Goal: Transaction & Acquisition: Purchase product/service

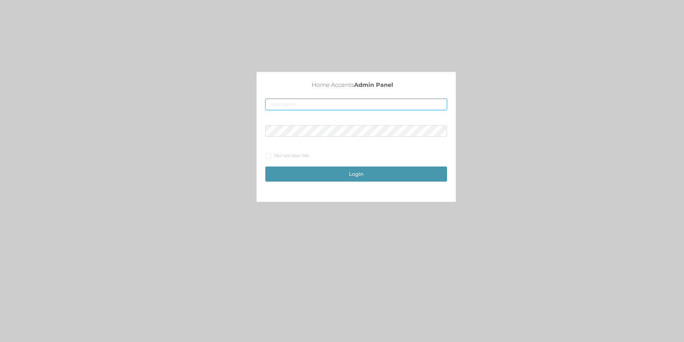
type input "merch2@accents.pw"
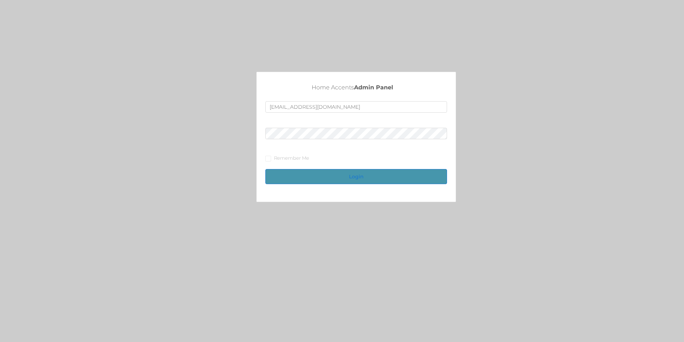
click at [355, 175] on button "Login" at bounding box center [356, 176] width 182 height 15
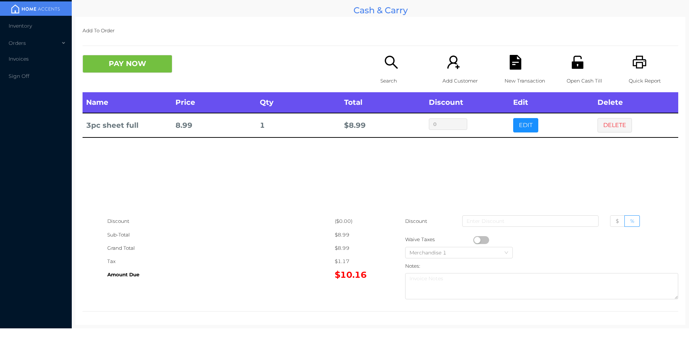
click at [140, 84] on div "PAY NOW Search Add Customer New Transaction Open Cash Till Quick Report" at bounding box center [381, 73] width 596 height 37
click at [152, 71] on button "PAY NOW" at bounding box center [128, 64] width 90 height 18
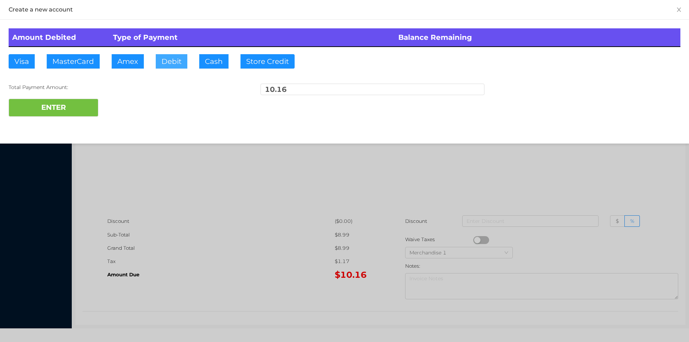
click at [163, 67] on button "Debit" at bounding box center [172, 61] width 32 height 14
click at [66, 104] on button "ENTER" at bounding box center [54, 108] width 90 height 18
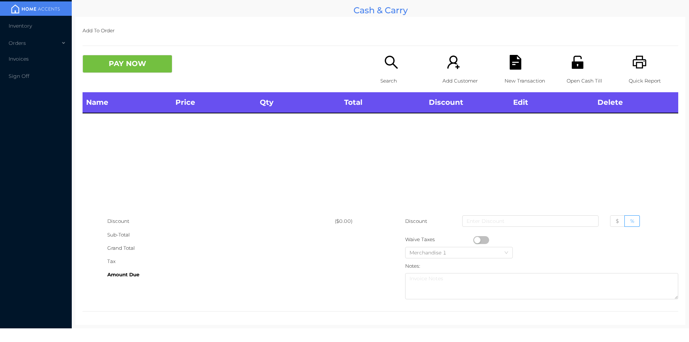
click at [574, 83] on p "Open Cash Till" at bounding box center [592, 80] width 50 height 13
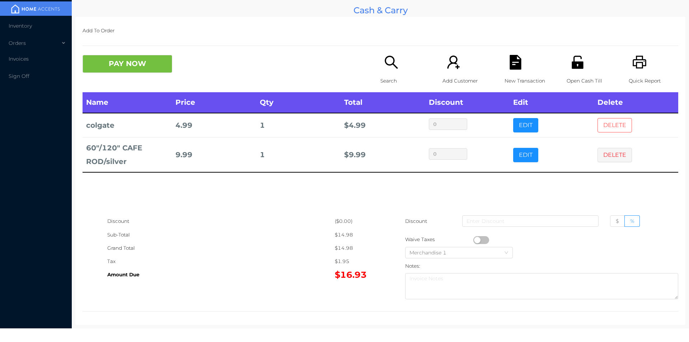
click at [620, 126] on button "DELETE" at bounding box center [615, 125] width 34 height 14
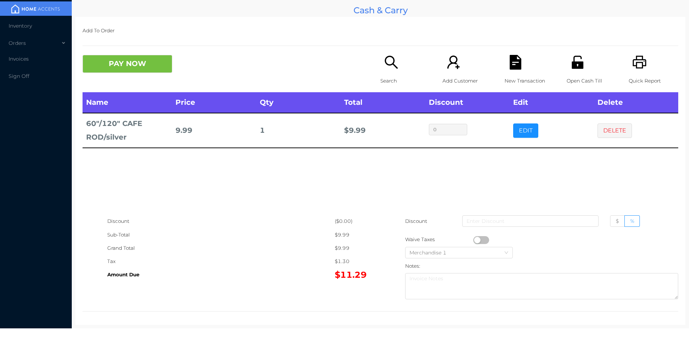
click at [160, 40] on div "Add To Order PAY NOW Search Add Customer New Transaction Open Cash Till Quick R…" at bounding box center [380, 171] width 610 height 308
click at [145, 70] on button "PAY NOW" at bounding box center [128, 64] width 90 height 18
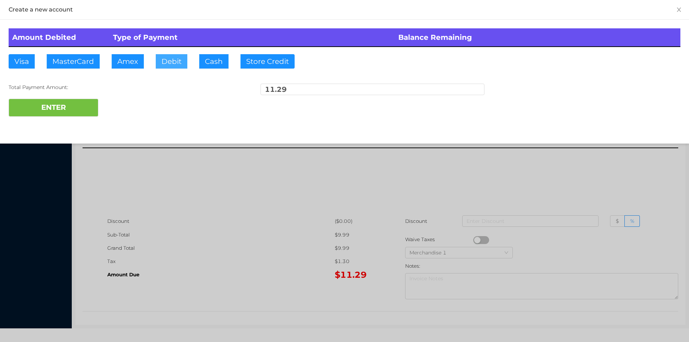
click at [167, 60] on button "Debit" at bounding box center [172, 61] width 32 height 14
click at [82, 105] on button "ENTER" at bounding box center [54, 108] width 90 height 18
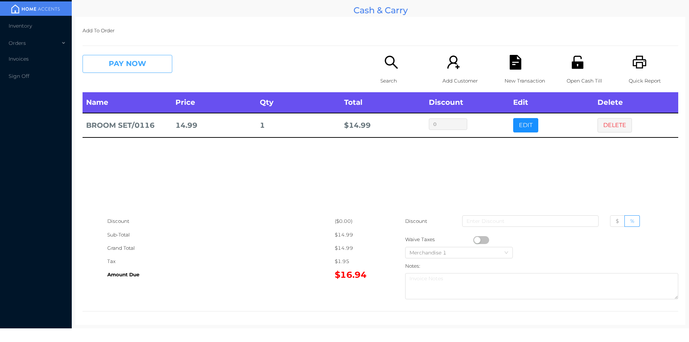
click at [122, 67] on button "PAY NOW" at bounding box center [128, 64] width 90 height 18
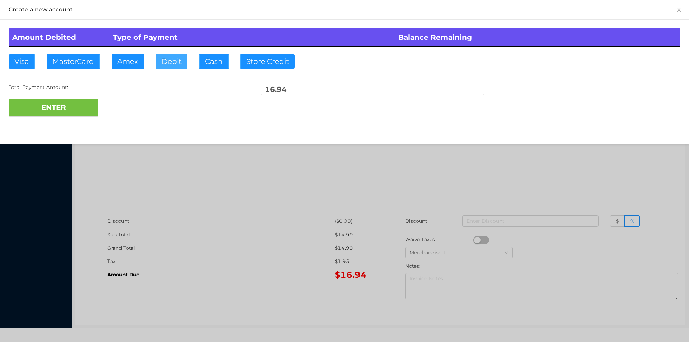
click at [161, 56] on button "Debit" at bounding box center [172, 61] width 32 height 14
click at [90, 88] on div "Total Payment Amount:" at bounding box center [121, 88] width 224 height 8
click at [172, 62] on button "Debit" at bounding box center [172, 61] width 32 height 14
click at [93, 99] on button "ENTER" at bounding box center [54, 108] width 90 height 18
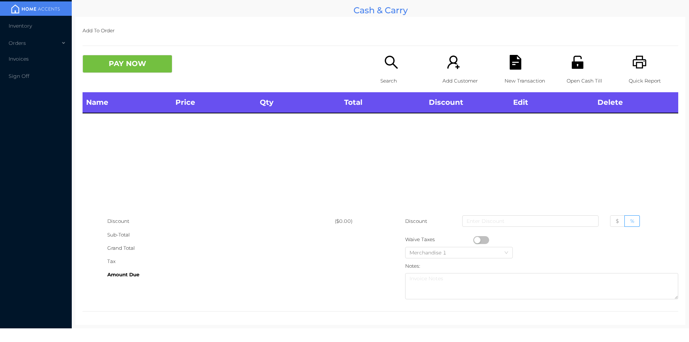
click at [387, 63] on icon "icon: search" at bounding box center [391, 62] width 15 height 15
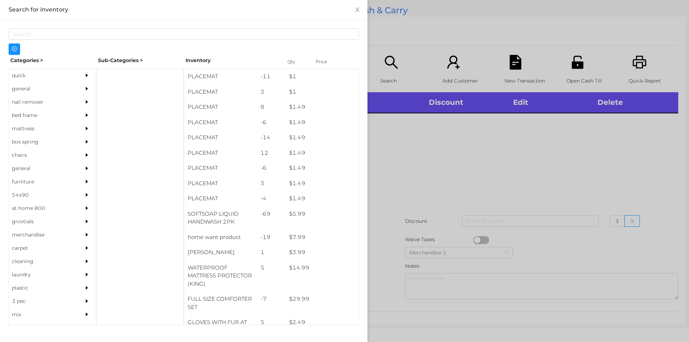
click at [42, 87] on div "general" at bounding box center [41, 88] width 65 height 13
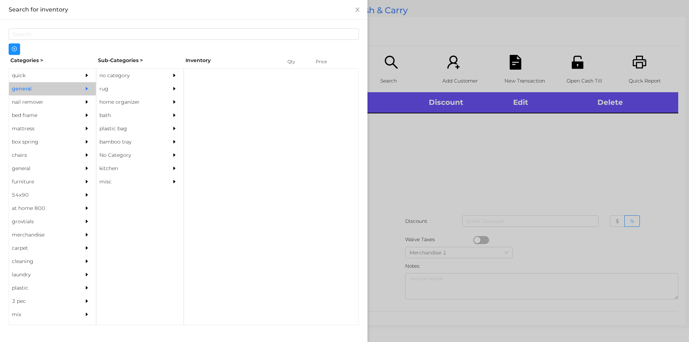
click at [144, 70] on div "no category" at bounding box center [129, 75] width 65 height 13
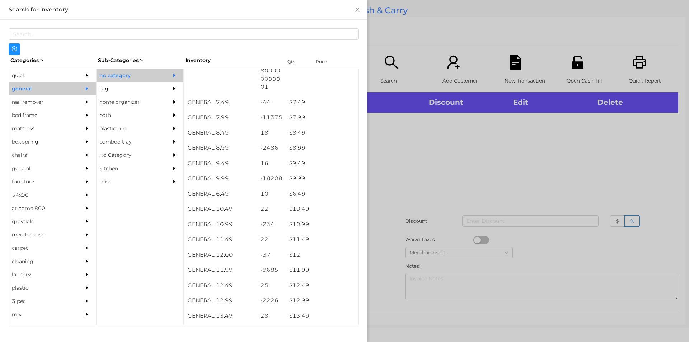
scroll to position [336, 0]
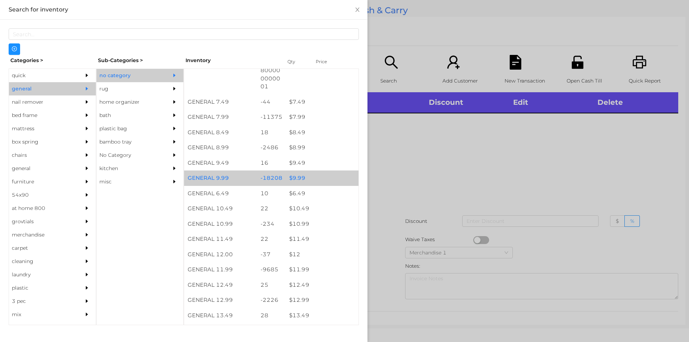
click at [316, 177] on div "$ 9.99" at bounding box center [322, 178] width 73 height 15
click at [317, 175] on div "$ 9.99" at bounding box center [322, 178] width 73 height 15
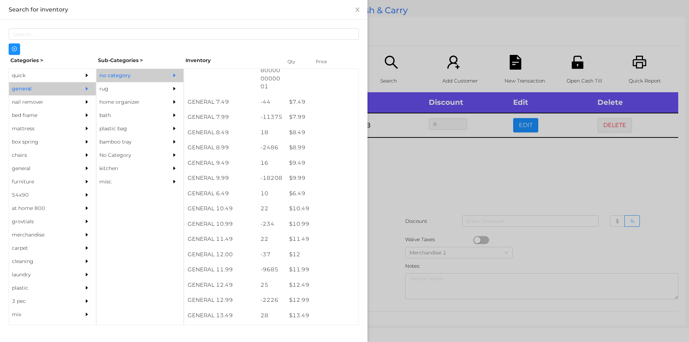
click at [416, 222] on div at bounding box center [344, 171] width 689 height 342
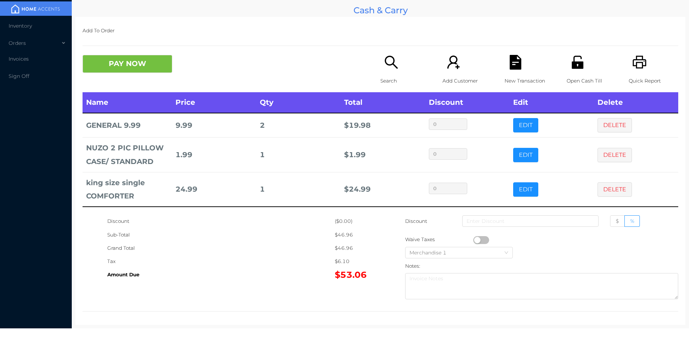
click at [131, 59] on button "PAY NOW" at bounding box center [128, 64] width 90 height 18
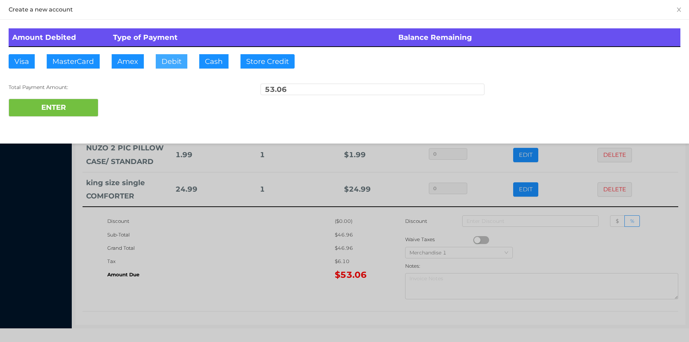
click at [172, 62] on button "Debit" at bounding box center [172, 61] width 32 height 14
click at [67, 109] on button "ENTER" at bounding box center [54, 108] width 90 height 18
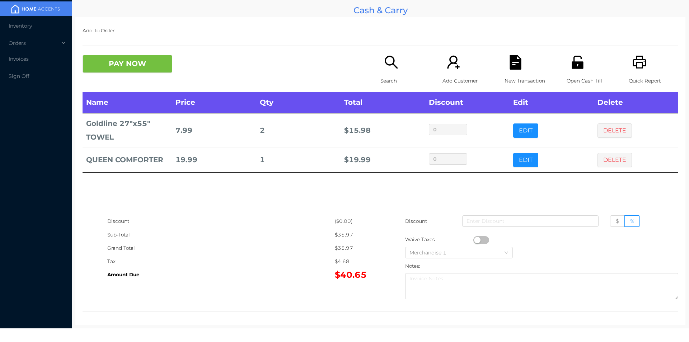
click at [523, 60] on div "New Transaction" at bounding box center [530, 73] width 50 height 37
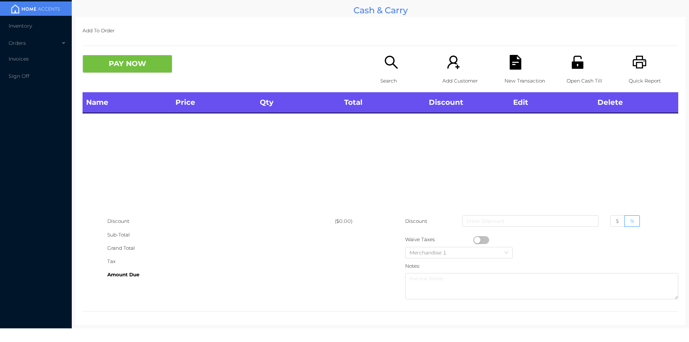
click at [580, 66] on icon "icon: unlock" at bounding box center [578, 62] width 15 height 15
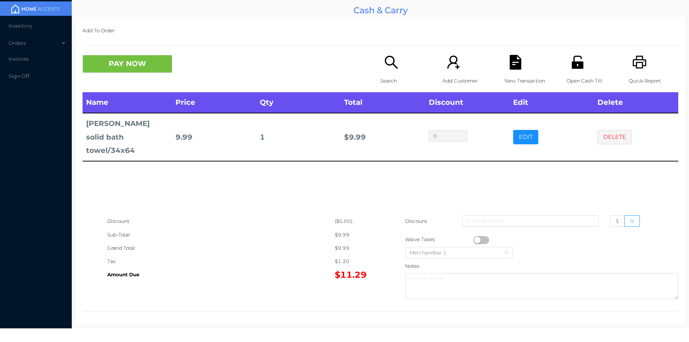
click at [567, 65] on div "Open Cash Till" at bounding box center [592, 73] width 50 height 37
click at [153, 70] on button "PAY NOW" at bounding box center [128, 64] width 90 height 18
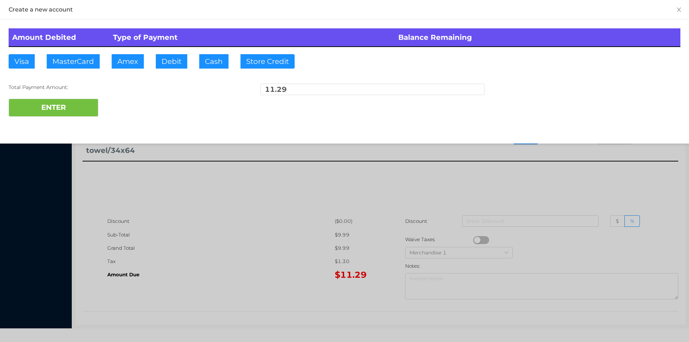
click at [182, 271] on div at bounding box center [344, 171] width 689 height 342
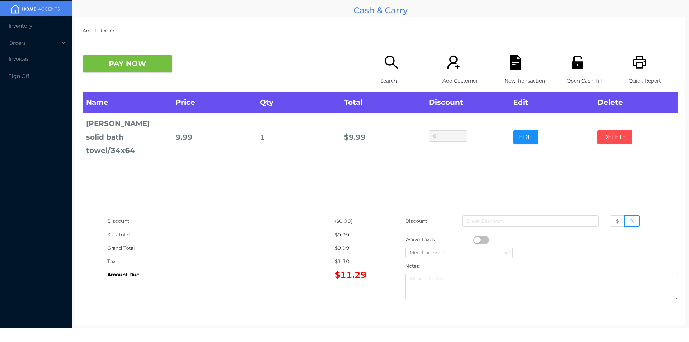
click at [598, 130] on button "DELETE" at bounding box center [615, 137] width 34 height 14
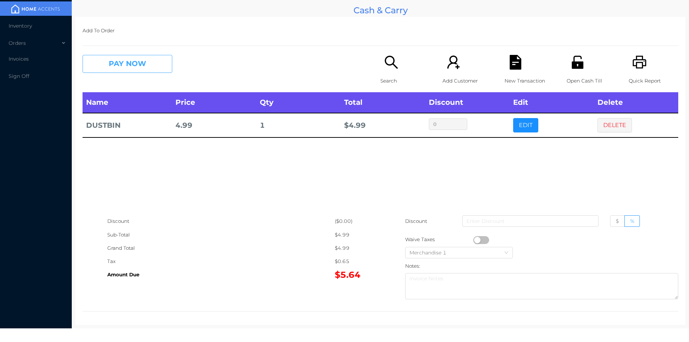
click at [124, 60] on button "PAY NOW" at bounding box center [128, 64] width 90 height 18
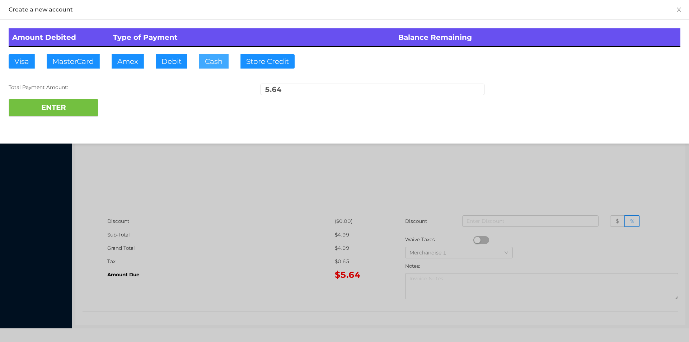
click at [207, 57] on button "Cash" at bounding box center [213, 61] width 29 height 14
click at [183, 278] on div at bounding box center [344, 171] width 689 height 342
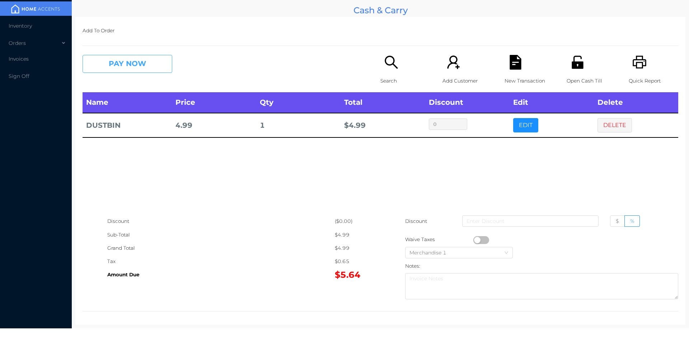
click at [93, 73] on button "PAY NOW" at bounding box center [128, 64] width 90 height 18
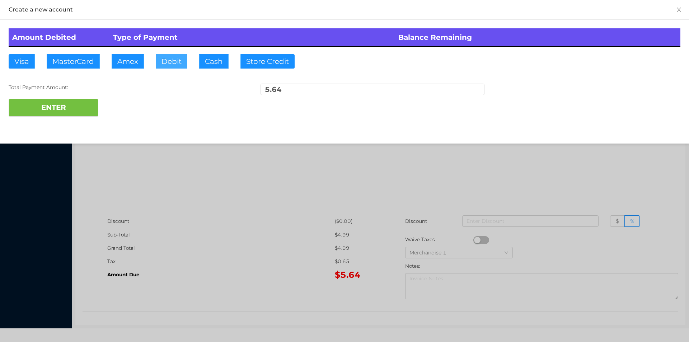
click at [167, 58] on button "Debit" at bounding box center [172, 61] width 32 height 14
type input "10"
click at [50, 111] on button "ENTER" at bounding box center [54, 108] width 90 height 18
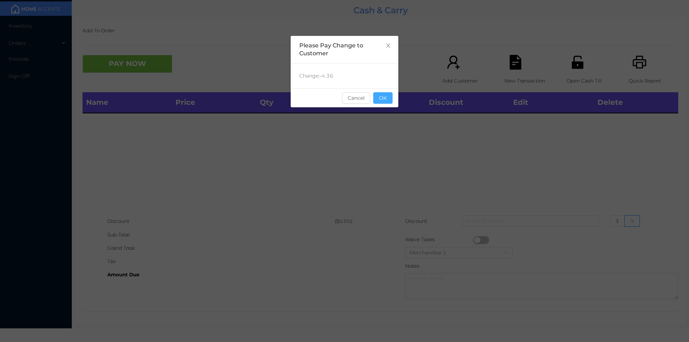
click at [382, 103] on button "OK" at bounding box center [382, 97] width 19 height 11
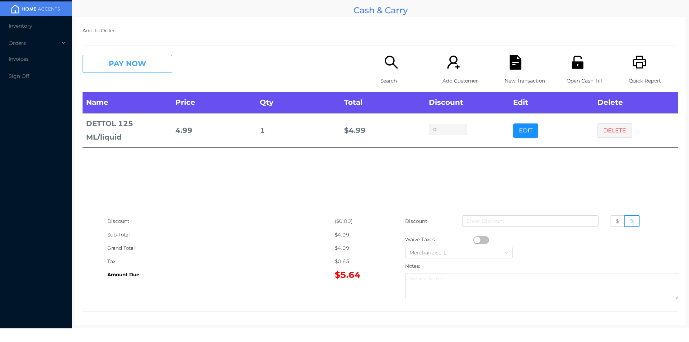
click at [102, 57] on button "PAY NOW" at bounding box center [128, 64] width 90 height 18
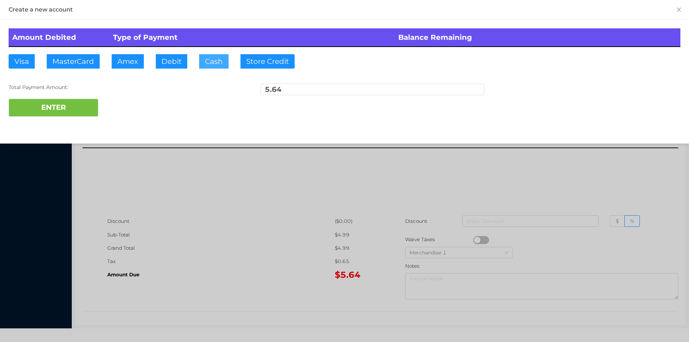
click at [201, 60] on button "Cash" at bounding box center [213, 61] width 29 height 14
click at [73, 110] on button "ENTER" at bounding box center [54, 108] width 90 height 18
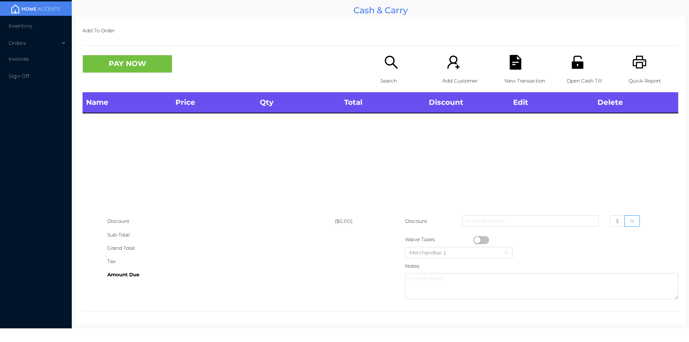
click at [417, 77] on p "Search" at bounding box center [406, 80] width 50 height 13
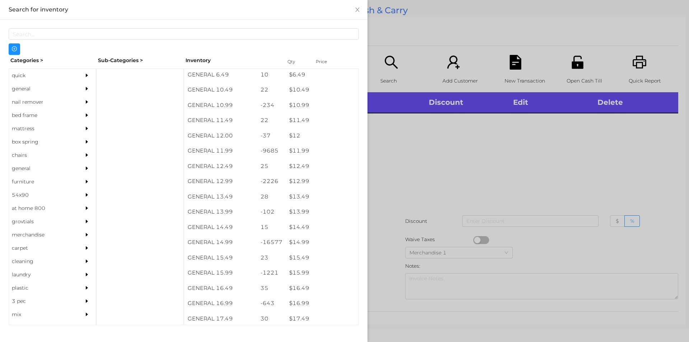
scroll to position [471, 0]
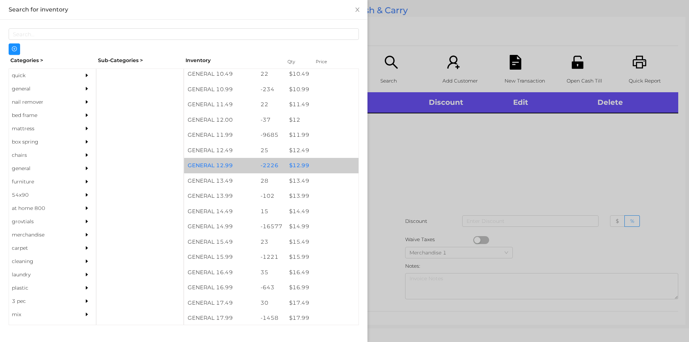
click at [295, 163] on div "$ 12.99" at bounding box center [322, 165] width 73 height 15
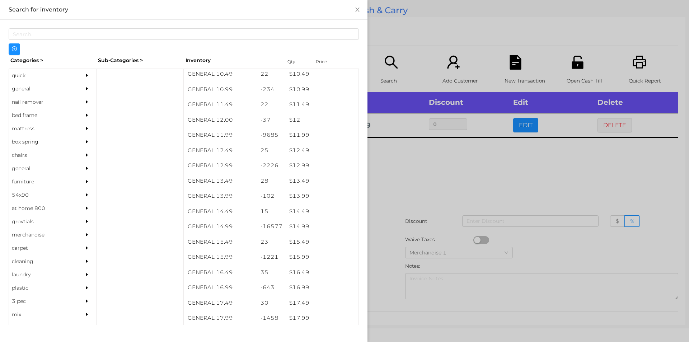
click at [433, 211] on div at bounding box center [344, 171] width 689 height 342
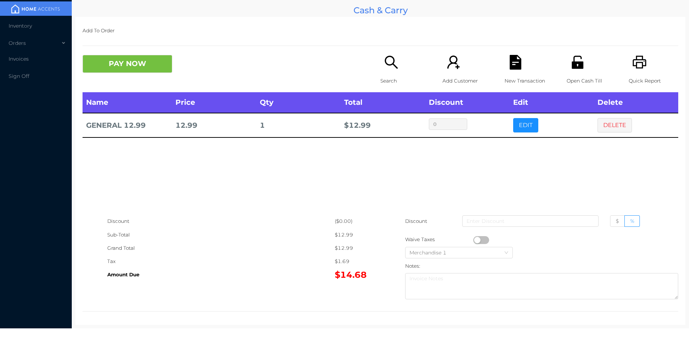
click at [384, 64] on icon "icon: search" at bounding box center [391, 62] width 15 height 15
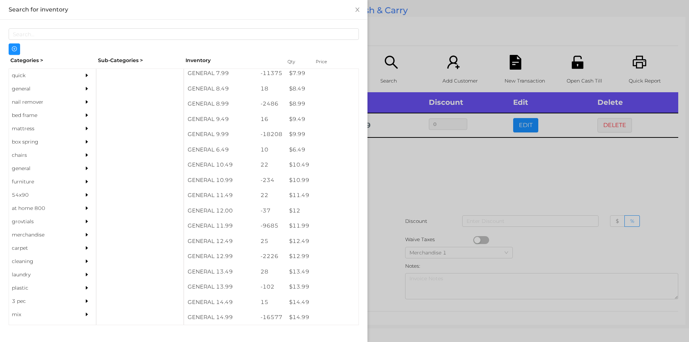
scroll to position [381, 0]
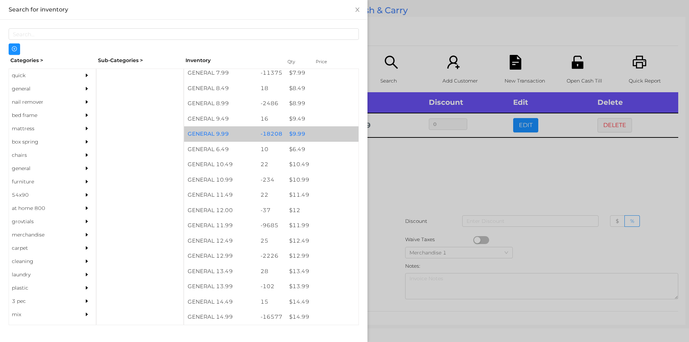
click at [292, 136] on div "$ 9.99" at bounding box center [322, 133] width 73 height 15
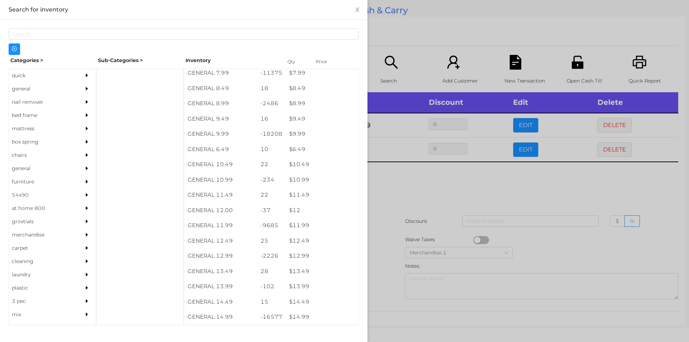
click at [442, 217] on div at bounding box center [344, 171] width 689 height 342
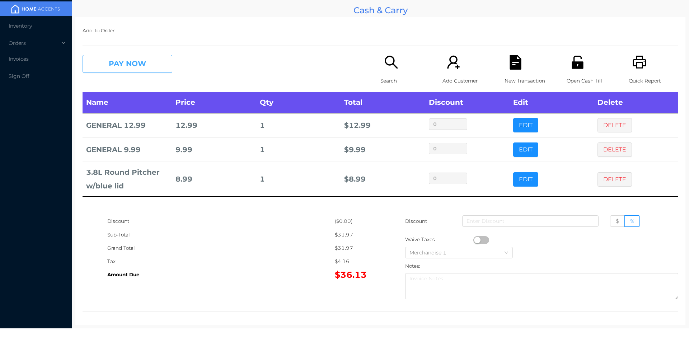
click at [116, 60] on button "PAY NOW" at bounding box center [128, 64] width 90 height 18
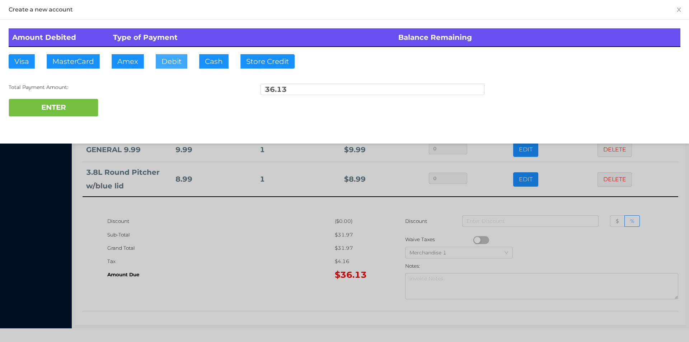
click at [169, 61] on button "Debit" at bounding box center [172, 61] width 32 height 14
type input "50"
click at [55, 105] on button "ENTER" at bounding box center [54, 108] width 90 height 18
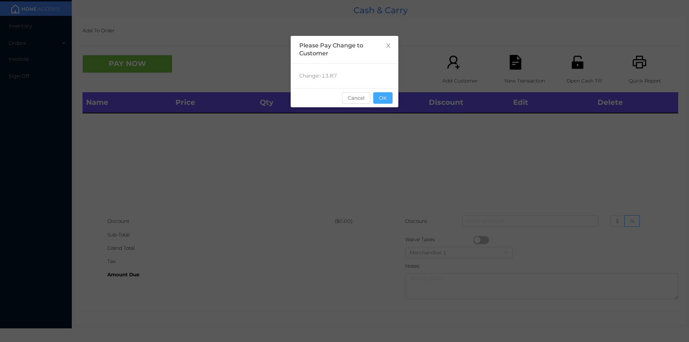
click at [380, 103] on button "OK" at bounding box center [382, 97] width 19 height 11
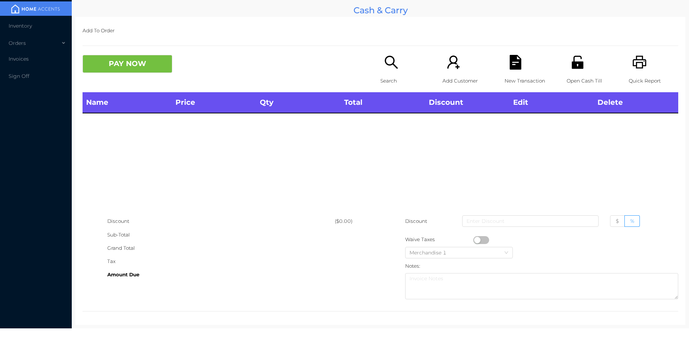
click at [372, 61] on div "PAY NOW" at bounding box center [232, 64] width 298 height 18
click at [384, 61] on icon "icon: search" at bounding box center [391, 62] width 15 height 15
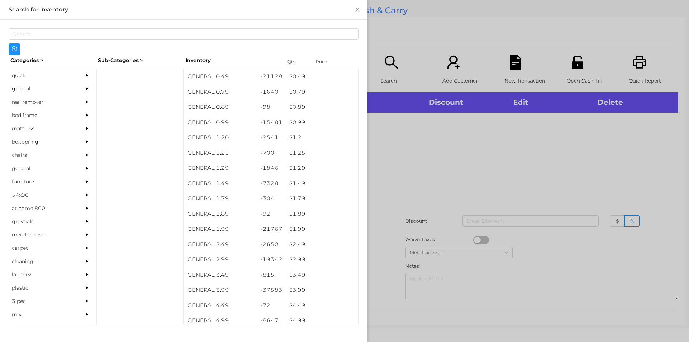
click at [42, 88] on div "general" at bounding box center [41, 88] width 65 height 13
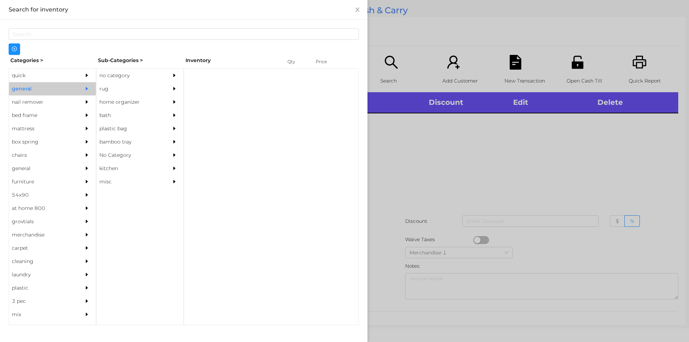
click at [122, 70] on div "no category" at bounding box center [129, 75] width 65 height 13
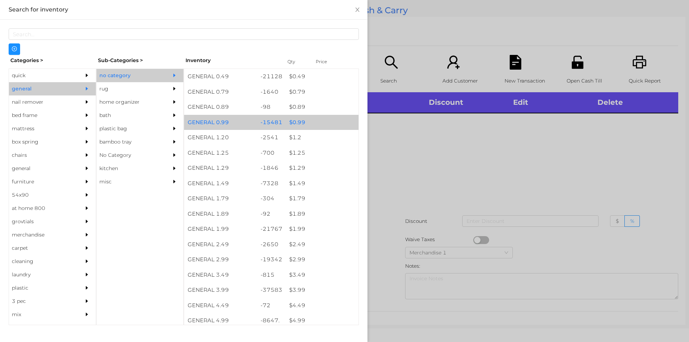
click at [318, 117] on div "$ 0.99" at bounding box center [322, 122] width 73 height 15
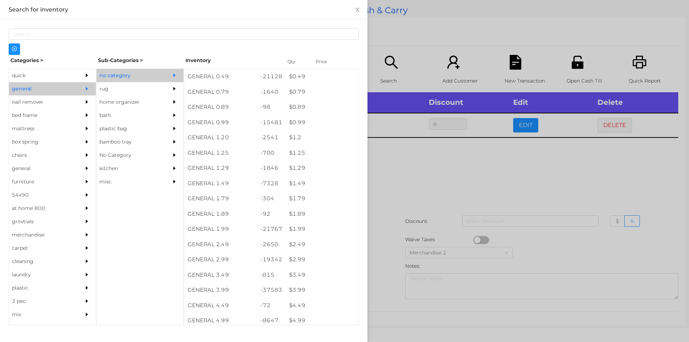
click at [440, 217] on div at bounding box center [344, 171] width 689 height 342
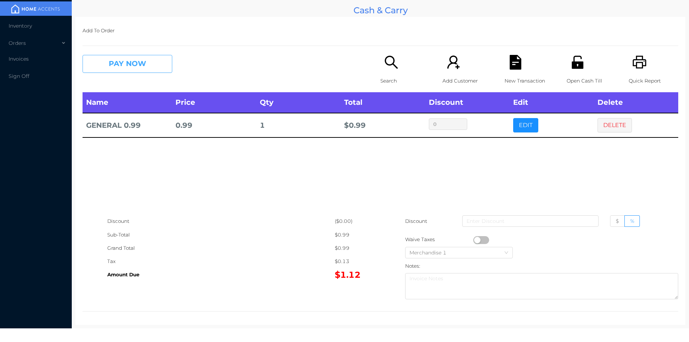
click at [129, 68] on button "PAY NOW" at bounding box center [128, 64] width 90 height 18
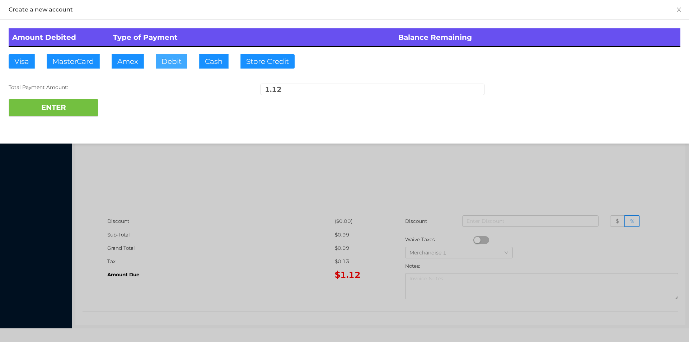
click at [175, 60] on button "Debit" at bounding box center [172, 61] width 32 height 14
click at [67, 115] on button "ENTER" at bounding box center [54, 108] width 90 height 18
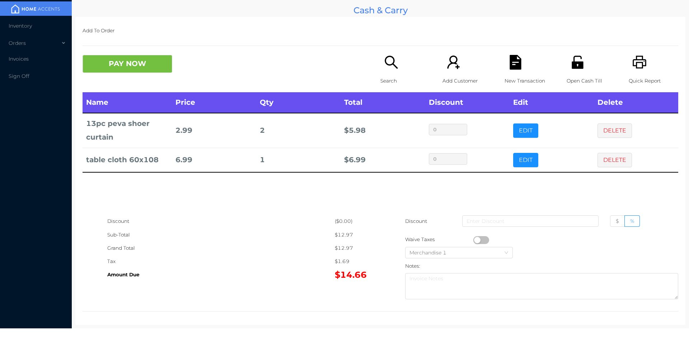
click at [381, 56] on div "Search" at bounding box center [406, 73] width 50 height 37
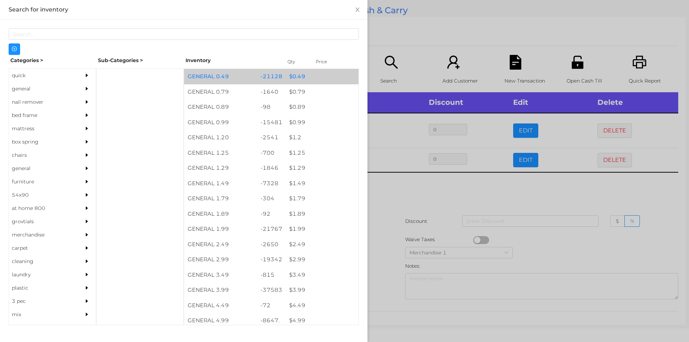
click at [293, 74] on div "$ 0.49" at bounding box center [322, 76] width 73 height 15
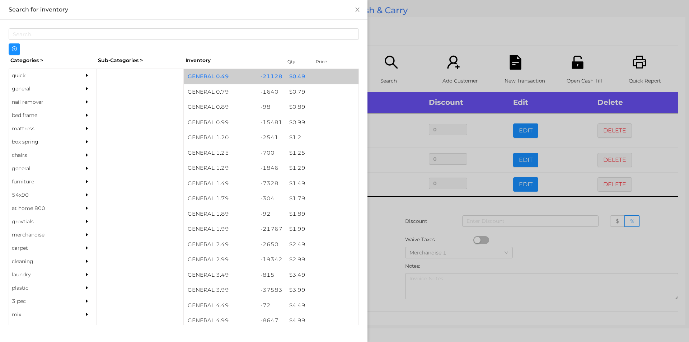
click at [299, 82] on div "$ 0.49" at bounding box center [322, 76] width 73 height 15
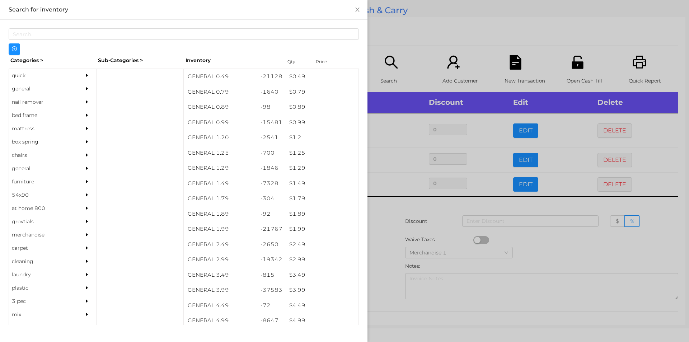
click at [436, 45] on div at bounding box center [344, 171] width 689 height 342
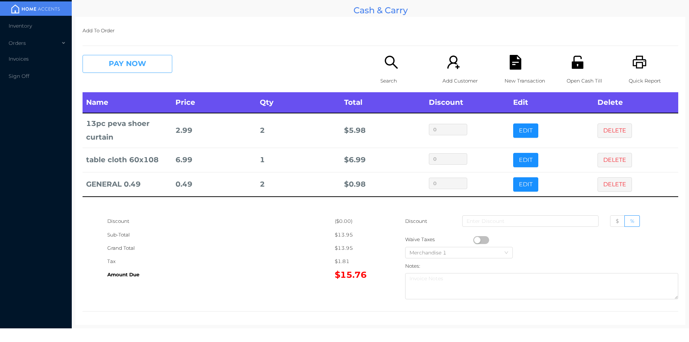
click at [124, 65] on button "PAY NOW" at bounding box center [128, 64] width 90 height 18
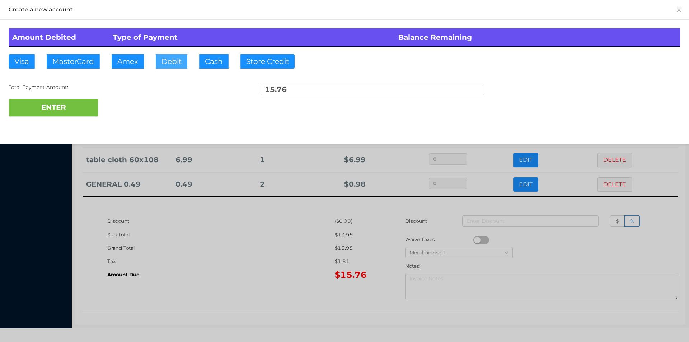
click at [184, 66] on button "Debit" at bounding box center [172, 61] width 32 height 14
click at [59, 109] on button "ENTER" at bounding box center [54, 108] width 90 height 18
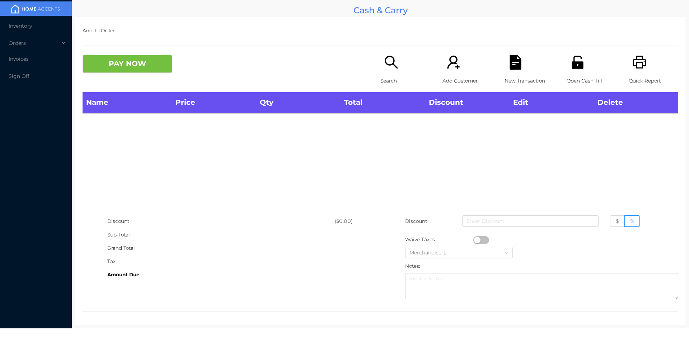
click at [390, 80] on p "Search" at bounding box center [406, 80] width 50 height 13
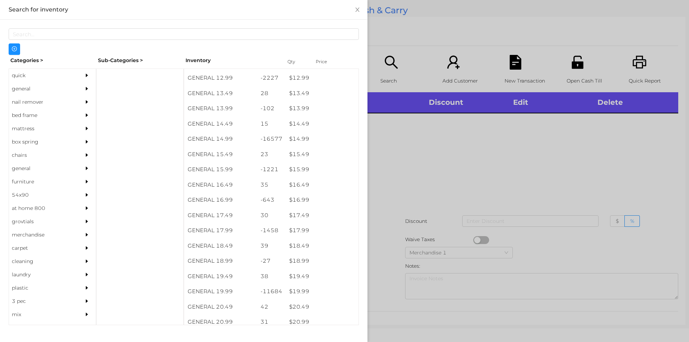
scroll to position [559, 0]
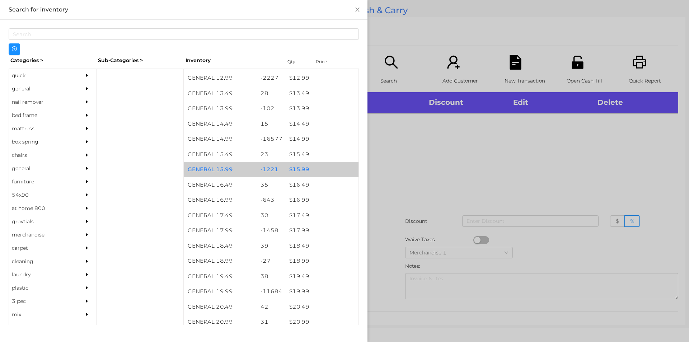
click at [292, 172] on div "$ 15.99" at bounding box center [322, 169] width 73 height 15
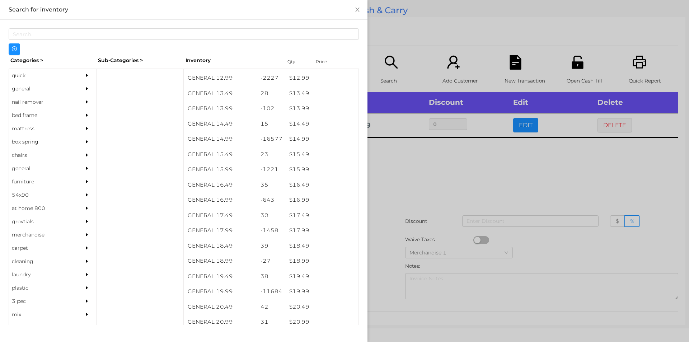
click at [430, 227] on div at bounding box center [344, 171] width 689 height 342
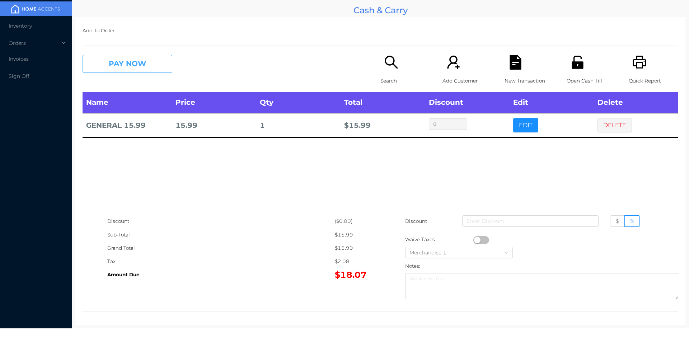
click at [139, 62] on button "PAY NOW" at bounding box center [128, 64] width 90 height 18
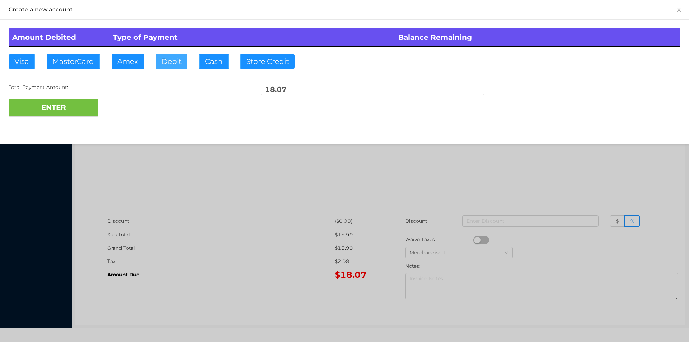
click at [173, 63] on button "Debit" at bounding box center [172, 61] width 32 height 14
click at [52, 104] on button "ENTER" at bounding box center [54, 108] width 90 height 18
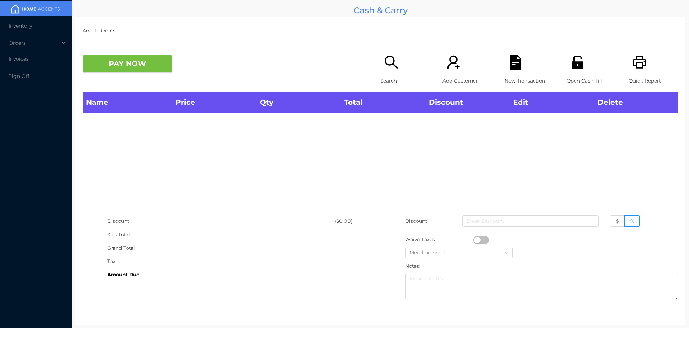
click at [385, 72] on div "Search" at bounding box center [406, 73] width 50 height 37
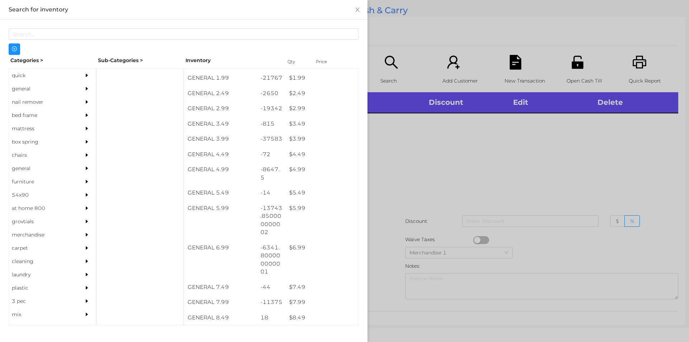
scroll to position [177, 0]
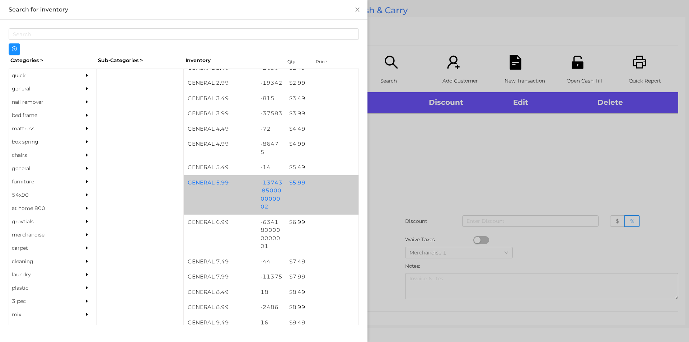
click at [290, 187] on div "$ 5.99" at bounding box center [322, 182] width 73 height 15
click at [296, 190] on div "$ 5.99" at bounding box center [322, 182] width 73 height 15
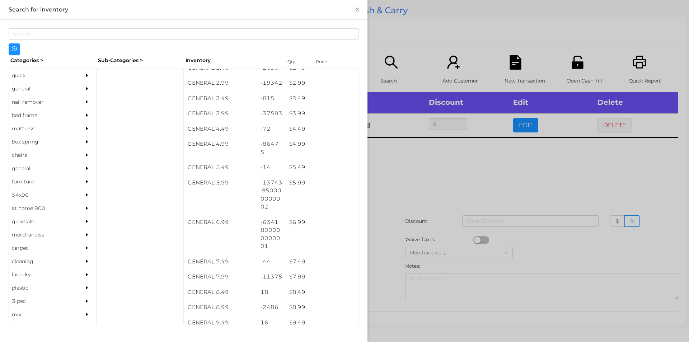
click at [429, 211] on div at bounding box center [344, 171] width 689 height 342
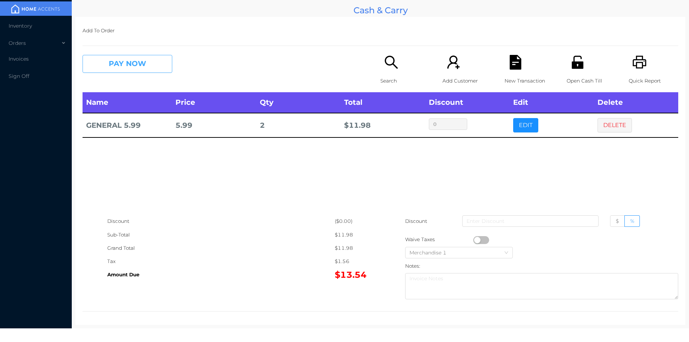
click at [122, 61] on button "PAY NOW" at bounding box center [128, 64] width 90 height 18
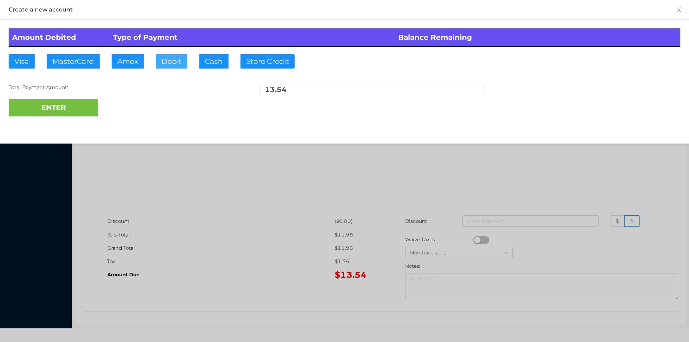
click at [173, 61] on button "Debit" at bounding box center [172, 61] width 32 height 14
click at [59, 107] on button "ENTER" at bounding box center [54, 108] width 90 height 18
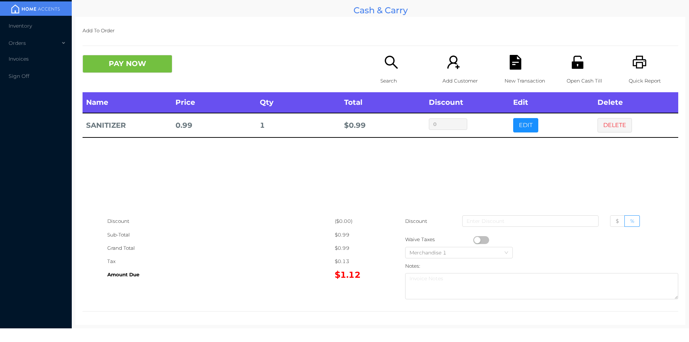
click at [615, 126] on button "DELETE" at bounding box center [615, 125] width 34 height 14
click at [510, 68] on icon "icon: file-text" at bounding box center [515, 62] width 11 height 15
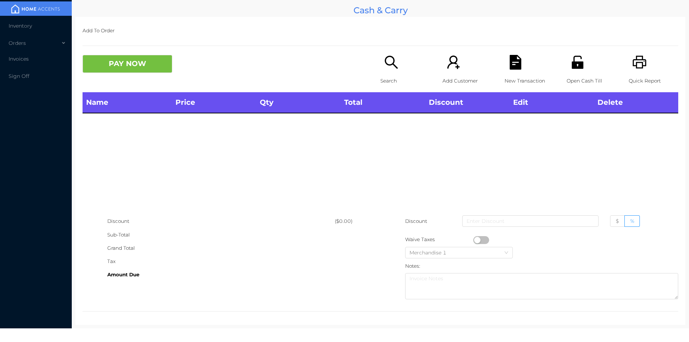
click at [586, 76] on p "Open Cash Till" at bounding box center [592, 80] width 50 height 13
click at [382, 82] on p "Search" at bounding box center [406, 80] width 50 height 13
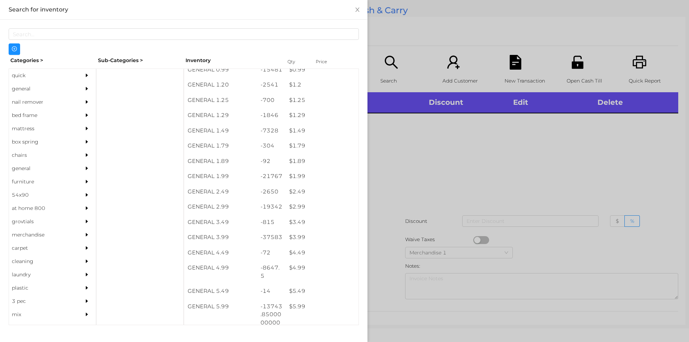
scroll to position [69, 0]
click at [435, 207] on div at bounding box center [344, 171] width 689 height 342
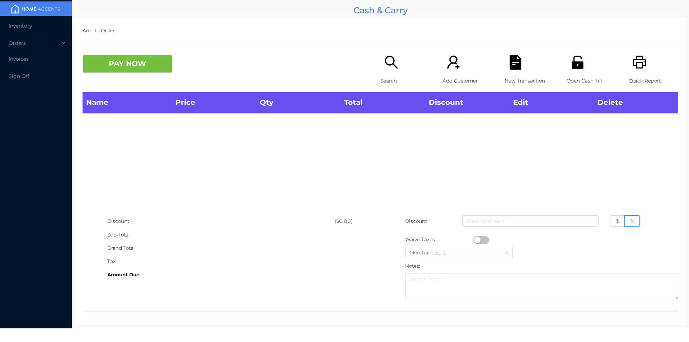
click at [388, 67] on icon "icon: search" at bounding box center [391, 62] width 15 height 15
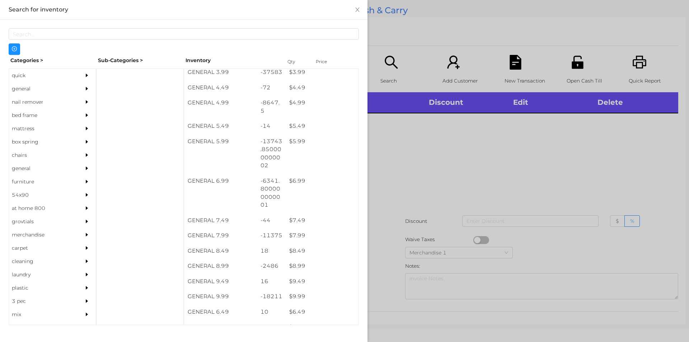
scroll to position [210, 0]
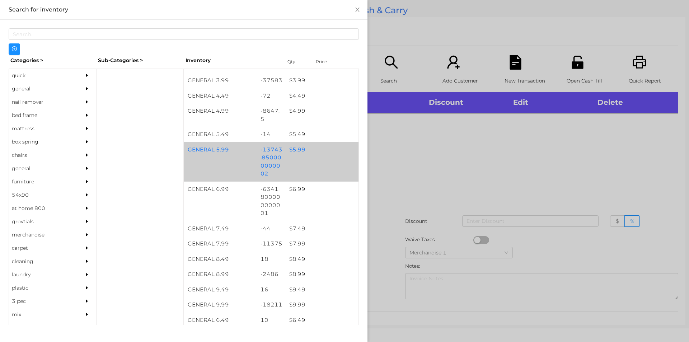
click at [316, 153] on div "$ 5.99" at bounding box center [322, 149] width 73 height 15
click at [317, 157] on div "GENERAL 5.99 -13743.850000000002 $ 5.99" at bounding box center [271, 161] width 175 height 39
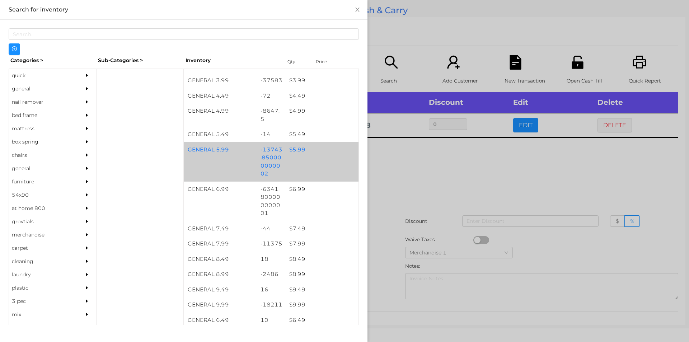
click at [313, 161] on div "GENERAL 5.99 -13743.850000000002 $ 5.99" at bounding box center [271, 161] width 175 height 39
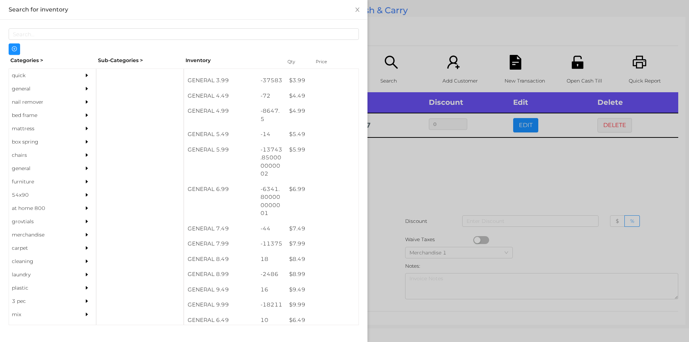
click at [454, 205] on div at bounding box center [344, 171] width 689 height 342
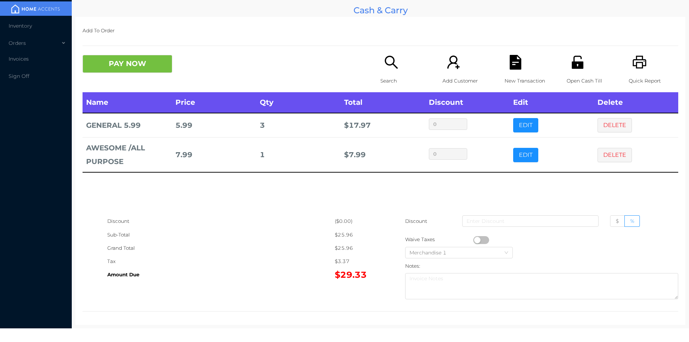
click at [394, 67] on icon "icon: search" at bounding box center [391, 62] width 13 height 13
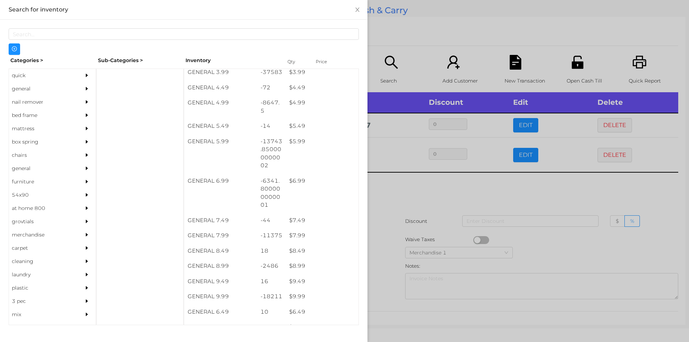
scroll to position [218, 0]
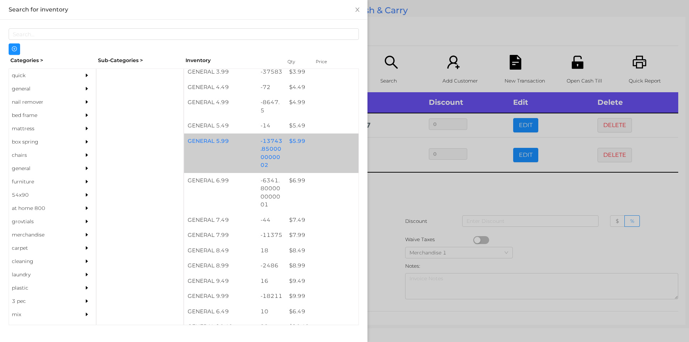
click at [279, 148] on div "-13743.850000000002" at bounding box center [271, 153] width 29 height 39
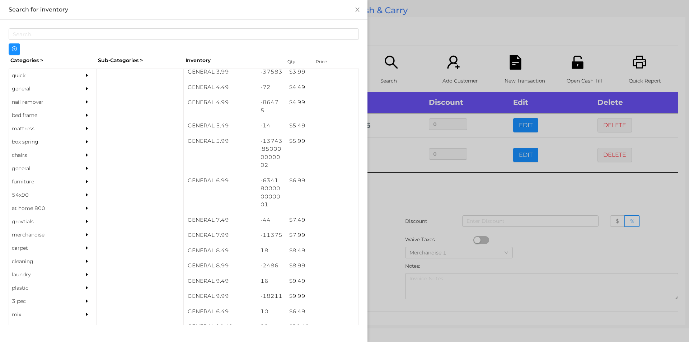
click at [426, 237] on div at bounding box center [344, 171] width 689 height 342
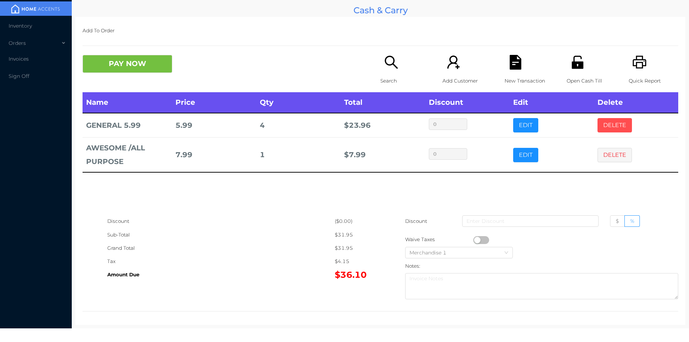
click at [608, 129] on button "DELETE" at bounding box center [615, 125] width 34 height 14
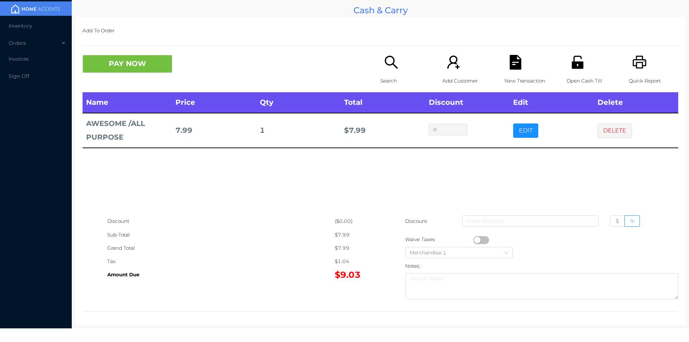
click at [381, 82] on p "Search" at bounding box center [406, 80] width 50 height 13
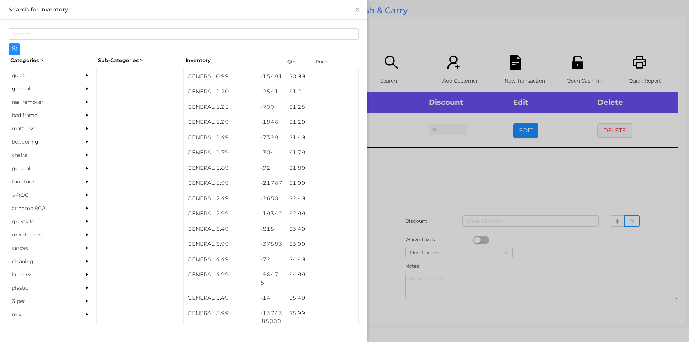
scroll to position [42, 0]
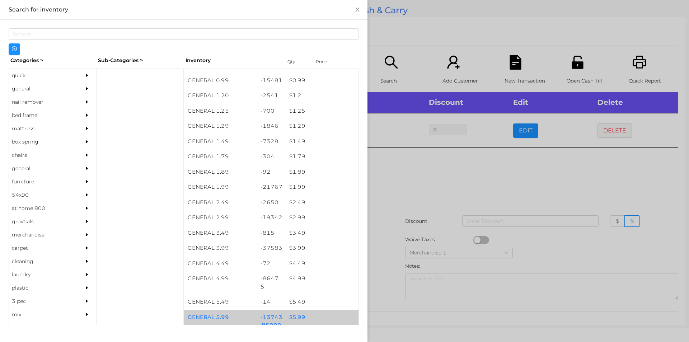
click at [289, 316] on div "$ 5.99" at bounding box center [322, 317] width 73 height 15
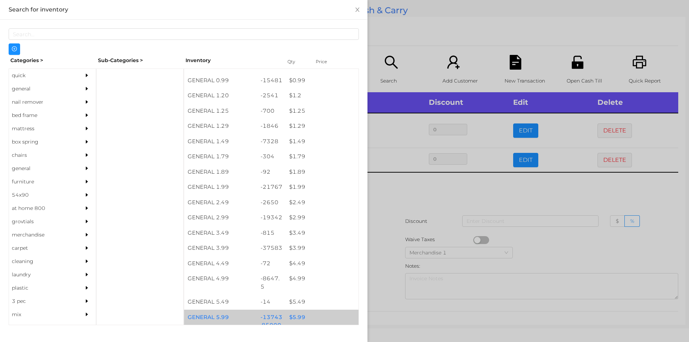
click at [292, 323] on div "$ 5.99" at bounding box center [322, 317] width 73 height 15
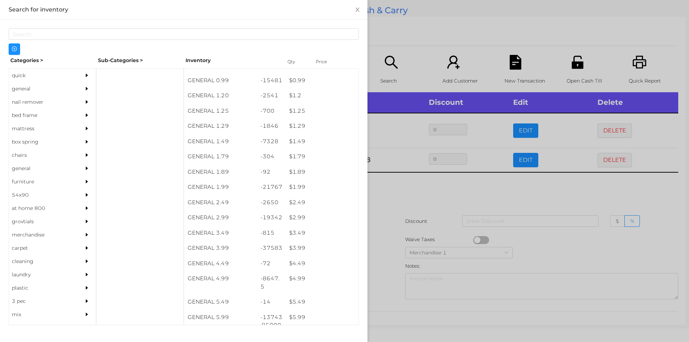
click at [399, 222] on div at bounding box center [344, 171] width 689 height 342
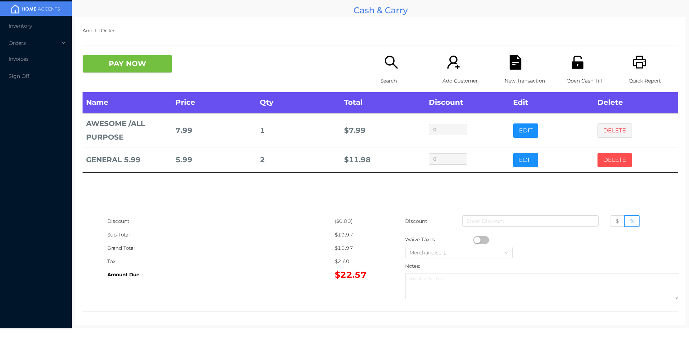
click at [621, 158] on button "DELETE" at bounding box center [615, 160] width 34 height 14
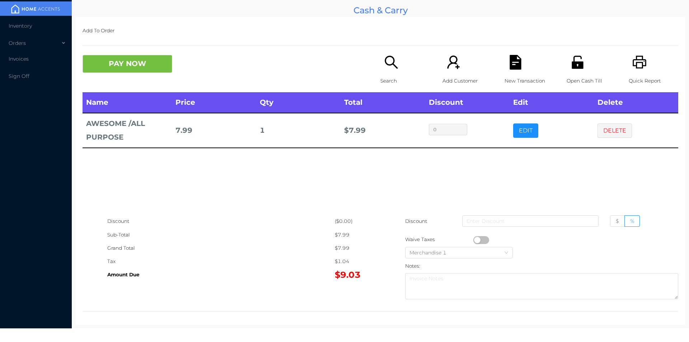
click at [399, 65] on div "Search" at bounding box center [406, 73] width 50 height 37
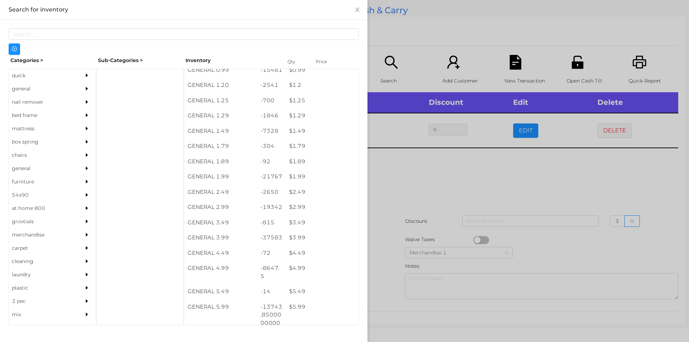
scroll to position [52, 0]
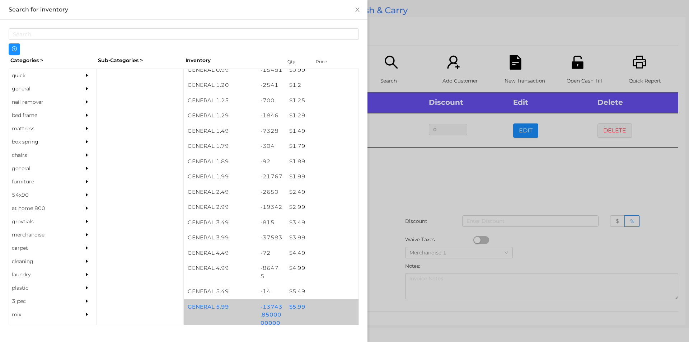
click at [326, 311] on div "$ 5.99" at bounding box center [322, 306] width 73 height 15
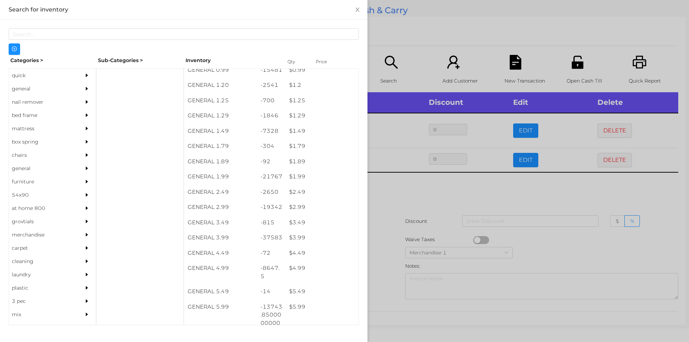
click at [405, 235] on div at bounding box center [344, 171] width 689 height 342
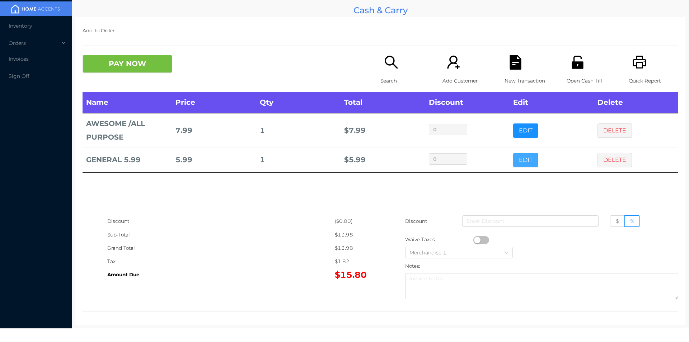
click at [527, 154] on button "EDIT" at bounding box center [525, 160] width 25 height 14
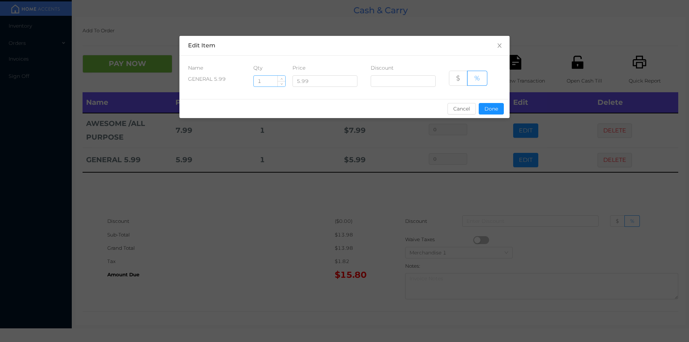
click at [270, 80] on input "1" at bounding box center [270, 81] width 32 height 11
type input "1.5"
click at [493, 114] on button "Done" at bounding box center [491, 108] width 25 height 11
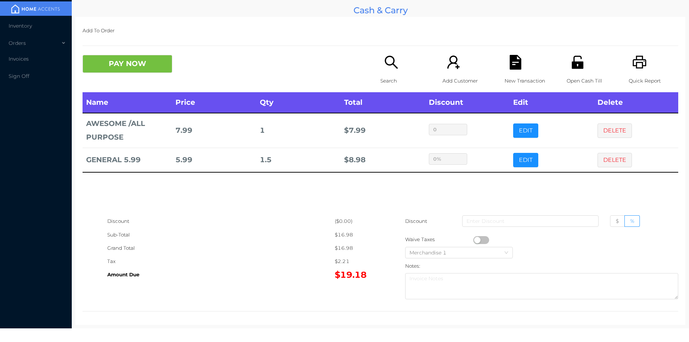
click at [381, 63] on div "Search" at bounding box center [406, 73] width 50 height 37
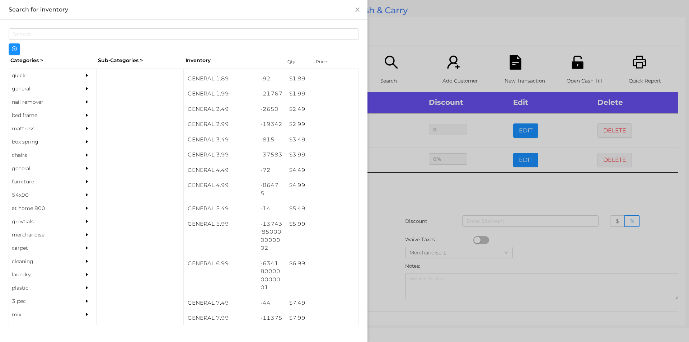
scroll to position [135, 0]
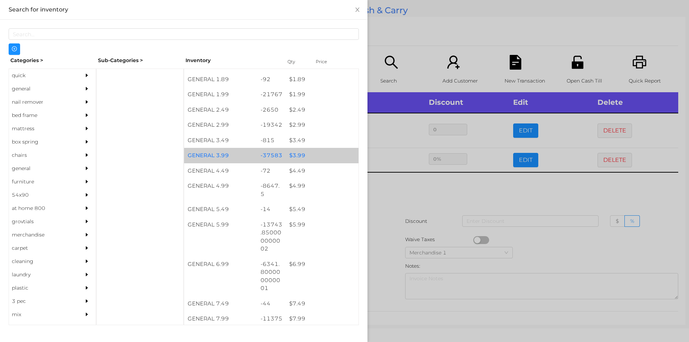
click at [286, 150] on div "$ 3.99" at bounding box center [322, 155] width 73 height 15
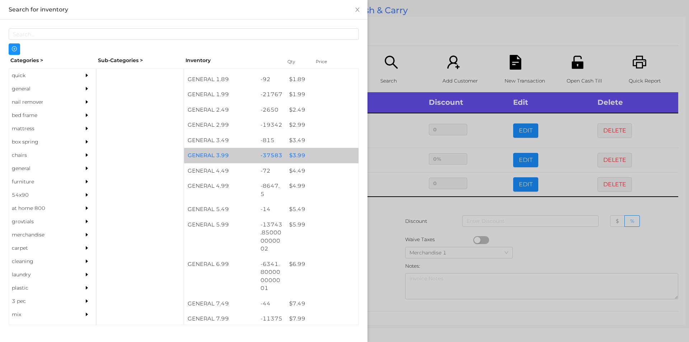
click at [290, 151] on div "$ 3.99" at bounding box center [322, 155] width 73 height 15
click at [296, 153] on div "$ 3.99" at bounding box center [322, 155] width 73 height 15
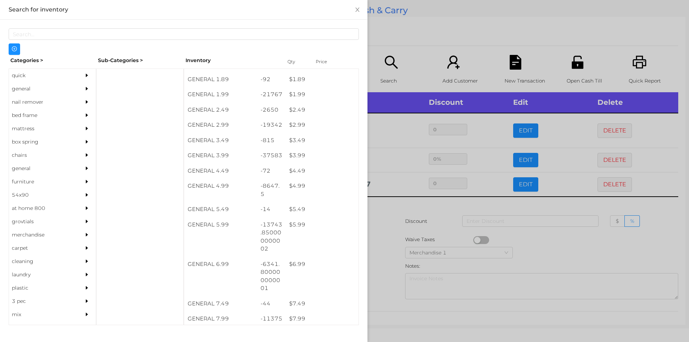
click at [399, 244] on div at bounding box center [344, 171] width 689 height 342
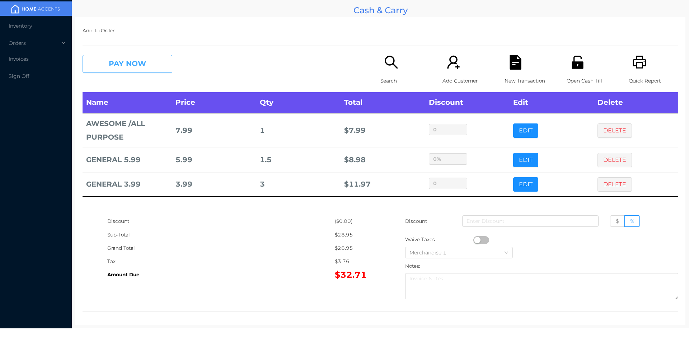
click at [127, 70] on button "PAY NOW" at bounding box center [128, 64] width 90 height 18
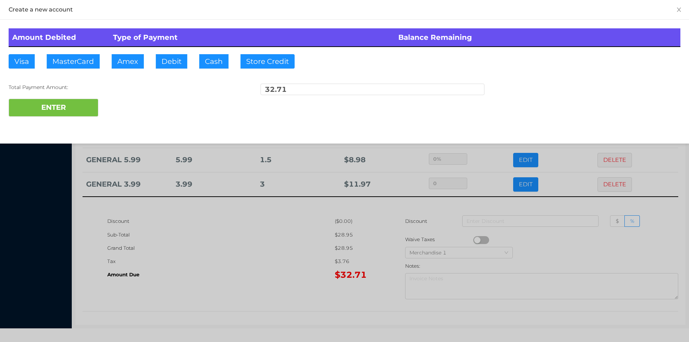
click at [175, 77] on div "Amount Debited Type of Payment Balance Remaining Visa MasterCard Amex Debit Cas…" at bounding box center [344, 73] width 689 height 106
click at [65, 103] on button "ENTER" at bounding box center [54, 108] width 90 height 18
type input "0"
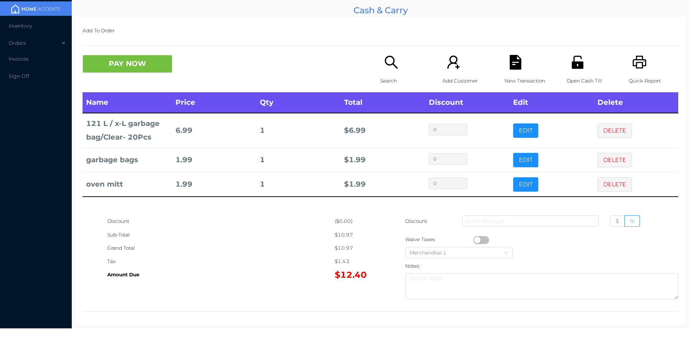
click at [516, 71] on div "New Transaction" at bounding box center [530, 73] width 50 height 37
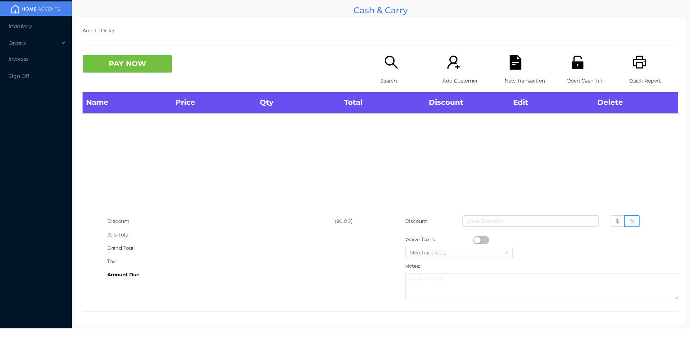
click at [633, 62] on icon "icon: printer" at bounding box center [640, 62] width 14 height 13
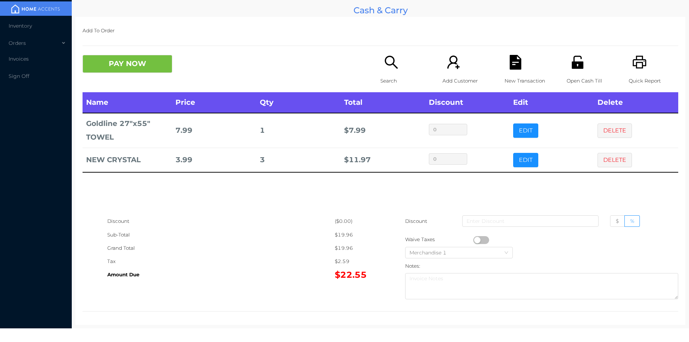
click at [114, 82] on div "PAY NOW Search Add Customer New Transaction Open Cash Till Quick Report" at bounding box center [381, 73] width 596 height 37
click at [136, 60] on button "PAY NOW" at bounding box center [128, 64] width 90 height 18
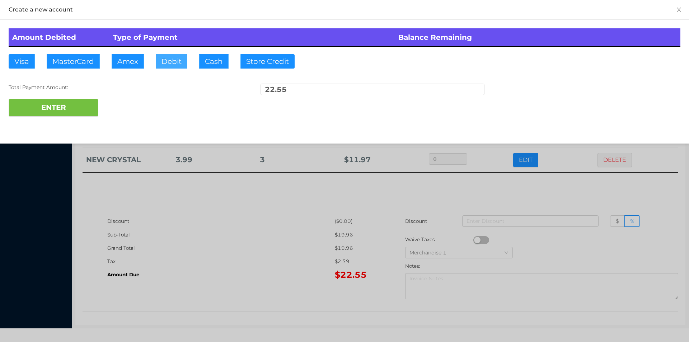
click at [178, 57] on button "Debit" at bounding box center [172, 61] width 32 height 14
type input "25"
click at [57, 114] on button "ENTER" at bounding box center [54, 108] width 90 height 18
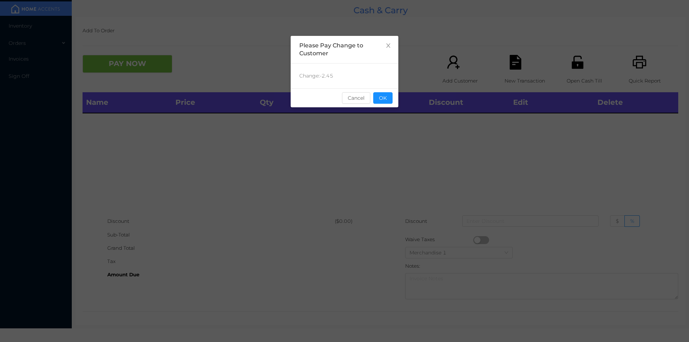
click at [573, 71] on div "sentinelStart Please Pay Change to Customer Change: -2.45 Cancel OK sentinelEnd" at bounding box center [344, 171] width 689 height 342
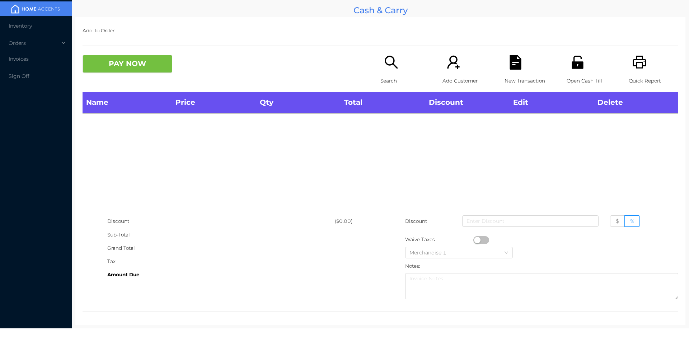
click at [572, 62] on icon "icon: unlock" at bounding box center [577, 62] width 11 height 13
click at [191, 290] on div "Discount ($0.00) Sub-Total Grand Total Tax Amount Due Discount $ % Waive Taxes …" at bounding box center [381, 259] width 596 height 88
click at [385, 62] on icon "icon: search" at bounding box center [391, 62] width 13 height 13
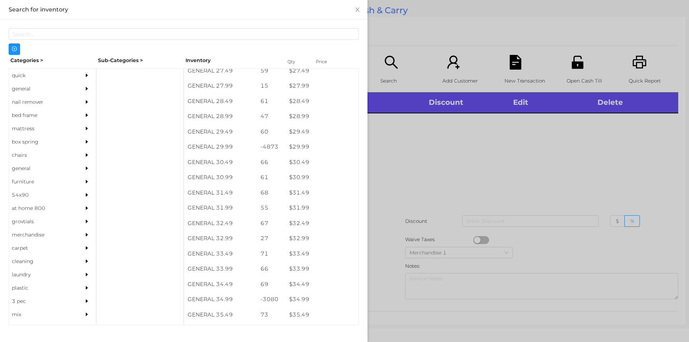
scroll to position [1008, 0]
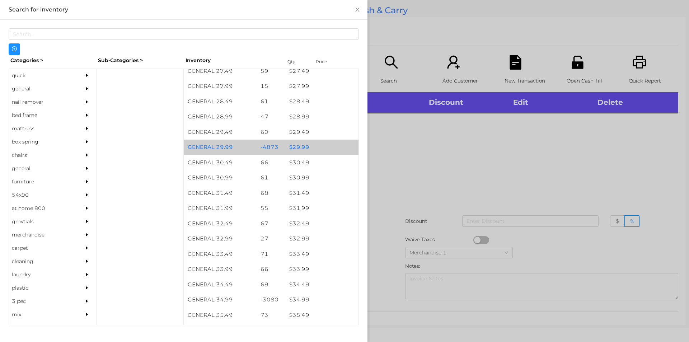
click at [331, 150] on div "$ 29.99" at bounding box center [322, 147] width 73 height 15
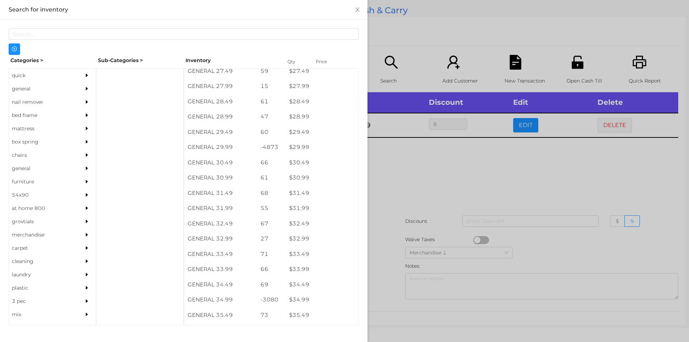
click at [409, 166] on div at bounding box center [344, 171] width 689 height 342
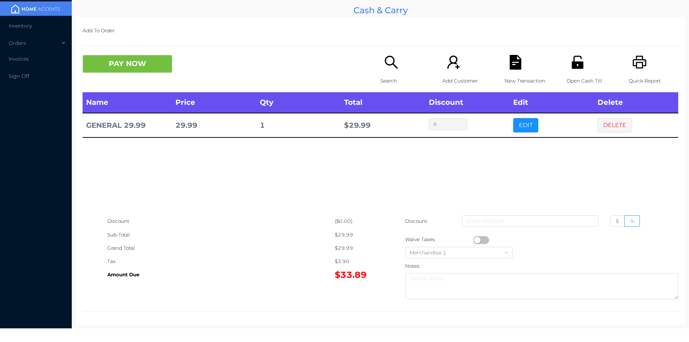
click at [525, 177] on div "Name Price Qty Total Discount Edit Delete GENERAL 29.99 29.99 1 $ 29.99 0 EDIT …" at bounding box center [381, 153] width 596 height 122
click at [514, 62] on icon "icon: file-text" at bounding box center [515, 62] width 15 height 15
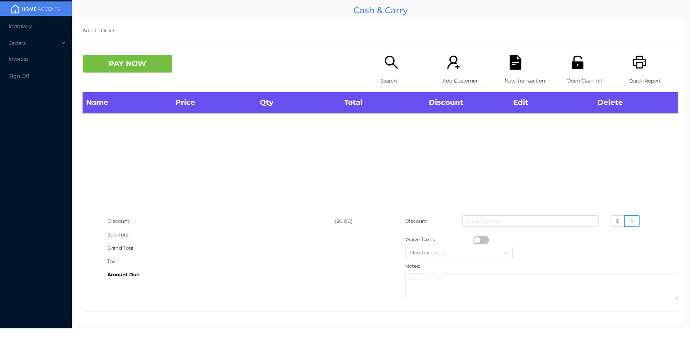
click at [580, 59] on icon "icon: unlock" at bounding box center [578, 62] width 15 height 15
click at [388, 60] on icon "icon: search" at bounding box center [391, 62] width 15 height 15
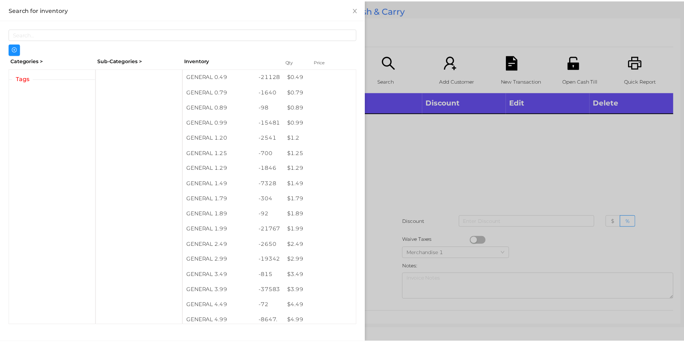
scroll to position [0, 0]
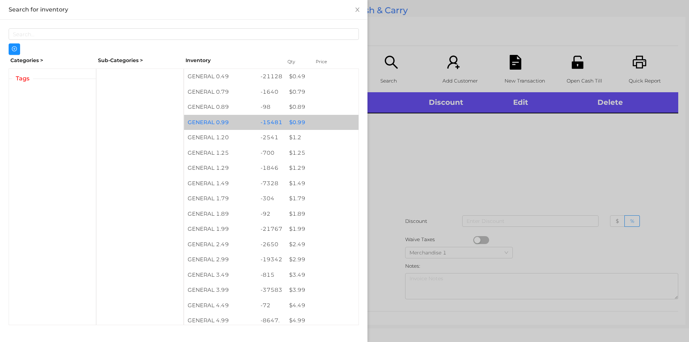
click at [273, 118] on div "-15481" at bounding box center [271, 122] width 29 height 15
click at [277, 125] on div "-15481" at bounding box center [271, 122] width 29 height 15
click at [293, 126] on div "$ 0.99" at bounding box center [322, 122] width 73 height 15
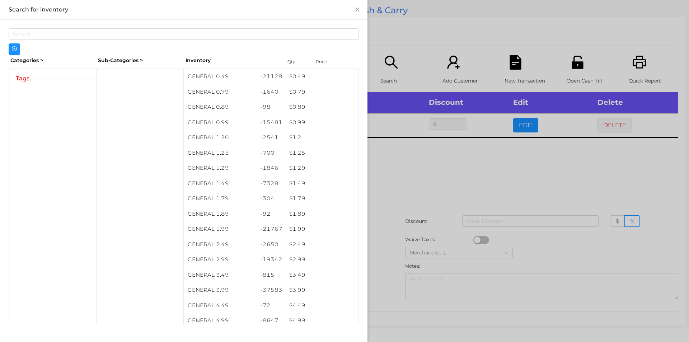
click at [405, 200] on div at bounding box center [344, 171] width 689 height 342
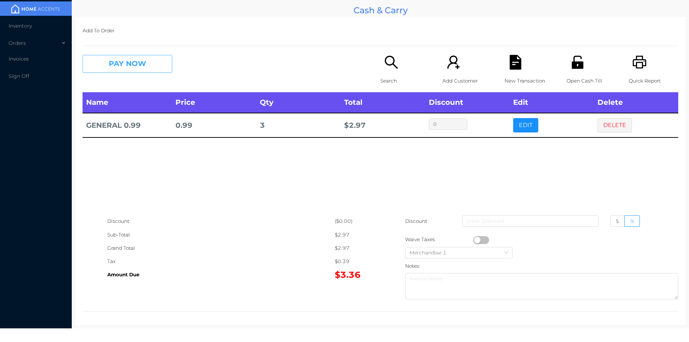
click at [135, 62] on button "PAY NOW" at bounding box center [128, 64] width 90 height 18
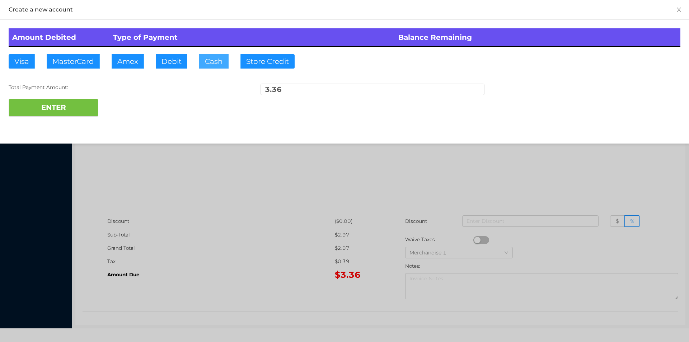
click at [218, 64] on button "Cash" at bounding box center [213, 61] width 29 height 14
type input "5"
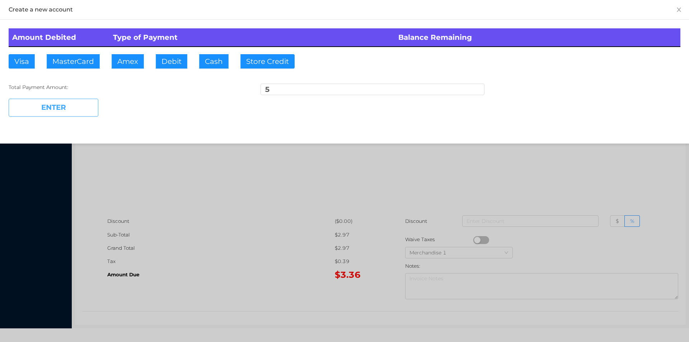
click at [46, 103] on button "ENTER" at bounding box center [54, 108] width 90 height 18
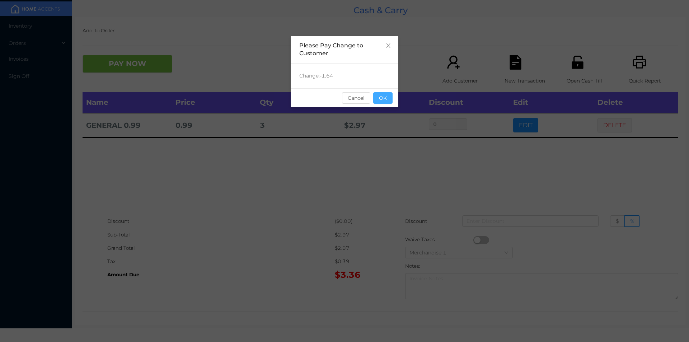
click at [390, 95] on button "OK" at bounding box center [382, 97] width 19 height 11
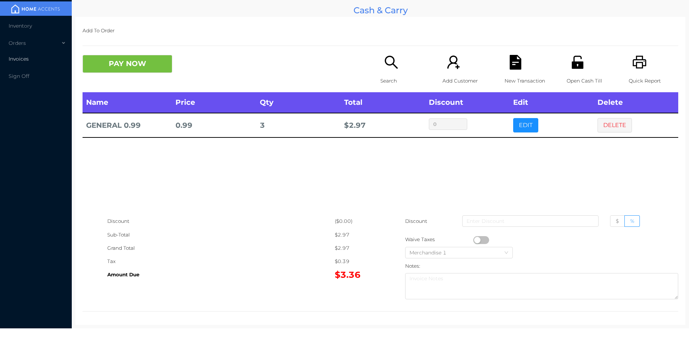
click at [19, 63] on li "Invoices" at bounding box center [36, 59] width 72 height 14
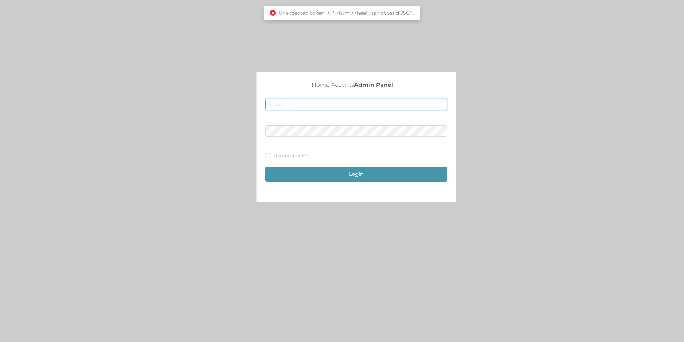
type input "merch2@accents.pw"
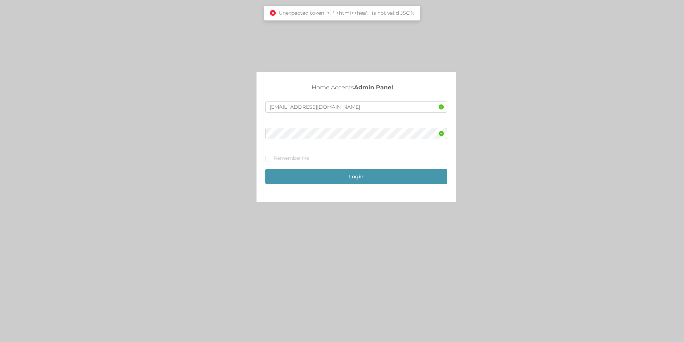
click at [268, 154] on form "merch2@accents.pw Remember Me Login" at bounding box center [356, 144] width 182 height 86
click at [367, 170] on button "Login" at bounding box center [356, 176] width 182 height 15
click at [268, 158] on input "Remember Me" at bounding box center [267, 158] width 5 height 5
checkbox input "true"
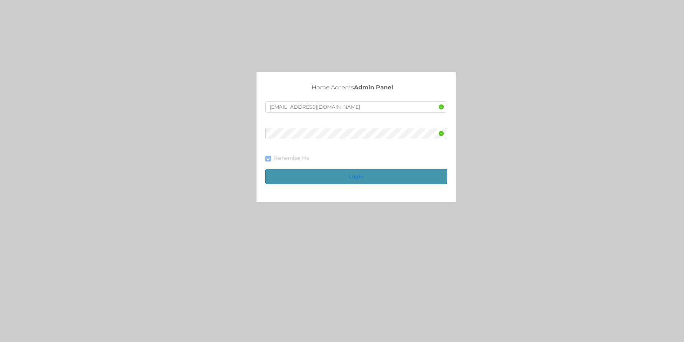
click at [347, 181] on button "Login" at bounding box center [356, 176] width 182 height 15
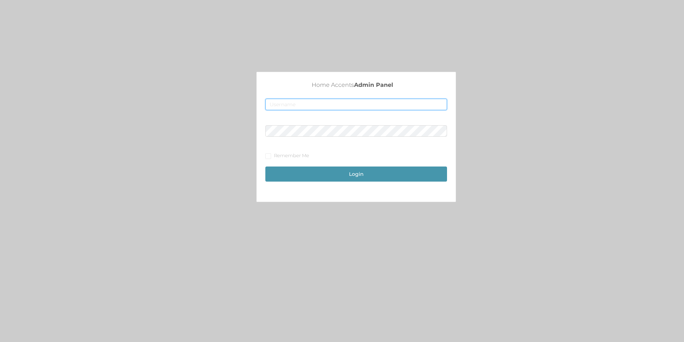
type input "merch2@accents.pw"
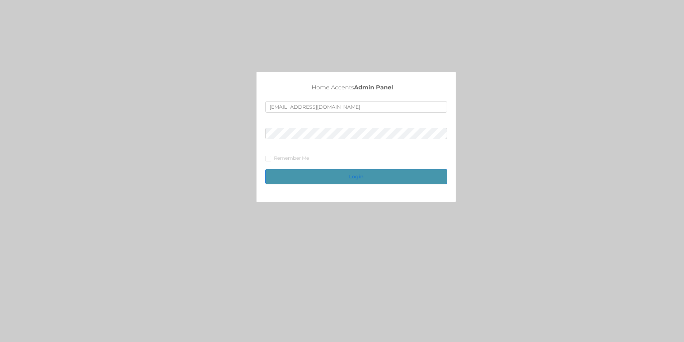
click at [377, 175] on button "Login" at bounding box center [356, 176] width 182 height 15
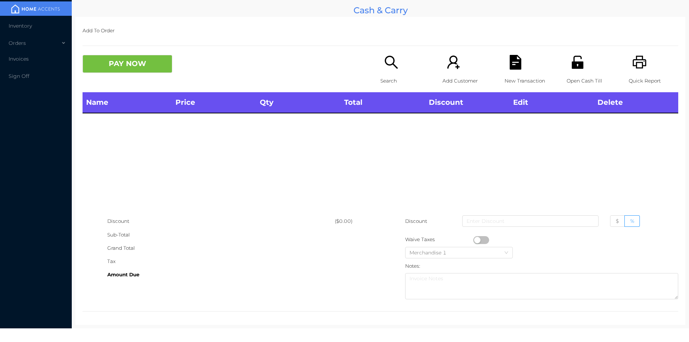
click at [572, 70] on div "Open Cash Till" at bounding box center [592, 73] width 50 height 37
click at [579, 68] on icon "icon: unlock" at bounding box center [577, 62] width 11 height 13
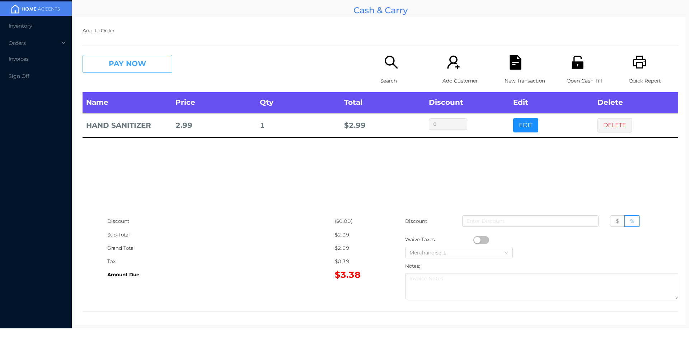
click at [148, 57] on button "PAY NOW" at bounding box center [128, 64] width 90 height 18
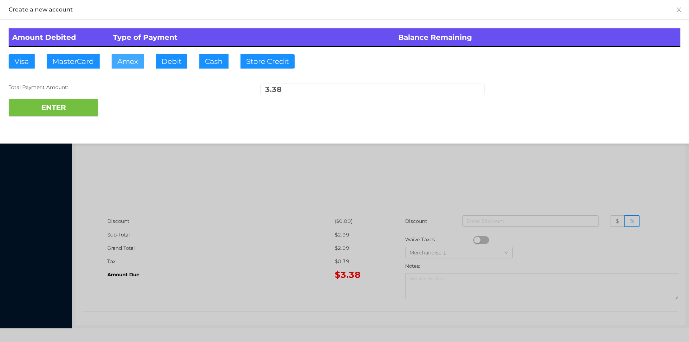
click at [141, 63] on button "Amex" at bounding box center [128, 61] width 32 height 14
click at [196, 173] on div at bounding box center [344, 171] width 689 height 342
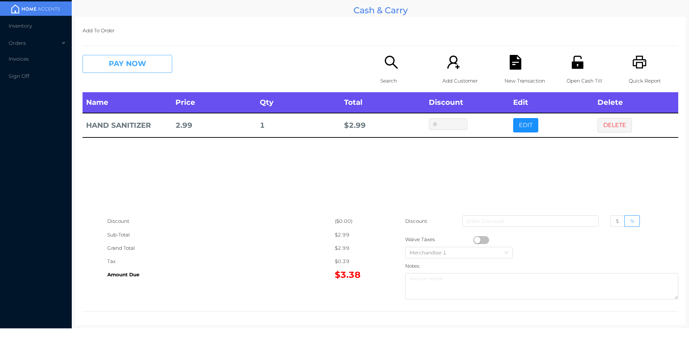
click at [111, 66] on button "PAY NOW" at bounding box center [128, 64] width 90 height 18
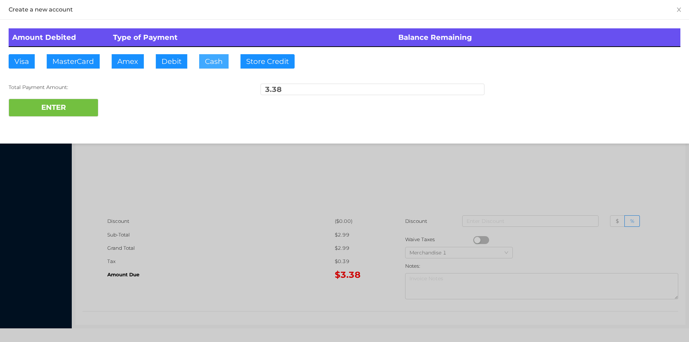
click at [206, 67] on button "Cash" at bounding box center [213, 61] width 29 height 14
type input "5"
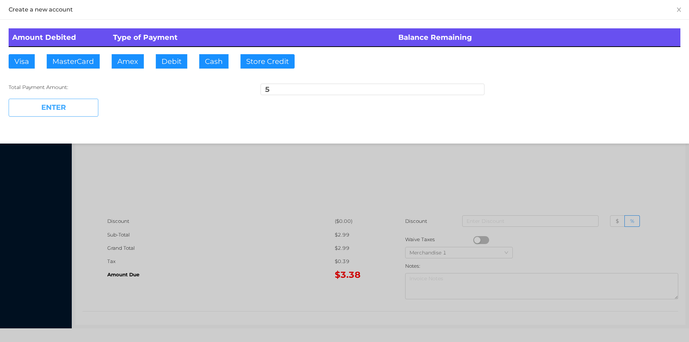
click at [56, 107] on button "ENTER" at bounding box center [54, 108] width 90 height 18
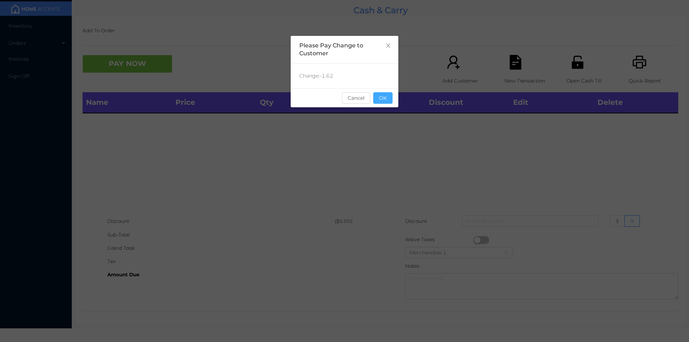
click at [390, 102] on button "OK" at bounding box center [382, 97] width 19 height 11
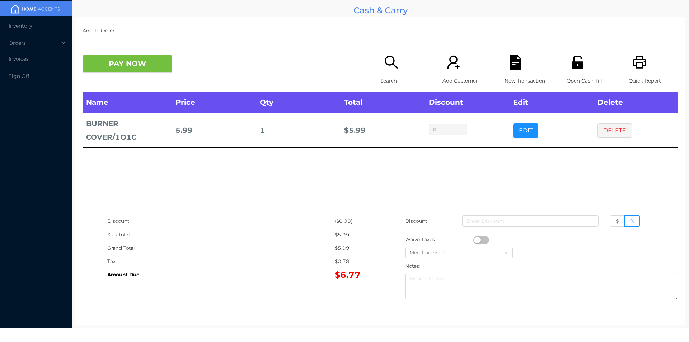
click at [498, 173] on div "Name Price Qty Total Discount Edit Delete BURNER COVER/1O1C 5.99 1 $ 5.99 0 EDI…" at bounding box center [381, 153] width 596 height 122
click at [518, 68] on icon "icon: file-text" at bounding box center [515, 62] width 15 height 15
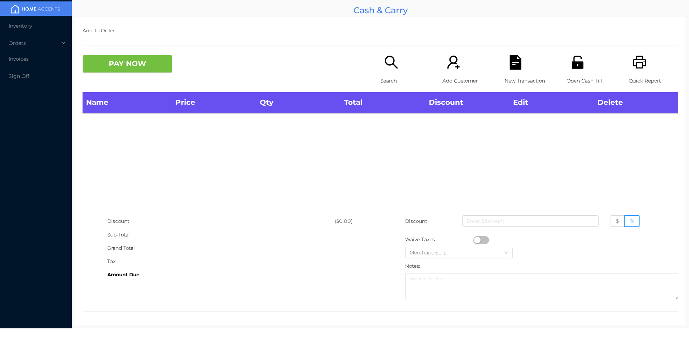
click at [581, 62] on div "Open Cash Till" at bounding box center [592, 73] width 50 height 37
click at [406, 61] on div "Search" at bounding box center [406, 73] width 50 height 37
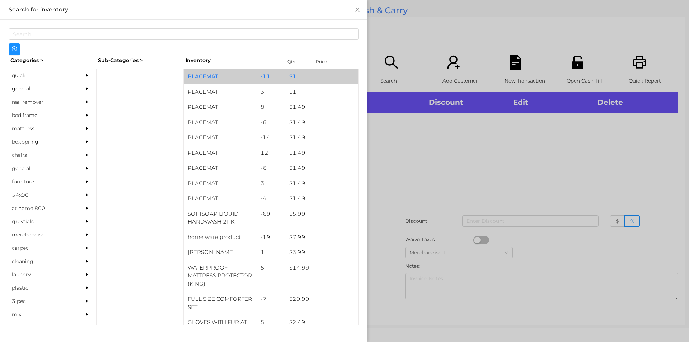
click at [293, 76] on div "$ 1" at bounding box center [322, 76] width 73 height 15
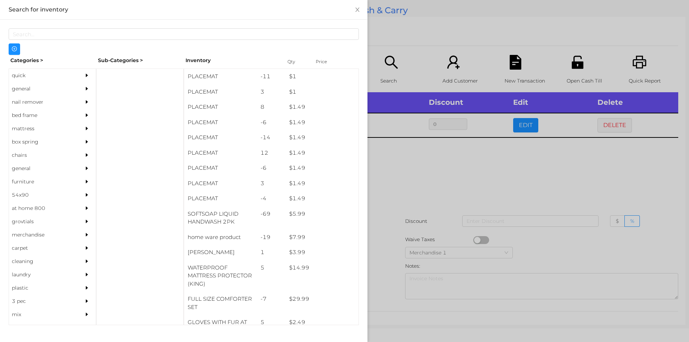
click at [414, 189] on div at bounding box center [344, 171] width 689 height 342
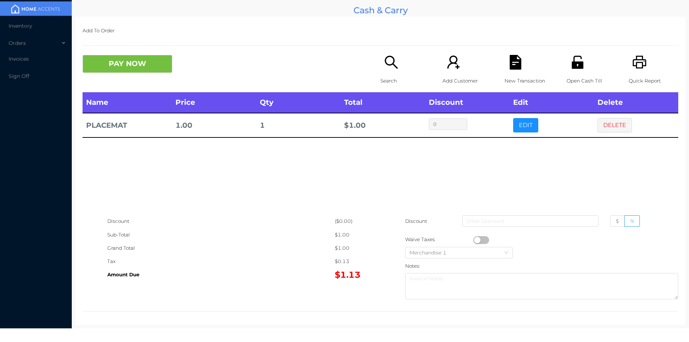
click at [474, 240] on button "button" at bounding box center [482, 240] width 16 height 8
click at [117, 70] on button "PAY NOW" at bounding box center [128, 64] width 90 height 18
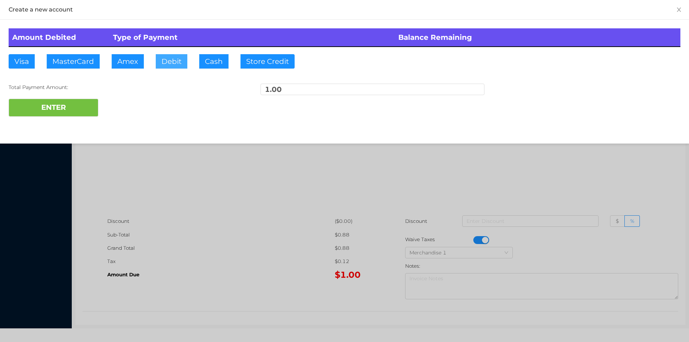
click at [166, 68] on button "Debit" at bounding box center [172, 61] width 32 height 14
click at [82, 109] on button "ENTER" at bounding box center [54, 108] width 90 height 18
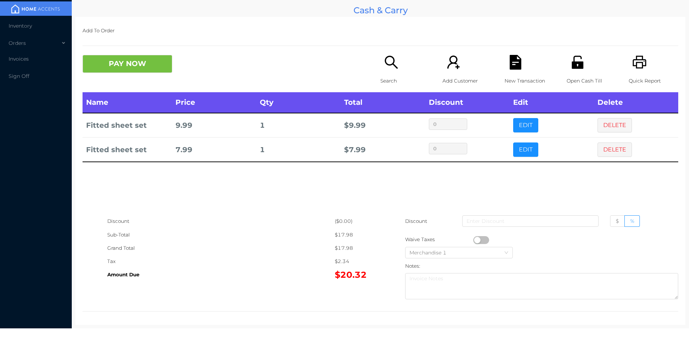
click at [391, 57] on icon "icon: search" at bounding box center [391, 62] width 15 height 15
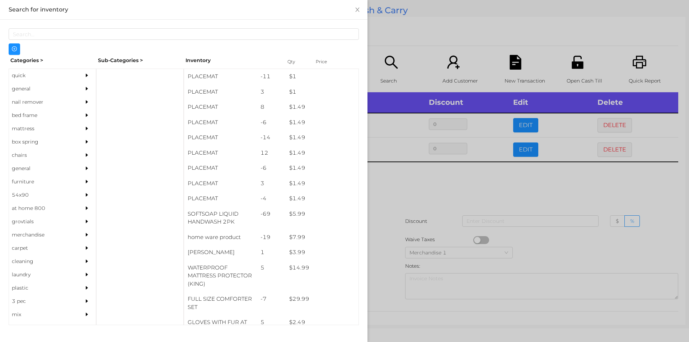
click at [41, 93] on div "general" at bounding box center [41, 88] width 65 height 13
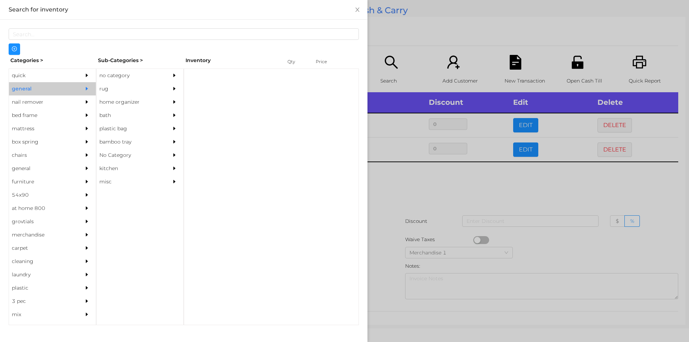
click at [136, 73] on div "no category" at bounding box center [129, 75] width 65 height 13
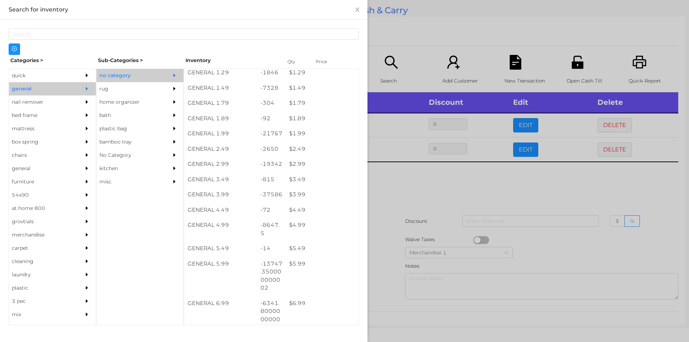
scroll to position [101, 0]
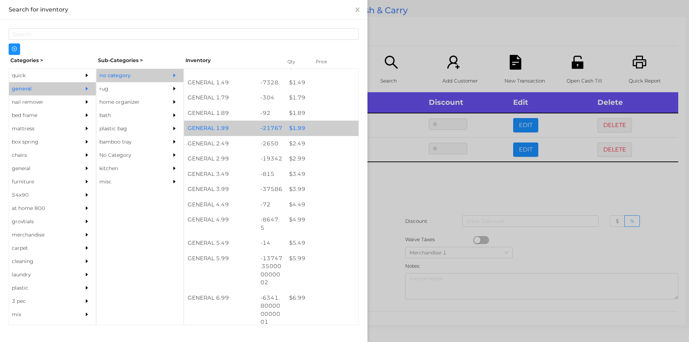
click at [311, 131] on div "$ 1.99" at bounding box center [322, 128] width 73 height 15
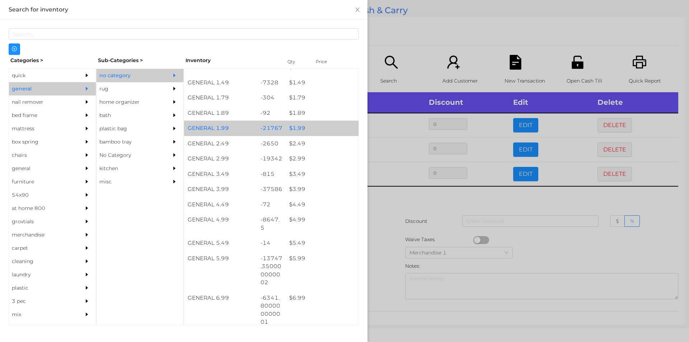
click at [306, 129] on div "$ 1.99" at bounding box center [322, 128] width 73 height 15
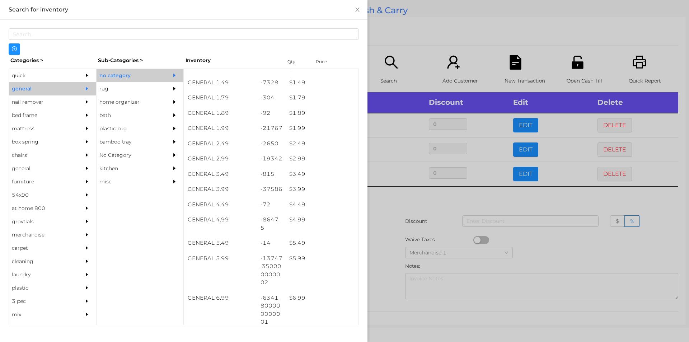
click at [414, 50] on div at bounding box center [344, 171] width 689 height 342
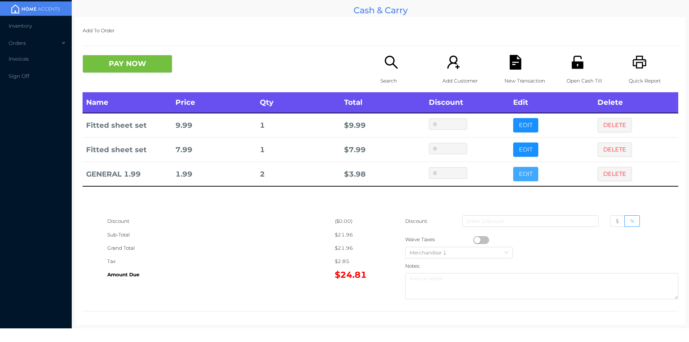
click at [525, 173] on button "EDIT" at bounding box center [525, 174] width 25 height 14
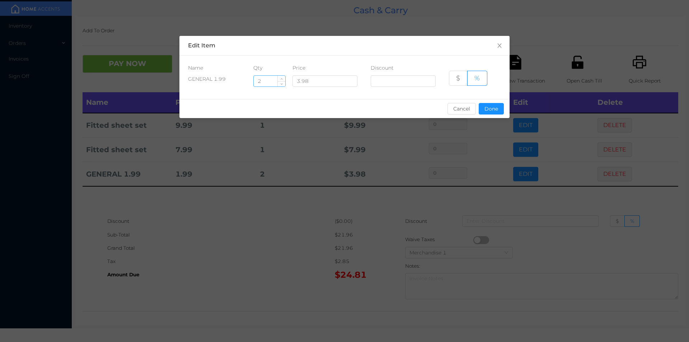
click at [269, 80] on input "2" at bounding box center [270, 81] width 32 height 11
type input "."
type input "3"
click at [493, 106] on button "Done" at bounding box center [491, 108] width 25 height 11
type input "0%"
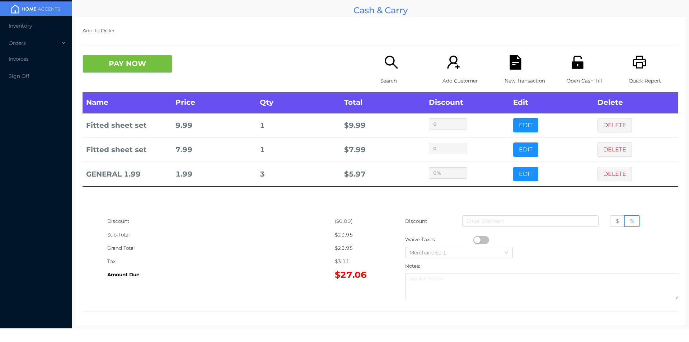
click at [505, 70] on div "New Transaction" at bounding box center [530, 73] width 50 height 37
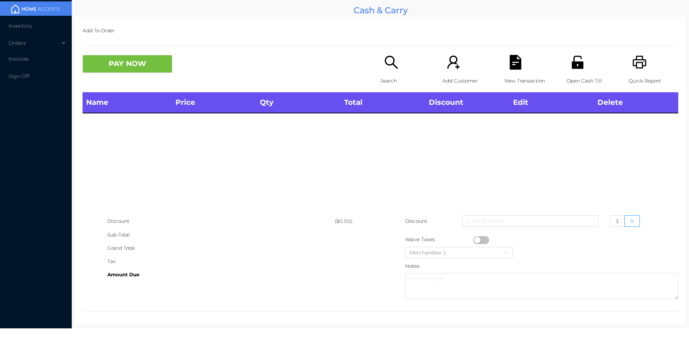
click at [633, 66] on icon "icon: printer" at bounding box center [640, 62] width 15 height 15
click at [567, 58] on div "Open Cash Till" at bounding box center [592, 73] width 50 height 37
click at [572, 67] on icon "icon: unlock" at bounding box center [577, 62] width 11 height 13
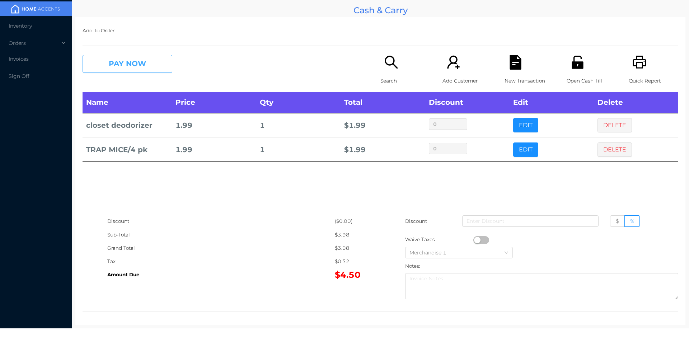
click at [129, 58] on button "PAY NOW" at bounding box center [128, 64] width 90 height 18
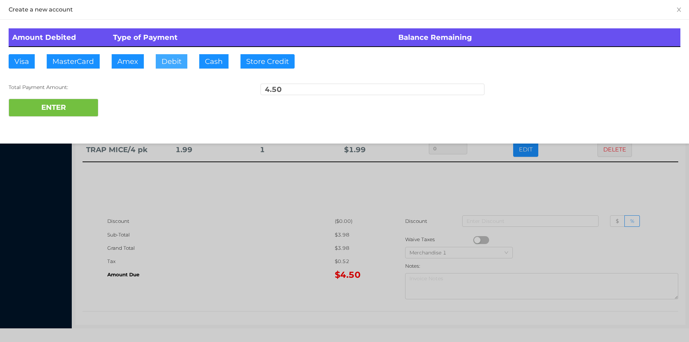
click at [167, 67] on button "Debit" at bounding box center [172, 61] width 32 height 14
click at [70, 110] on button "ENTER" at bounding box center [54, 108] width 90 height 18
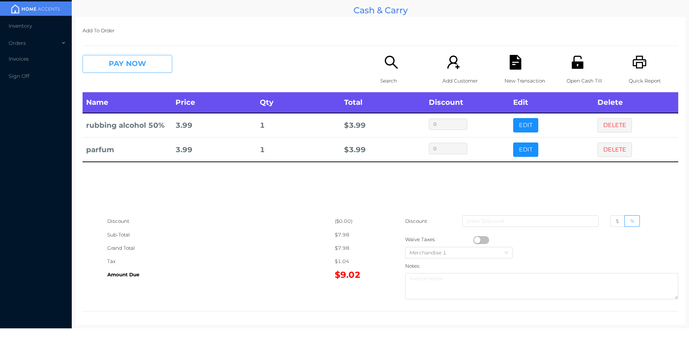
click at [144, 66] on button "PAY NOW" at bounding box center [128, 64] width 90 height 18
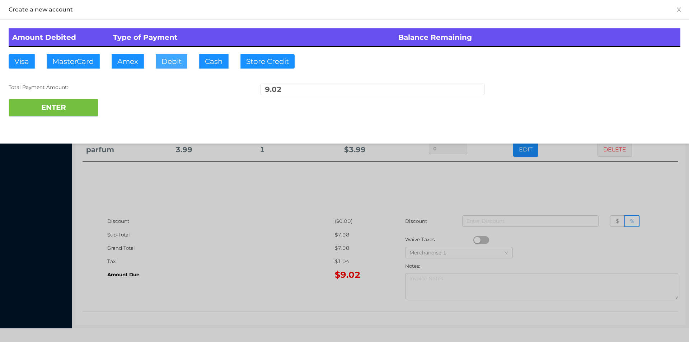
click at [185, 58] on button "Debit" at bounding box center [172, 61] width 32 height 14
click at [78, 107] on button "ENTER" at bounding box center [54, 108] width 90 height 18
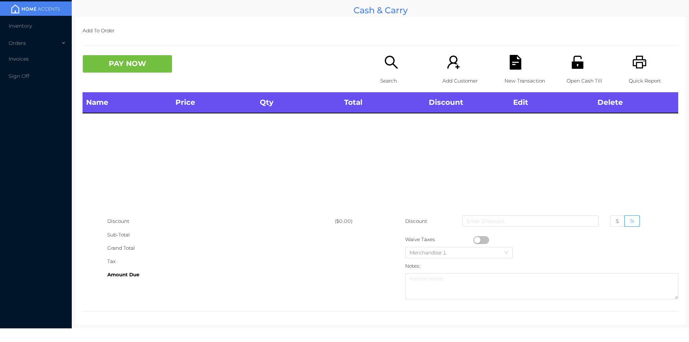
click at [556, 77] on div "Search Add Customer New Transaction Open Cash Till Quick Report" at bounding box center [530, 73] width 298 height 37
click at [567, 59] on div "Open Cash Till" at bounding box center [592, 73] width 50 height 37
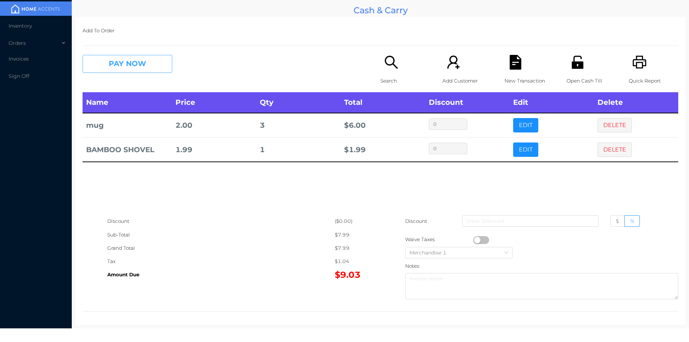
click at [124, 72] on button "PAY NOW" at bounding box center [128, 64] width 90 height 18
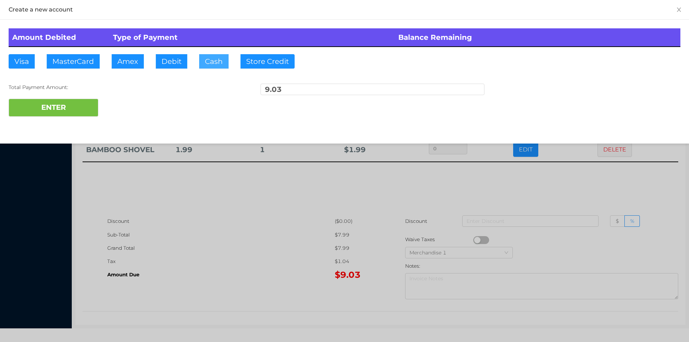
click at [199, 57] on button "Cash" at bounding box center [213, 61] width 29 height 14
click at [68, 108] on button "ENTER" at bounding box center [54, 108] width 90 height 18
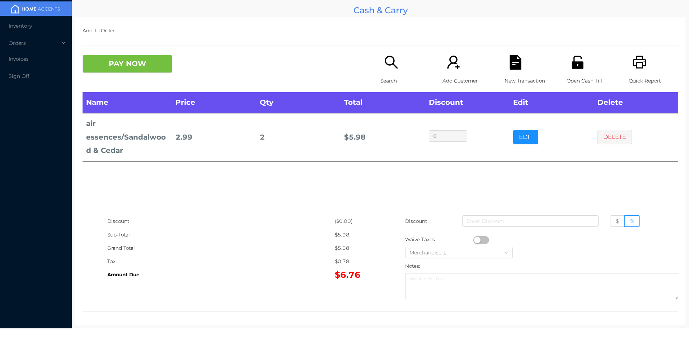
click at [396, 69] on icon "icon: search" at bounding box center [391, 62] width 15 height 15
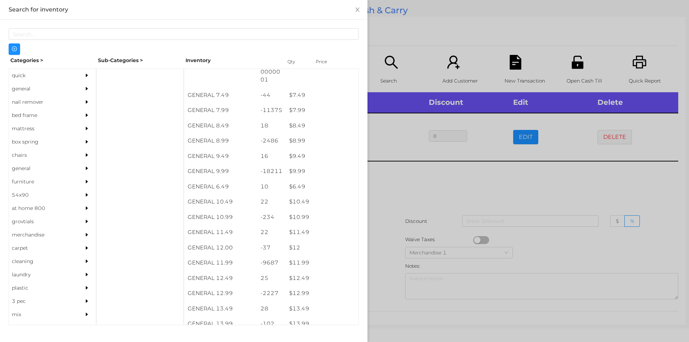
scroll to position [343, 0]
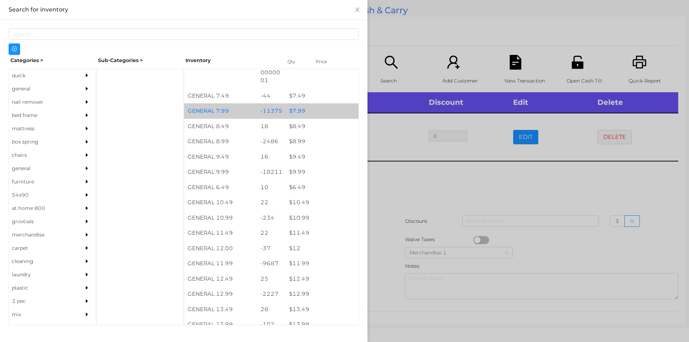
click at [262, 106] on div "-11375" at bounding box center [271, 110] width 29 height 15
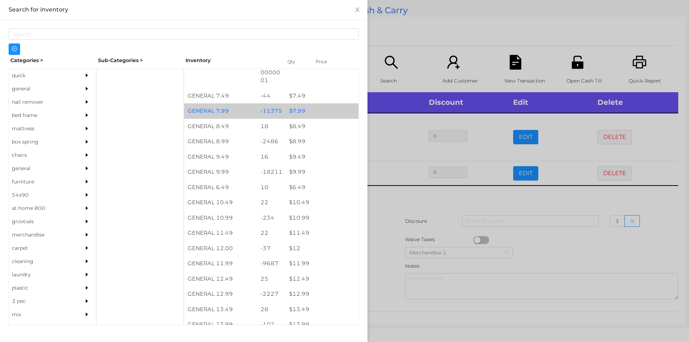
click at [261, 105] on div "-11375" at bounding box center [271, 110] width 29 height 15
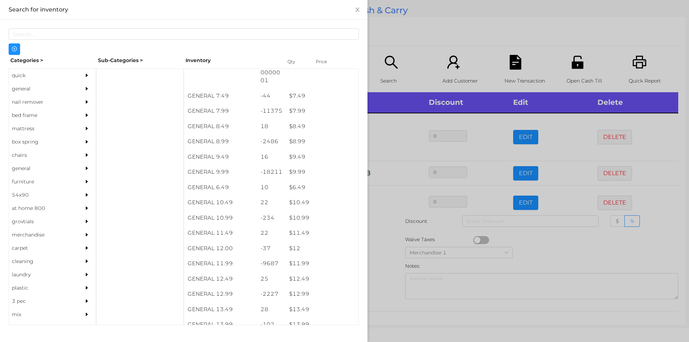
click at [28, 77] on div "quick" at bounding box center [41, 75] width 65 height 13
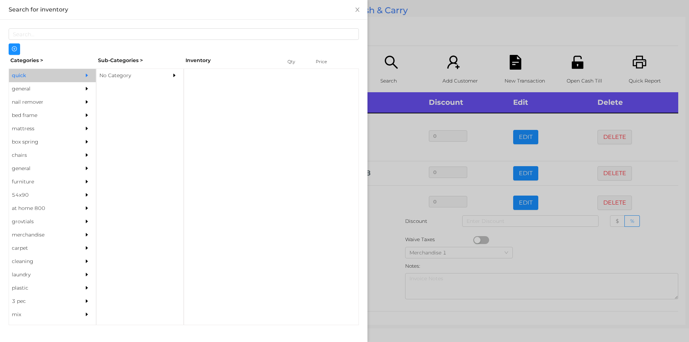
scroll to position [0, 0]
click at [136, 73] on div "No Category" at bounding box center [129, 75] width 65 height 13
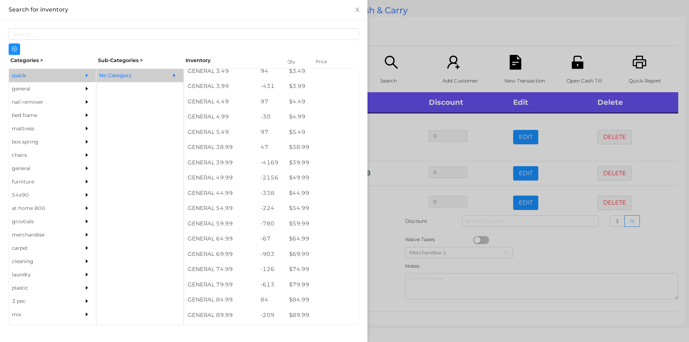
scroll to position [358, 0]
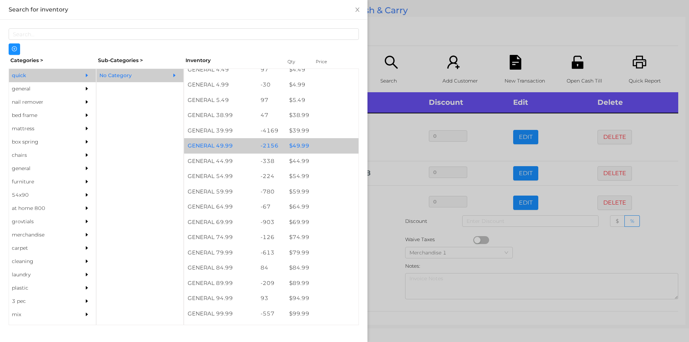
click at [302, 144] on div "$ 49.99" at bounding box center [322, 145] width 73 height 15
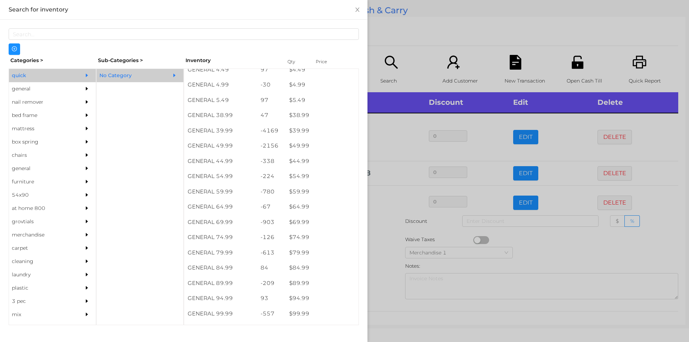
click at [511, 81] on div at bounding box center [344, 171] width 689 height 342
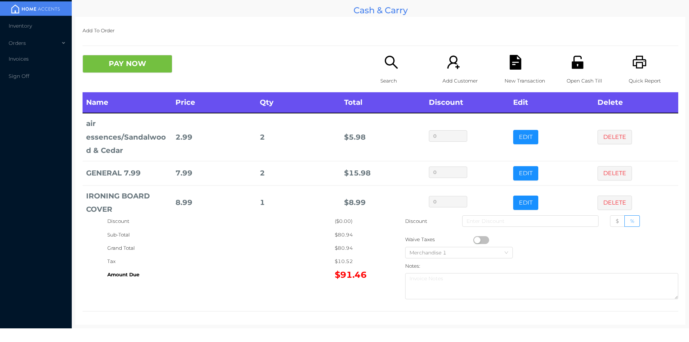
click at [511, 66] on icon "icon: file-text" at bounding box center [515, 62] width 11 height 15
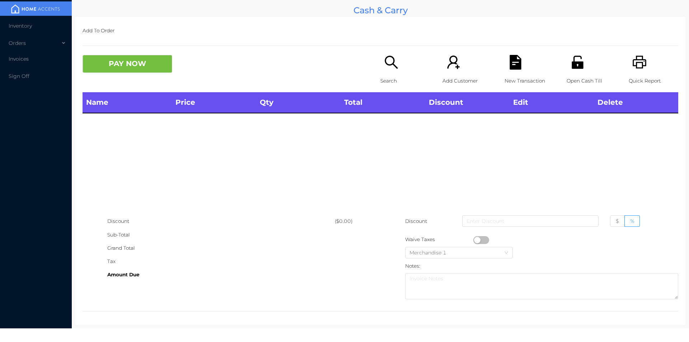
click at [629, 65] on div "Quick Report" at bounding box center [654, 73] width 50 height 37
click at [388, 74] on p "Search" at bounding box center [406, 80] width 50 height 13
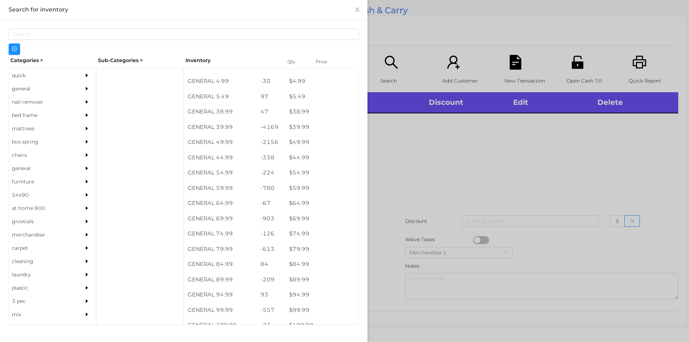
scroll to position [0, 0]
click at [38, 87] on div "general" at bounding box center [41, 88] width 65 height 13
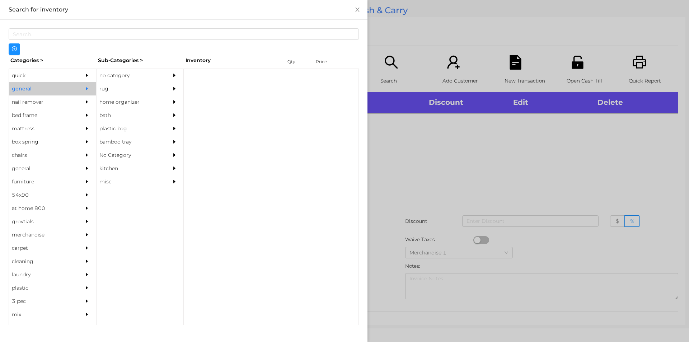
click at [128, 76] on div "no category" at bounding box center [129, 75] width 65 height 13
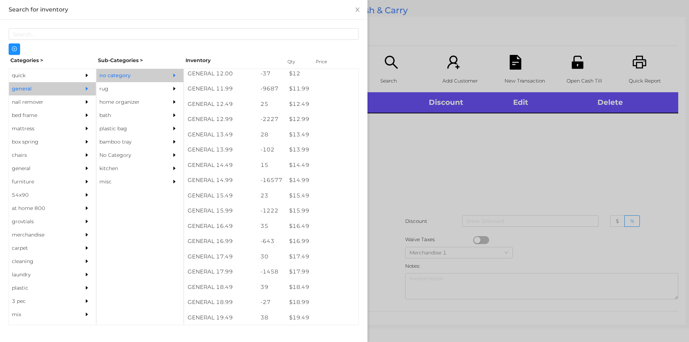
scroll to position [517, 0]
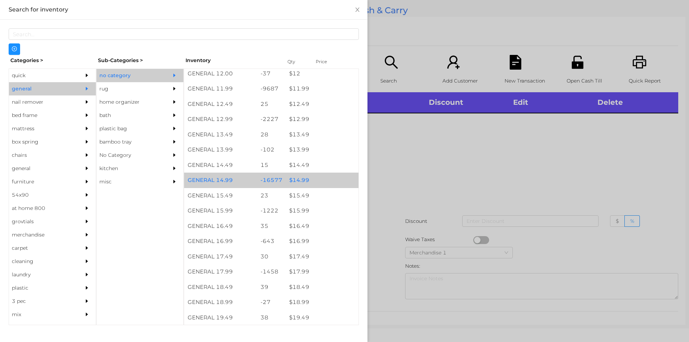
click at [322, 180] on div "$ 14.99" at bounding box center [322, 180] width 73 height 15
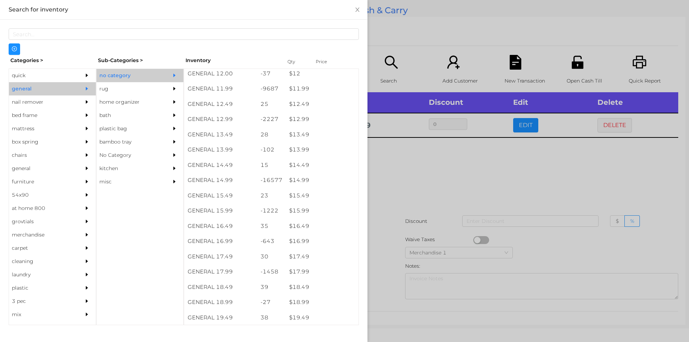
click at [417, 182] on div at bounding box center [344, 171] width 689 height 342
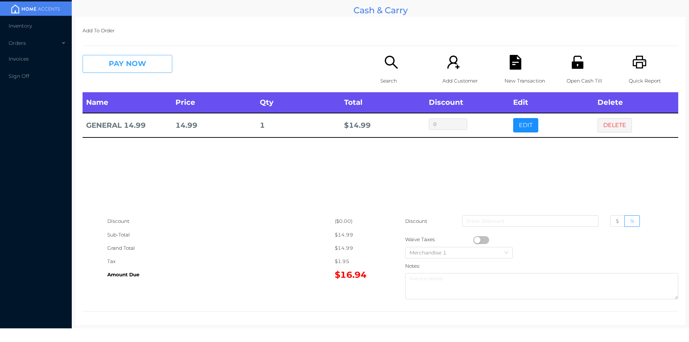
click at [114, 67] on button "PAY NOW" at bounding box center [128, 64] width 90 height 18
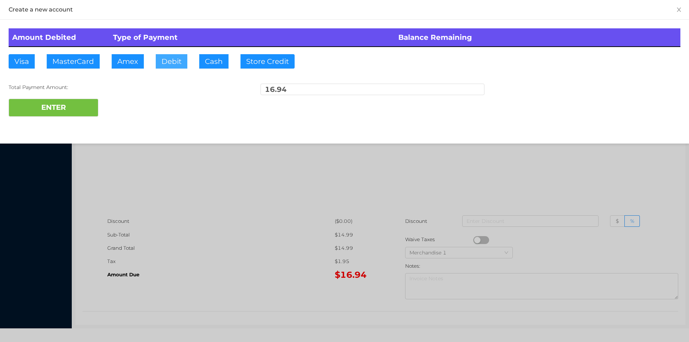
click at [171, 59] on button "Debit" at bounding box center [172, 61] width 32 height 14
click at [65, 106] on button "ENTER" at bounding box center [54, 108] width 90 height 18
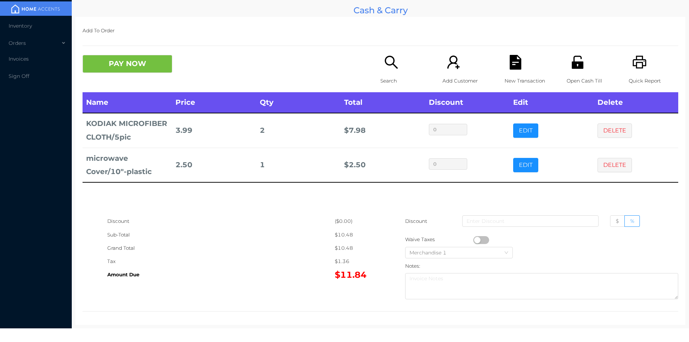
click at [517, 71] on div "New Transaction" at bounding box center [530, 73] width 50 height 37
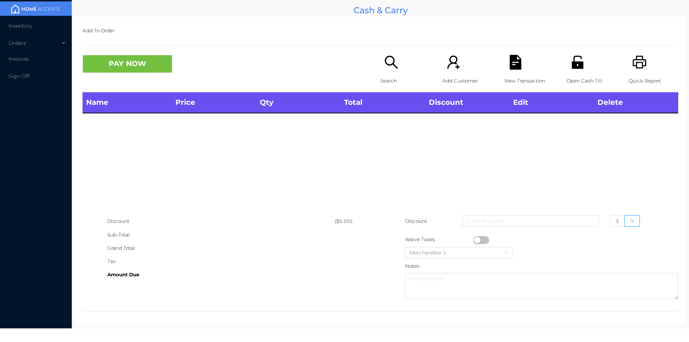
click at [629, 60] on div "Quick Report" at bounding box center [654, 73] width 50 height 37
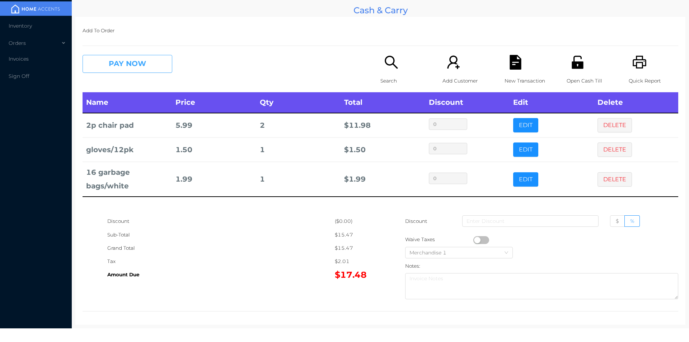
click at [140, 72] on button "PAY NOW" at bounding box center [128, 64] width 90 height 18
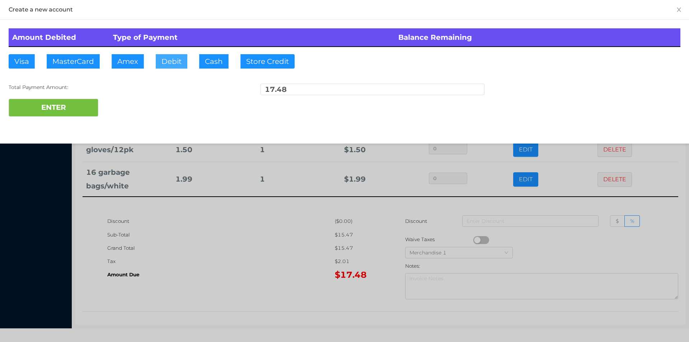
click at [176, 66] on button "Debit" at bounding box center [172, 61] width 32 height 14
click at [75, 112] on button "ENTER" at bounding box center [54, 108] width 90 height 18
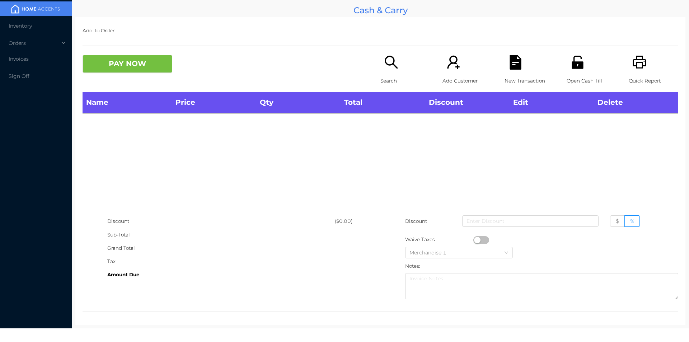
click at [394, 77] on p "Search" at bounding box center [406, 80] width 50 height 13
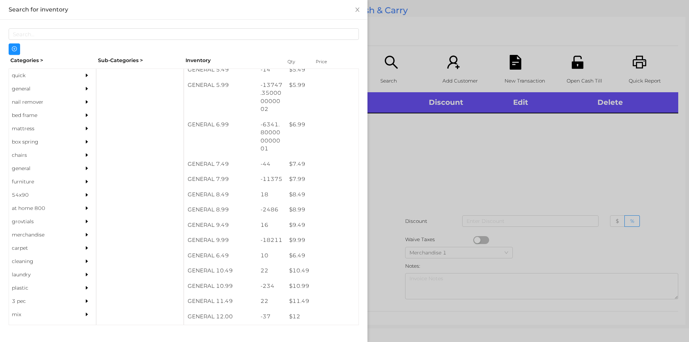
scroll to position [286, 0]
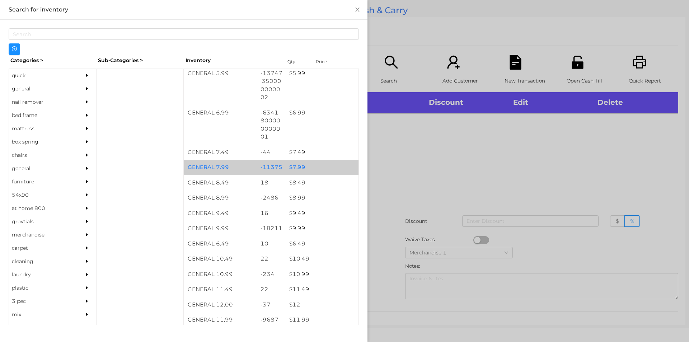
click at [276, 167] on div "-11375" at bounding box center [271, 167] width 29 height 15
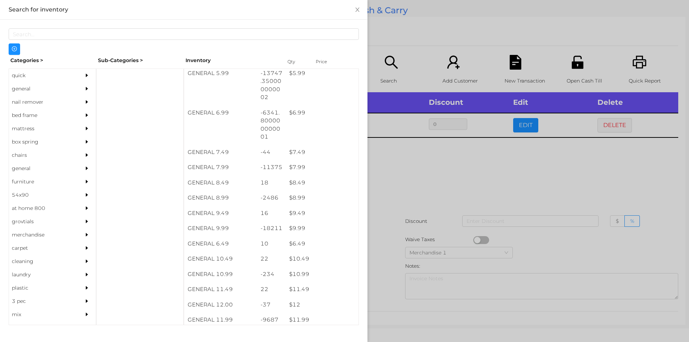
click at [412, 216] on div at bounding box center [344, 171] width 689 height 342
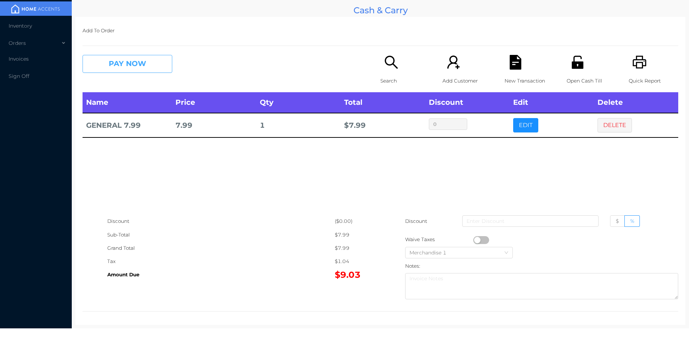
click at [126, 64] on button "PAY NOW" at bounding box center [128, 64] width 90 height 18
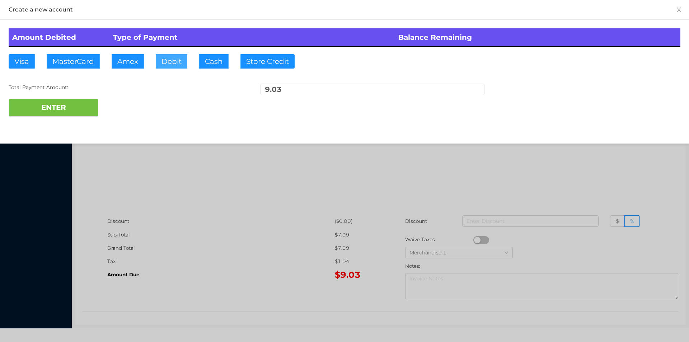
click at [170, 66] on button "Debit" at bounding box center [172, 61] width 32 height 14
click at [92, 105] on button "ENTER" at bounding box center [54, 108] width 90 height 18
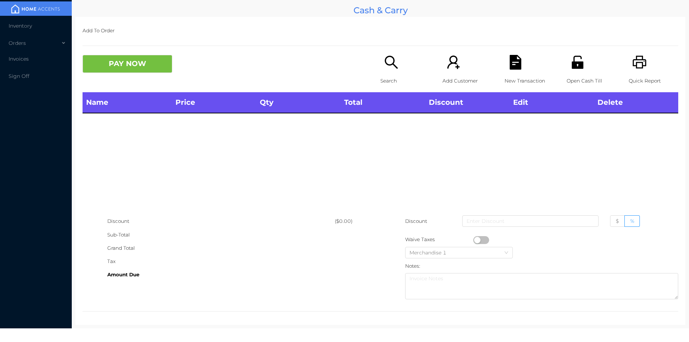
click at [385, 58] on icon "icon: search" at bounding box center [391, 62] width 13 height 13
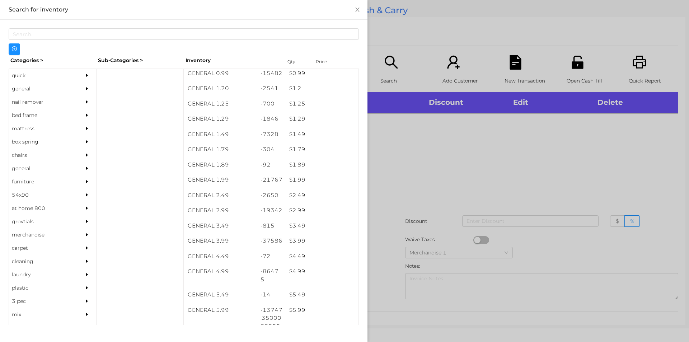
scroll to position [70, 0]
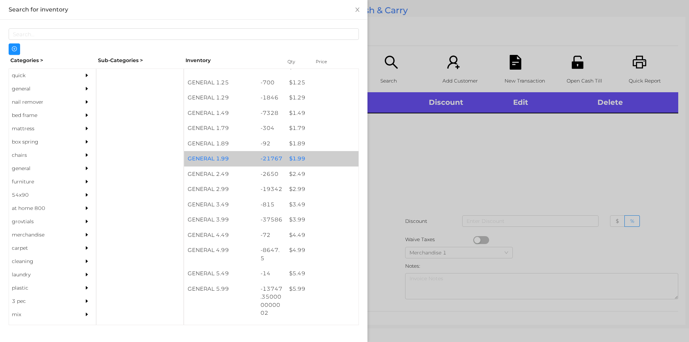
click at [296, 153] on div "$ 1.99" at bounding box center [322, 158] width 73 height 15
click at [304, 163] on div "$ 1.99" at bounding box center [322, 158] width 73 height 15
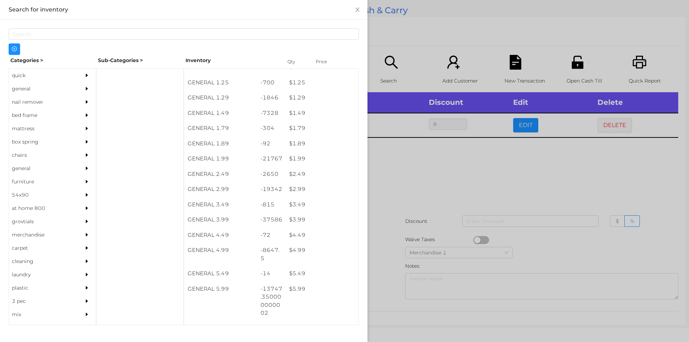
click at [410, 209] on div at bounding box center [344, 171] width 689 height 342
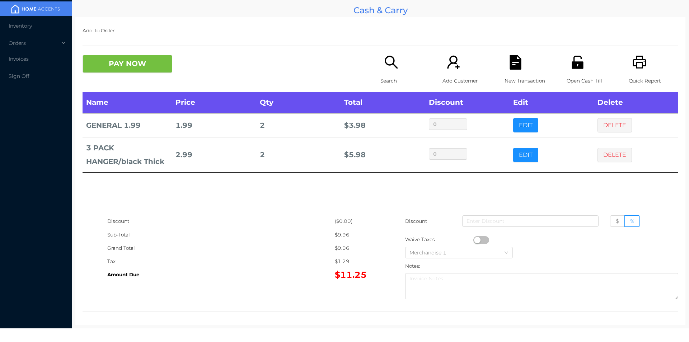
click at [612, 155] on button "DELETE" at bounding box center [615, 155] width 34 height 14
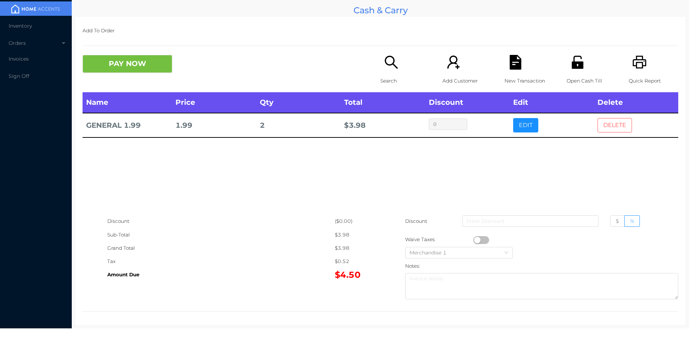
click at [609, 127] on button "DELETE" at bounding box center [615, 125] width 34 height 14
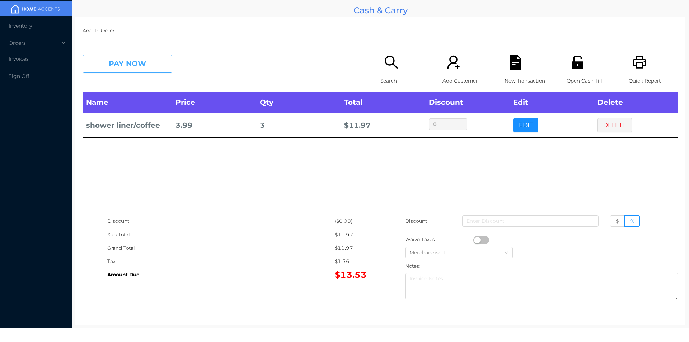
click at [111, 66] on button "PAY NOW" at bounding box center [128, 64] width 90 height 18
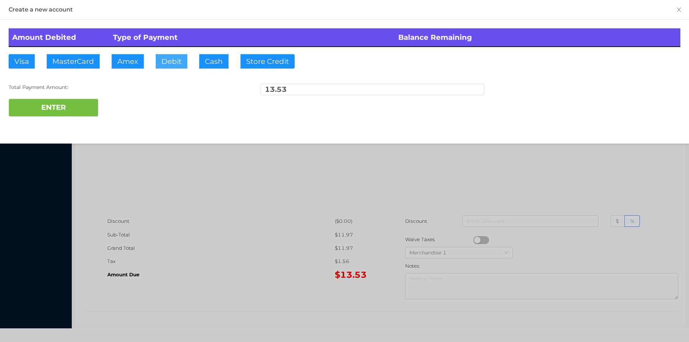
click at [171, 60] on button "Debit" at bounding box center [172, 61] width 32 height 14
type input "50."
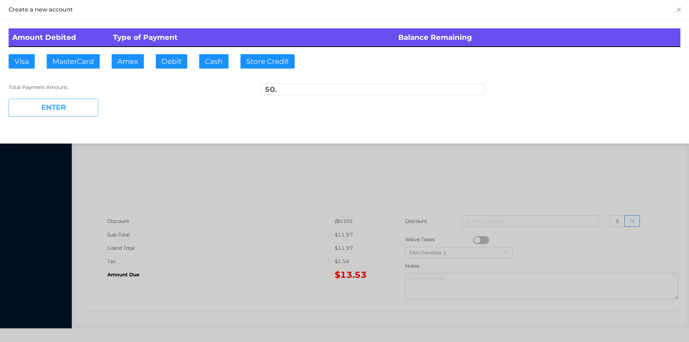
click at [73, 109] on button "ENTER" at bounding box center [54, 108] width 90 height 18
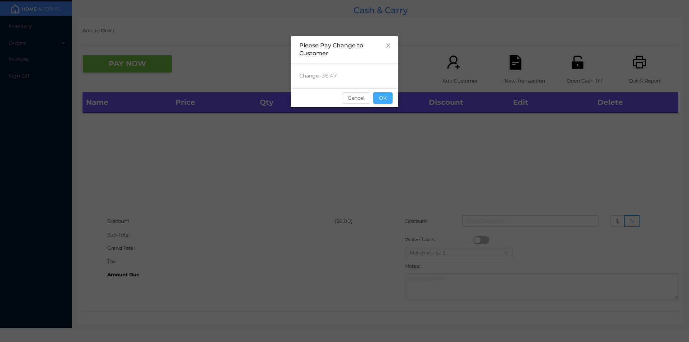
click at [383, 102] on button "OK" at bounding box center [382, 97] width 19 height 11
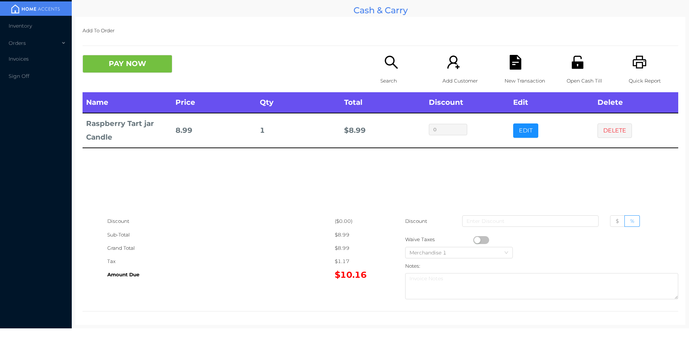
click at [388, 73] on div "Search" at bounding box center [406, 73] width 50 height 37
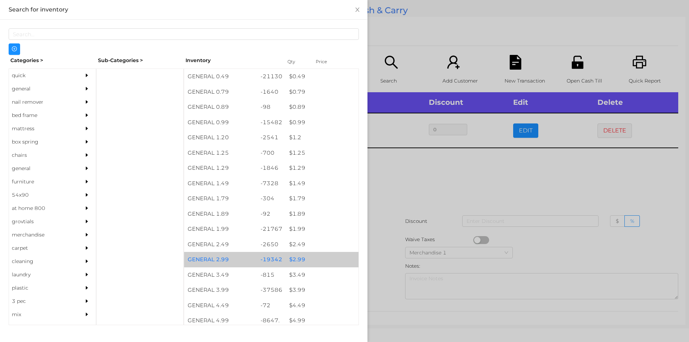
click at [296, 260] on div "$ 2.99" at bounding box center [322, 259] width 73 height 15
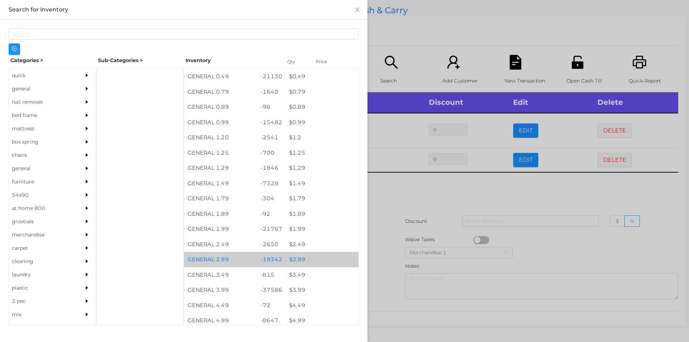
click at [300, 260] on div "$ 2.99" at bounding box center [322, 259] width 73 height 15
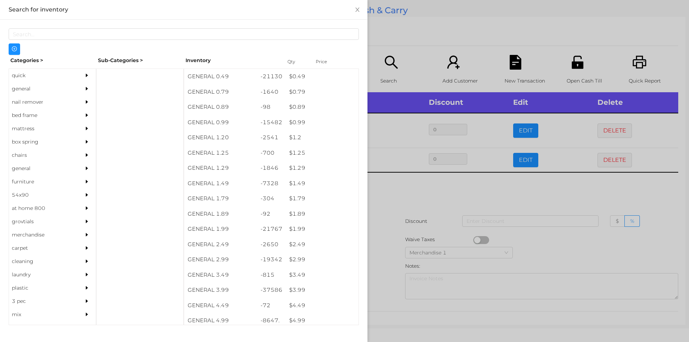
click at [385, 189] on div at bounding box center [344, 171] width 689 height 342
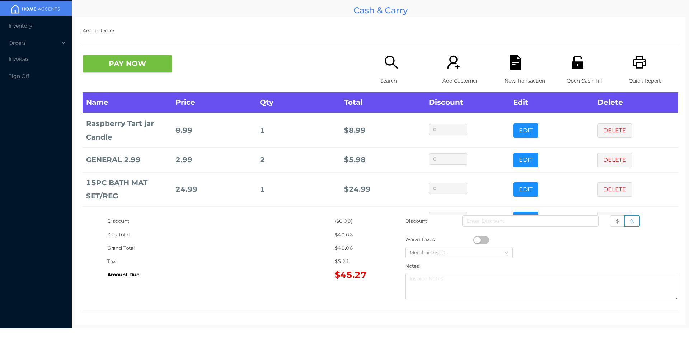
scroll to position [24, 0]
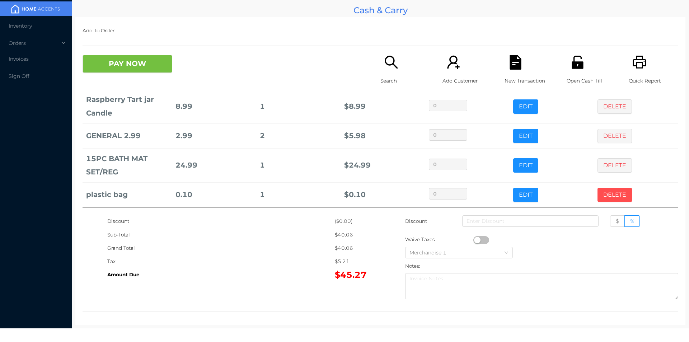
click at [619, 201] on button "DELETE" at bounding box center [615, 195] width 34 height 14
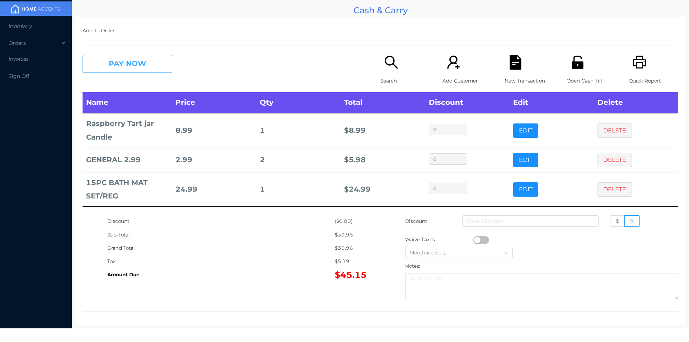
click at [129, 65] on button "PAY NOW" at bounding box center [128, 64] width 90 height 18
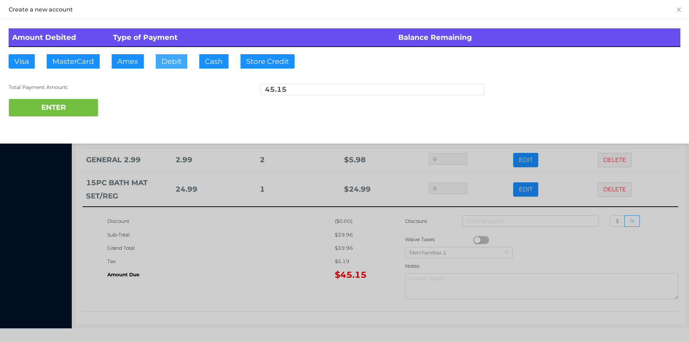
click at [174, 67] on button "Debit" at bounding box center [172, 61] width 32 height 14
click at [214, 65] on button "Cash" at bounding box center [213, 61] width 29 height 14
click at [166, 63] on button "Debit" at bounding box center [172, 61] width 32 height 14
click at [61, 107] on button "ENTER" at bounding box center [54, 108] width 90 height 18
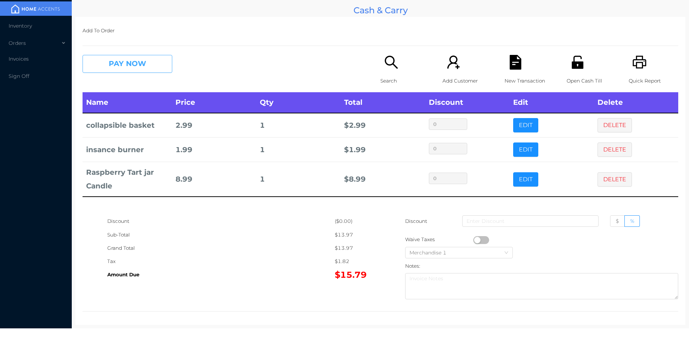
click at [128, 68] on button "PAY NOW" at bounding box center [128, 64] width 90 height 18
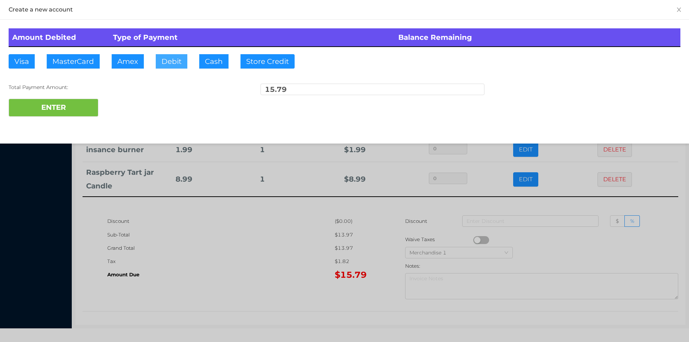
click at [171, 61] on button "Debit" at bounding box center [172, 61] width 32 height 14
click at [51, 113] on button "ENTER" at bounding box center [54, 108] width 90 height 18
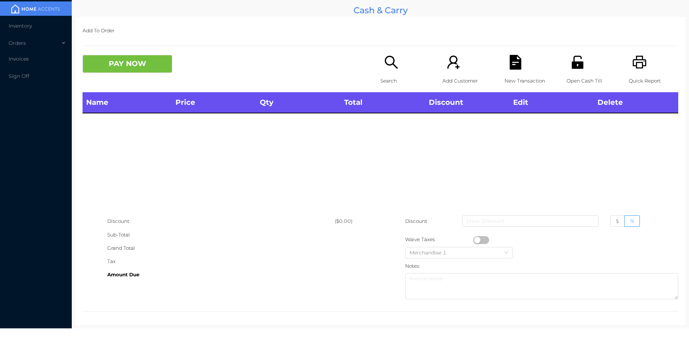
click at [394, 68] on icon "icon: search" at bounding box center [391, 62] width 13 height 13
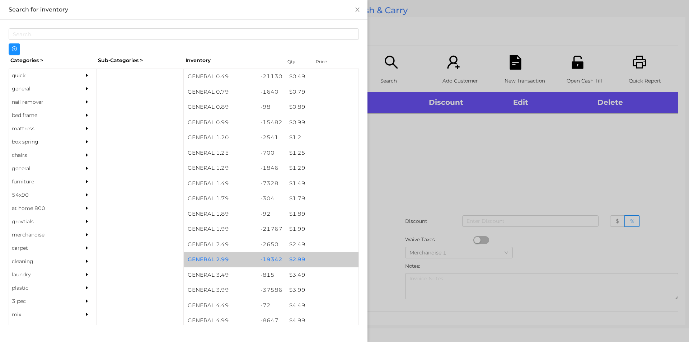
click at [269, 260] on div "-19342" at bounding box center [271, 259] width 29 height 15
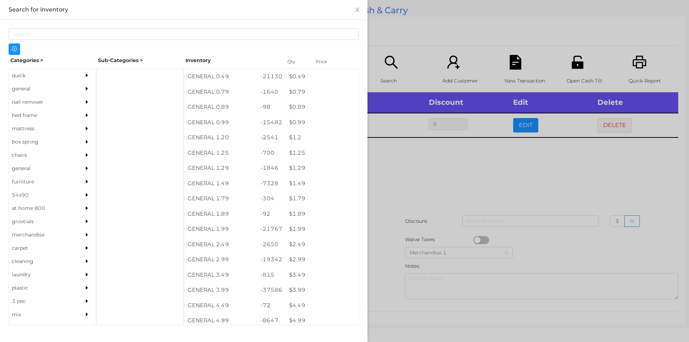
click at [408, 189] on div at bounding box center [344, 171] width 689 height 342
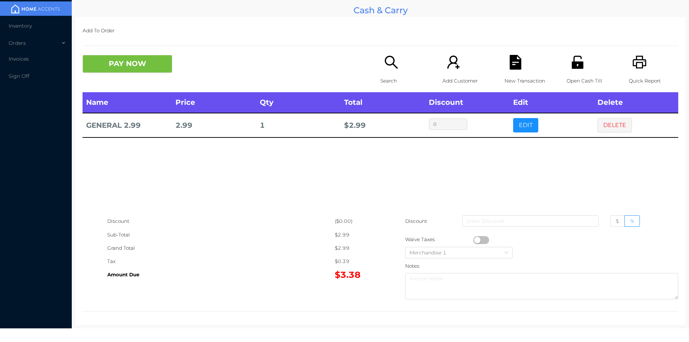
click at [392, 56] on icon "icon: search" at bounding box center [391, 62] width 15 height 15
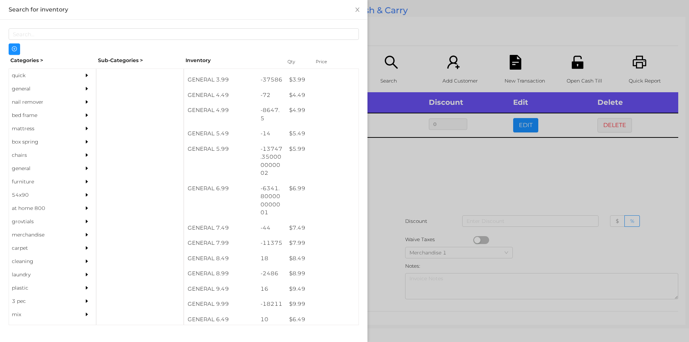
scroll to position [211, 0]
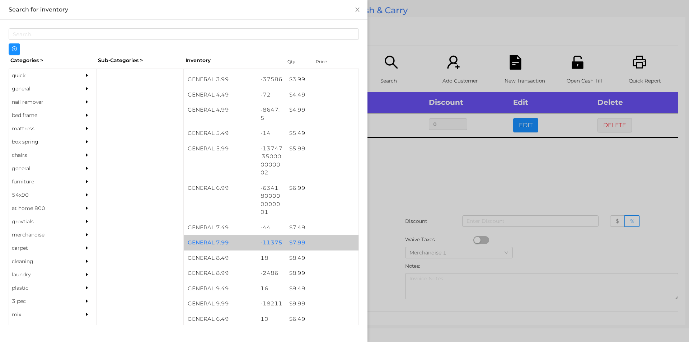
click at [224, 242] on div "GENERAL 7.99" at bounding box center [220, 242] width 73 height 15
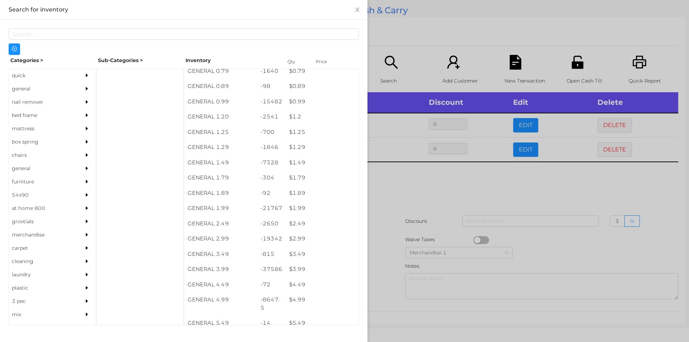
scroll to position [0, 0]
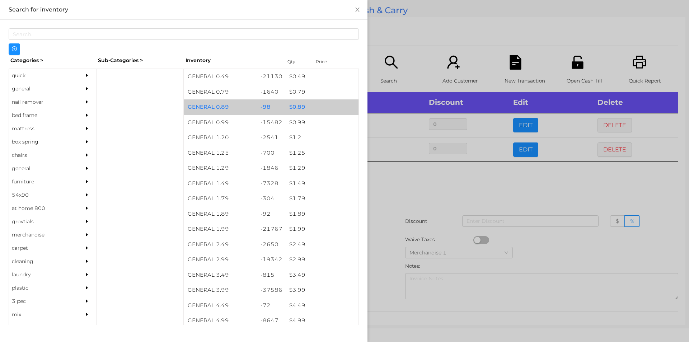
click at [233, 107] on div "GENERAL 0.89" at bounding box center [220, 106] width 73 height 15
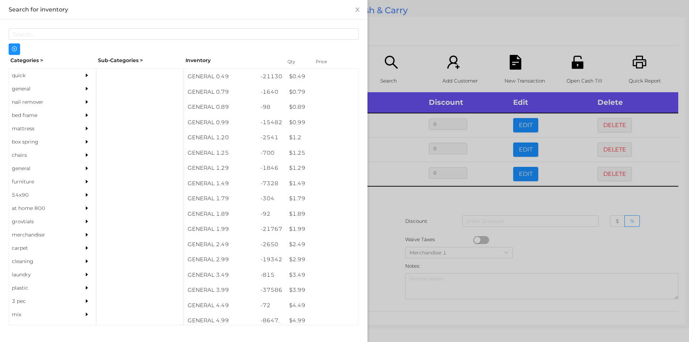
click at [518, 208] on div at bounding box center [344, 171] width 689 height 342
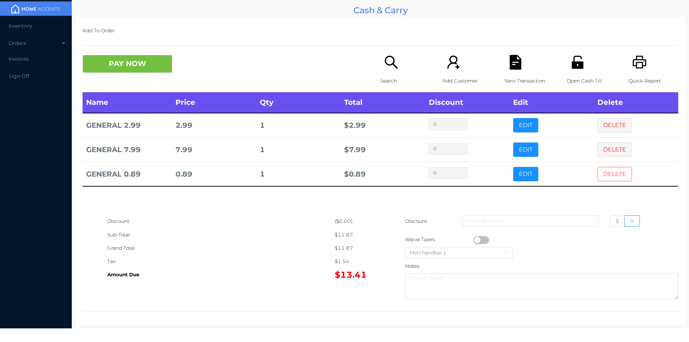
click at [609, 178] on button "DELETE" at bounding box center [615, 174] width 34 height 14
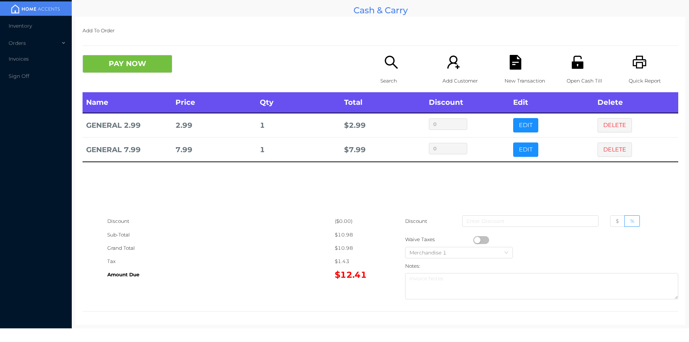
click at [387, 60] on icon "icon: search" at bounding box center [391, 62] width 15 height 15
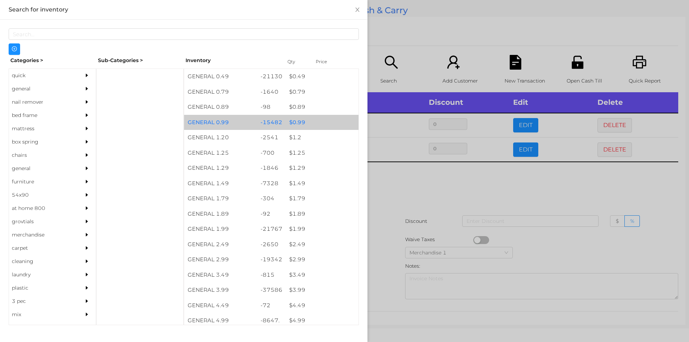
click at [304, 123] on div "$ 0.99" at bounding box center [322, 122] width 73 height 15
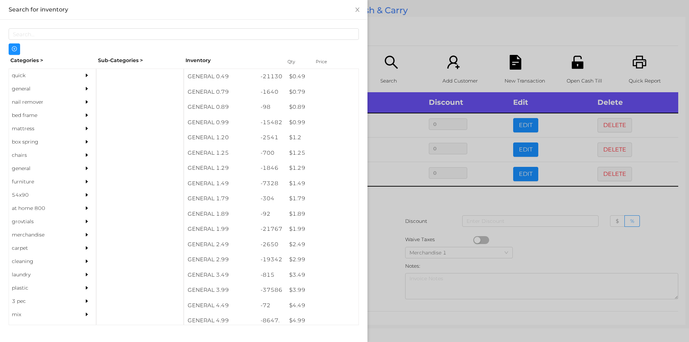
click at [403, 62] on div at bounding box center [344, 171] width 689 height 342
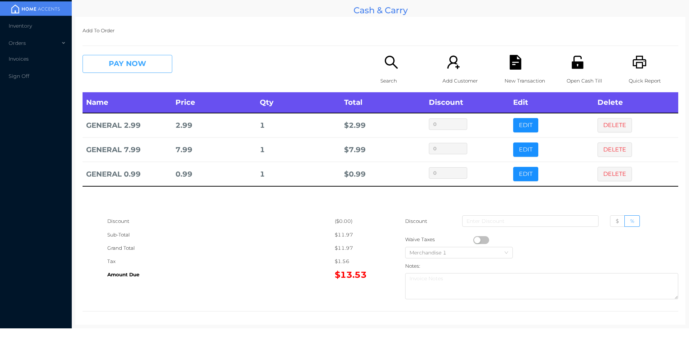
click at [142, 58] on button "PAY NOW" at bounding box center [128, 64] width 90 height 18
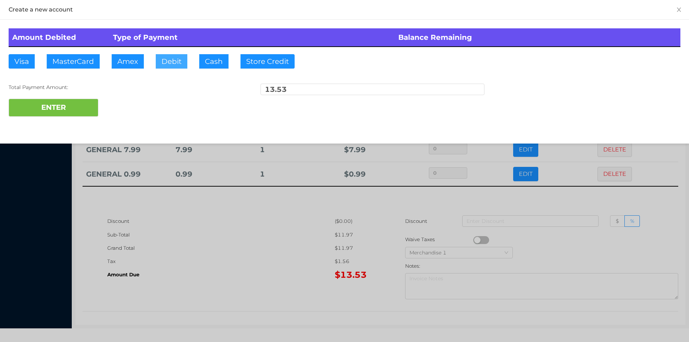
click at [172, 62] on button "Debit" at bounding box center [172, 61] width 32 height 14
click at [78, 105] on button "ENTER" at bounding box center [54, 108] width 90 height 18
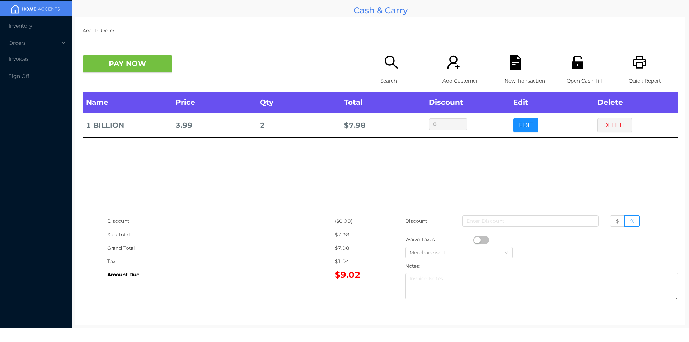
click at [511, 61] on icon "icon: file-text" at bounding box center [515, 62] width 11 height 15
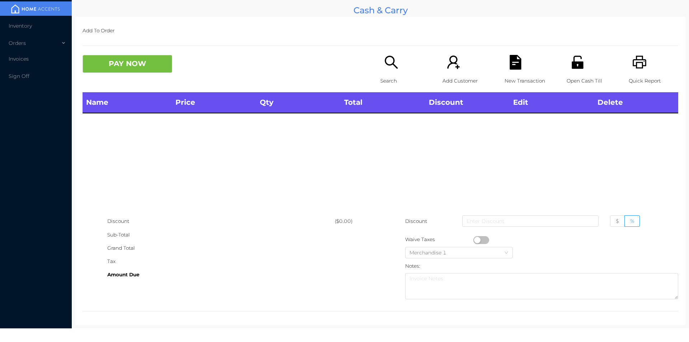
click at [633, 60] on icon "icon: printer" at bounding box center [640, 62] width 15 height 15
click at [391, 70] on div "Search" at bounding box center [406, 73] width 50 height 37
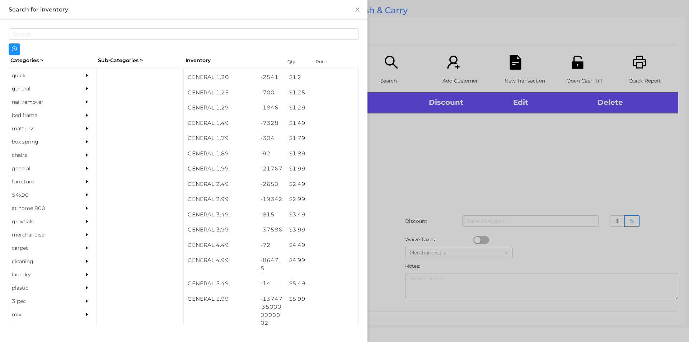
scroll to position [60, 0]
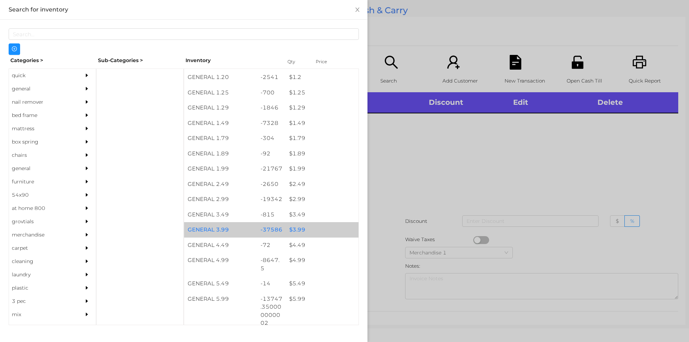
click at [312, 229] on div "$ 3.99" at bounding box center [322, 229] width 73 height 15
click at [312, 225] on div "$ 3.99" at bounding box center [322, 229] width 73 height 15
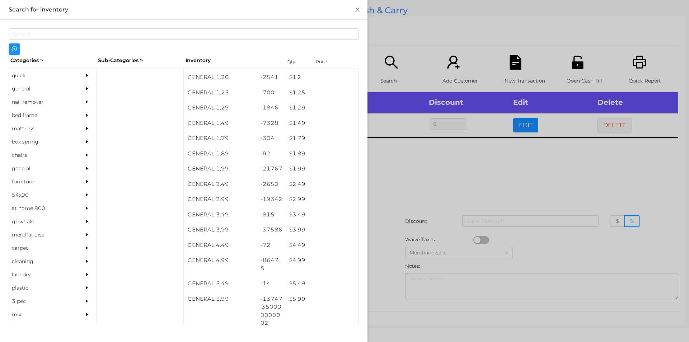
click at [401, 233] on div at bounding box center [344, 171] width 689 height 342
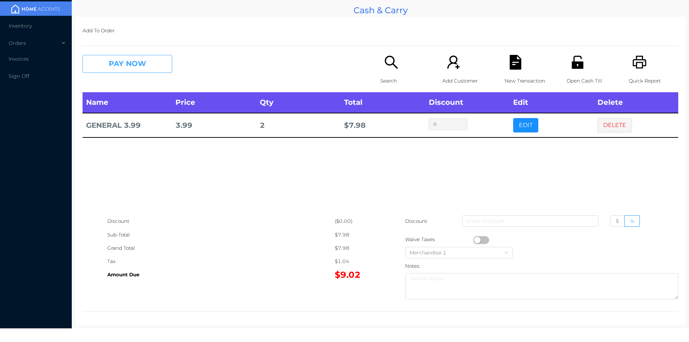
click at [117, 64] on button "PAY NOW" at bounding box center [128, 64] width 90 height 18
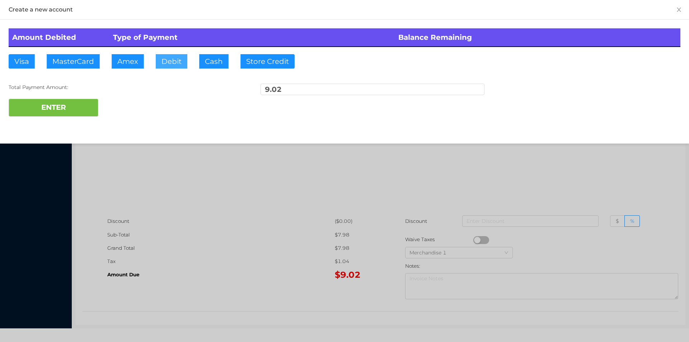
click at [161, 66] on button "Debit" at bounding box center [172, 61] width 32 height 14
click at [84, 104] on button "ENTER" at bounding box center [54, 108] width 90 height 18
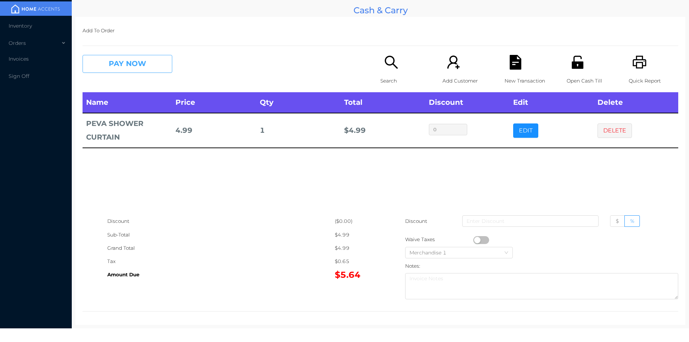
click at [111, 56] on button "PAY NOW" at bounding box center [128, 64] width 90 height 18
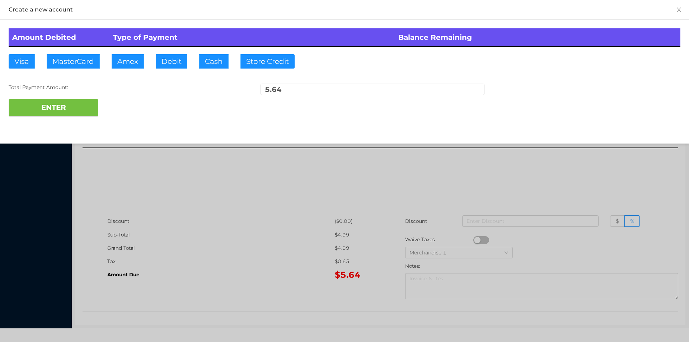
click at [221, 231] on div at bounding box center [344, 171] width 689 height 342
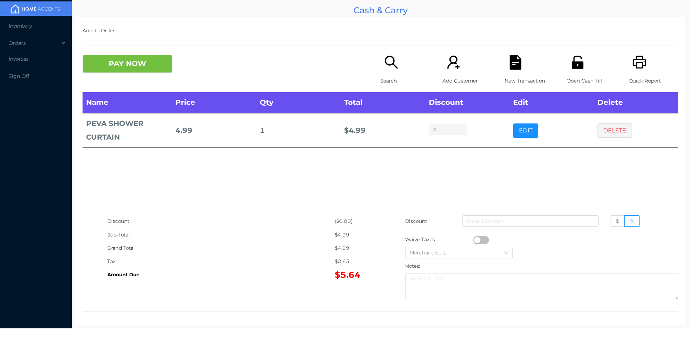
click at [476, 239] on button "button" at bounding box center [482, 240] width 16 height 8
click at [137, 73] on button "PAY NOW" at bounding box center [128, 64] width 90 height 18
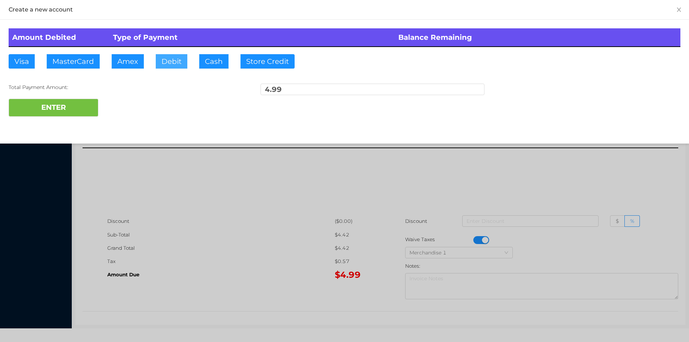
click at [172, 62] on button "Debit" at bounding box center [172, 61] width 32 height 14
click at [95, 110] on button "ENTER" at bounding box center [54, 108] width 90 height 18
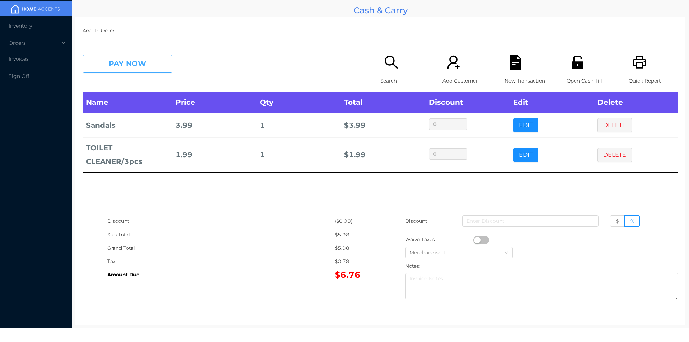
click at [126, 61] on button "PAY NOW" at bounding box center [128, 64] width 90 height 18
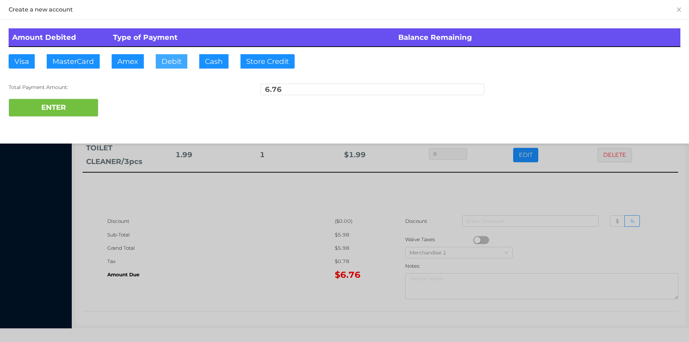
click at [159, 68] on button "Debit" at bounding box center [172, 61] width 32 height 14
type input "10"
click at [57, 115] on button "ENTER" at bounding box center [54, 108] width 90 height 18
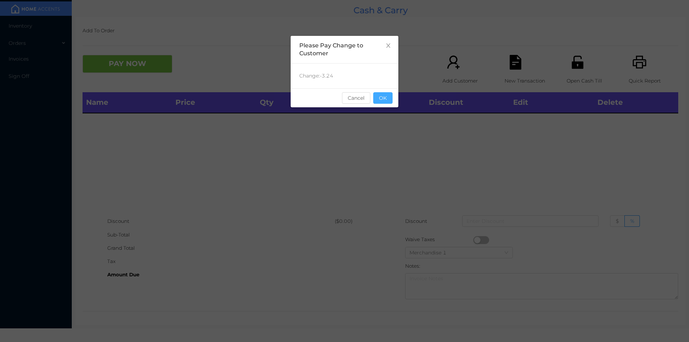
click at [382, 102] on button "OK" at bounding box center [382, 97] width 19 height 11
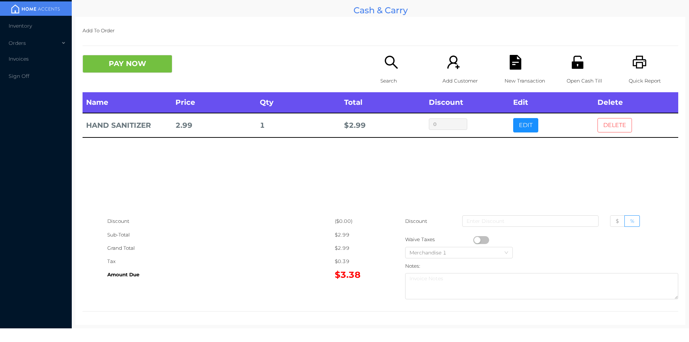
click at [604, 121] on button "DELETE" at bounding box center [615, 125] width 34 height 14
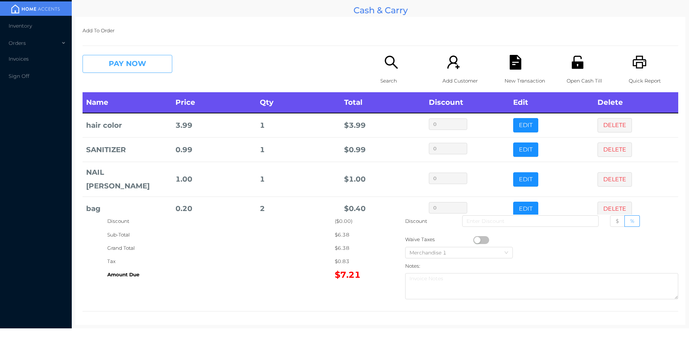
click at [123, 64] on button "PAY NOW" at bounding box center [128, 64] width 90 height 18
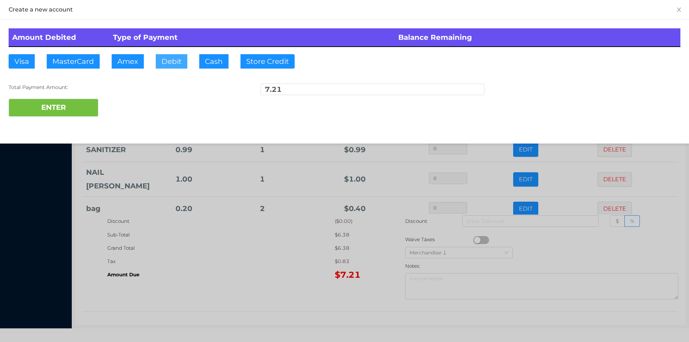
click at [176, 65] on button "Debit" at bounding box center [172, 61] width 32 height 14
type input "20.20"
click at [51, 110] on button "ENTER" at bounding box center [54, 108] width 90 height 18
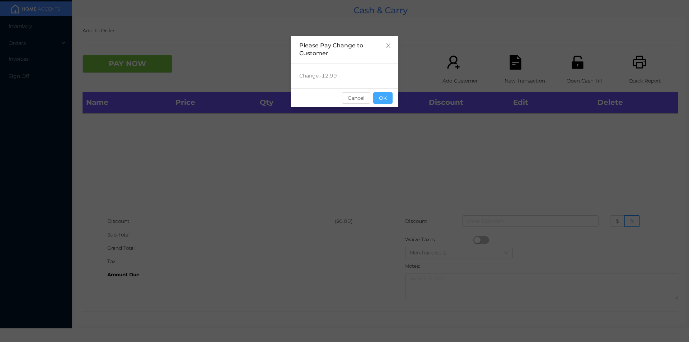
click at [381, 103] on button "OK" at bounding box center [382, 97] width 19 height 11
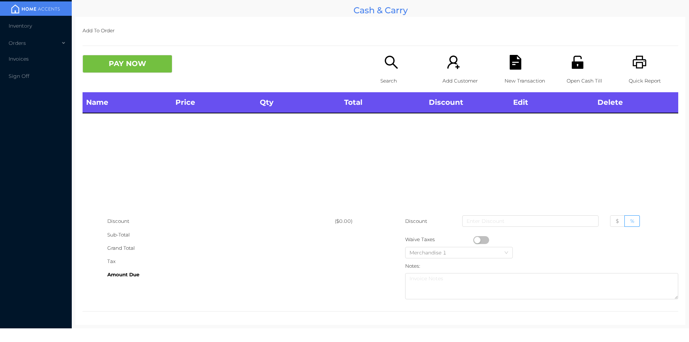
click at [572, 65] on icon "icon: unlock" at bounding box center [577, 62] width 11 height 13
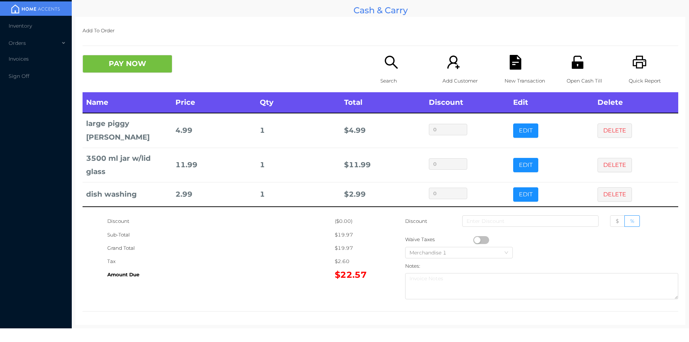
click at [515, 76] on p "New Transaction" at bounding box center [530, 80] width 50 height 13
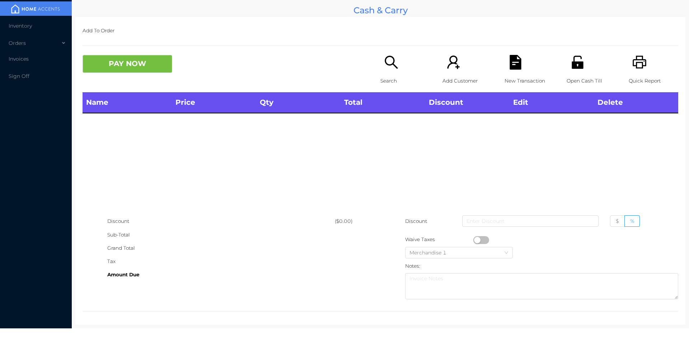
click at [637, 60] on icon "icon: printer" at bounding box center [640, 62] width 14 height 13
click at [584, 173] on div "Name Price Qty Total Discount Edit Delete" at bounding box center [381, 153] width 596 height 122
click at [575, 65] on icon "icon: unlock" at bounding box center [577, 62] width 11 height 13
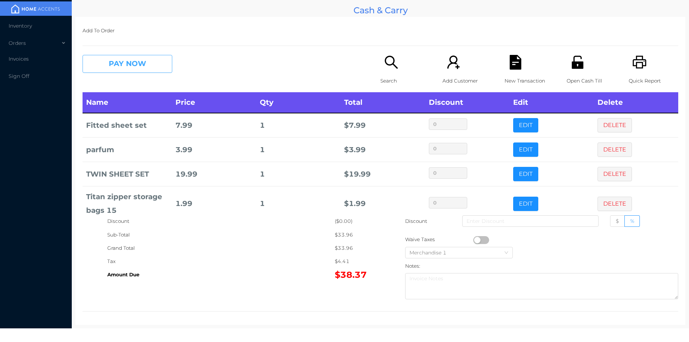
click at [140, 57] on button "PAY NOW" at bounding box center [128, 64] width 90 height 18
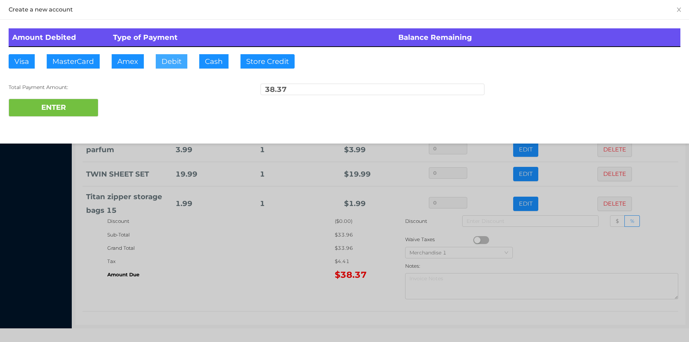
click at [179, 63] on button "Debit" at bounding box center [172, 61] width 32 height 14
click at [46, 108] on button "ENTER" at bounding box center [54, 108] width 90 height 18
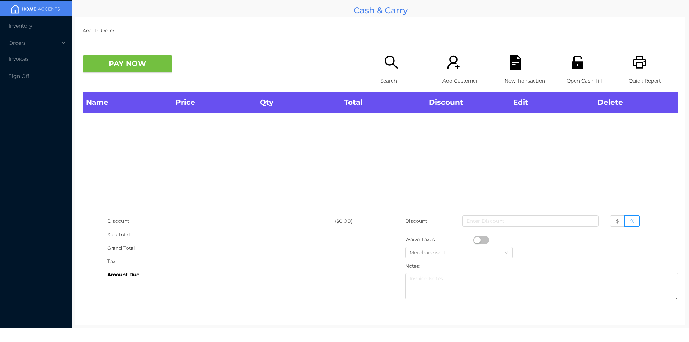
click at [586, 186] on div "Name Price Qty Total Discount Edit Delete" at bounding box center [381, 153] width 596 height 122
click at [574, 62] on icon "icon: unlock" at bounding box center [577, 62] width 11 height 13
click at [396, 64] on div "Search" at bounding box center [406, 73] width 50 height 37
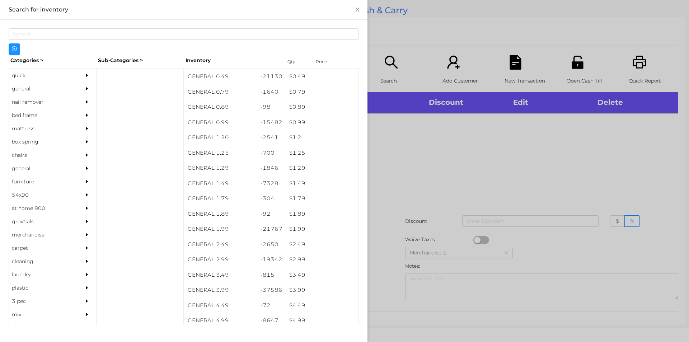
click at [28, 76] on div "quick" at bounding box center [41, 75] width 65 height 13
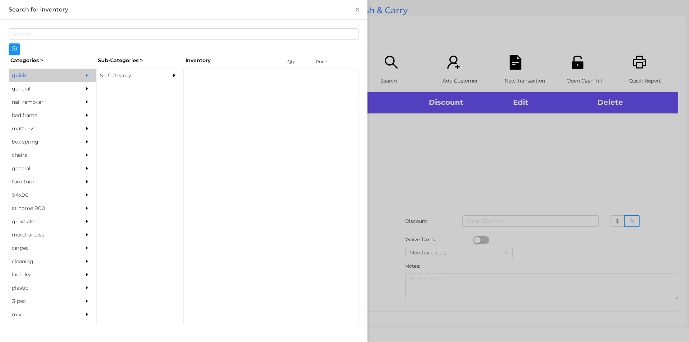
click at [106, 74] on div "No Category" at bounding box center [129, 75] width 65 height 13
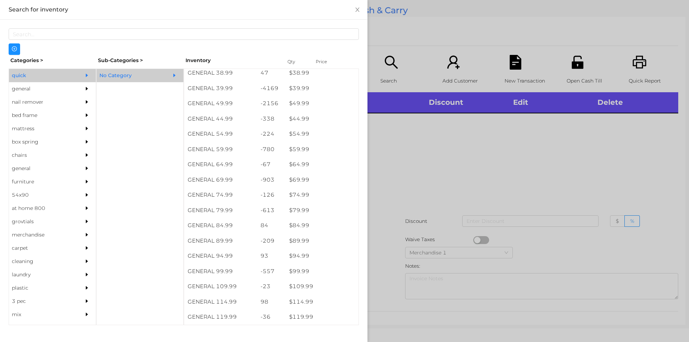
scroll to position [416, 0]
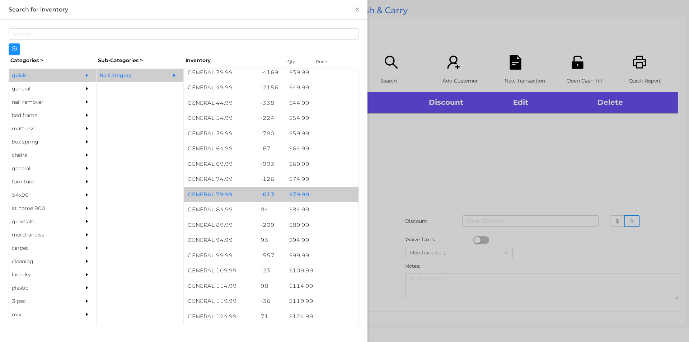
click at [324, 190] on div "$ 79.99" at bounding box center [322, 194] width 73 height 15
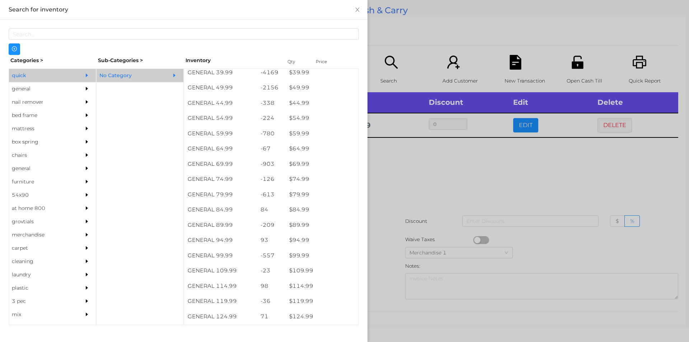
click at [429, 191] on div at bounding box center [344, 171] width 689 height 342
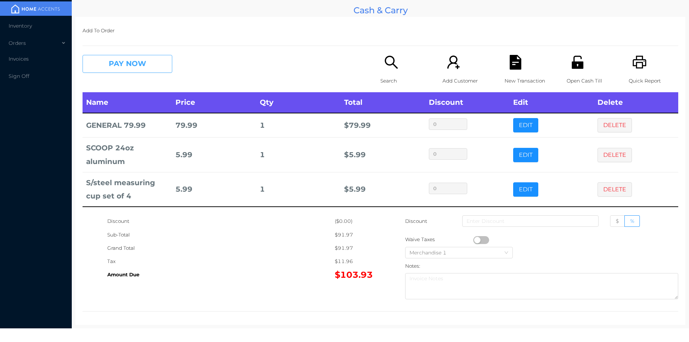
click at [116, 70] on button "PAY NOW" at bounding box center [128, 64] width 90 height 18
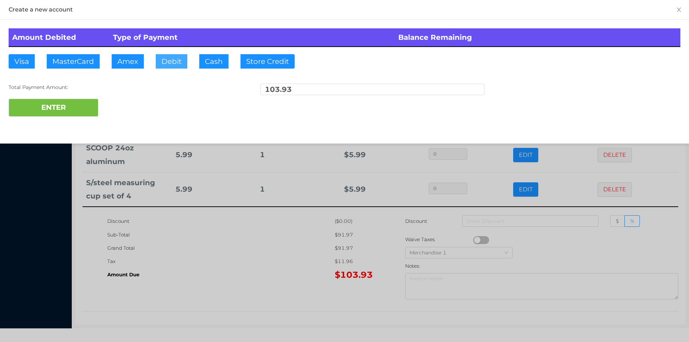
click at [185, 66] on button "Debit" at bounding box center [172, 61] width 32 height 14
click at [57, 107] on button "ENTER" at bounding box center [54, 108] width 90 height 18
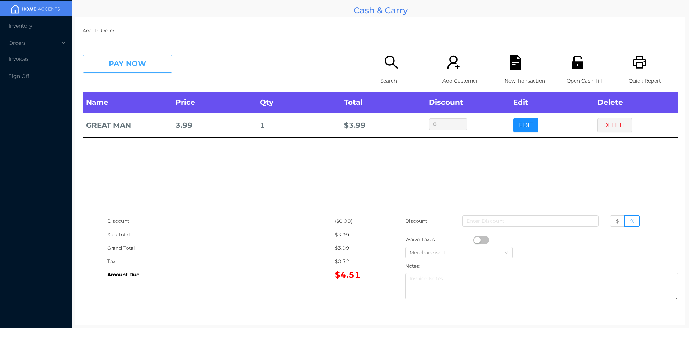
click at [119, 70] on button "PAY NOW" at bounding box center [128, 64] width 90 height 18
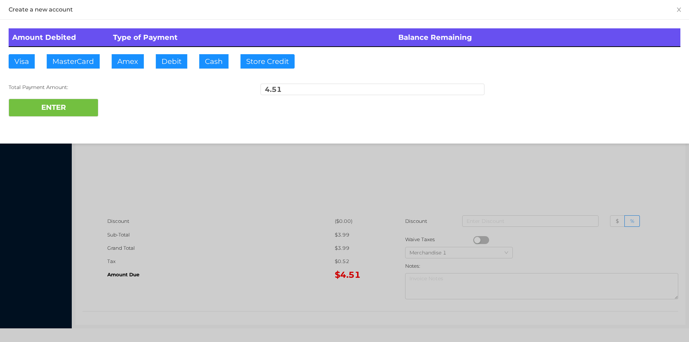
click at [166, 61] on div "Amount Debited Type of Payment Balance Remaining Visa MasterCard Amex Debit Cas…" at bounding box center [344, 73] width 689 height 106
click at [61, 101] on button "ENTER" at bounding box center [54, 108] width 90 height 18
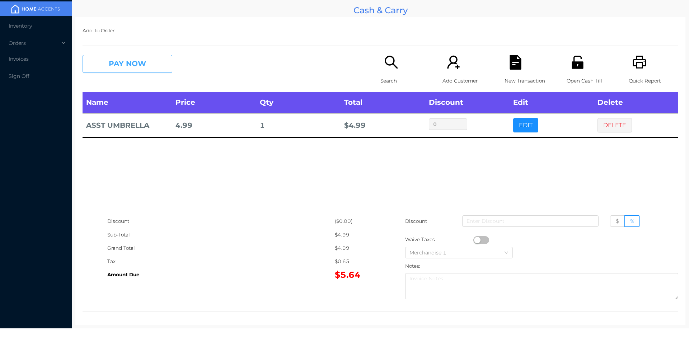
click at [122, 57] on button "PAY NOW" at bounding box center [128, 64] width 90 height 18
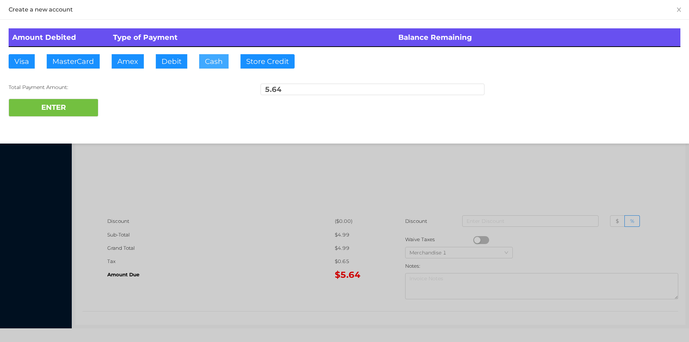
click at [213, 59] on button "Cash" at bounding box center [213, 61] width 29 height 14
type input "20"
click at [45, 107] on button "ENTER" at bounding box center [54, 108] width 90 height 18
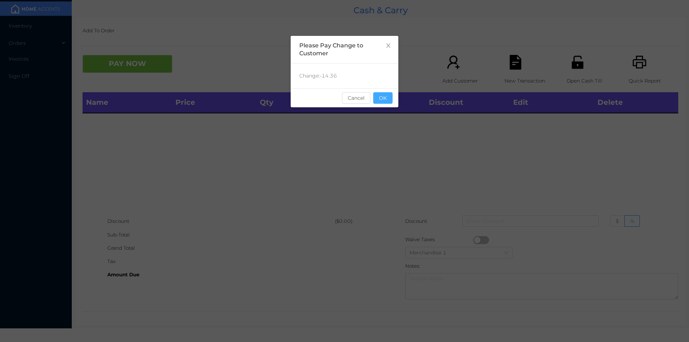
click at [389, 97] on button "OK" at bounding box center [382, 97] width 19 height 11
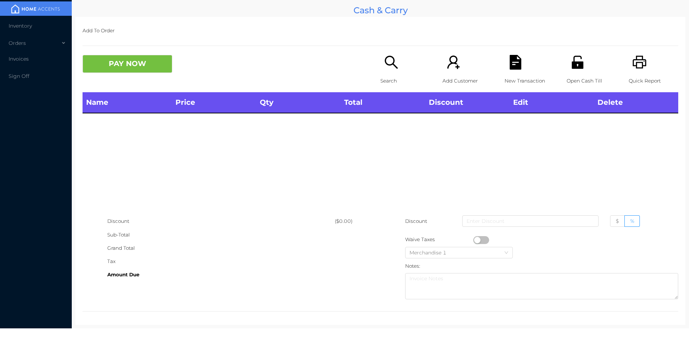
click at [385, 69] on icon "icon: search" at bounding box center [391, 62] width 15 height 15
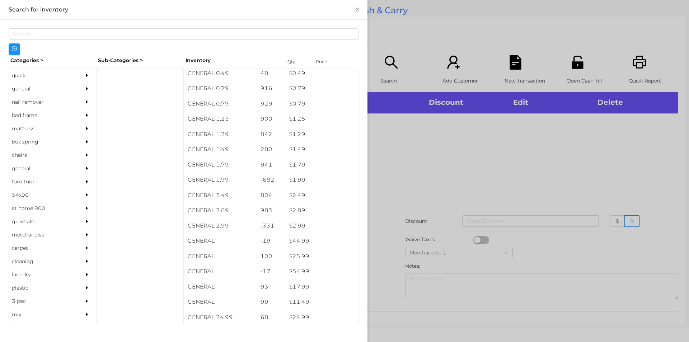
scroll to position [46, 0]
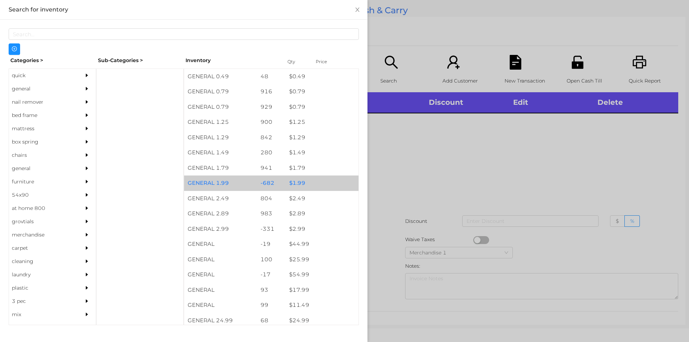
click at [312, 180] on div "$ 1.99" at bounding box center [322, 183] width 73 height 15
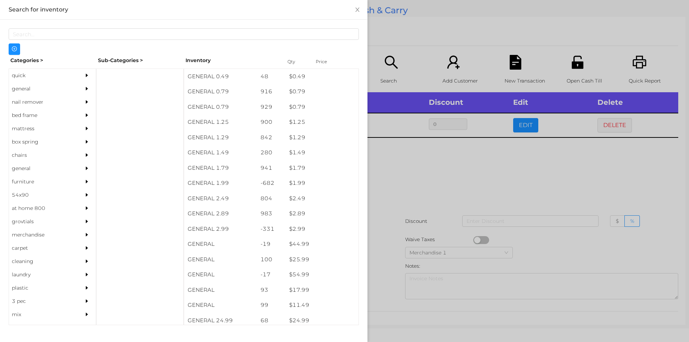
click at [387, 215] on div at bounding box center [344, 171] width 689 height 342
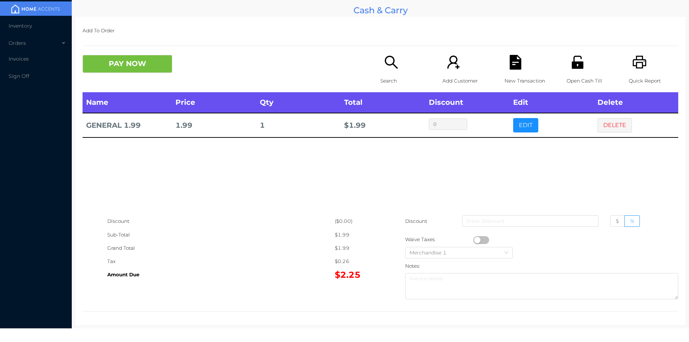
click at [476, 240] on button "button" at bounding box center [482, 240] width 16 height 8
click at [107, 70] on button "PAY NOW" at bounding box center [128, 64] width 90 height 18
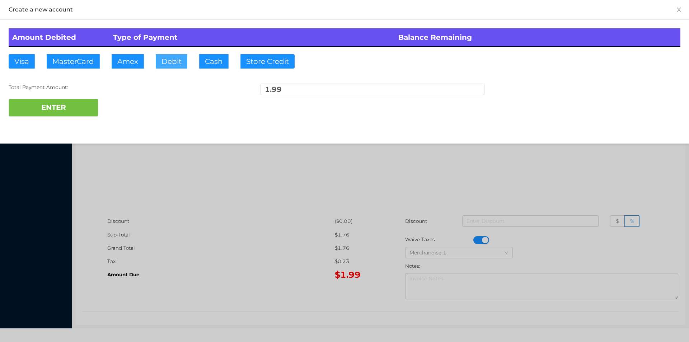
click at [178, 65] on button "Debit" at bounding box center [172, 61] width 32 height 14
click at [84, 111] on button "ENTER" at bounding box center [54, 108] width 90 height 18
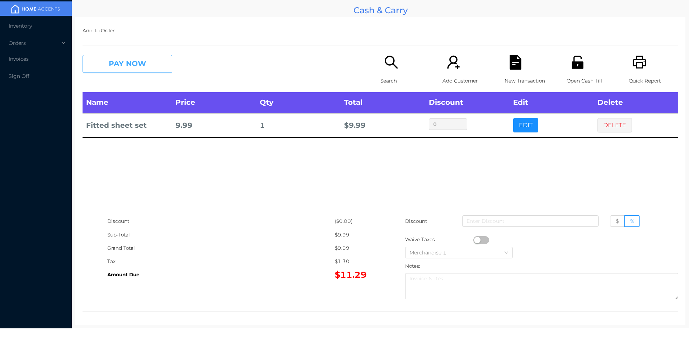
click at [140, 64] on button "PAY NOW" at bounding box center [128, 64] width 90 height 18
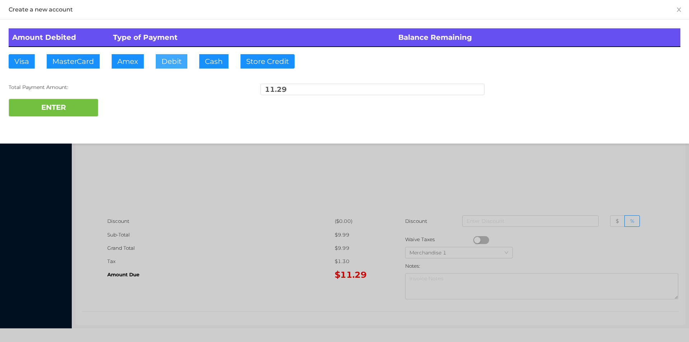
click at [168, 64] on button "Debit" at bounding box center [172, 61] width 32 height 14
click at [112, 112] on div "ENTER" at bounding box center [345, 108] width 672 height 18
click at [535, 163] on div at bounding box center [344, 171] width 689 height 342
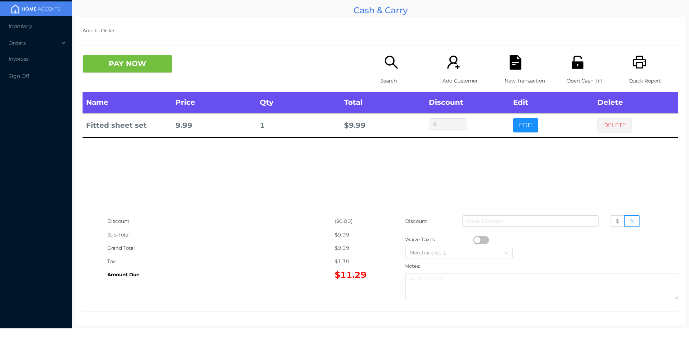
click at [606, 127] on button "DELETE" at bounding box center [615, 125] width 34 height 14
click at [116, 63] on button "PAY NOW" at bounding box center [128, 64] width 90 height 18
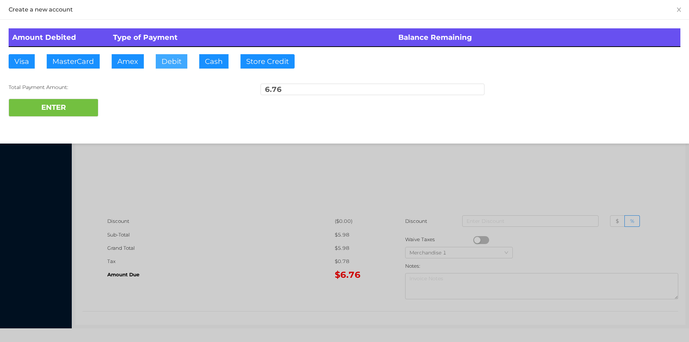
click at [170, 56] on button "Debit" at bounding box center [172, 61] width 32 height 14
click at [70, 104] on button "ENTER" at bounding box center [54, 108] width 90 height 18
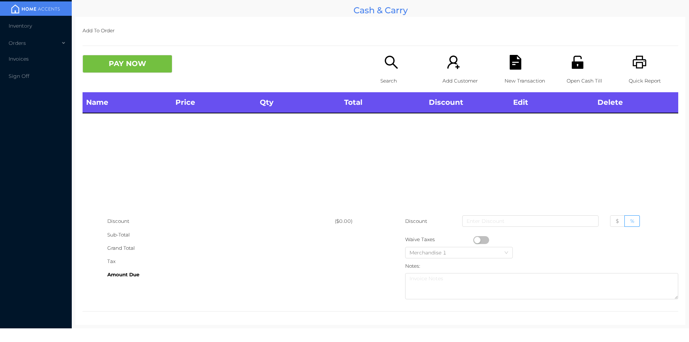
click at [389, 83] on p "Search" at bounding box center [406, 80] width 50 height 13
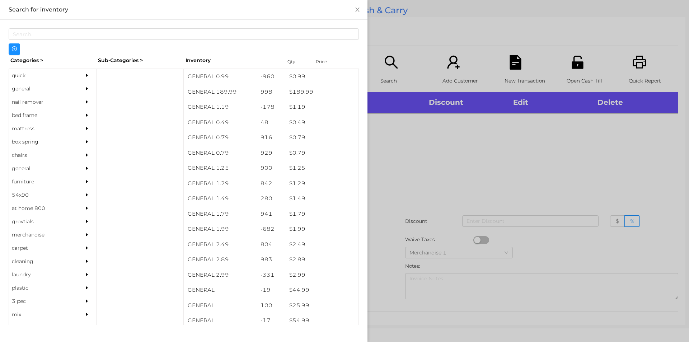
click at [24, 79] on div "quick" at bounding box center [41, 75] width 65 height 13
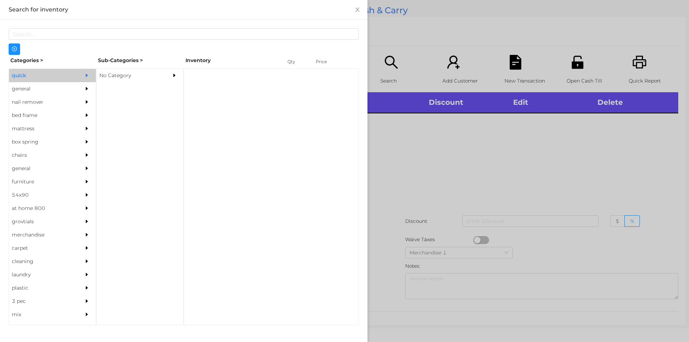
click at [118, 74] on div "No Category" at bounding box center [129, 75] width 65 height 13
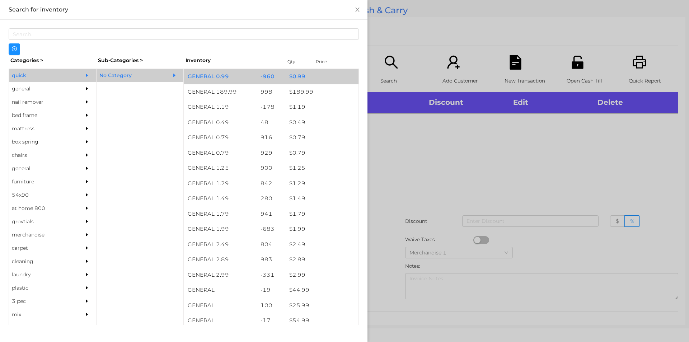
click at [294, 78] on div "$ 0.99" at bounding box center [322, 76] width 73 height 15
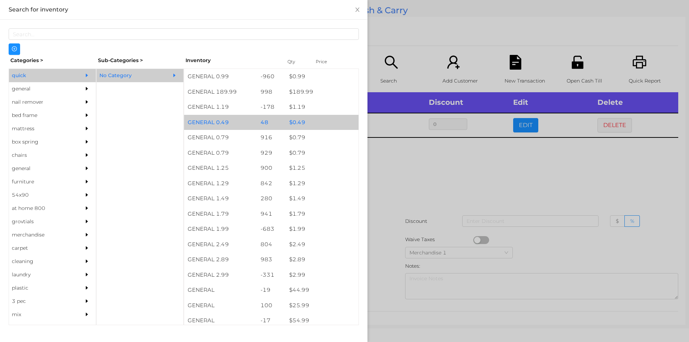
click at [295, 120] on div "$ 0.49" at bounding box center [322, 122] width 73 height 15
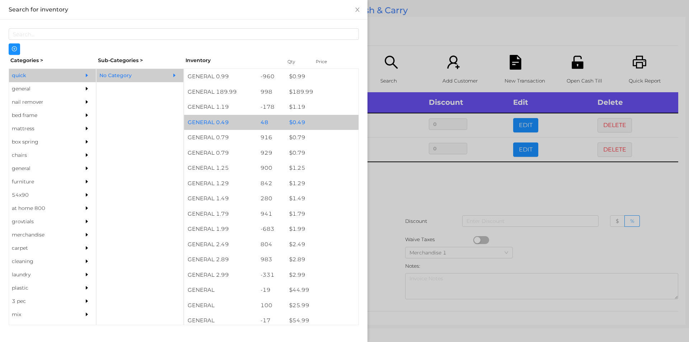
click at [297, 122] on div "$ 0.49" at bounding box center [322, 122] width 73 height 15
click at [298, 118] on div "$ 0.49" at bounding box center [322, 122] width 73 height 15
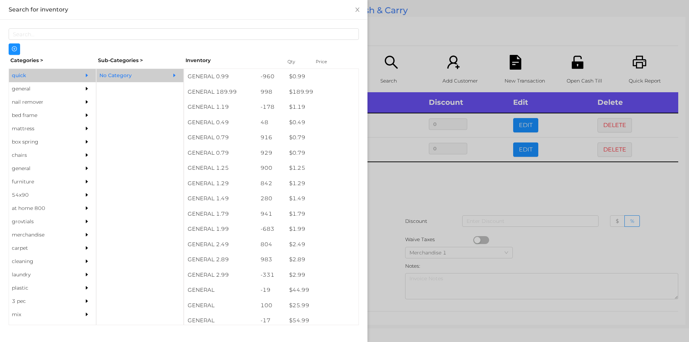
click at [401, 197] on div at bounding box center [344, 171] width 689 height 342
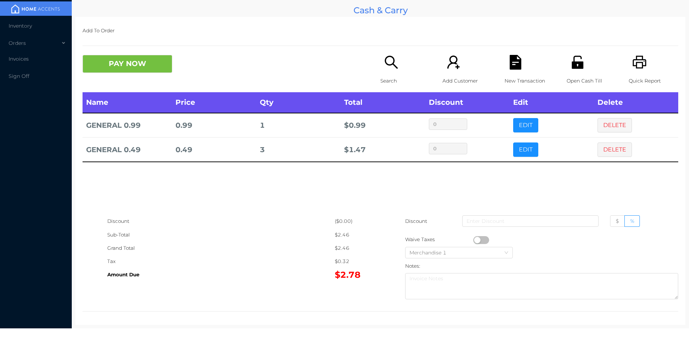
click at [143, 64] on button "PAY NOW" at bounding box center [128, 64] width 90 height 18
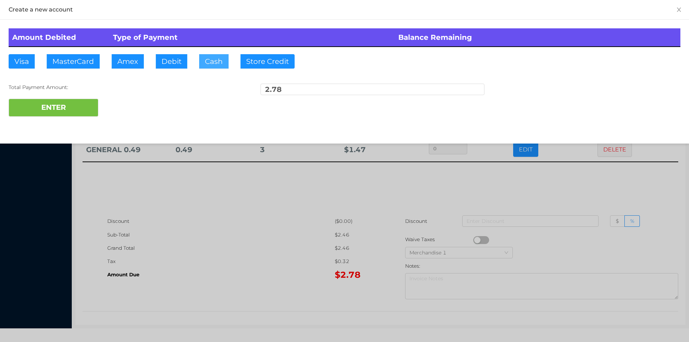
click at [217, 62] on button "Cash" at bounding box center [213, 61] width 29 height 14
type input "3."
click at [82, 113] on button "ENTER" at bounding box center [54, 108] width 90 height 18
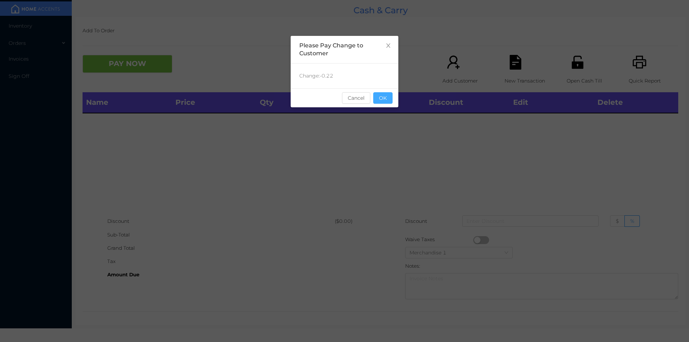
click at [386, 94] on button "OK" at bounding box center [382, 97] width 19 height 11
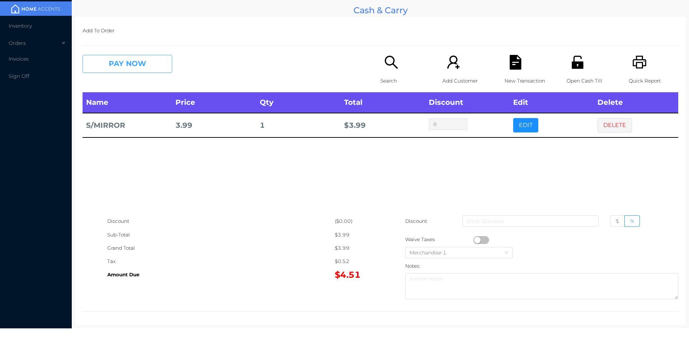
click at [148, 65] on button "PAY NOW" at bounding box center [128, 64] width 90 height 18
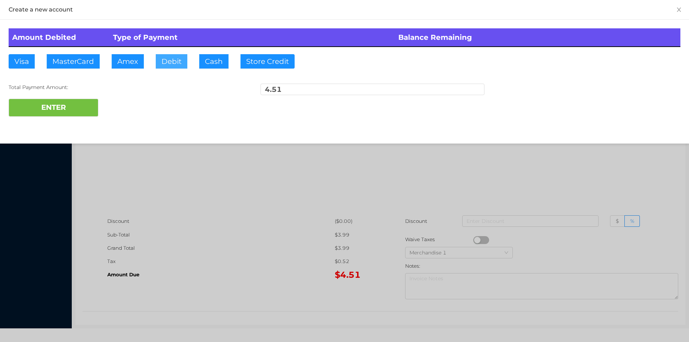
click at [164, 63] on button "Debit" at bounding box center [172, 61] width 32 height 14
click at [60, 108] on button "ENTER" at bounding box center [54, 108] width 90 height 18
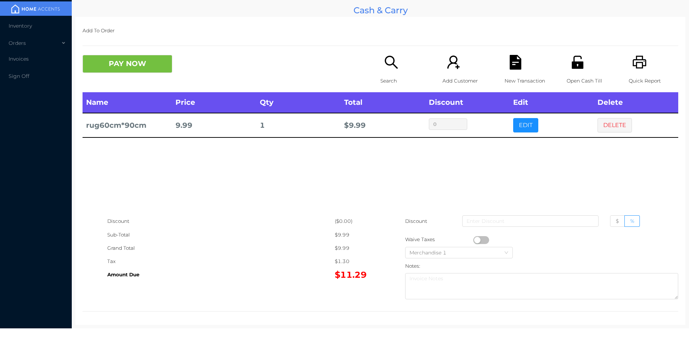
click at [385, 71] on div "Search" at bounding box center [406, 73] width 50 height 37
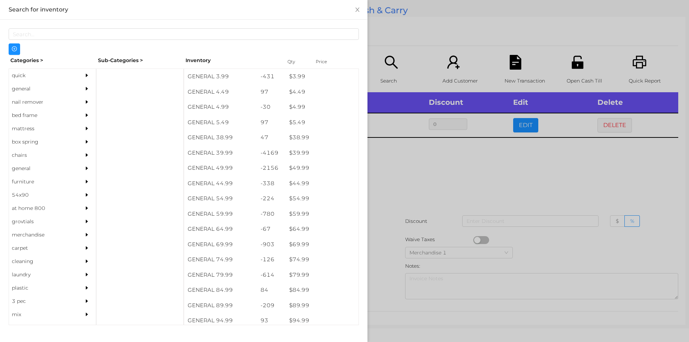
scroll to position [336, 0]
click at [11, 88] on div "general" at bounding box center [41, 88] width 65 height 13
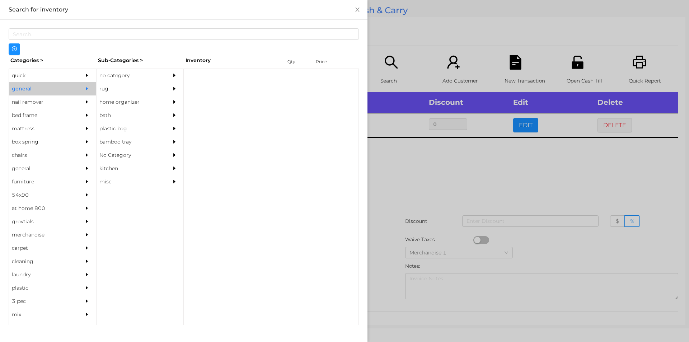
scroll to position [0, 0]
click at [123, 75] on div "no category" at bounding box center [129, 75] width 65 height 13
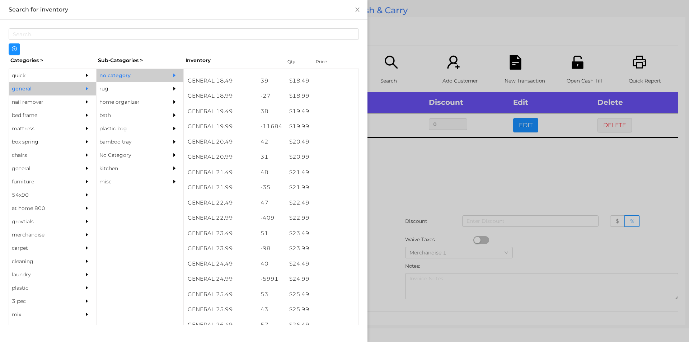
scroll to position [738, 0]
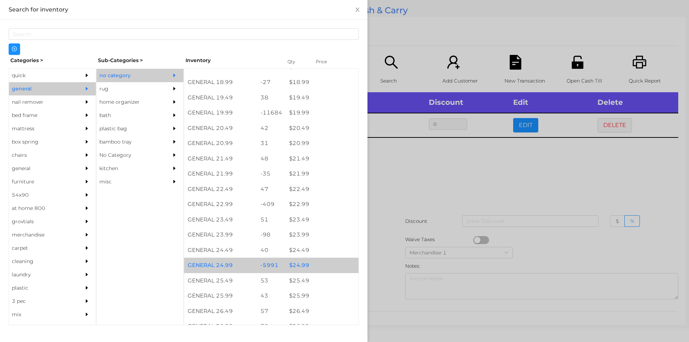
click at [299, 260] on div "$ 24.99" at bounding box center [322, 265] width 73 height 15
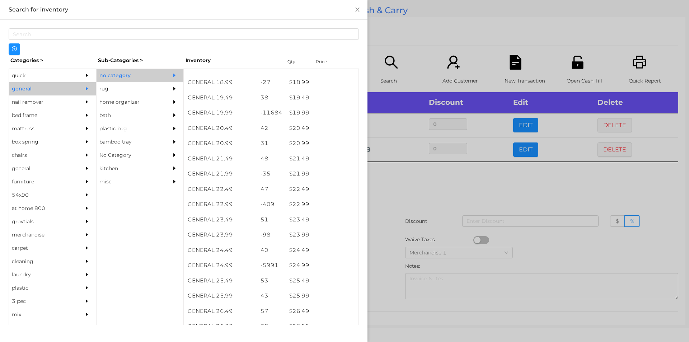
click at [388, 250] on div at bounding box center [344, 171] width 689 height 342
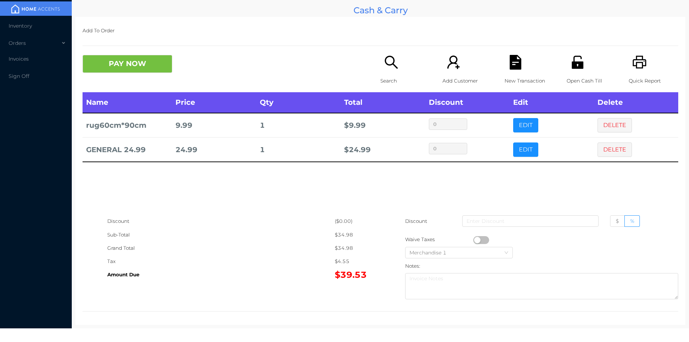
click at [580, 73] on div "Open Cash Till" at bounding box center [592, 73] width 50 height 37
click at [129, 57] on button "PAY NOW" at bounding box center [128, 64] width 90 height 18
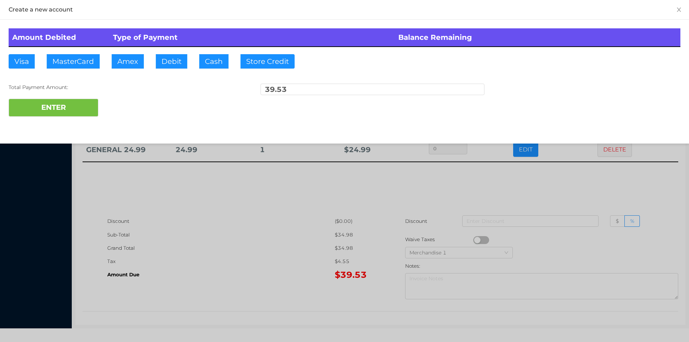
click at [214, 275] on div at bounding box center [344, 171] width 689 height 342
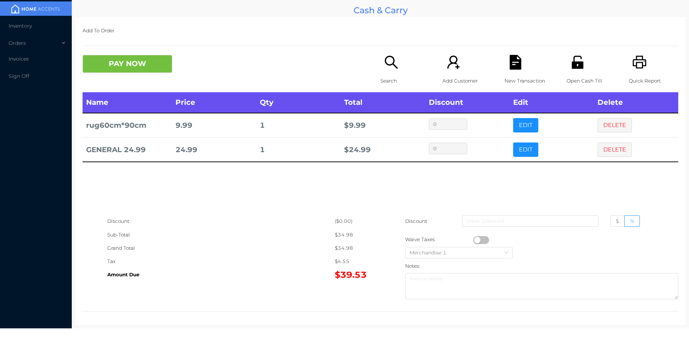
click at [519, 69] on icon "icon: file-text" at bounding box center [515, 62] width 15 height 15
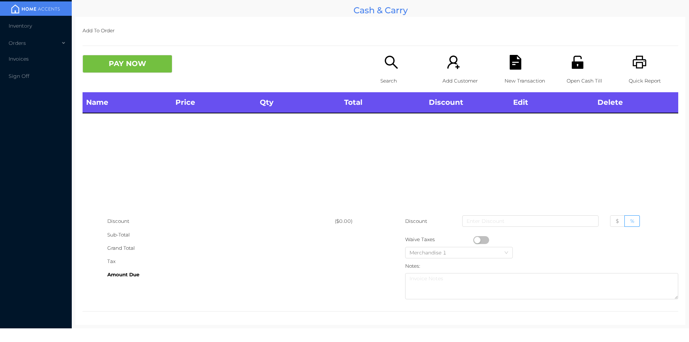
click at [389, 65] on icon "icon: search" at bounding box center [391, 62] width 13 height 13
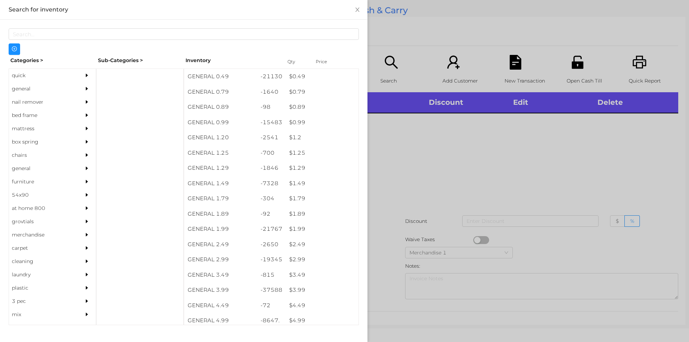
click at [41, 76] on div "quick" at bounding box center [41, 75] width 65 height 13
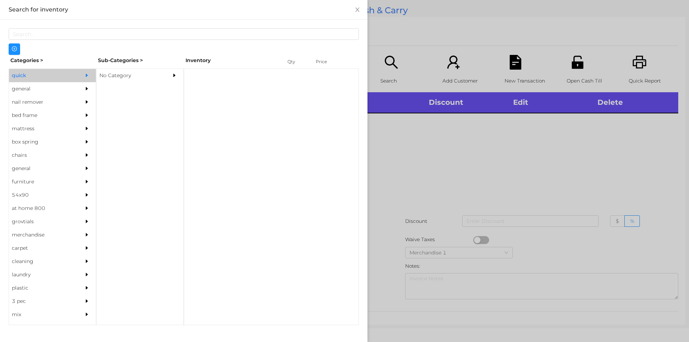
click at [124, 74] on div "No Category" at bounding box center [129, 75] width 65 height 13
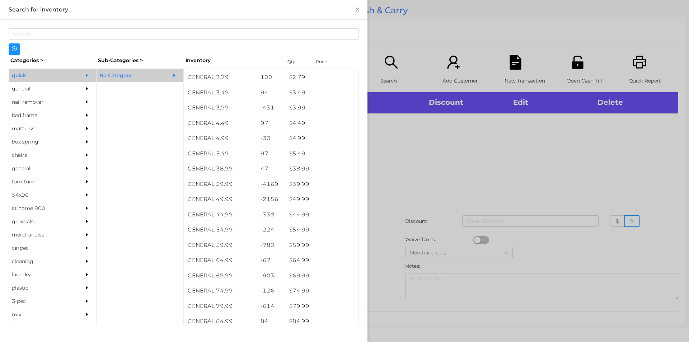
scroll to position [305, 0]
click at [24, 88] on div "general" at bounding box center [41, 88] width 65 height 13
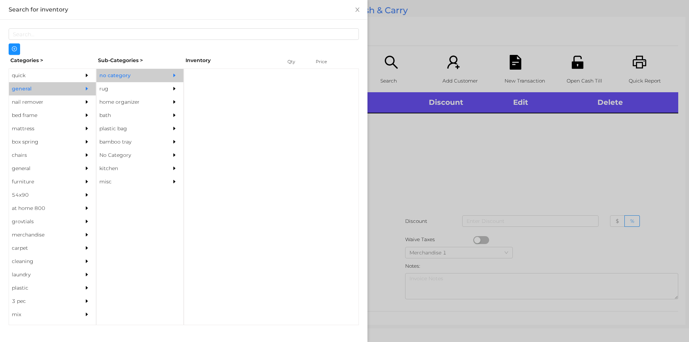
scroll to position [0, 0]
click at [139, 79] on div "no category" at bounding box center [129, 75] width 65 height 13
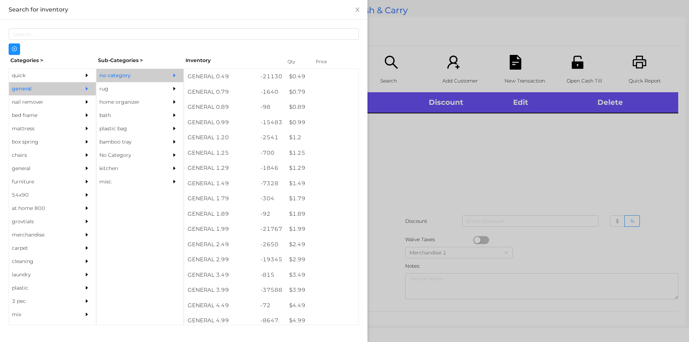
click at [34, 72] on div "quick" at bounding box center [41, 75] width 65 height 13
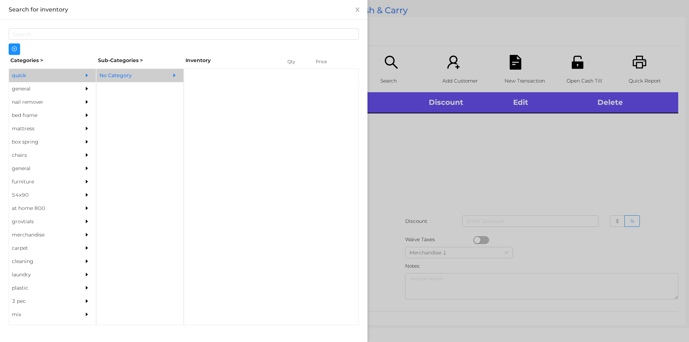
click at [120, 71] on div "No Category" at bounding box center [129, 75] width 65 height 13
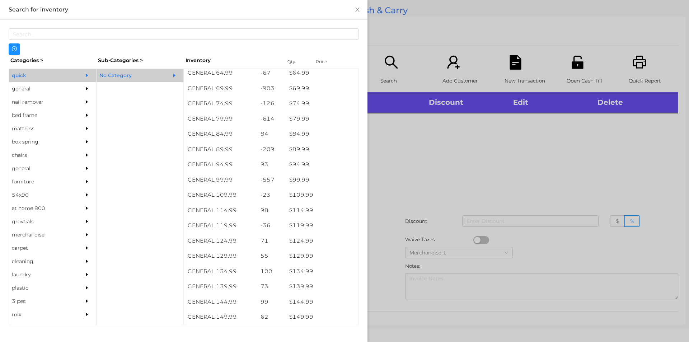
scroll to position [485, 0]
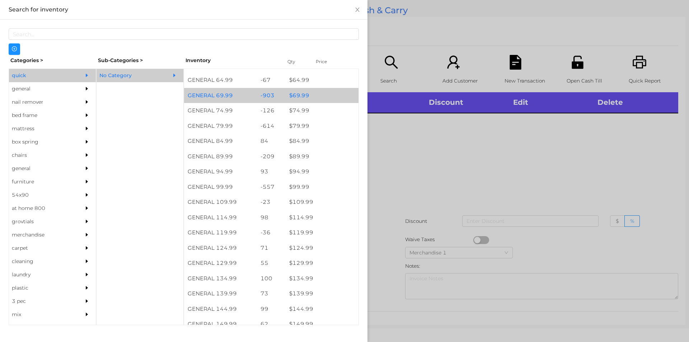
click at [294, 91] on div "$ 69.99" at bounding box center [322, 95] width 73 height 15
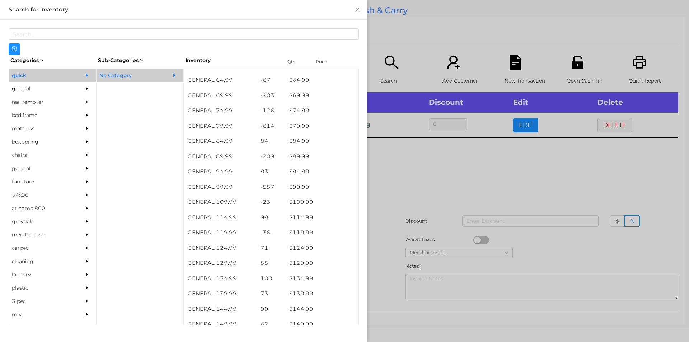
click at [402, 168] on div at bounding box center [344, 171] width 689 height 342
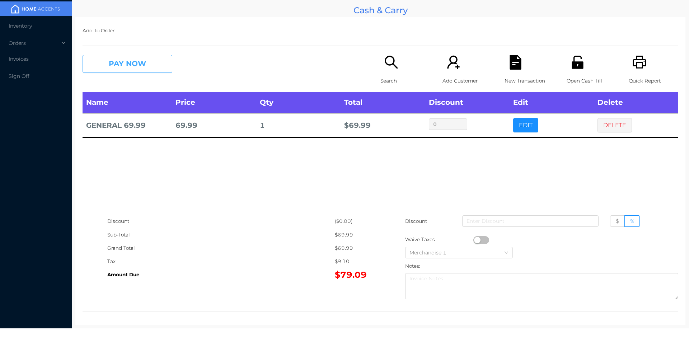
click at [114, 72] on button "PAY NOW" at bounding box center [128, 64] width 90 height 18
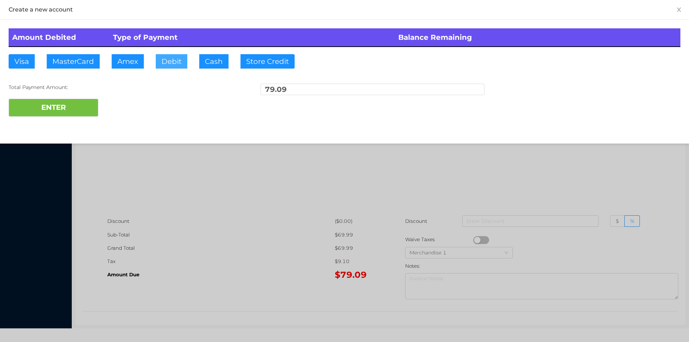
click at [162, 63] on button "Debit" at bounding box center [172, 61] width 32 height 14
click at [84, 104] on button "ENTER" at bounding box center [54, 108] width 90 height 18
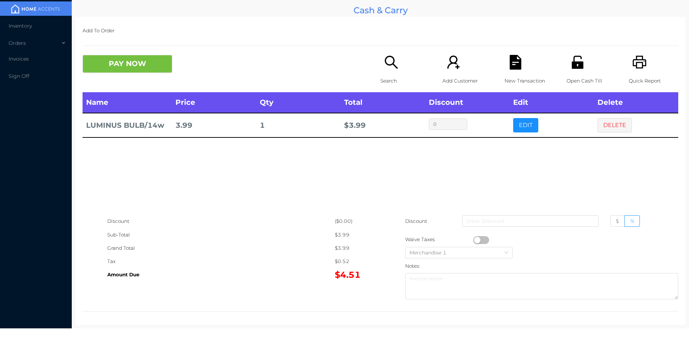
click at [513, 75] on p "New Transaction" at bounding box center [530, 80] width 50 height 13
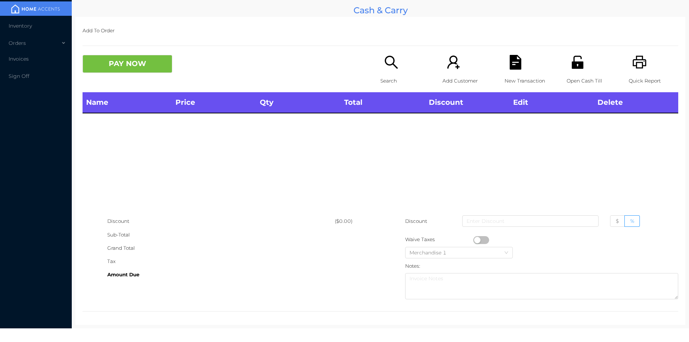
click at [650, 67] on div "Quick Report" at bounding box center [654, 73] width 50 height 37
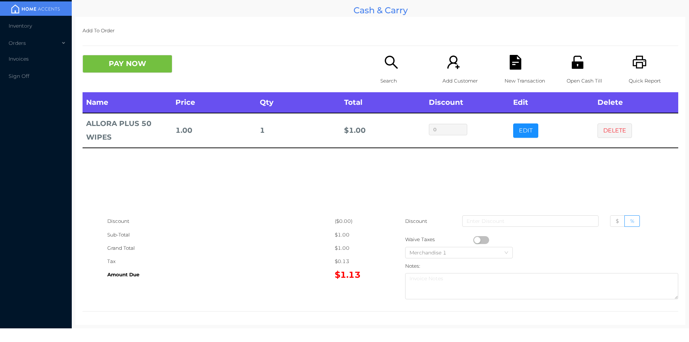
click at [474, 241] on button "button" at bounding box center [482, 240] width 16 height 8
click at [133, 64] on button "PAY NOW" at bounding box center [128, 64] width 90 height 18
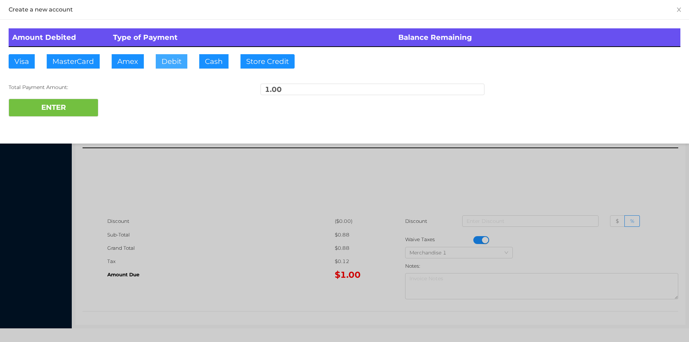
click at [181, 64] on button "Debit" at bounding box center [172, 61] width 32 height 14
click at [67, 116] on button "ENTER" at bounding box center [54, 108] width 90 height 18
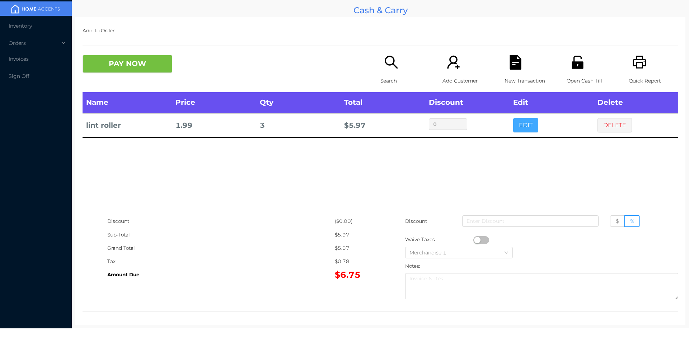
click at [522, 124] on button "EDIT" at bounding box center [525, 125] width 25 height 14
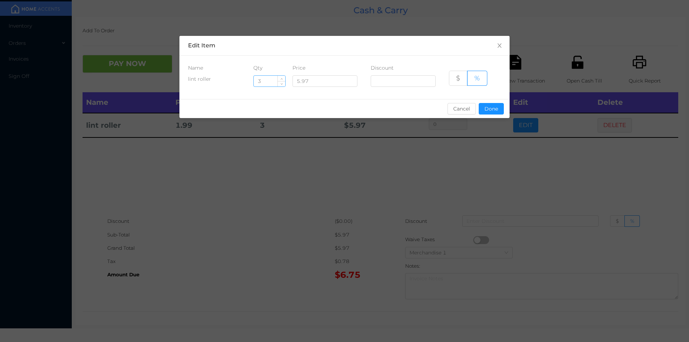
click at [267, 79] on input "3" at bounding box center [270, 81] width 32 height 11
type input "2"
click at [491, 107] on button "Done" at bounding box center [491, 108] width 25 height 11
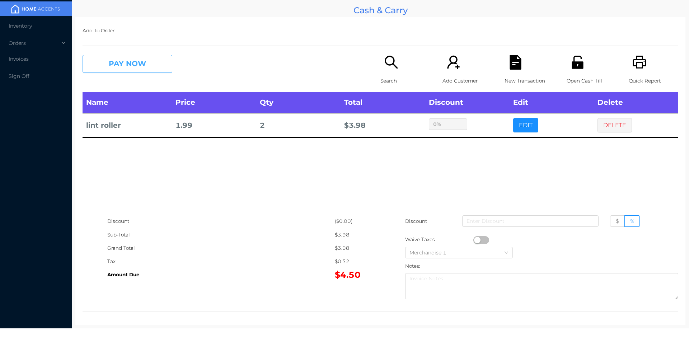
click at [157, 67] on button "PAY NOW" at bounding box center [128, 64] width 90 height 18
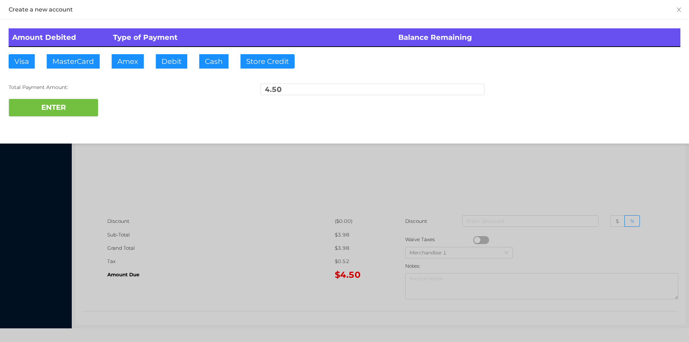
click at [34, 141] on div "Create a new account Amount Debited Type of Payment Balance Remaining Visa Mast…" at bounding box center [344, 72] width 689 height 144
click at [67, 111] on button "ENTER" at bounding box center [54, 108] width 90 height 18
type input "0"
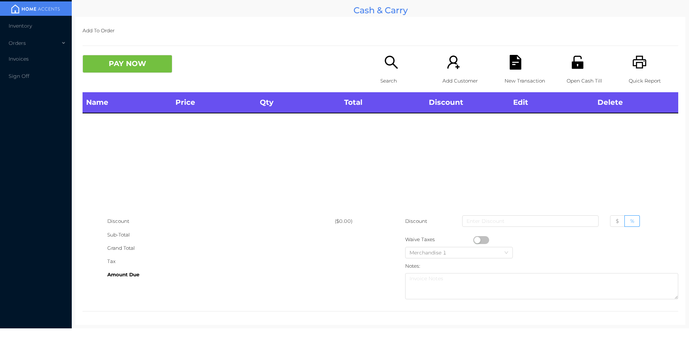
click at [575, 62] on icon "icon: unlock" at bounding box center [577, 62] width 11 height 13
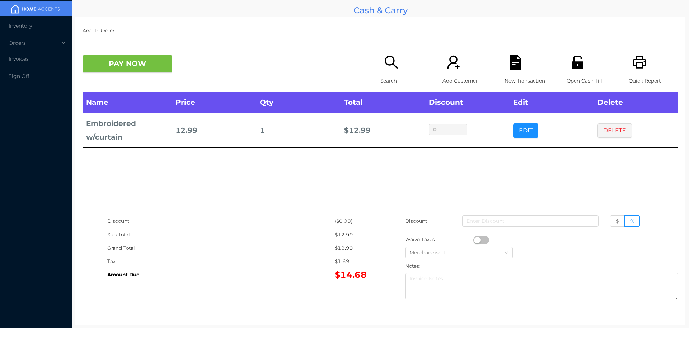
click at [396, 65] on div "Search" at bounding box center [406, 73] width 50 height 37
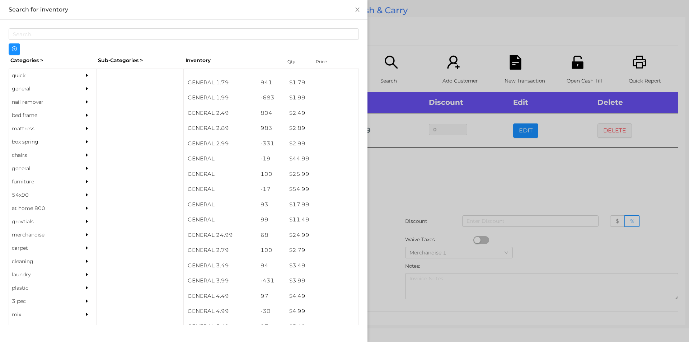
scroll to position [128, 0]
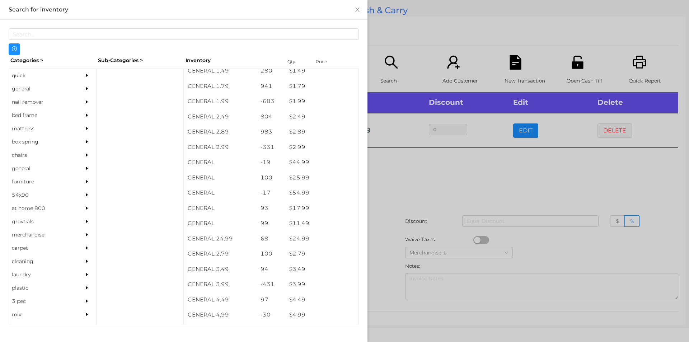
click at [46, 85] on div "general" at bounding box center [41, 88] width 65 height 13
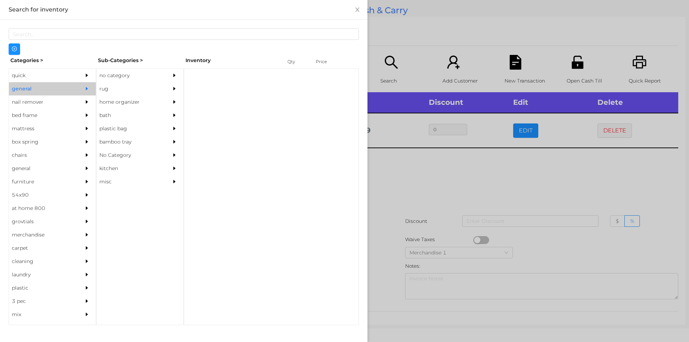
scroll to position [0, 0]
click at [132, 75] on div "no category" at bounding box center [129, 75] width 65 height 13
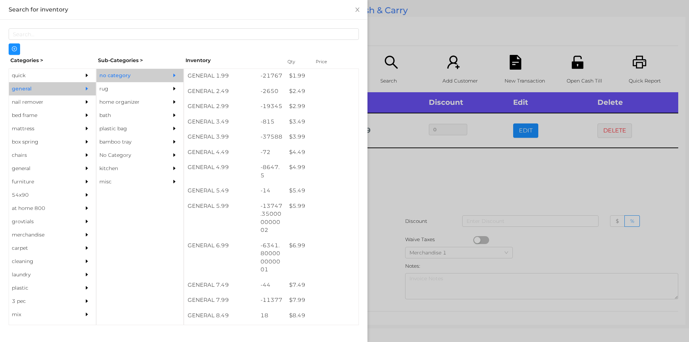
scroll to position [151, 0]
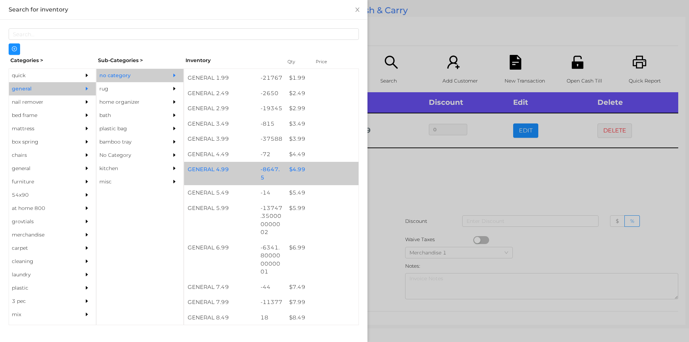
click at [286, 174] on div "$ 4.99" at bounding box center [322, 169] width 73 height 15
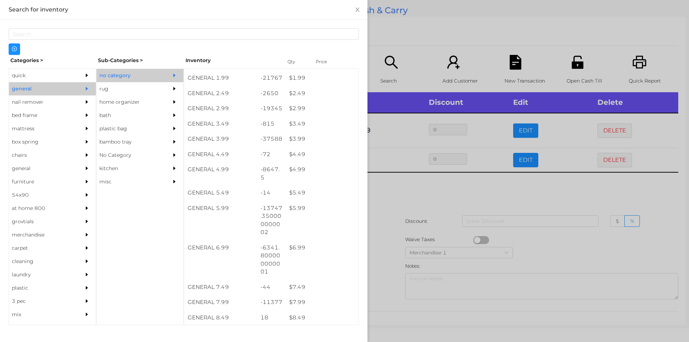
click at [419, 239] on div at bounding box center [344, 171] width 689 height 342
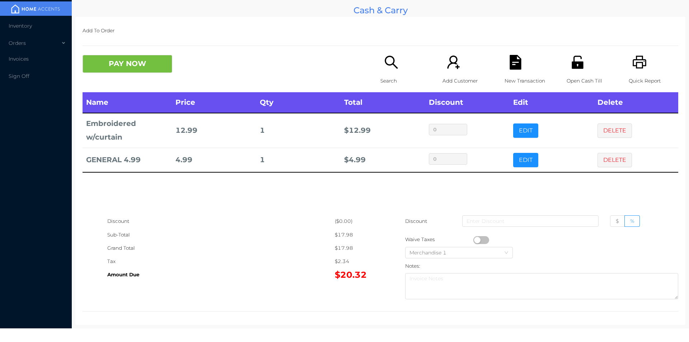
scroll to position [3, 0]
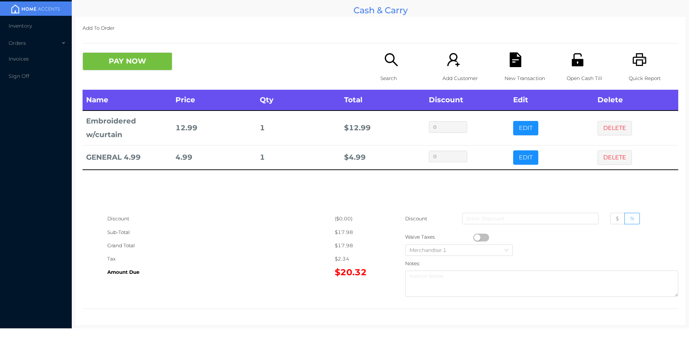
click at [391, 70] on div "Search" at bounding box center [406, 70] width 50 height 37
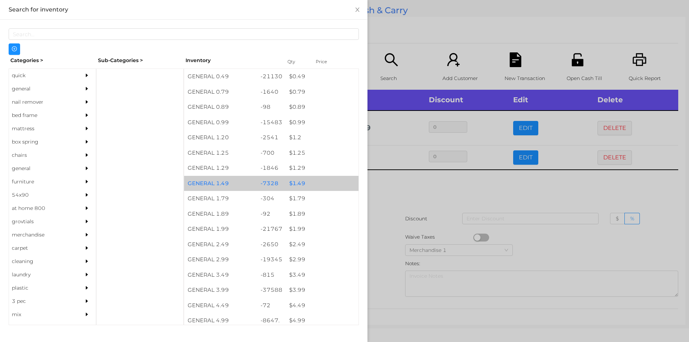
click at [311, 181] on div "$ 1.49" at bounding box center [322, 183] width 73 height 15
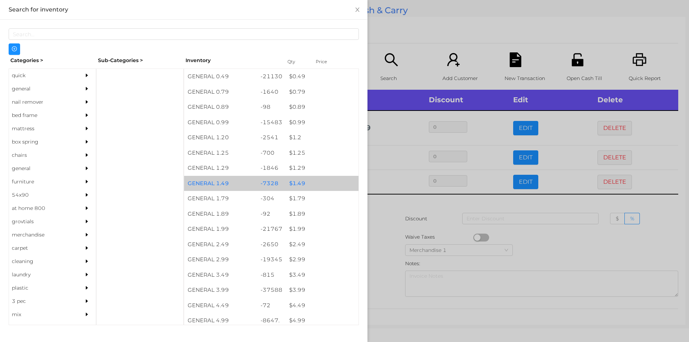
click at [312, 178] on div "$ 1.49" at bounding box center [322, 183] width 73 height 15
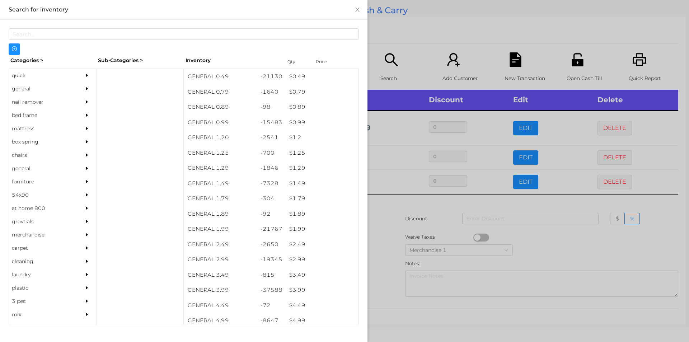
click at [403, 39] on div at bounding box center [344, 171] width 689 height 342
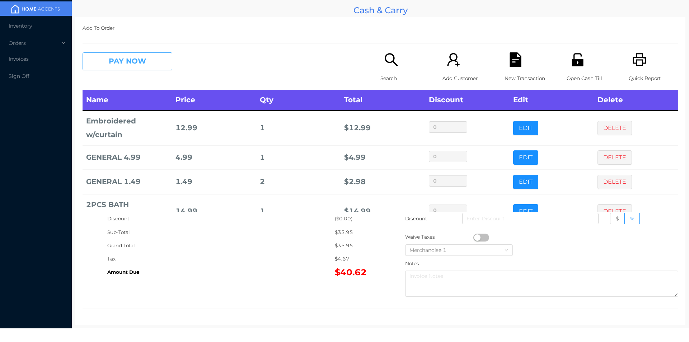
click at [119, 62] on button "PAY NOW" at bounding box center [128, 61] width 90 height 18
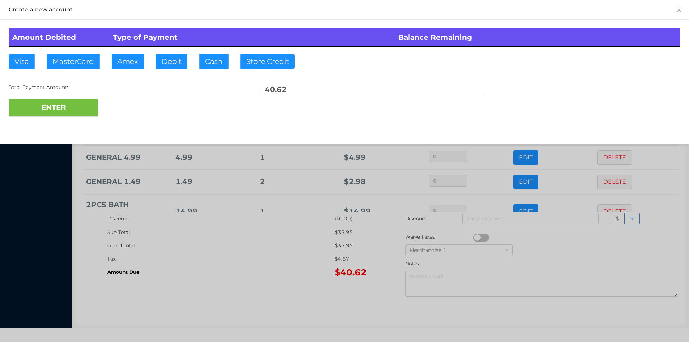
click at [169, 61] on div "Amount Debited Type of Payment Balance Remaining Visa MasterCard Amex Debit Cas…" at bounding box center [344, 73] width 689 height 106
click at [73, 100] on button "ENTER" at bounding box center [54, 108] width 90 height 18
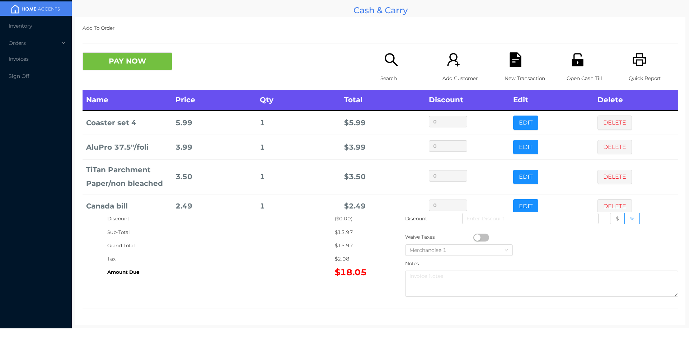
click at [393, 60] on icon "icon: search" at bounding box center [391, 59] width 15 height 15
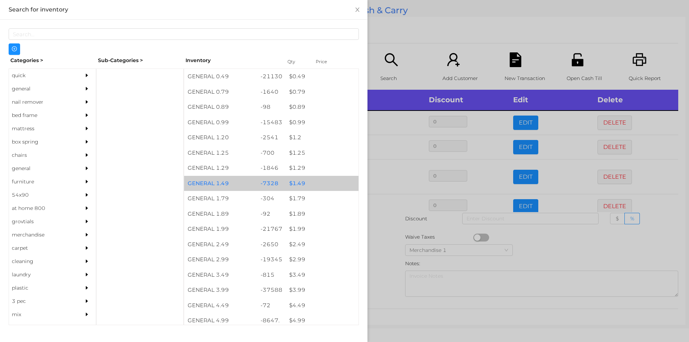
click at [321, 189] on div "$ 1.49" at bounding box center [322, 183] width 73 height 15
click at [312, 185] on div "$ 1.49" at bounding box center [322, 183] width 73 height 15
click at [318, 184] on div "$ 1.49" at bounding box center [322, 183] width 73 height 15
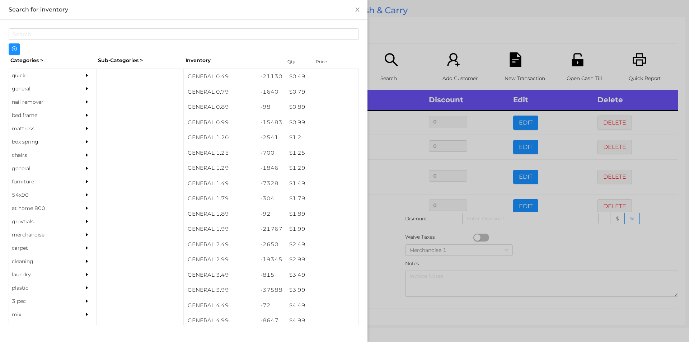
click at [404, 46] on div at bounding box center [344, 171] width 689 height 342
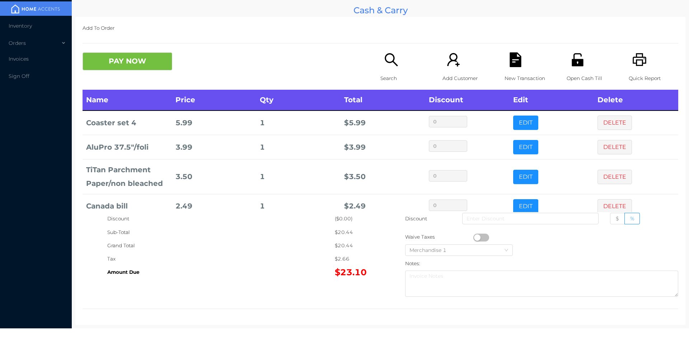
click at [509, 62] on icon "icon: file-text" at bounding box center [515, 59] width 15 height 15
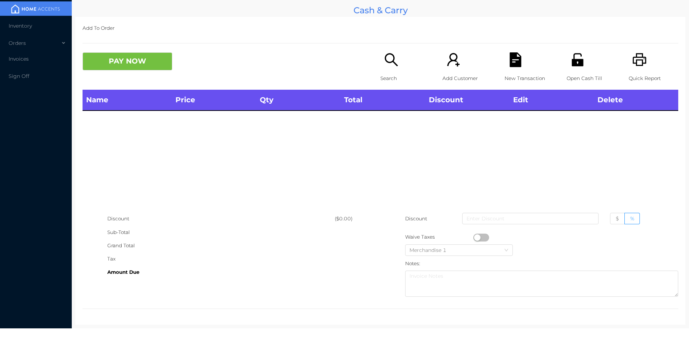
click at [633, 61] on icon "icon: printer" at bounding box center [640, 59] width 15 height 15
click at [391, 65] on icon "icon: search" at bounding box center [391, 59] width 15 height 15
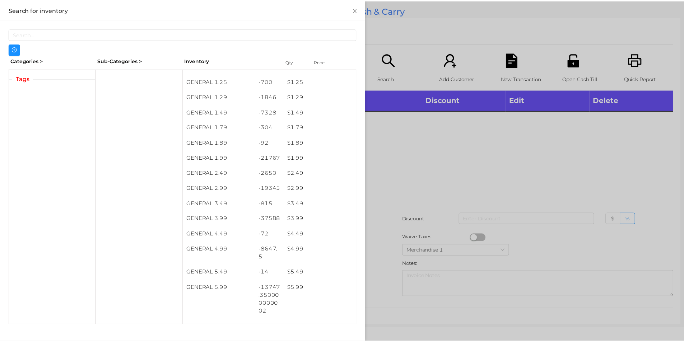
scroll to position [71, 0]
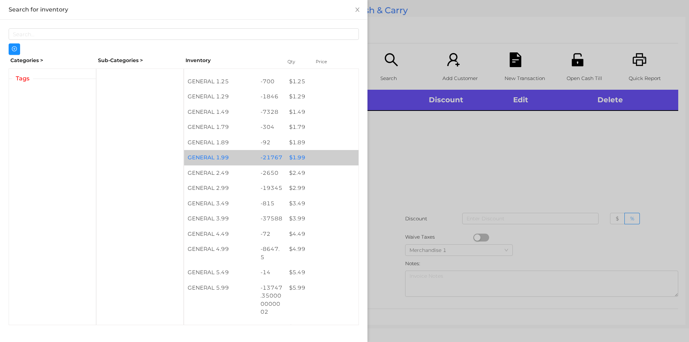
click at [325, 156] on div "$ 1.99" at bounding box center [322, 157] width 73 height 15
click at [317, 153] on div "$ 1.99" at bounding box center [322, 157] width 73 height 15
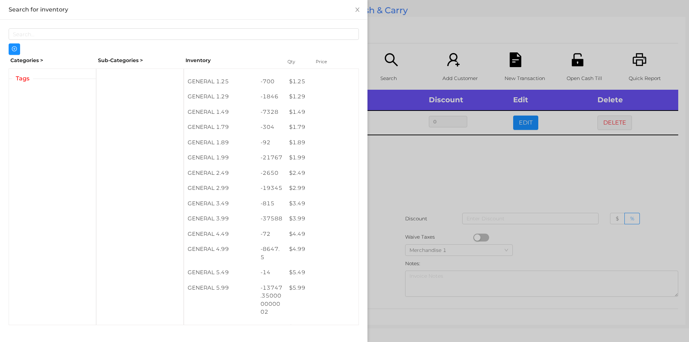
click at [403, 206] on div at bounding box center [344, 171] width 689 height 342
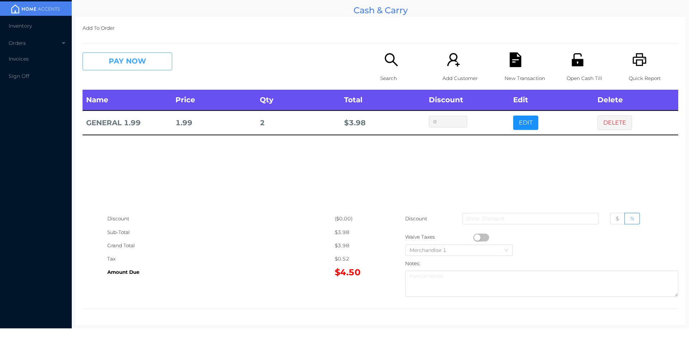
click at [151, 70] on button "PAY NOW" at bounding box center [128, 61] width 90 height 18
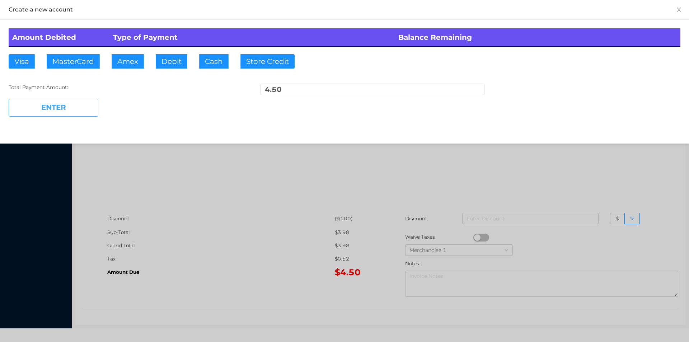
click at [70, 113] on button "ENTER" at bounding box center [54, 108] width 90 height 18
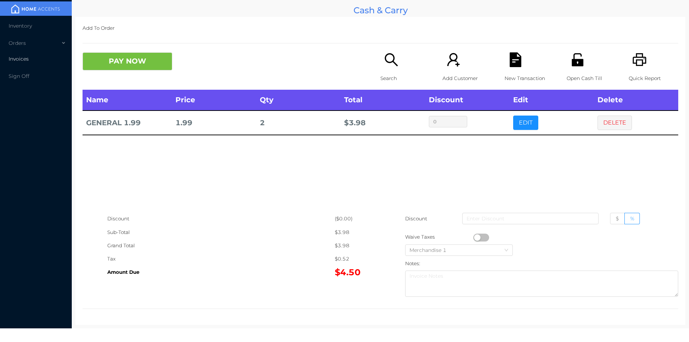
click at [24, 52] on li "Invoices" at bounding box center [36, 59] width 72 height 14
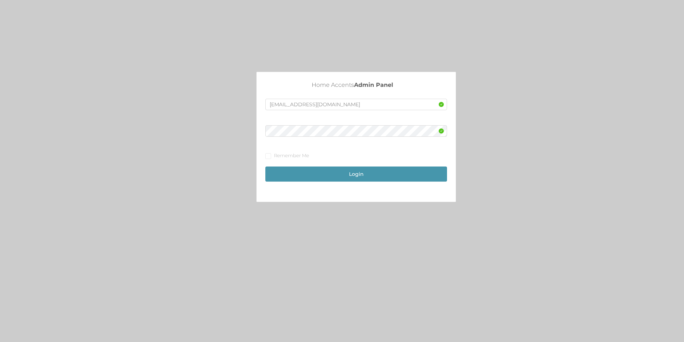
click at [348, 168] on div "Login" at bounding box center [356, 170] width 182 height 22
click at [339, 172] on button "Login" at bounding box center [356, 176] width 182 height 15
type input "merch2@accents.pw"
click at [361, 168] on div "Login" at bounding box center [356, 173] width 182 height 22
click at [269, 158] on input "Remember Me" at bounding box center [267, 158] width 5 height 5
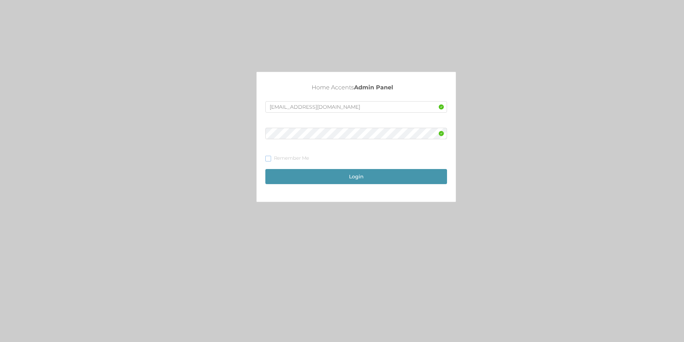
checkbox input "true"
click at [357, 180] on button "Login" at bounding box center [356, 176] width 182 height 15
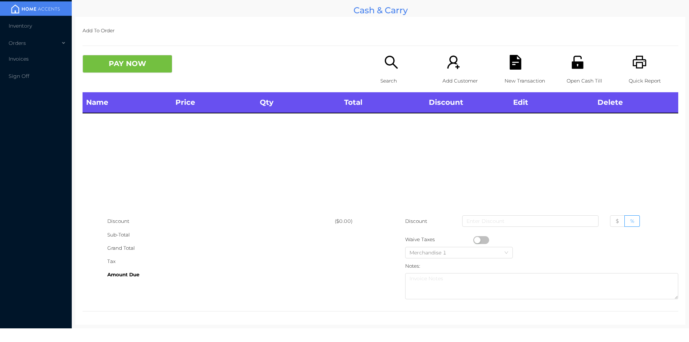
click at [575, 68] on icon "icon: unlock" at bounding box center [577, 62] width 11 height 13
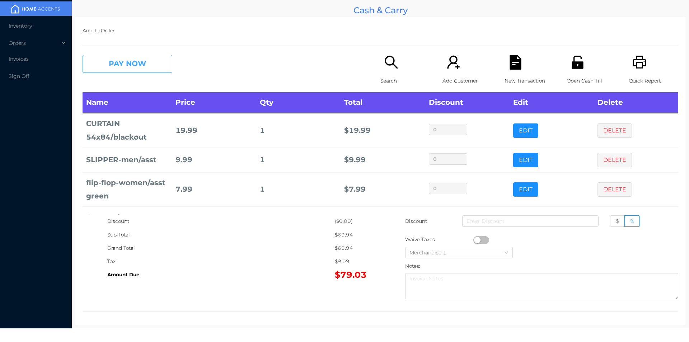
click at [167, 62] on button "PAY NOW" at bounding box center [128, 64] width 90 height 18
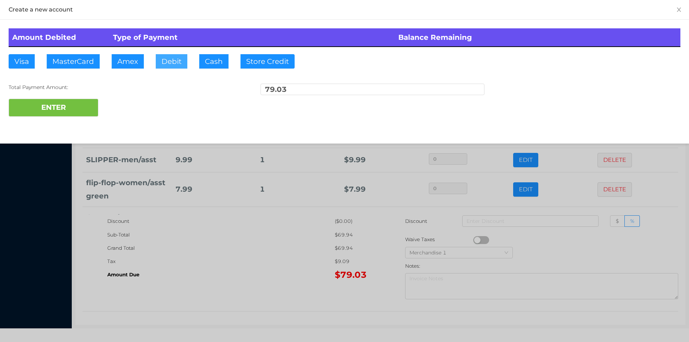
click at [181, 67] on button "Debit" at bounding box center [172, 61] width 32 height 14
click at [86, 103] on button "ENTER" at bounding box center [54, 108] width 90 height 18
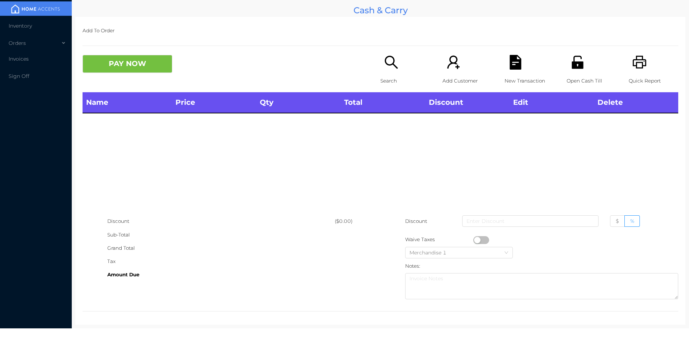
click at [381, 67] on div "Search" at bounding box center [406, 73] width 50 height 37
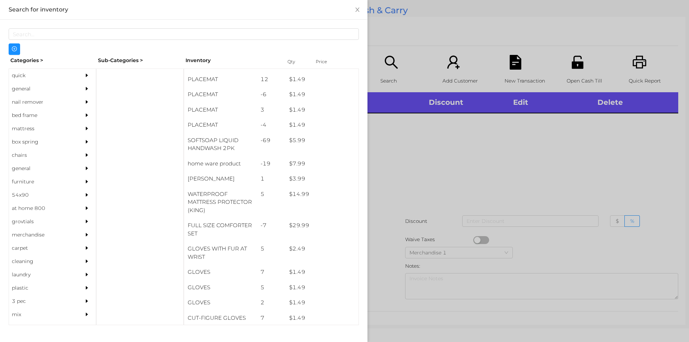
scroll to position [73, 0]
click at [32, 88] on div "general" at bounding box center [41, 88] width 65 height 13
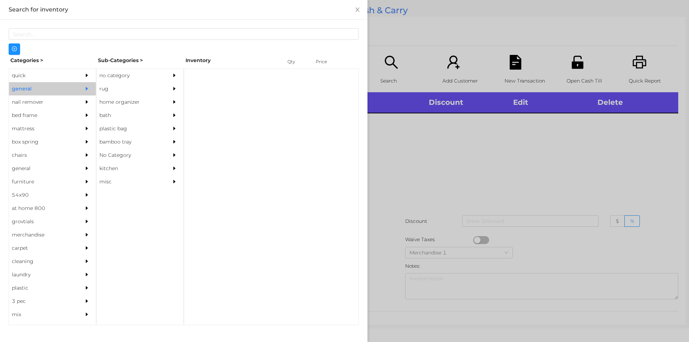
scroll to position [0, 0]
click at [146, 69] on div "no category" at bounding box center [129, 75] width 65 height 13
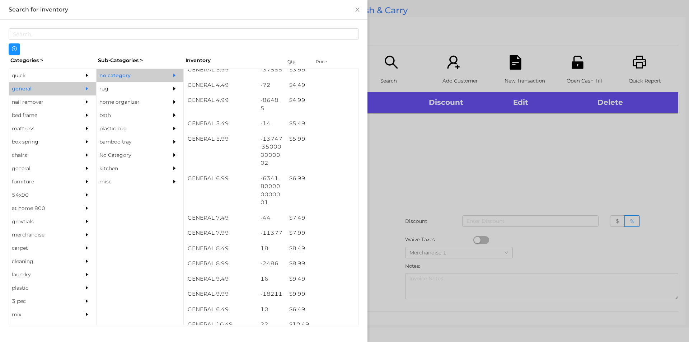
scroll to position [220, 0]
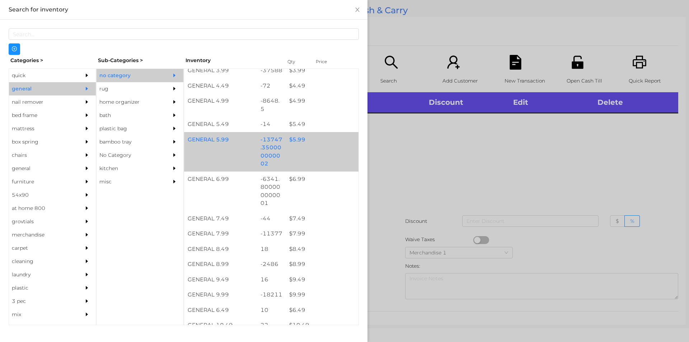
click at [299, 143] on div "$ 5.99" at bounding box center [322, 139] width 73 height 15
click at [309, 141] on div "$ 5.99" at bounding box center [322, 139] width 73 height 15
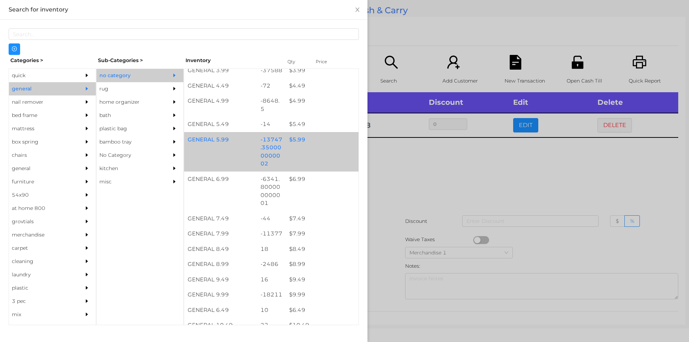
click at [328, 147] on div "$ 5.99" at bounding box center [322, 139] width 73 height 15
click at [315, 149] on div "GENERAL 5.99 -13747.350000000002 $ 5.99" at bounding box center [271, 151] width 175 height 39
click at [327, 147] on div "$ 5.99" at bounding box center [322, 139] width 73 height 15
click at [332, 153] on div "GENERAL 5.99 -13747.350000000002 $ 5.99" at bounding box center [271, 151] width 175 height 39
click at [323, 152] on div "GENERAL 5.99 -13747.350000000002 $ 5.99" at bounding box center [271, 151] width 175 height 39
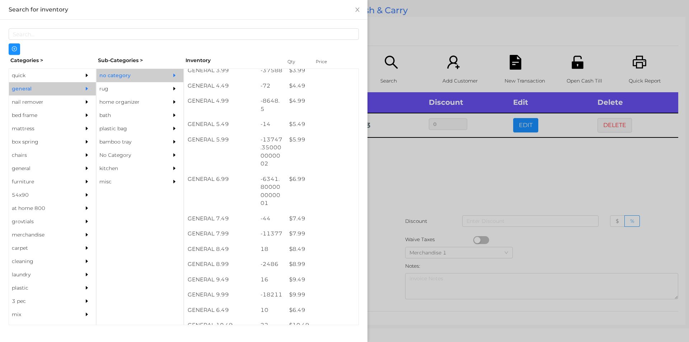
click at [425, 189] on div at bounding box center [344, 171] width 689 height 342
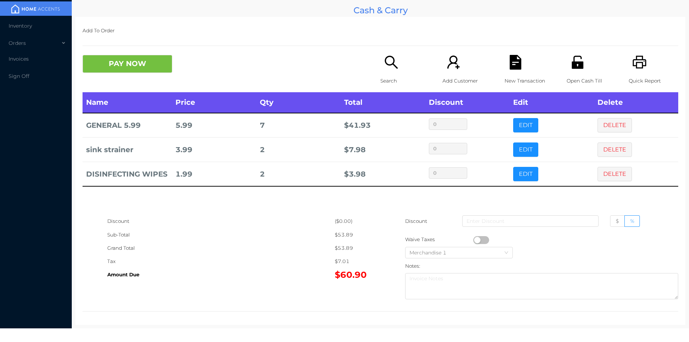
click at [144, 68] on button "PAY NOW" at bounding box center [128, 64] width 90 height 18
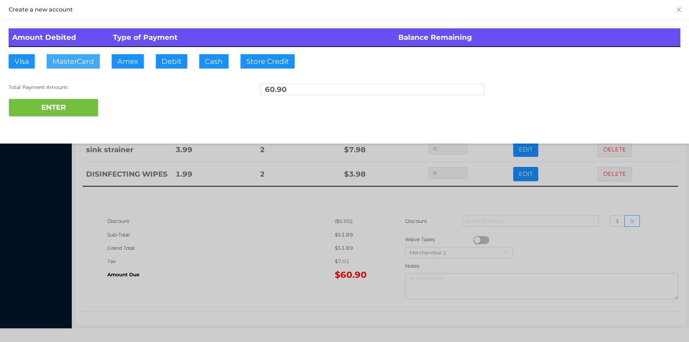
click at [73, 58] on button "MasterCard" at bounding box center [73, 61] width 53 height 14
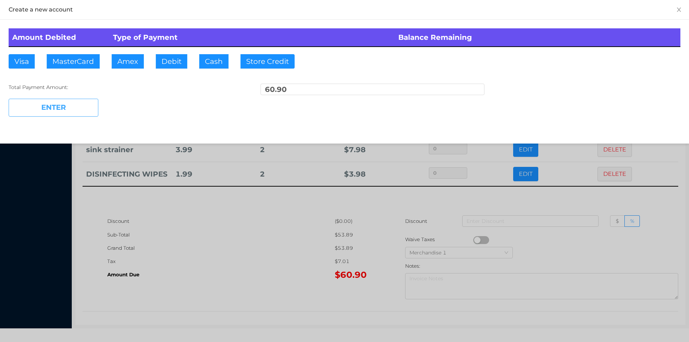
click at [54, 112] on button "ENTER" at bounding box center [54, 108] width 90 height 18
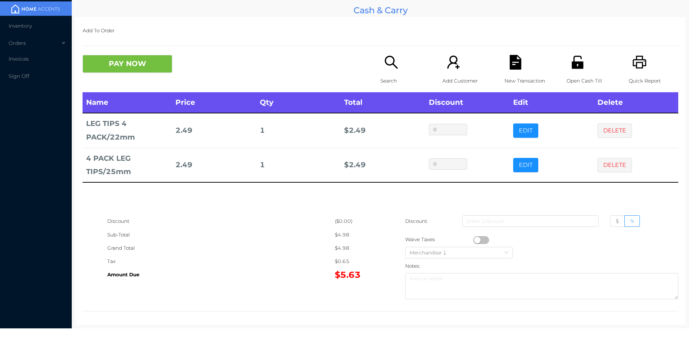
click at [476, 237] on button "button" at bounding box center [482, 240] width 16 height 8
click at [117, 64] on button "PAY NOW" at bounding box center [128, 64] width 90 height 18
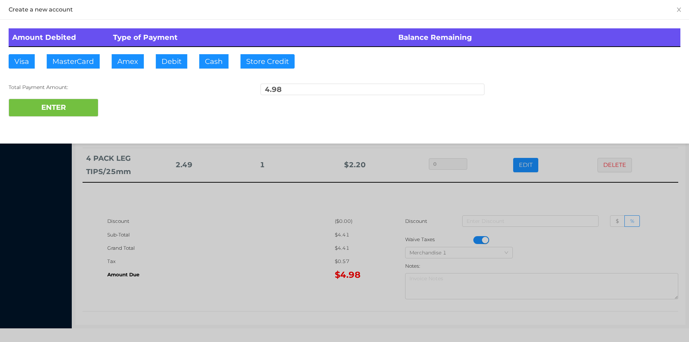
click at [171, 77] on div "Amount Debited Type of Payment Balance Remaining Visa MasterCard Amex Debit Cas…" at bounding box center [344, 73] width 689 height 106
click at [69, 116] on button "ENTER" at bounding box center [54, 108] width 90 height 18
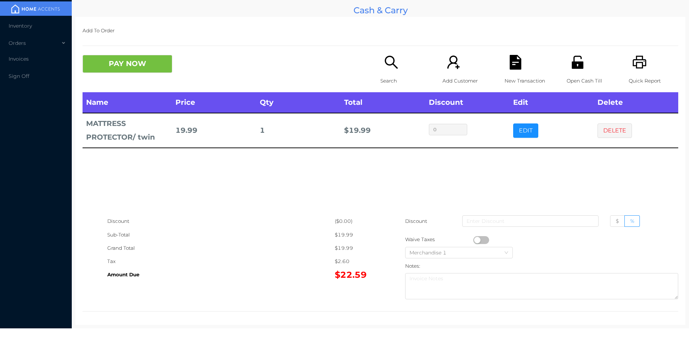
click at [571, 69] on icon "icon: unlock" at bounding box center [578, 62] width 15 height 15
click at [125, 64] on button "PAY NOW" at bounding box center [128, 64] width 90 height 18
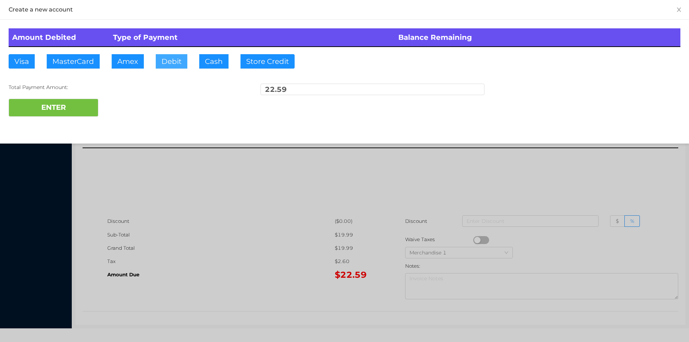
click at [172, 55] on button "Debit" at bounding box center [172, 61] width 32 height 14
click at [61, 114] on button "ENTER" at bounding box center [54, 108] width 90 height 18
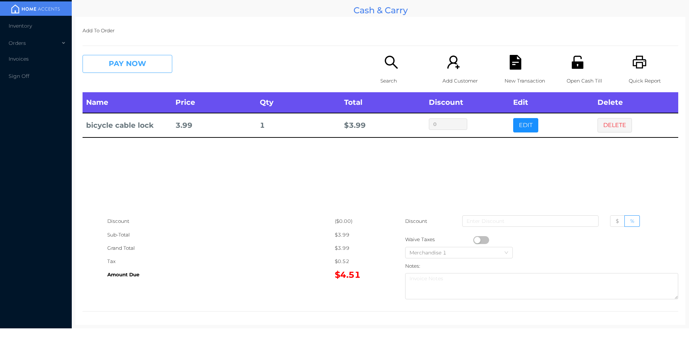
click at [120, 69] on button "PAY NOW" at bounding box center [128, 64] width 90 height 18
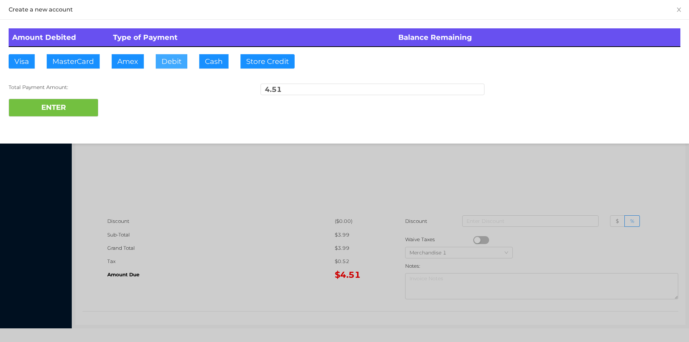
click at [172, 67] on button "Debit" at bounding box center [172, 61] width 32 height 14
click at [86, 110] on button "ENTER" at bounding box center [54, 108] width 90 height 18
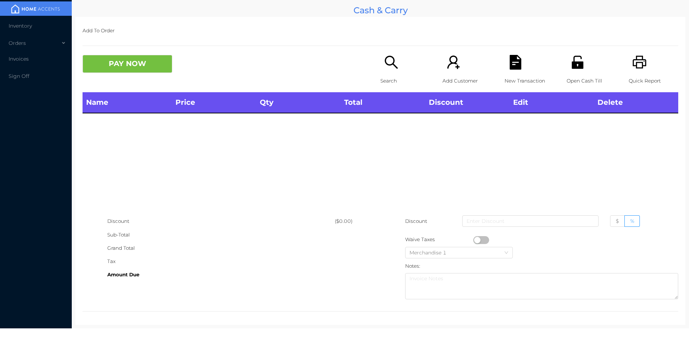
click at [381, 65] on div "Search" at bounding box center [406, 73] width 50 height 37
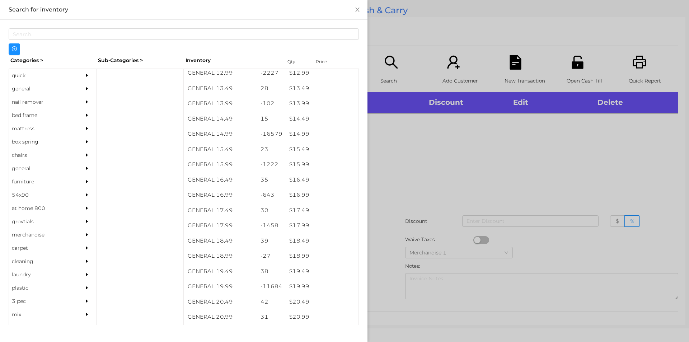
scroll to position [582, 0]
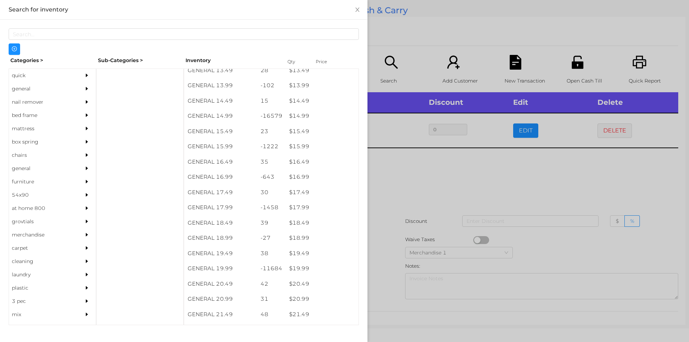
click at [431, 204] on div at bounding box center [344, 171] width 689 height 342
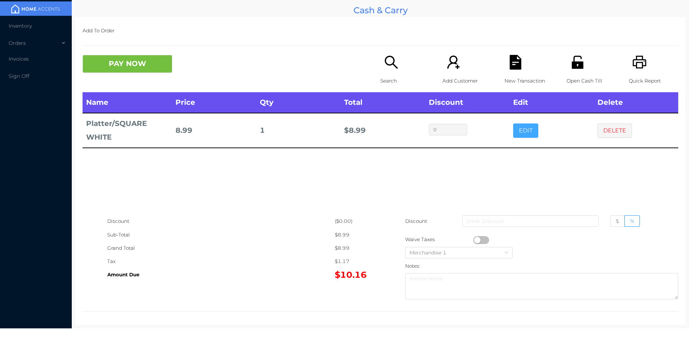
click at [520, 136] on button "EDIT" at bounding box center [525, 131] width 25 height 14
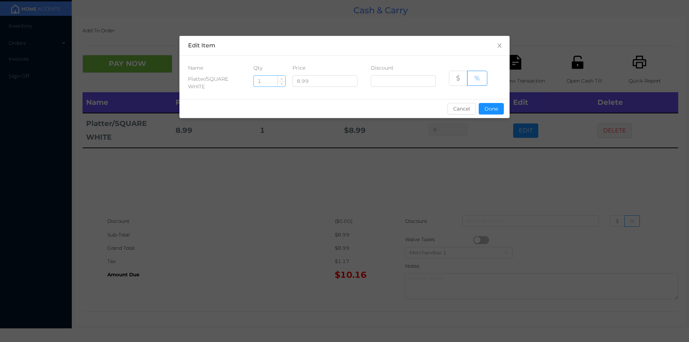
click at [265, 79] on input "1" at bounding box center [270, 81] width 32 height 11
type input "3"
click at [496, 112] on button "Done" at bounding box center [491, 108] width 25 height 11
type input "0%"
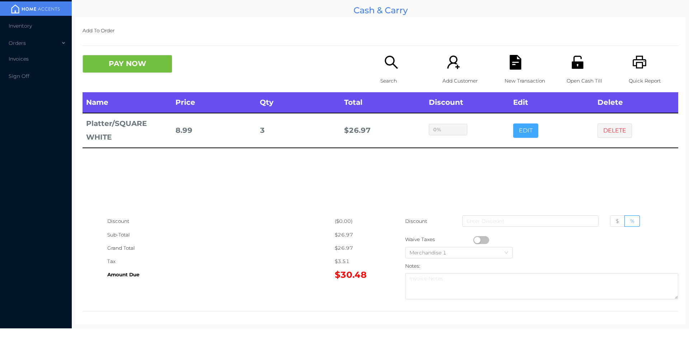
click at [513, 124] on button "EDIT" at bounding box center [525, 131] width 25 height 14
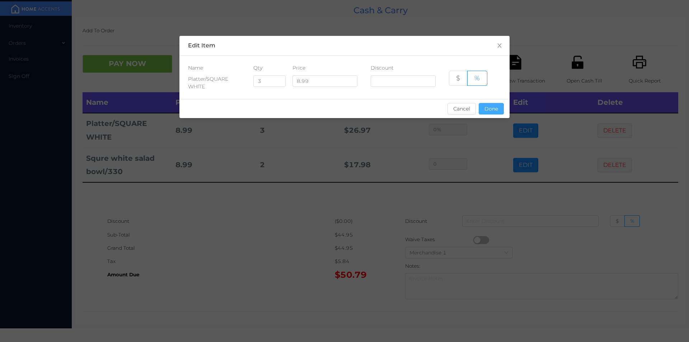
click at [492, 106] on button "Done" at bounding box center [491, 108] width 25 height 11
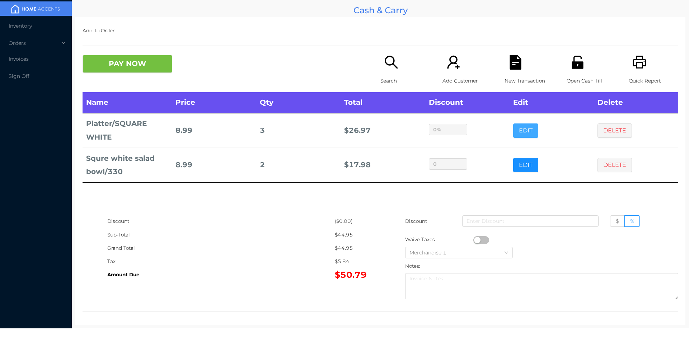
click at [513, 124] on button "EDIT" at bounding box center [525, 131] width 25 height 14
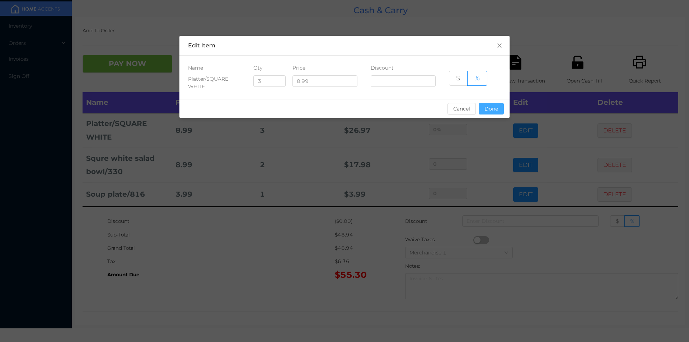
click at [493, 114] on button "Done" at bounding box center [491, 108] width 25 height 11
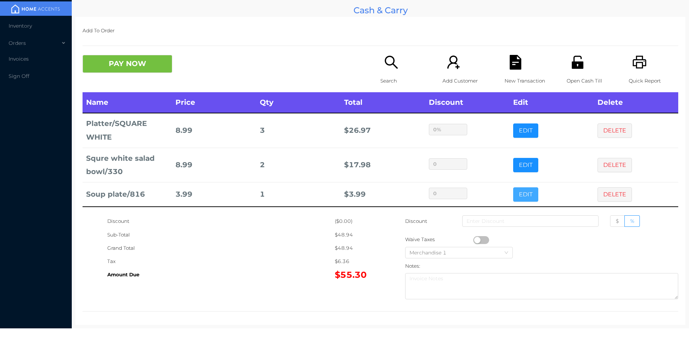
click at [524, 188] on button "EDIT" at bounding box center [525, 194] width 25 height 14
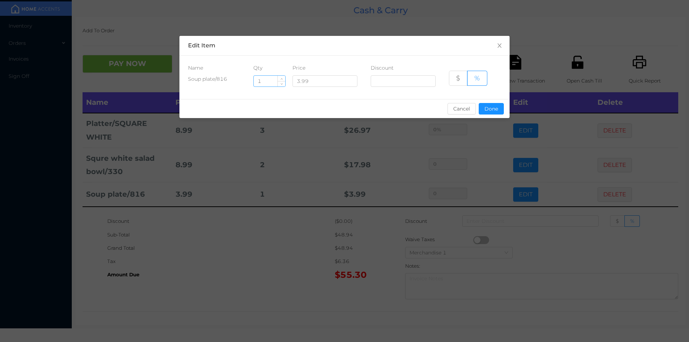
click at [271, 79] on input "1" at bounding box center [270, 81] width 32 height 11
type input "12"
click at [489, 111] on button "Done" at bounding box center [491, 108] width 25 height 11
type input "0%"
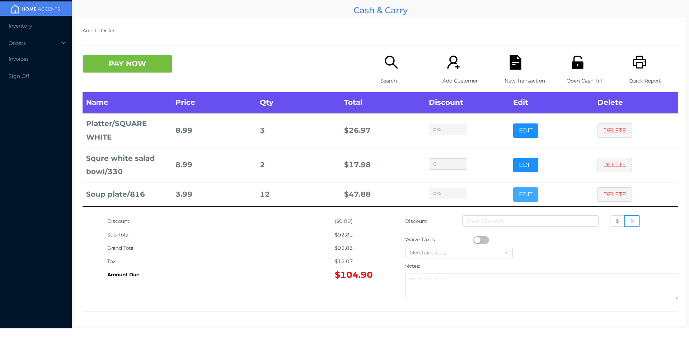
click at [513, 187] on button "EDIT" at bounding box center [525, 194] width 25 height 14
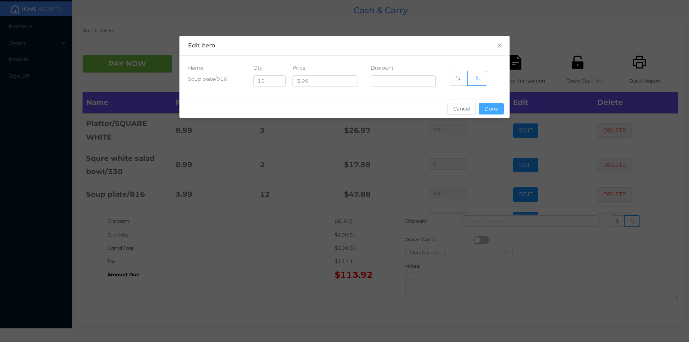
click at [499, 112] on button "Done" at bounding box center [491, 108] width 25 height 11
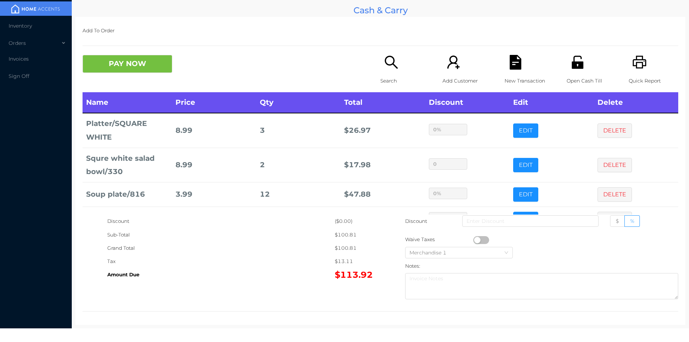
click at [508, 69] on icon "icon: file-text" at bounding box center [515, 62] width 15 height 15
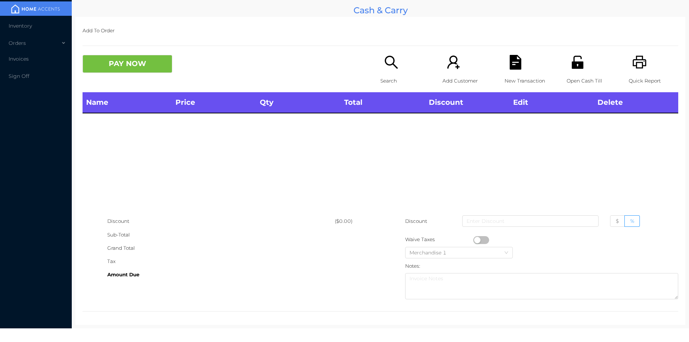
click at [629, 69] on div "Quick Report" at bounding box center [654, 73] width 50 height 37
click at [387, 71] on div "Search" at bounding box center [406, 73] width 50 height 37
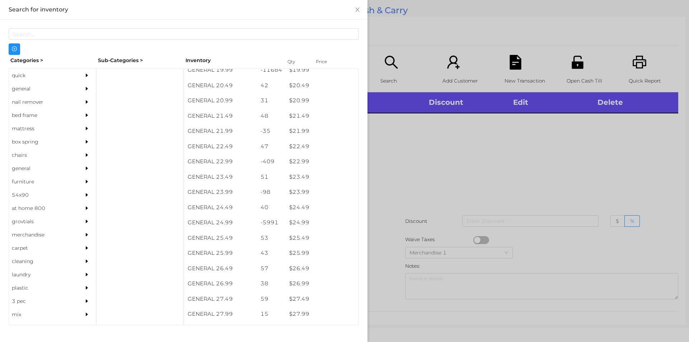
scroll to position [786, 0]
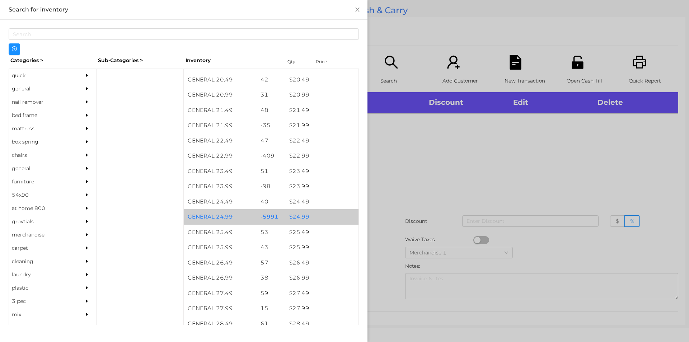
click at [312, 219] on div "$ 24.99" at bounding box center [322, 216] width 73 height 15
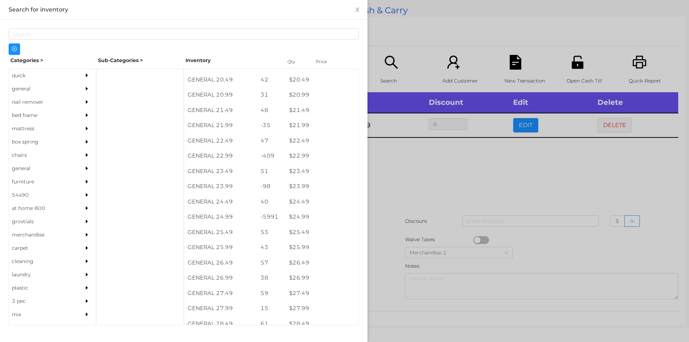
click at [421, 243] on div at bounding box center [344, 171] width 689 height 342
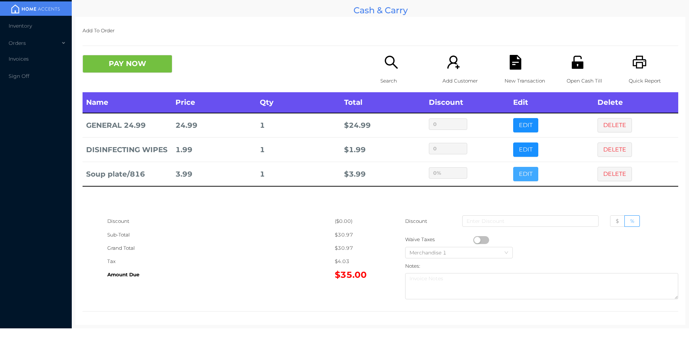
click at [517, 179] on button "EDIT" at bounding box center [525, 174] width 25 height 14
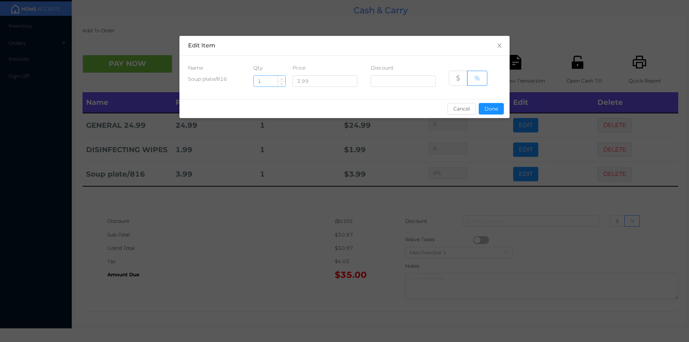
click at [273, 80] on input "1" at bounding box center [270, 81] width 32 height 11
type input "6"
click at [502, 103] on button "Done" at bounding box center [491, 108] width 25 height 11
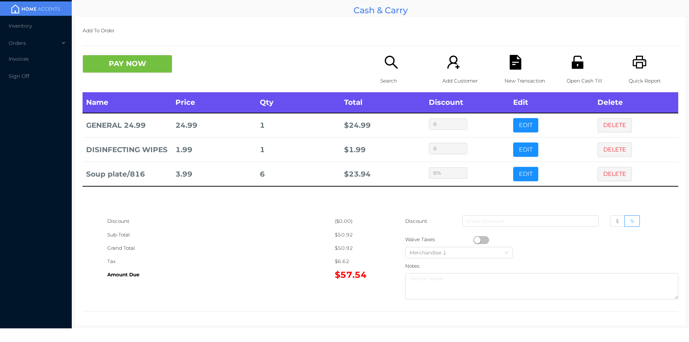
click at [512, 72] on div "New Transaction" at bounding box center [530, 73] width 50 height 37
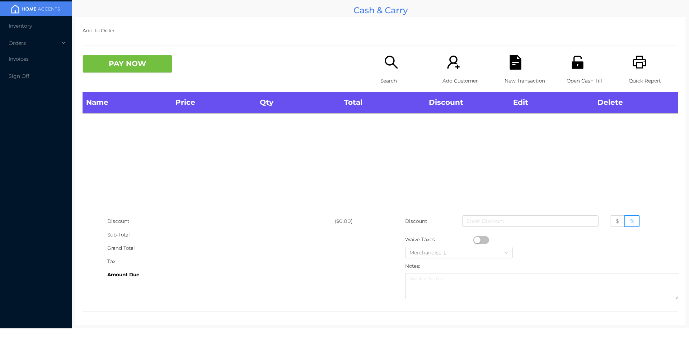
click at [645, 69] on div "Quick Report" at bounding box center [654, 73] width 50 height 37
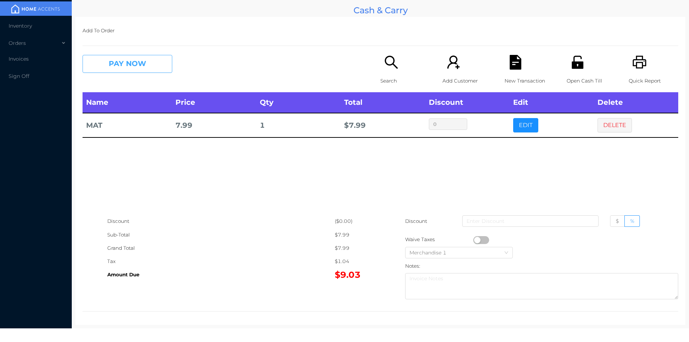
click at [117, 72] on button "PAY NOW" at bounding box center [128, 64] width 90 height 18
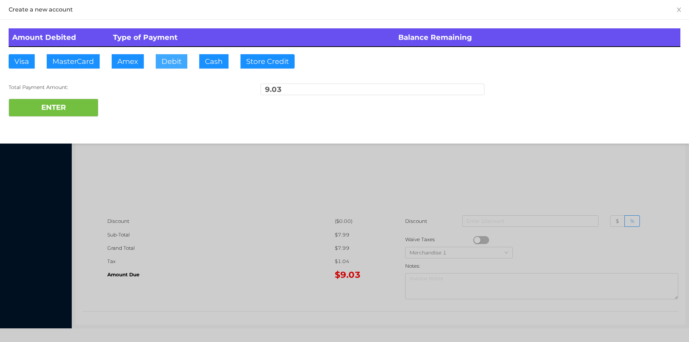
click at [176, 57] on button "Debit" at bounding box center [172, 61] width 32 height 14
click at [485, 192] on div at bounding box center [344, 171] width 689 height 342
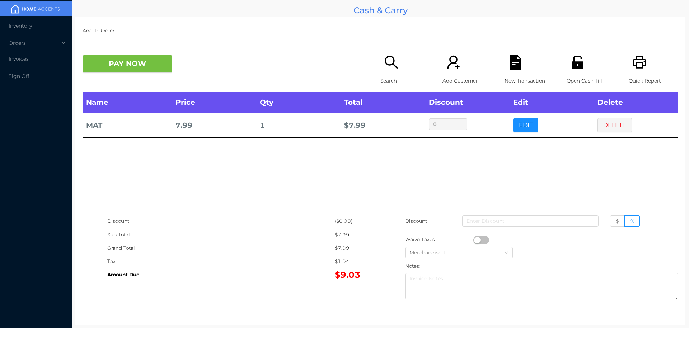
click at [513, 57] on icon "icon: file-text" at bounding box center [515, 62] width 11 height 15
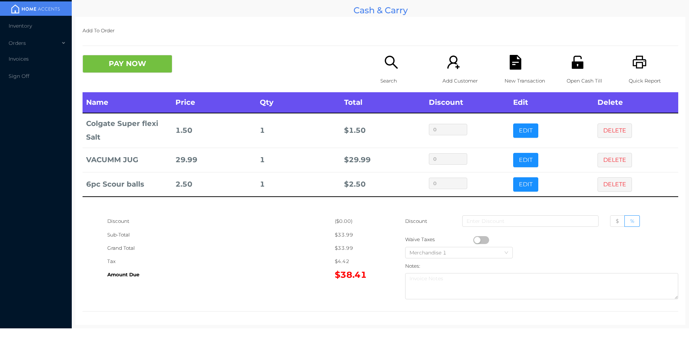
click at [516, 60] on icon "icon: file-text" at bounding box center [515, 62] width 11 height 15
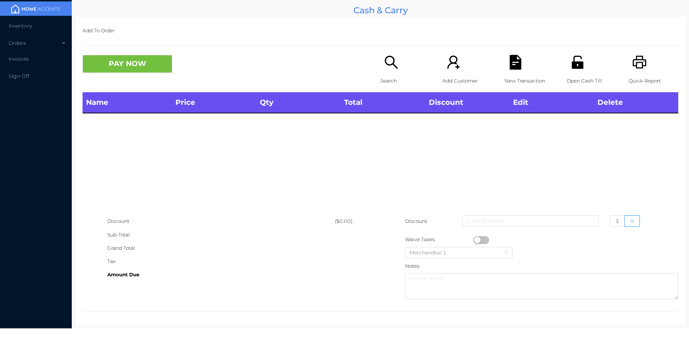
click at [637, 67] on icon "icon: printer" at bounding box center [640, 62] width 15 height 15
click at [394, 57] on icon "icon: search" at bounding box center [391, 62] width 15 height 15
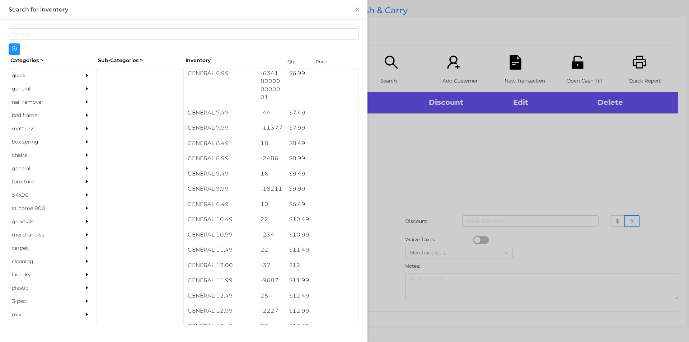
scroll to position [326, 0]
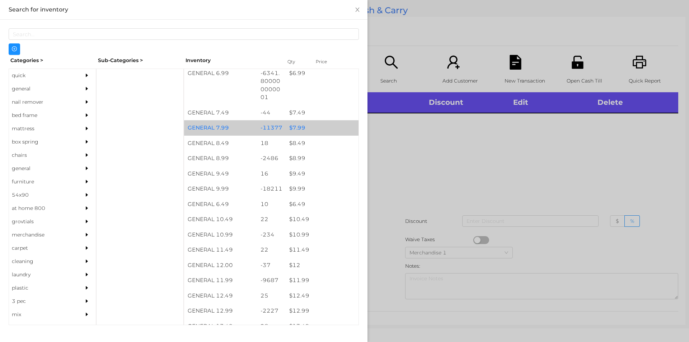
click at [304, 129] on div "$ 7.99" at bounding box center [322, 127] width 73 height 15
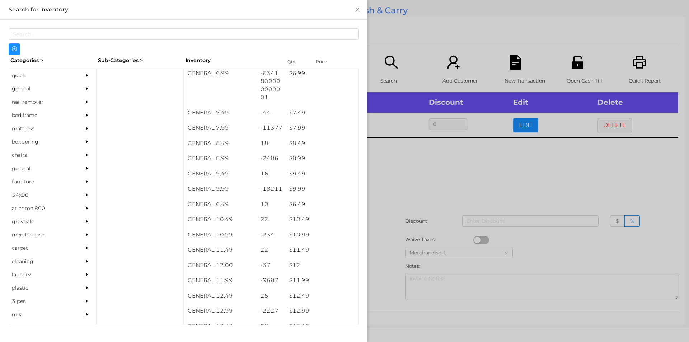
click at [460, 161] on div at bounding box center [344, 171] width 689 height 342
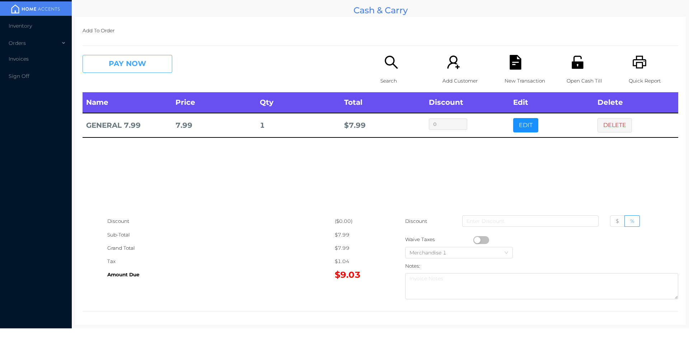
click at [146, 57] on button "PAY NOW" at bounding box center [128, 64] width 90 height 18
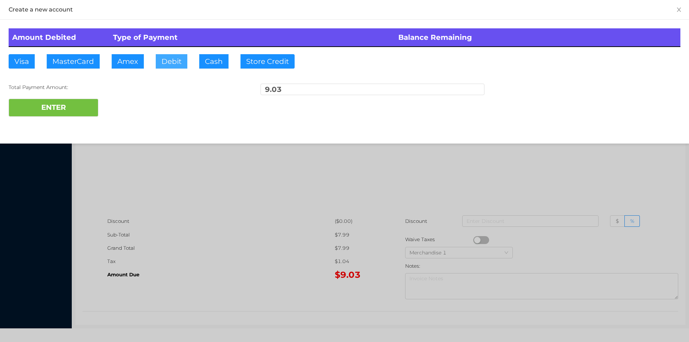
click at [175, 60] on button "Debit" at bounding box center [172, 61] width 32 height 14
click at [84, 101] on button "ENTER" at bounding box center [54, 108] width 90 height 18
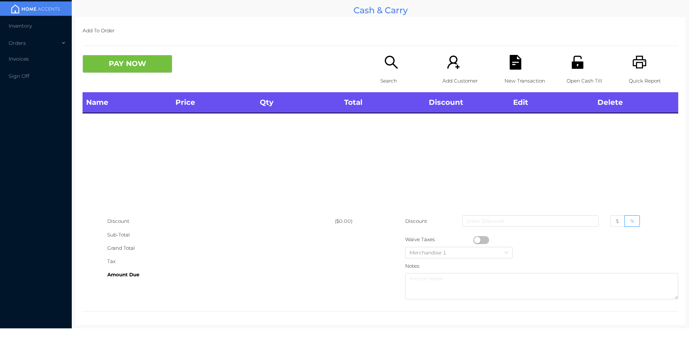
click at [384, 67] on icon "icon: search" at bounding box center [391, 62] width 15 height 15
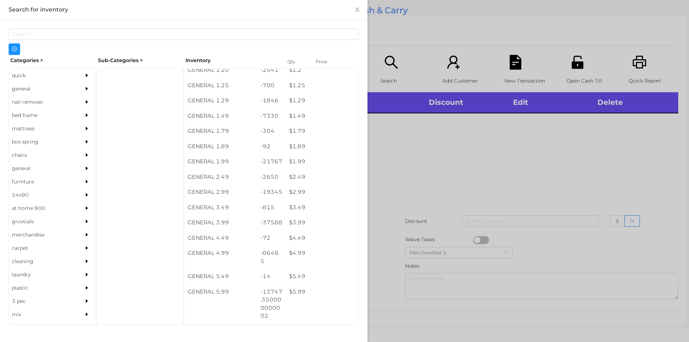
scroll to position [78, 0]
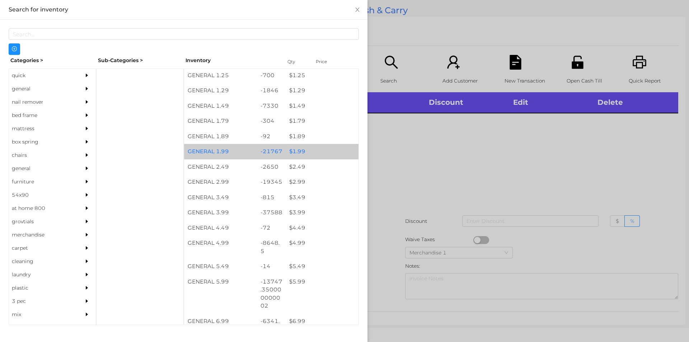
click at [308, 149] on div "$ 1.99" at bounding box center [322, 151] width 73 height 15
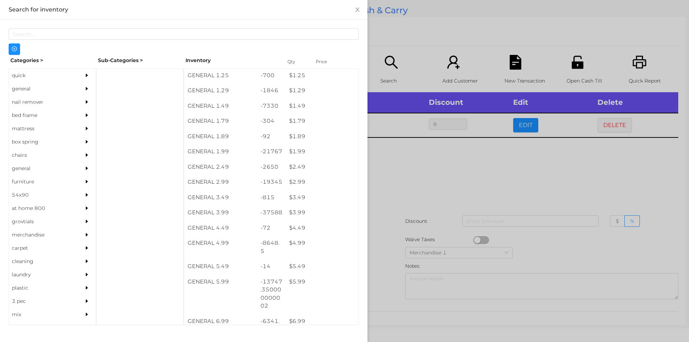
click at [391, 197] on div at bounding box center [344, 171] width 689 height 342
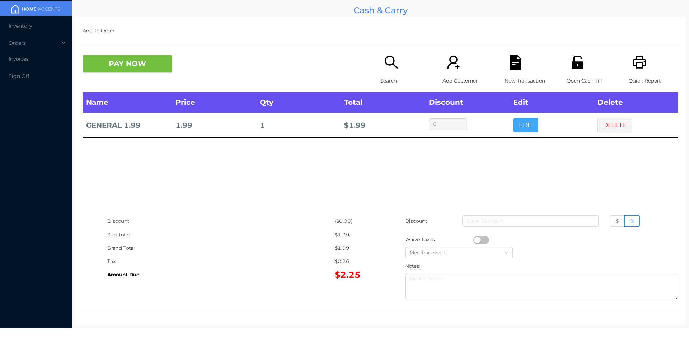
click at [532, 126] on button "EDIT" at bounding box center [525, 125] width 25 height 14
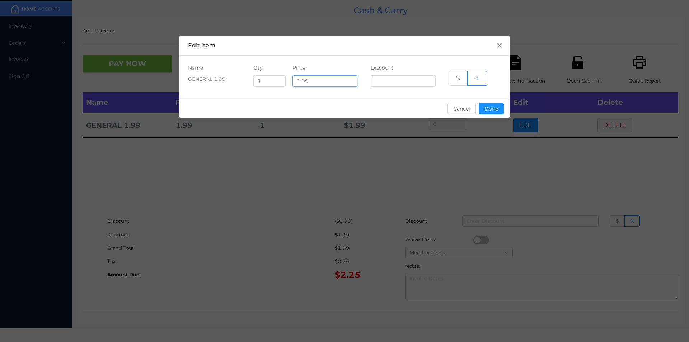
click at [304, 79] on input "1.99" at bounding box center [325, 80] width 65 height 11
click at [265, 80] on input "1" at bounding box center [270, 81] width 32 height 11
type input "7"
click at [495, 111] on button "Done" at bounding box center [491, 108] width 25 height 11
type input "0%"
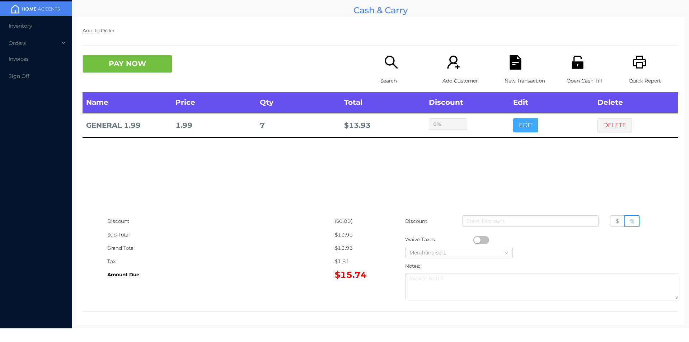
click at [513, 118] on button "EDIT" at bounding box center [525, 125] width 25 height 14
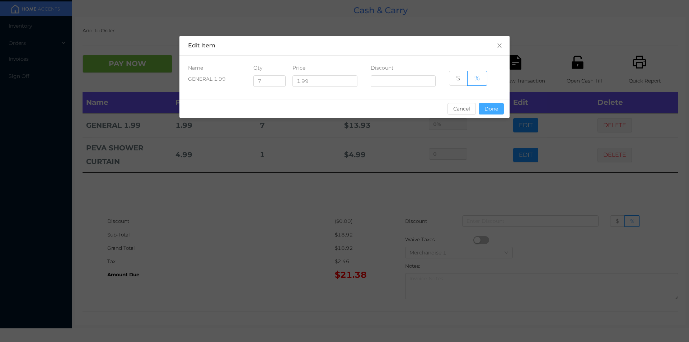
click at [493, 105] on button "Done" at bounding box center [491, 108] width 25 height 11
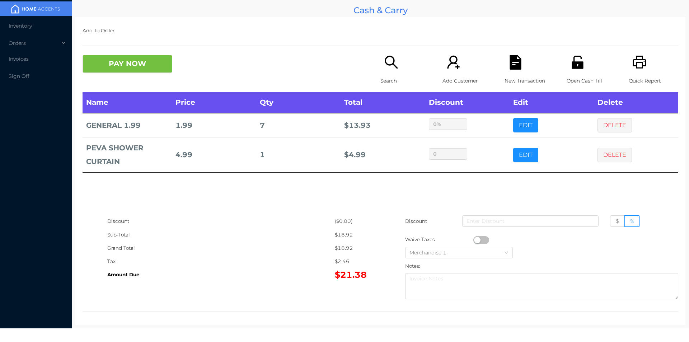
click at [136, 49] on div "Add To Order PAY NOW Search Add Customer New Transaction Open Cash Till Quick R…" at bounding box center [380, 171] width 610 height 308
click at [120, 69] on button "PAY NOW" at bounding box center [128, 64] width 90 height 18
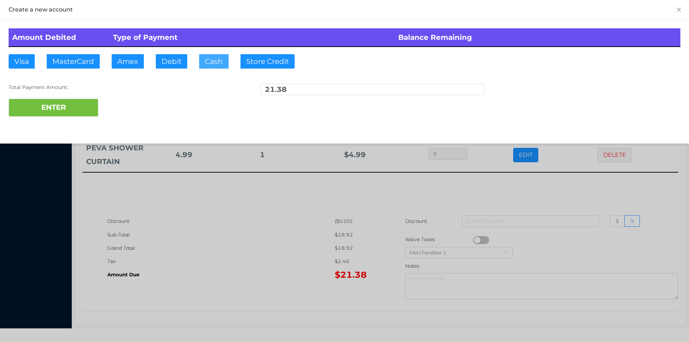
click at [217, 55] on button "Cash" at bounding box center [213, 61] width 29 height 14
type input "50"
click at [53, 89] on div "Total Payment Amount:" at bounding box center [121, 88] width 224 height 8
click at [75, 107] on button "ENTER" at bounding box center [54, 108] width 90 height 18
type input "0"
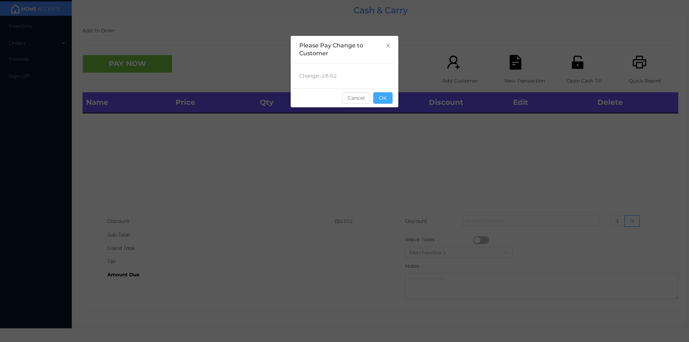
click at [380, 101] on button "OK" at bounding box center [382, 97] width 19 height 11
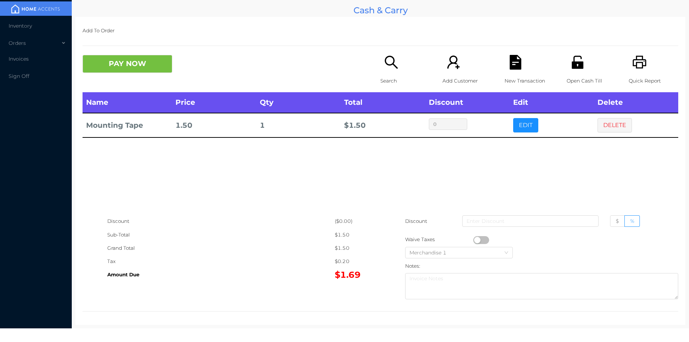
click at [394, 65] on icon "icon: search" at bounding box center [391, 62] width 15 height 15
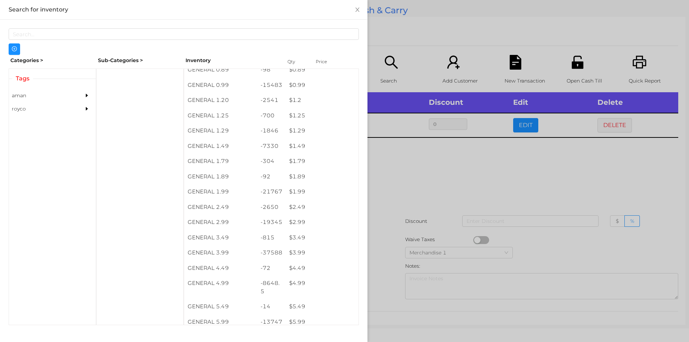
scroll to position [45, 0]
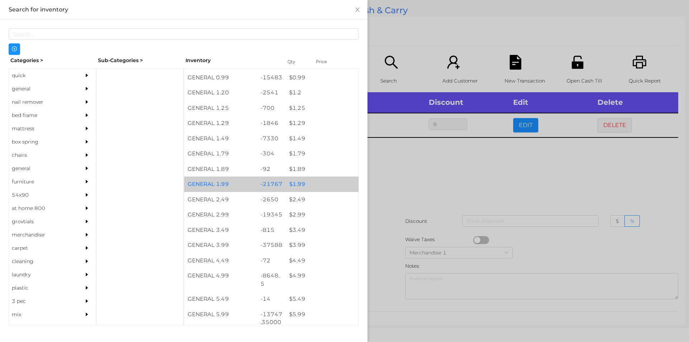
click at [305, 180] on div "$ 1.99" at bounding box center [322, 184] width 73 height 15
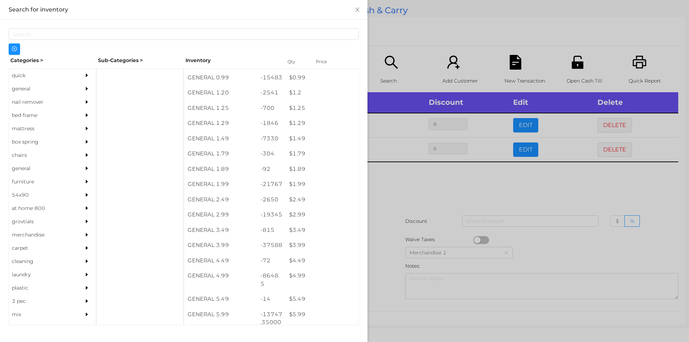
click at [406, 210] on div at bounding box center [344, 171] width 689 height 342
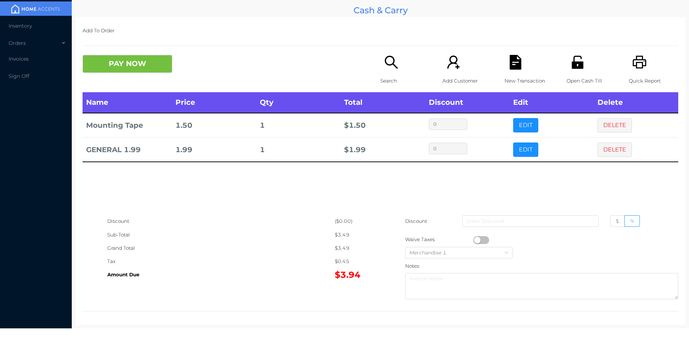
click at [122, 85] on div "PAY NOW Search Add Customer New Transaction Open Cash Till Quick Report" at bounding box center [381, 73] width 596 height 37
click at [168, 70] on button "PAY NOW" at bounding box center [128, 64] width 90 height 18
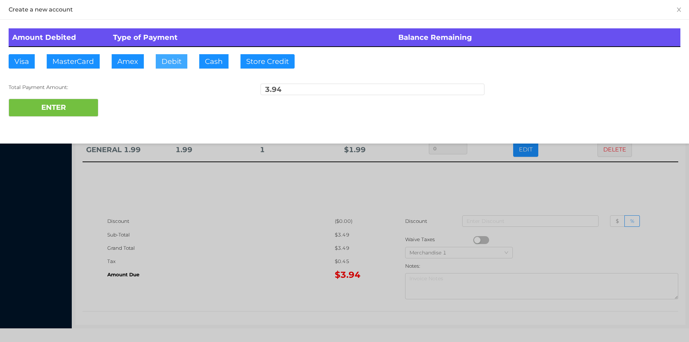
click at [173, 64] on button "Debit" at bounding box center [172, 61] width 32 height 14
click at [80, 103] on button "ENTER" at bounding box center [54, 108] width 90 height 18
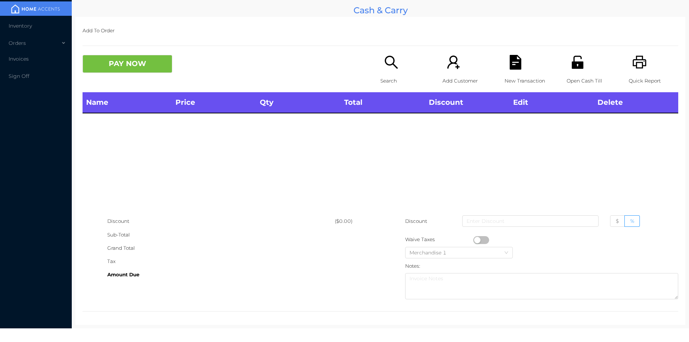
click at [389, 65] on icon "icon: search" at bounding box center [391, 62] width 13 height 13
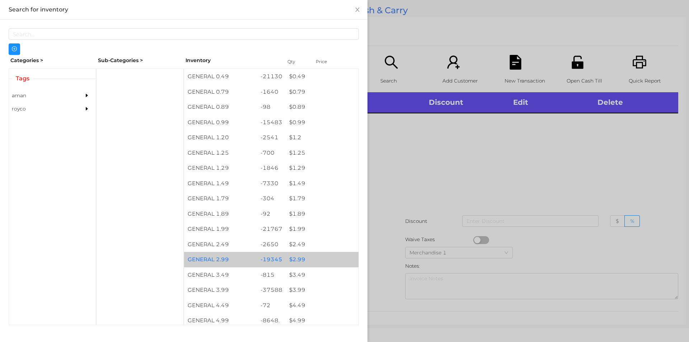
click at [318, 253] on div "$ 2.99" at bounding box center [322, 259] width 73 height 15
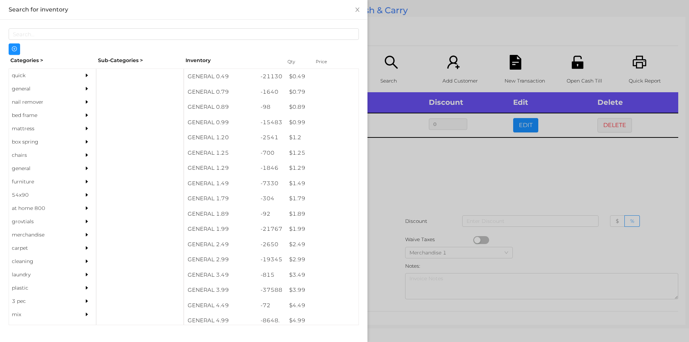
click at [460, 196] on div at bounding box center [344, 171] width 689 height 342
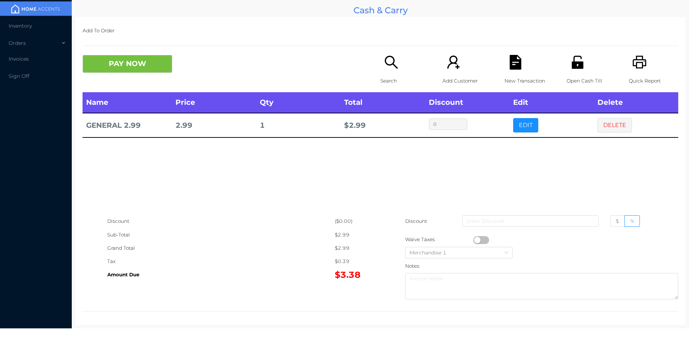
click at [522, 56] on div "New Transaction" at bounding box center [530, 73] width 50 height 37
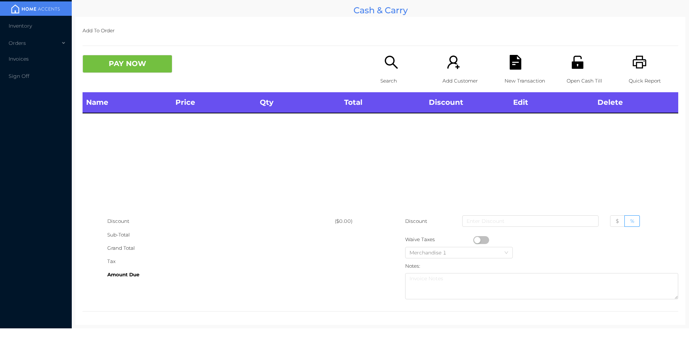
click at [645, 61] on div "Quick Report" at bounding box center [654, 73] width 50 height 37
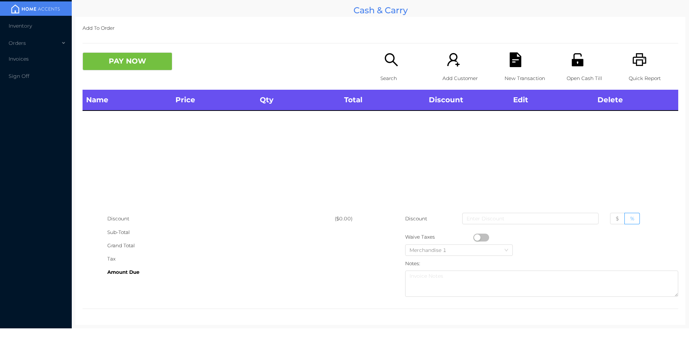
click at [394, 61] on icon "icon: search" at bounding box center [391, 59] width 15 height 15
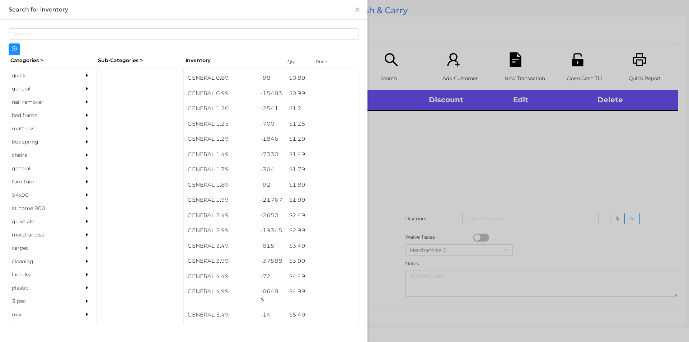
scroll to position [29, 0]
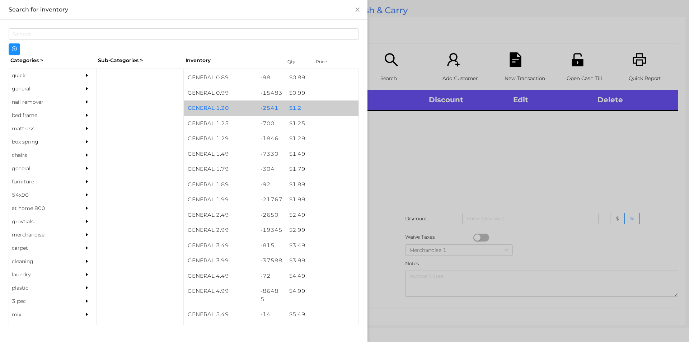
click at [276, 106] on div "-2541" at bounding box center [271, 108] width 29 height 15
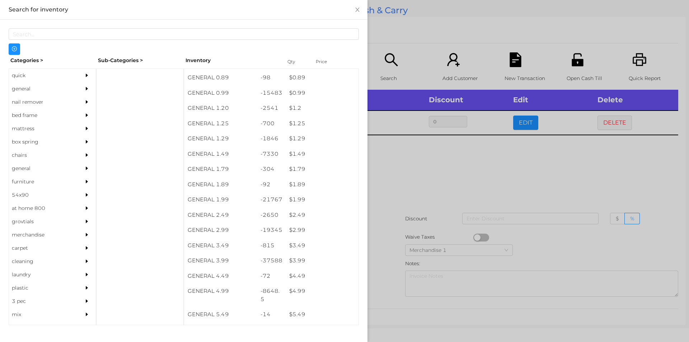
click at [387, 166] on div at bounding box center [344, 171] width 689 height 342
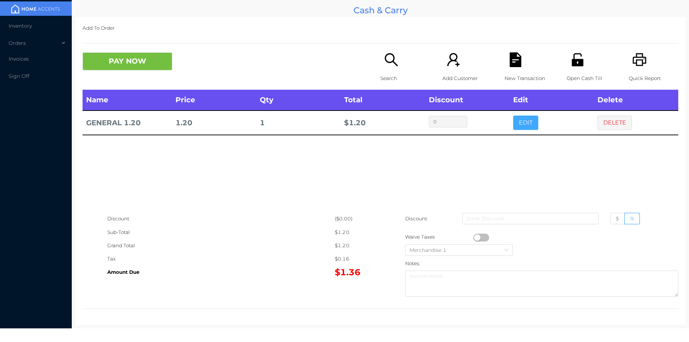
click at [525, 129] on button "EDIT" at bounding box center [525, 123] width 25 height 14
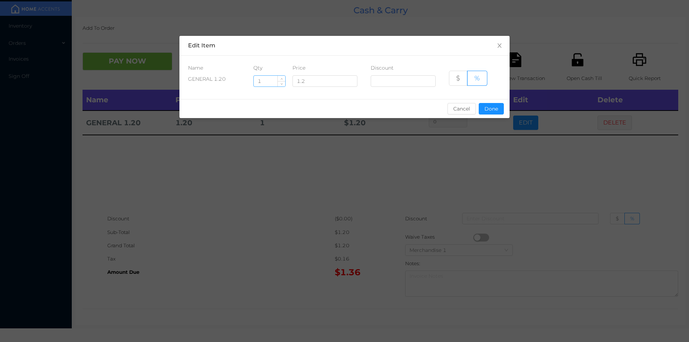
click at [264, 80] on input "1" at bounding box center [270, 81] width 32 height 11
type input "8"
click at [501, 110] on button "Done" at bounding box center [491, 108] width 25 height 11
type input "0%"
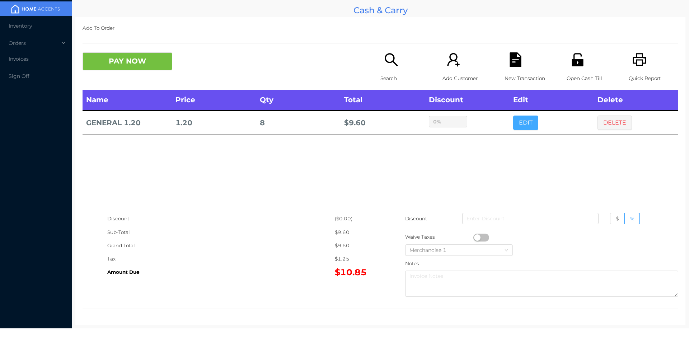
click at [513, 116] on button "EDIT" at bounding box center [525, 123] width 25 height 14
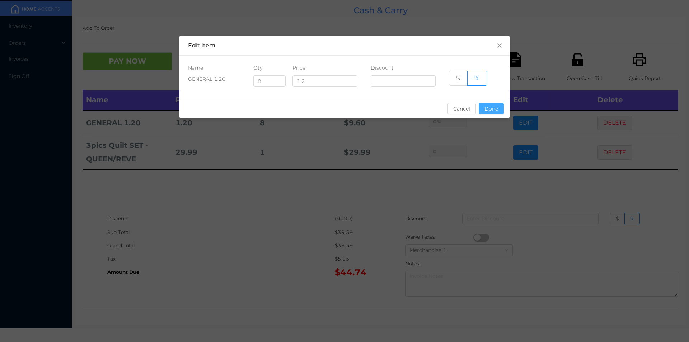
click at [493, 114] on button "Done" at bounding box center [491, 108] width 25 height 11
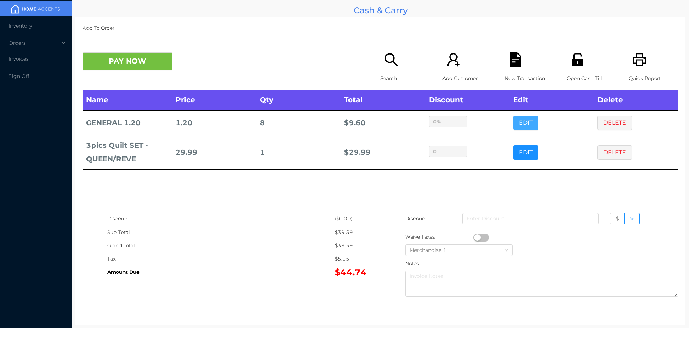
click at [513, 116] on button "EDIT" at bounding box center [525, 123] width 25 height 14
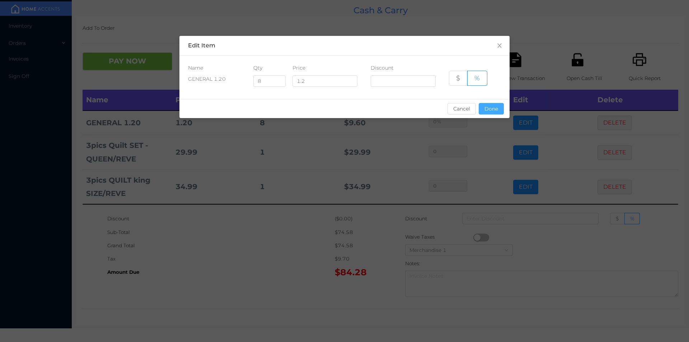
click at [498, 113] on button "Done" at bounding box center [491, 108] width 25 height 11
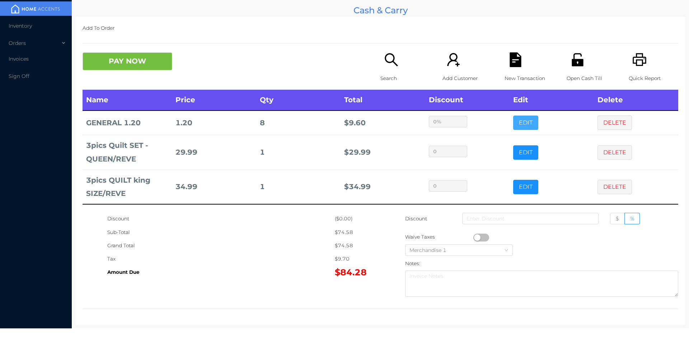
click at [513, 116] on button "EDIT" at bounding box center [525, 123] width 25 height 14
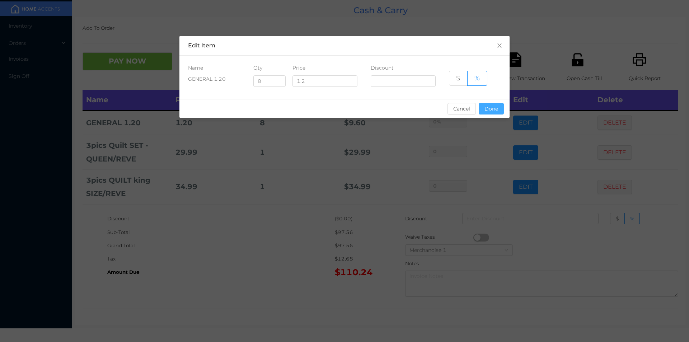
click at [496, 113] on button "Done" at bounding box center [491, 108] width 25 height 11
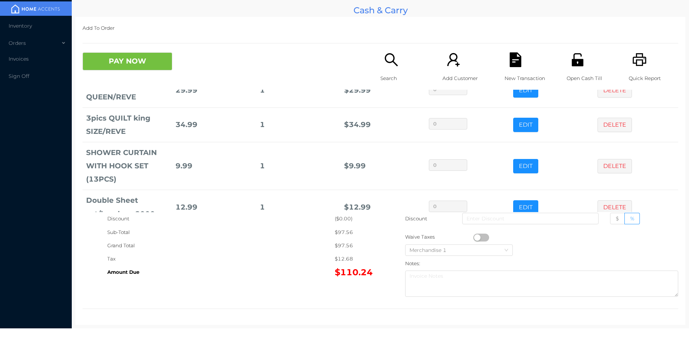
scroll to position [82, 0]
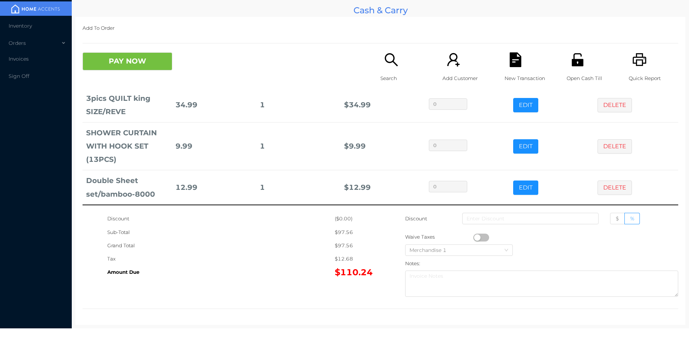
click at [513, 34] on button "EDIT" at bounding box center [525, 41] width 25 height 14
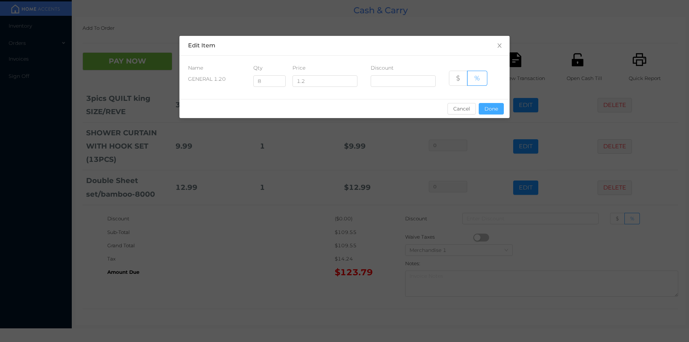
click at [491, 111] on button "Done" at bounding box center [491, 108] width 25 height 11
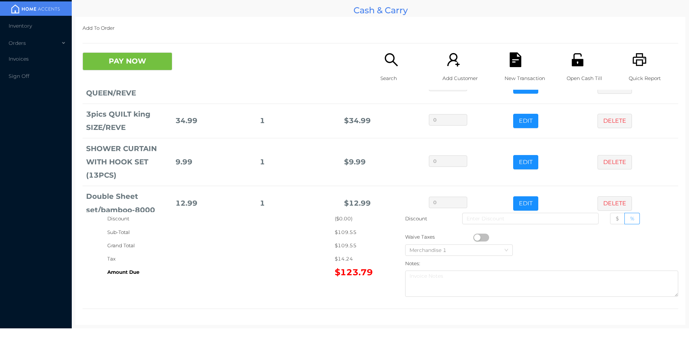
scroll to position [117, 0]
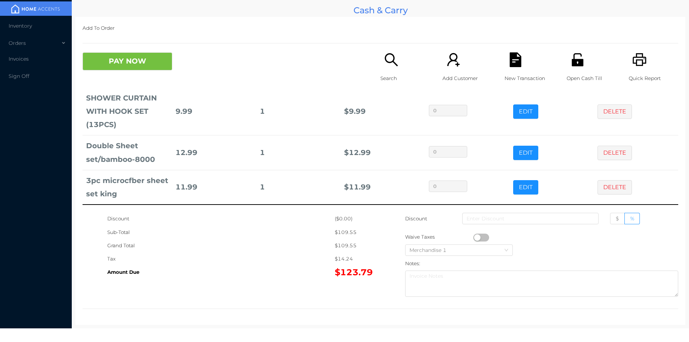
click at [513, 0] on button "EDIT" at bounding box center [525, 6] width 25 height 14
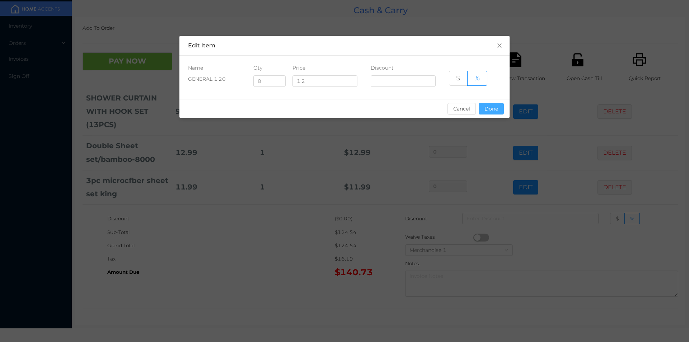
click at [490, 112] on button "Done" at bounding box center [491, 108] width 25 height 11
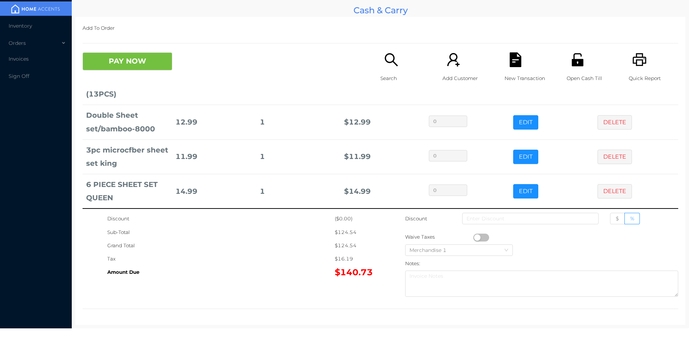
scroll to position [151, 0]
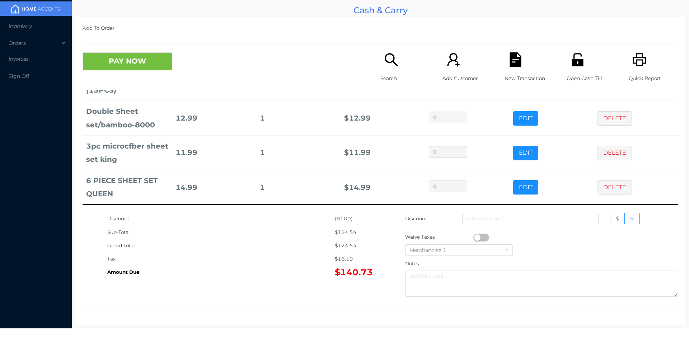
click at [383, 68] on div "Search" at bounding box center [406, 70] width 50 height 37
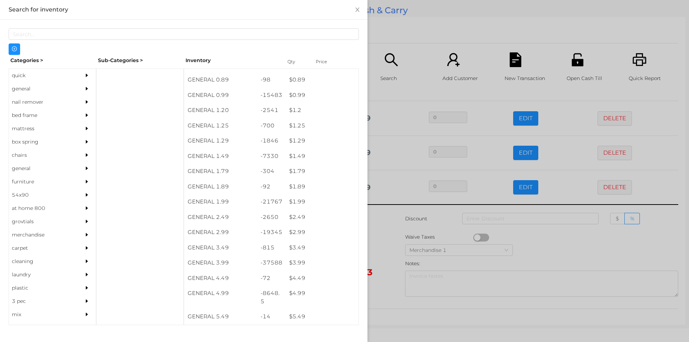
scroll to position [52, 0]
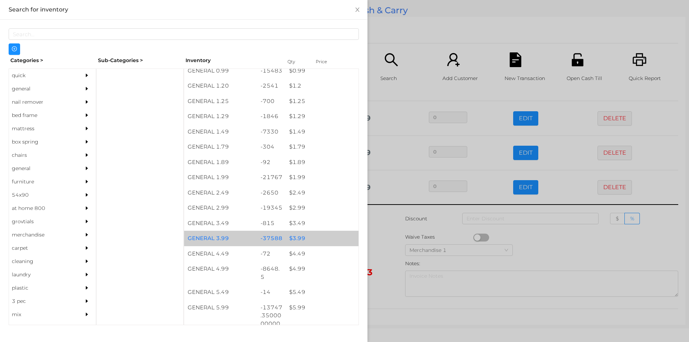
click at [308, 234] on div "$ 3.99" at bounding box center [322, 238] width 73 height 15
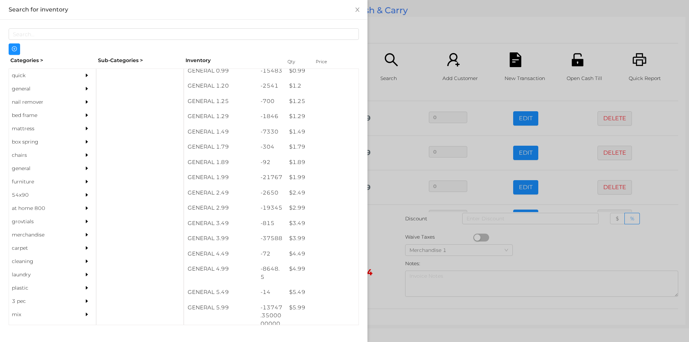
click at [421, 32] on div at bounding box center [344, 171] width 689 height 342
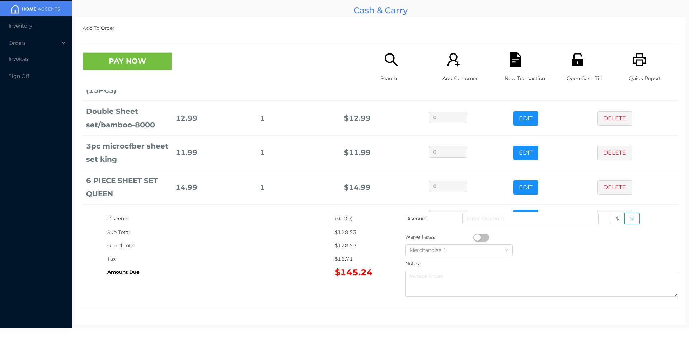
click at [129, 79] on div "PAY NOW Search Add Customer New Transaction Open Cash Till Quick Report" at bounding box center [381, 70] width 596 height 37
click at [109, 54] on button "PAY NOW" at bounding box center [128, 61] width 90 height 18
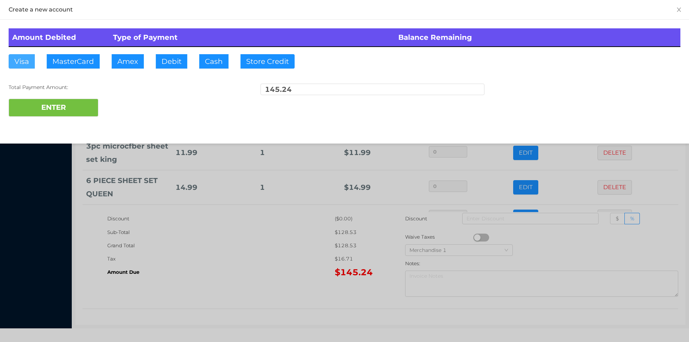
click at [23, 58] on button "Visa" at bounding box center [22, 61] width 26 height 14
click at [43, 101] on button "ENTER" at bounding box center [54, 108] width 90 height 18
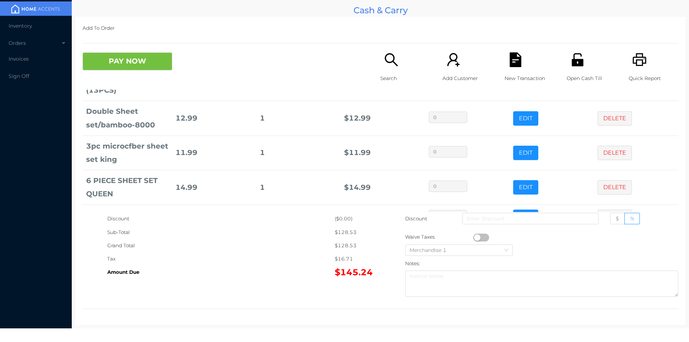
type input "0"
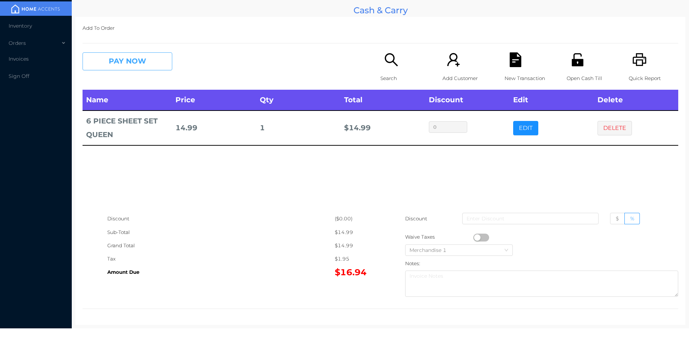
click at [145, 61] on button "PAY NOW" at bounding box center [128, 61] width 90 height 18
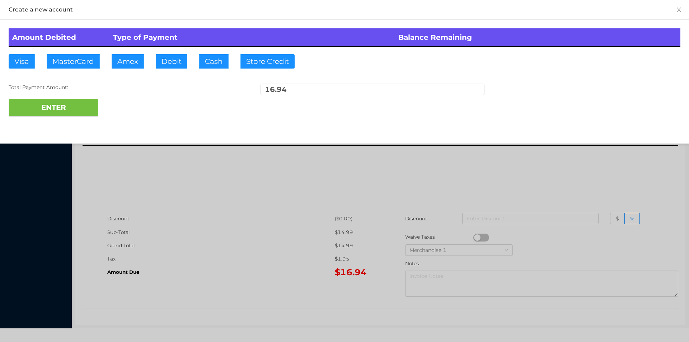
click at [315, 264] on div at bounding box center [344, 171] width 689 height 342
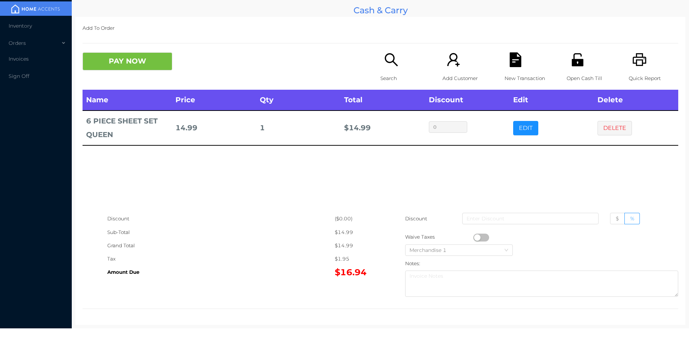
click at [514, 64] on icon "icon: file-text" at bounding box center [515, 59] width 11 height 15
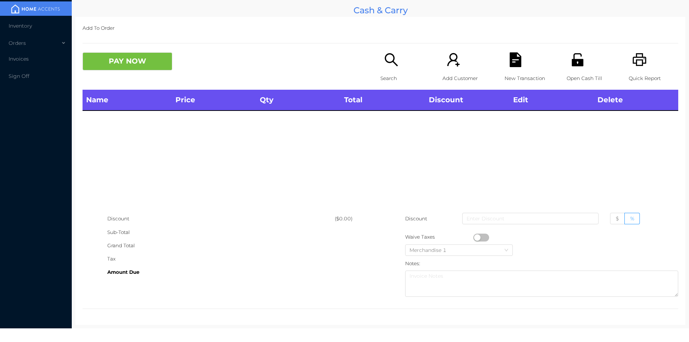
click at [633, 59] on icon "icon: printer" at bounding box center [640, 59] width 15 height 15
click at [387, 67] on icon "icon: search" at bounding box center [391, 59] width 15 height 15
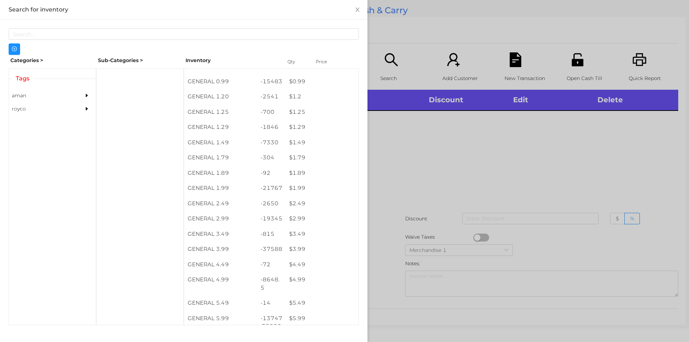
scroll to position [54, 0]
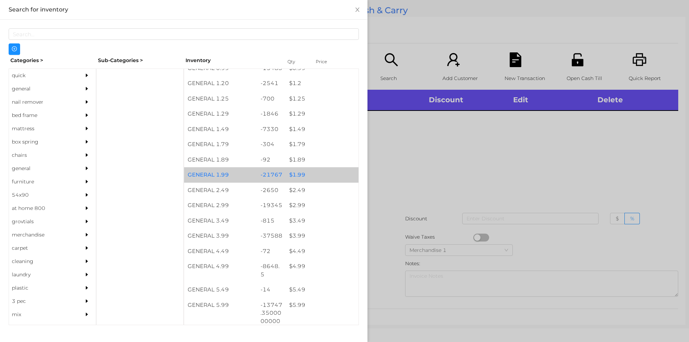
click at [316, 168] on div "$ 1.99" at bounding box center [322, 174] width 73 height 15
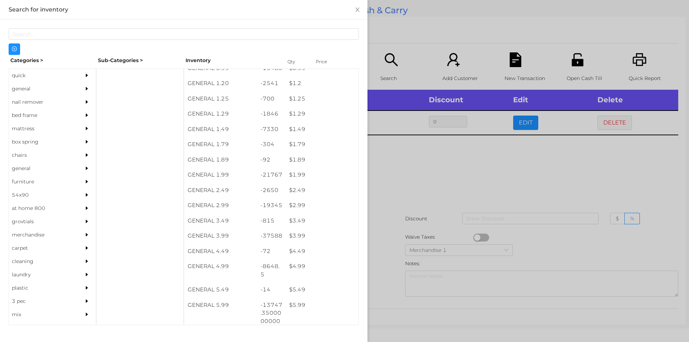
click at [431, 190] on div at bounding box center [344, 171] width 689 height 342
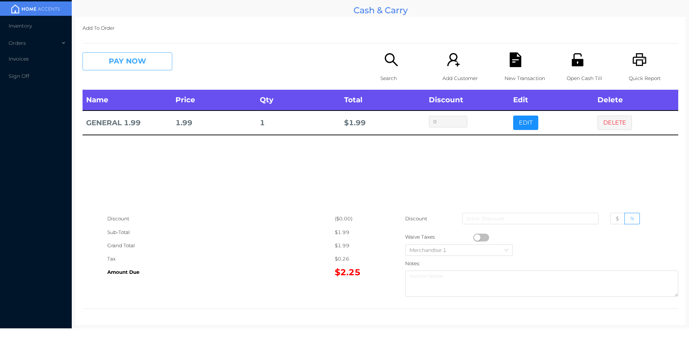
click at [131, 58] on button "PAY NOW" at bounding box center [128, 61] width 90 height 18
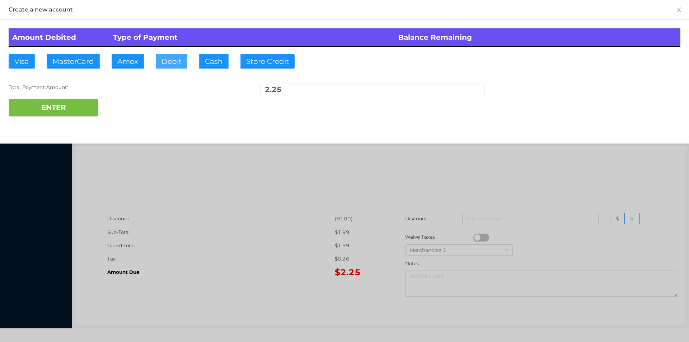
click at [175, 65] on button "Debit" at bounding box center [172, 61] width 32 height 14
click at [85, 107] on button "ENTER" at bounding box center [54, 108] width 90 height 18
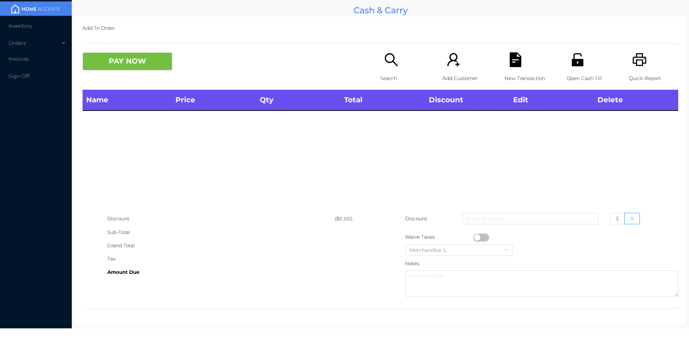
click at [384, 66] on icon "icon: search" at bounding box center [391, 59] width 15 height 15
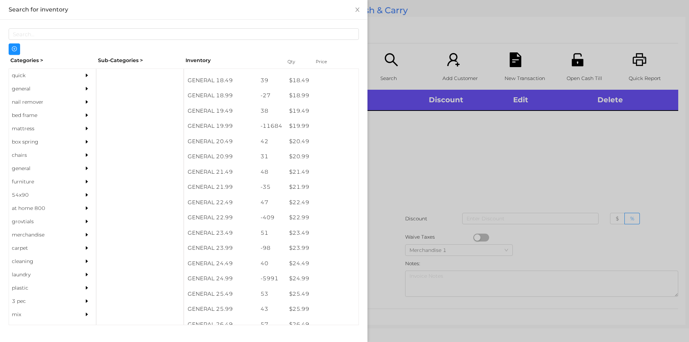
scroll to position [726, 0]
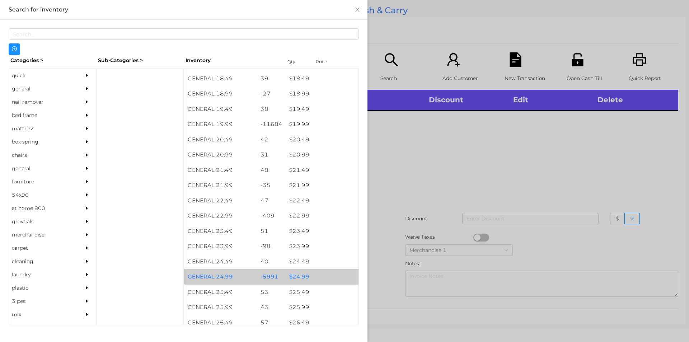
click at [303, 278] on div "$ 24.99" at bounding box center [322, 276] width 73 height 15
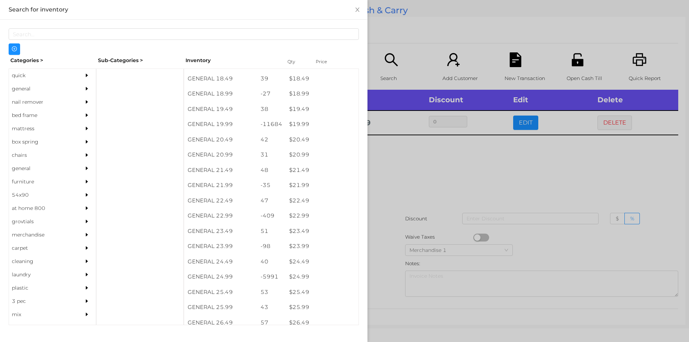
click at [403, 207] on div at bounding box center [344, 171] width 689 height 342
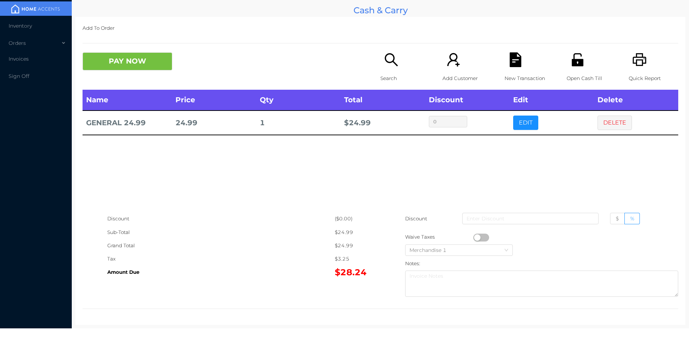
click at [291, 217] on div "Discount" at bounding box center [221, 218] width 228 height 13
click at [521, 63] on div "New Transaction" at bounding box center [530, 70] width 50 height 37
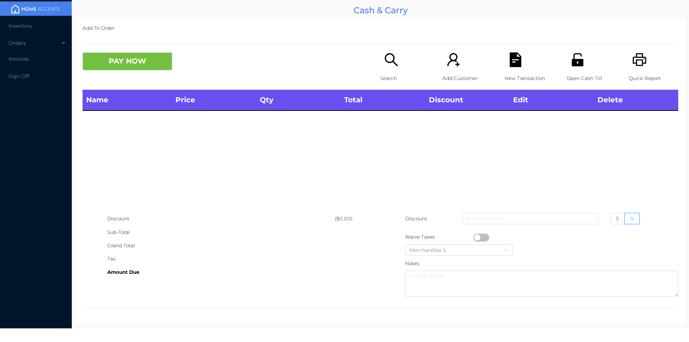
click at [586, 67] on div "Open Cash Till" at bounding box center [592, 70] width 50 height 37
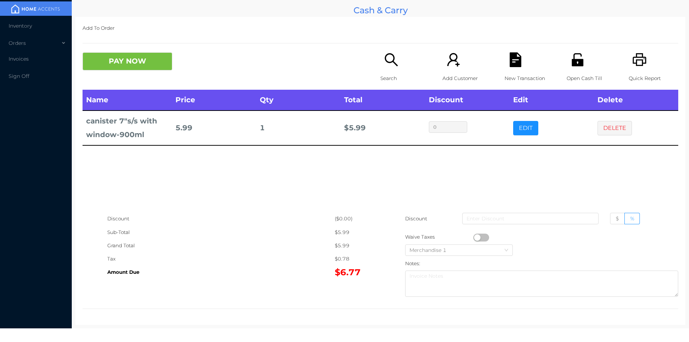
click at [389, 63] on icon "icon: search" at bounding box center [391, 59] width 15 height 15
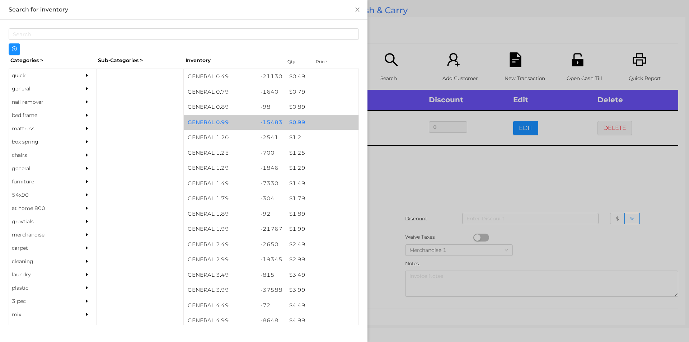
click at [322, 122] on div "$ 0.99" at bounding box center [322, 122] width 73 height 15
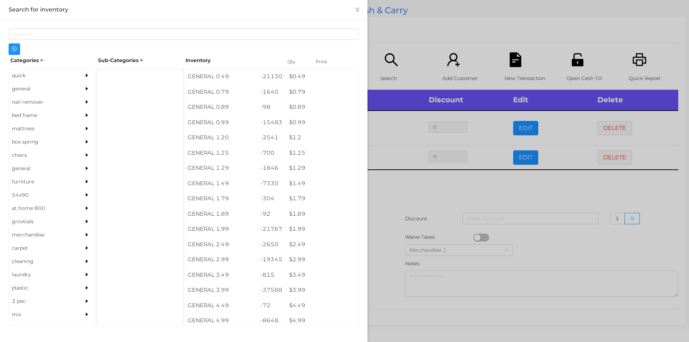
click at [419, 219] on div at bounding box center [344, 171] width 689 height 342
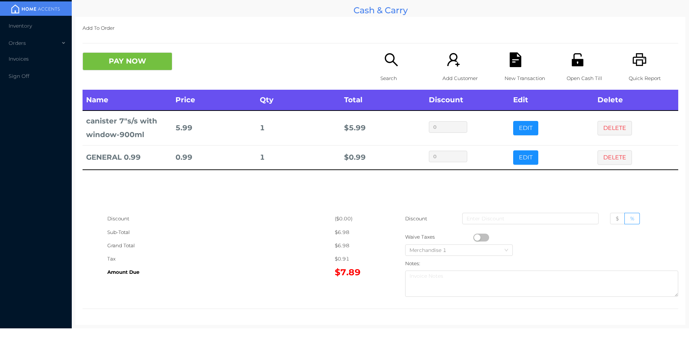
click at [387, 65] on icon "icon: search" at bounding box center [391, 59] width 15 height 15
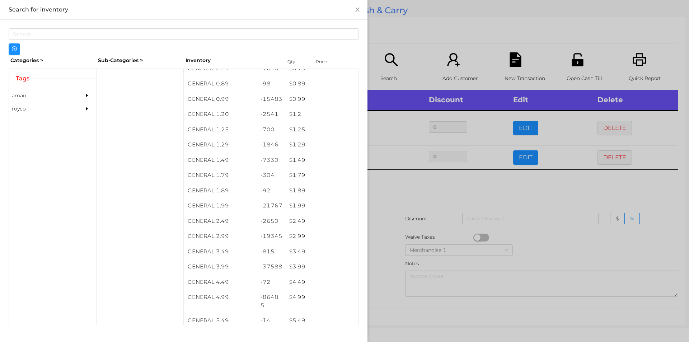
scroll to position [23, 0]
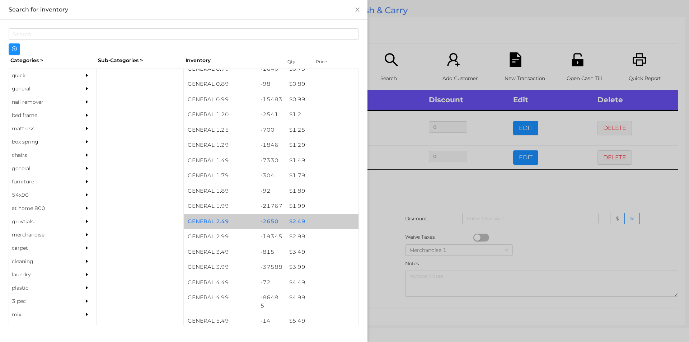
click at [313, 221] on div "$ 2.49" at bounding box center [322, 221] width 73 height 15
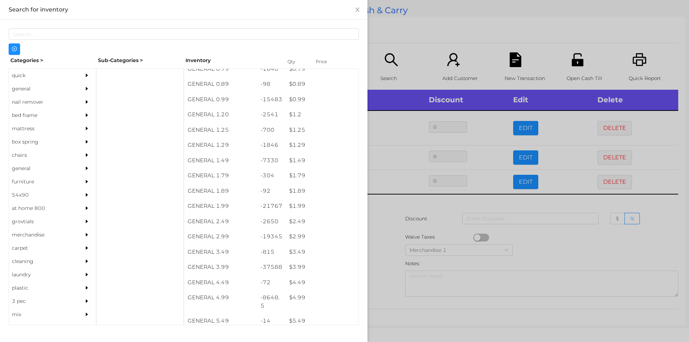
click at [413, 234] on div at bounding box center [344, 171] width 689 height 342
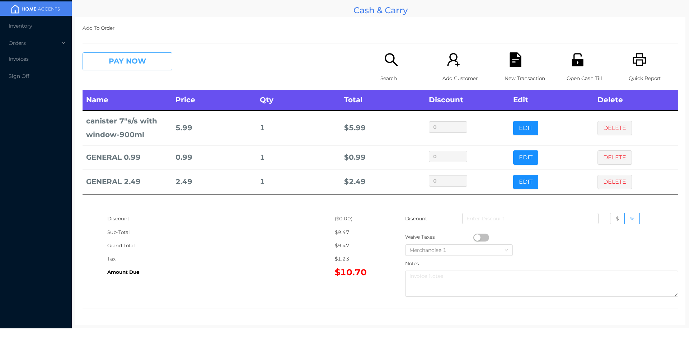
click at [120, 53] on button "PAY NOW" at bounding box center [128, 61] width 90 height 18
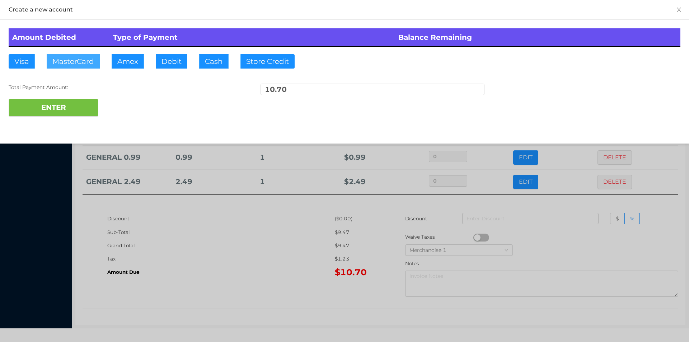
click at [73, 64] on button "MasterCard" at bounding box center [73, 61] width 53 height 14
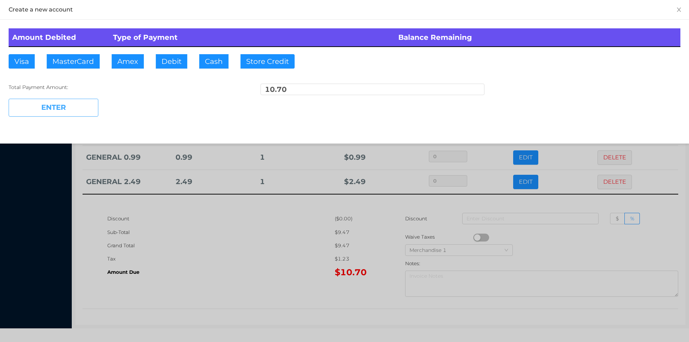
click at [75, 110] on button "ENTER" at bounding box center [54, 108] width 90 height 18
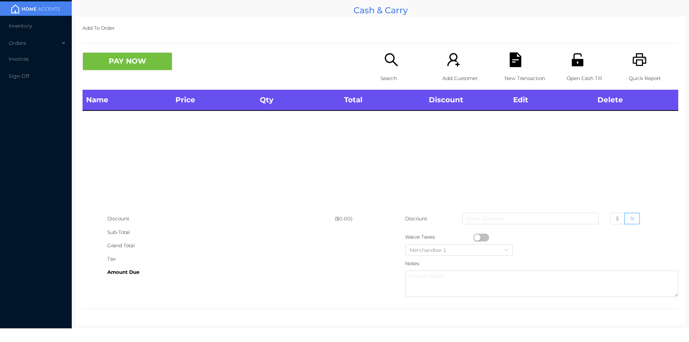
click at [386, 55] on icon "icon: search" at bounding box center [391, 59] width 13 height 13
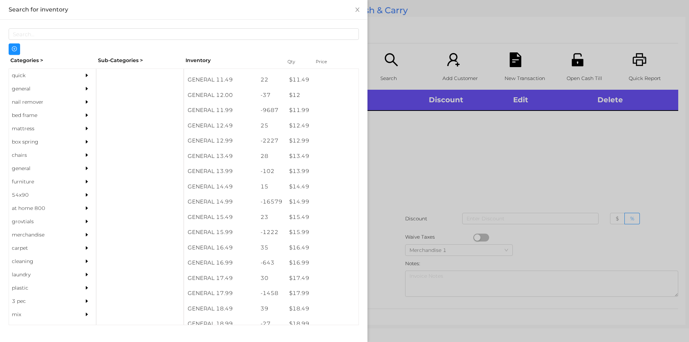
scroll to position [499, 0]
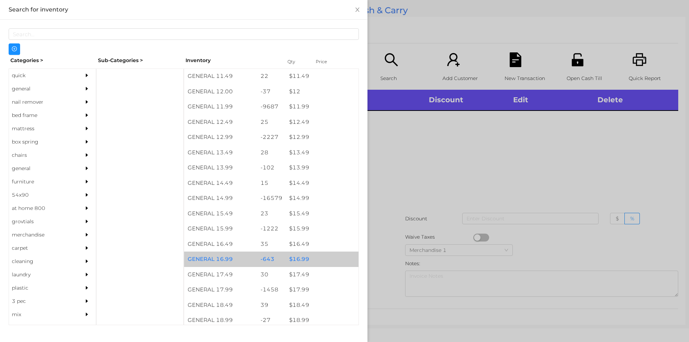
click at [307, 257] on div "$ 16.99" at bounding box center [322, 259] width 73 height 15
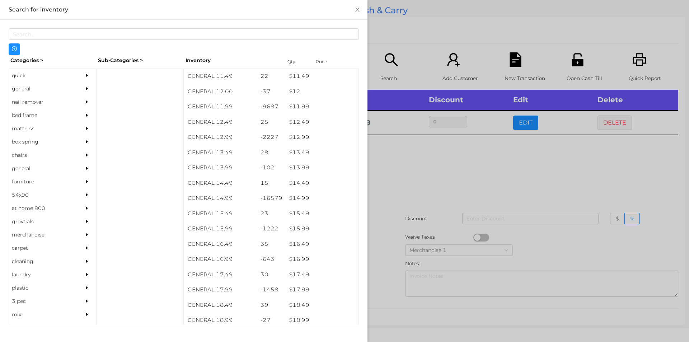
click at [401, 227] on div at bounding box center [344, 171] width 689 height 342
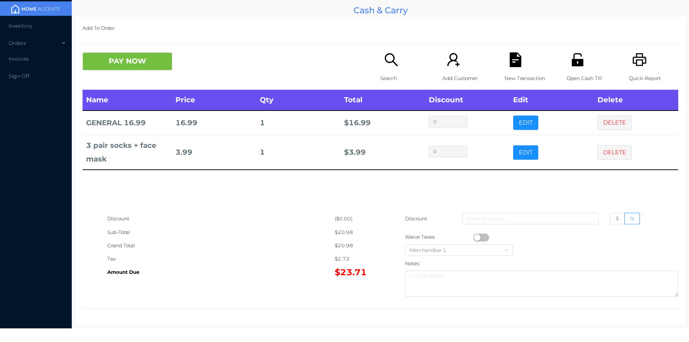
click at [512, 64] on icon "icon: file-text" at bounding box center [515, 59] width 11 height 15
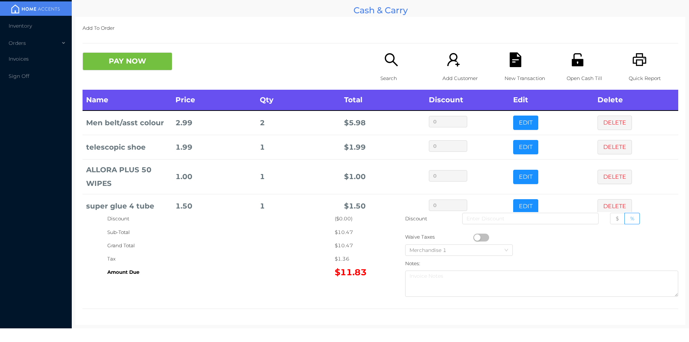
click at [572, 59] on icon "icon: unlock" at bounding box center [578, 59] width 15 height 15
click at [512, 58] on icon "icon: file-text" at bounding box center [515, 59] width 11 height 15
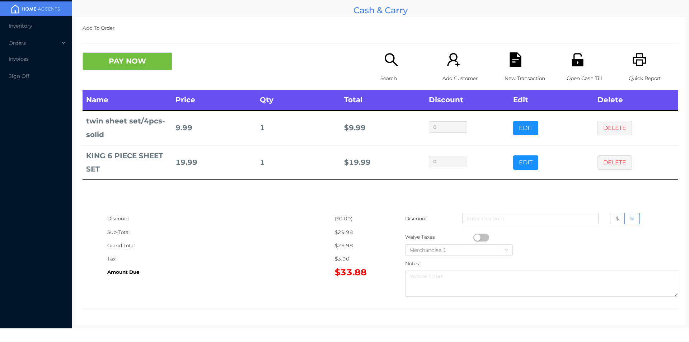
click at [505, 65] on div "New Transaction" at bounding box center [530, 70] width 50 height 37
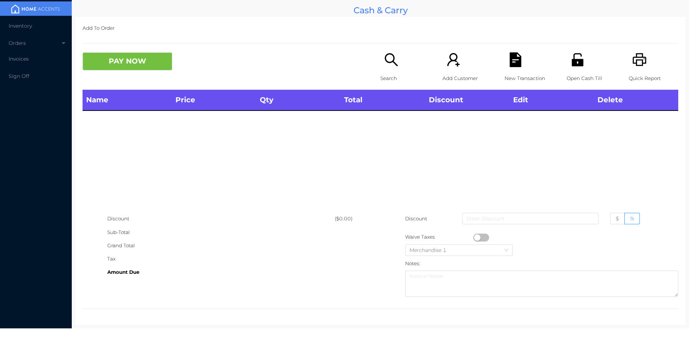
click at [639, 61] on icon "icon: printer" at bounding box center [640, 59] width 15 height 15
click at [390, 62] on icon "icon: search" at bounding box center [391, 59] width 15 height 15
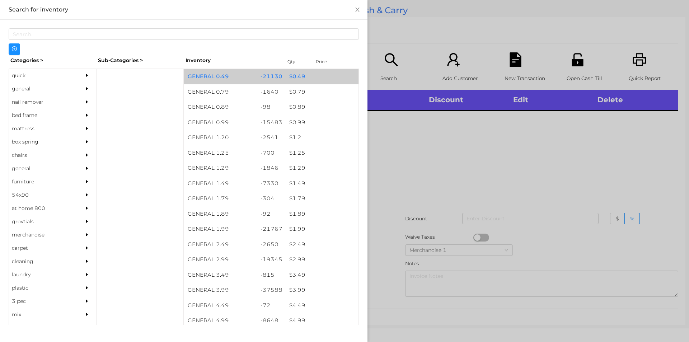
click at [237, 83] on div "GENERAL 0.49" at bounding box center [220, 76] width 73 height 15
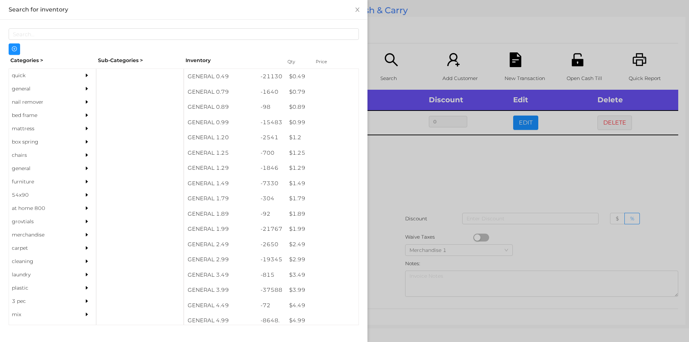
click at [405, 215] on div at bounding box center [344, 171] width 689 height 342
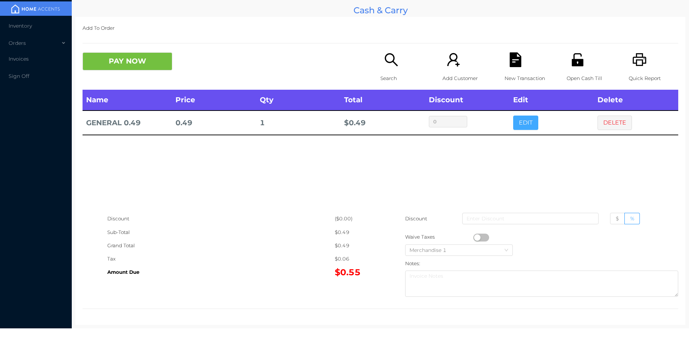
click at [523, 126] on button "EDIT" at bounding box center [525, 123] width 25 height 14
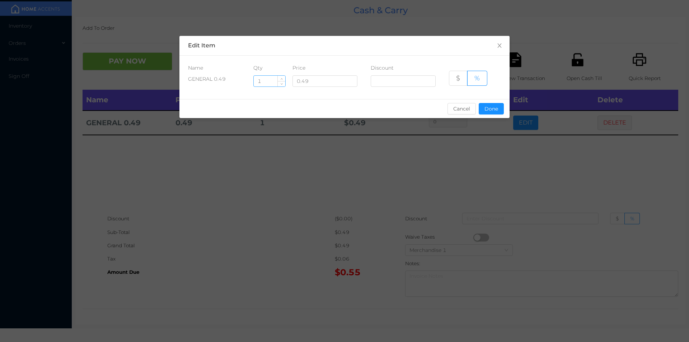
click at [270, 80] on input "1" at bounding box center [270, 81] width 32 height 11
type input "3"
click at [488, 113] on button "Done" at bounding box center [491, 108] width 25 height 11
type input "0%"
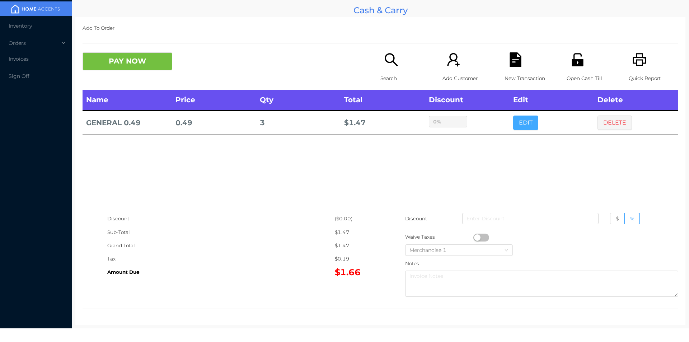
click at [513, 116] on button "EDIT" at bounding box center [525, 123] width 25 height 14
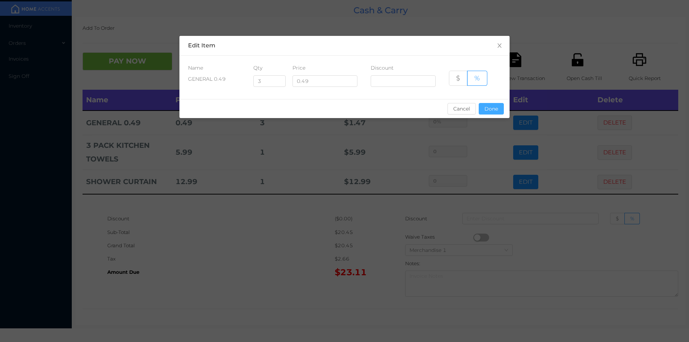
click at [496, 110] on button "Done" at bounding box center [491, 108] width 25 height 11
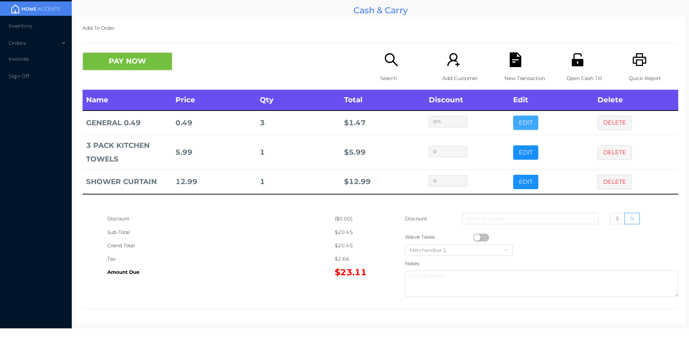
scroll to position [0, 0]
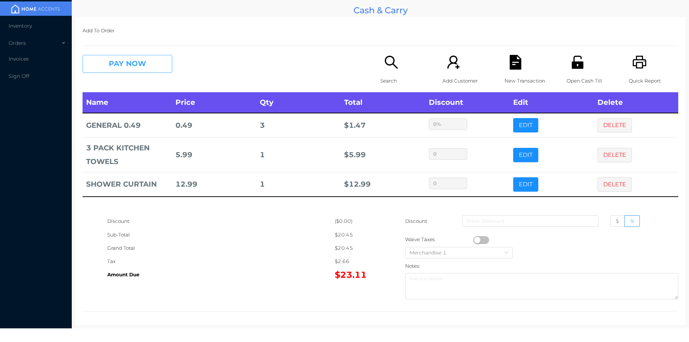
click at [134, 68] on button "PAY NOW" at bounding box center [128, 64] width 90 height 18
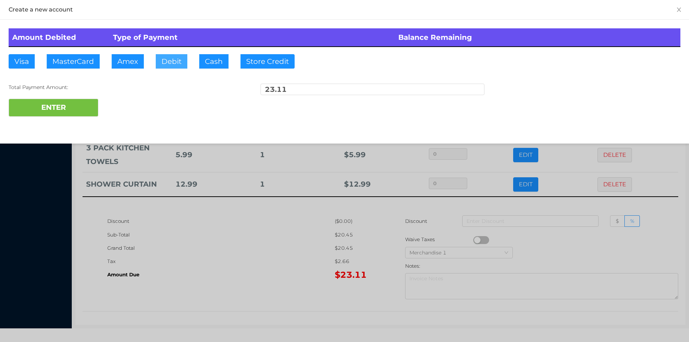
click at [166, 54] on button "Debit" at bounding box center [172, 61] width 32 height 14
type input "100"
click at [66, 100] on button "ENTER" at bounding box center [54, 108] width 90 height 18
type input "0"
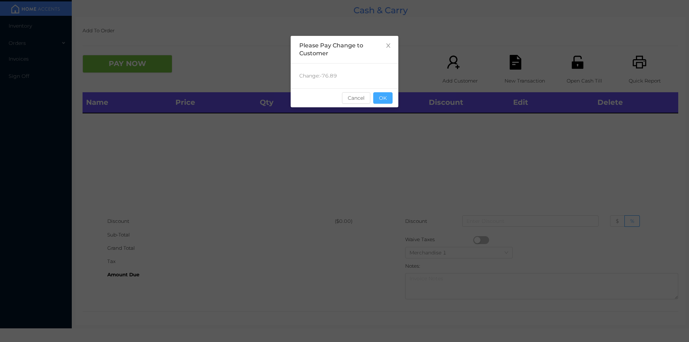
click at [382, 98] on button "OK" at bounding box center [382, 97] width 19 height 11
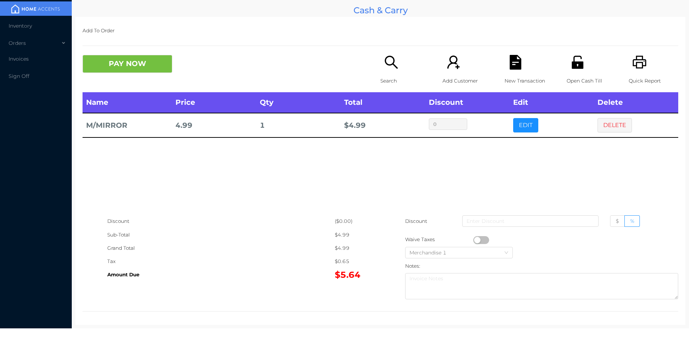
click at [645, 69] on div "Quick Report" at bounding box center [654, 73] width 50 height 37
click at [608, 120] on button "DELETE" at bounding box center [615, 125] width 34 height 14
click at [516, 58] on icon "icon: file-text" at bounding box center [515, 62] width 11 height 15
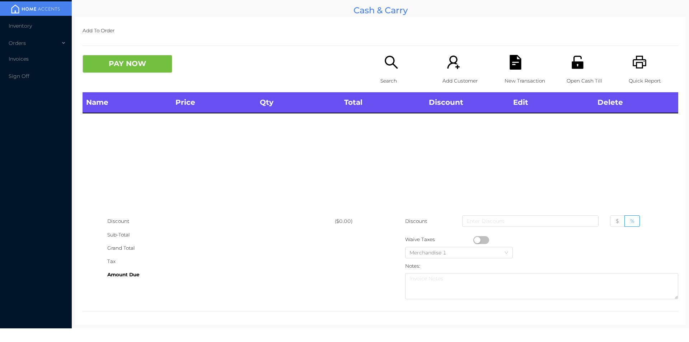
click at [576, 61] on icon "icon: unlock" at bounding box center [578, 62] width 15 height 15
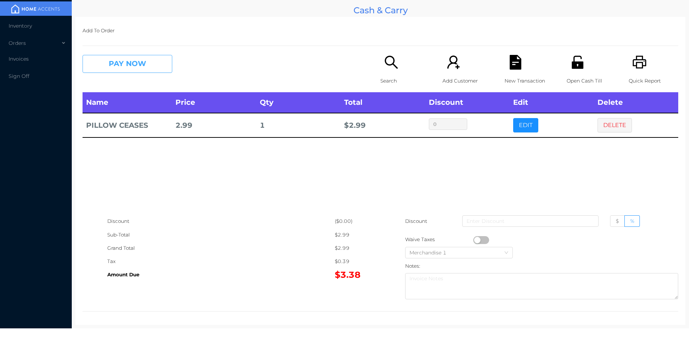
click at [131, 69] on button "PAY NOW" at bounding box center [128, 64] width 90 height 18
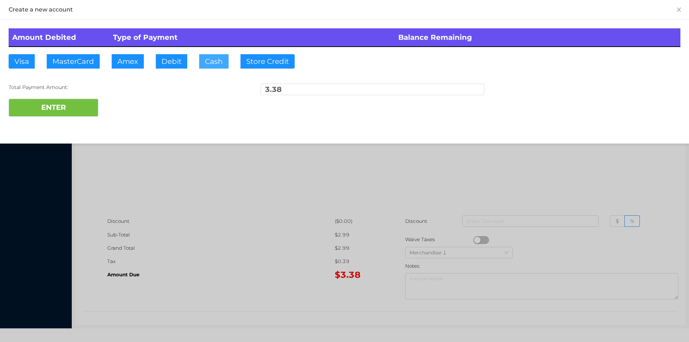
click at [211, 65] on button "Cash" at bounding box center [213, 61] width 29 height 14
click at [85, 104] on button "ENTER" at bounding box center [54, 108] width 90 height 18
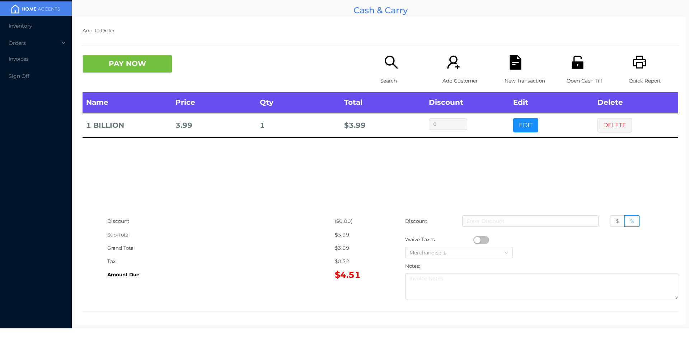
click at [395, 82] on p "Search" at bounding box center [406, 80] width 50 height 13
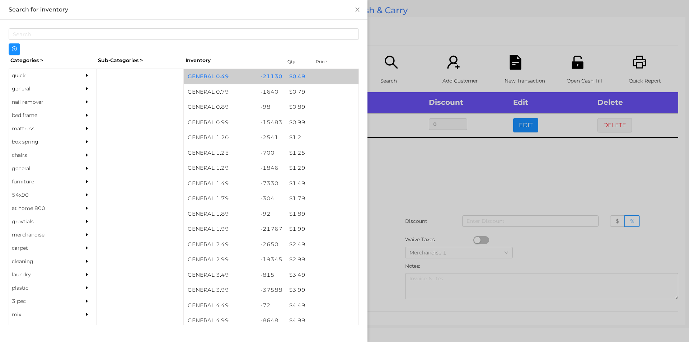
click at [304, 75] on div "$ 0.49" at bounding box center [322, 76] width 73 height 15
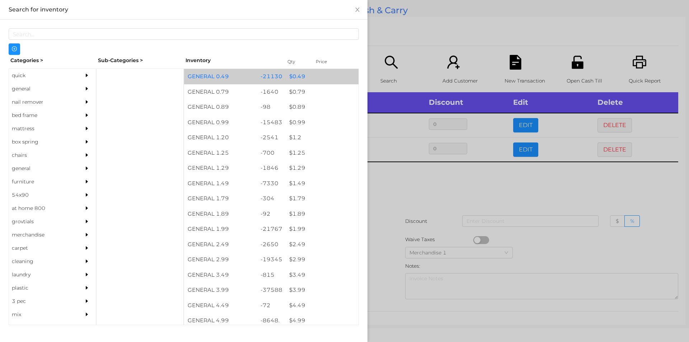
click at [303, 70] on div "$ 0.49" at bounding box center [322, 76] width 73 height 15
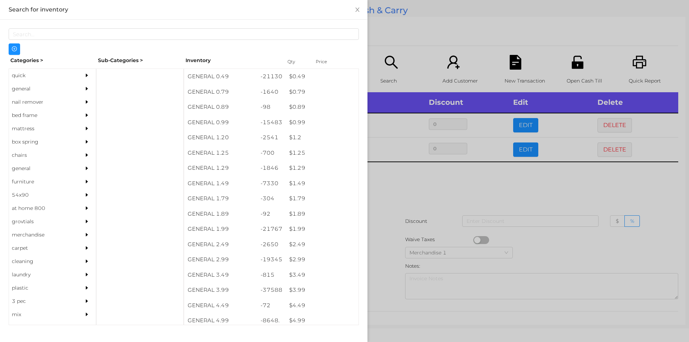
click at [394, 52] on div at bounding box center [344, 171] width 689 height 342
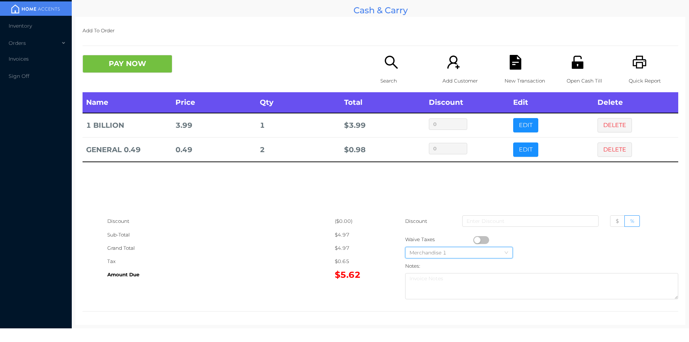
click at [470, 249] on div "Merchandise 1" at bounding box center [459, 252] width 99 height 11
click at [240, 278] on div "Amount Due" at bounding box center [221, 274] width 228 height 13
click at [474, 240] on button "button" at bounding box center [482, 240] width 16 height 8
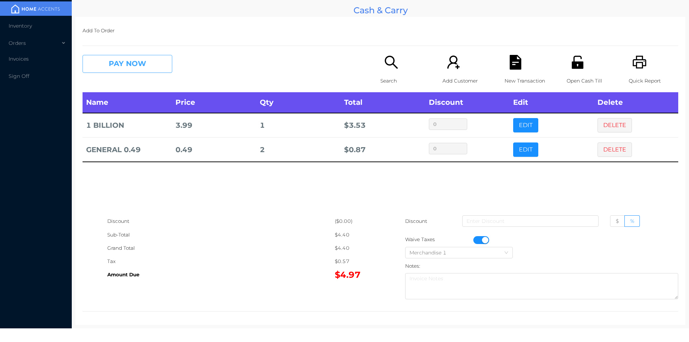
click at [119, 64] on button "PAY NOW" at bounding box center [128, 64] width 90 height 18
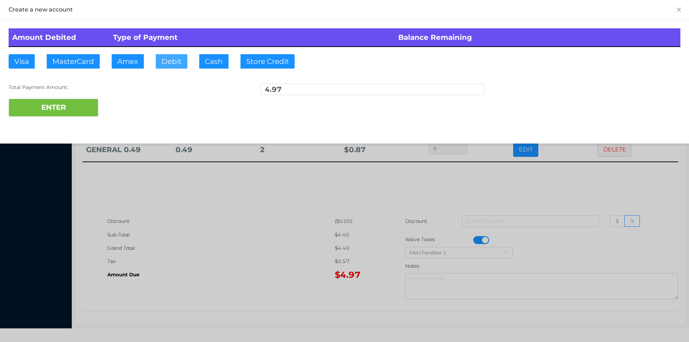
click at [167, 68] on button "Debit" at bounding box center [172, 61] width 32 height 14
click at [70, 115] on button "ENTER" at bounding box center [54, 108] width 90 height 18
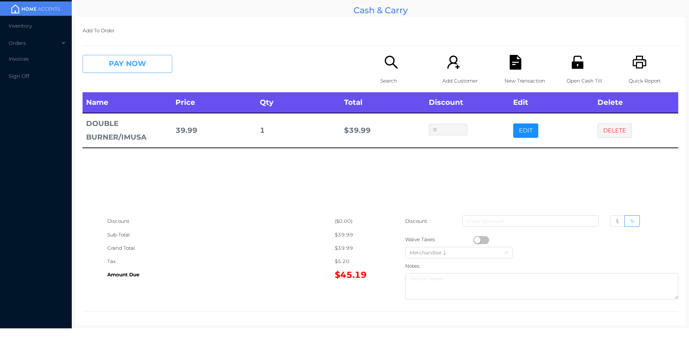
click at [125, 62] on button "PAY NOW" at bounding box center [128, 64] width 90 height 18
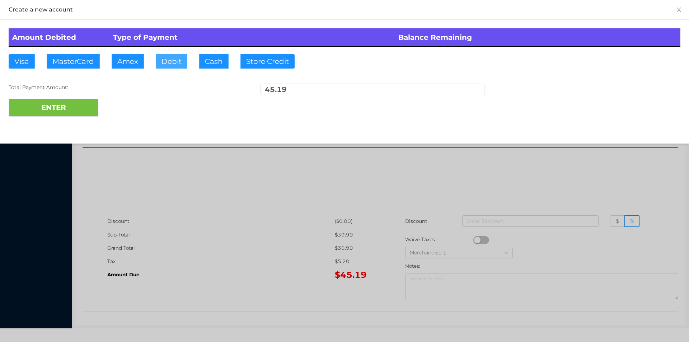
click at [183, 61] on button "Debit" at bounding box center [172, 61] width 32 height 14
click at [61, 116] on button "ENTER" at bounding box center [54, 108] width 90 height 18
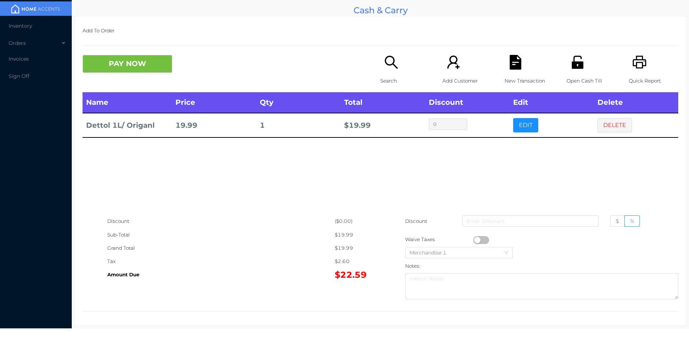
click at [507, 71] on div "New Transaction" at bounding box center [530, 73] width 50 height 37
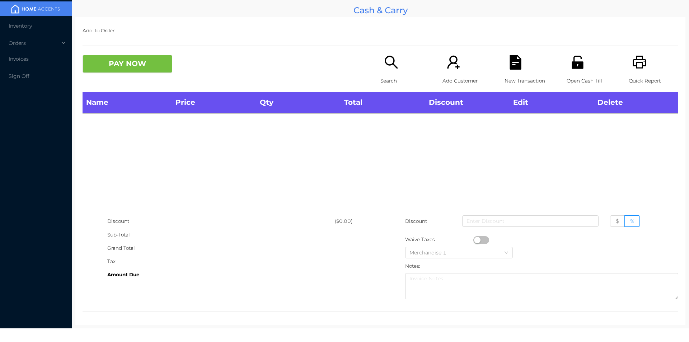
click at [633, 61] on icon "icon: printer" at bounding box center [640, 62] width 14 height 13
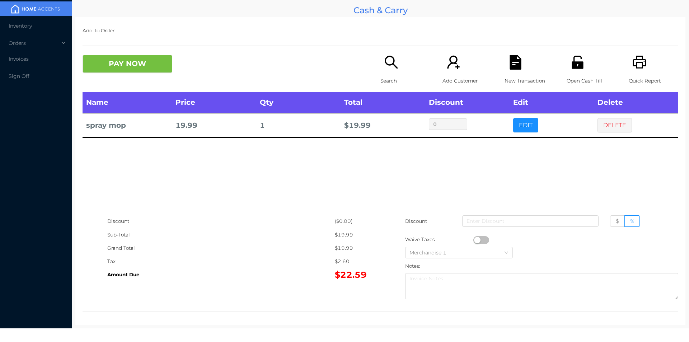
click at [386, 61] on icon "icon: search" at bounding box center [391, 62] width 15 height 15
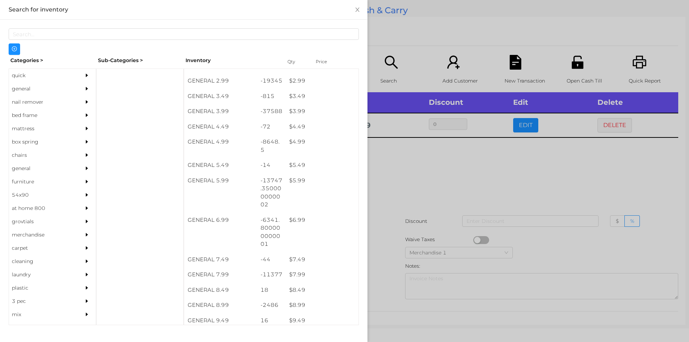
scroll to position [179, 0]
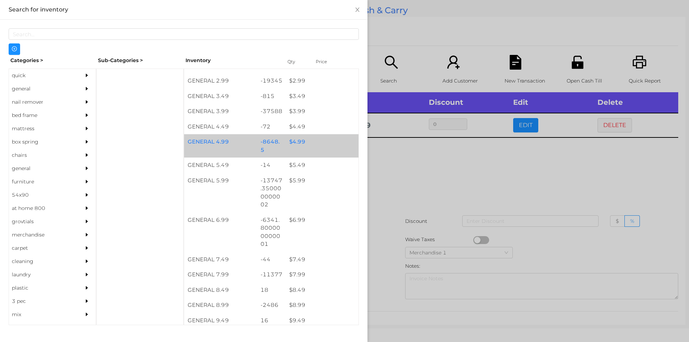
click at [298, 143] on div "$ 4.99" at bounding box center [322, 141] width 73 height 15
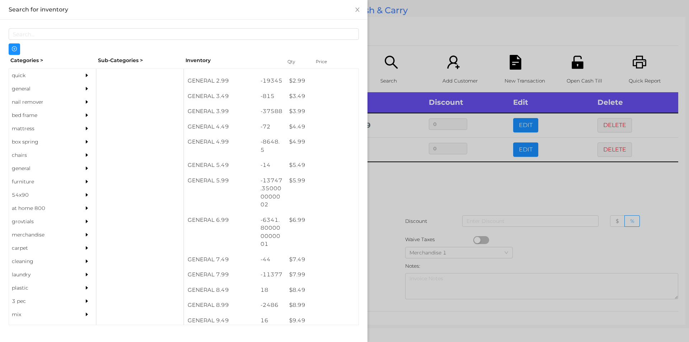
click at [423, 227] on div at bounding box center [344, 171] width 689 height 342
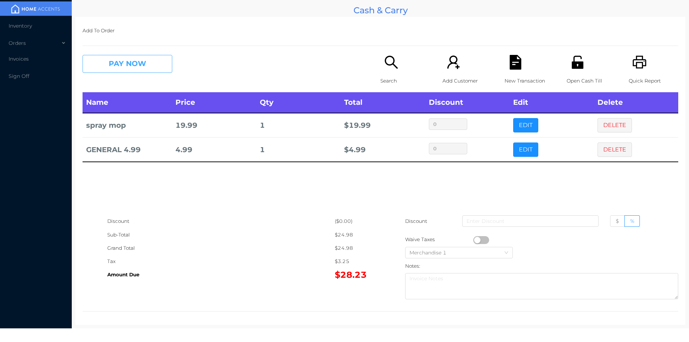
click at [126, 55] on button "PAY NOW" at bounding box center [128, 64] width 90 height 18
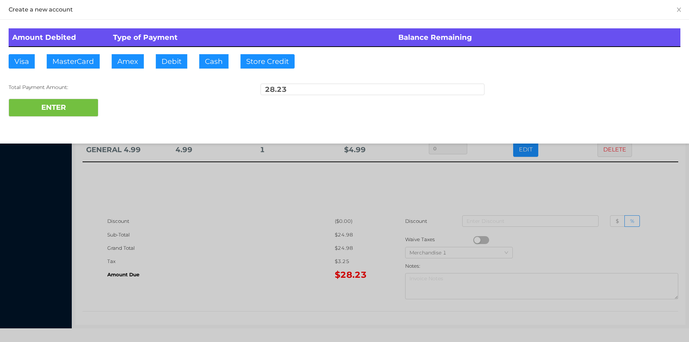
click at [283, 257] on div at bounding box center [344, 171] width 689 height 342
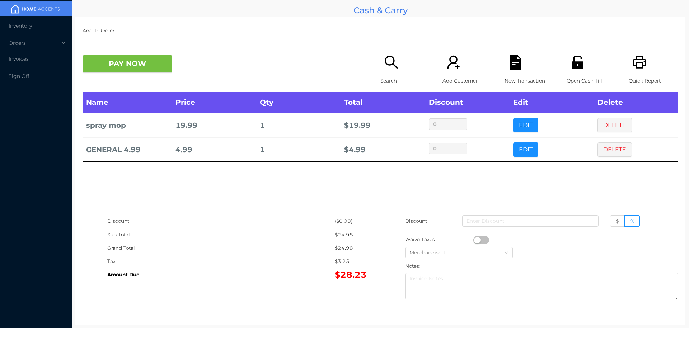
click at [520, 64] on div "New Transaction" at bounding box center [530, 73] width 50 height 37
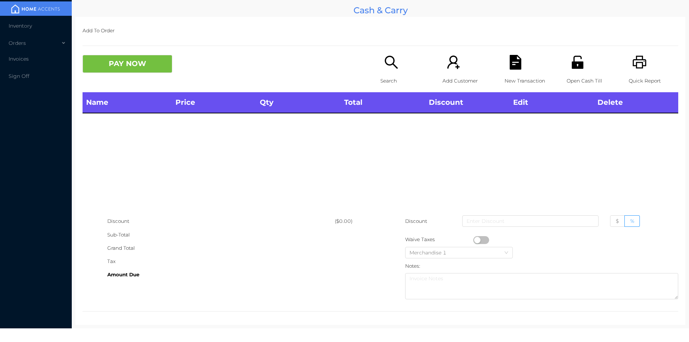
click at [640, 71] on div "Quick Report" at bounding box center [654, 73] width 50 height 37
click at [390, 71] on div "Search" at bounding box center [406, 73] width 50 height 37
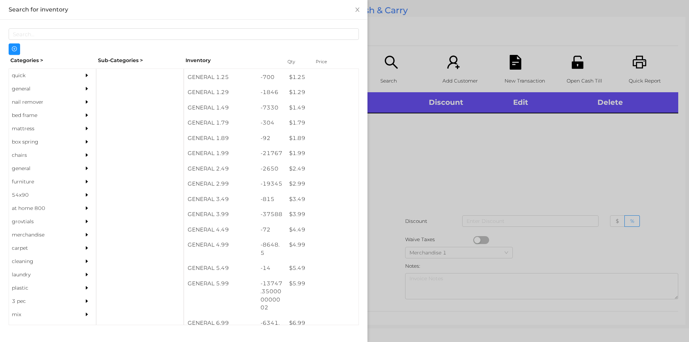
scroll to position [93, 0]
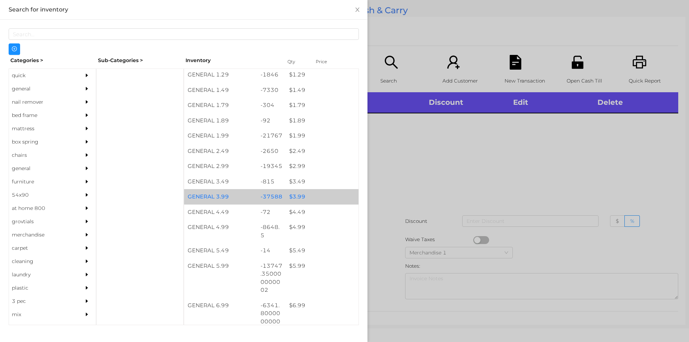
click at [303, 194] on div "$ 3.99" at bounding box center [322, 196] width 73 height 15
click at [305, 197] on div "$ 3.99" at bounding box center [322, 196] width 73 height 15
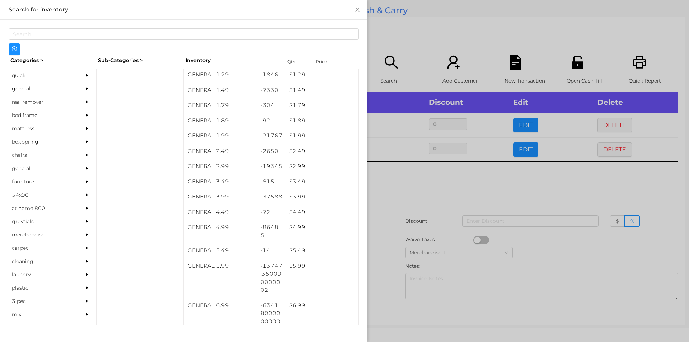
click at [418, 205] on div at bounding box center [344, 171] width 689 height 342
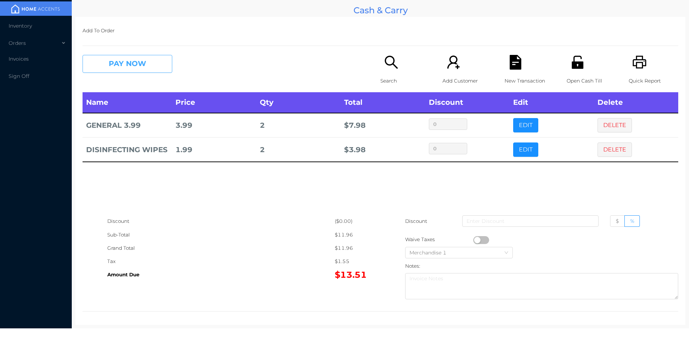
click at [126, 64] on button "PAY NOW" at bounding box center [128, 64] width 90 height 18
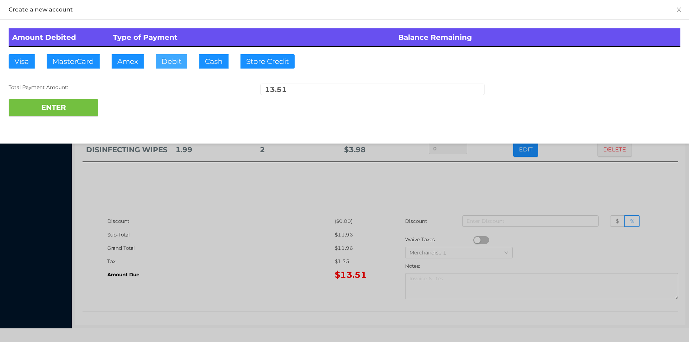
click at [167, 66] on button "Debit" at bounding box center [172, 61] width 32 height 14
type input "20"
click at [33, 91] on div "Total Payment Amount:" at bounding box center [121, 88] width 224 height 8
click at [31, 111] on button "ENTER" at bounding box center [54, 108] width 90 height 18
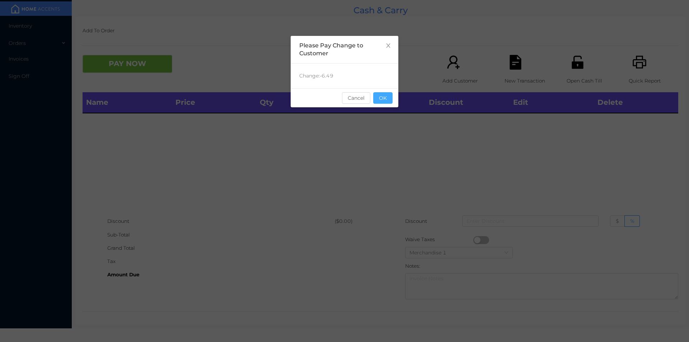
click at [383, 97] on button "OK" at bounding box center [382, 97] width 19 height 11
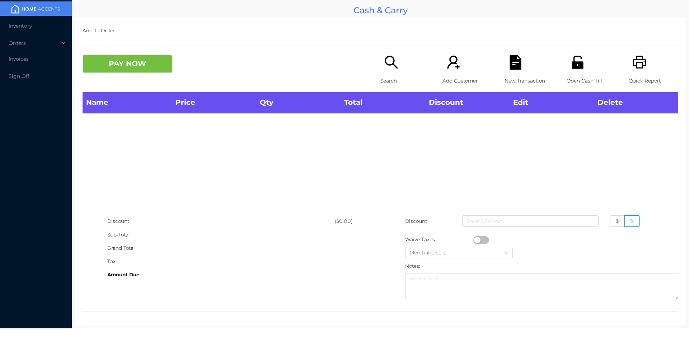
click at [389, 61] on icon "icon: search" at bounding box center [391, 62] width 15 height 15
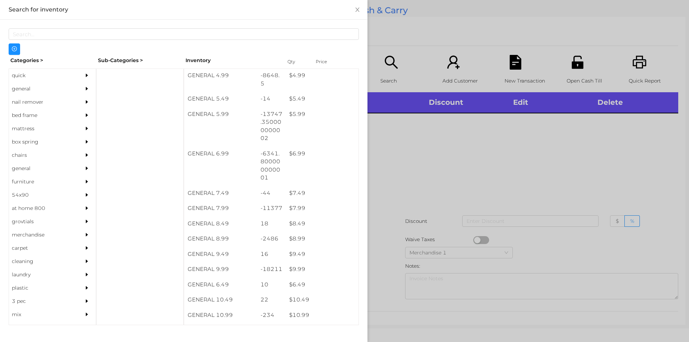
scroll to position [249, 0]
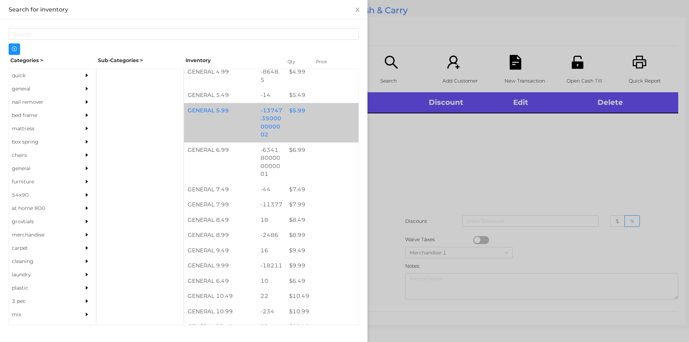
click at [308, 119] on div "GENERAL 5.99 -13747.350000000002 $ 5.99" at bounding box center [271, 122] width 175 height 39
click at [301, 118] on div "$ 5.99" at bounding box center [322, 110] width 73 height 15
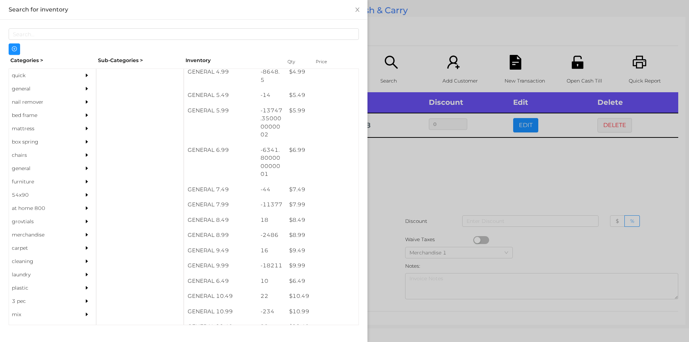
click at [420, 176] on div at bounding box center [344, 171] width 689 height 342
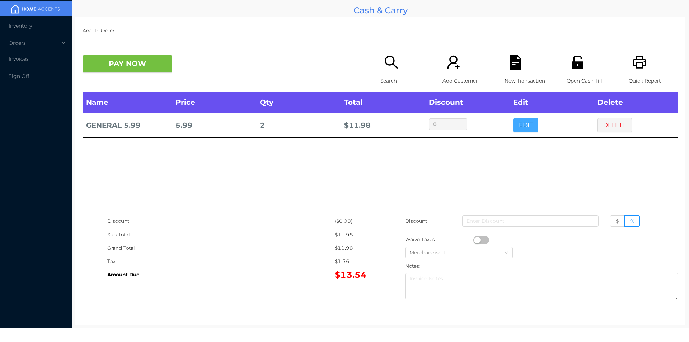
click at [521, 120] on button "EDIT" at bounding box center [525, 125] width 25 height 14
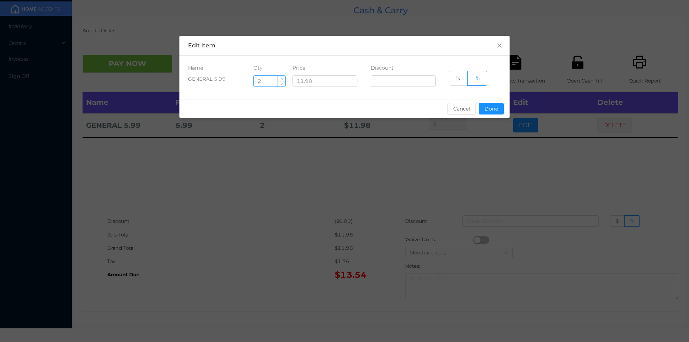
click at [268, 86] on input "2" at bounding box center [270, 81] width 32 height 11
type input "2.5"
click at [503, 109] on button "Done" at bounding box center [491, 108] width 25 height 11
type input "0%"
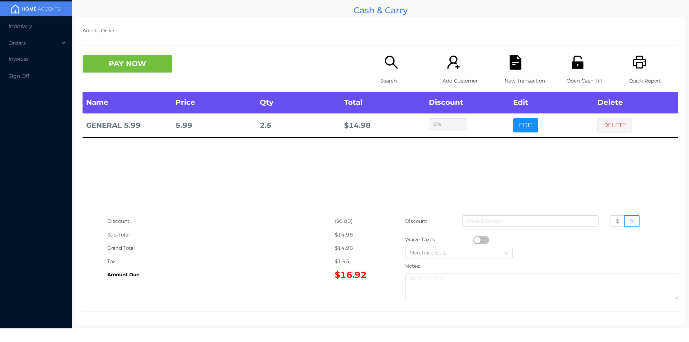
click at [510, 62] on icon "icon: file-text" at bounding box center [515, 62] width 15 height 15
click at [381, 84] on p "Search" at bounding box center [406, 80] width 50 height 13
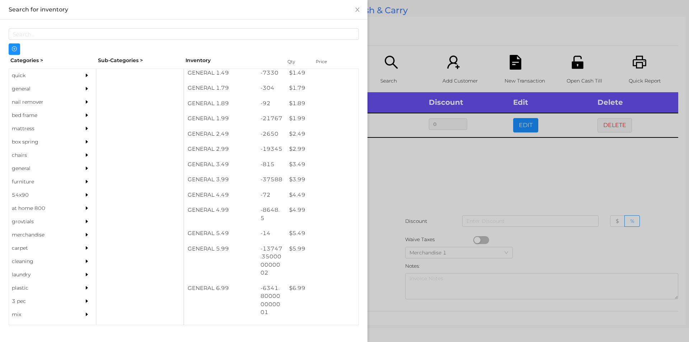
scroll to position [111, 0]
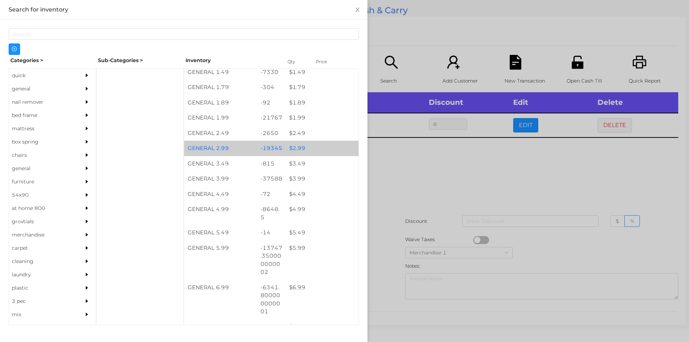
click at [292, 150] on div "$ 2.99" at bounding box center [322, 148] width 73 height 15
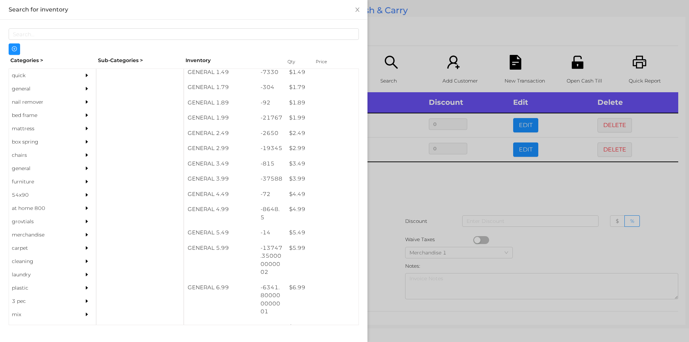
click at [388, 211] on div at bounding box center [344, 171] width 689 height 342
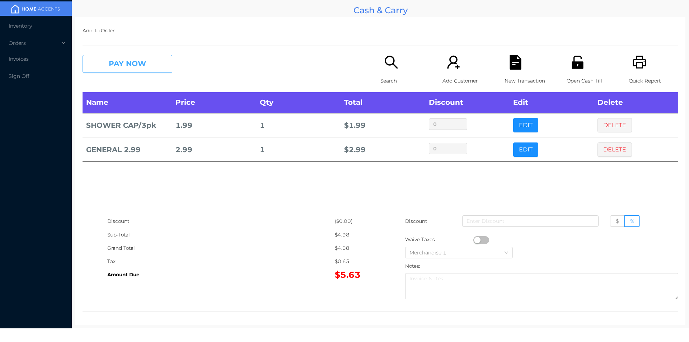
click at [128, 64] on button "PAY NOW" at bounding box center [128, 64] width 90 height 18
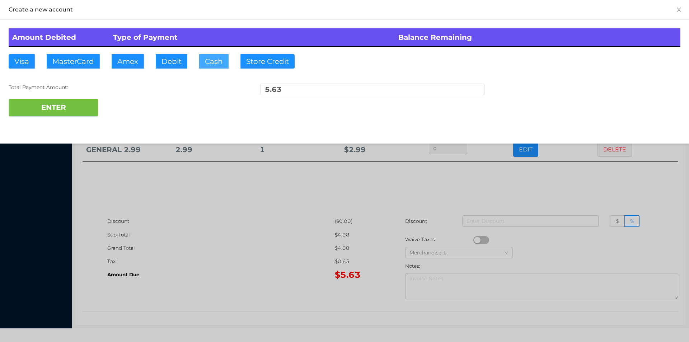
click at [210, 64] on button "Cash" at bounding box center [213, 61] width 29 height 14
type input "7"
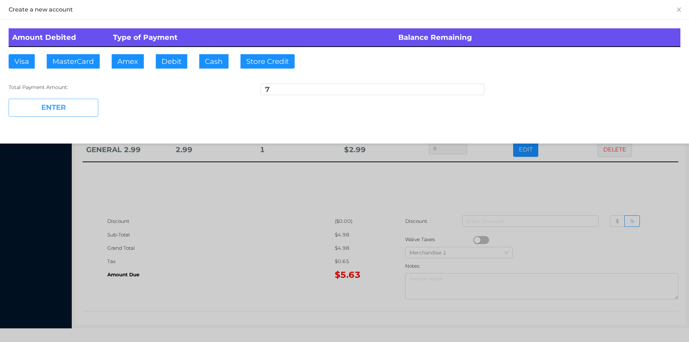
click at [69, 111] on button "ENTER" at bounding box center [54, 108] width 90 height 18
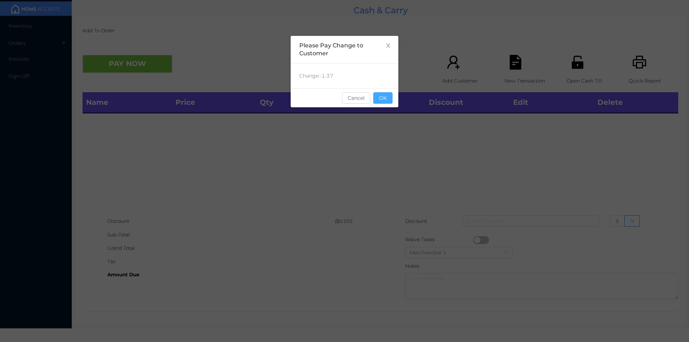
click at [380, 97] on button "OK" at bounding box center [382, 97] width 19 height 11
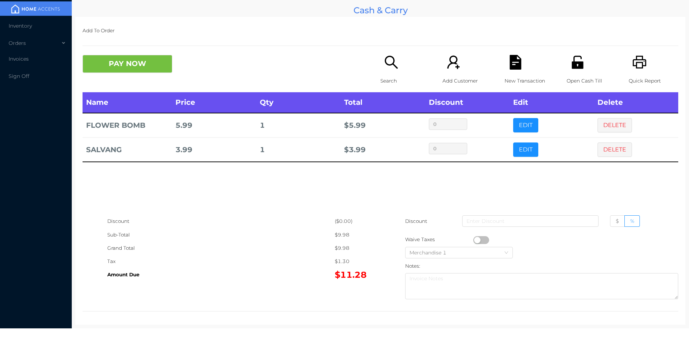
click at [510, 64] on icon "icon: file-text" at bounding box center [515, 62] width 11 height 15
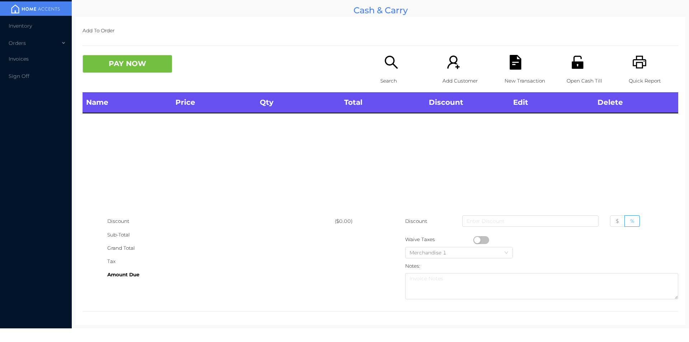
click at [571, 62] on icon "icon: unlock" at bounding box center [578, 62] width 15 height 15
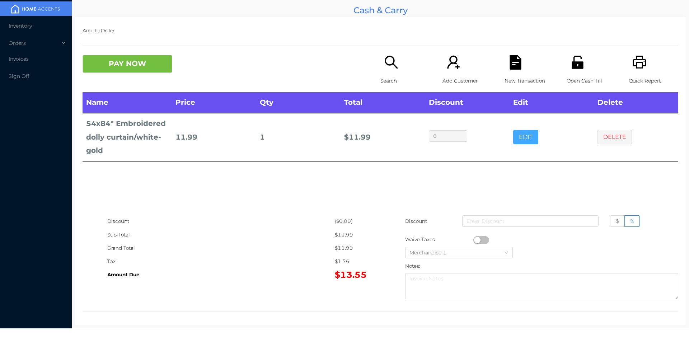
click at [529, 135] on button "EDIT" at bounding box center [525, 137] width 25 height 14
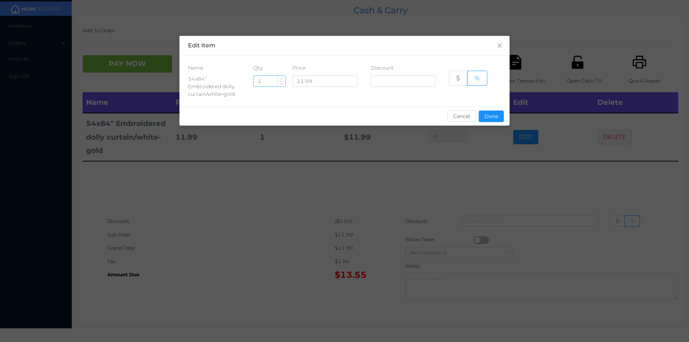
click at [258, 79] on input "1" at bounding box center [270, 81] width 32 height 11
click at [272, 80] on input "1" at bounding box center [270, 81] width 32 height 11
type input "1"
type input "10"
click at [494, 112] on button "Done" at bounding box center [491, 116] width 25 height 11
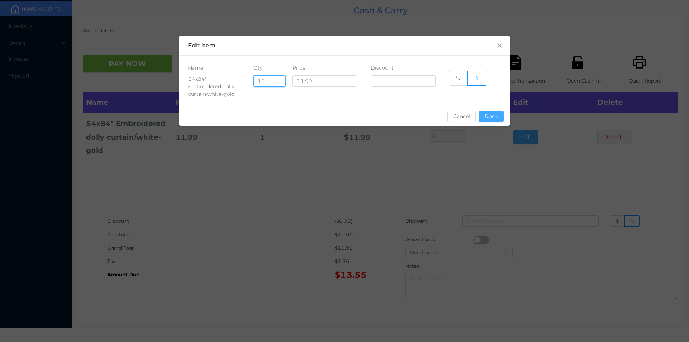
type input "0%"
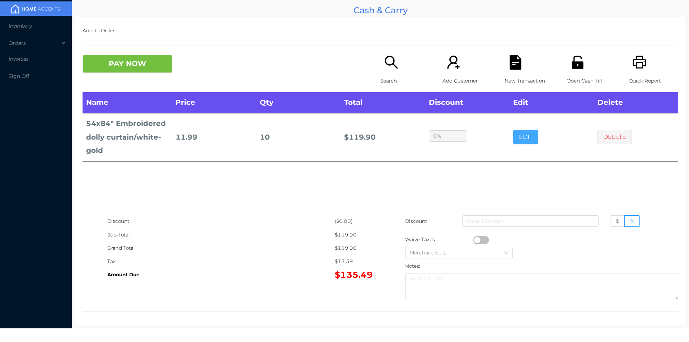
click at [513, 130] on button "EDIT" at bounding box center [525, 137] width 25 height 14
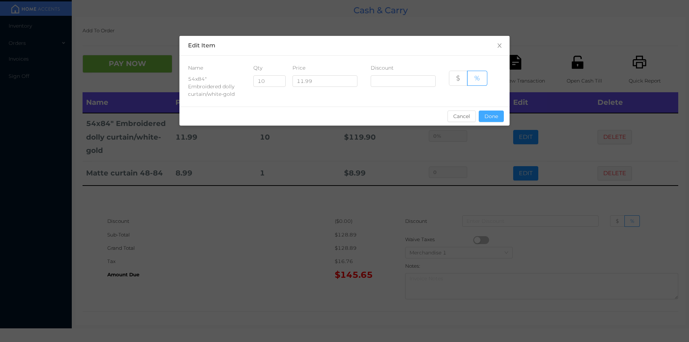
click at [489, 119] on button "Done" at bounding box center [491, 116] width 25 height 11
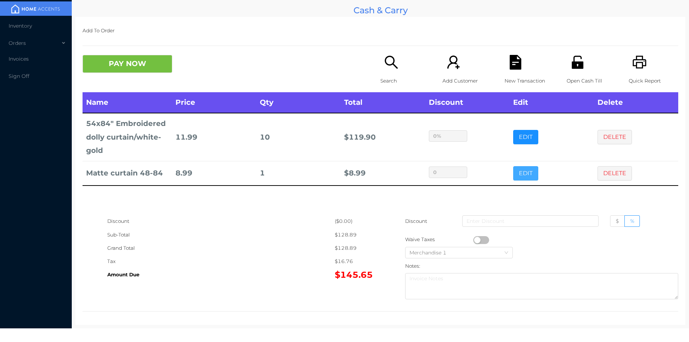
click at [520, 178] on button "EDIT" at bounding box center [525, 173] width 25 height 14
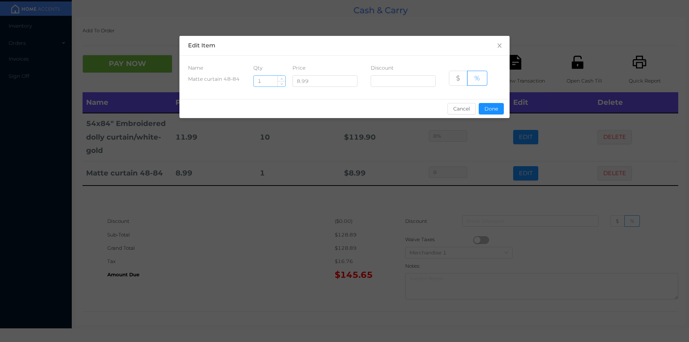
click at [271, 78] on input "1" at bounding box center [270, 81] width 32 height 11
type input "4"
click at [493, 104] on button "Done" at bounding box center [491, 108] width 25 height 11
type input "0%"
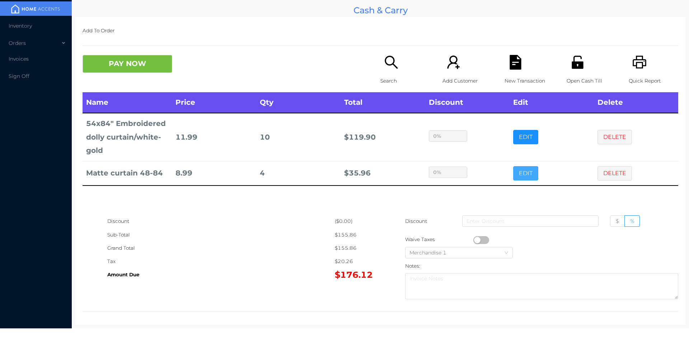
click at [513, 166] on button "EDIT" at bounding box center [525, 173] width 25 height 14
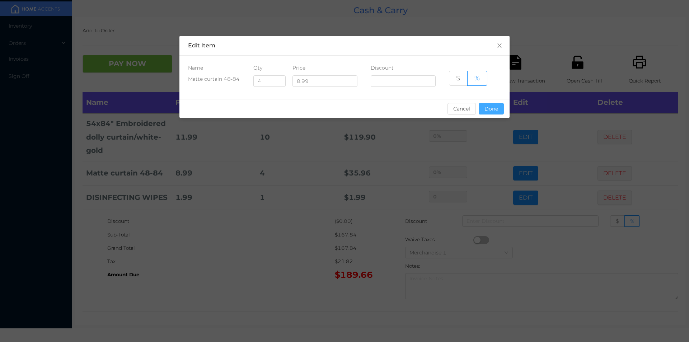
click at [496, 104] on button "Done" at bounding box center [491, 108] width 25 height 11
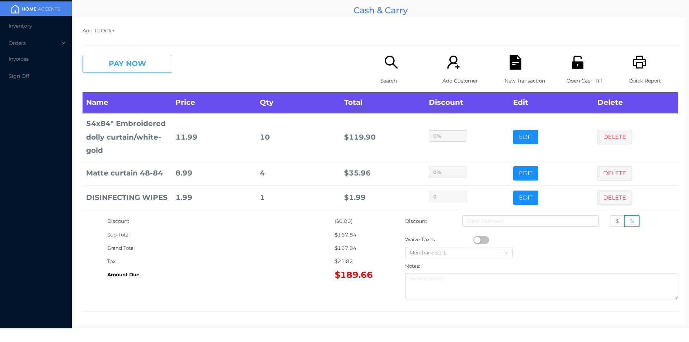
click at [133, 60] on button "PAY NOW" at bounding box center [128, 64] width 90 height 18
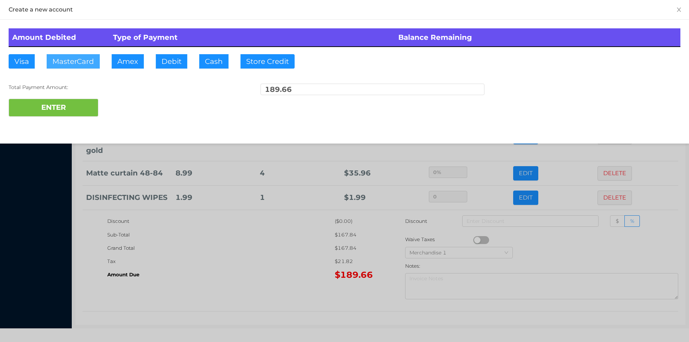
click at [89, 58] on button "MasterCard" at bounding box center [73, 61] width 53 height 14
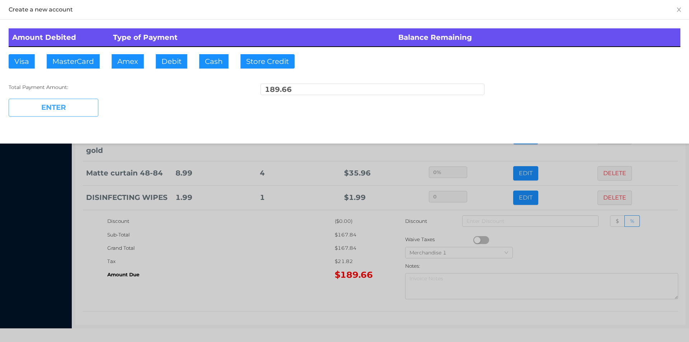
click at [57, 109] on button "ENTER" at bounding box center [54, 108] width 90 height 18
type input "0"
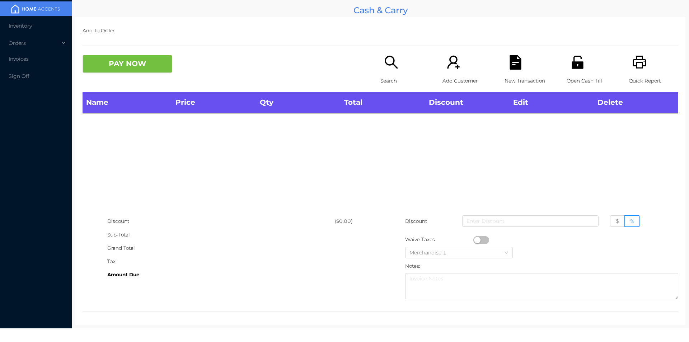
click at [510, 63] on icon "icon: file-text" at bounding box center [515, 62] width 11 height 15
click at [629, 56] on div "Quick Report" at bounding box center [654, 73] width 50 height 37
click at [391, 61] on icon "icon: search" at bounding box center [391, 62] width 15 height 15
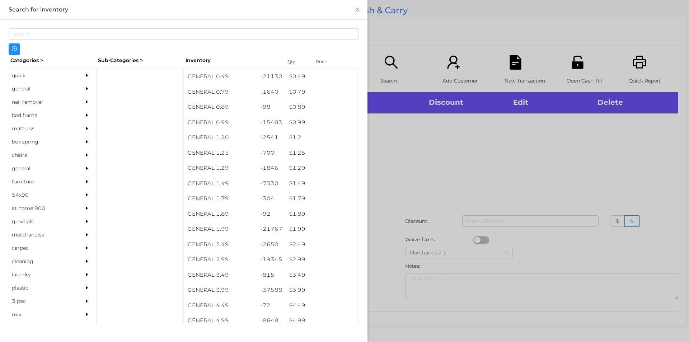
click at [27, 74] on div "quick" at bounding box center [41, 75] width 65 height 13
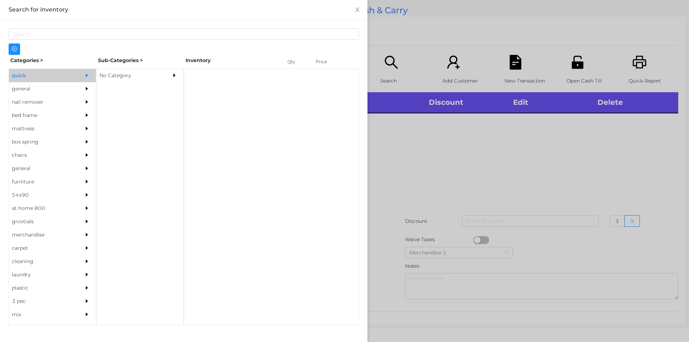
click at [126, 72] on div "No Category" at bounding box center [129, 75] width 65 height 13
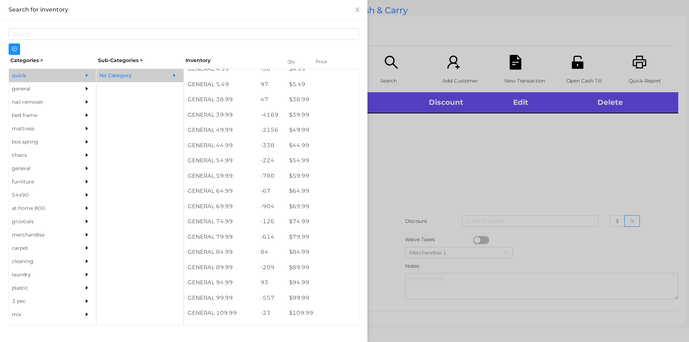
scroll to position [375, 0]
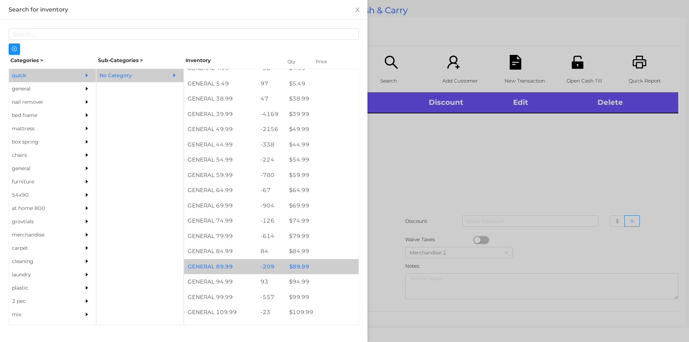
click at [320, 262] on div "$ 89.99" at bounding box center [322, 266] width 73 height 15
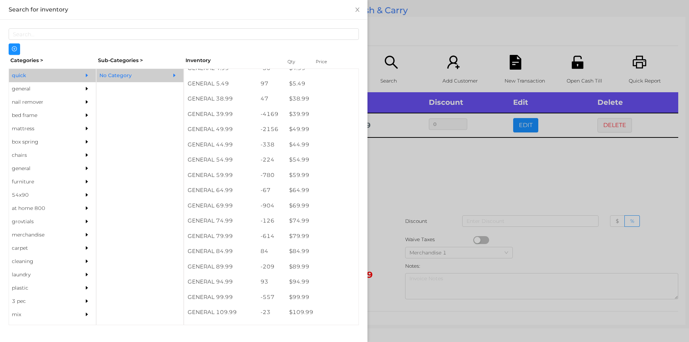
click at [437, 177] on div at bounding box center [344, 171] width 689 height 342
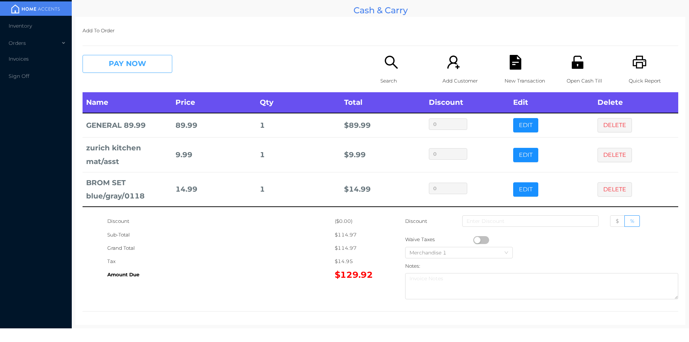
click at [139, 64] on button "PAY NOW" at bounding box center [128, 64] width 90 height 18
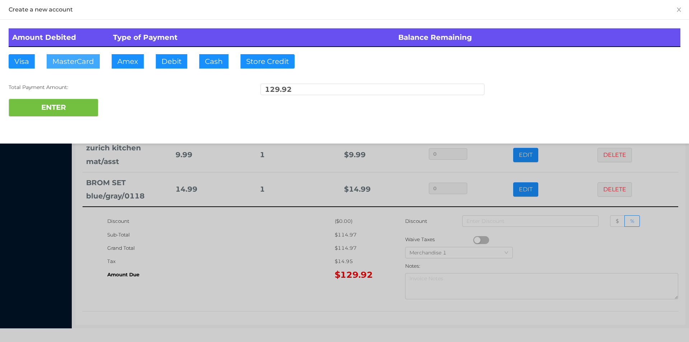
click at [85, 57] on button "MasterCard" at bounding box center [73, 61] width 53 height 14
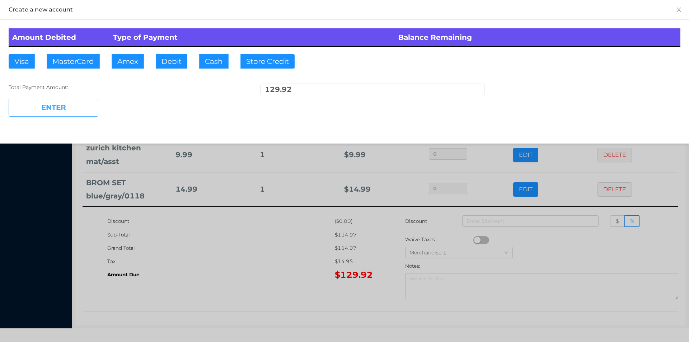
click at [64, 105] on button "ENTER" at bounding box center [54, 108] width 90 height 18
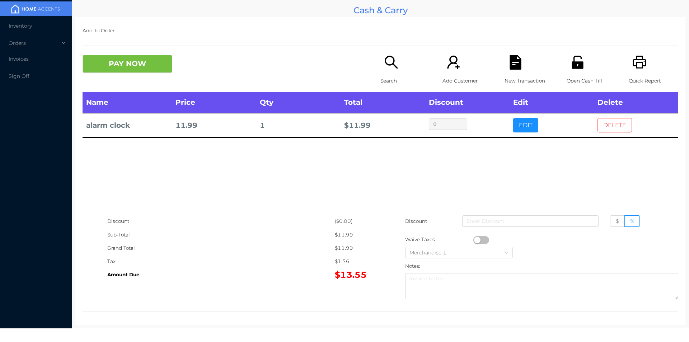
click at [606, 125] on button "DELETE" at bounding box center [615, 125] width 34 height 14
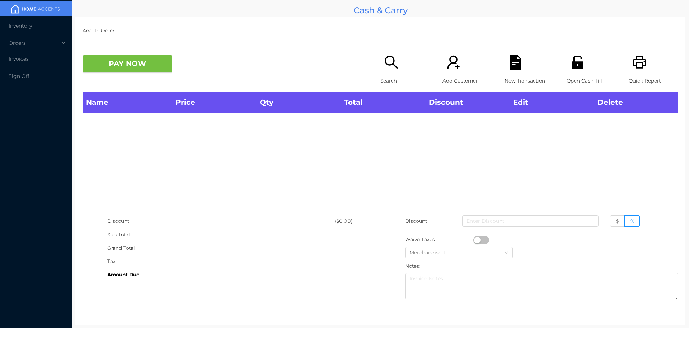
click at [390, 70] on div "Search" at bounding box center [406, 73] width 50 height 37
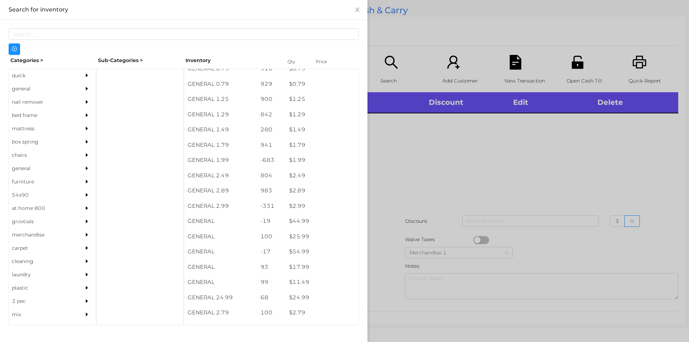
scroll to position [70, 0]
click at [28, 89] on div "general" at bounding box center [41, 88] width 65 height 13
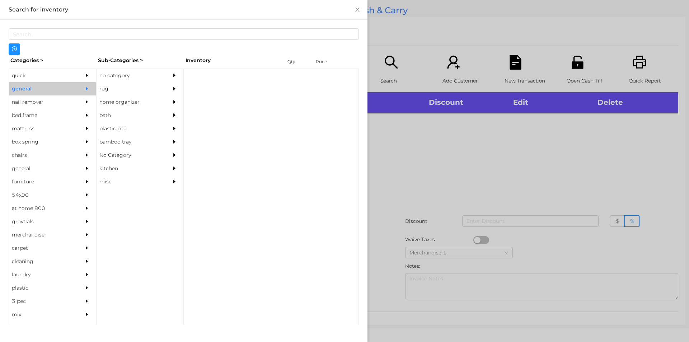
scroll to position [0, 0]
click at [138, 70] on div "no category" at bounding box center [129, 75] width 65 height 13
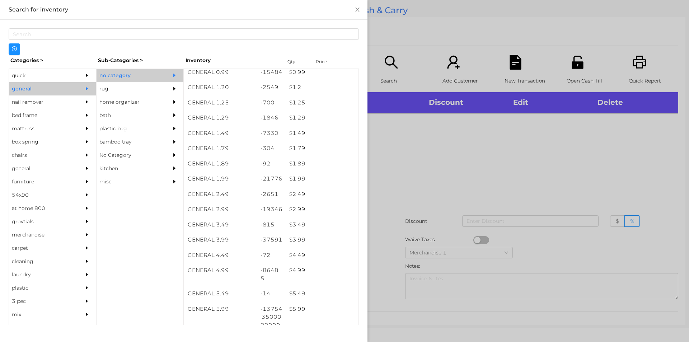
scroll to position [104, 0]
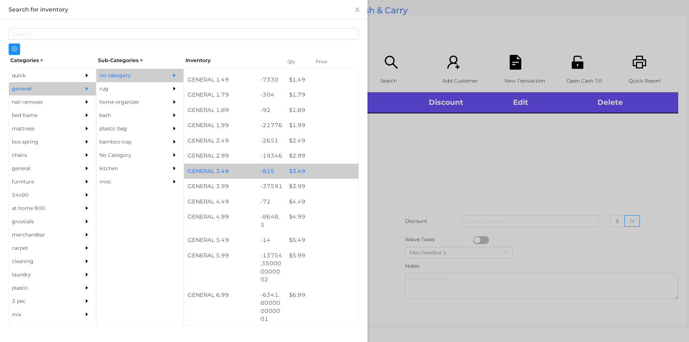
click at [257, 178] on div "-815" at bounding box center [271, 171] width 29 height 15
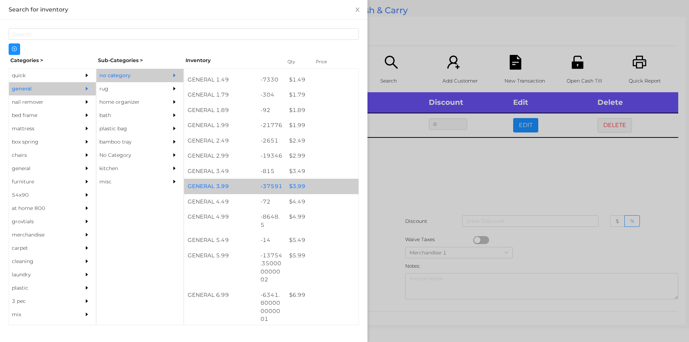
click at [312, 186] on div "$ 3.99" at bounding box center [322, 186] width 73 height 15
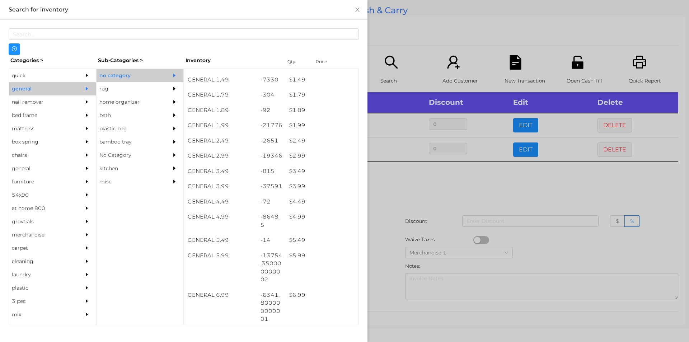
click at [413, 208] on div at bounding box center [344, 171] width 689 height 342
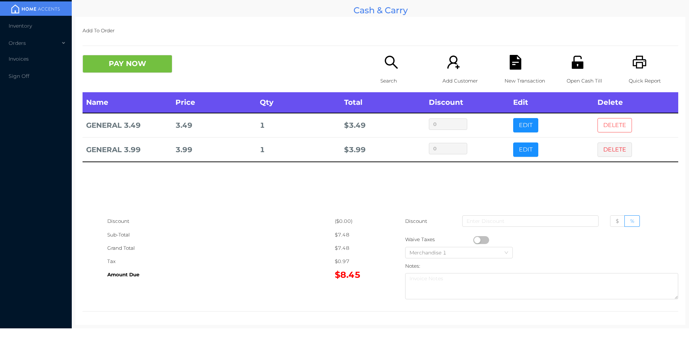
click at [609, 125] on button "DELETE" at bounding box center [615, 125] width 34 height 14
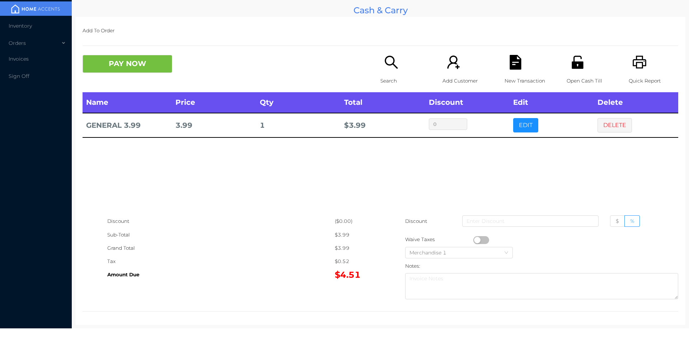
click at [507, 76] on p "New Transaction" at bounding box center [530, 80] width 50 height 13
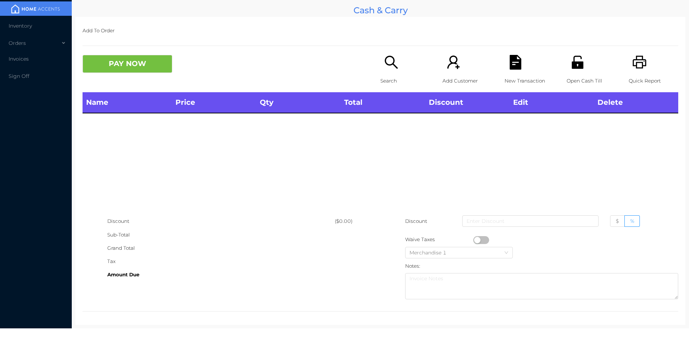
click at [576, 73] on div "Open Cash Till" at bounding box center [592, 73] width 50 height 37
click at [381, 79] on p "Search" at bounding box center [406, 80] width 50 height 13
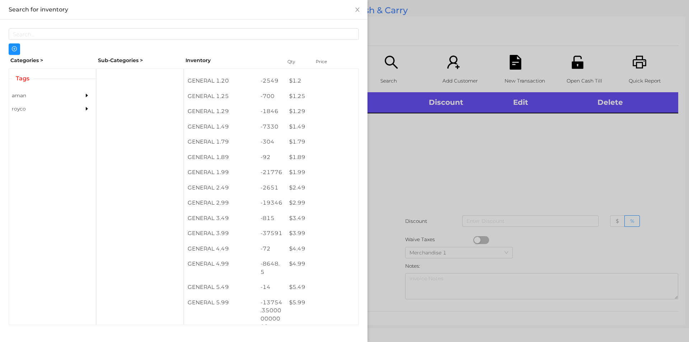
scroll to position [64, 0]
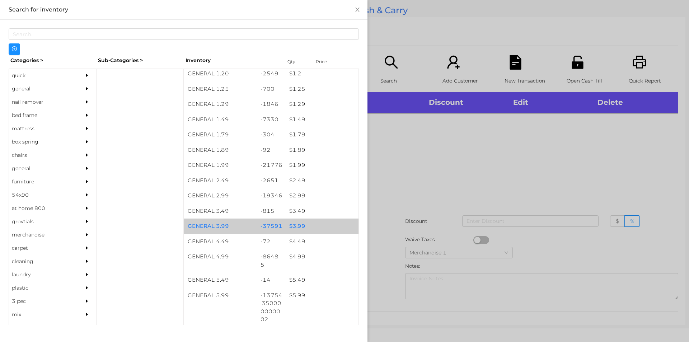
click at [309, 225] on div "$ 3.99" at bounding box center [322, 226] width 73 height 15
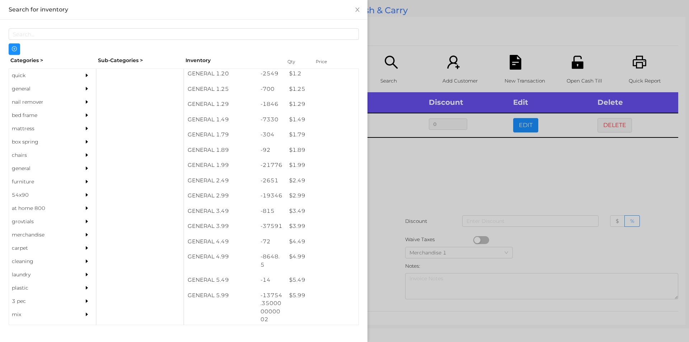
click at [401, 238] on div at bounding box center [344, 171] width 689 height 342
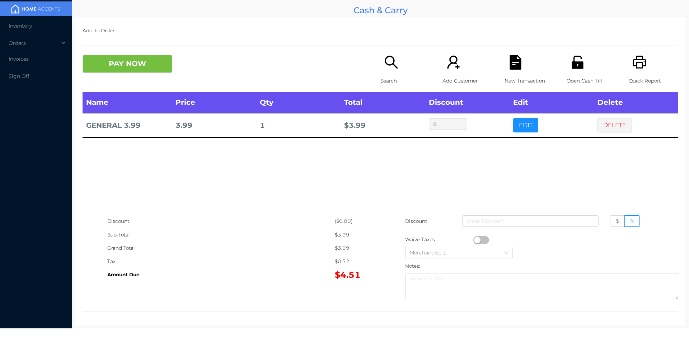
click at [114, 59] on button "PAY NOW" at bounding box center [128, 64] width 90 height 18
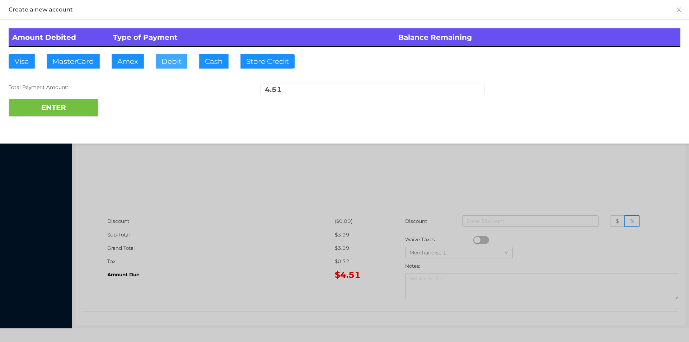
click at [183, 64] on button "Debit" at bounding box center [172, 61] width 32 height 14
click at [76, 107] on button "ENTER" at bounding box center [54, 108] width 90 height 18
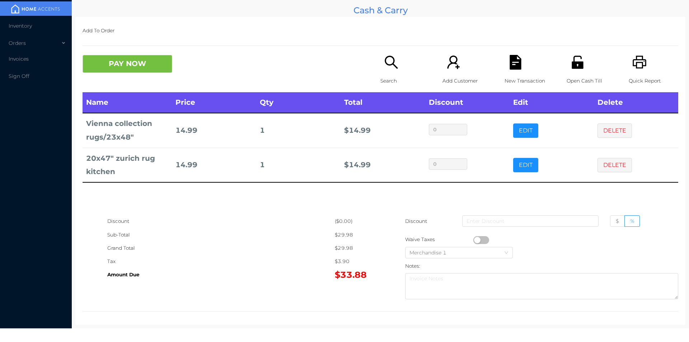
click at [389, 57] on icon "icon: search" at bounding box center [391, 62] width 13 height 13
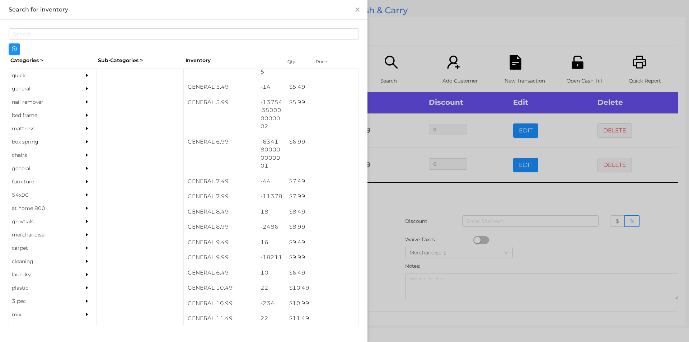
scroll to position [257, 0]
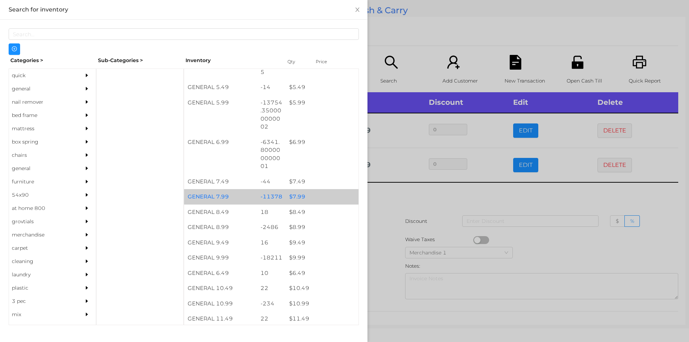
click at [295, 200] on div "$ 7.99" at bounding box center [322, 196] width 73 height 15
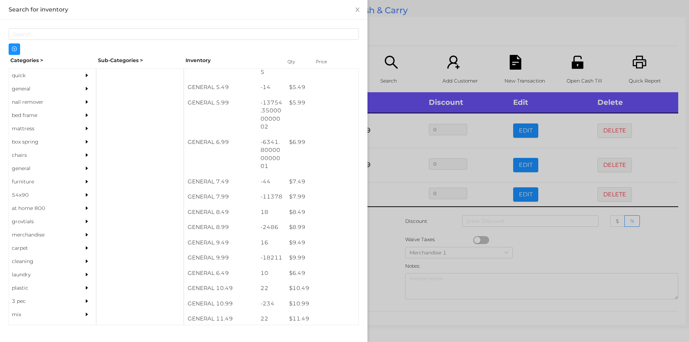
click at [404, 222] on div at bounding box center [344, 171] width 689 height 342
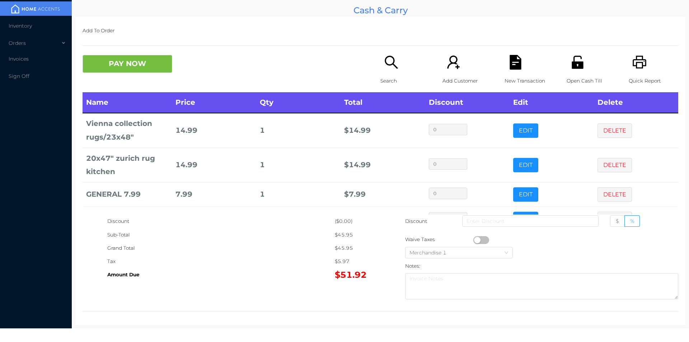
click at [517, 61] on icon "icon: file-text" at bounding box center [515, 62] width 11 height 15
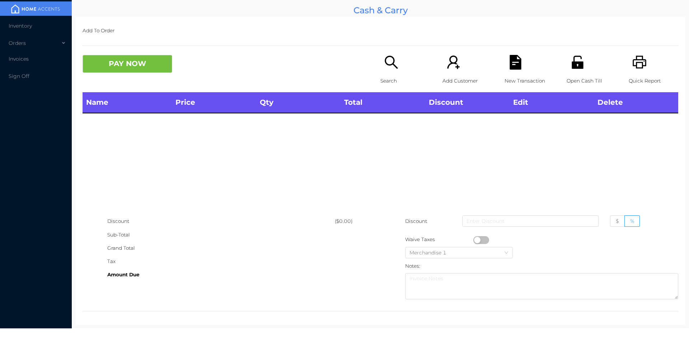
click at [638, 64] on icon "icon: printer" at bounding box center [640, 62] width 14 height 13
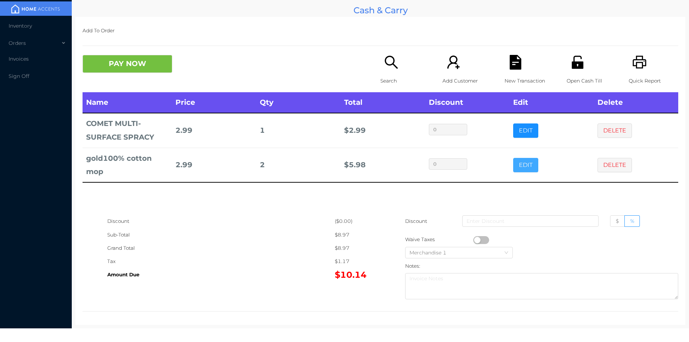
click at [524, 169] on button "EDIT" at bounding box center [525, 165] width 25 height 14
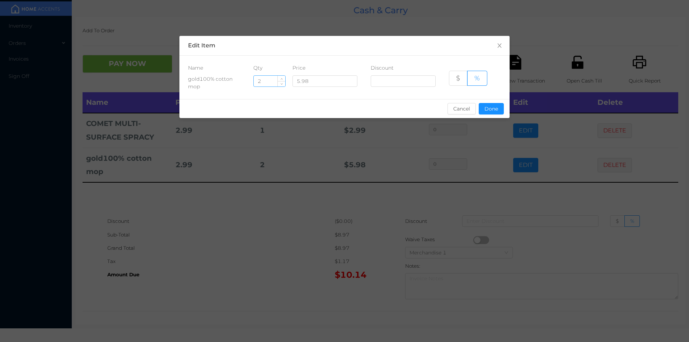
click at [265, 78] on input "2" at bounding box center [270, 81] width 32 height 11
type input "1"
click at [495, 106] on button "Done" at bounding box center [491, 108] width 25 height 11
type input "0%"
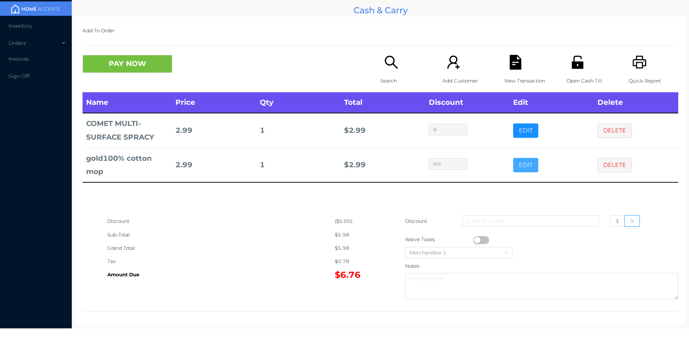
click at [513, 158] on button "EDIT" at bounding box center [525, 165] width 25 height 14
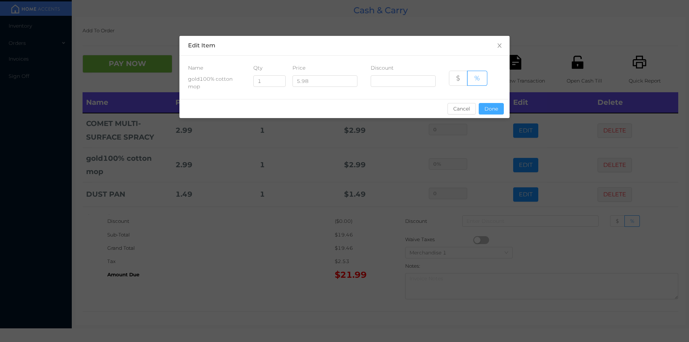
click at [497, 110] on button "Done" at bounding box center [491, 108] width 25 height 11
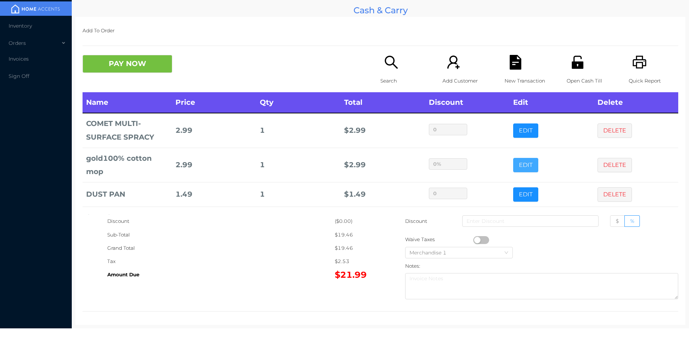
scroll to position [34, 0]
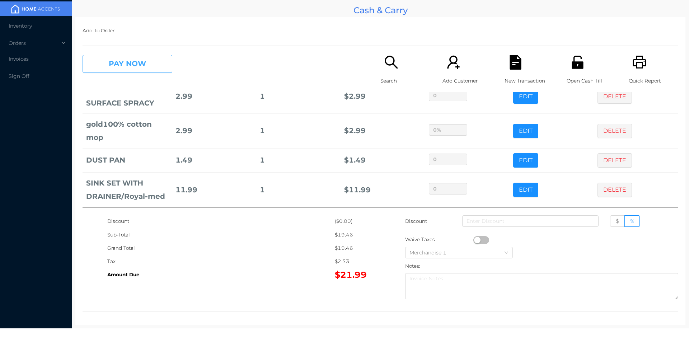
click at [135, 65] on button "PAY NOW" at bounding box center [128, 64] width 90 height 18
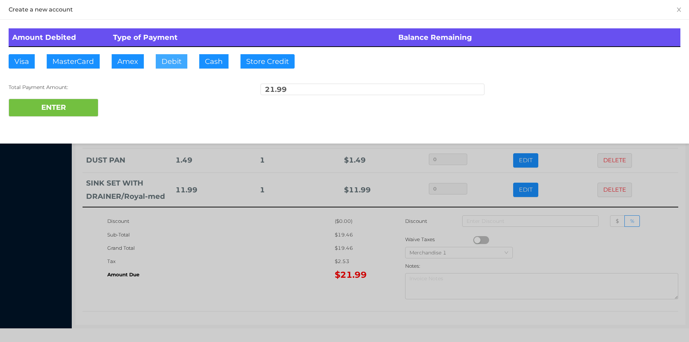
click at [176, 61] on button "Debit" at bounding box center [172, 61] width 32 height 14
click at [84, 101] on button "ENTER" at bounding box center [54, 108] width 90 height 18
type input "0"
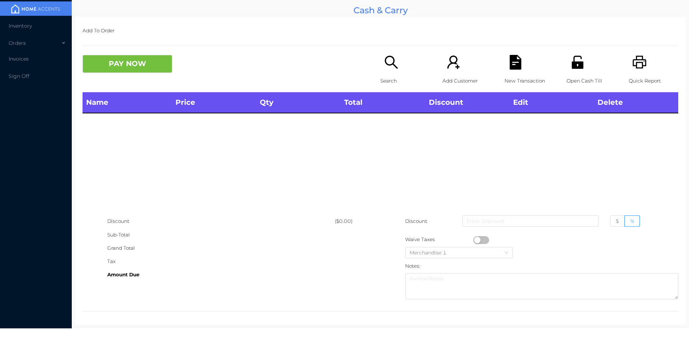
scroll to position [0, 0]
click at [582, 59] on div "Open Cash Till" at bounding box center [592, 73] width 50 height 37
click at [395, 71] on div "Search" at bounding box center [406, 73] width 50 height 37
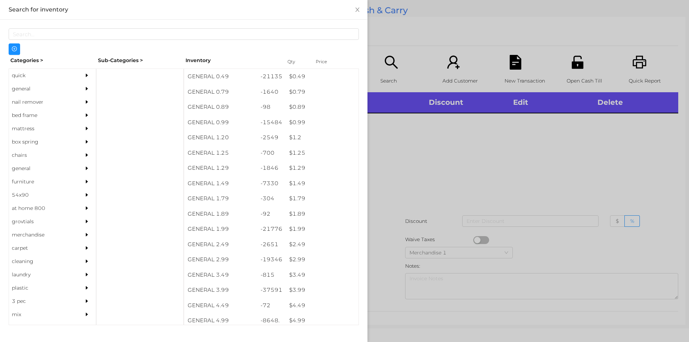
click at [32, 76] on div "quick" at bounding box center [41, 75] width 65 height 13
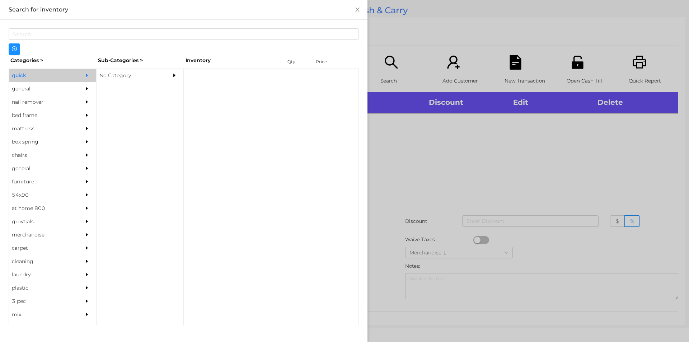
click at [115, 70] on div "No Category" at bounding box center [129, 75] width 65 height 13
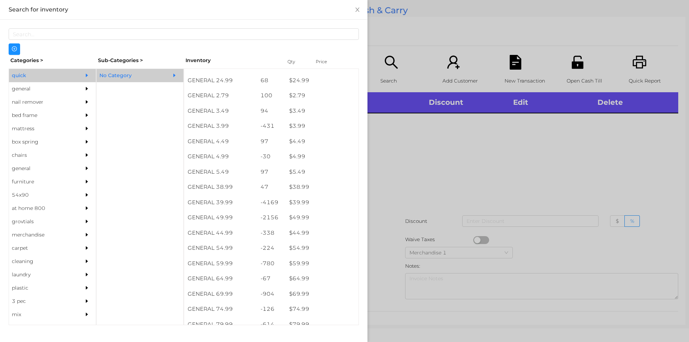
scroll to position [286, 0]
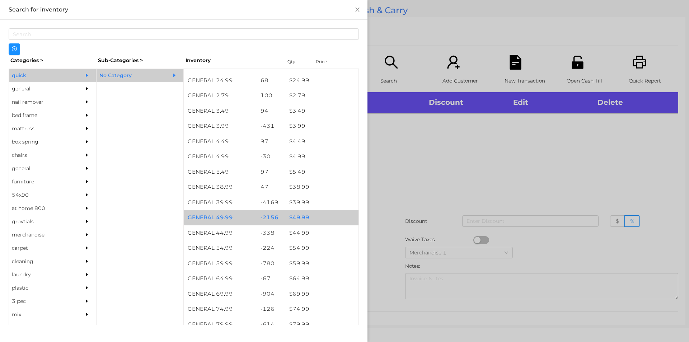
click at [307, 215] on div "$ 49.99" at bounding box center [322, 217] width 73 height 15
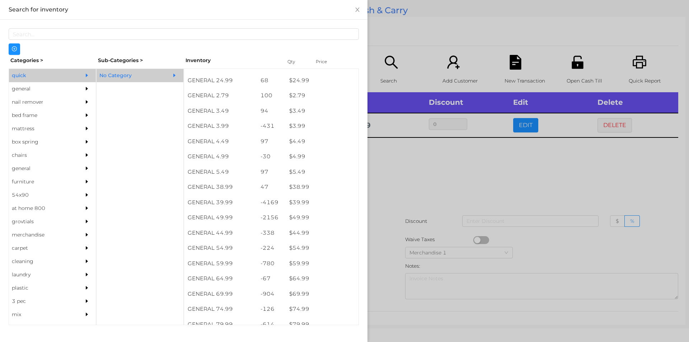
click at [412, 273] on div at bounding box center [344, 171] width 689 height 342
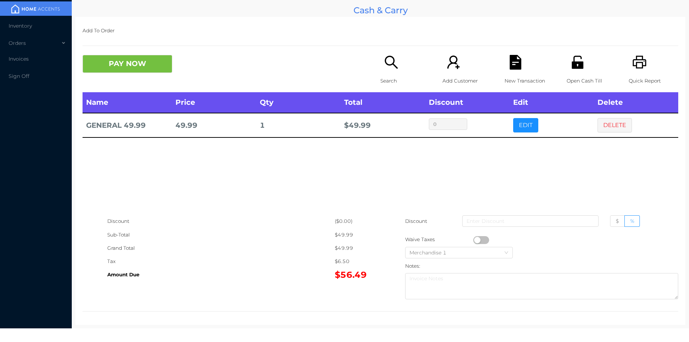
click at [510, 70] on icon "icon: file-text" at bounding box center [515, 62] width 11 height 15
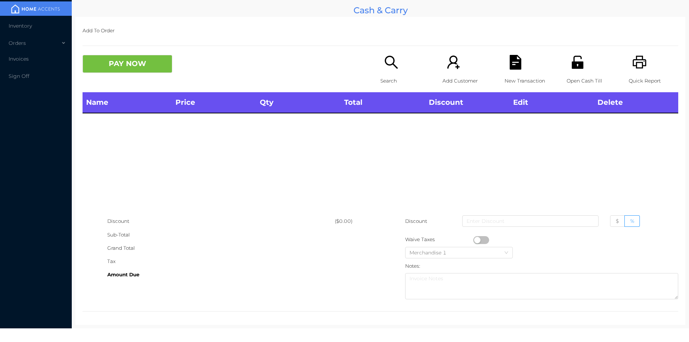
click at [385, 61] on icon "icon: search" at bounding box center [391, 62] width 15 height 15
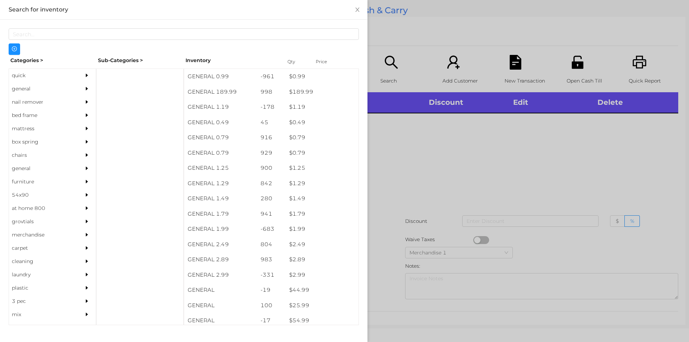
click at [20, 76] on div "quick" at bounding box center [41, 75] width 65 height 13
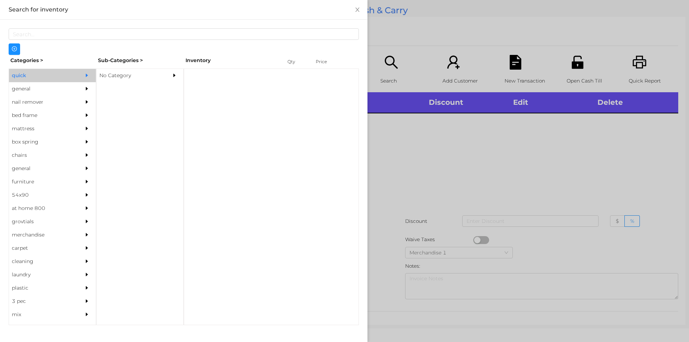
click at [122, 78] on div "No Category" at bounding box center [129, 75] width 65 height 13
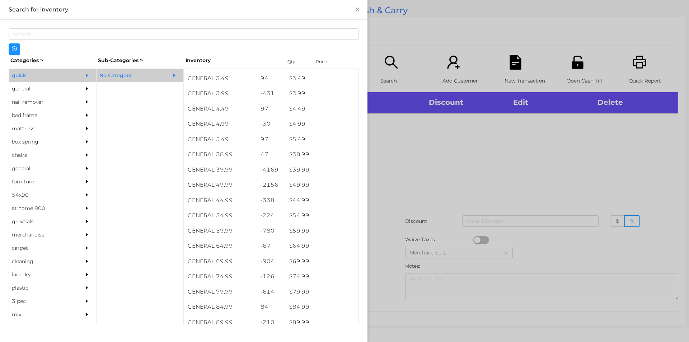
scroll to position [317, 0]
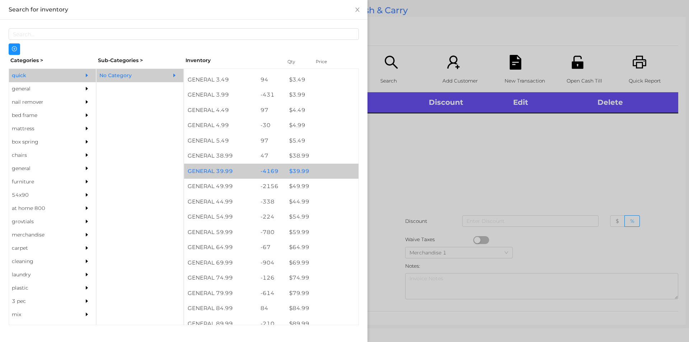
click at [312, 168] on div "$ 39.99" at bounding box center [322, 171] width 73 height 15
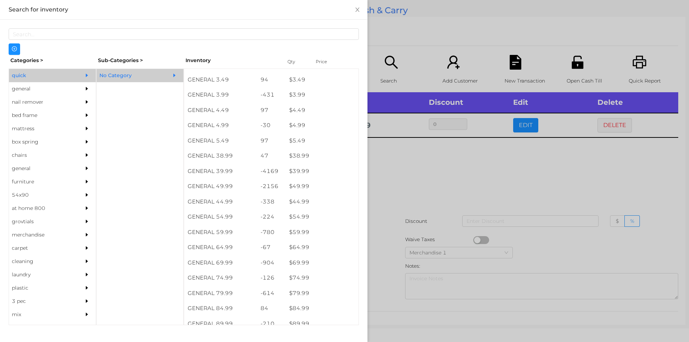
click at [388, 218] on div at bounding box center [344, 171] width 689 height 342
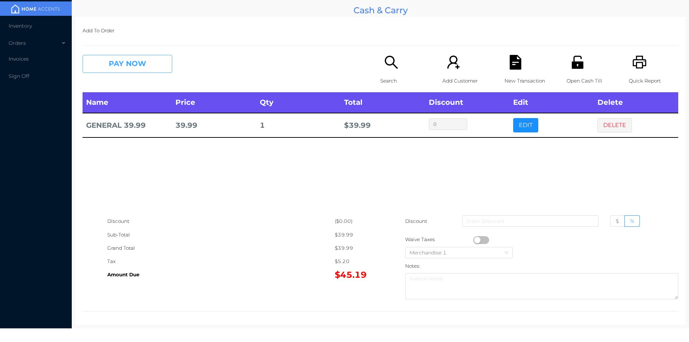
click at [117, 65] on button "PAY NOW" at bounding box center [128, 64] width 90 height 18
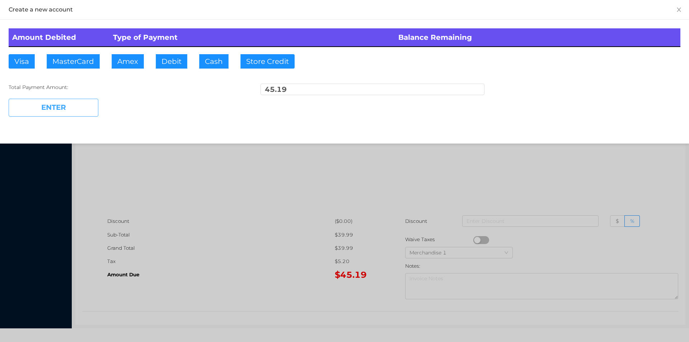
click at [76, 107] on button "ENTER" at bounding box center [54, 108] width 90 height 18
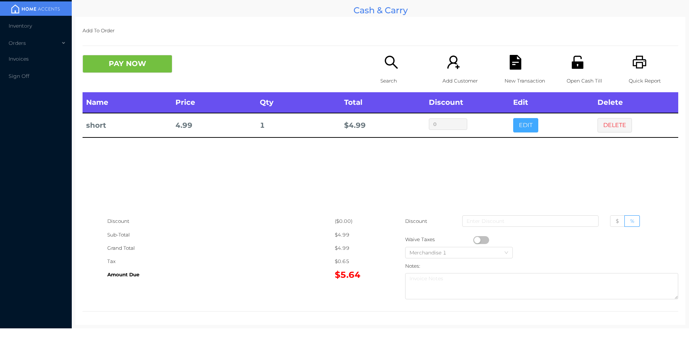
click at [516, 126] on button "EDIT" at bounding box center [525, 125] width 25 height 14
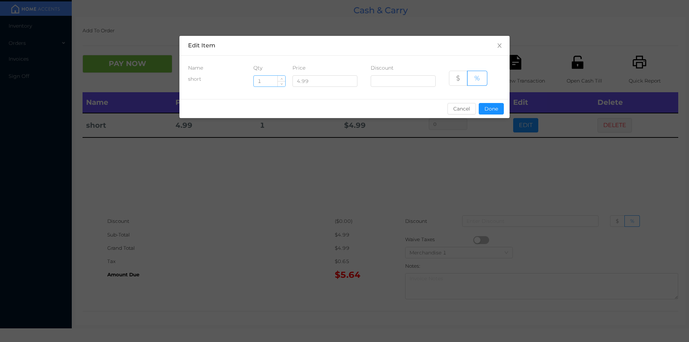
click at [266, 83] on input "1" at bounding box center [270, 81] width 32 height 11
type input "3"
click at [487, 110] on button "Done" at bounding box center [491, 108] width 25 height 11
type input "0%"
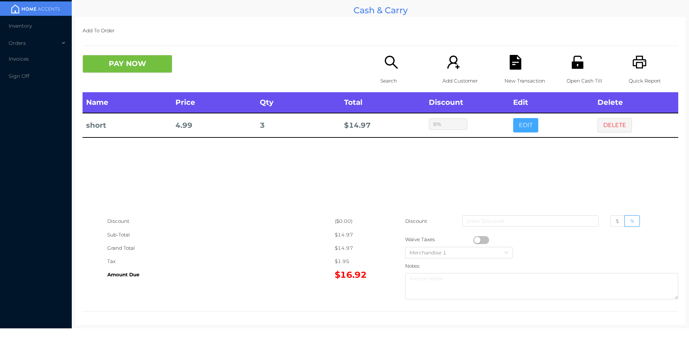
click at [513, 118] on button "EDIT" at bounding box center [525, 125] width 25 height 14
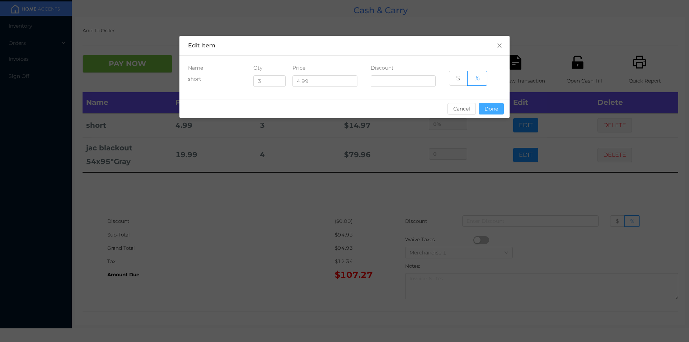
click at [487, 111] on button "Done" at bounding box center [491, 108] width 25 height 11
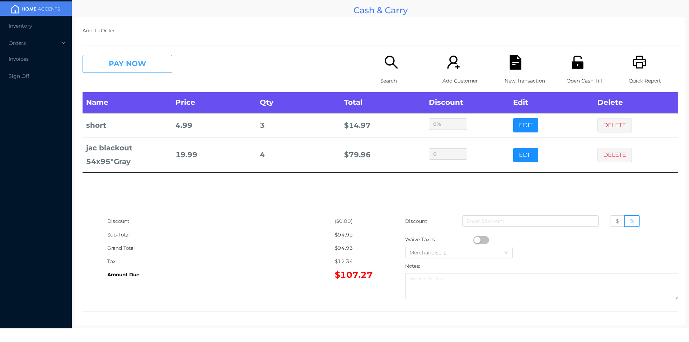
click at [106, 72] on button "PAY NOW" at bounding box center [128, 64] width 90 height 18
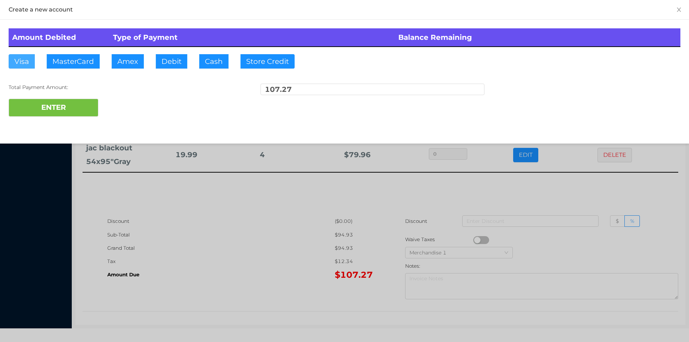
click at [11, 68] on button "Visa" at bounding box center [22, 61] width 26 height 14
click at [43, 115] on button "ENTER" at bounding box center [54, 108] width 90 height 18
type input "0"
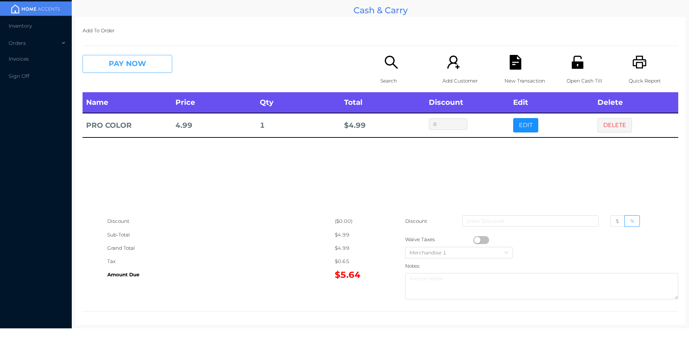
click at [119, 63] on button "PAY NOW" at bounding box center [128, 64] width 90 height 18
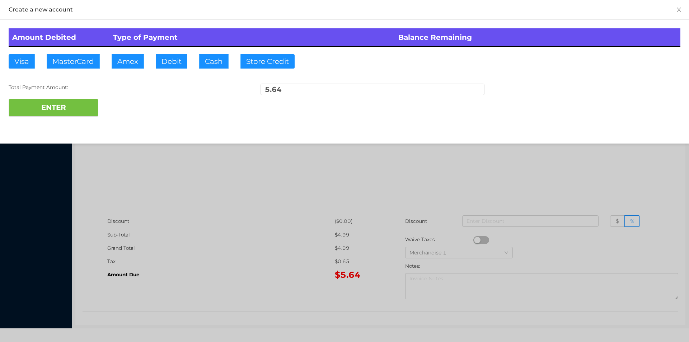
click at [247, 194] on div at bounding box center [344, 171] width 689 height 342
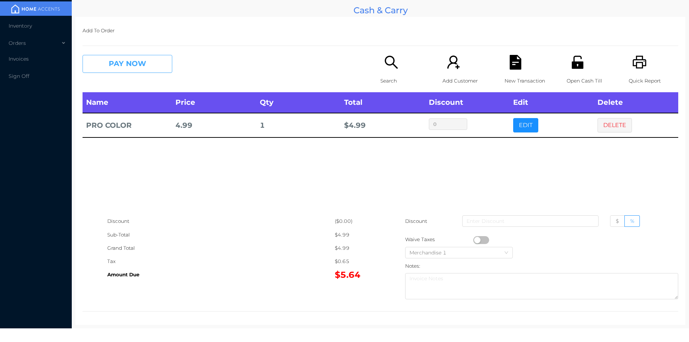
click at [112, 59] on button "PAY NOW" at bounding box center [128, 64] width 90 height 18
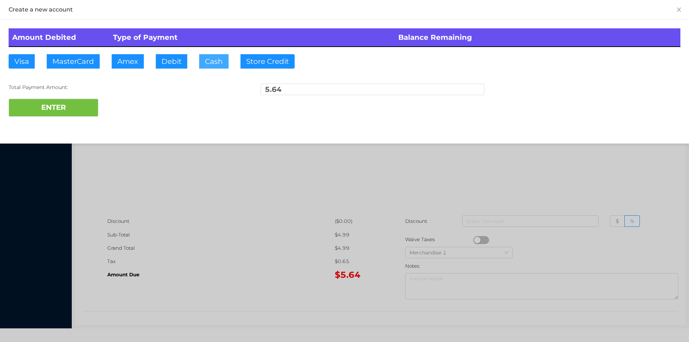
click at [217, 63] on button "Cash" at bounding box center [213, 61] width 29 height 14
type input "7"
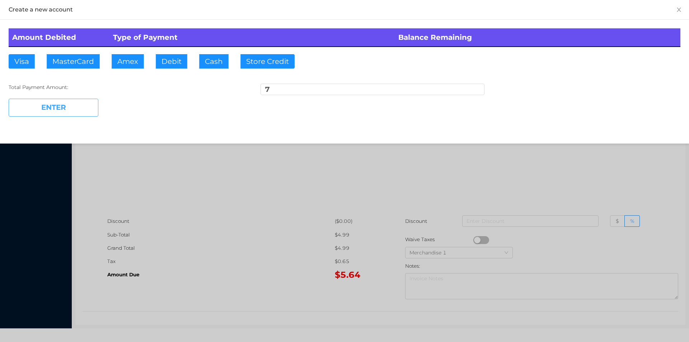
click at [52, 106] on button "ENTER" at bounding box center [54, 108] width 90 height 18
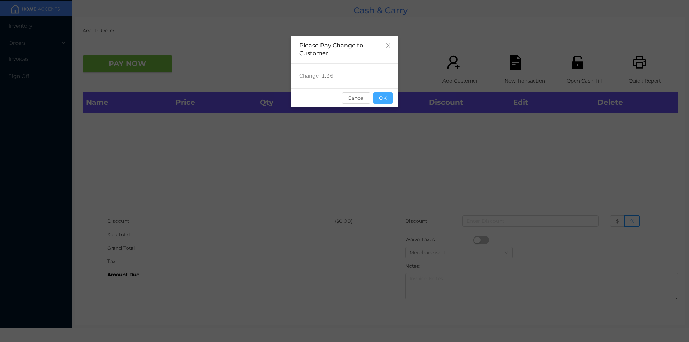
click at [385, 93] on button "OK" at bounding box center [382, 97] width 19 height 11
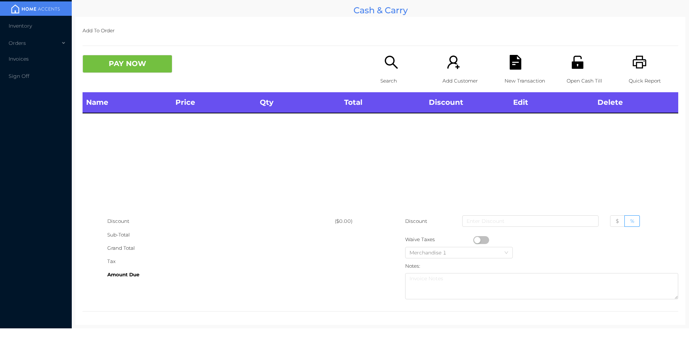
click at [239, 224] on div "Discount" at bounding box center [221, 221] width 228 height 13
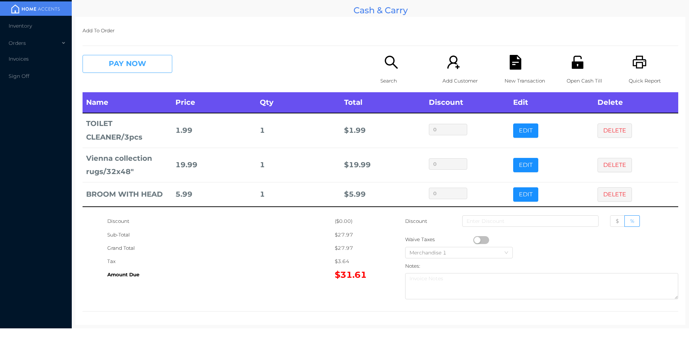
click at [126, 71] on button "PAY NOW" at bounding box center [128, 64] width 90 height 18
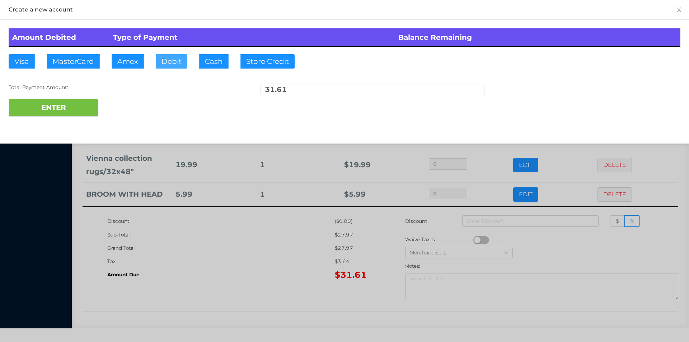
click at [174, 62] on button "Debit" at bounding box center [172, 61] width 32 height 14
click at [84, 101] on button "ENTER" at bounding box center [54, 108] width 90 height 18
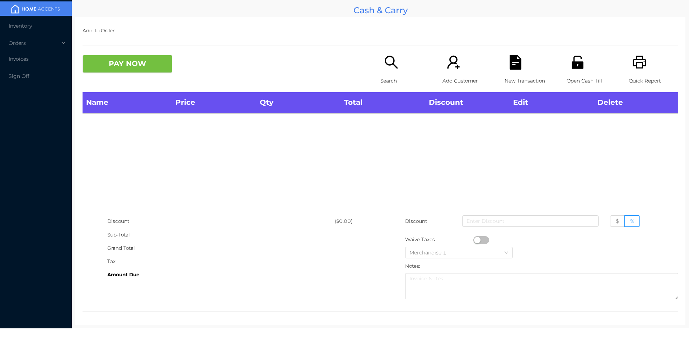
click at [576, 64] on icon "icon: unlock" at bounding box center [577, 62] width 11 height 13
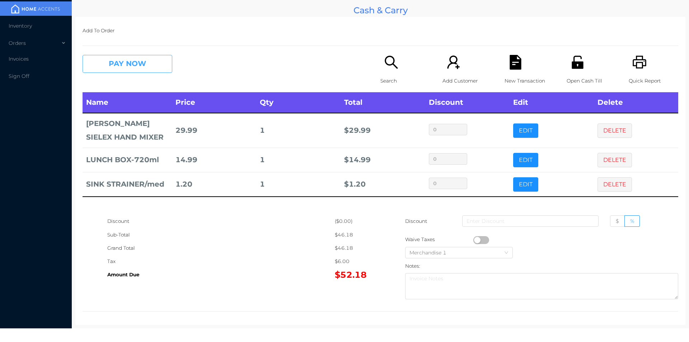
click at [130, 55] on button "PAY NOW" at bounding box center [128, 64] width 90 height 18
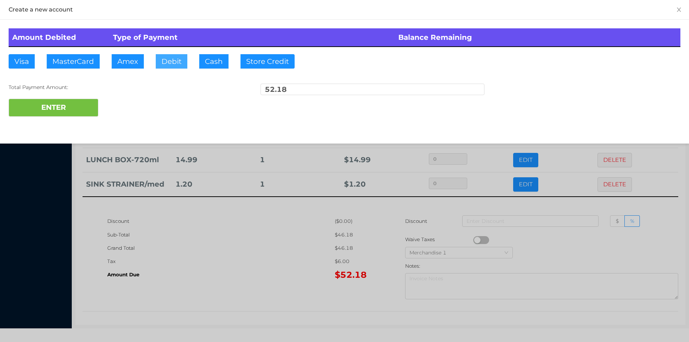
click at [168, 63] on button "Debit" at bounding box center [172, 61] width 32 height 14
type input "5"
type input "35"
click at [275, 59] on button "Store Credit" at bounding box center [268, 61] width 54 height 14
click at [240, 281] on div at bounding box center [344, 171] width 689 height 342
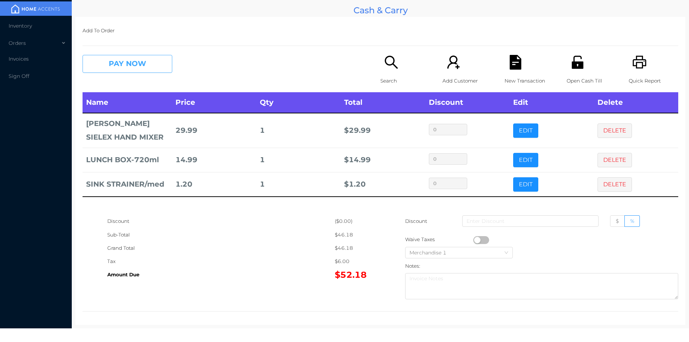
click at [140, 72] on button "PAY NOW" at bounding box center [128, 64] width 90 height 18
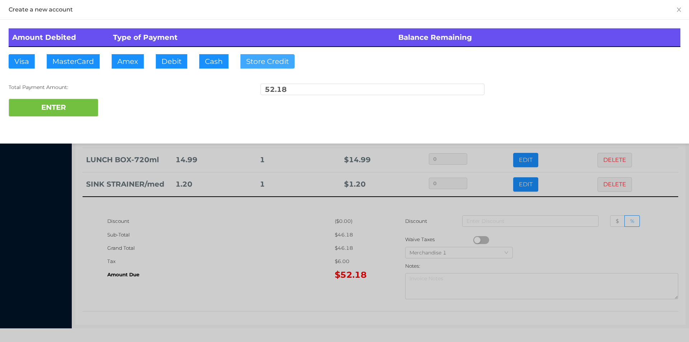
click at [248, 64] on button "Store Credit" at bounding box center [268, 61] width 54 height 14
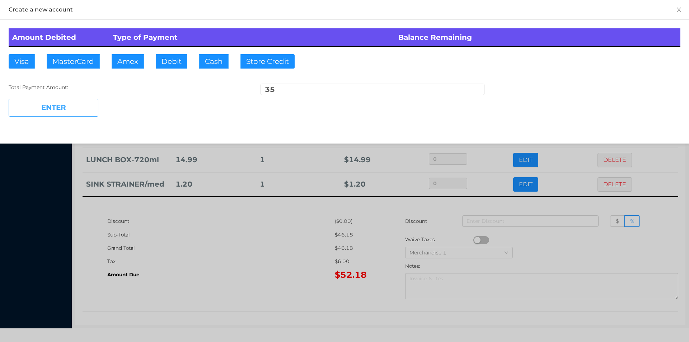
click at [64, 101] on button "ENTER" at bounding box center [54, 108] width 90 height 18
type input "17.18"
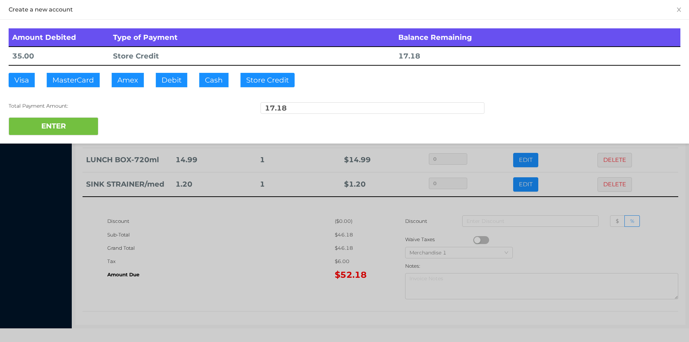
click at [216, 264] on div at bounding box center [344, 171] width 689 height 342
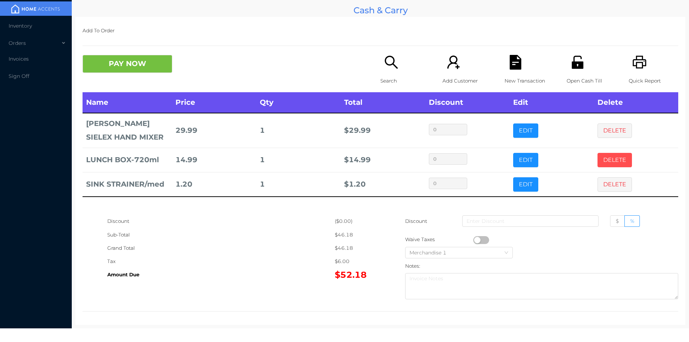
click at [602, 155] on button "DELETE" at bounding box center [615, 160] width 34 height 14
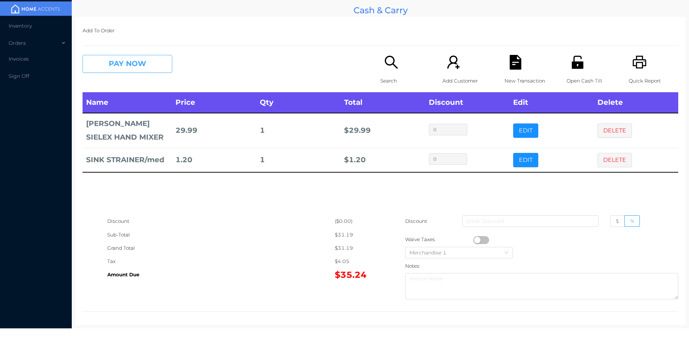
click at [120, 66] on button "PAY NOW" at bounding box center [128, 64] width 90 height 18
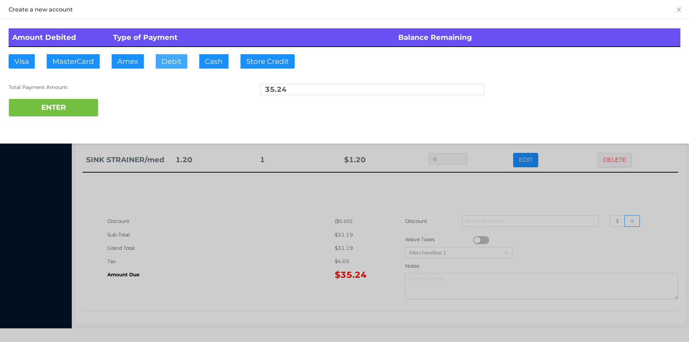
click at [170, 68] on button "Debit" at bounding box center [172, 61] width 32 height 14
click at [78, 106] on button "ENTER" at bounding box center [54, 108] width 90 height 18
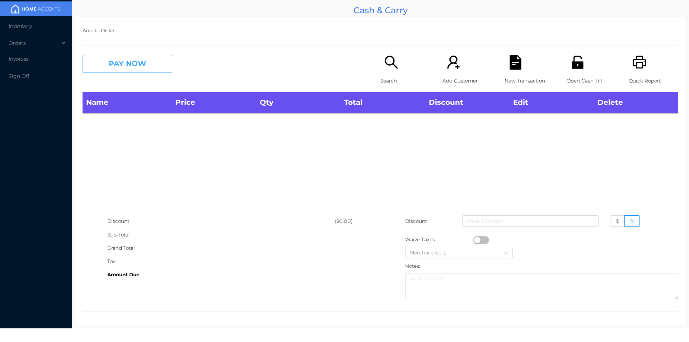
click at [121, 71] on button "PAY NOW" at bounding box center [128, 64] width 90 height 18
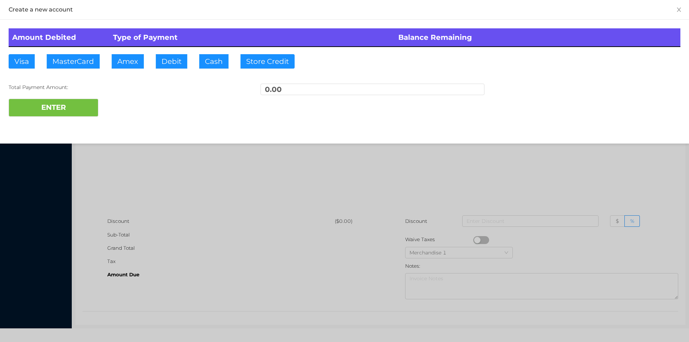
click at [397, 202] on div at bounding box center [344, 171] width 689 height 342
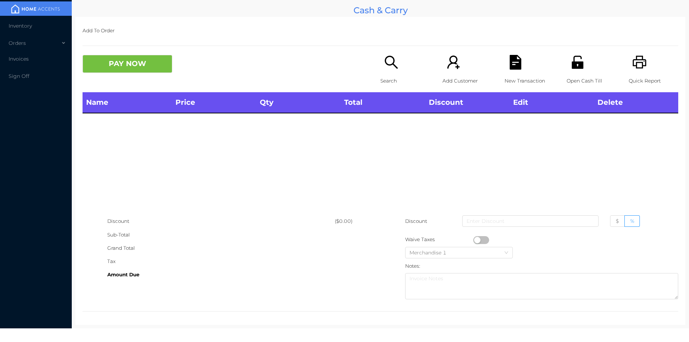
click at [390, 70] on icon "icon: search" at bounding box center [391, 62] width 15 height 15
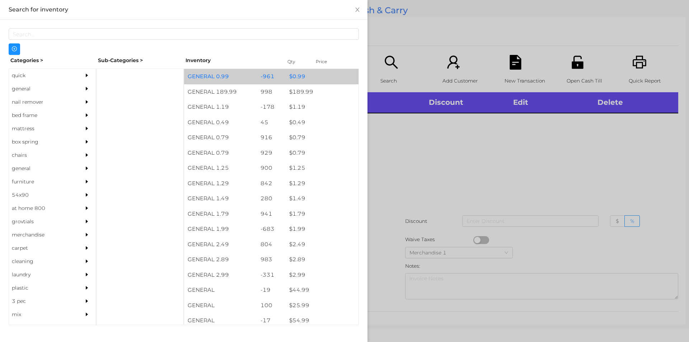
click at [312, 79] on div "$ 0.99" at bounding box center [322, 76] width 73 height 15
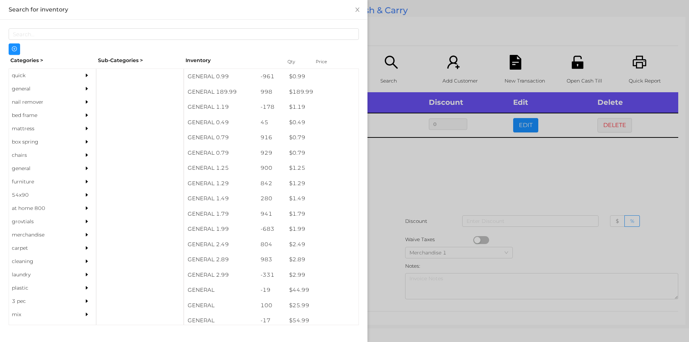
click at [445, 192] on div at bounding box center [344, 171] width 689 height 342
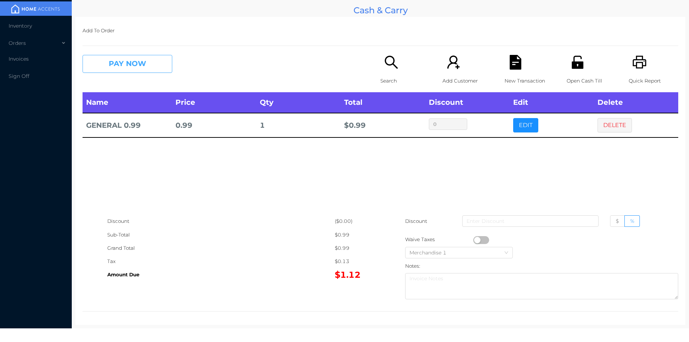
click at [145, 58] on button "PAY NOW" at bounding box center [128, 64] width 90 height 18
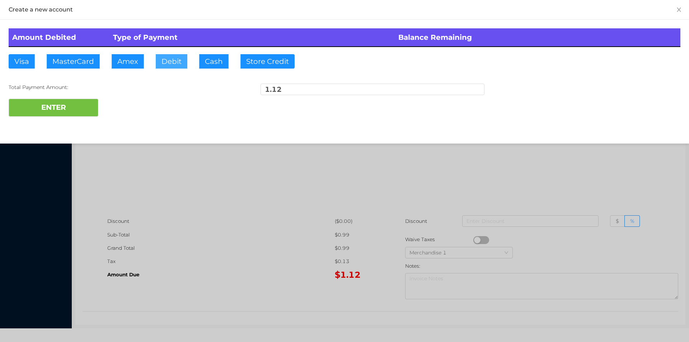
click at [171, 65] on button "Debit" at bounding box center [172, 61] width 32 height 14
click at [80, 107] on button "ENTER" at bounding box center [54, 108] width 90 height 18
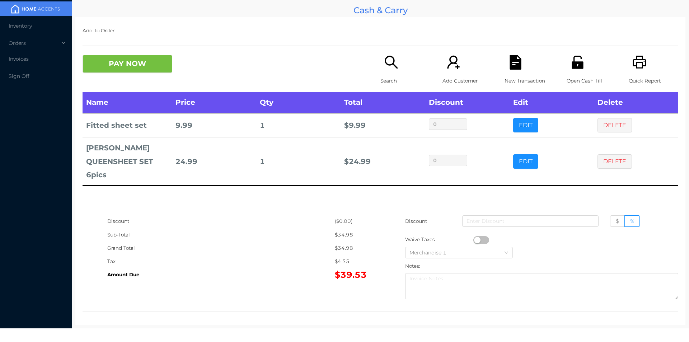
click at [389, 79] on p "Search" at bounding box center [406, 80] width 50 height 13
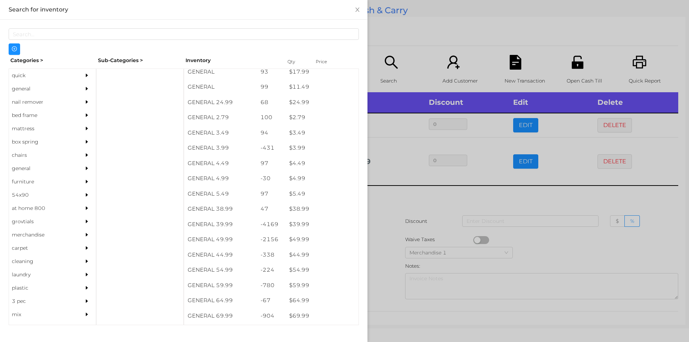
scroll to position [265, 0]
click at [42, 88] on div "general" at bounding box center [41, 88] width 65 height 13
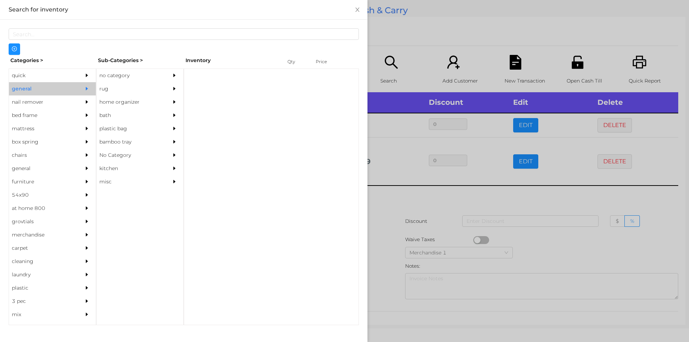
click at [121, 70] on div "no category" at bounding box center [129, 75] width 65 height 13
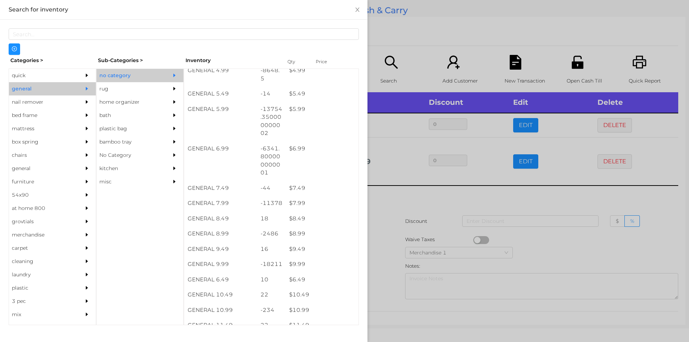
scroll to position [250, 0]
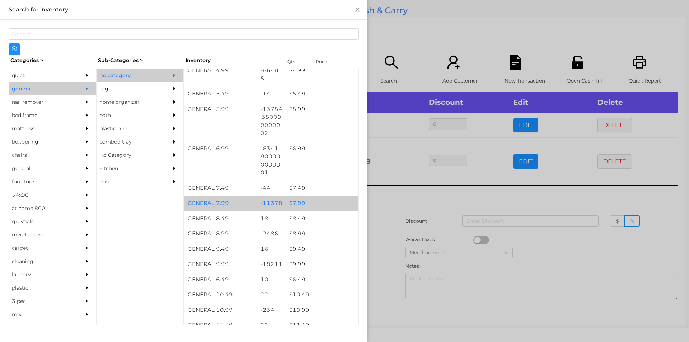
click at [313, 199] on div "$ 7.99" at bounding box center [322, 203] width 73 height 15
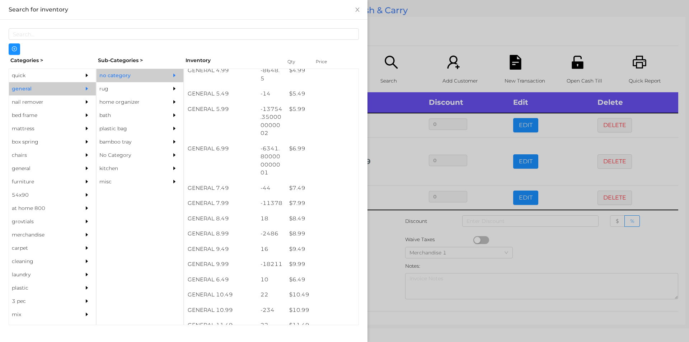
click at [393, 250] on div at bounding box center [344, 171] width 689 height 342
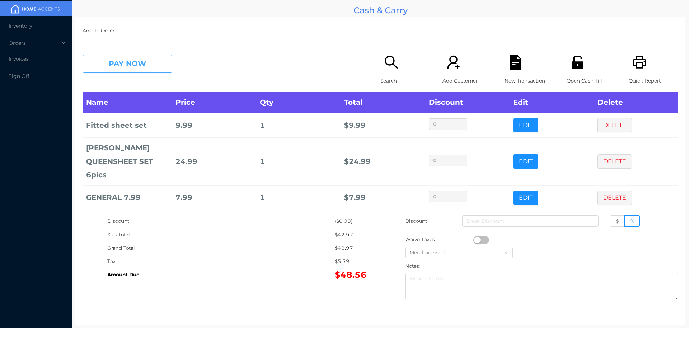
click at [140, 69] on button "PAY NOW" at bounding box center [128, 64] width 90 height 18
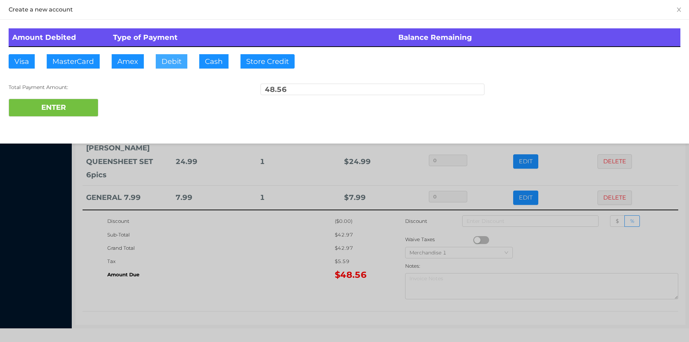
click at [169, 56] on button "Debit" at bounding box center [172, 61] width 32 height 14
type input "100"
click at [54, 108] on button "ENTER" at bounding box center [54, 108] width 90 height 18
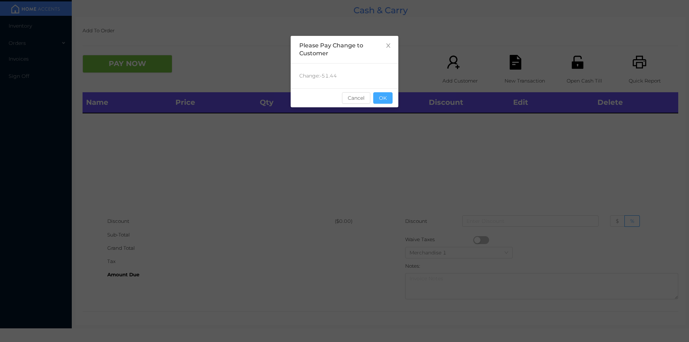
click at [388, 100] on button "OK" at bounding box center [382, 97] width 19 height 11
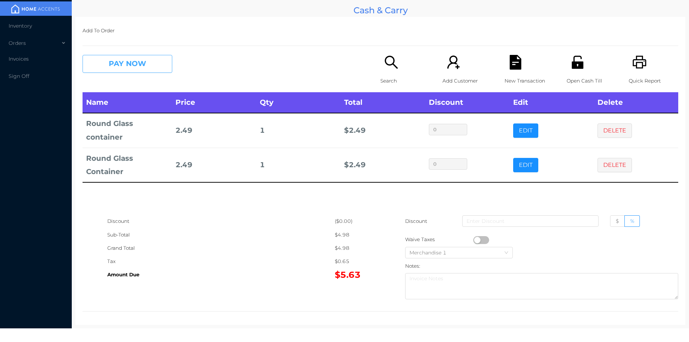
click at [137, 69] on button "PAY NOW" at bounding box center [128, 64] width 90 height 18
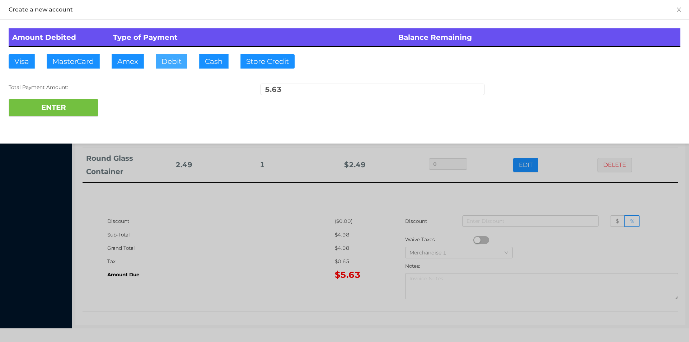
click at [170, 68] on button "Debit" at bounding box center [172, 61] width 32 height 14
click at [58, 115] on button "ENTER" at bounding box center [54, 108] width 90 height 18
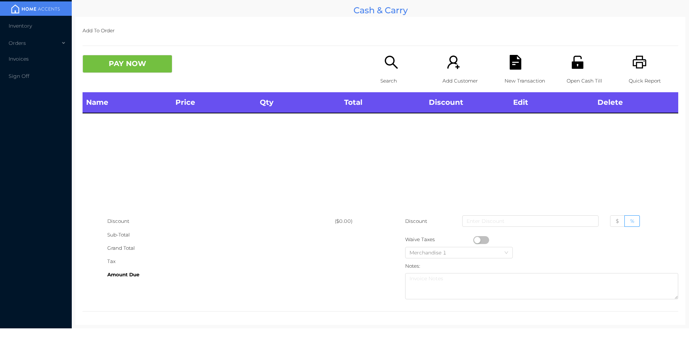
click at [381, 73] on div "Search" at bounding box center [406, 73] width 50 height 37
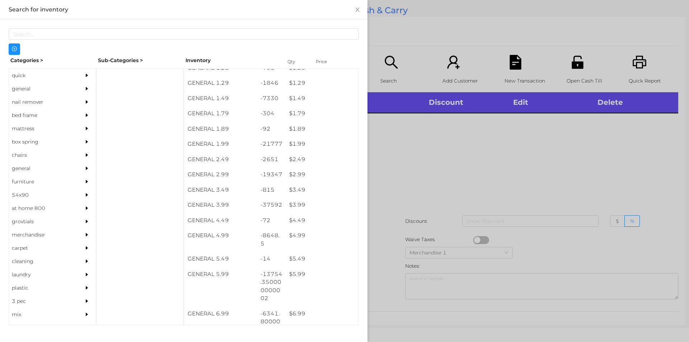
scroll to position [85, 0]
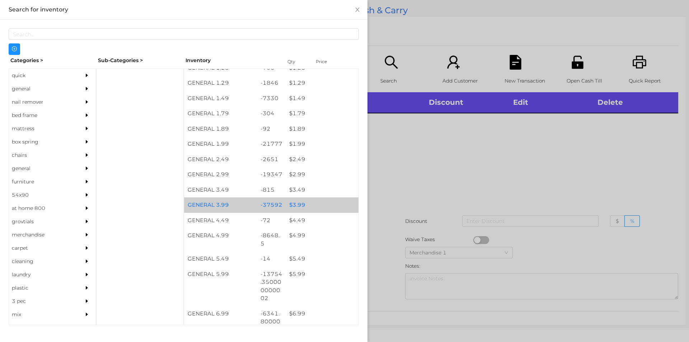
click at [312, 199] on div "$ 3.99" at bounding box center [322, 204] width 73 height 15
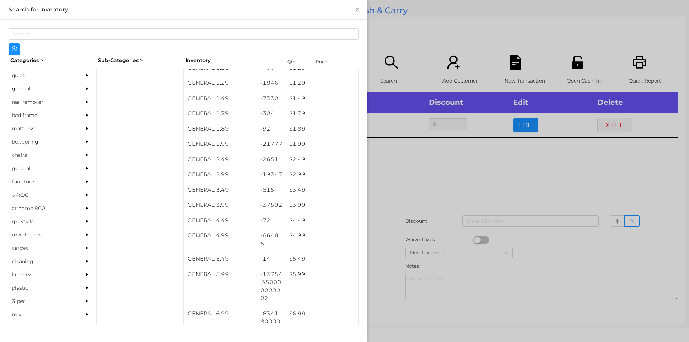
click at [404, 217] on div at bounding box center [344, 171] width 689 height 342
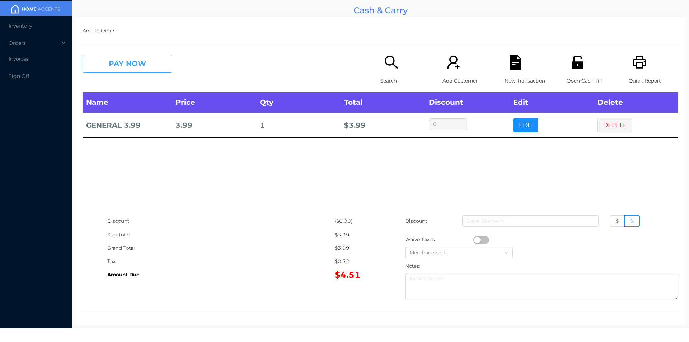
click at [122, 68] on button "PAY NOW" at bounding box center [128, 64] width 90 height 18
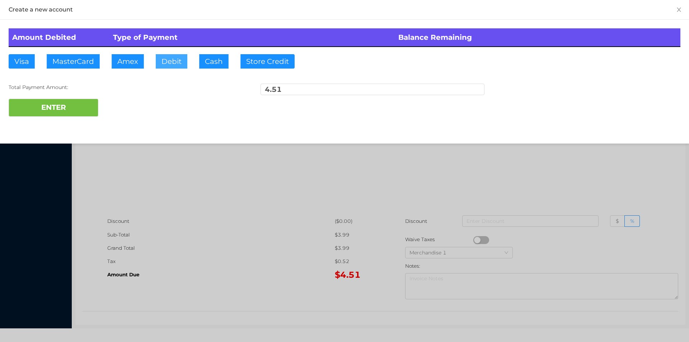
click at [184, 66] on button "Debit" at bounding box center [172, 61] width 32 height 14
click at [82, 112] on button "ENTER" at bounding box center [54, 108] width 90 height 18
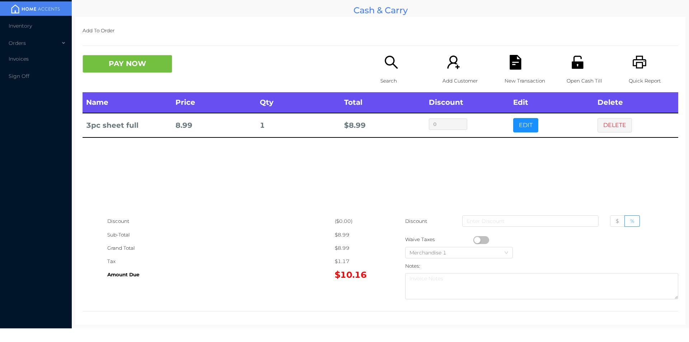
click at [382, 76] on p "Search" at bounding box center [406, 80] width 50 height 13
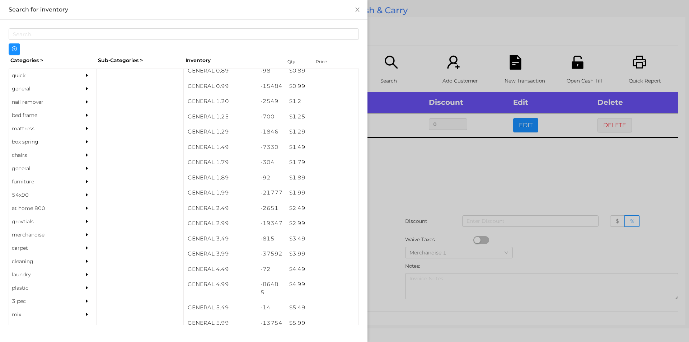
scroll to position [59, 0]
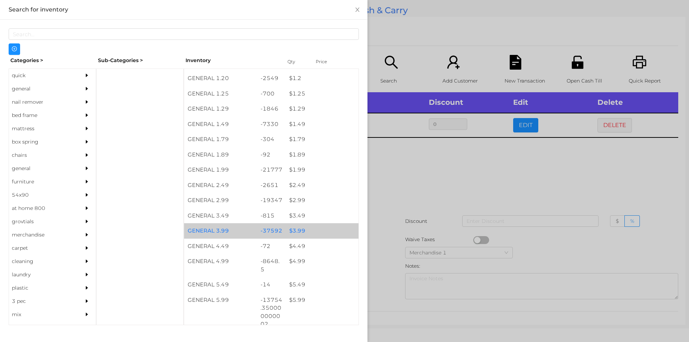
click at [298, 230] on div "$ 3.99" at bounding box center [322, 230] width 73 height 15
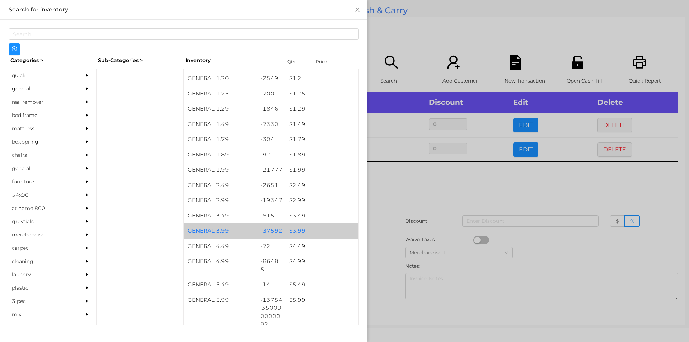
click at [294, 225] on div "$ 3.99" at bounding box center [322, 230] width 73 height 15
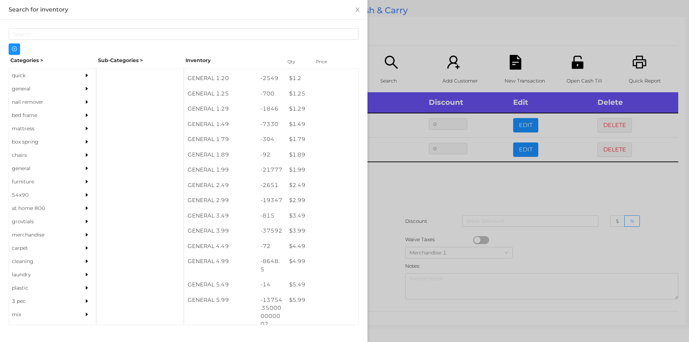
click at [389, 233] on div at bounding box center [344, 171] width 689 height 342
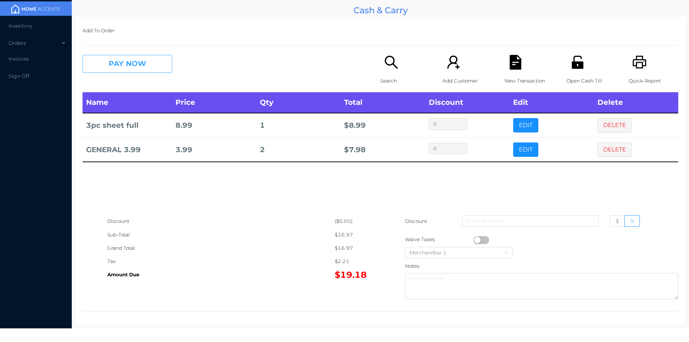
click at [135, 68] on button "PAY NOW" at bounding box center [128, 64] width 90 height 18
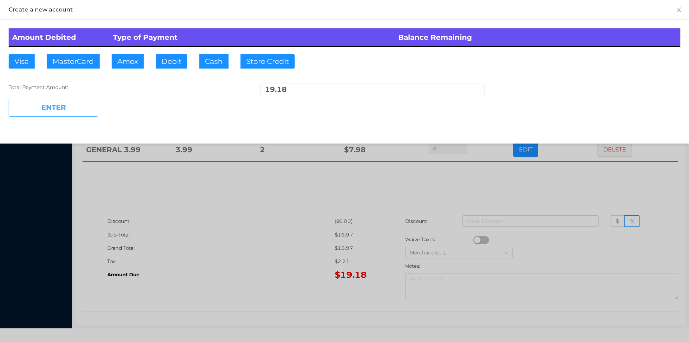
click at [74, 99] on button "ENTER" at bounding box center [54, 108] width 90 height 18
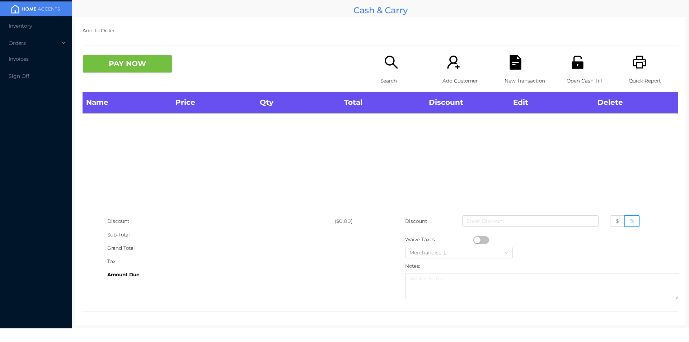
click at [567, 74] on div "Open Cash Till" at bounding box center [592, 73] width 50 height 37
click at [391, 65] on icon "icon: search" at bounding box center [391, 62] width 13 height 13
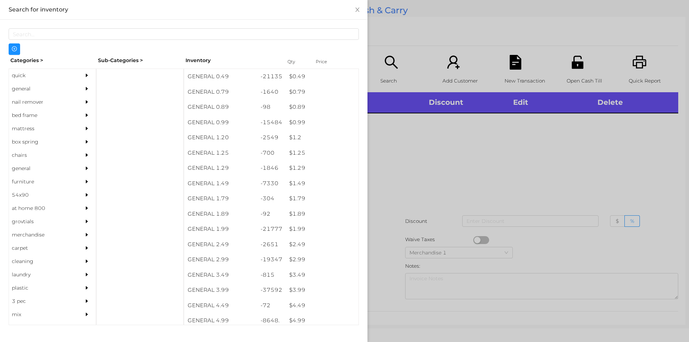
click at [31, 90] on div "general" at bounding box center [41, 88] width 65 height 13
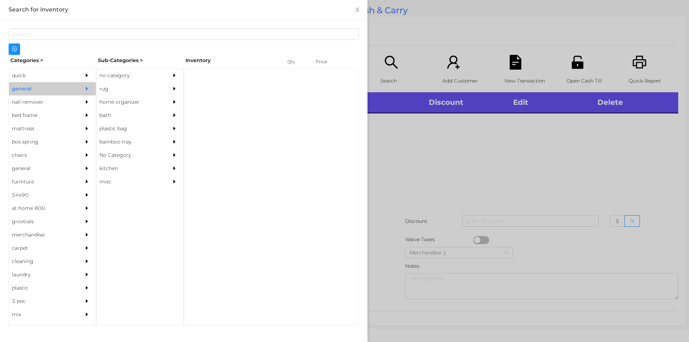
click at [127, 73] on div "no category" at bounding box center [129, 75] width 65 height 13
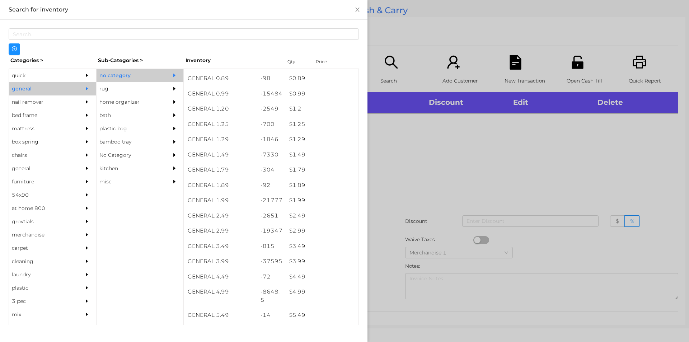
scroll to position [0, 0]
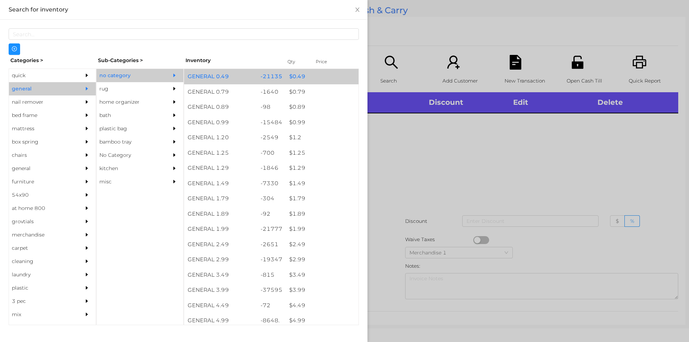
click at [295, 75] on div "$ 0.49" at bounding box center [322, 76] width 73 height 15
click at [293, 78] on div "$ 0.49" at bounding box center [322, 76] width 73 height 15
click at [293, 81] on div "$ 0.49" at bounding box center [322, 76] width 73 height 15
click at [297, 77] on div "$ 0.49" at bounding box center [322, 76] width 73 height 15
click at [413, 47] on div at bounding box center [344, 171] width 689 height 342
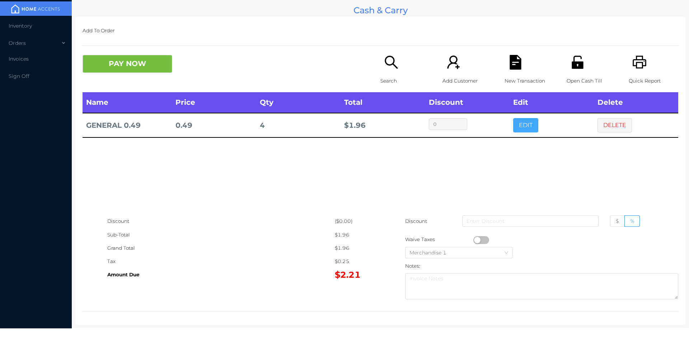
click at [525, 124] on button "EDIT" at bounding box center [525, 125] width 25 height 14
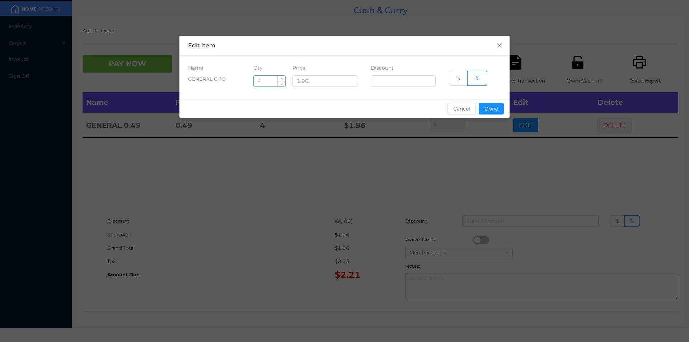
click at [269, 82] on input "4" at bounding box center [270, 81] width 32 height 11
type input "2"
click at [485, 113] on button "Done" at bounding box center [491, 108] width 25 height 11
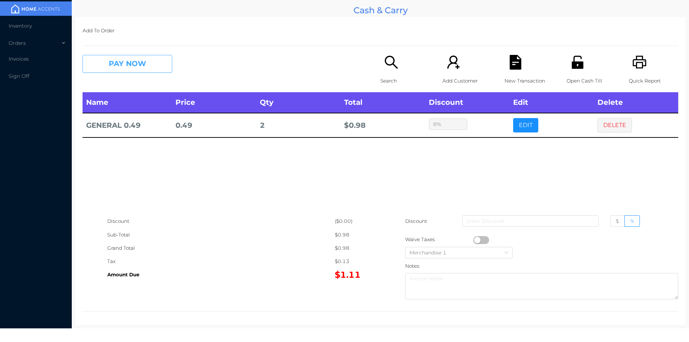
click at [130, 69] on button "PAY NOW" at bounding box center [128, 64] width 90 height 18
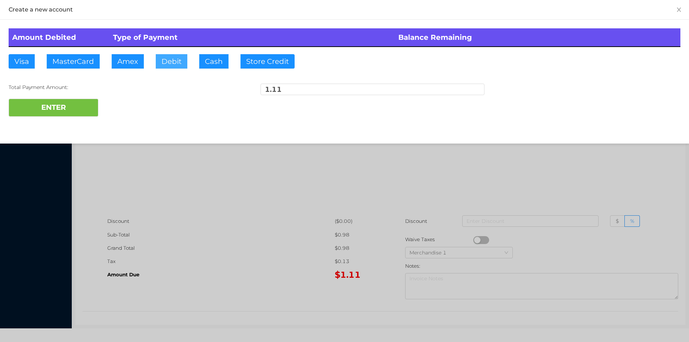
click at [171, 60] on button "Debit" at bounding box center [172, 61] width 32 height 14
click at [68, 108] on button "ENTER" at bounding box center [54, 108] width 90 height 18
type input "0"
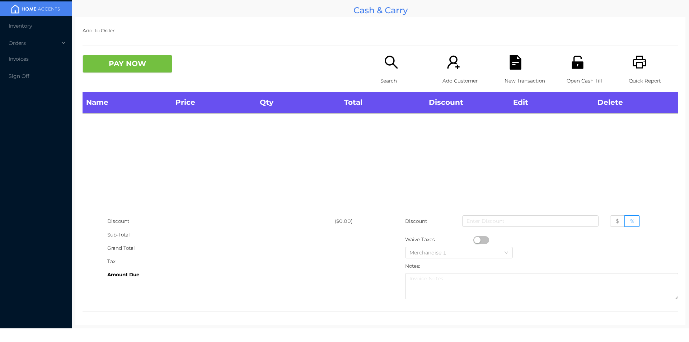
click at [381, 80] on p "Search" at bounding box center [406, 80] width 50 height 13
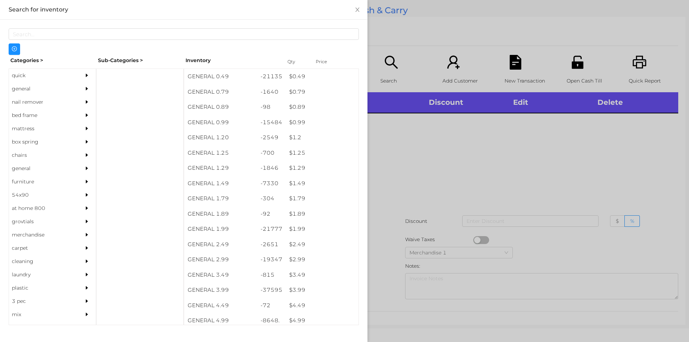
click at [29, 91] on div "general" at bounding box center [41, 88] width 65 height 13
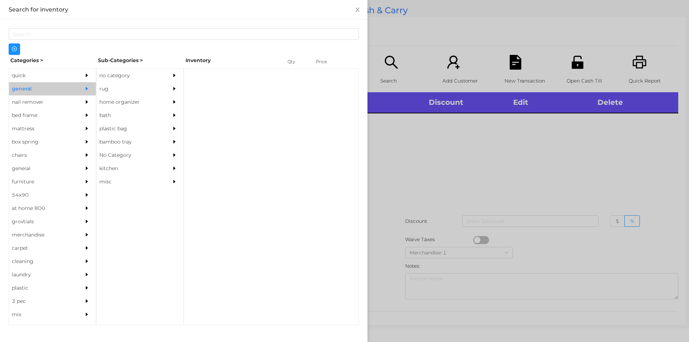
click at [126, 79] on div "no category" at bounding box center [129, 75] width 65 height 13
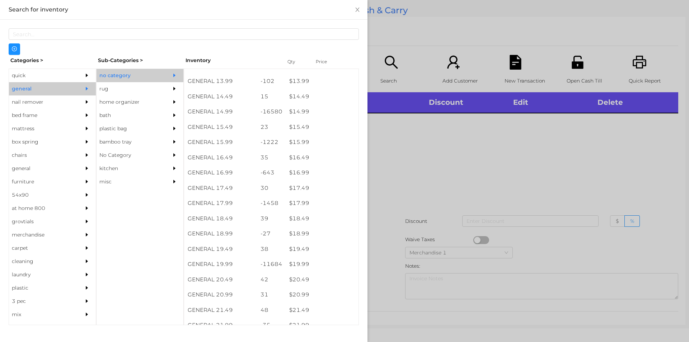
scroll to position [601, 0]
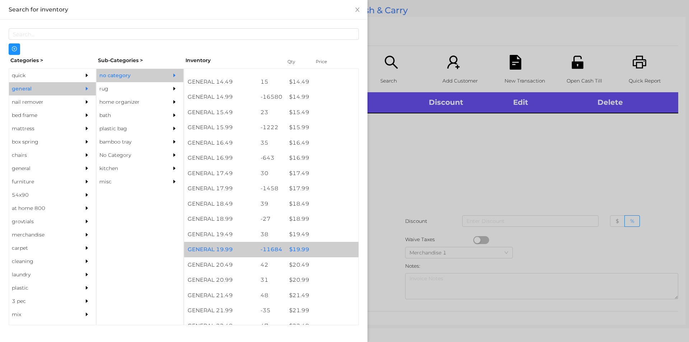
click at [312, 250] on div "$ 19.99" at bounding box center [322, 249] width 73 height 15
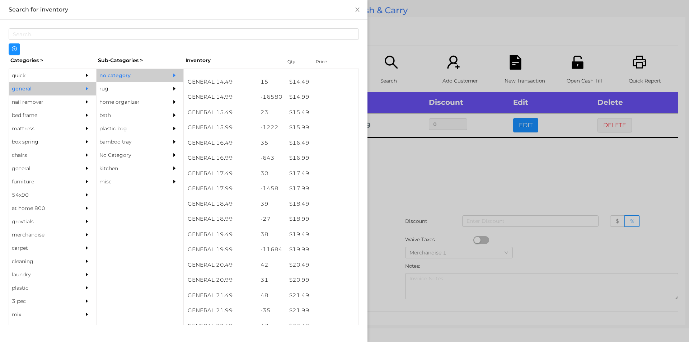
click at [404, 190] on div at bounding box center [344, 171] width 689 height 342
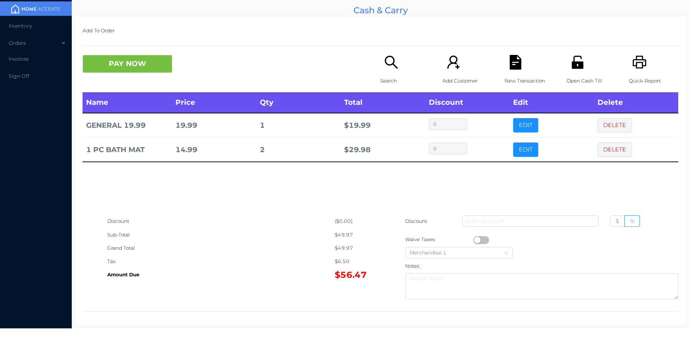
click at [511, 64] on icon "icon: file-text" at bounding box center [515, 62] width 15 height 15
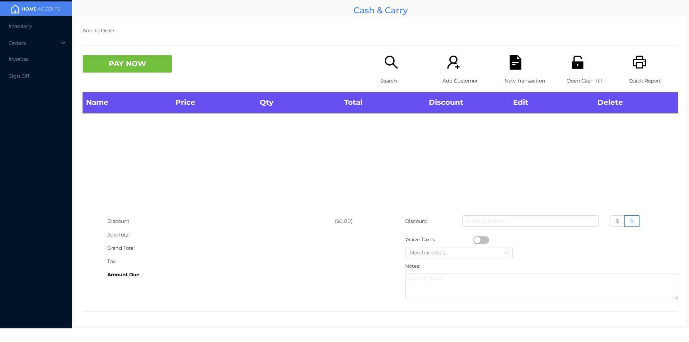
click at [633, 63] on icon "icon: printer" at bounding box center [640, 62] width 14 height 13
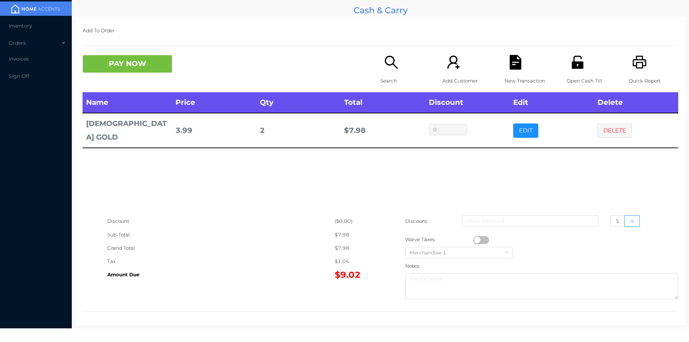
click at [112, 71] on button "PAY NOW" at bounding box center [128, 64] width 90 height 18
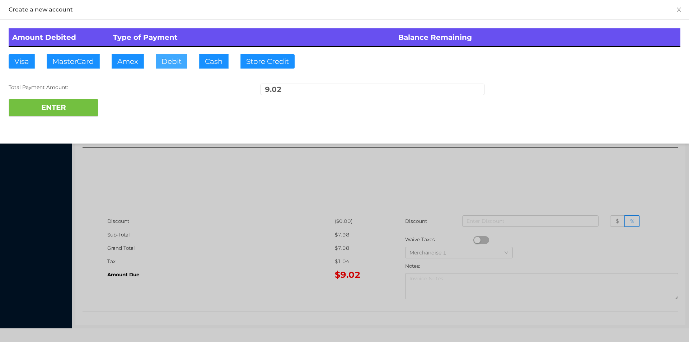
click at [184, 65] on button "Debit" at bounding box center [172, 61] width 32 height 14
click at [43, 115] on button "ENTER" at bounding box center [54, 108] width 90 height 18
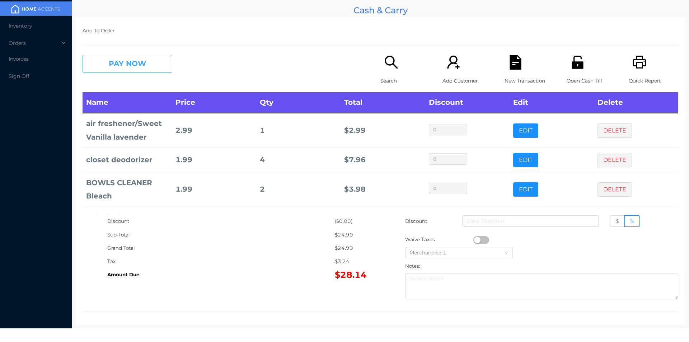
click at [143, 69] on button "PAY NOW" at bounding box center [128, 64] width 90 height 18
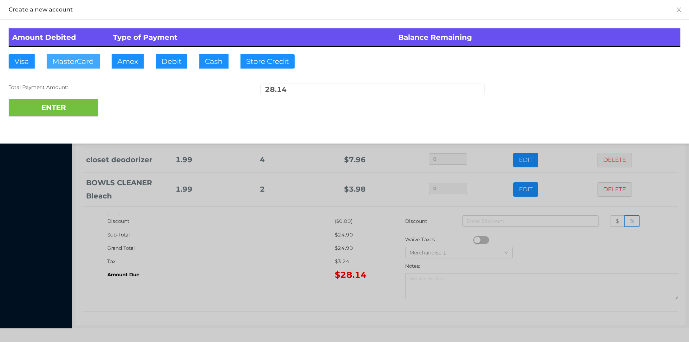
click at [78, 57] on button "MasterCard" at bounding box center [73, 61] width 53 height 14
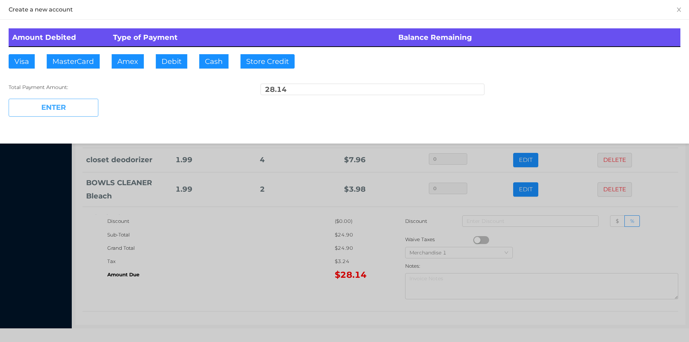
click at [43, 107] on button "ENTER" at bounding box center [54, 108] width 90 height 18
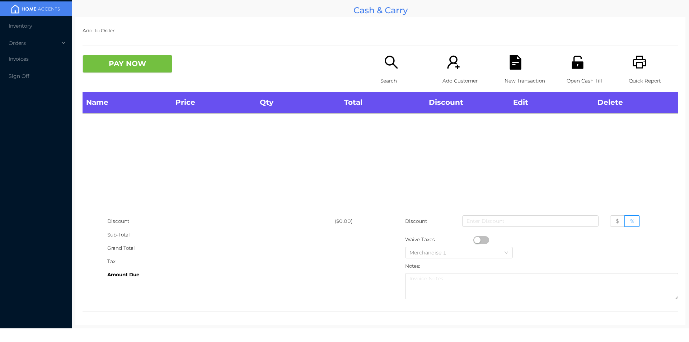
click at [388, 73] on div "Search" at bounding box center [406, 73] width 50 height 37
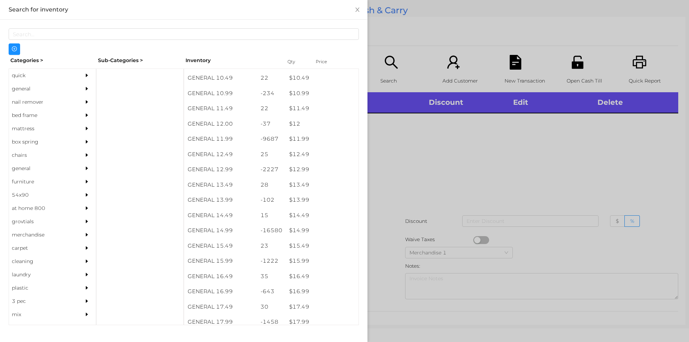
scroll to position [514, 0]
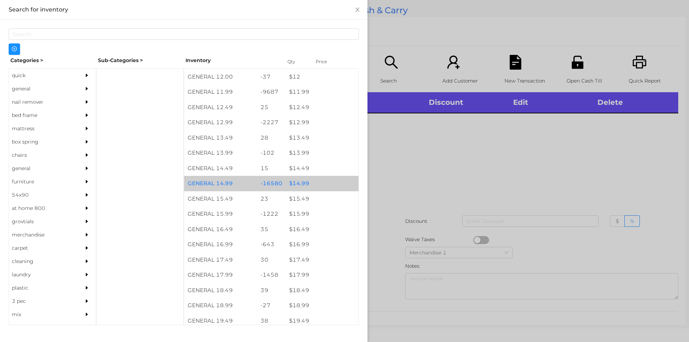
click at [313, 182] on div "$ 14.99" at bounding box center [322, 183] width 73 height 15
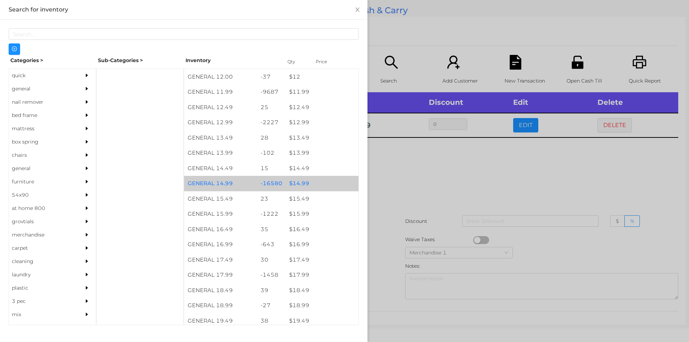
click at [311, 178] on div "$ 14.99" at bounding box center [322, 183] width 73 height 15
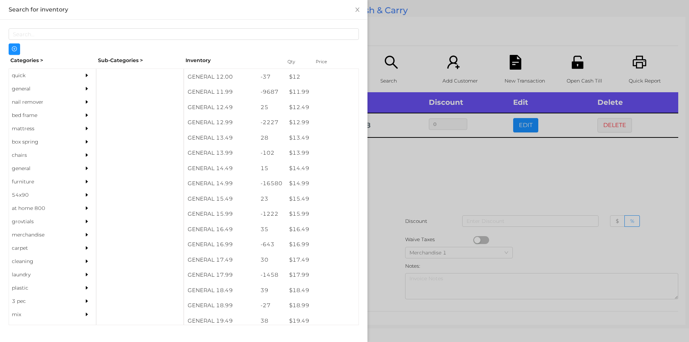
click at [390, 206] on div at bounding box center [344, 171] width 689 height 342
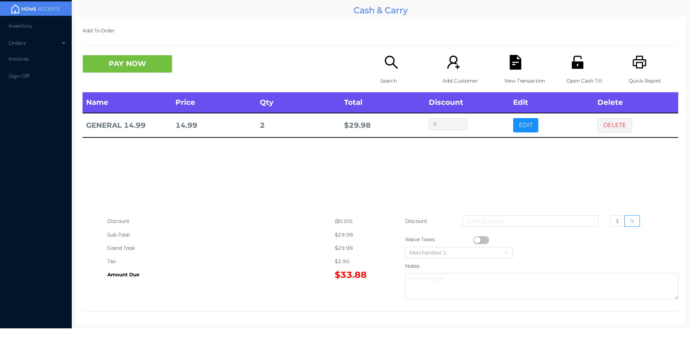
click at [510, 62] on icon "icon: file-text" at bounding box center [515, 62] width 11 height 15
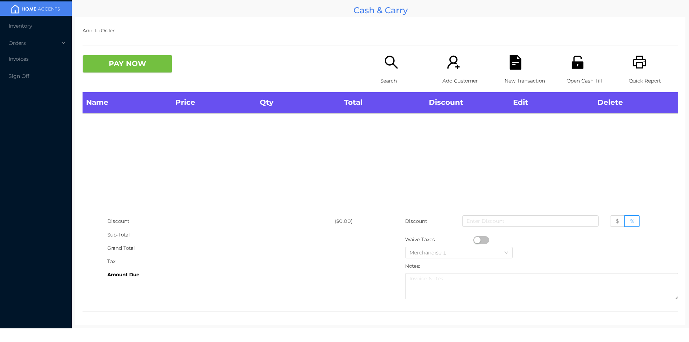
click at [385, 67] on icon "icon: search" at bounding box center [391, 62] width 15 height 15
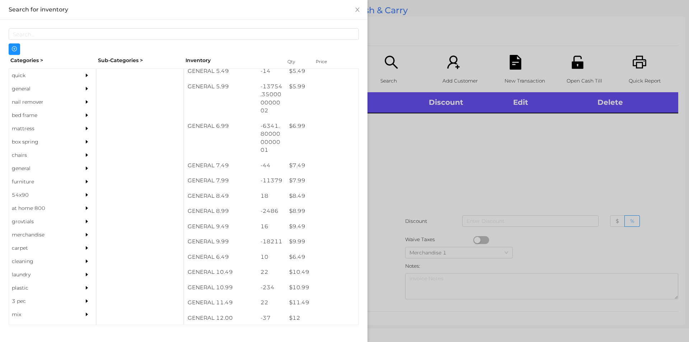
scroll to position [281, 0]
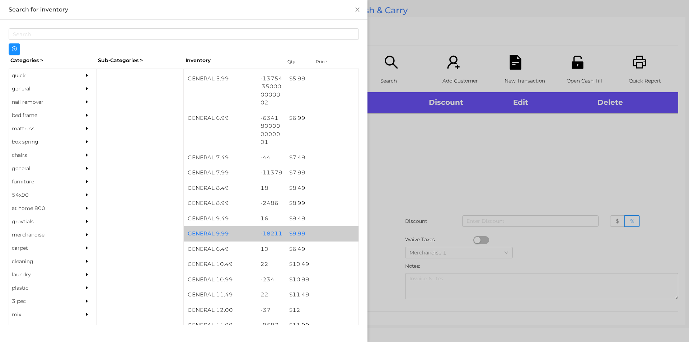
click at [287, 233] on div "$ 9.99" at bounding box center [322, 233] width 73 height 15
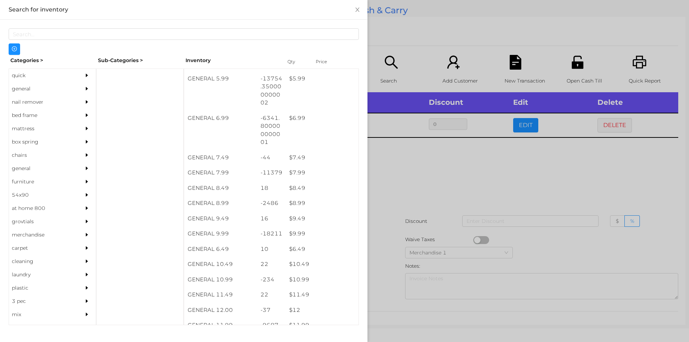
click at [397, 238] on div at bounding box center [344, 171] width 689 height 342
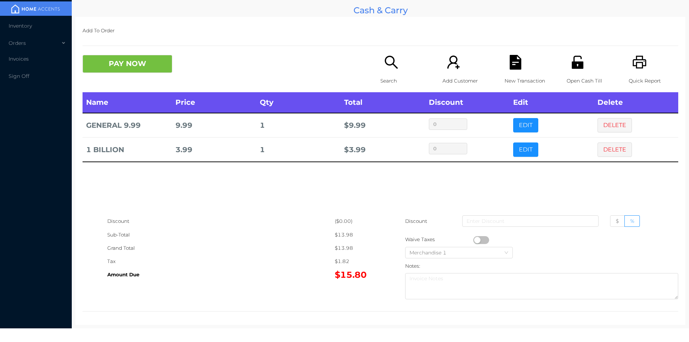
click at [640, 71] on div "Quick Report" at bounding box center [654, 73] width 50 height 37
click at [154, 61] on button "PAY NOW" at bounding box center [128, 64] width 90 height 18
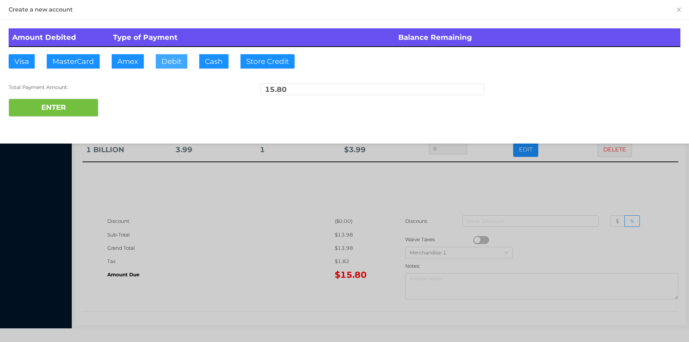
click at [177, 55] on button "Debit" at bounding box center [172, 61] width 32 height 14
click at [65, 103] on button "ENTER" at bounding box center [54, 108] width 90 height 18
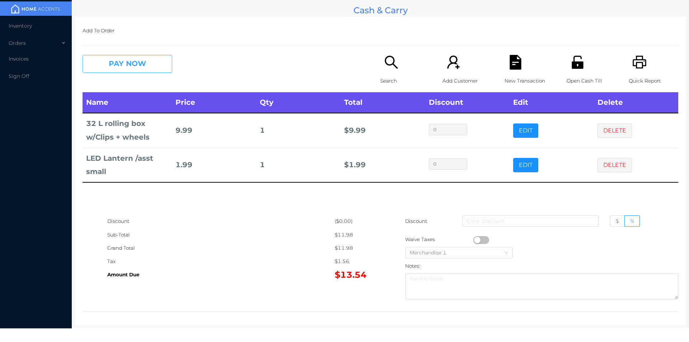
click at [126, 67] on button "PAY NOW" at bounding box center [128, 64] width 90 height 18
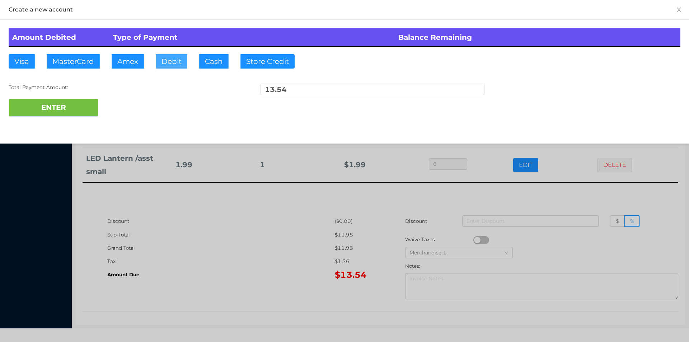
click at [166, 63] on button "Debit" at bounding box center [172, 61] width 32 height 14
click at [68, 107] on button "ENTER" at bounding box center [54, 108] width 90 height 18
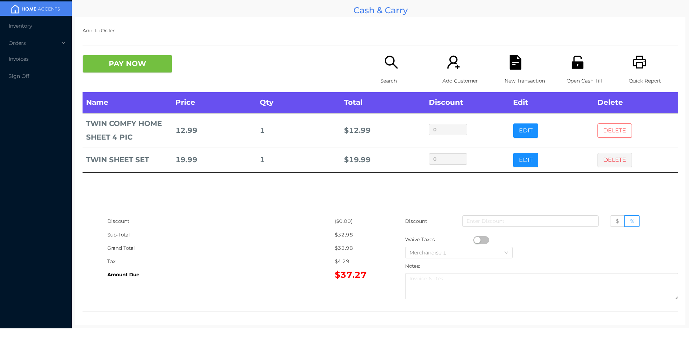
click at [611, 136] on button "DELETE" at bounding box center [615, 131] width 34 height 14
click at [611, 153] on button "DELETE" at bounding box center [615, 160] width 34 height 14
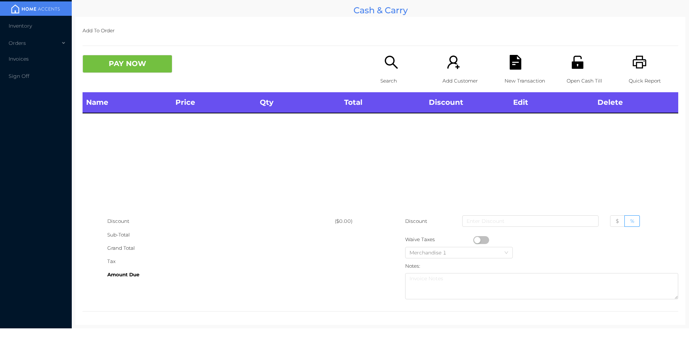
click at [601, 136] on div "Name Price Qty Total Discount Edit Delete" at bounding box center [381, 153] width 596 height 122
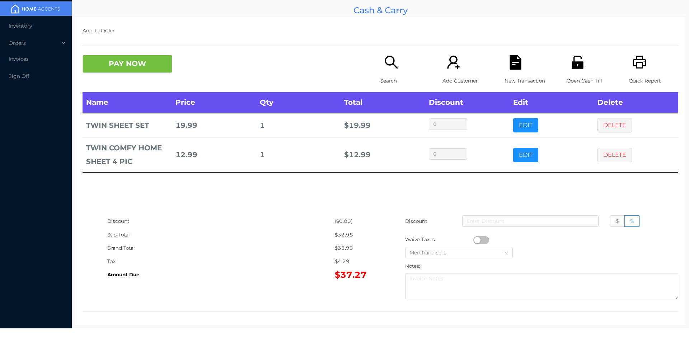
click at [383, 71] on div "Search" at bounding box center [406, 73] width 50 height 37
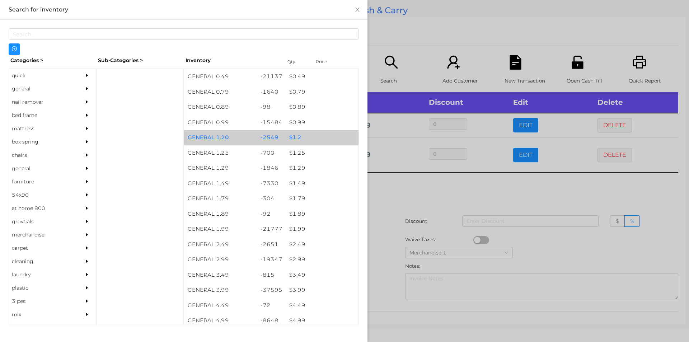
click at [299, 139] on div "$ 1.2" at bounding box center [322, 137] width 73 height 15
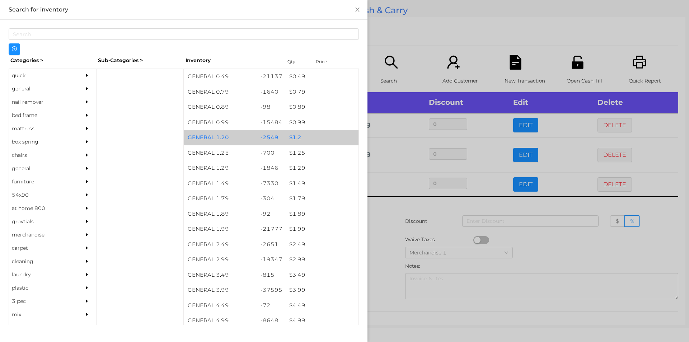
click at [290, 133] on div "$ 1.2" at bounding box center [322, 137] width 73 height 15
click at [294, 134] on div "$ 1.2" at bounding box center [322, 137] width 73 height 15
click at [288, 137] on div "$ 1.2" at bounding box center [322, 137] width 73 height 15
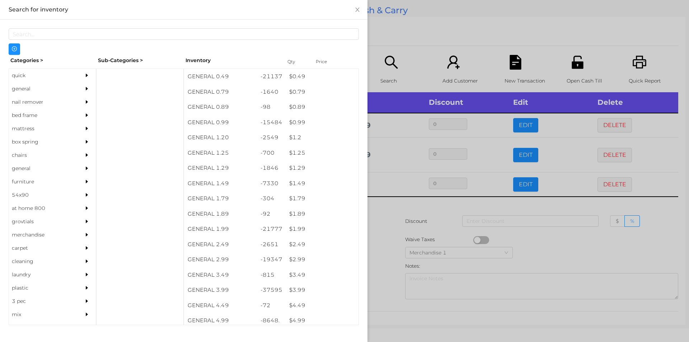
click at [390, 234] on div at bounding box center [344, 171] width 689 height 342
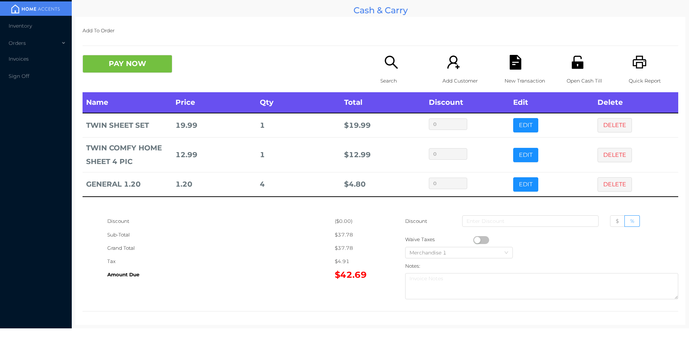
scroll to position [3, 0]
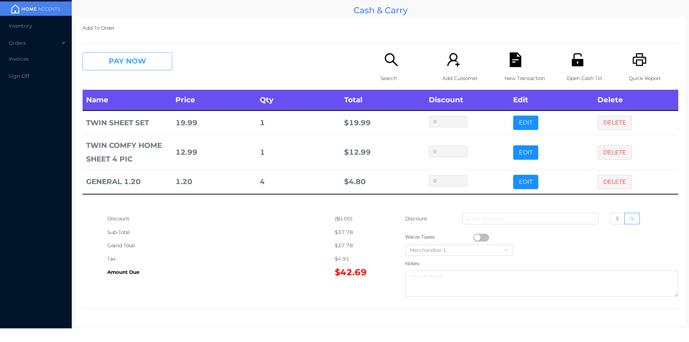
click at [124, 67] on button "PAY NOW" at bounding box center [128, 61] width 90 height 18
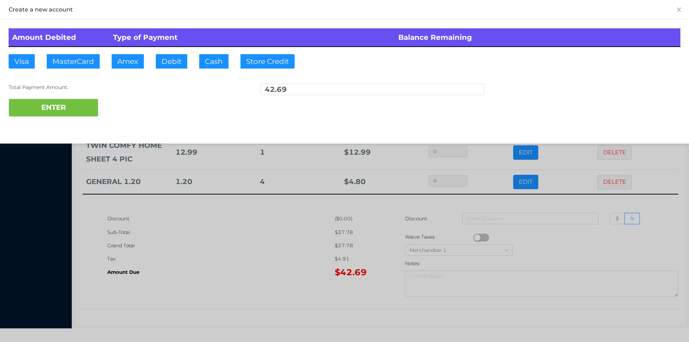
click at [108, 92] on div "Total Payment Amount: 42.69" at bounding box center [345, 91] width 672 height 15
click at [540, 227] on div at bounding box center [344, 171] width 689 height 342
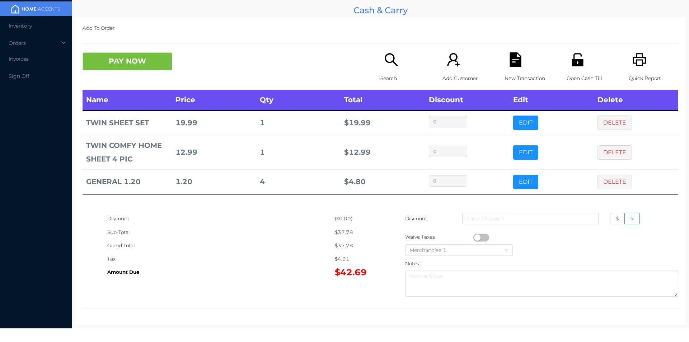
click at [517, 65] on icon "icon: file-text" at bounding box center [515, 59] width 11 height 15
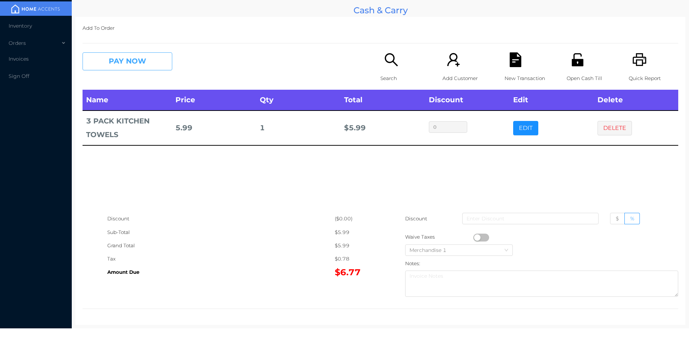
click at [127, 66] on button "PAY NOW" at bounding box center [128, 61] width 90 height 18
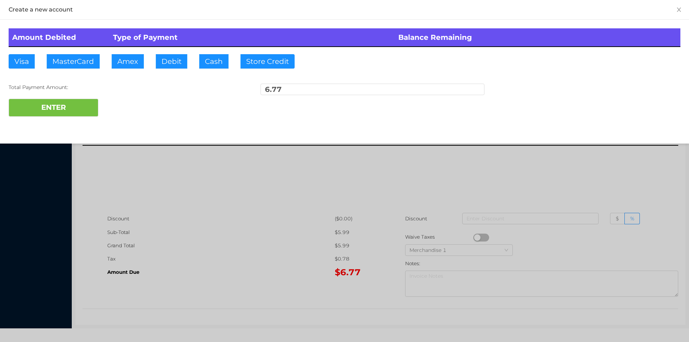
click at [245, 206] on div at bounding box center [344, 171] width 689 height 342
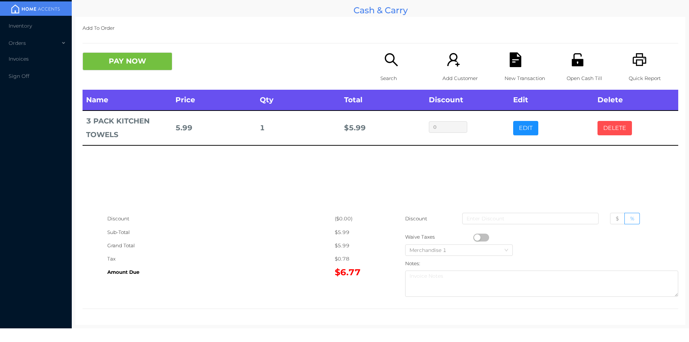
click at [612, 130] on button "DELETE" at bounding box center [615, 128] width 34 height 14
click at [634, 65] on icon "icon: printer" at bounding box center [640, 59] width 15 height 15
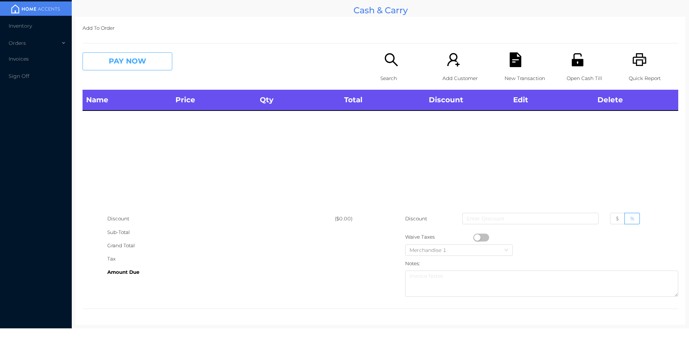
click at [123, 70] on button "PAY NOW" at bounding box center [128, 61] width 90 height 18
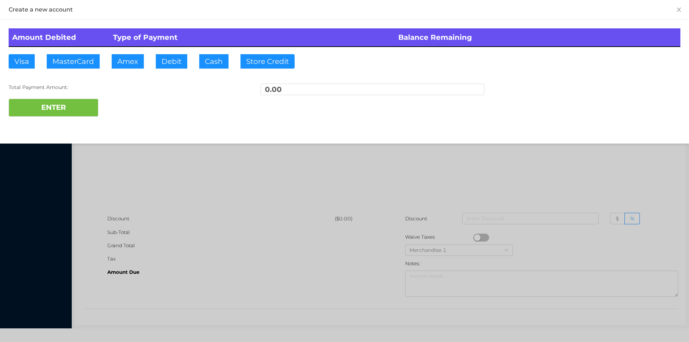
click at [162, 156] on div at bounding box center [344, 171] width 689 height 342
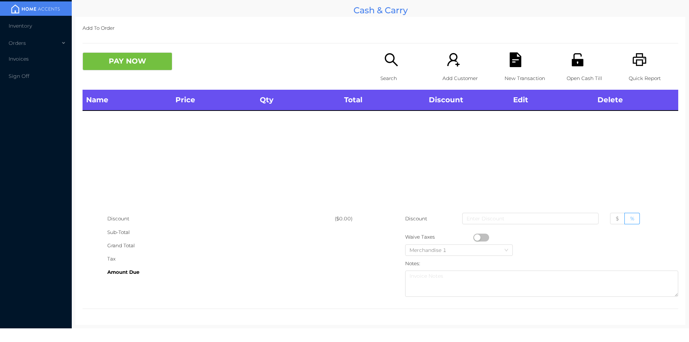
click at [571, 67] on icon "icon: unlock" at bounding box center [578, 59] width 15 height 15
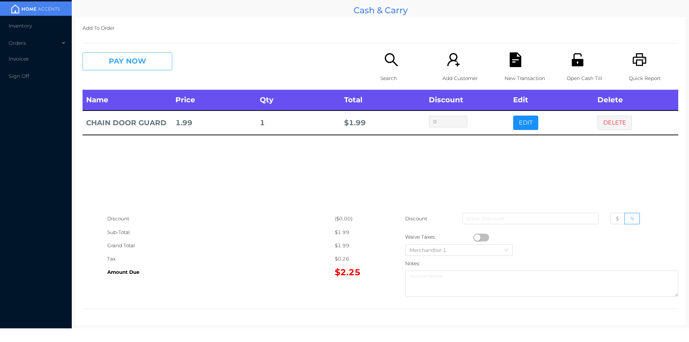
click at [115, 66] on button "PAY NOW" at bounding box center [128, 61] width 90 height 18
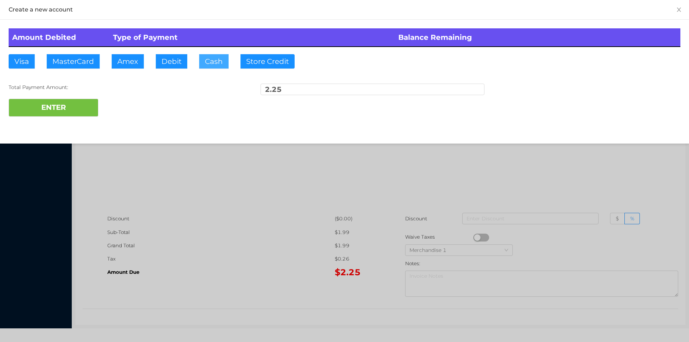
click at [210, 63] on button "Cash" at bounding box center [213, 61] width 29 height 14
type input "5."
click at [56, 105] on button "ENTER" at bounding box center [54, 108] width 90 height 18
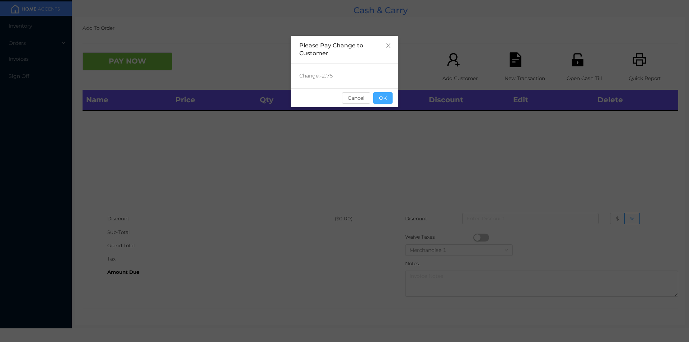
click at [385, 94] on button "OK" at bounding box center [382, 97] width 19 height 11
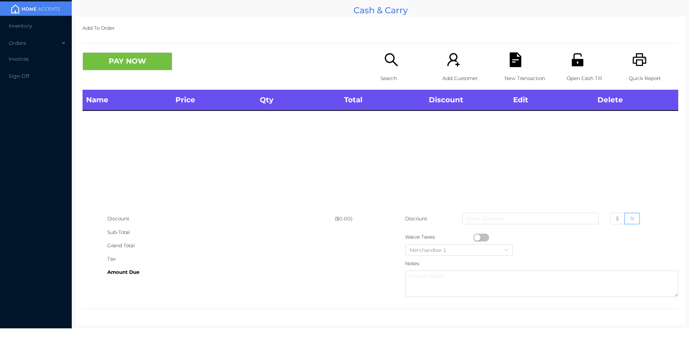
click at [389, 123] on div "Name Price Qty Total Discount Edit Delete" at bounding box center [381, 151] width 596 height 122
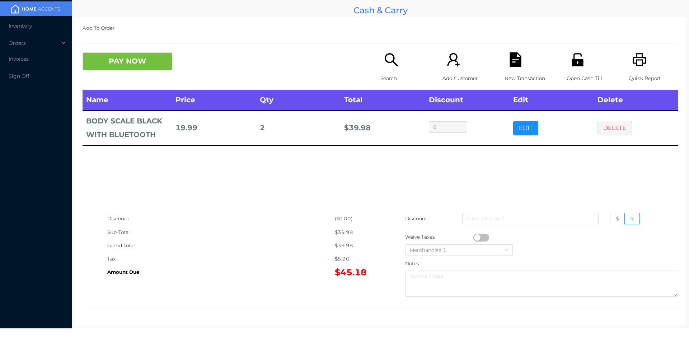
click at [522, 129] on button "EDIT" at bounding box center [525, 128] width 25 height 14
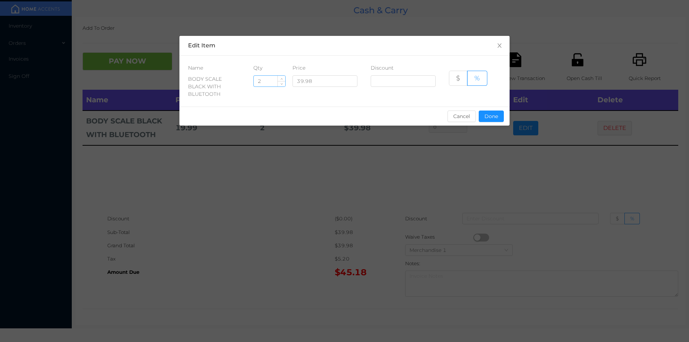
click at [275, 82] on input "2" at bounding box center [270, 81] width 32 height 11
type input "1"
click at [497, 111] on button "Done" at bounding box center [491, 116] width 25 height 11
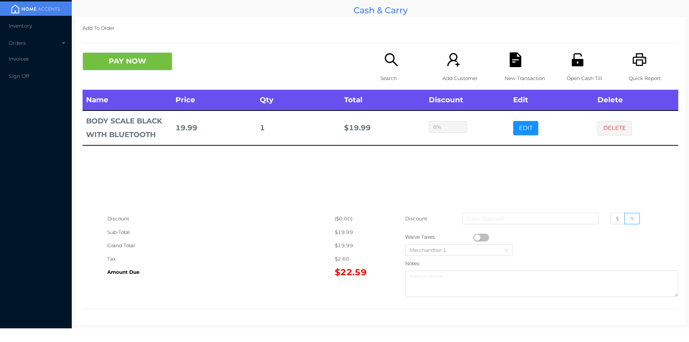
click at [491, 169] on div "sentinelStart Edit Item Name Qty Price Discount BODY SCALE BLACK WITH BLUETOOTH…" at bounding box center [344, 171] width 689 height 342
click at [119, 64] on button "PAY NOW" at bounding box center [128, 61] width 90 height 18
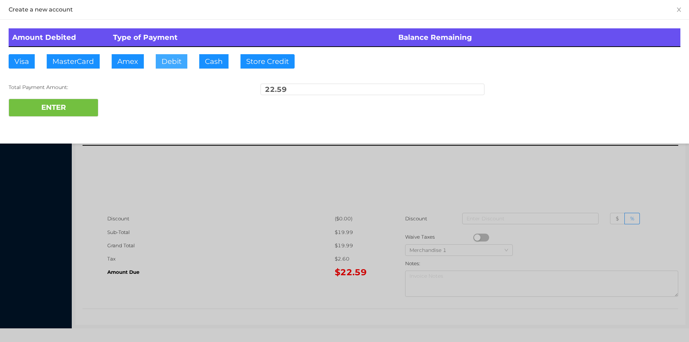
click at [164, 55] on button "Debit" at bounding box center [172, 61] width 32 height 14
click at [75, 112] on button "ENTER" at bounding box center [54, 108] width 90 height 18
type input "0"
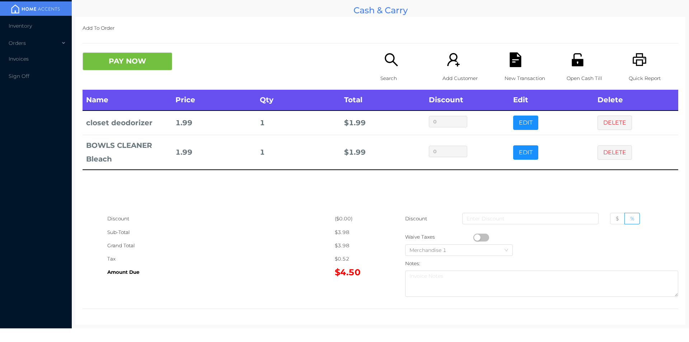
click at [391, 65] on icon "icon: search" at bounding box center [391, 59] width 15 height 15
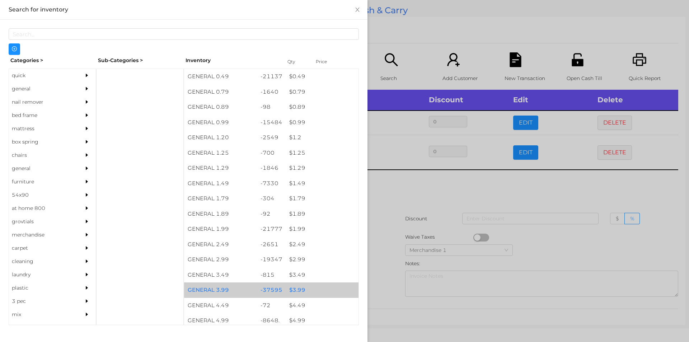
click at [289, 289] on div "$ 3.99" at bounding box center [322, 290] width 73 height 15
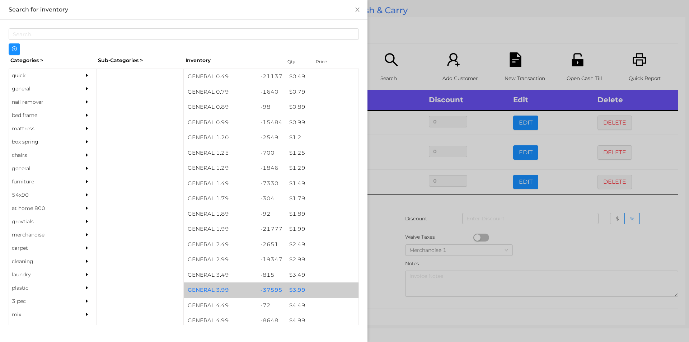
click at [387, 280] on div at bounding box center [344, 171] width 689 height 342
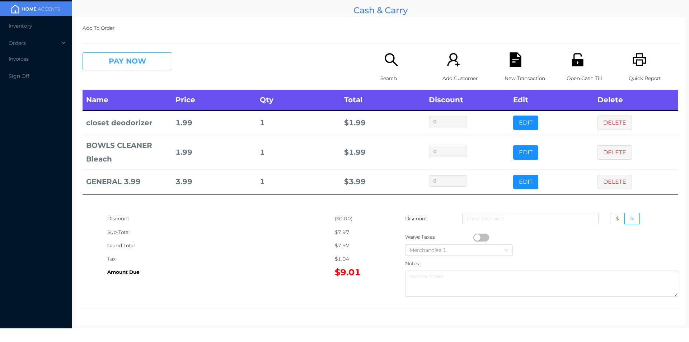
click at [105, 59] on button "PAY NOW" at bounding box center [128, 61] width 90 height 18
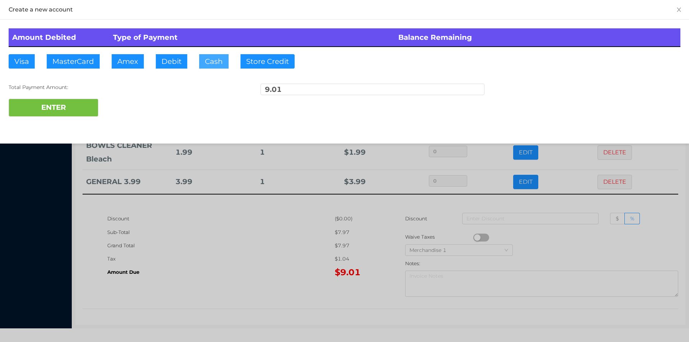
click at [205, 64] on button "Cash" at bounding box center [213, 61] width 29 height 14
click at [59, 105] on button "ENTER" at bounding box center [54, 108] width 90 height 18
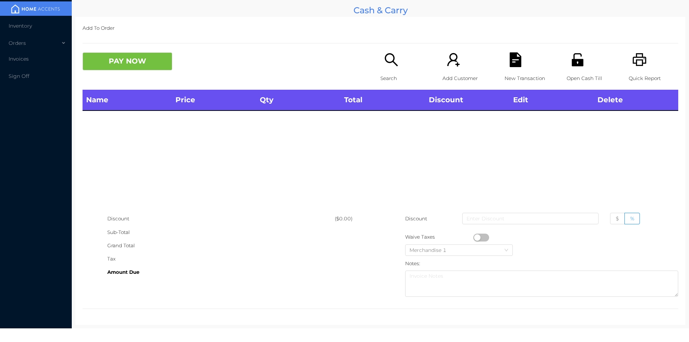
click at [389, 66] on icon "icon: search" at bounding box center [391, 59] width 15 height 15
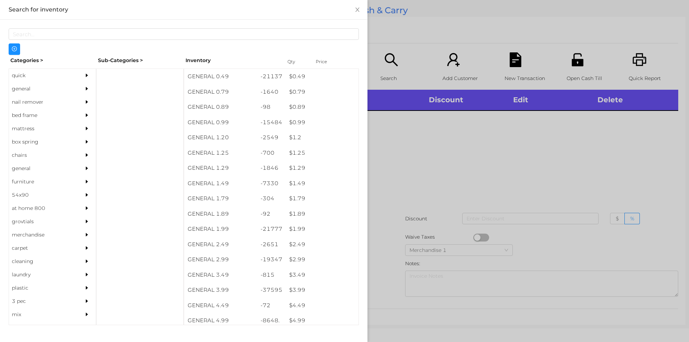
click at [25, 88] on div "general" at bounding box center [41, 88] width 65 height 13
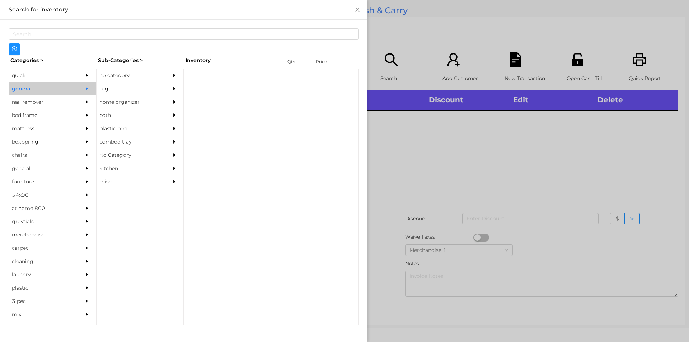
click at [110, 78] on div "no category" at bounding box center [129, 75] width 65 height 13
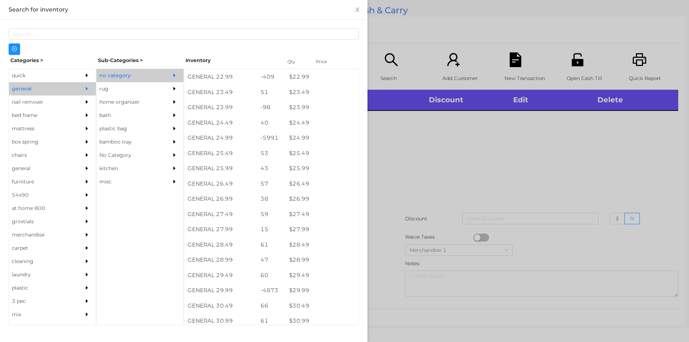
scroll to position [911, 0]
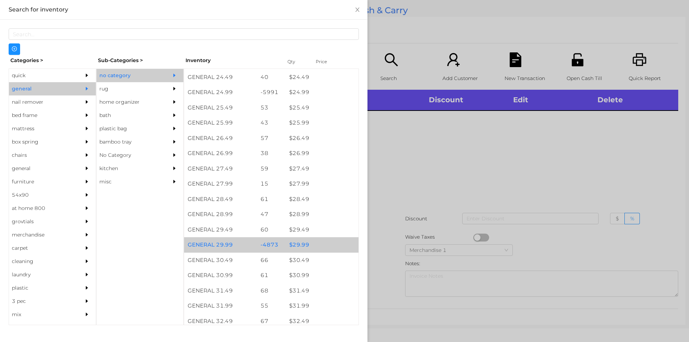
click at [296, 248] on div "$ 29.99" at bounding box center [322, 244] width 73 height 15
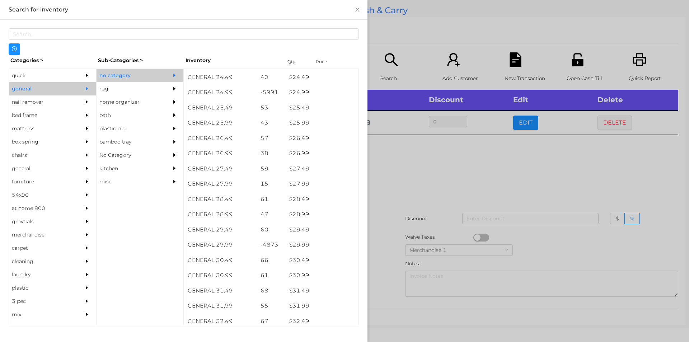
click at [36, 74] on div "quick" at bounding box center [41, 75] width 65 height 13
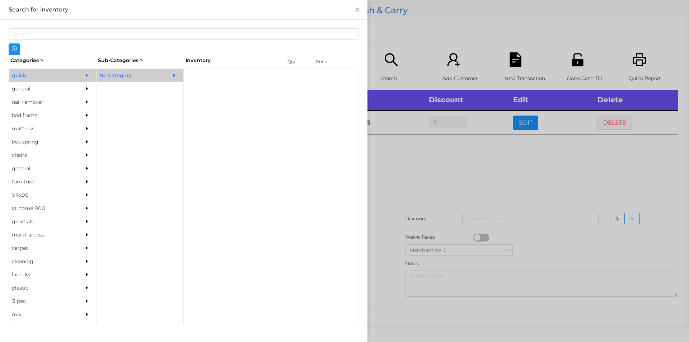
click at [116, 76] on div "No Category" at bounding box center [129, 75] width 65 height 13
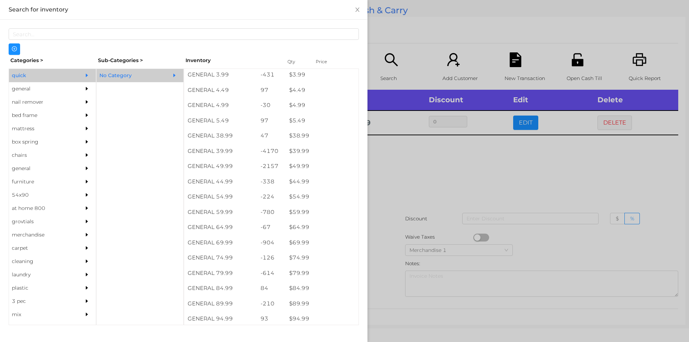
scroll to position [337, 0]
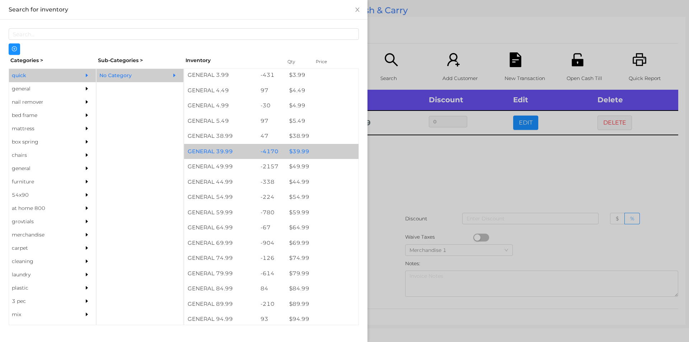
click at [292, 154] on div "$ 39.99" at bounding box center [322, 151] width 73 height 15
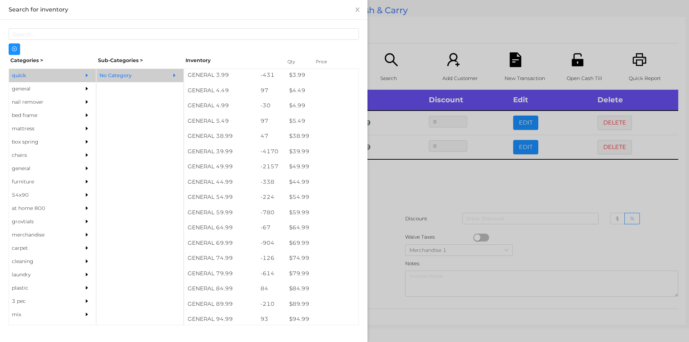
click at [380, 182] on div at bounding box center [344, 171] width 689 height 342
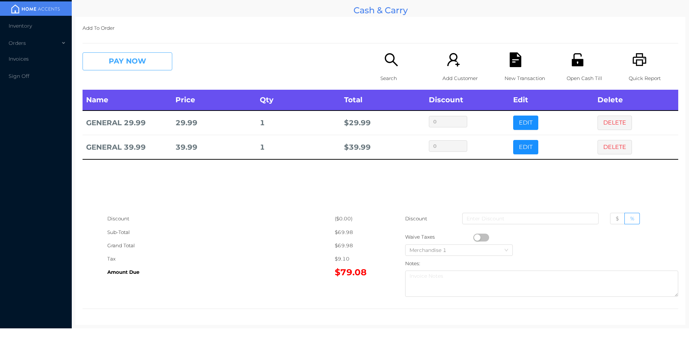
click at [104, 66] on button "PAY NOW" at bounding box center [128, 61] width 90 height 18
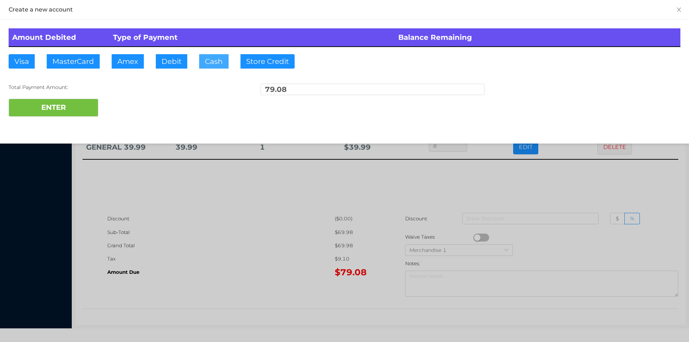
click at [210, 62] on button "Cash" at bounding box center [213, 61] width 29 height 14
type input "100."
click at [71, 108] on button "ENTER" at bounding box center [54, 108] width 90 height 18
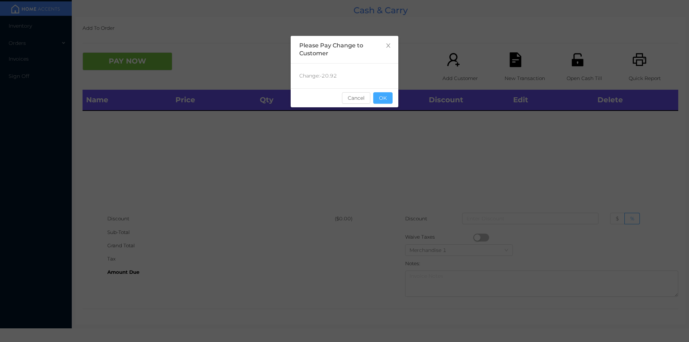
click at [381, 102] on button "OK" at bounding box center [382, 97] width 19 height 11
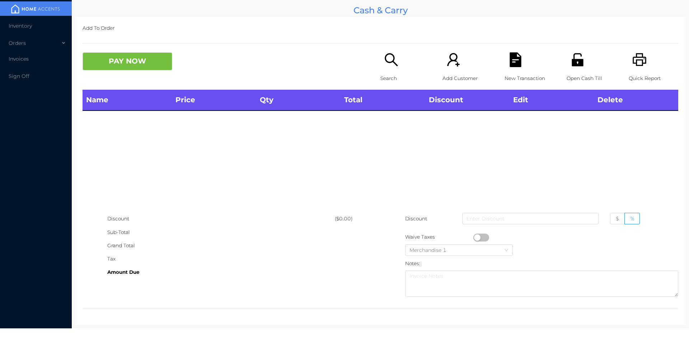
click at [387, 61] on icon "icon: search" at bounding box center [391, 59] width 15 height 15
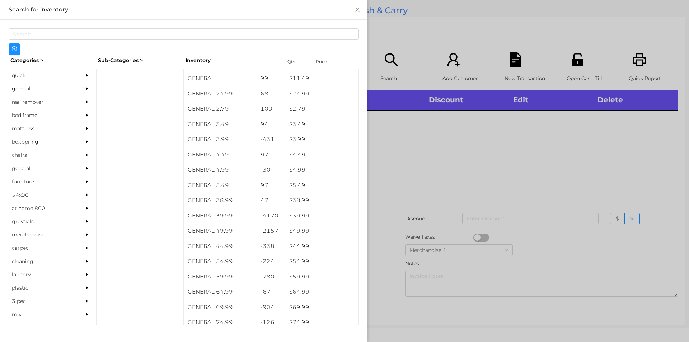
scroll to position [274, 0]
click at [24, 87] on div "general" at bounding box center [41, 88] width 65 height 13
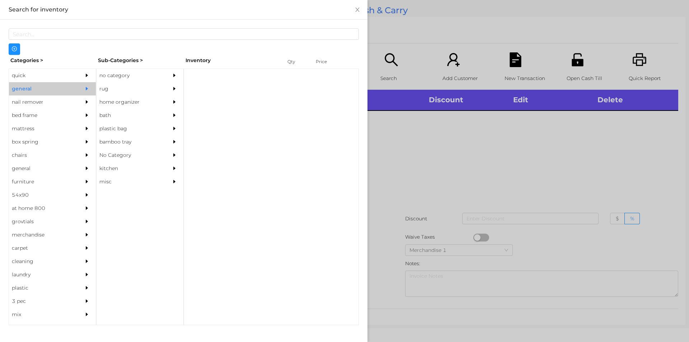
scroll to position [0, 0]
click at [112, 70] on div "no category" at bounding box center [129, 75] width 65 height 13
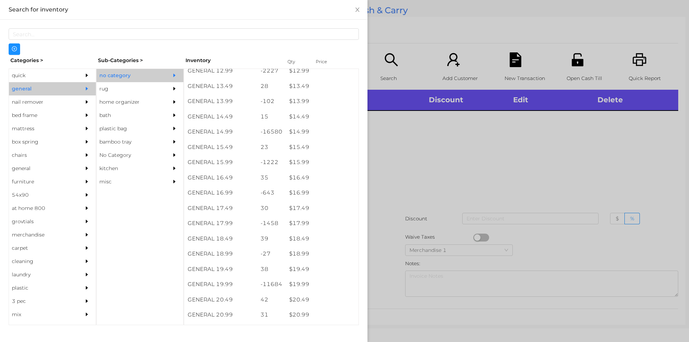
scroll to position [566, 0]
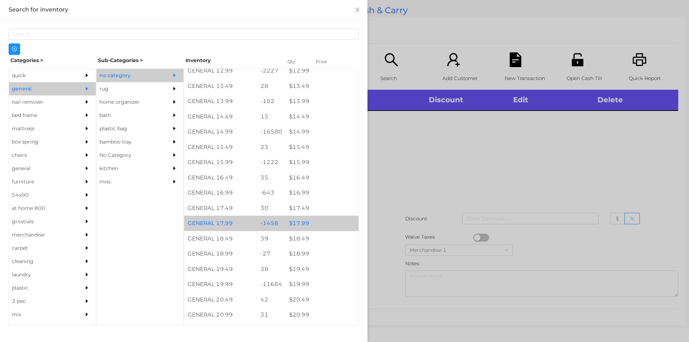
click at [295, 227] on div "$ 17.99" at bounding box center [322, 223] width 73 height 15
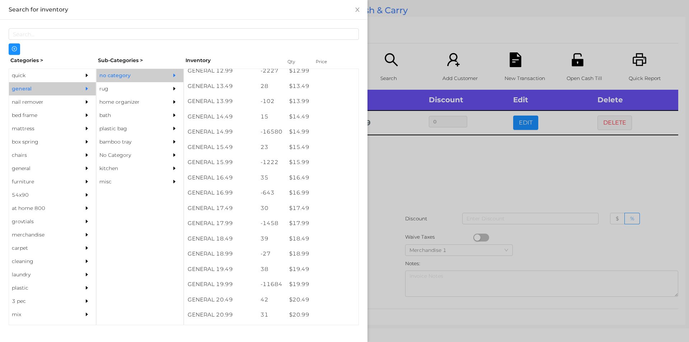
click at [391, 173] on div at bounding box center [344, 171] width 689 height 342
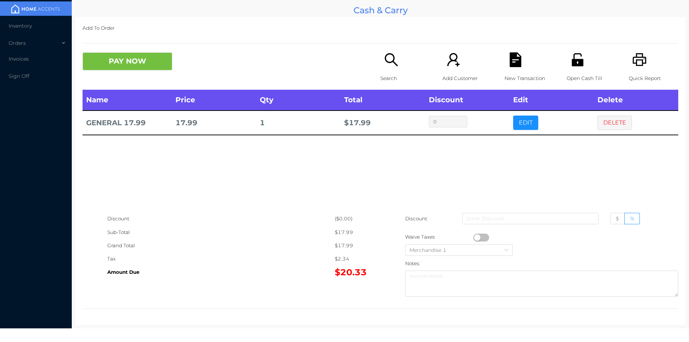
click at [477, 237] on button "button" at bounding box center [482, 238] width 16 height 8
click at [146, 62] on button "PAY NOW" at bounding box center [128, 61] width 90 height 18
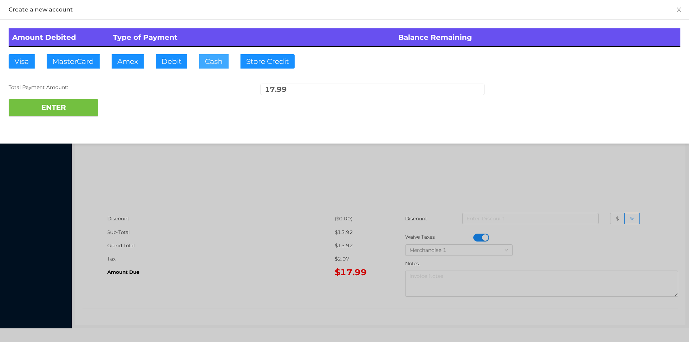
click at [210, 61] on button "Cash" at bounding box center [213, 61] width 29 height 14
type input "20."
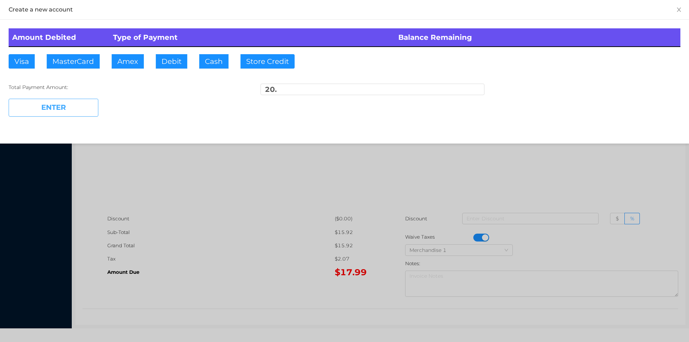
click at [62, 113] on button "ENTER" at bounding box center [54, 108] width 90 height 18
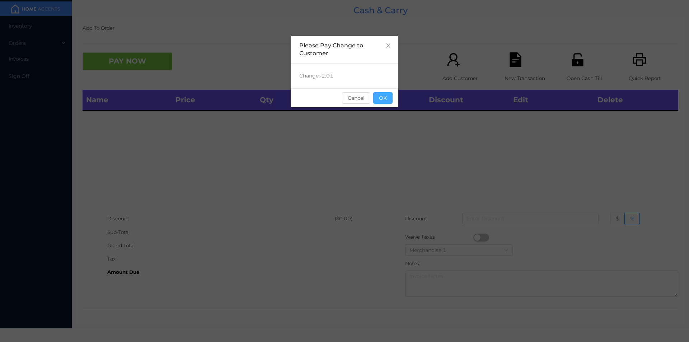
click at [383, 95] on button "OK" at bounding box center [382, 97] width 19 height 11
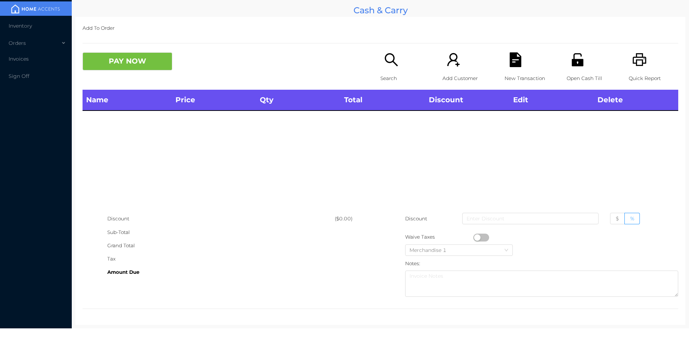
click at [386, 70] on div "Search" at bounding box center [406, 70] width 50 height 37
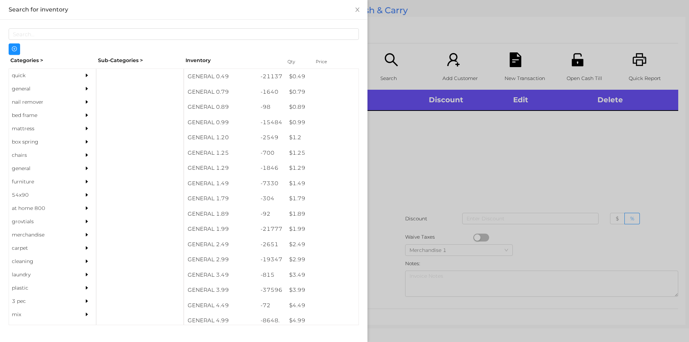
click at [291, 122] on div "$ 0.99" at bounding box center [322, 122] width 73 height 15
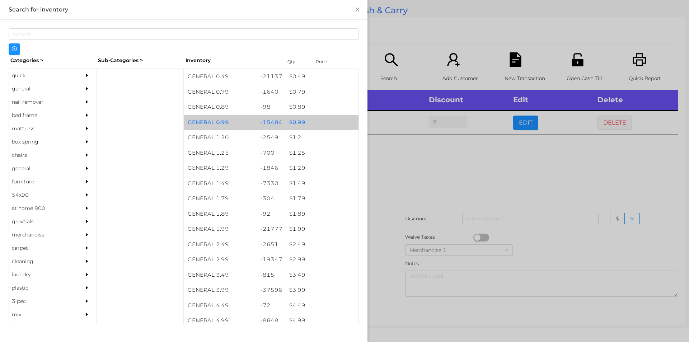
click at [294, 117] on div "$ 0.99" at bounding box center [322, 122] width 73 height 15
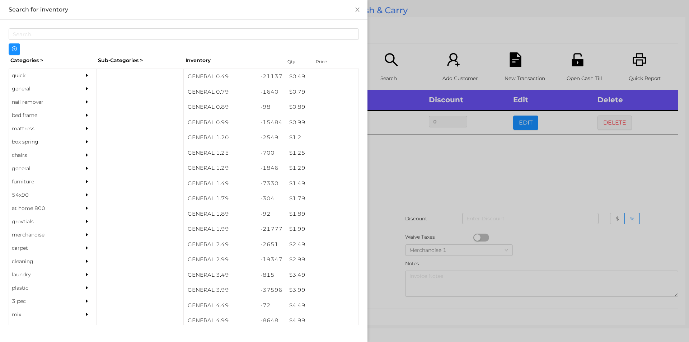
click at [389, 169] on div at bounding box center [344, 171] width 689 height 342
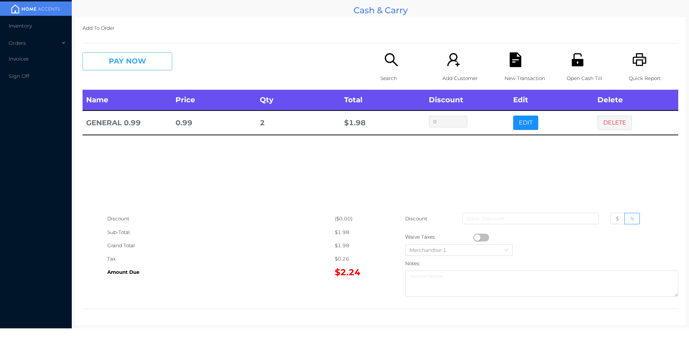
click at [158, 63] on button "PAY NOW" at bounding box center [128, 61] width 90 height 18
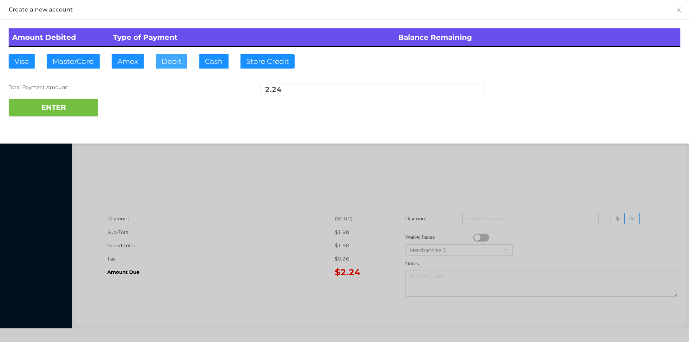
click at [166, 67] on button "Debit" at bounding box center [172, 61] width 32 height 14
click at [86, 104] on button "ENTER" at bounding box center [54, 108] width 90 height 18
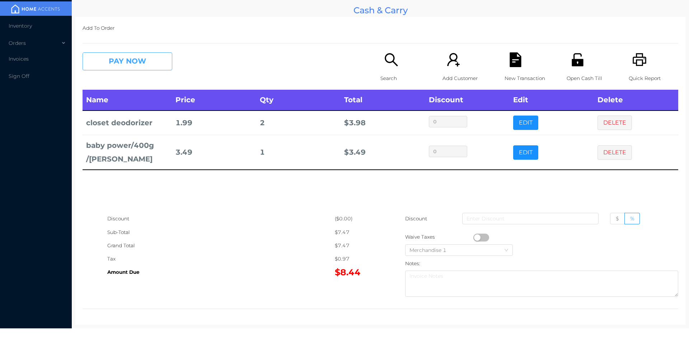
click at [120, 56] on button "PAY NOW" at bounding box center [128, 61] width 90 height 18
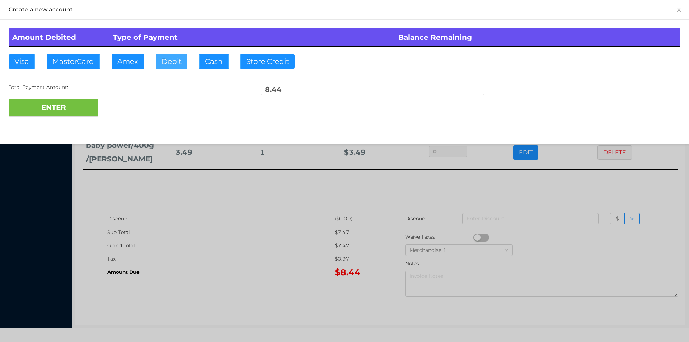
click at [156, 59] on button "Debit" at bounding box center [172, 61] width 32 height 14
click at [70, 101] on button "ENTER" at bounding box center [54, 108] width 90 height 18
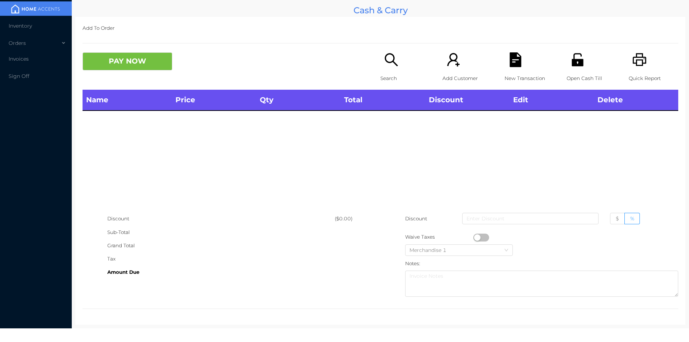
click at [388, 54] on icon "icon: search" at bounding box center [391, 59] width 13 height 13
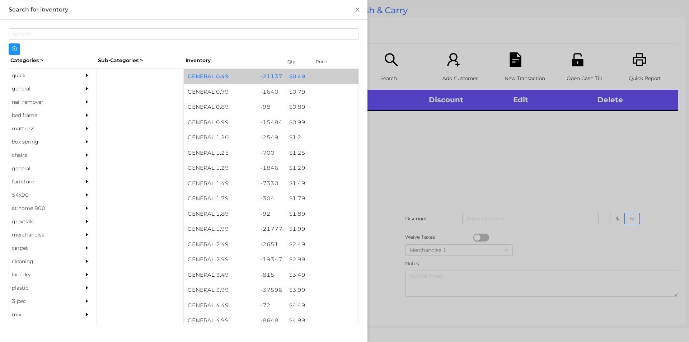
click at [296, 77] on div "$ 0.49" at bounding box center [322, 76] width 73 height 15
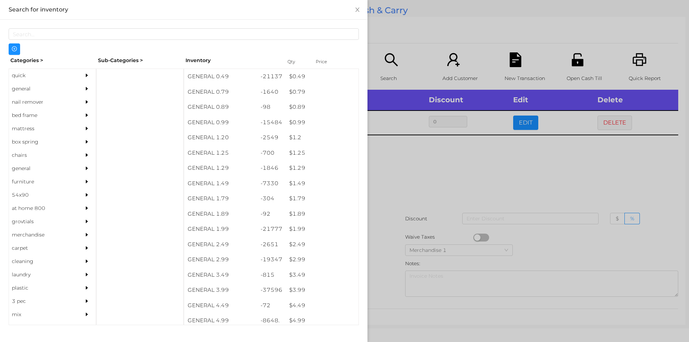
click at [403, 154] on div at bounding box center [344, 171] width 689 height 342
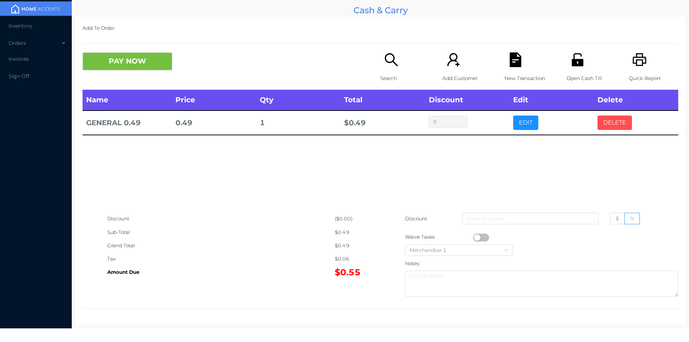
click at [601, 128] on button "DELETE" at bounding box center [615, 123] width 34 height 14
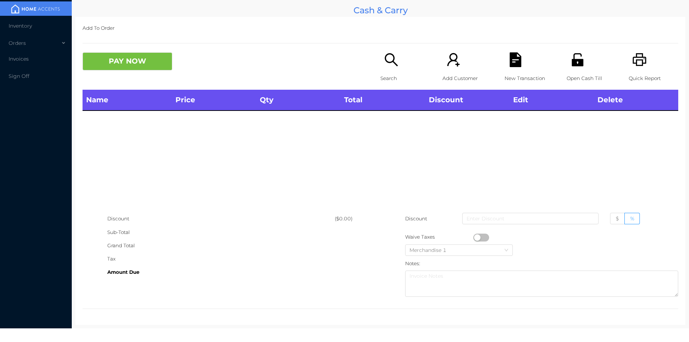
click at [403, 75] on p "Search" at bounding box center [406, 78] width 50 height 13
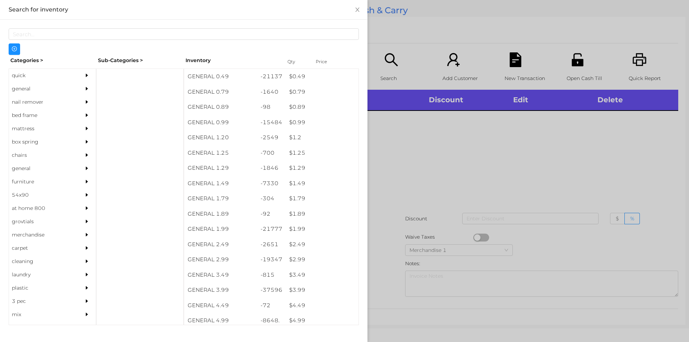
click at [25, 90] on div "general" at bounding box center [41, 88] width 65 height 13
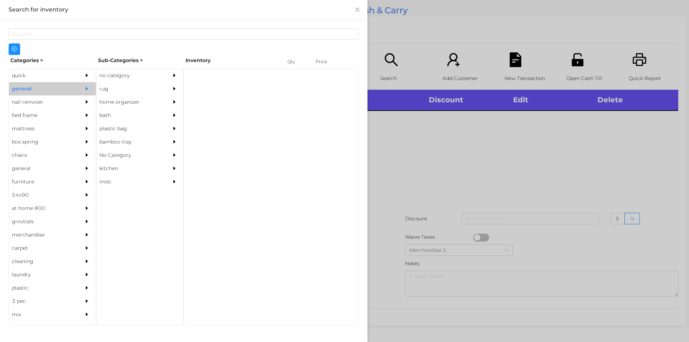
click at [112, 78] on div "no category" at bounding box center [129, 75] width 65 height 13
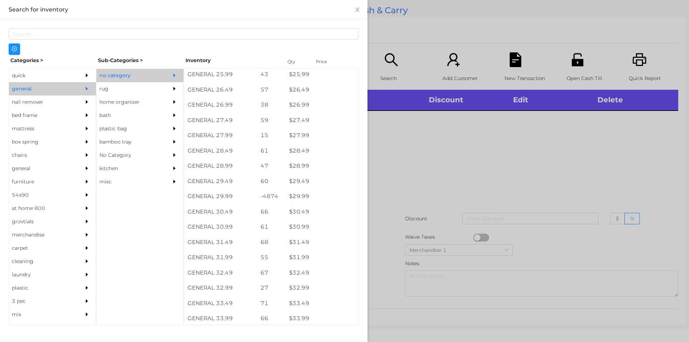
scroll to position [961, 0]
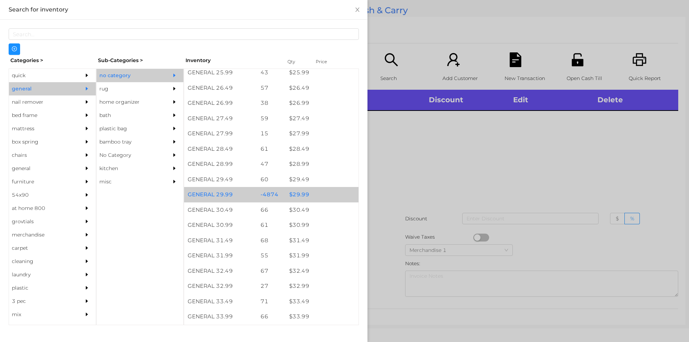
click at [301, 194] on div "$ 29.99" at bounding box center [322, 194] width 73 height 15
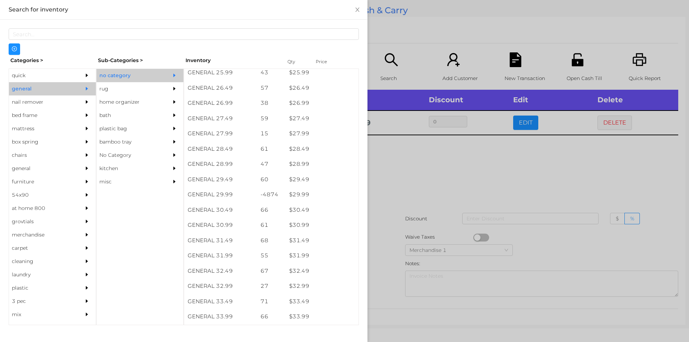
click at [400, 170] on div at bounding box center [344, 171] width 689 height 342
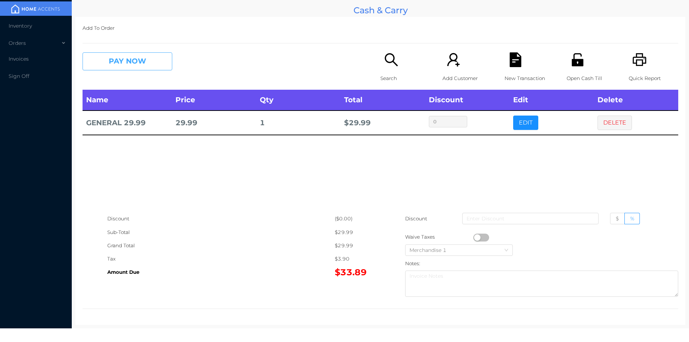
click at [121, 60] on button "PAY NOW" at bounding box center [128, 61] width 90 height 18
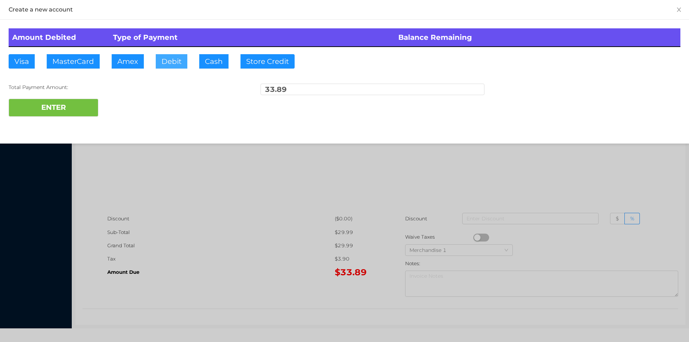
click at [163, 61] on button "Debit" at bounding box center [172, 61] width 32 height 14
type input "50."
click at [76, 112] on button "ENTER" at bounding box center [54, 108] width 90 height 18
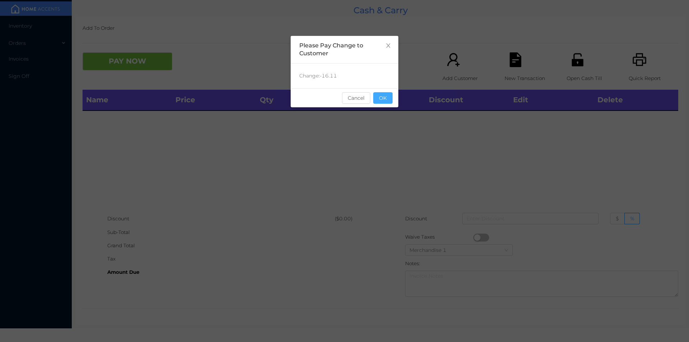
click at [386, 97] on button "OK" at bounding box center [382, 97] width 19 height 11
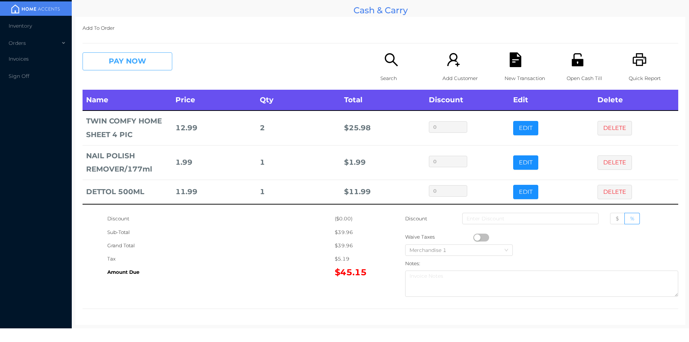
click at [114, 61] on button "PAY NOW" at bounding box center [128, 61] width 90 height 18
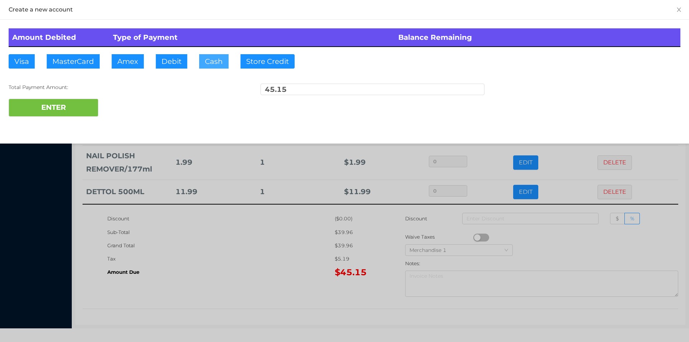
click at [219, 55] on button "Cash" at bounding box center [213, 61] width 29 height 14
click at [61, 106] on button "ENTER" at bounding box center [54, 108] width 90 height 18
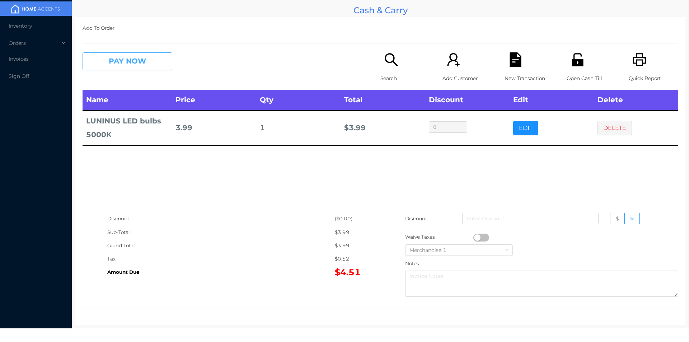
click at [120, 70] on button "PAY NOW" at bounding box center [128, 61] width 90 height 18
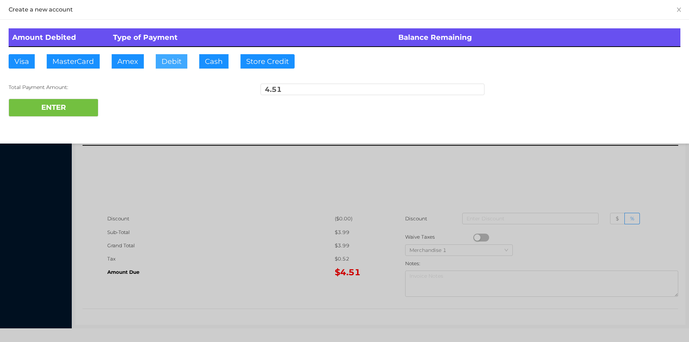
click at [166, 64] on button "Debit" at bounding box center [172, 61] width 32 height 14
click at [68, 103] on button "ENTER" at bounding box center [54, 108] width 90 height 18
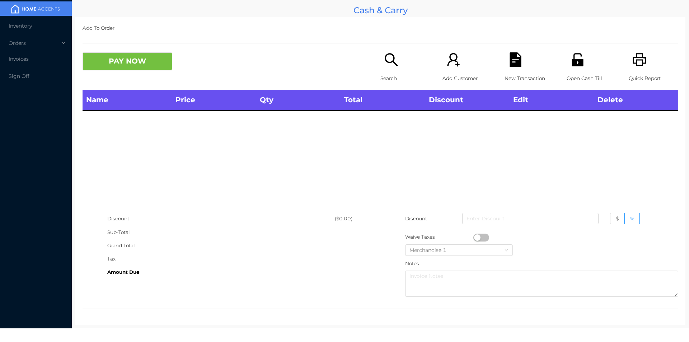
click at [385, 74] on p "Search" at bounding box center [406, 78] width 50 height 13
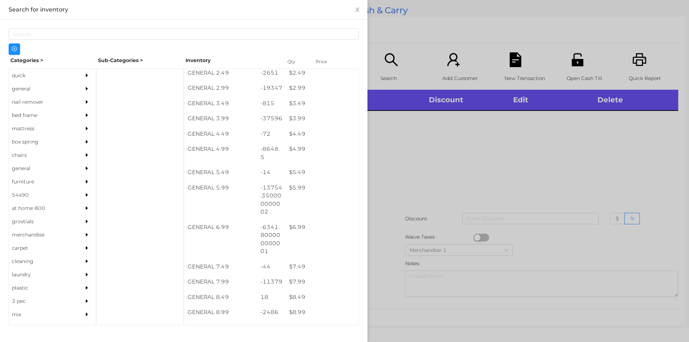
scroll to position [185, 0]
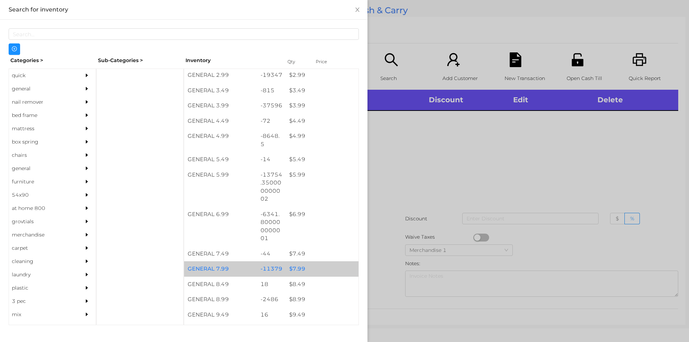
click at [295, 271] on div "$ 7.99" at bounding box center [322, 268] width 73 height 15
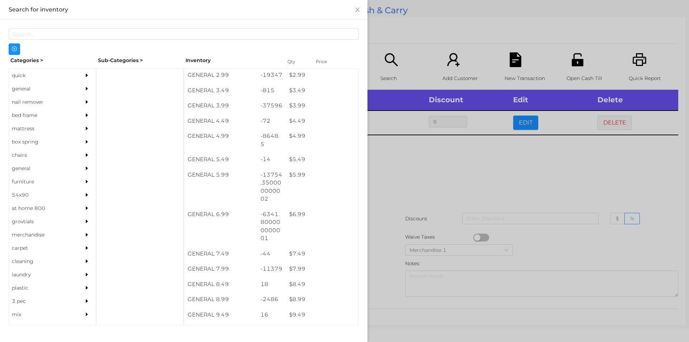
click at [400, 178] on div at bounding box center [344, 171] width 689 height 342
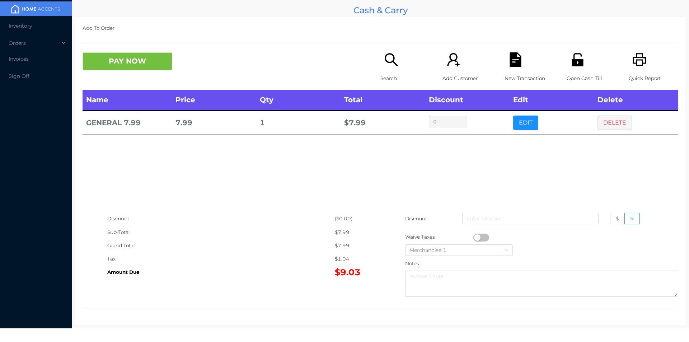
click at [385, 61] on icon "icon: search" at bounding box center [391, 59] width 13 height 13
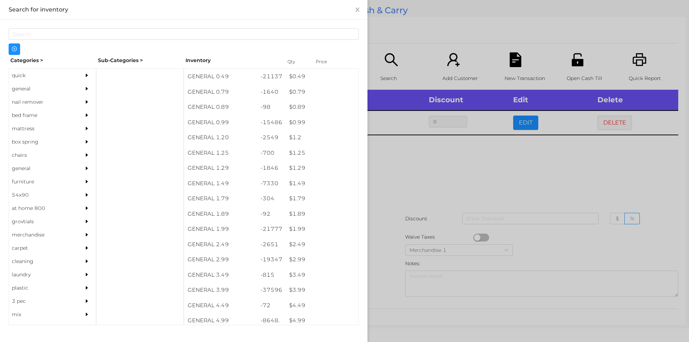
click at [414, 185] on div at bounding box center [344, 171] width 689 height 342
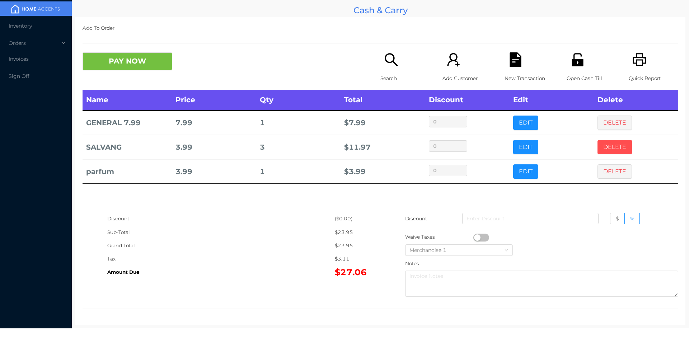
click at [603, 149] on button "DELETE" at bounding box center [615, 147] width 34 height 14
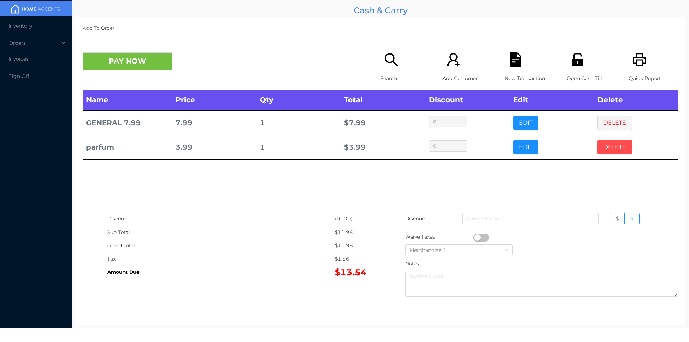
click at [610, 143] on button "DELETE" at bounding box center [615, 147] width 34 height 14
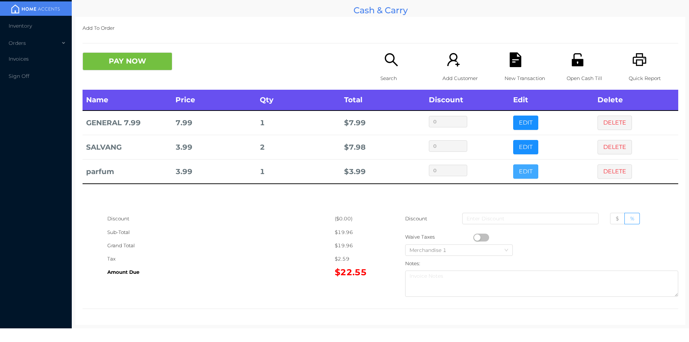
click at [513, 168] on button "EDIT" at bounding box center [525, 171] width 25 height 14
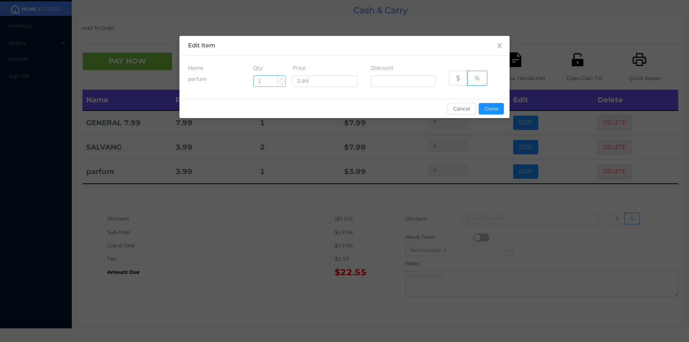
click at [270, 82] on input "1" at bounding box center [270, 81] width 32 height 11
type input "2"
click at [493, 105] on button "Done" at bounding box center [491, 108] width 25 height 11
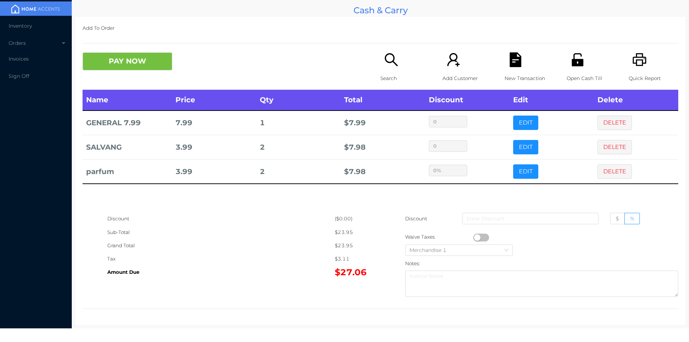
click at [500, 194] on div "Name Price Qty Total Discount Edit Delete GENERAL 7.99 7.99 1 $ 7.99 0 EDIT DEL…" at bounding box center [381, 151] width 596 height 122
click at [615, 148] on button "DELETE" at bounding box center [615, 147] width 34 height 14
click at [390, 67] on icon "icon: search" at bounding box center [391, 59] width 15 height 15
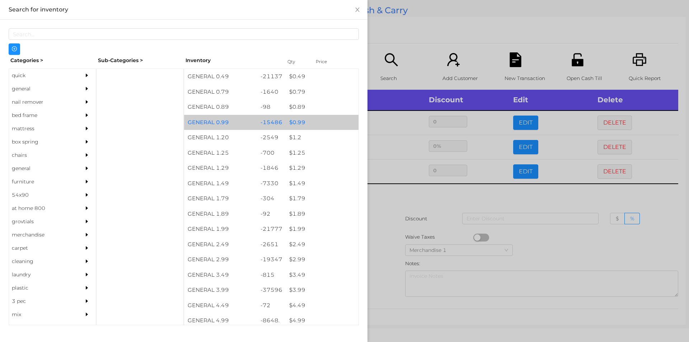
click at [297, 124] on div "$ 0.99" at bounding box center [322, 122] width 73 height 15
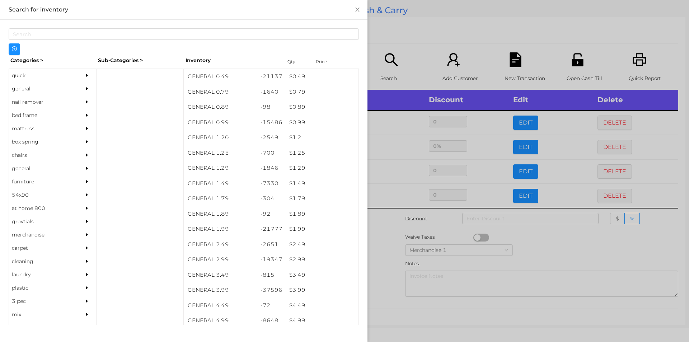
click at [391, 215] on div at bounding box center [344, 171] width 689 height 342
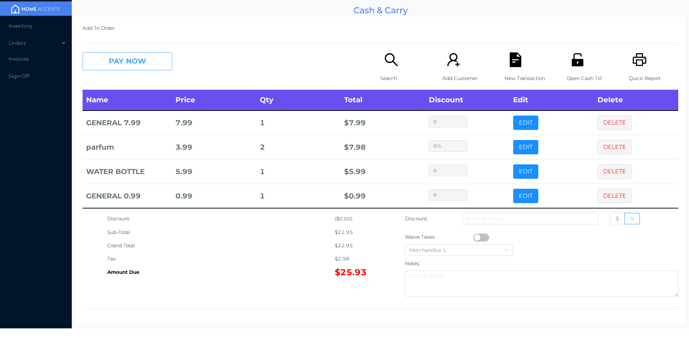
click at [123, 68] on button "PAY NOW" at bounding box center [128, 61] width 90 height 18
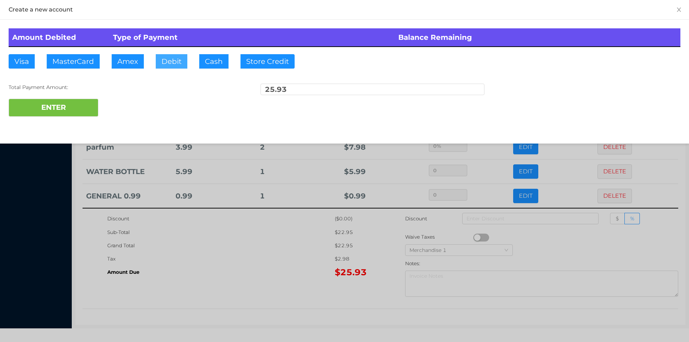
click at [162, 62] on button "Debit" at bounding box center [172, 61] width 32 height 14
click at [93, 100] on button "ENTER" at bounding box center [54, 108] width 90 height 18
type input "0"
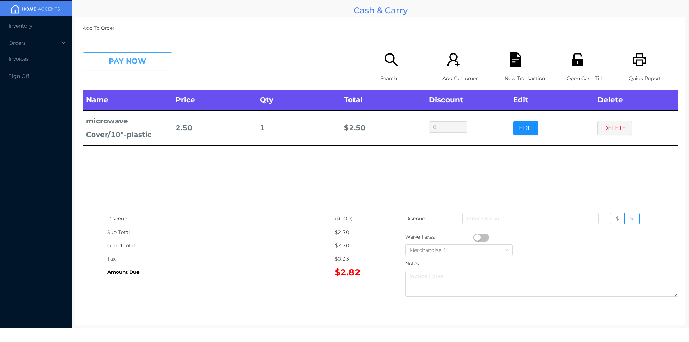
click at [127, 59] on button "PAY NOW" at bounding box center [128, 61] width 90 height 18
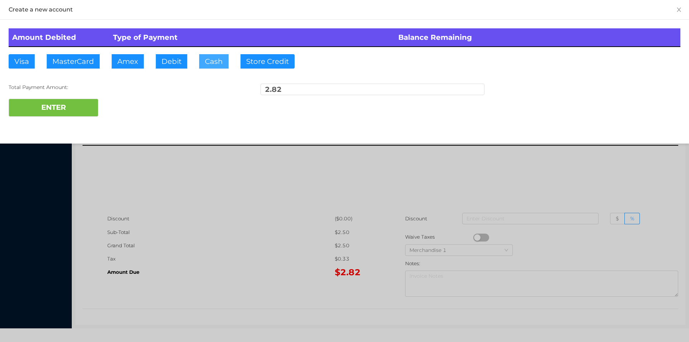
click at [209, 64] on button "Cash" at bounding box center [213, 61] width 29 height 14
type input "10."
click at [81, 99] on button "ENTER" at bounding box center [54, 108] width 90 height 18
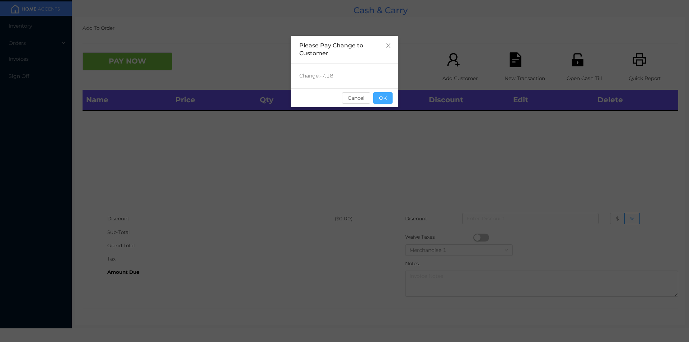
click at [385, 96] on button "OK" at bounding box center [382, 97] width 19 height 11
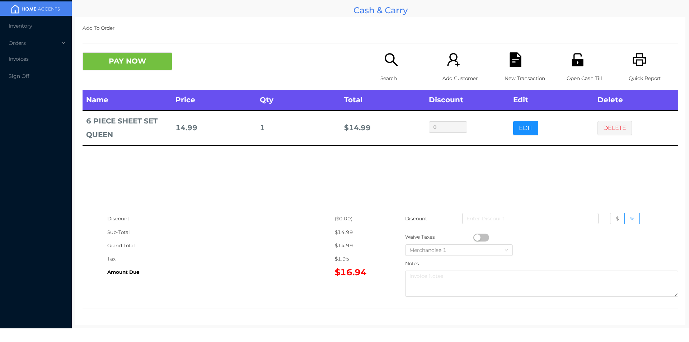
click at [387, 72] on p "Search" at bounding box center [406, 78] width 50 height 13
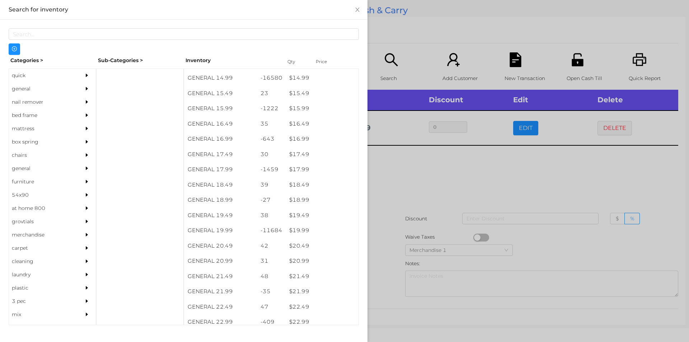
scroll to position [621, 0]
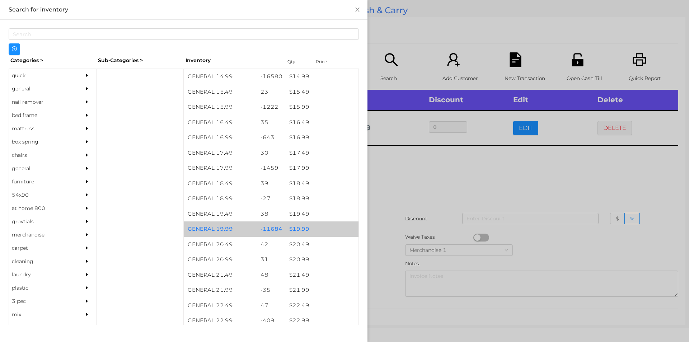
click at [293, 231] on div "$ 19.99" at bounding box center [322, 229] width 73 height 15
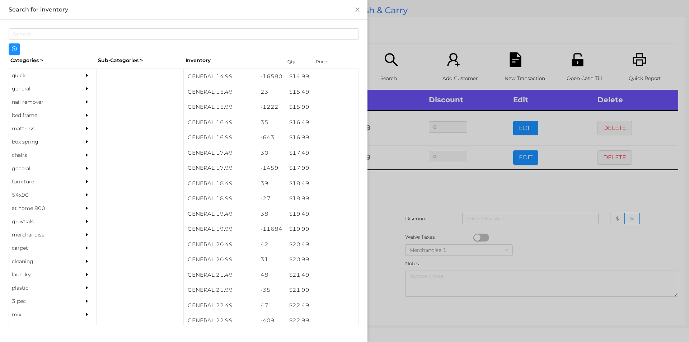
click at [396, 177] on div at bounding box center [344, 171] width 689 height 342
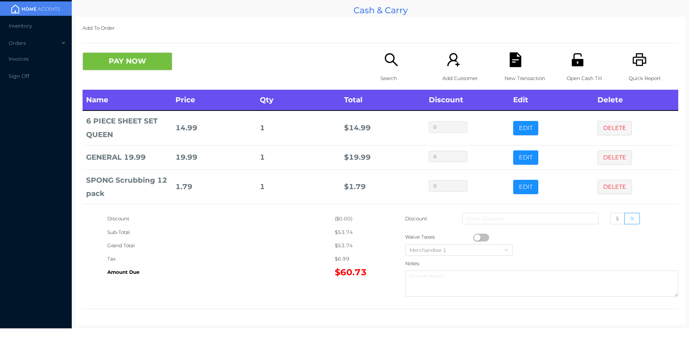
click at [385, 65] on icon "icon: search" at bounding box center [391, 59] width 15 height 15
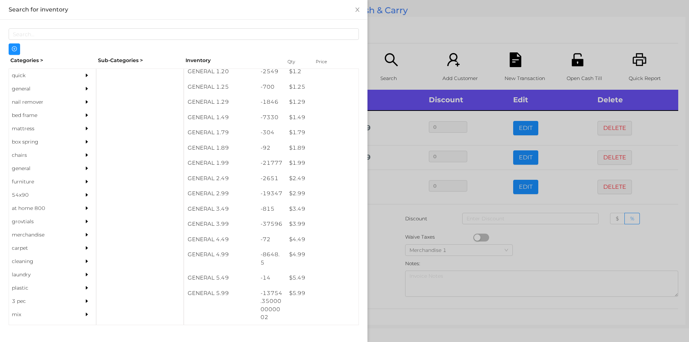
scroll to position [66, 0]
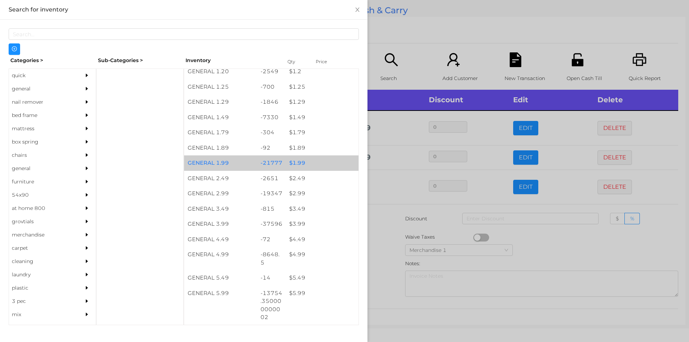
click at [297, 162] on div "$ 1.99" at bounding box center [322, 162] width 73 height 15
click at [298, 161] on div "$ 1.99" at bounding box center [322, 162] width 73 height 15
click at [298, 162] on div "$ 1.99" at bounding box center [322, 162] width 73 height 15
click at [299, 161] on div "$ 1.99" at bounding box center [322, 162] width 73 height 15
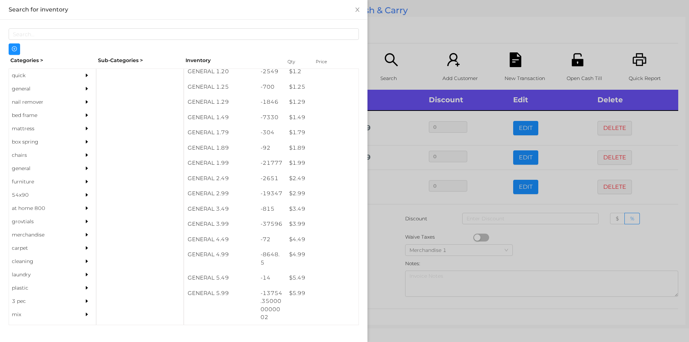
click at [382, 246] on div at bounding box center [344, 171] width 689 height 342
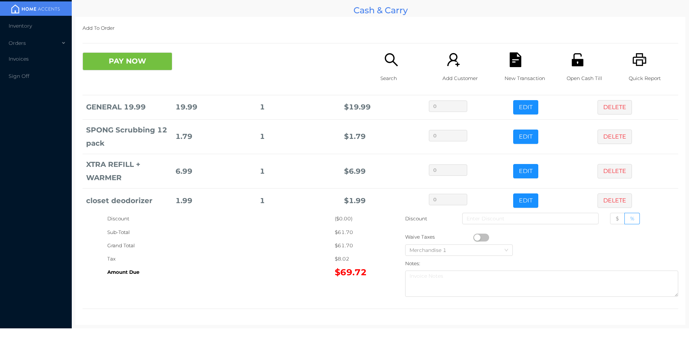
scroll to position [117, 0]
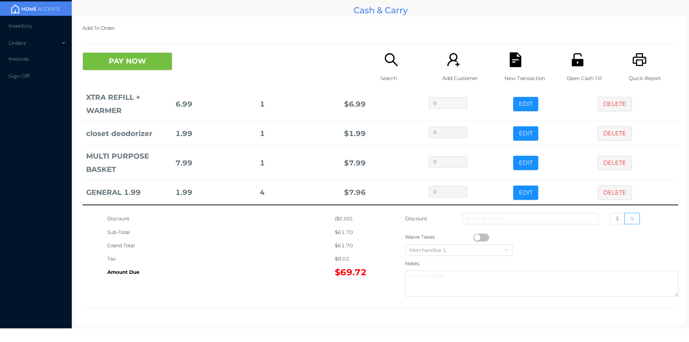
click at [145, 66] on button "PAY NOW" at bounding box center [128, 61] width 90 height 18
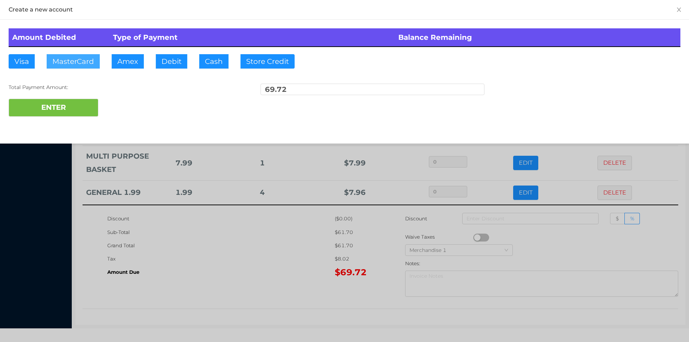
click at [73, 59] on button "MasterCard" at bounding box center [73, 61] width 53 height 14
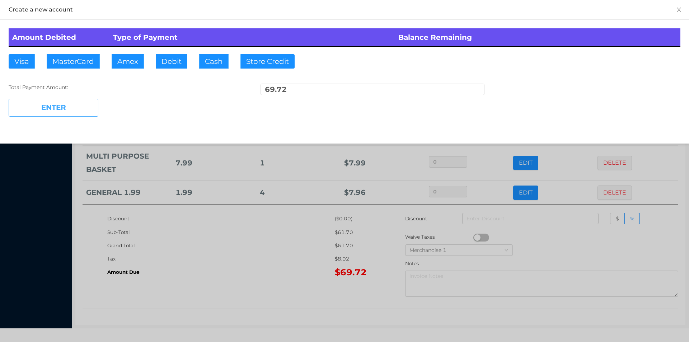
click at [73, 108] on button "ENTER" at bounding box center [54, 108] width 90 height 18
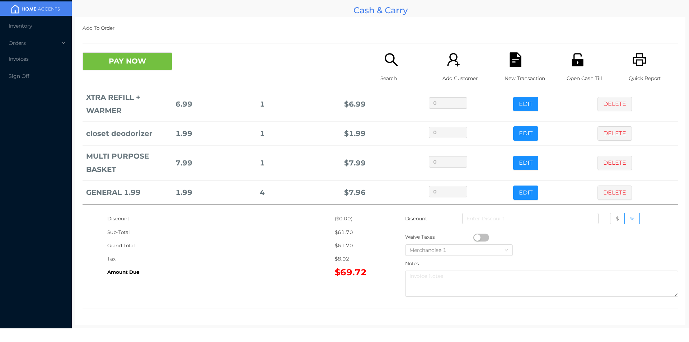
scroll to position [0, 0]
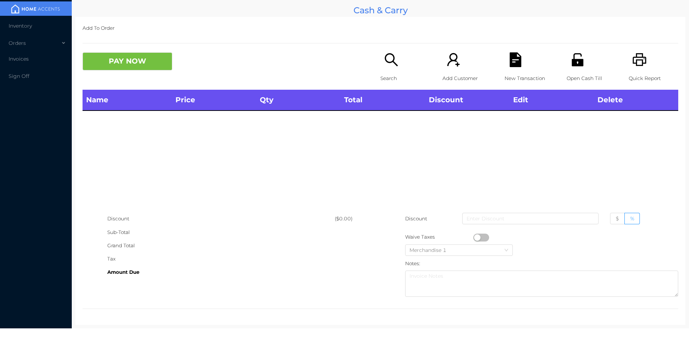
click at [388, 76] on p "Search" at bounding box center [406, 78] width 50 height 13
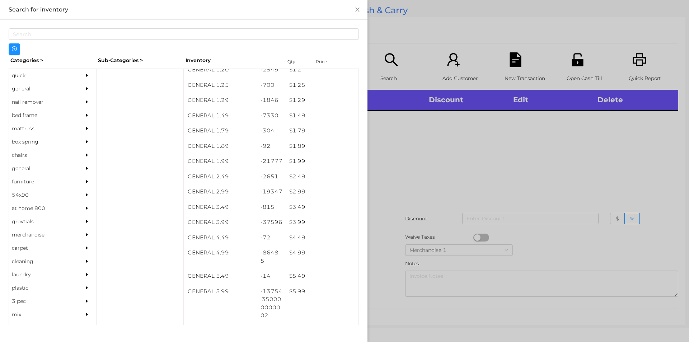
scroll to position [78, 0]
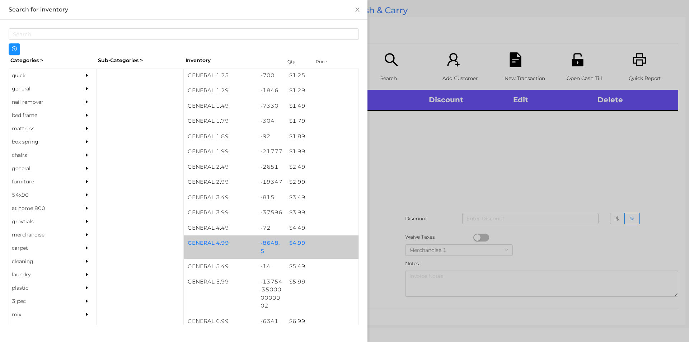
click at [298, 240] on div "$ 4.99" at bounding box center [322, 243] width 73 height 15
click at [300, 239] on div "$ 4.99" at bounding box center [322, 243] width 73 height 15
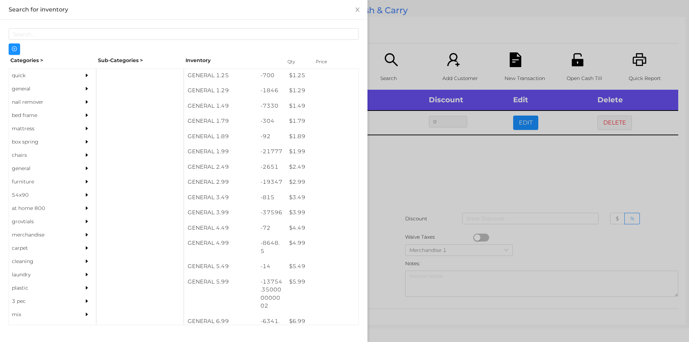
click at [428, 171] on div at bounding box center [344, 171] width 689 height 342
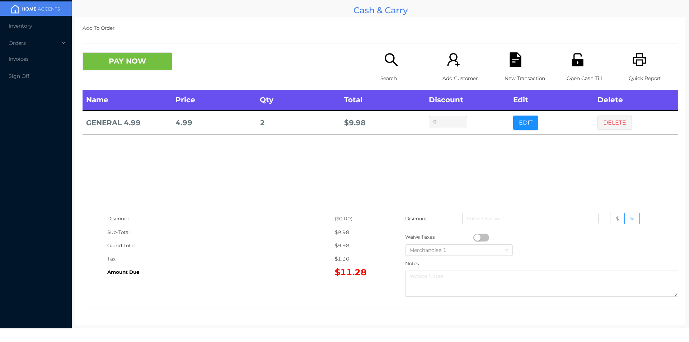
click at [387, 63] on icon "icon: search" at bounding box center [391, 59] width 13 height 13
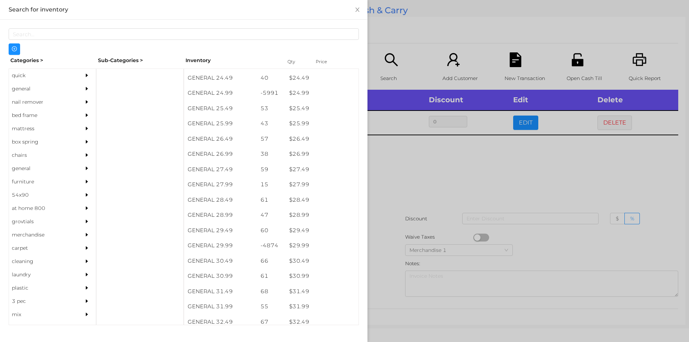
scroll to position [917, 0]
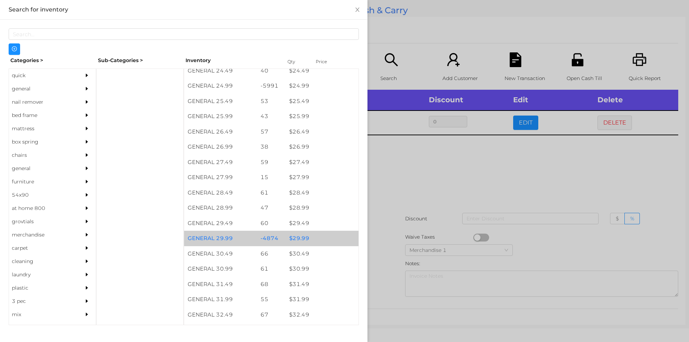
click at [299, 238] on div "$ 29.99" at bounding box center [322, 238] width 73 height 15
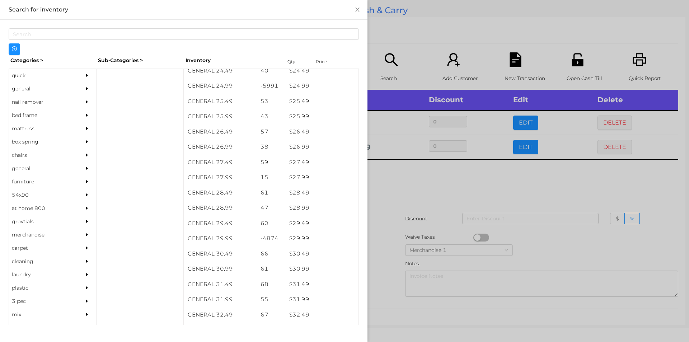
click at [393, 205] on div at bounding box center [344, 171] width 689 height 342
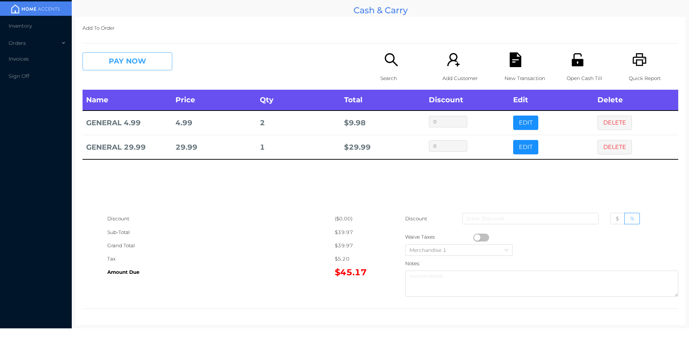
click at [129, 60] on button "PAY NOW" at bounding box center [128, 61] width 90 height 18
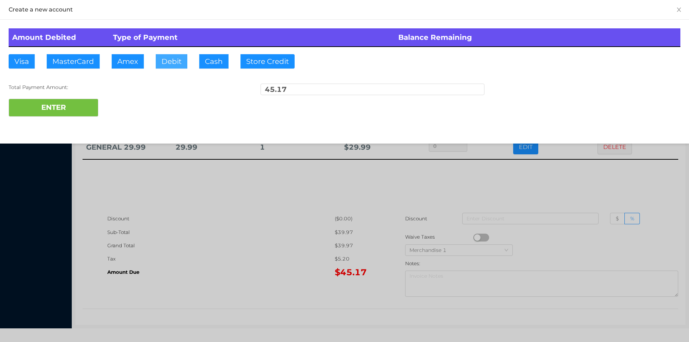
click at [167, 63] on button "Debit" at bounding box center [172, 61] width 32 height 14
click at [51, 101] on button "ENTER" at bounding box center [54, 108] width 90 height 18
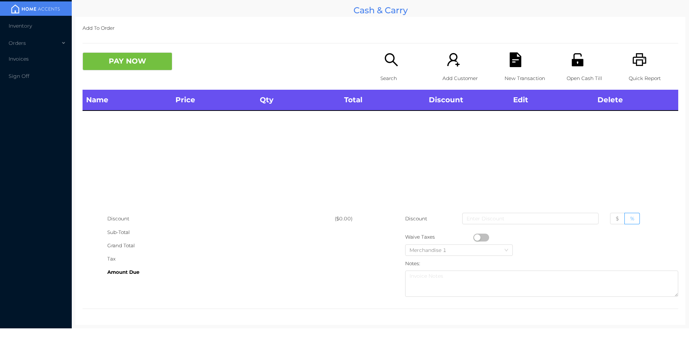
click at [388, 72] on p "Search" at bounding box center [406, 78] width 50 height 13
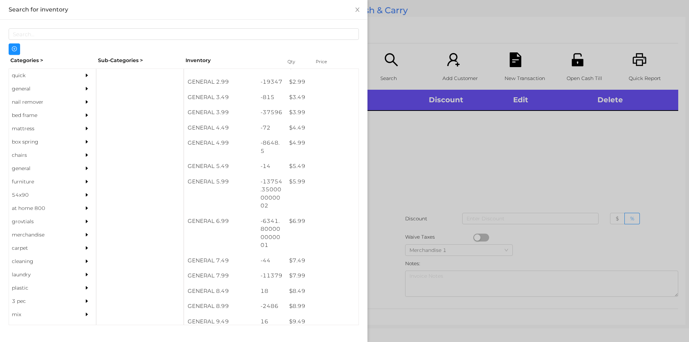
scroll to position [186, 0]
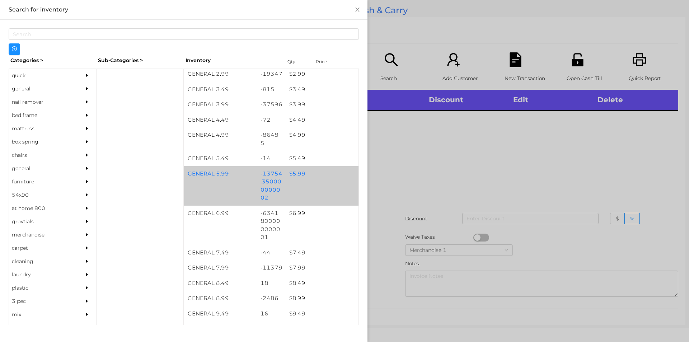
click at [293, 177] on div "$ 5.99" at bounding box center [322, 173] width 73 height 15
click at [298, 176] on div "$ 5.99" at bounding box center [322, 173] width 73 height 15
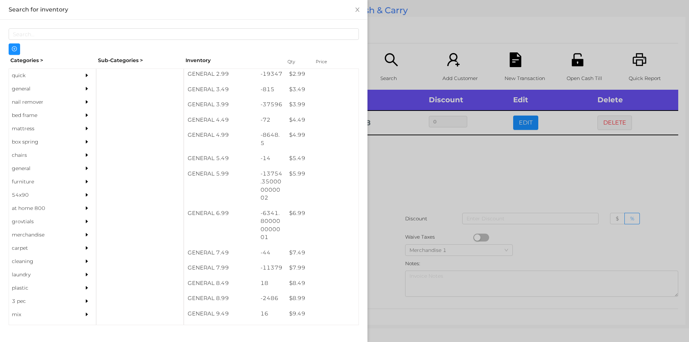
click at [400, 157] on div at bounding box center [344, 171] width 689 height 342
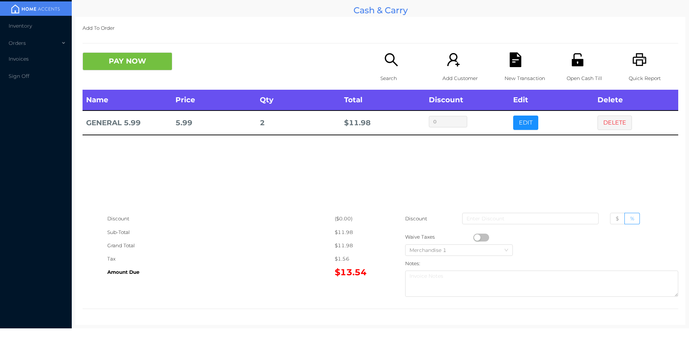
click at [629, 71] on div "Quick Report" at bounding box center [654, 70] width 50 height 37
click at [608, 127] on button "DELETE" at bounding box center [615, 123] width 34 height 14
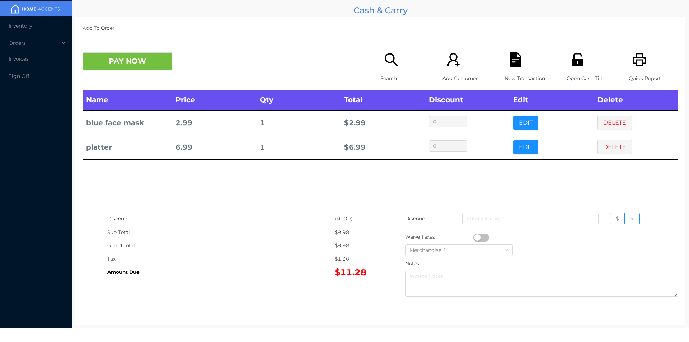
click at [646, 63] on div "Quick Report" at bounding box center [654, 70] width 50 height 37
click at [517, 57] on icon "icon: file-text" at bounding box center [515, 59] width 11 height 15
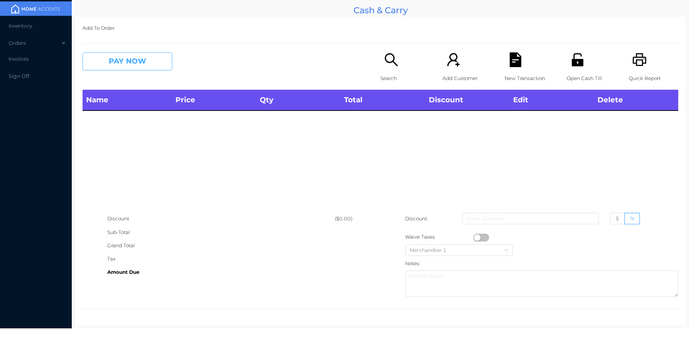
click at [148, 64] on button "PAY NOW" at bounding box center [128, 61] width 90 height 18
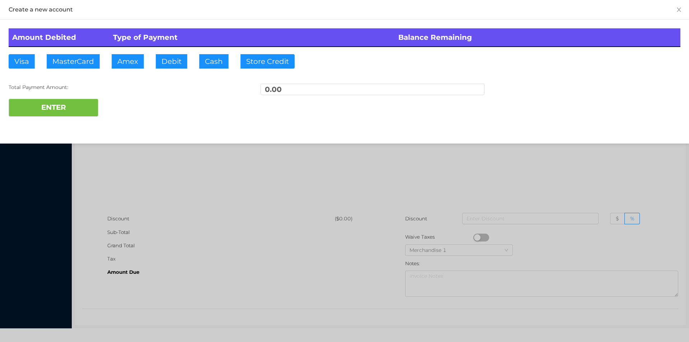
click at [162, 168] on div at bounding box center [344, 171] width 689 height 342
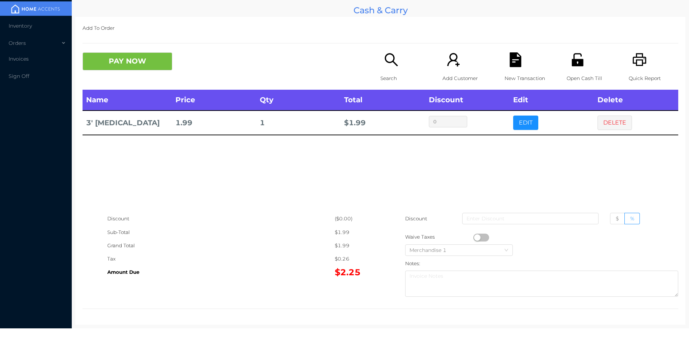
click at [386, 54] on icon "icon: search" at bounding box center [391, 59] width 13 height 13
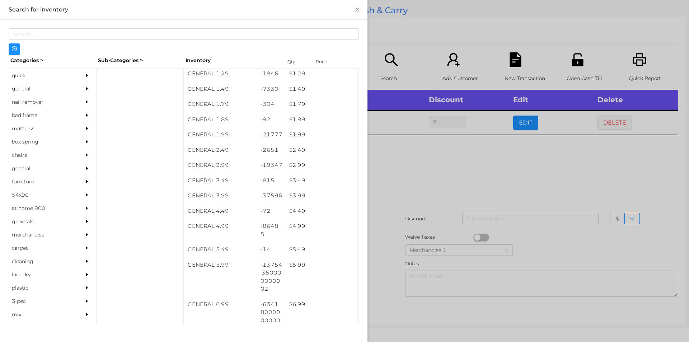
scroll to position [94, 0]
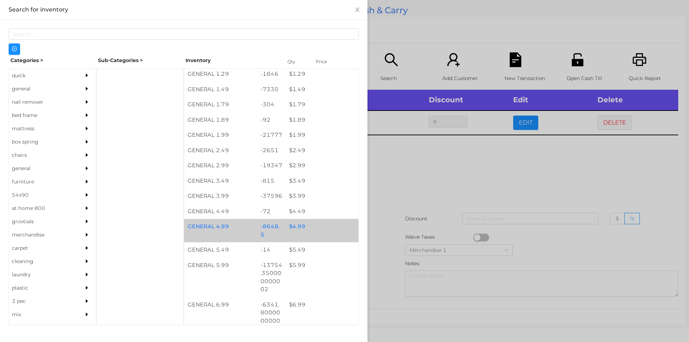
click at [290, 225] on div "$ 4.99" at bounding box center [322, 226] width 73 height 15
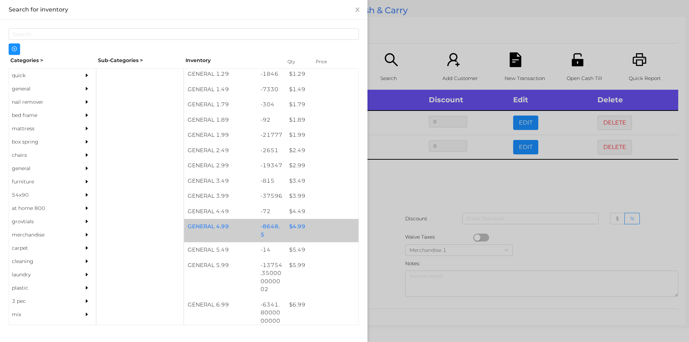
click at [294, 225] on div "$ 4.99" at bounding box center [322, 226] width 73 height 15
click at [299, 226] on div "$ 4.99" at bounding box center [322, 226] width 73 height 15
click at [302, 226] on div "$ 4.99" at bounding box center [322, 226] width 73 height 15
click at [297, 226] on div "$ 4.99" at bounding box center [322, 226] width 73 height 15
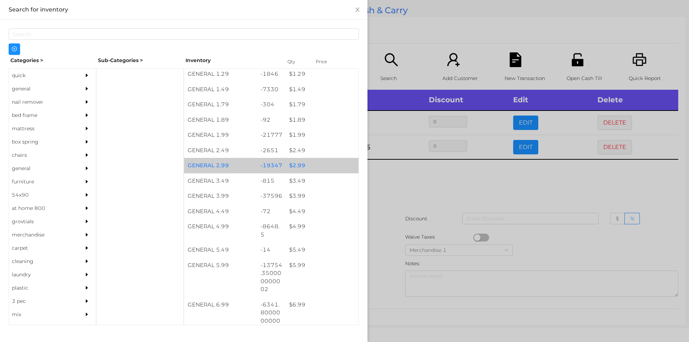
click at [294, 162] on div "$ 2.99" at bounding box center [322, 165] width 73 height 15
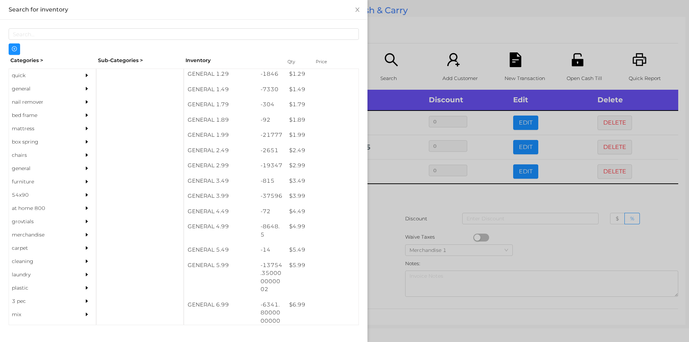
click at [409, 196] on div at bounding box center [344, 171] width 689 height 342
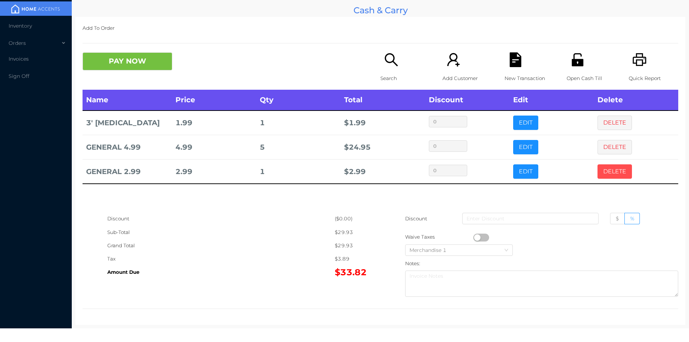
click at [602, 168] on button "DELETE" at bounding box center [615, 171] width 34 height 14
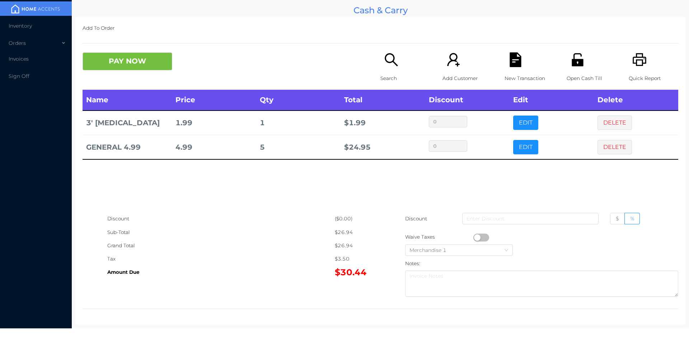
click at [526, 61] on div "New Transaction" at bounding box center [530, 70] width 50 height 37
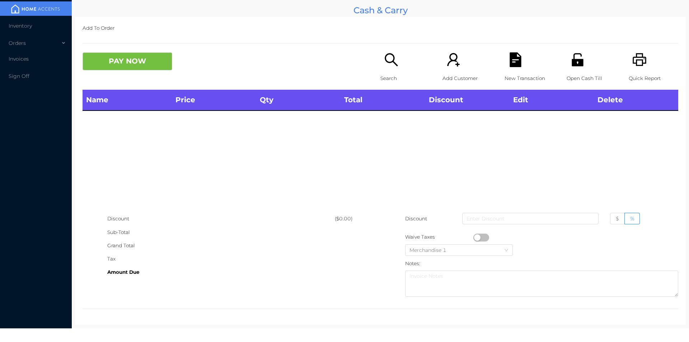
click at [646, 66] on div "Quick Report" at bounding box center [654, 70] width 50 height 37
click at [509, 60] on icon "icon: file-text" at bounding box center [515, 59] width 15 height 15
click at [134, 69] on button "PAY NOW" at bounding box center [128, 61] width 90 height 18
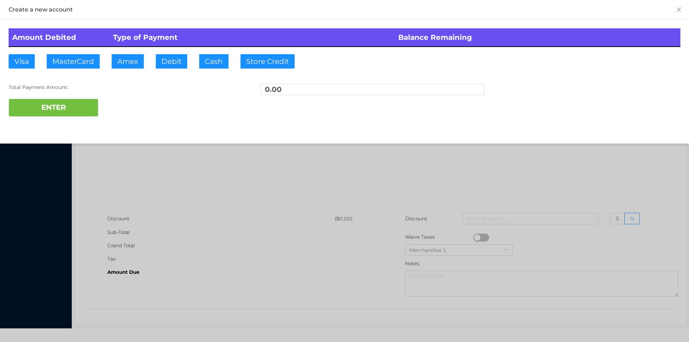
click at [149, 189] on div at bounding box center [344, 171] width 689 height 342
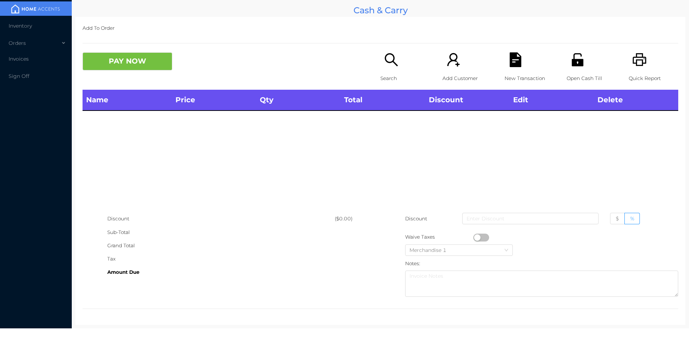
click at [384, 63] on icon "icon: search" at bounding box center [391, 59] width 15 height 15
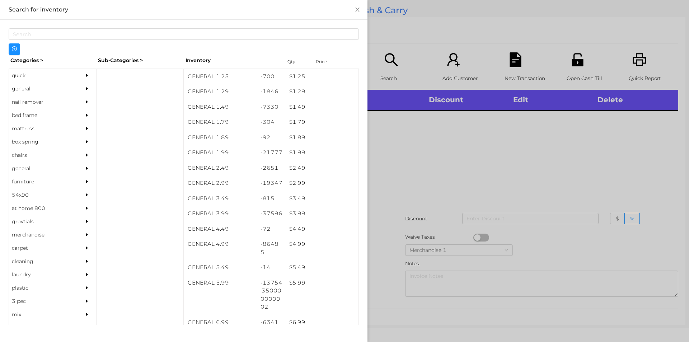
scroll to position [77, 0]
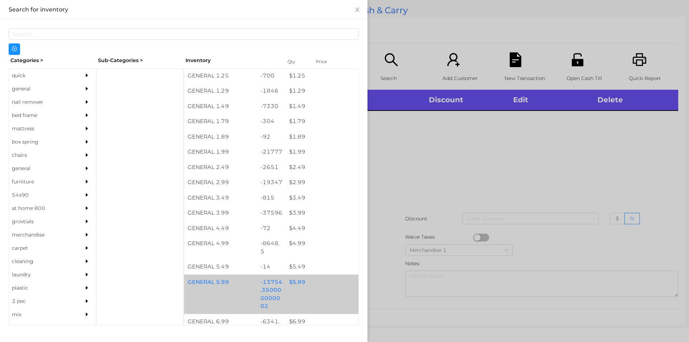
click at [292, 283] on div "$ 5.99" at bounding box center [322, 282] width 73 height 15
click at [292, 277] on div "$ 5.99" at bounding box center [322, 282] width 73 height 15
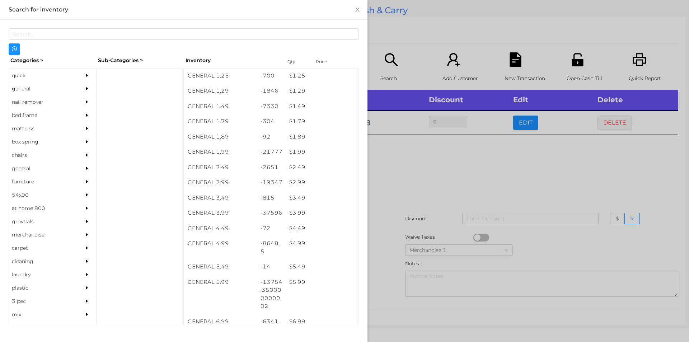
click at [392, 169] on div at bounding box center [344, 171] width 689 height 342
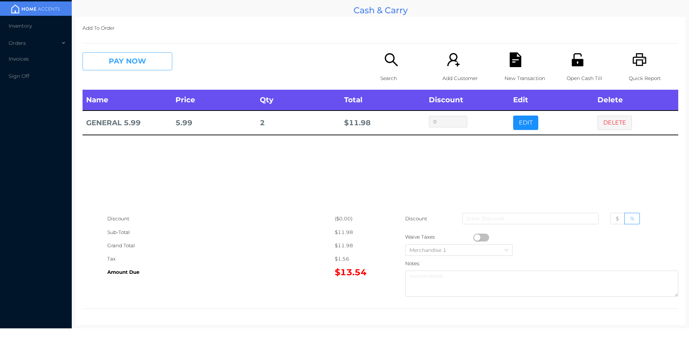
click at [114, 61] on button "PAY NOW" at bounding box center [128, 61] width 90 height 18
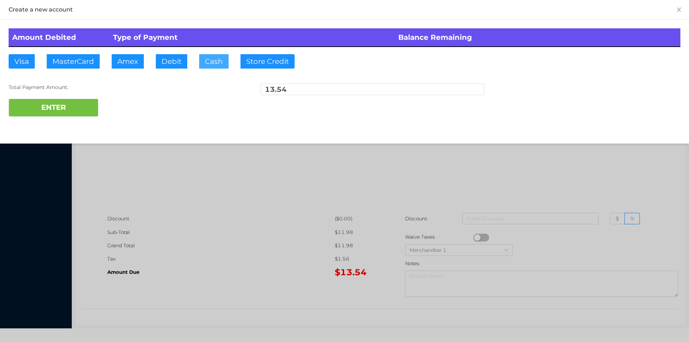
click at [211, 68] on button "Cash" at bounding box center [213, 61] width 29 height 14
type input "20."
click at [138, 127] on div "Create a new account Amount Debited Type of Payment Balance Remaining Visa Mast…" at bounding box center [344, 72] width 689 height 144
click at [220, 219] on div at bounding box center [344, 171] width 689 height 342
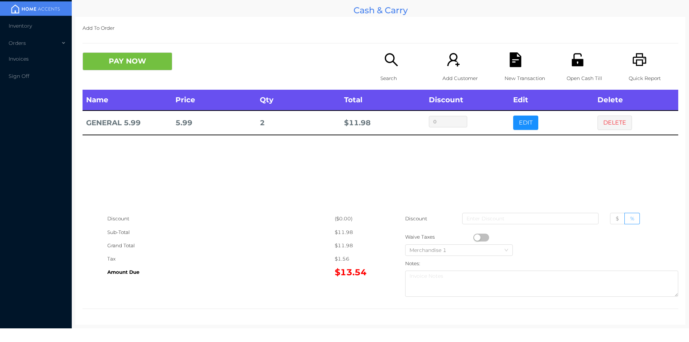
click at [572, 65] on icon "icon: unlock" at bounding box center [577, 59] width 11 height 13
click at [609, 121] on button "DELETE" at bounding box center [615, 123] width 34 height 14
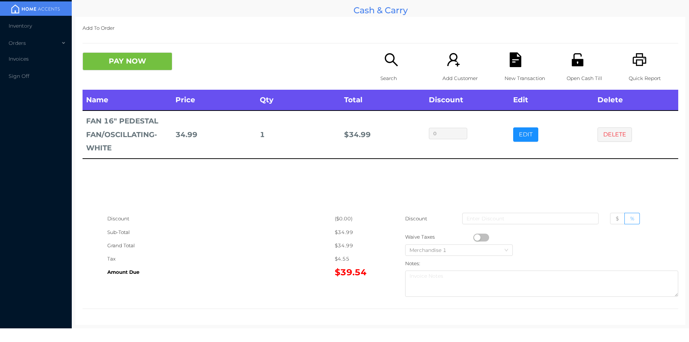
click at [390, 63] on icon "icon: search" at bounding box center [391, 59] width 15 height 15
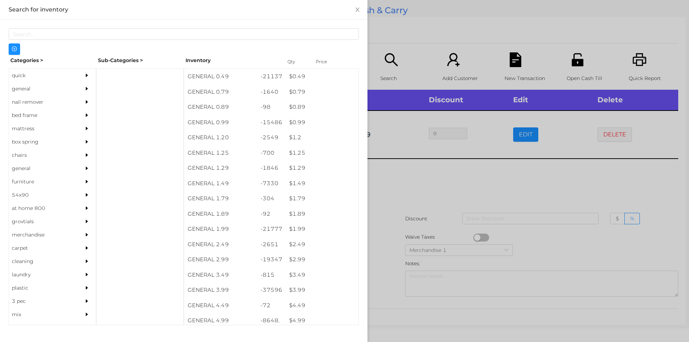
click at [25, 77] on div "quick" at bounding box center [41, 75] width 65 height 13
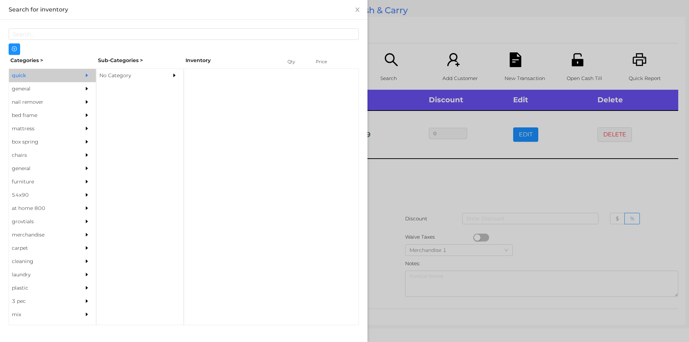
click at [107, 76] on div "No Category" at bounding box center [129, 75] width 65 height 13
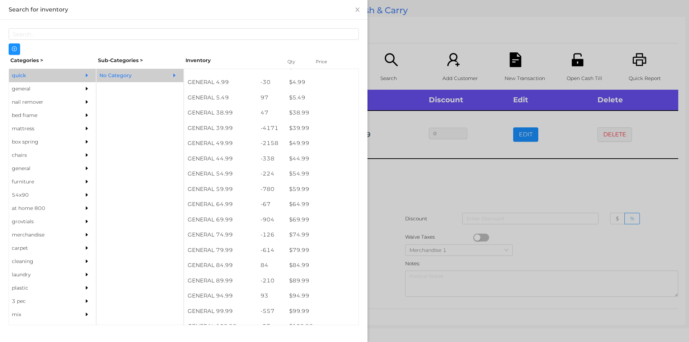
scroll to position [361, 0]
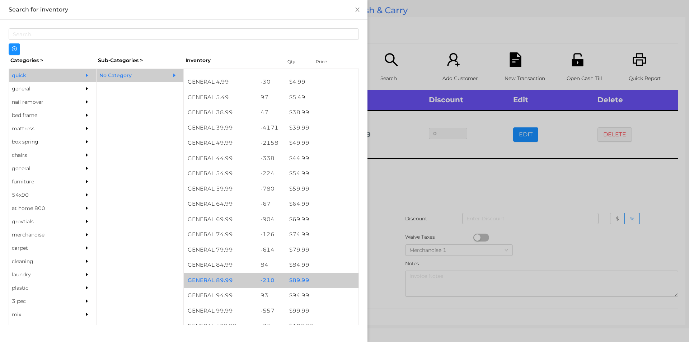
click at [297, 279] on div "$ 89.99" at bounding box center [322, 280] width 73 height 15
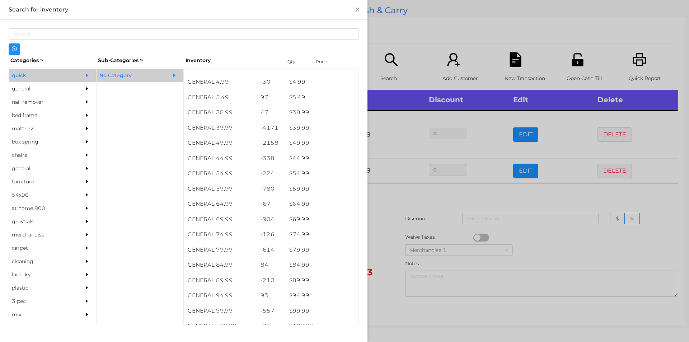
click at [377, 275] on div at bounding box center [344, 171] width 689 height 342
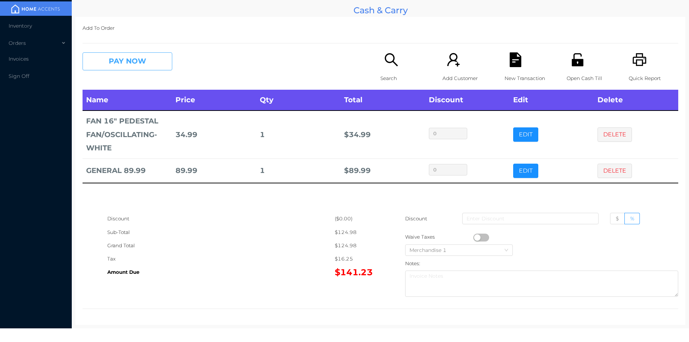
click at [119, 61] on button "PAY NOW" at bounding box center [128, 61] width 90 height 18
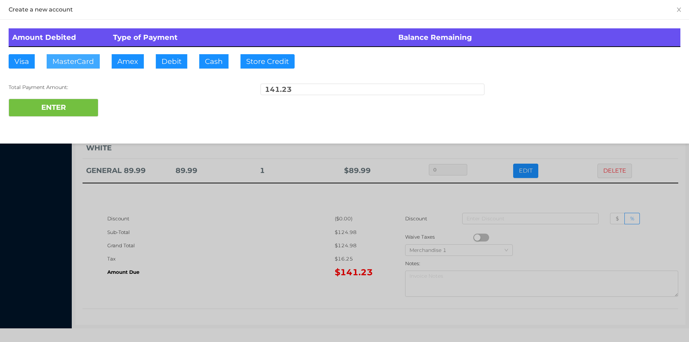
click at [65, 61] on button "MasterCard" at bounding box center [73, 61] width 53 height 14
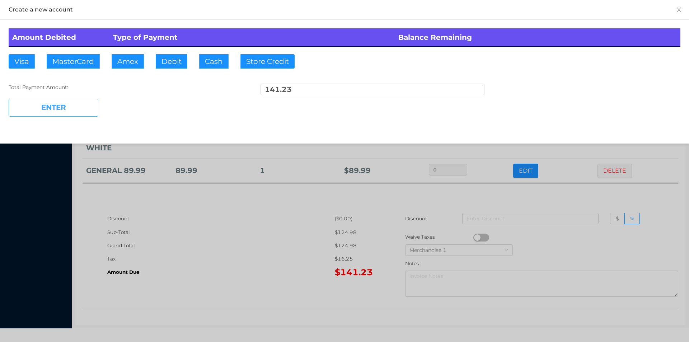
click at [61, 115] on button "ENTER" at bounding box center [54, 108] width 90 height 18
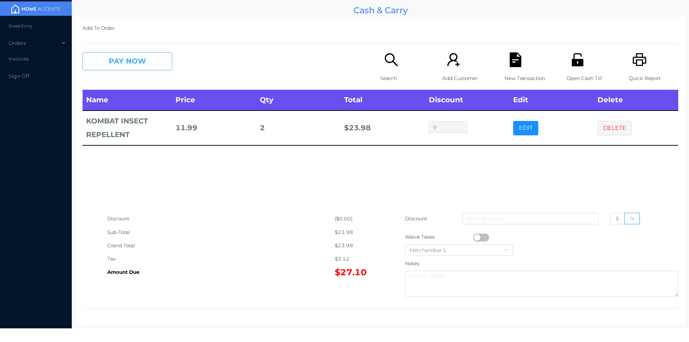
click at [127, 68] on button "PAY NOW" at bounding box center [128, 61] width 90 height 18
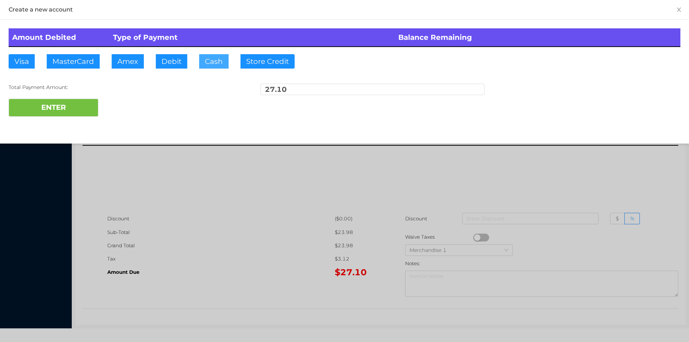
click at [210, 65] on button "Cash" at bounding box center [213, 61] width 29 height 14
type input "40."
click at [73, 111] on button "ENTER" at bounding box center [54, 108] width 90 height 18
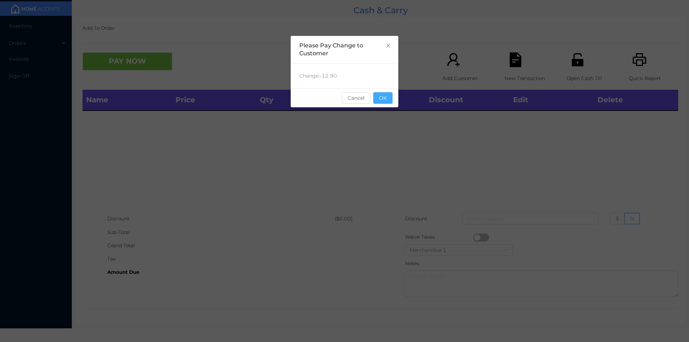
click at [388, 96] on button "OK" at bounding box center [382, 97] width 19 height 11
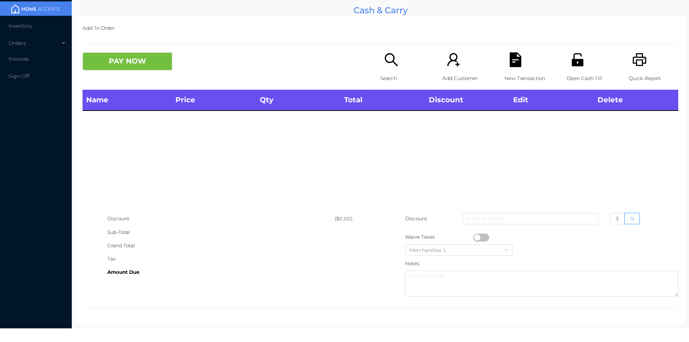
click at [387, 124] on div "Name Price Qty Total Discount Edit Delete" at bounding box center [381, 151] width 596 height 122
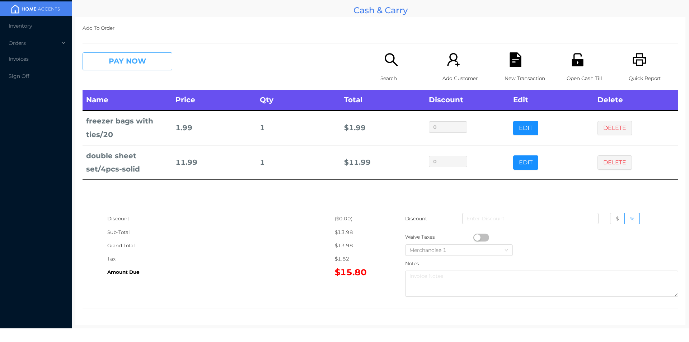
click at [111, 58] on button "PAY NOW" at bounding box center [128, 61] width 90 height 18
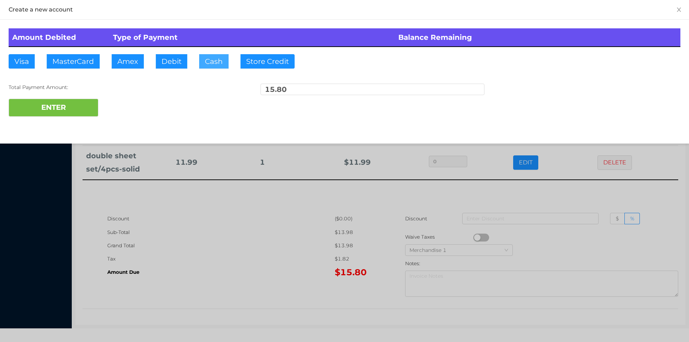
click at [208, 61] on button "Cash" at bounding box center [213, 61] width 29 height 14
type input "20."
click at [71, 116] on button "ENTER" at bounding box center [54, 108] width 90 height 18
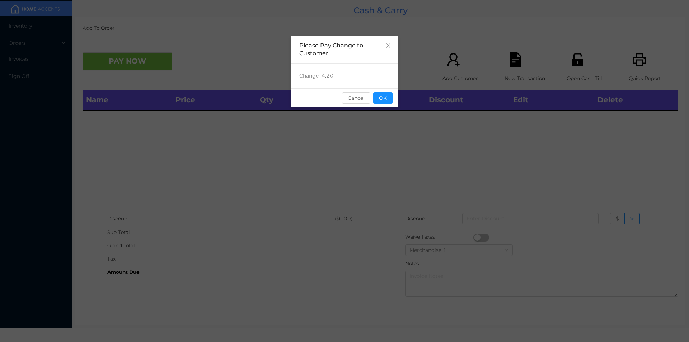
click at [375, 113] on div "sentinelStart Please Pay Change to Customer Change: -4.20 Cancel OK sentinelEnd" at bounding box center [345, 108] width 108 height 144
click at [389, 101] on button "OK" at bounding box center [382, 97] width 19 height 11
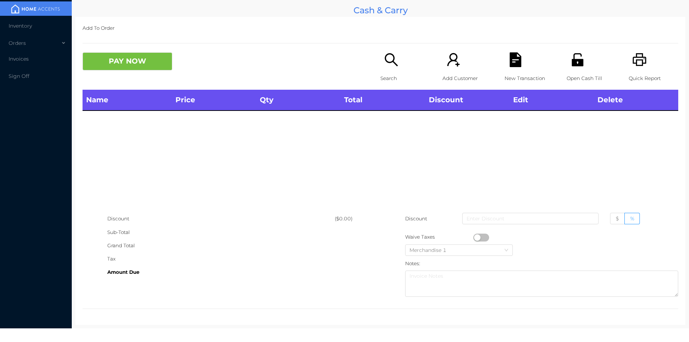
click at [387, 77] on p "Search" at bounding box center [406, 78] width 50 height 13
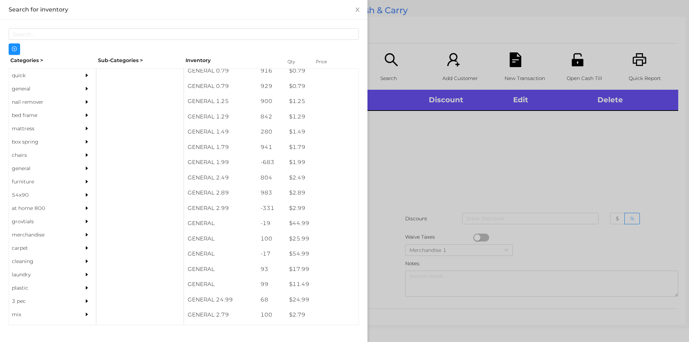
scroll to position [68, 0]
click at [20, 90] on div "general" at bounding box center [41, 88] width 65 height 13
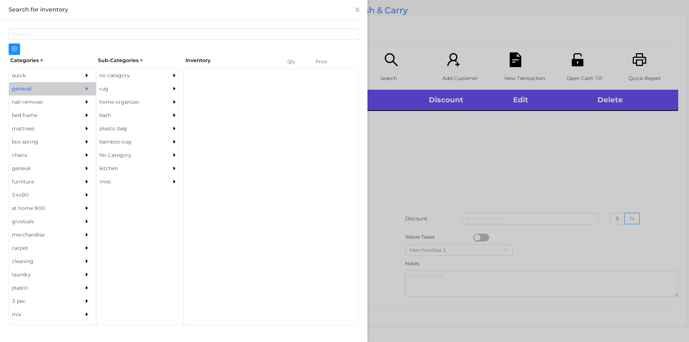
scroll to position [0, 0]
click at [110, 76] on div "no category" at bounding box center [129, 75] width 65 height 13
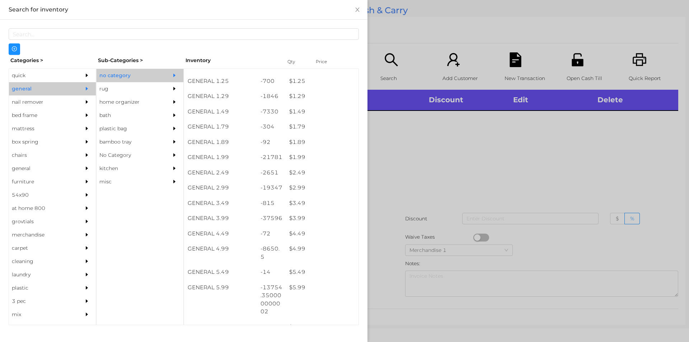
scroll to position [72, 0]
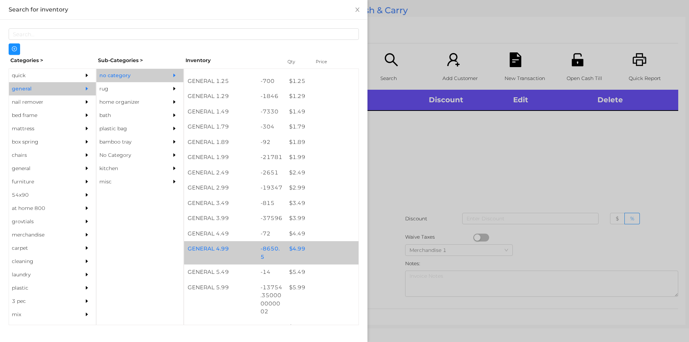
click at [289, 250] on div "$ 4.99" at bounding box center [322, 248] width 73 height 15
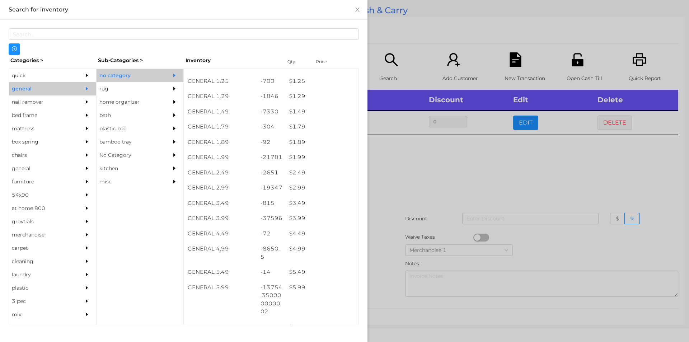
click at [392, 168] on div at bounding box center [344, 171] width 689 height 342
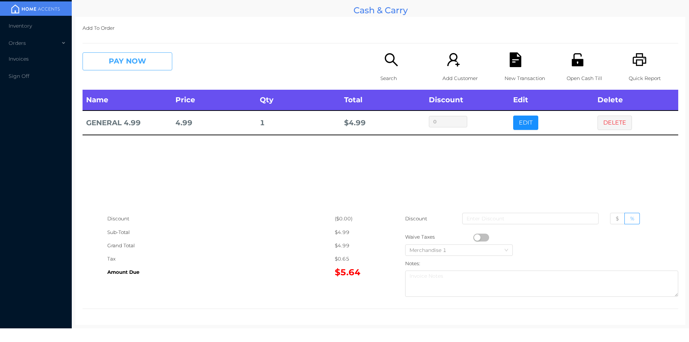
click at [121, 58] on button "PAY NOW" at bounding box center [128, 61] width 90 height 18
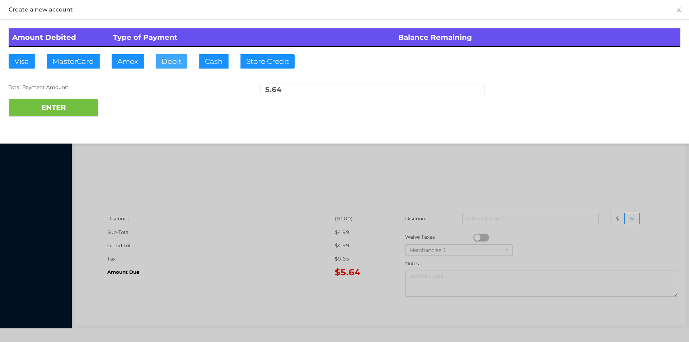
click at [167, 61] on button "Debit" at bounding box center [172, 61] width 32 height 14
click at [50, 106] on button "ENTER" at bounding box center [54, 108] width 90 height 18
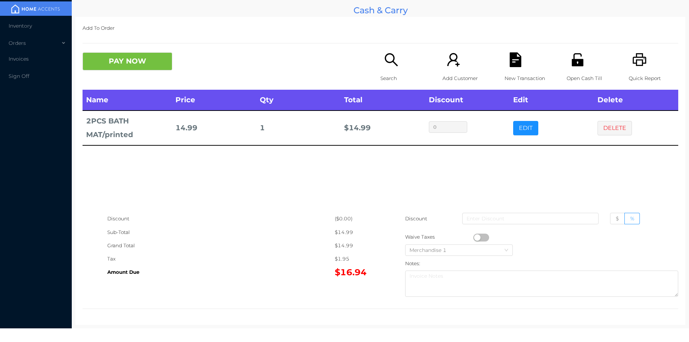
click at [387, 67] on icon "icon: search" at bounding box center [391, 59] width 15 height 15
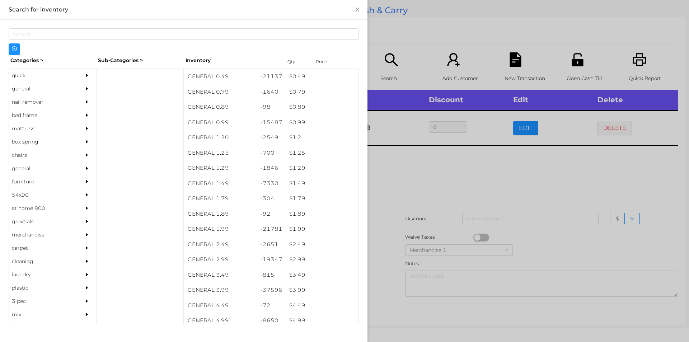
click at [15, 90] on div "general" at bounding box center [41, 88] width 65 height 13
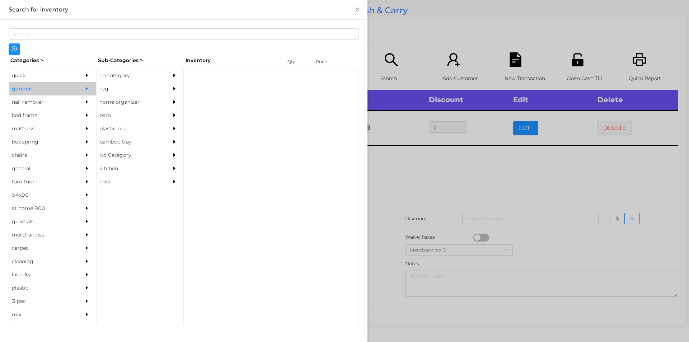
click at [114, 75] on div "no category" at bounding box center [129, 75] width 65 height 13
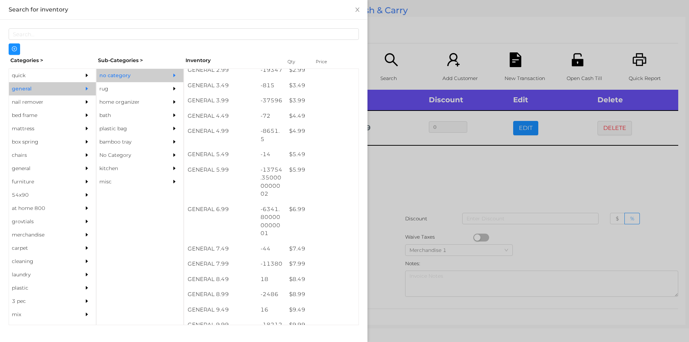
scroll to position [189, 0]
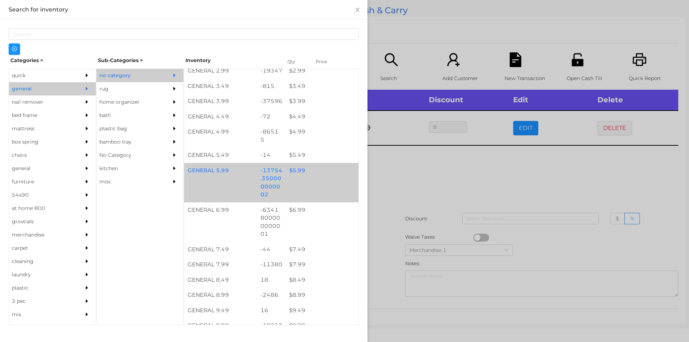
click at [293, 168] on div "$ 5.99" at bounding box center [322, 170] width 73 height 15
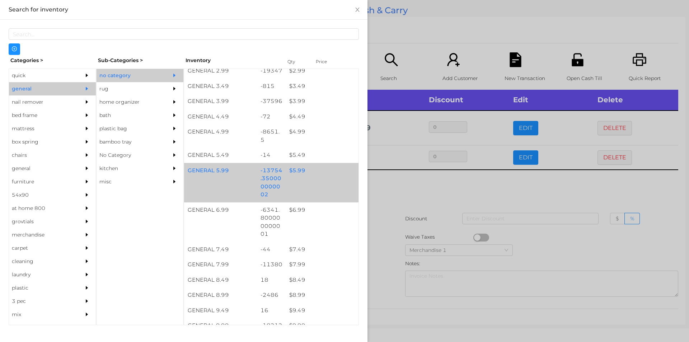
click at [295, 167] on div "$ 5.99" at bounding box center [322, 170] width 73 height 15
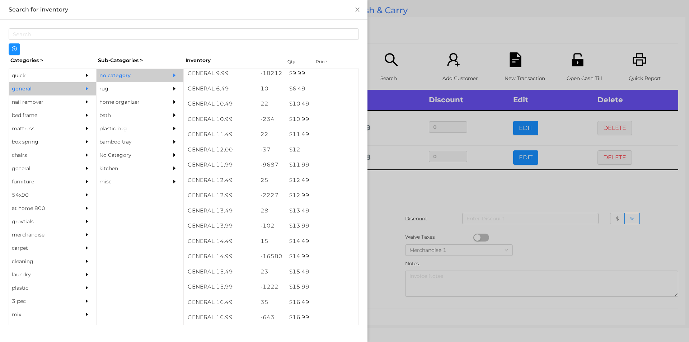
scroll to position [440, 0]
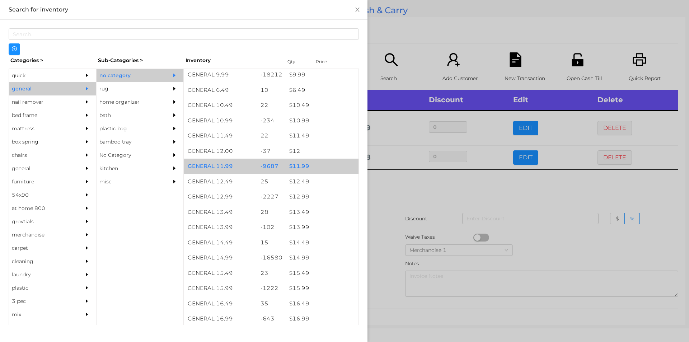
click at [298, 169] on div "$ 11.99" at bounding box center [322, 166] width 73 height 15
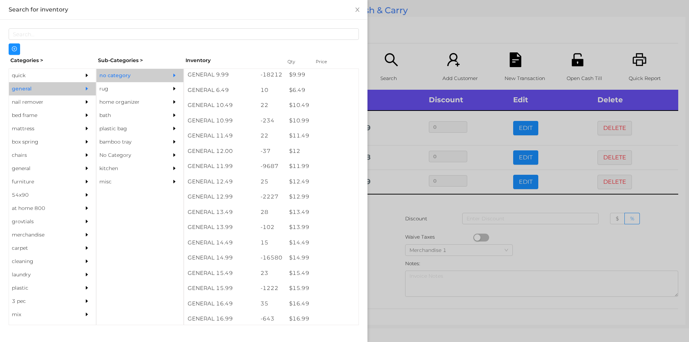
click at [388, 219] on div at bounding box center [344, 171] width 689 height 342
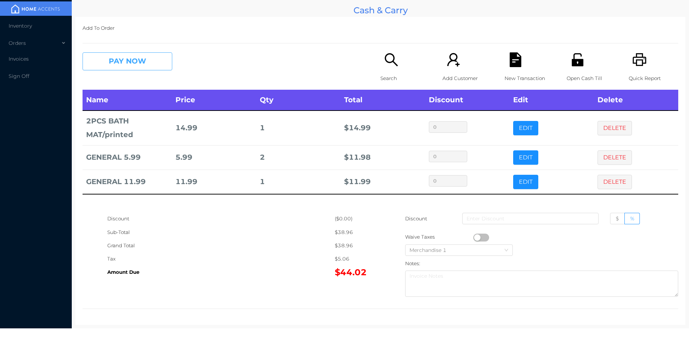
click at [105, 65] on button "PAY NOW" at bounding box center [128, 61] width 90 height 18
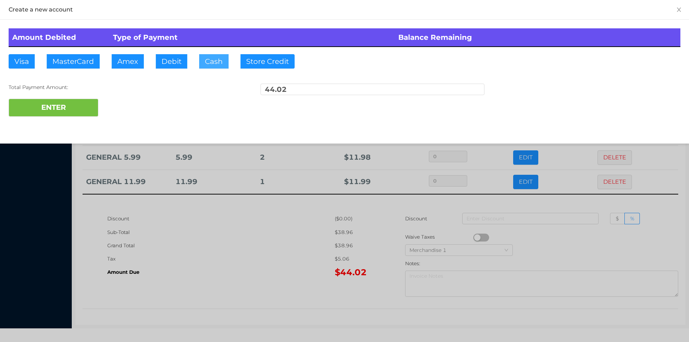
click at [205, 58] on button "Cash" at bounding box center [213, 61] width 29 height 14
type input "50."
click at [49, 106] on button "ENTER" at bounding box center [54, 108] width 90 height 18
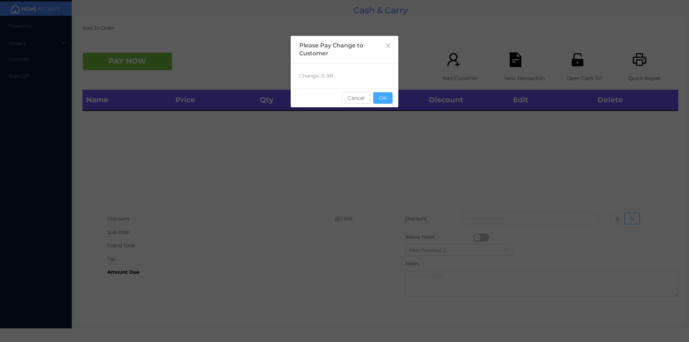
click at [381, 101] on button "OK" at bounding box center [382, 97] width 19 height 11
click at [390, 122] on div "Name Price Qty Total Discount Edit Delete" at bounding box center [381, 151] width 596 height 122
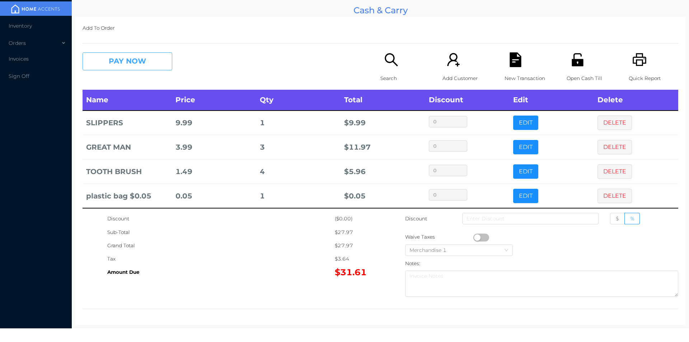
click at [131, 67] on button "PAY NOW" at bounding box center [128, 61] width 90 height 18
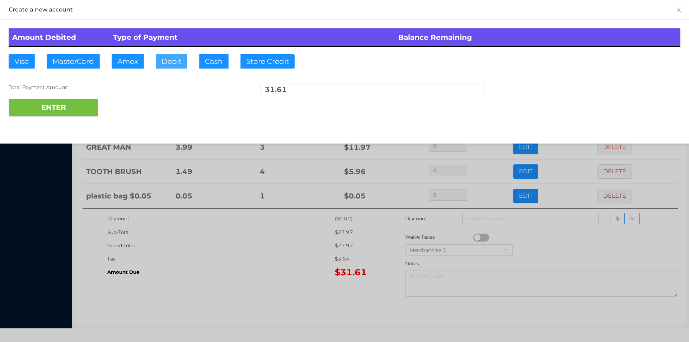
click at [168, 62] on button "Debit" at bounding box center [172, 61] width 32 height 14
click at [61, 110] on button "ENTER" at bounding box center [54, 108] width 90 height 18
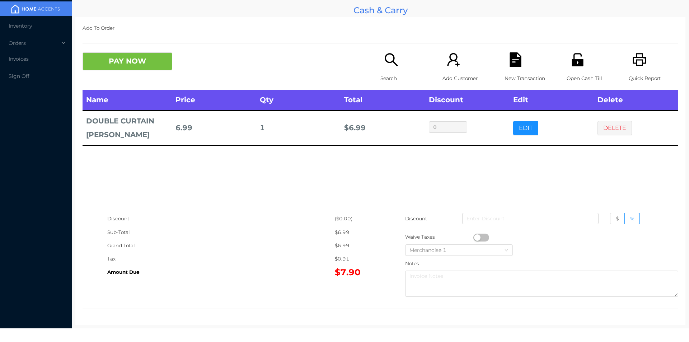
click at [112, 56] on button "PAY NOW" at bounding box center [128, 61] width 90 height 18
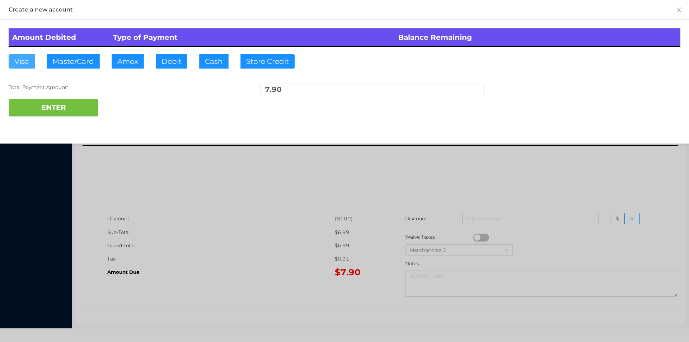
click at [19, 64] on button "Visa" at bounding box center [22, 61] width 26 height 14
click at [53, 108] on button "ENTER" at bounding box center [54, 108] width 90 height 18
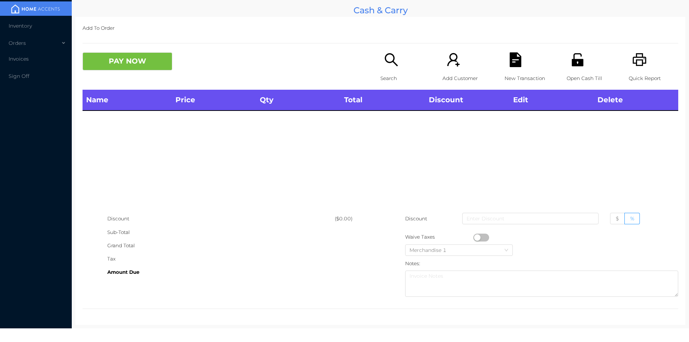
click at [392, 75] on p "Search" at bounding box center [406, 78] width 50 height 13
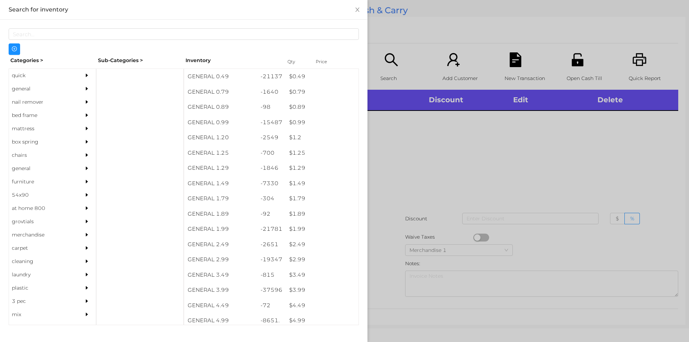
click at [15, 81] on div "quick" at bounding box center [41, 75] width 65 height 13
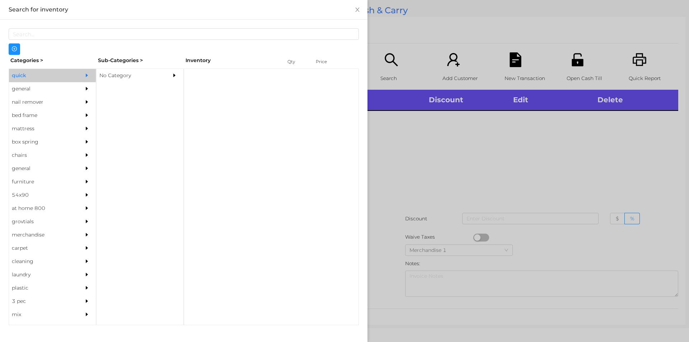
click at [18, 88] on div "general" at bounding box center [41, 88] width 65 height 13
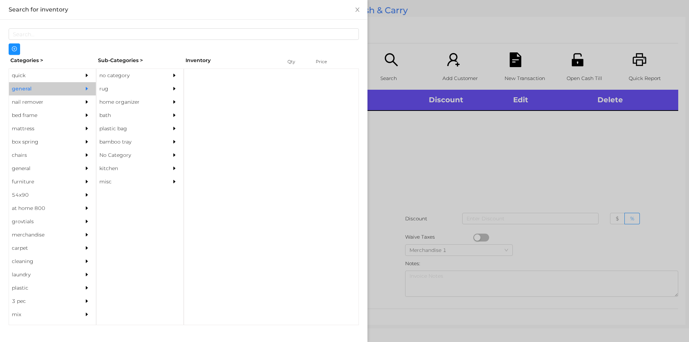
click at [120, 74] on div "no category" at bounding box center [129, 75] width 65 height 13
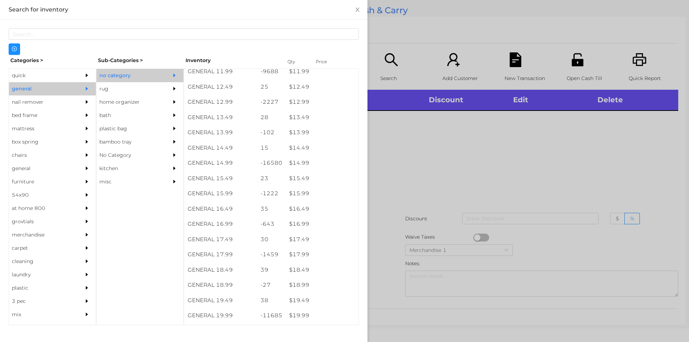
scroll to position [535, 0]
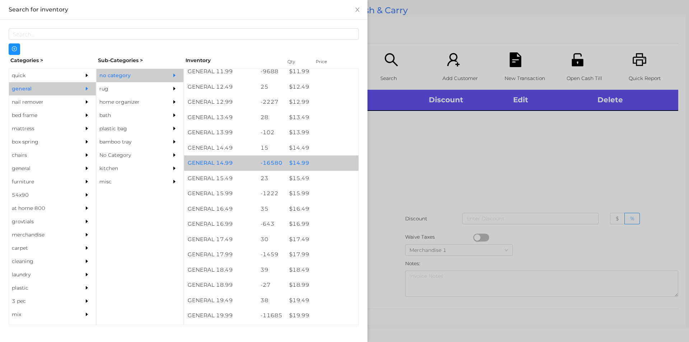
click at [298, 163] on div "$ 14.99" at bounding box center [322, 162] width 73 height 15
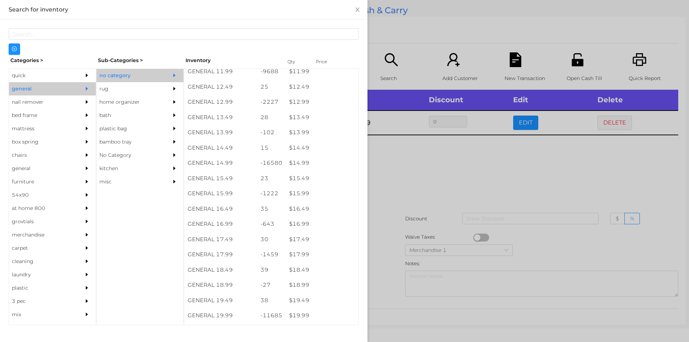
click at [397, 176] on div at bounding box center [344, 171] width 689 height 342
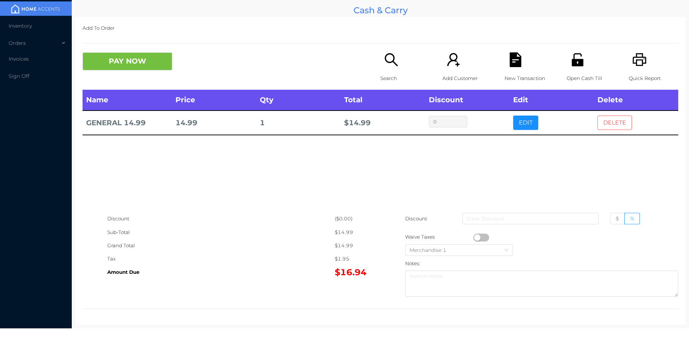
click at [615, 124] on button "DELETE" at bounding box center [615, 123] width 34 height 14
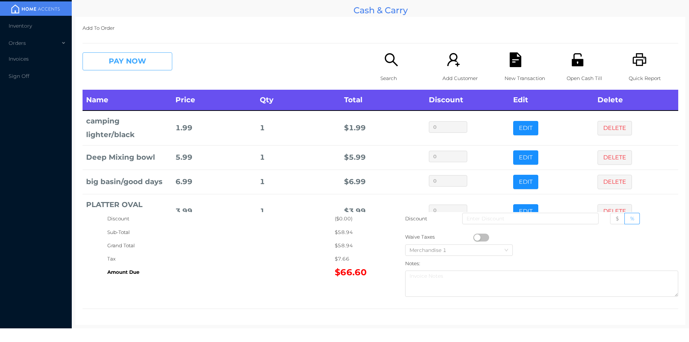
click at [117, 63] on button "PAY NOW" at bounding box center [128, 61] width 90 height 18
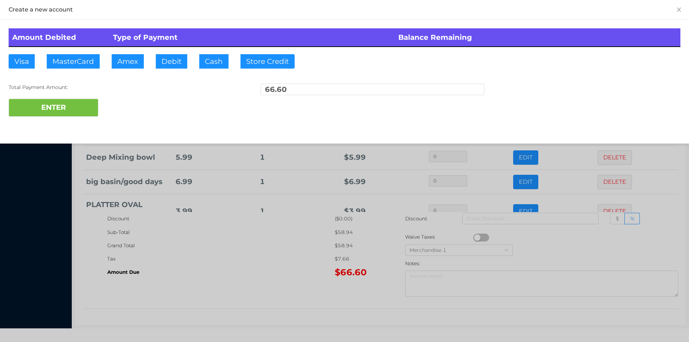
click at [136, 110] on div "ENTER" at bounding box center [345, 108] width 672 height 18
click at [229, 295] on div at bounding box center [344, 171] width 689 height 342
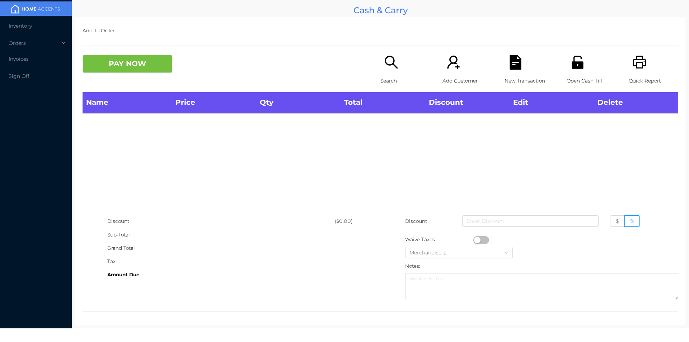
click at [571, 71] on div "Open Cash Till" at bounding box center [592, 73] width 50 height 37
click at [381, 83] on p "Search" at bounding box center [406, 80] width 50 height 13
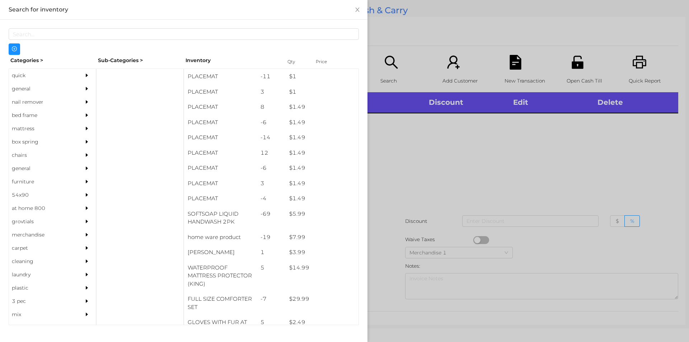
click at [18, 74] on div "quick" at bounding box center [41, 75] width 65 height 13
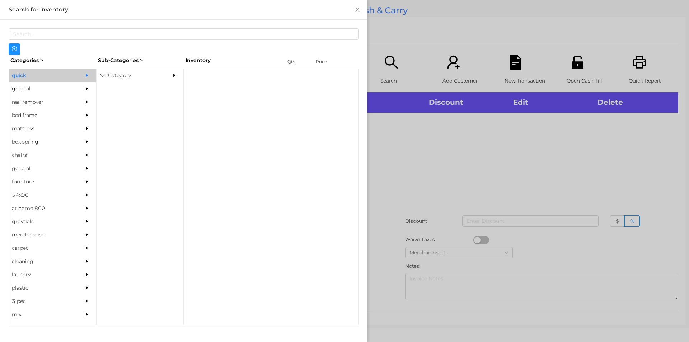
click at [106, 80] on div "No Category" at bounding box center [129, 75] width 65 height 13
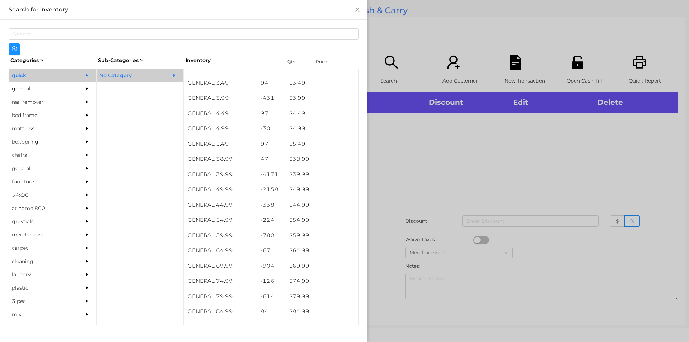
scroll to position [313, 0]
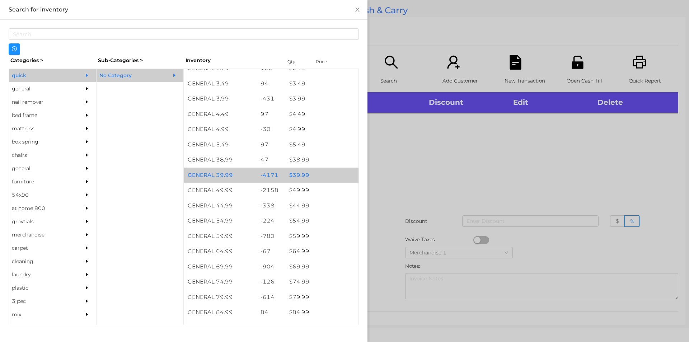
click at [300, 175] on div "$ 39.99" at bounding box center [322, 175] width 73 height 15
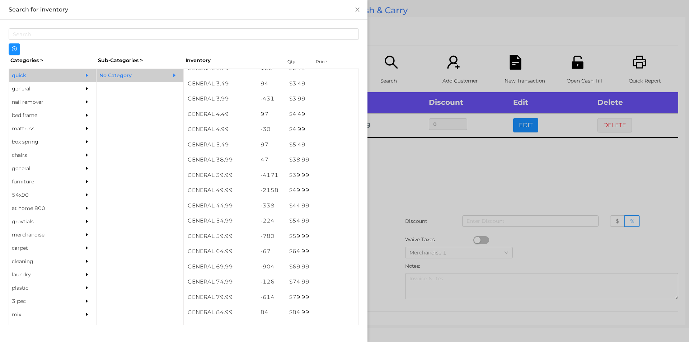
click at [391, 178] on div at bounding box center [344, 171] width 689 height 342
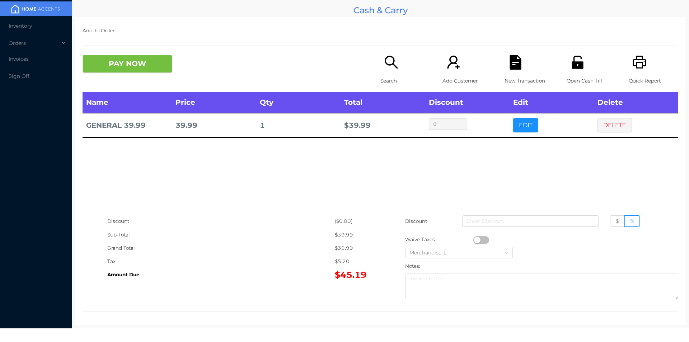
scroll to position [2, 0]
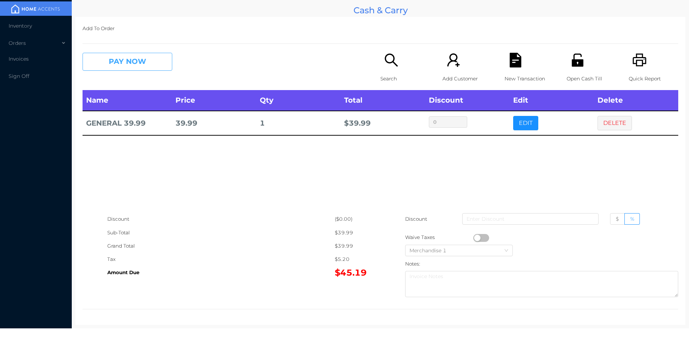
click at [161, 60] on button "PAY NOW" at bounding box center [128, 62] width 90 height 18
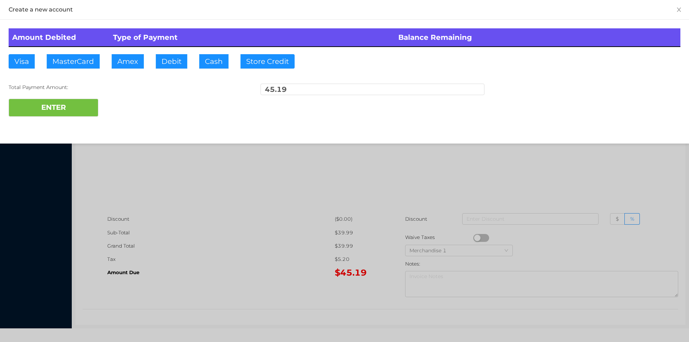
click at [143, 64] on div at bounding box center [344, 171] width 689 height 342
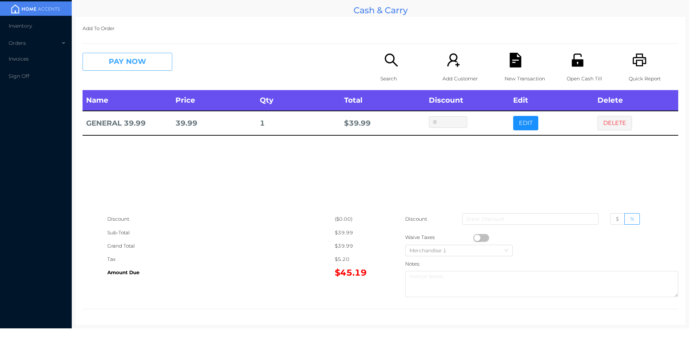
click at [144, 63] on button "PAY NOW" at bounding box center [128, 62] width 90 height 18
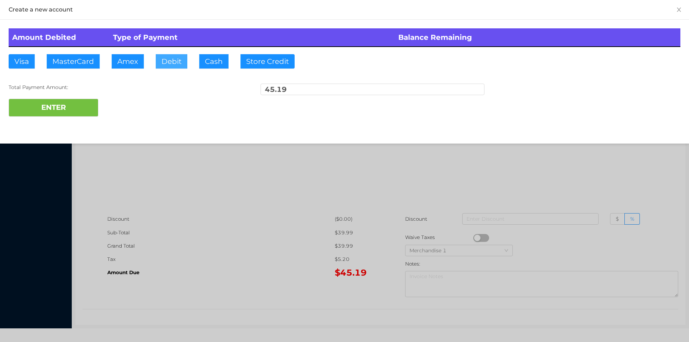
click at [162, 64] on button "Debit" at bounding box center [172, 61] width 32 height 14
click at [54, 107] on button "ENTER" at bounding box center [54, 108] width 90 height 18
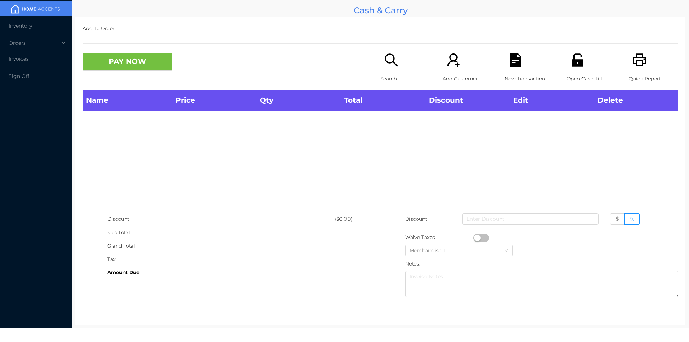
click at [387, 65] on icon "icon: search" at bounding box center [391, 60] width 15 height 15
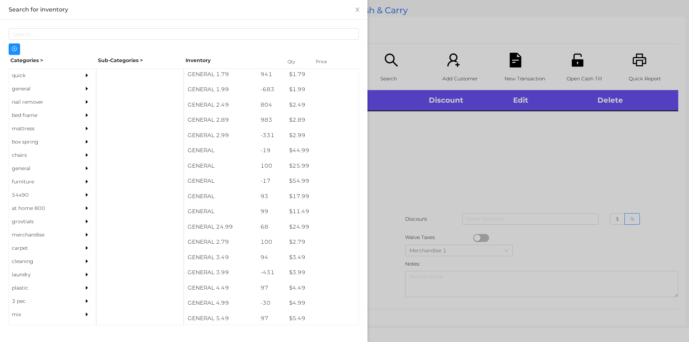
scroll to position [140, 0]
click at [24, 80] on div "quick" at bounding box center [41, 75] width 65 height 13
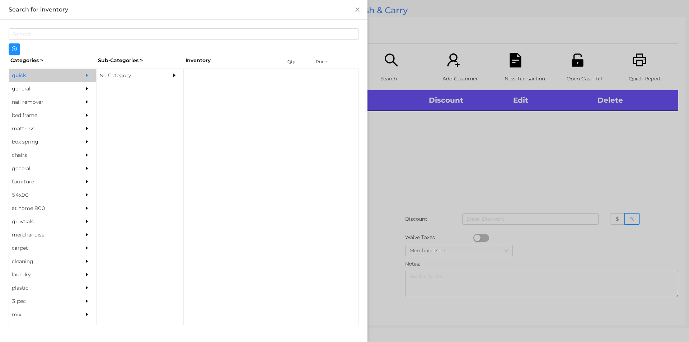
scroll to position [0, 0]
click at [21, 94] on div "general" at bounding box center [41, 88] width 65 height 13
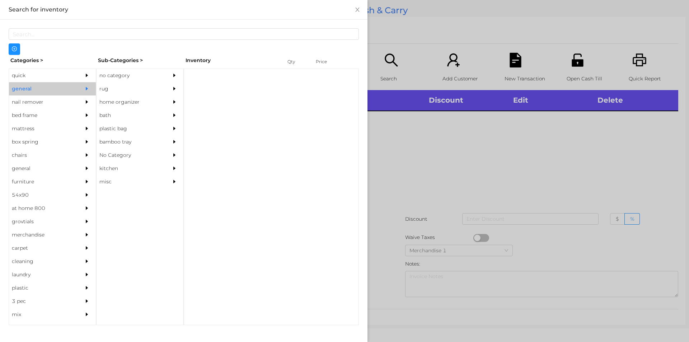
click at [107, 74] on div "no category" at bounding box center [129, 75] width 65 height 13
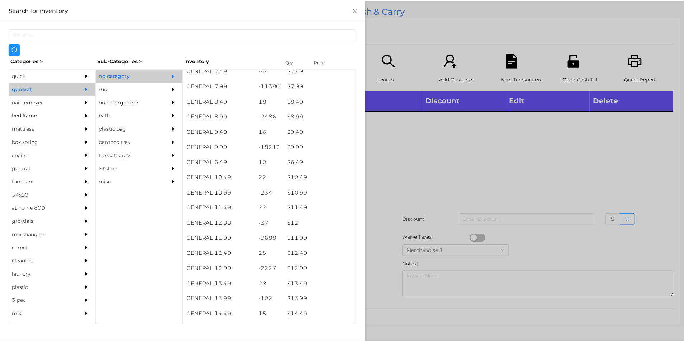
scroll to position [369, 0]
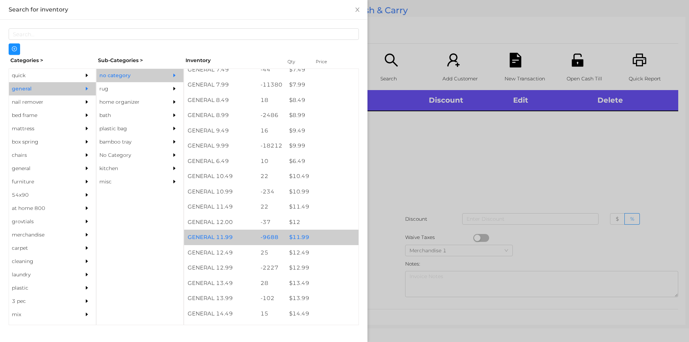
click at [297, 235] on div "$ 11.99" at bounding box center [322, 237] width 73 height 15
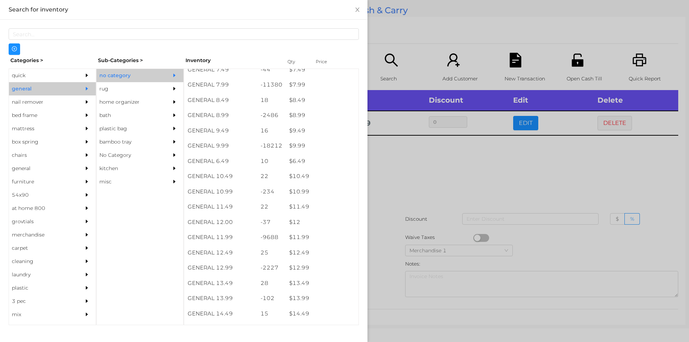
click at [394, 203] on div at bounding box center [344, 171] width 689 height 342
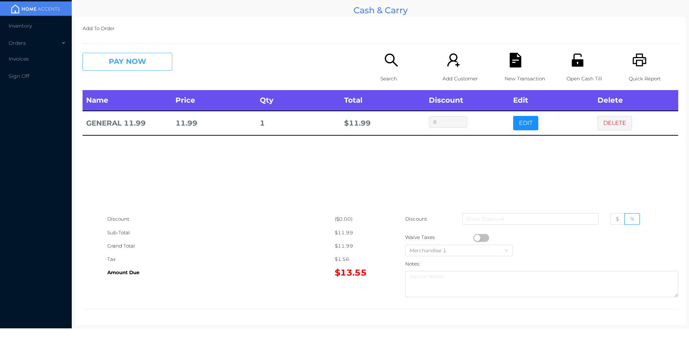
click at [112, 70] on button "PAY NOW" at bounding box center [128, 62] width 90 height 18
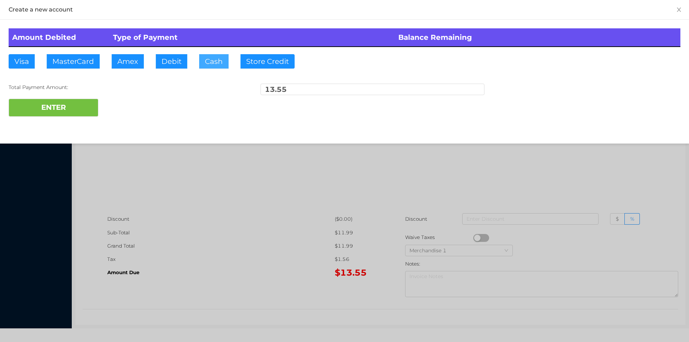
click at [211, 58] on button "Cash" at bounding box center [213, 61] width 29 height 14
type input "15."
click at [51, 113] on button "ENTER" at bounding box center [54, 108] width 90 height 18
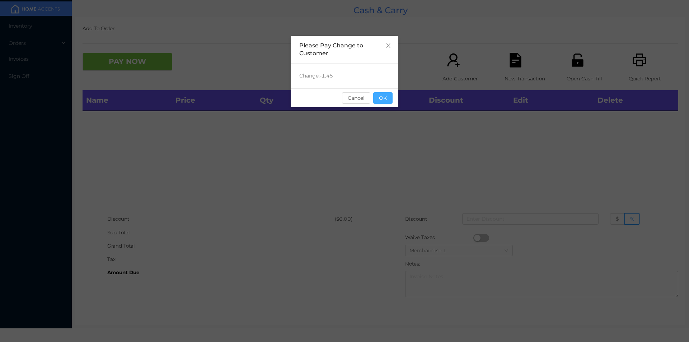
click at [385, 100] on button "OK" at bounding box center [382, 97] width 19 height 11
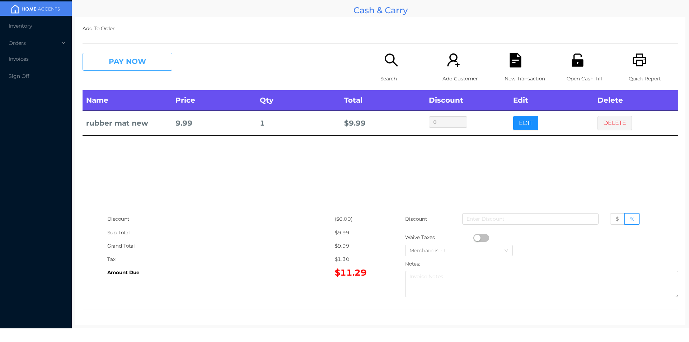
click at [119, 62] on button "PAY NOW" at bounding box center [128, 62] width 90 height 18
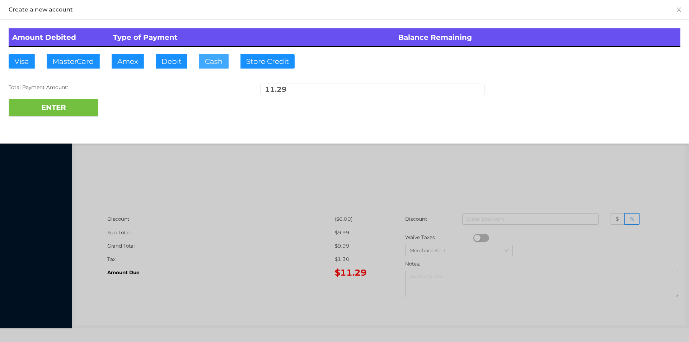
click at [200, 64] on button "Cash" at bounding box center [213, 61] width 29 height 14
click at [48, 102] on button "ENTER" at bounding box center [54, 108] width 90 height 18
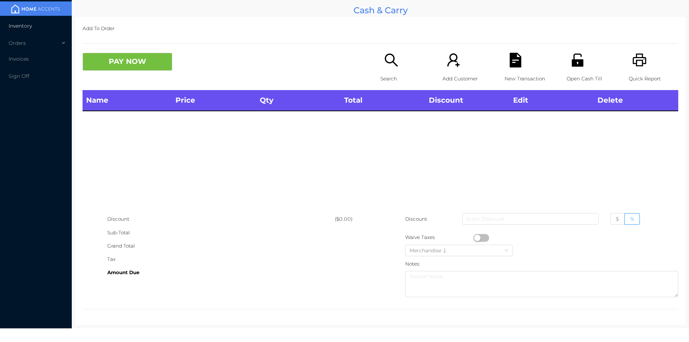
click at [18, 31] on li "Inventory" at bounding box center [36, 26] width 72 height 14
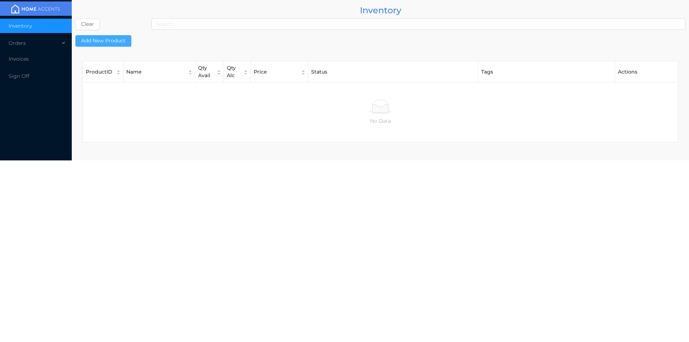
click at [102, 42] on button "Add New Product" at bounding box center [103, 40] width 56 height 11
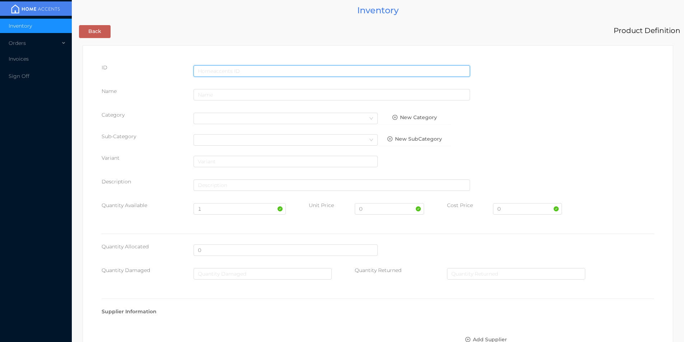
click at [205, 69] on input "text" at bounding box center [332, 70] width 276 height 11
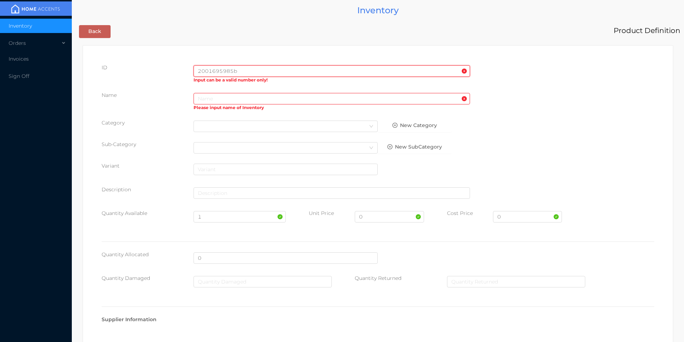
type input "2001695985"
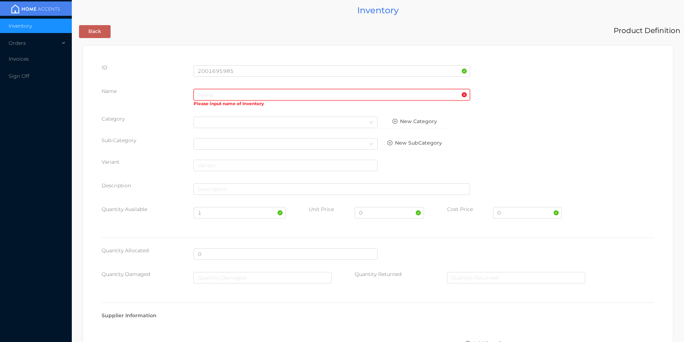
click at [240, 97] on input "text" at bounding box center [332, 94] width 276 height 11
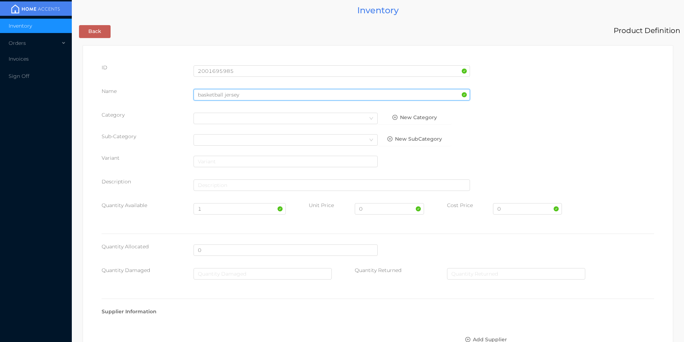
type input "basketball jersey"
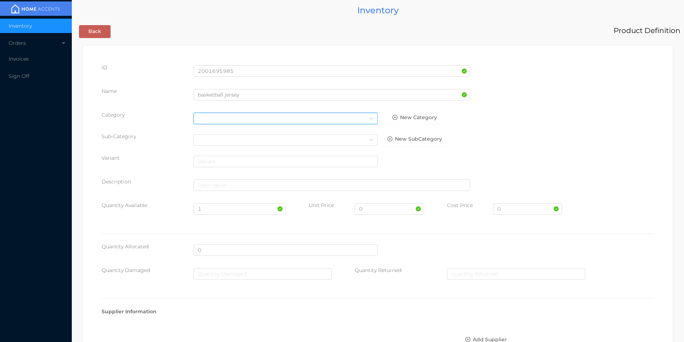
click at [251, 122] on div "Select Category" at bounding box center [286, 118] width 176 height 11
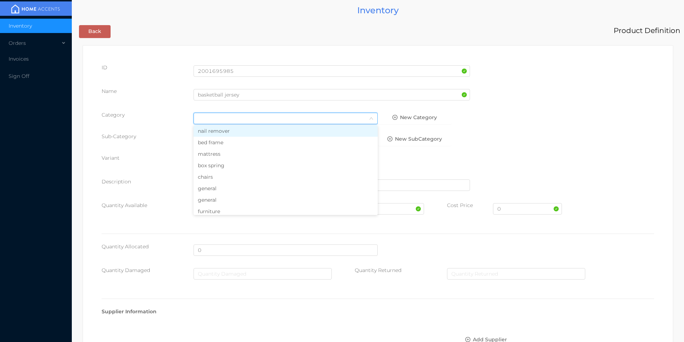
click at [206, 186] on li "general" at bounding box center [286, 188] width 184 height 11
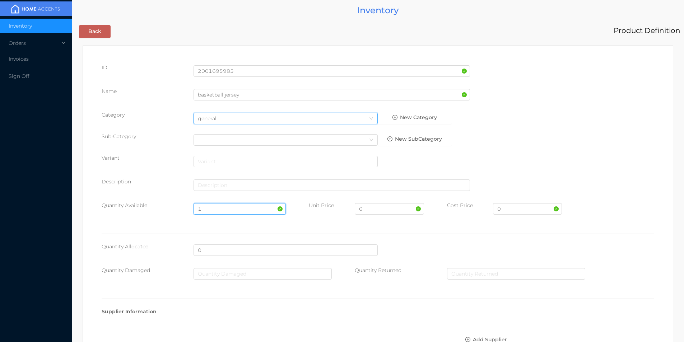
click at [212, 209] on input "1" at bounding box center [240, 208] width 92 height 11
type input "100"
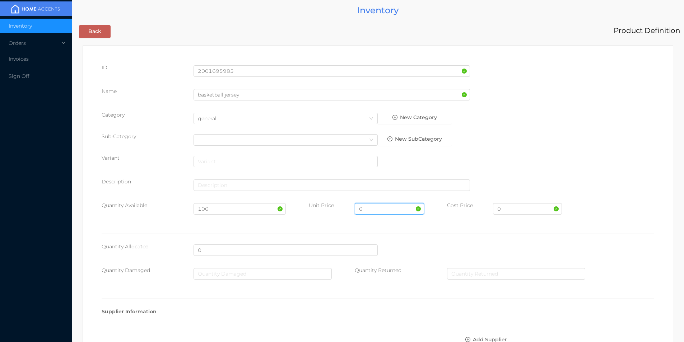
click at [375, 207] on input "0" at bounding box center [389, 208] width 69 height 11
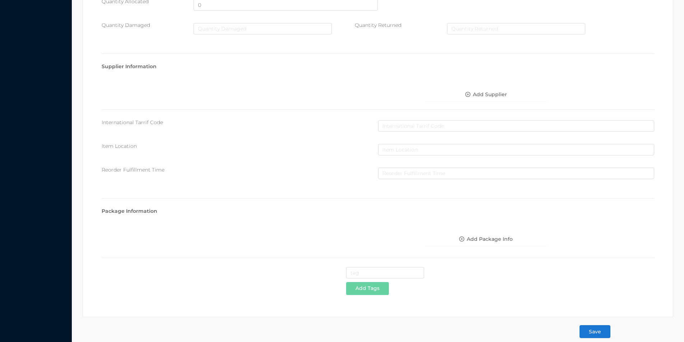
scroll to position [254, 0]
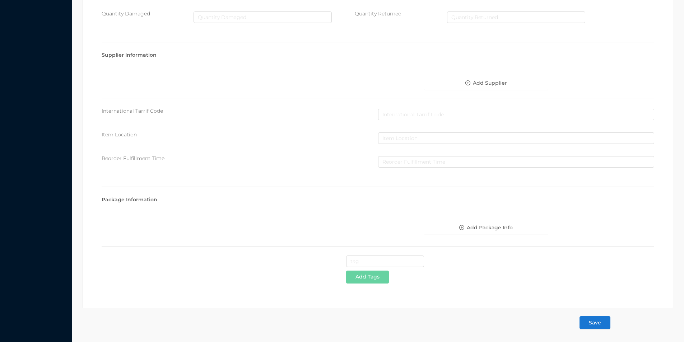
type input "4.99"
click at [594, 325] on button "Save" at bounding box center [595, 322] width 31 height 13
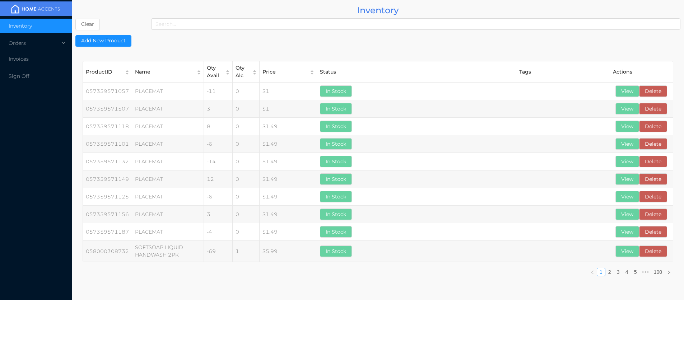
scroll to position [0, 0]
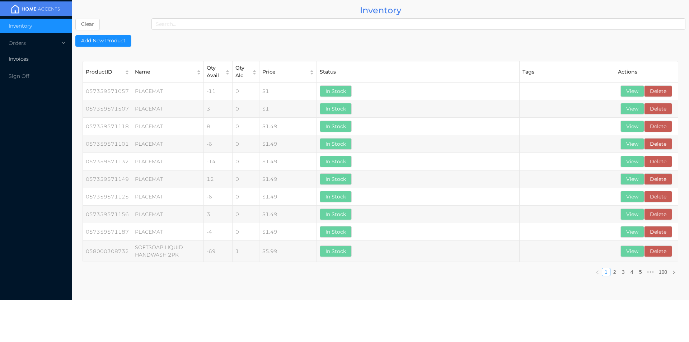
click at [22, 59] on span "Invoices" at bounding box center [19, 59] width 20 height 6
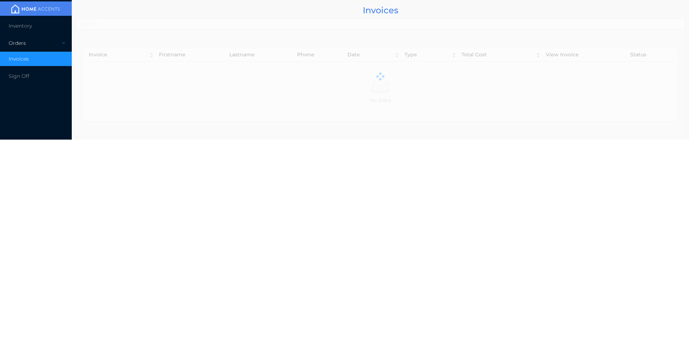
click at [22, 47] on div "Orders" at bounding box center [36, 43] width 72 height 14
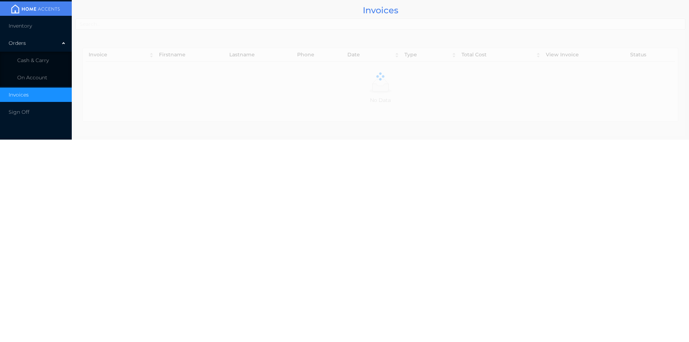
click at [45, 55] on li "Cash & Carry" at bounding box center [36, 60] width 72 height 14
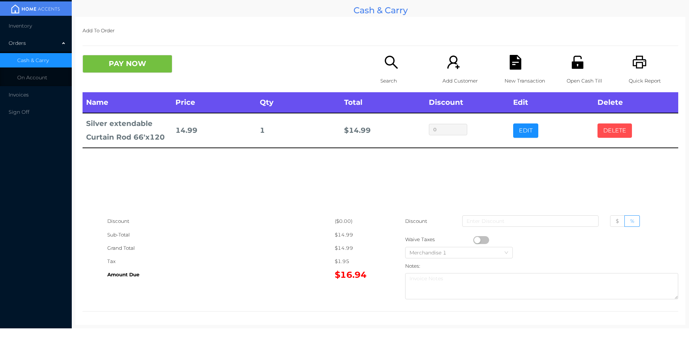
click at [601, 127] on button "DELETE" at bounding box center [615, 131] width 34 height 14
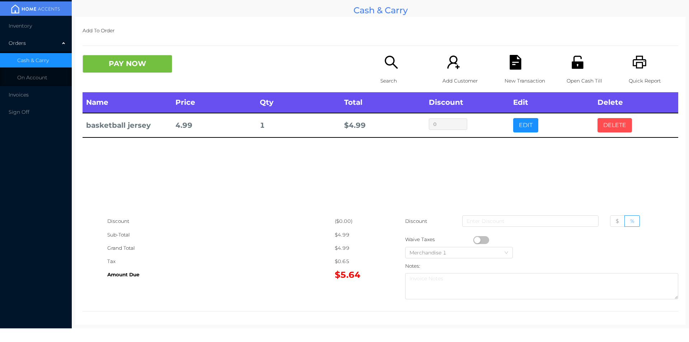
click at [607, 127] on button "DELETE" at bounding box center [615, 125] width 34 height 14
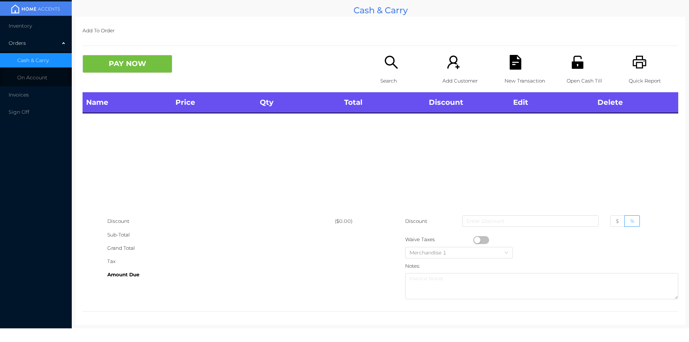
click at [24, 29] on span "Inventory" at bounding box center [20, 26] width 23 height 6
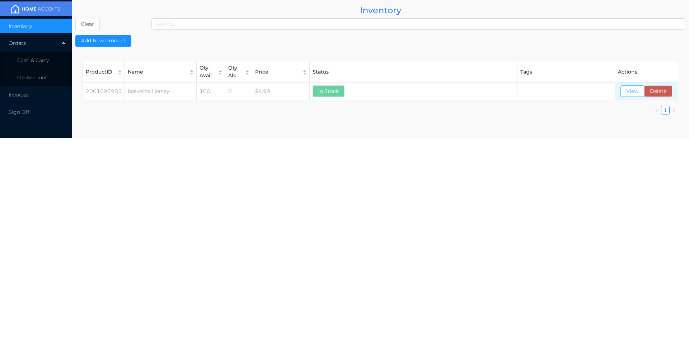
click at [632, 93] on button "View" at bounding box center [633, 90] width 24 height 11
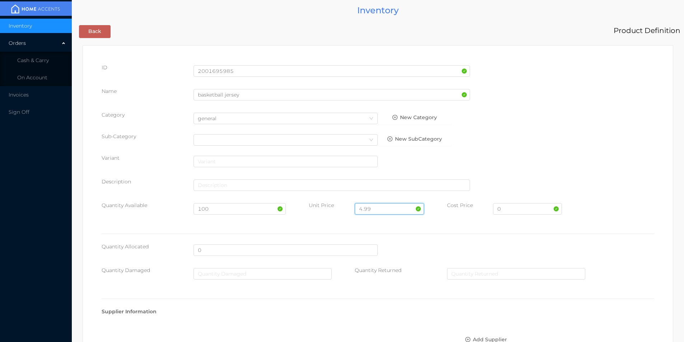
click at [383, 207] on input "4.99" at bounding box center [389, 208] width 69 height 11
type input "4"
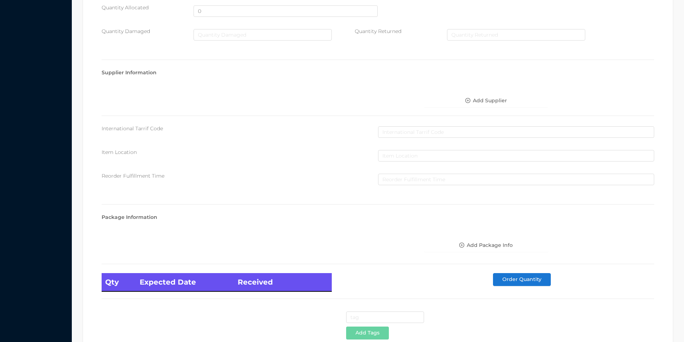
scroll to position [293, 0]
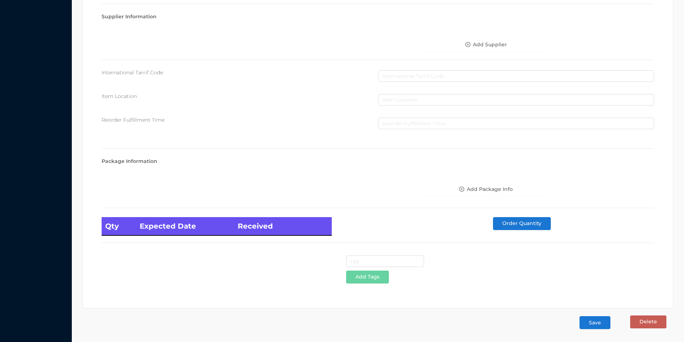
type input "7.99"
click at [593, 325] on button "Save" at bounding box center [595, 322] width 31 height 13
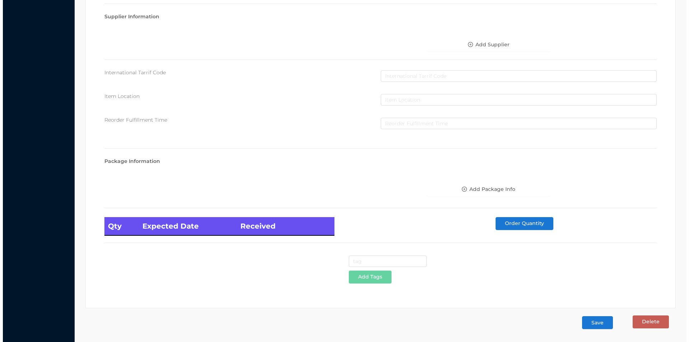
scroll to position [0, 0]
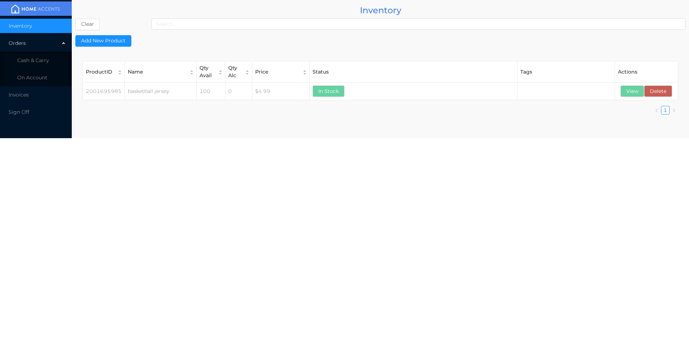
click at [33, 58] on span "Cash & Carry" at bounding box center [33, 60] width 32 height 6
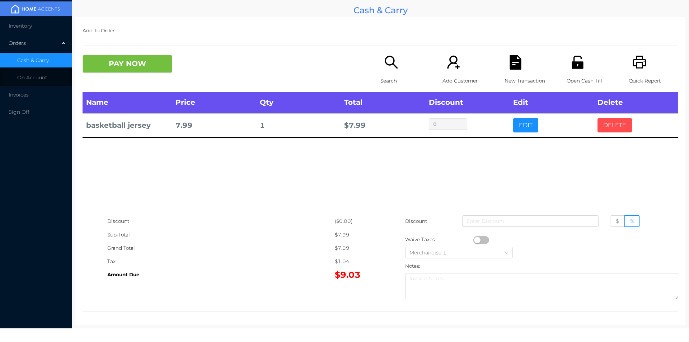
click at [612, 133] on button "DELETE" at bounding box center [615, 125] width 34 height 14
click at [386, 65] on icon "icon: search" at bounding box center [391, 62] width 13 height 13
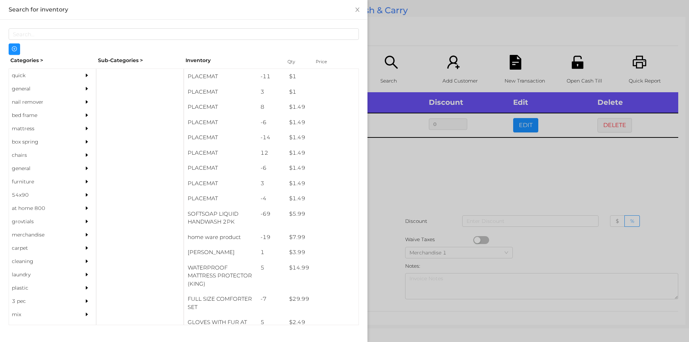
click at [20, 91] on div "general" at bounding box center [41, 88] width 65 height 13
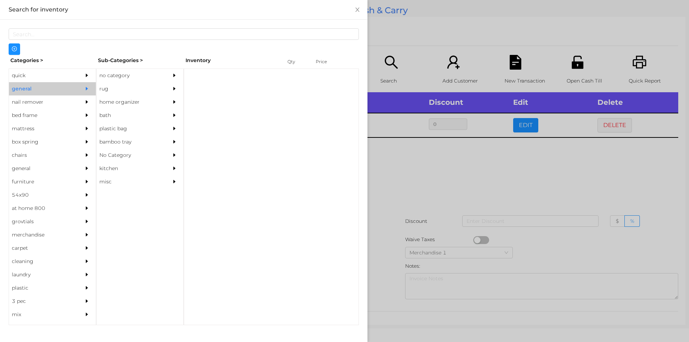
click at [122, 74] on div "no category" at bounding box center [129, 75] width 65 height 13
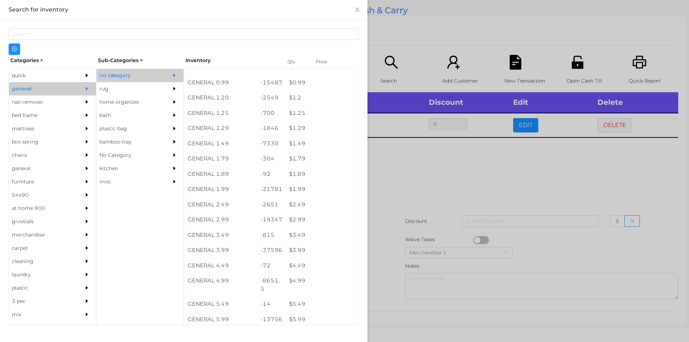
scroll to position [41, 0]
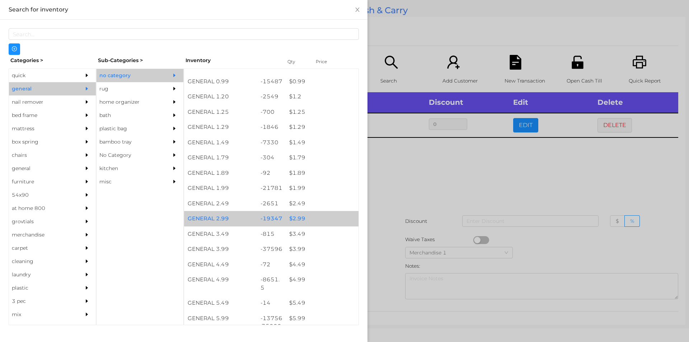
click at [296, 217] on div "$ 2.99" at bounding box center [322, 218] width 73 height 15
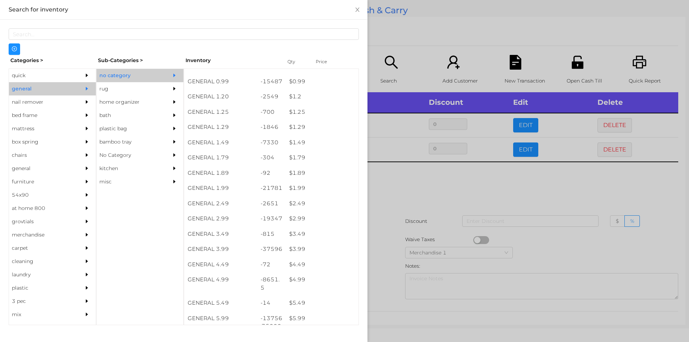
click at [383, 213] on div at bounding box center [344, 171] width 689 height 342
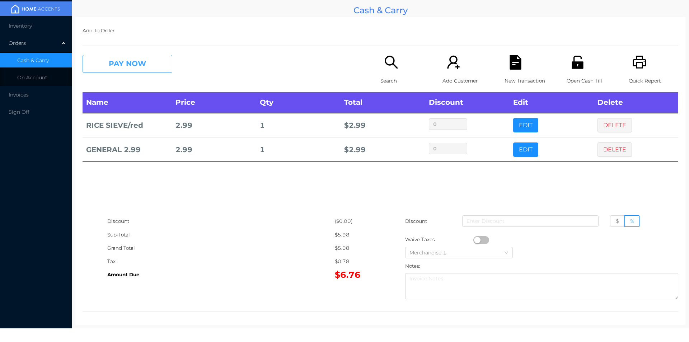
click at [125, 62] on button "PAY NOW" at bounding box center [128, 64] width 90 height 18
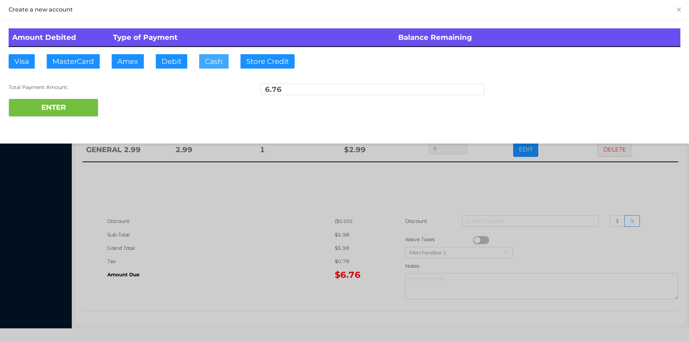
click at [209, 60] on button "Cash" at bounding box center [213, 61] width 29 height 14
type input "20.75"
click at [61, 114] on button "ENTER" at bounding box center [54, 108] width 90 height 18
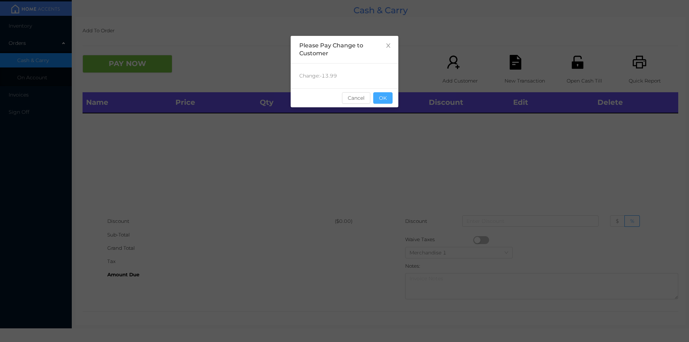
click at [378, 100] on button "OK" at bounding box center [382, 97] width 19 height 11
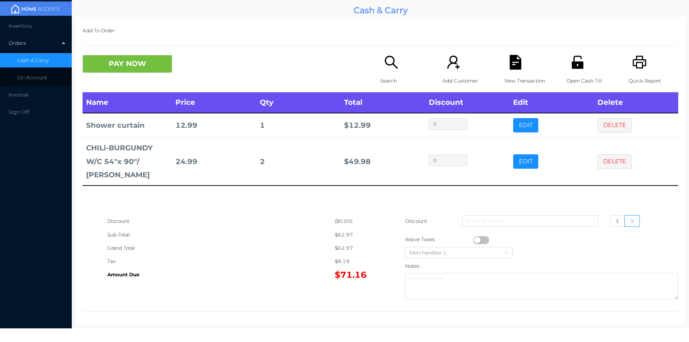
click at [387, 71] on div "Search" at bounding box center [406, 73] width 50 height 37
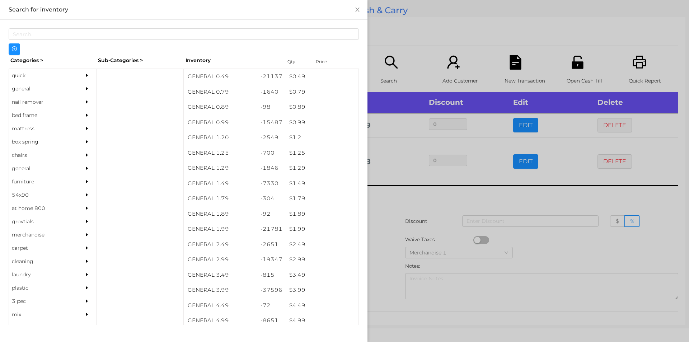
click at [24, 87] on div "general" at bounding box center [41, 88] width 65 height 13
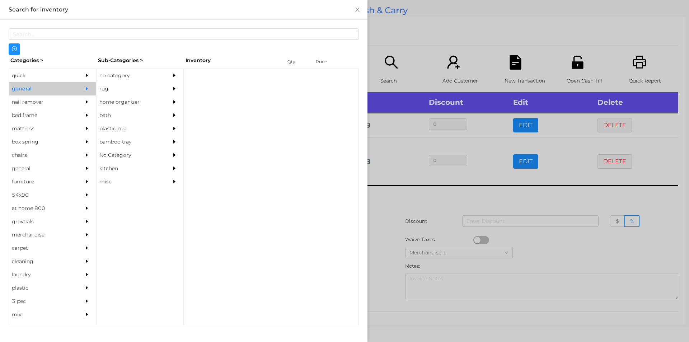
click at [127, 73] on div "no category" at bounding box center [129, 75] width 65 height 13
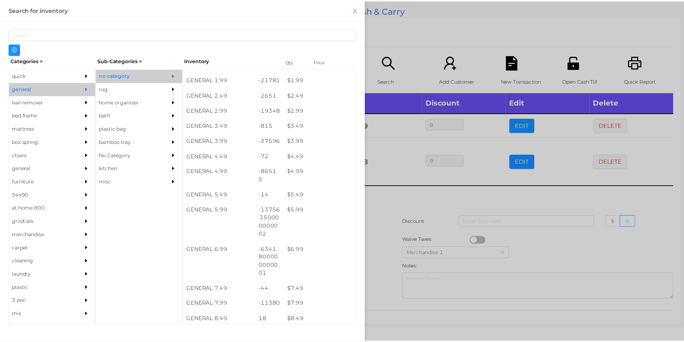
scroll to position [149, 0]
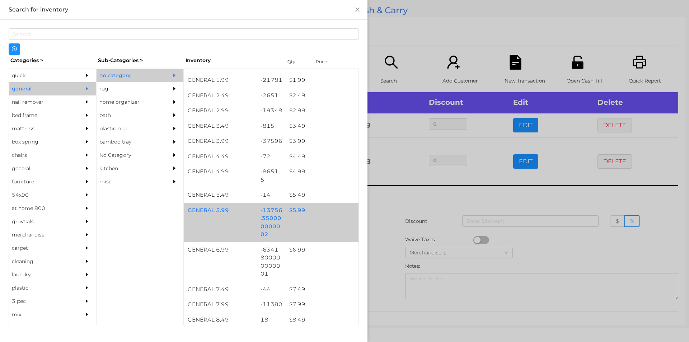
click at [294, 207] on div "$ 5.99" at bounding box center [322, 210] width 73 height 15
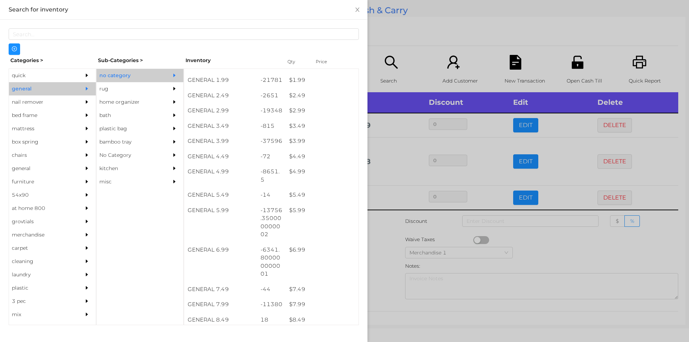
click at [385, 202] on div at bounding box center [344, 171] width 689 height 342
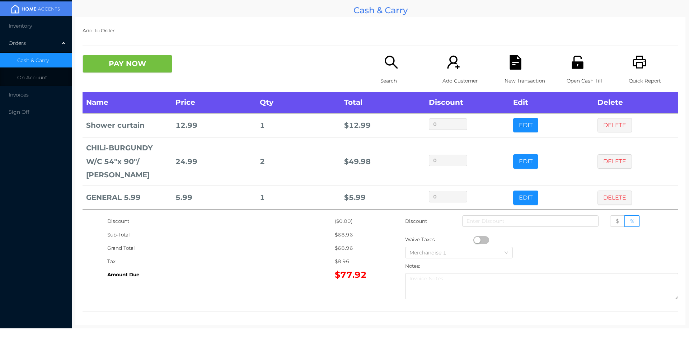
click at [508, 71] on div "New Transaction" at bounding box center [530, 73] width 50 height 37
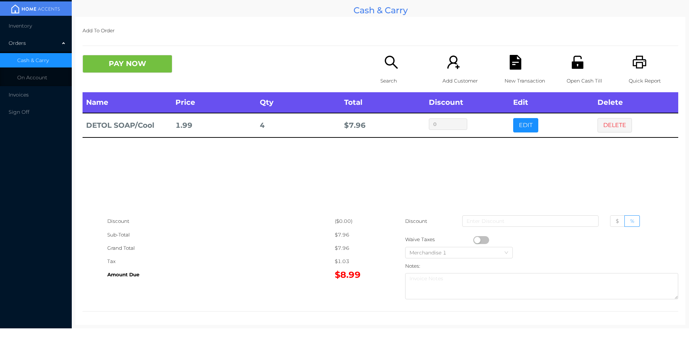
click at [614, 121] on button "DELETE" at bounding box center [615, 125] width 34 height 14
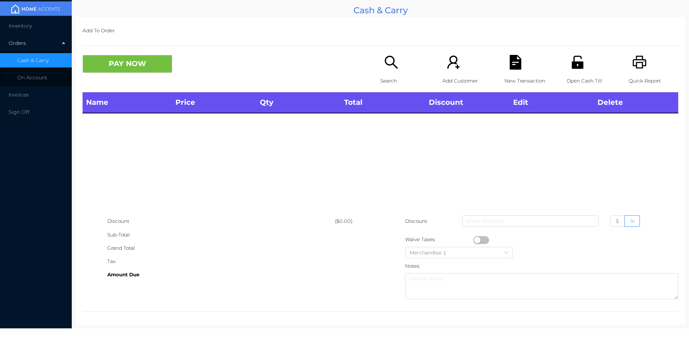
click at [633, 68] on icon "icon: printer" at bounding box center [640, 62] width 14 height 13
click at [125, 73] on button "PAY NOW" at bounding box center [128, 64] width 90 height 18
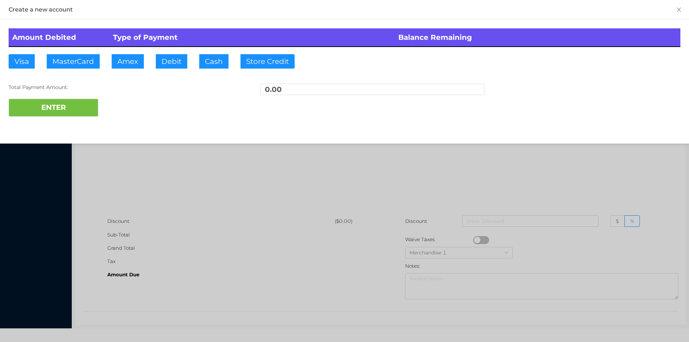
click at [190, 155] on div at bounding box center [344, 171] width 689 height 342
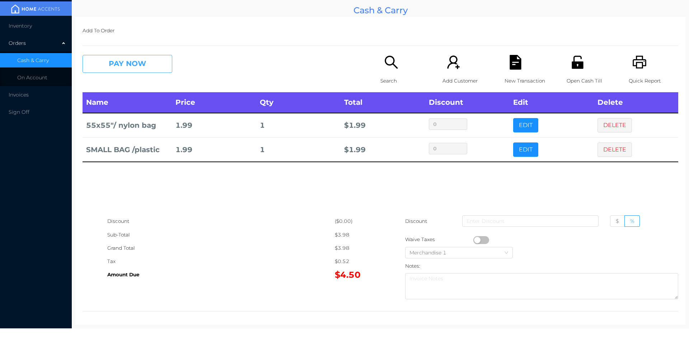
click at [127, 59] on button "PAY NOW" at bounding box center [128, 64] width 90 height 18
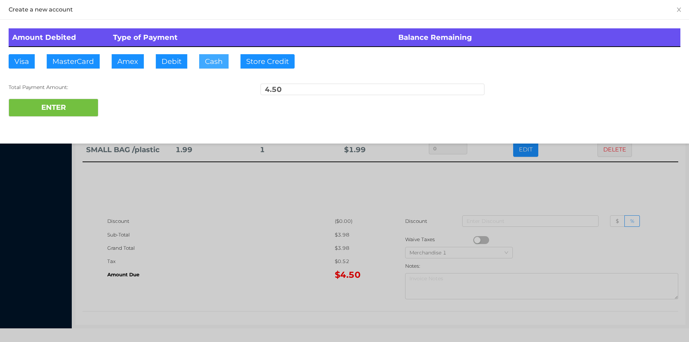
click at [210, 59] on button "Cash" at bounding box center [213, 61] width 29 height 14
click at [79, 104] on button "ENTER" at bounding box center [54, 108] width 90 height 18
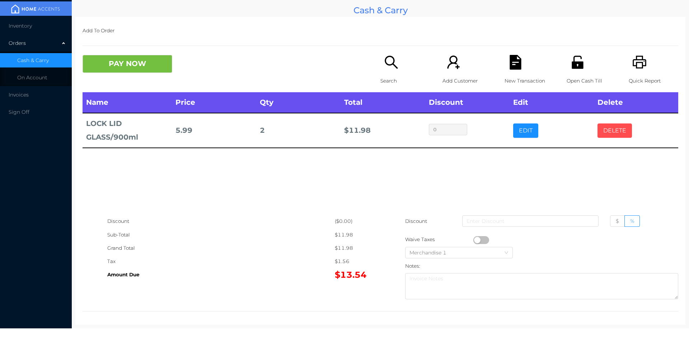
click at [614, 132] on button "DELETE" at bounding box center [615, 131] width 34 height 14
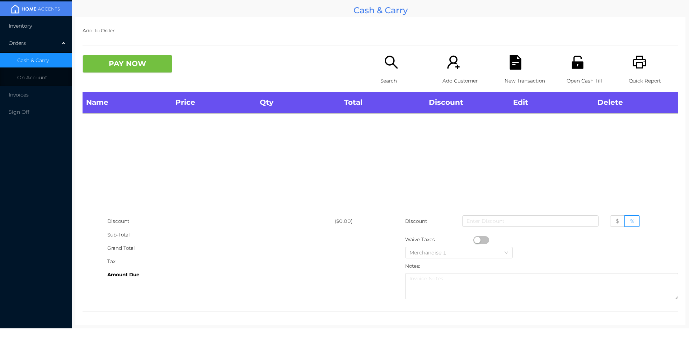
click at [19, 27] on span "Inventory" at bounding box center [20, 26] width 23 height 6
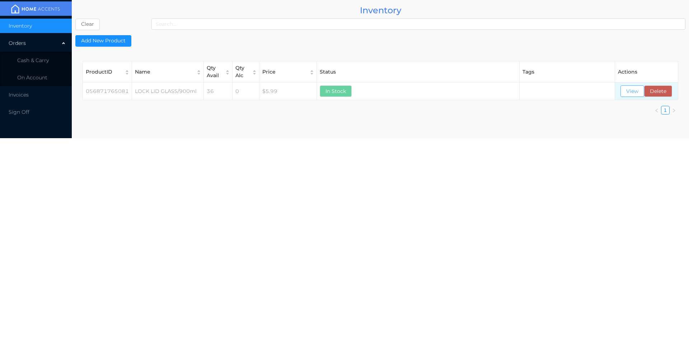
click at [633, 89] on button "View" at bounding box center [633, 90] width 24 height 11
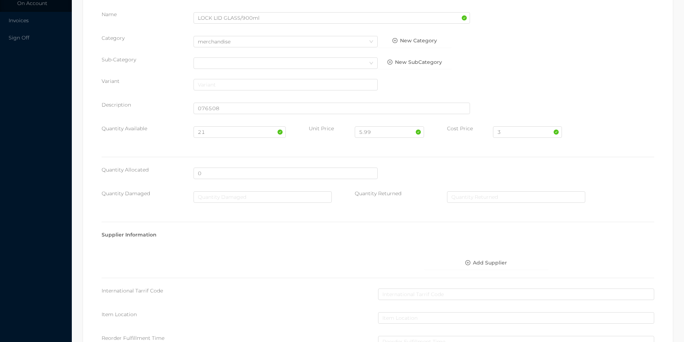
scroll to position [293, 0]
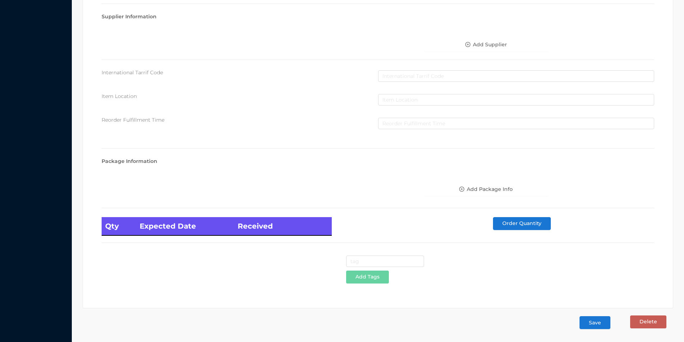
click at [594, 325] on button "Save" at bounding box center [595, 322] width 31 height 13
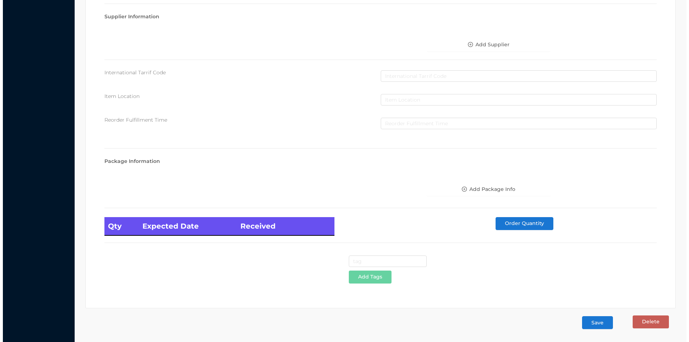
scroll to position [0, 0]
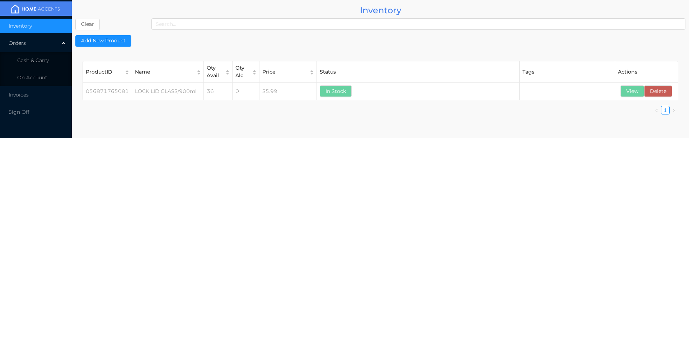
click at [38, 64] on li "Cash & Carry" at bounding box center [36, 60] width 72 height 14
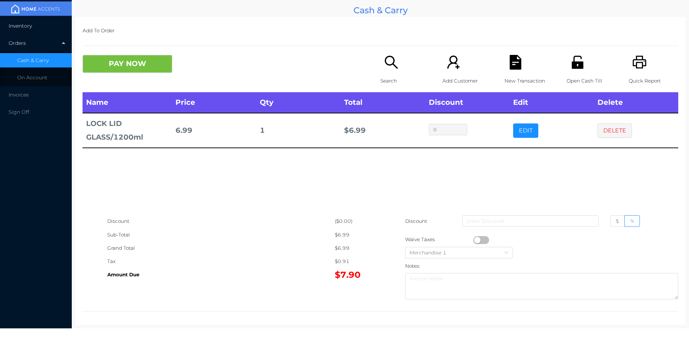
click at [23, 26] on span "Inventory" at bounding box center [20, 26] width 23 height 6
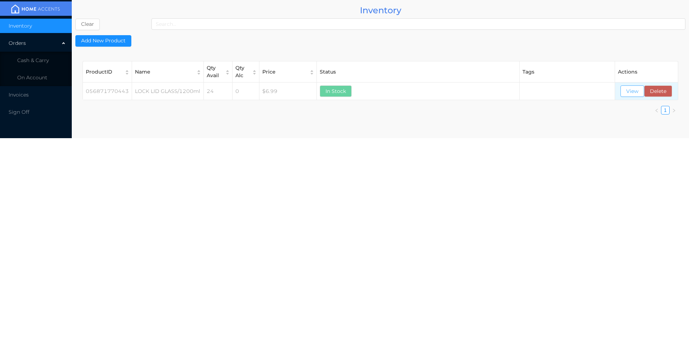
click at [627, 91] on button "View" at bounding box center [633, 90] width 24 height 11
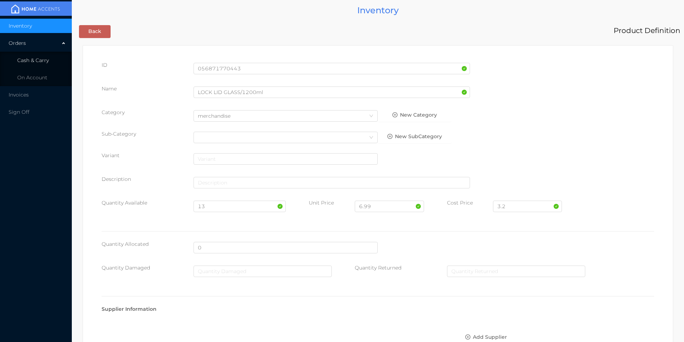
click at [32, 55] on li "Cash & Carry" at bounding box center [36, 60] width 72 height 14
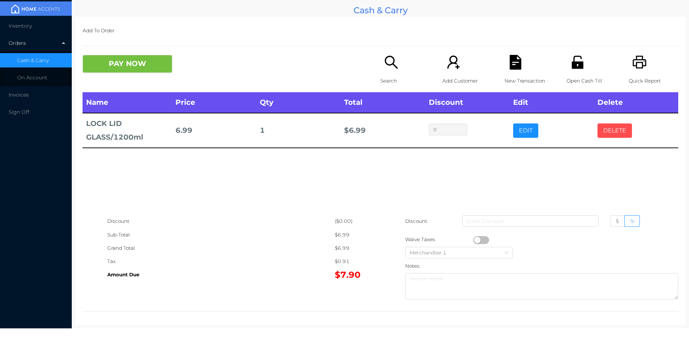
click at [612, 124] on button "DELETE" at bounding box center [615, 131] width 34 height 14
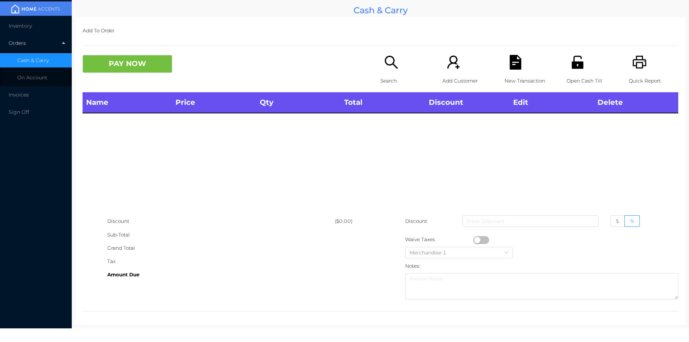
click at [395, 67] on icon "icon: search" at bounding box center [391, 62] width 15 height 15
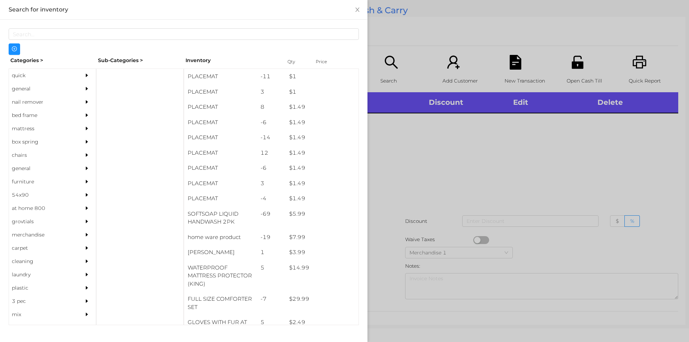
click at [26, 88] on div "general" at bounding box center [41, 88] width 65 height 13
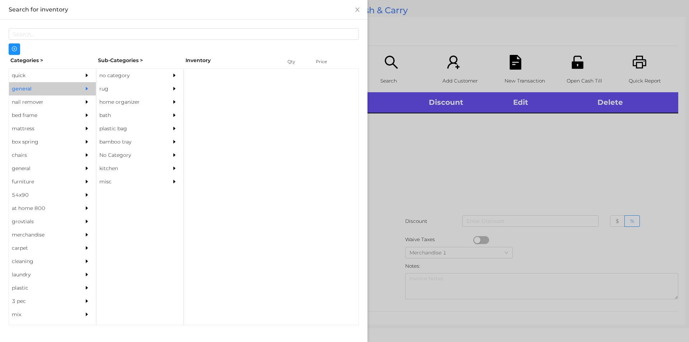
click at [124, 77] on div "no category" at bounding box center [129, 75] width 65 height 13
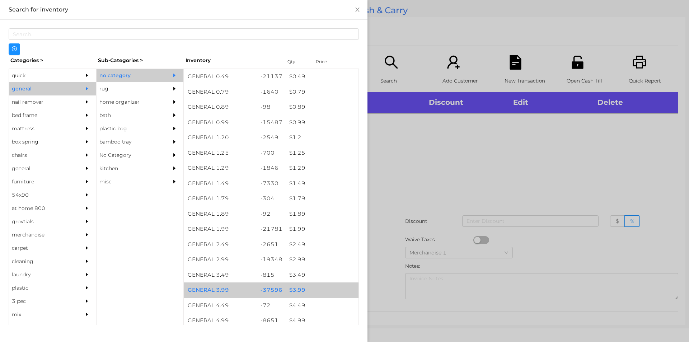
click at [298, 289] on div "$ 3.99" at bounding box center [322, 290] width 73 height 15
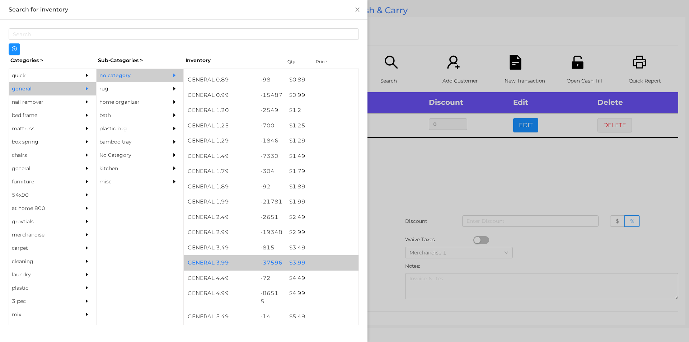
scroll to position [43, 0]
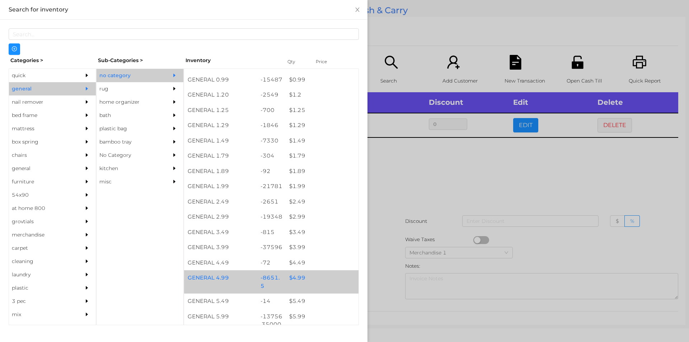
click at [288, 278] on div "$ 4.99" at bounding box center [322, 277] width 73 height 15
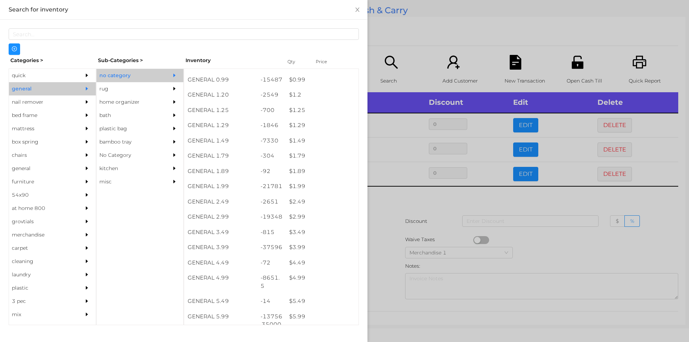
click at [389, 206] on div at bounding box center [344, 171] width 689 height 342
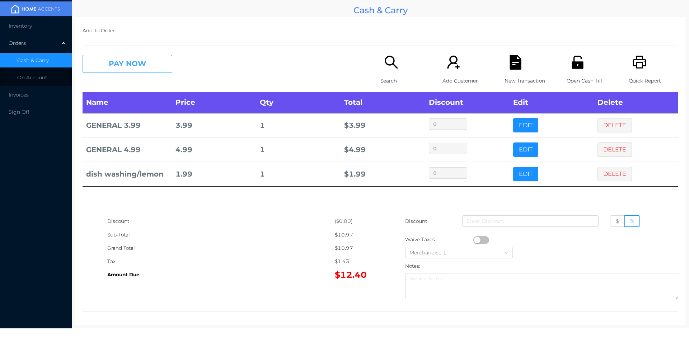
click at [121, 70] on button "PAY NOW" at bounding box center [128, 64] width 90 height 18
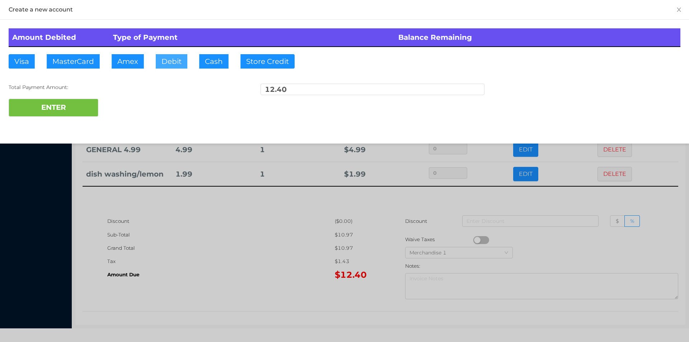
click at [175, 64] on button "Debit" at bounding box center [172, 61] width 32 height 14
click at [57, 113] on button "ENTER" at bounding box center [54, 108] width 90 height 18
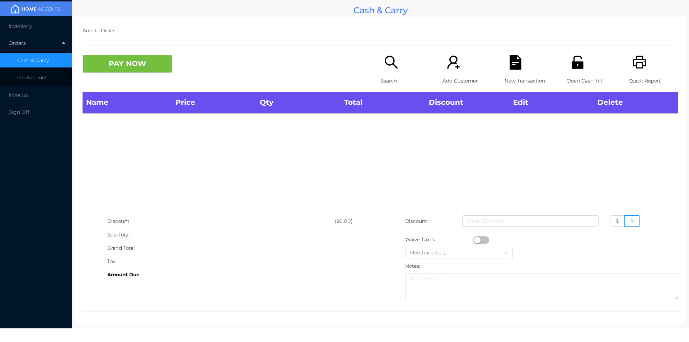
click at [384, 76] on p "Search" at bounding box center [406, 80] width 50 height 13
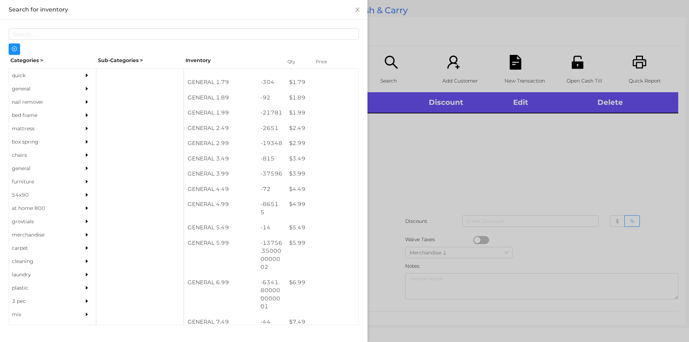
scroll to position [133, 0]
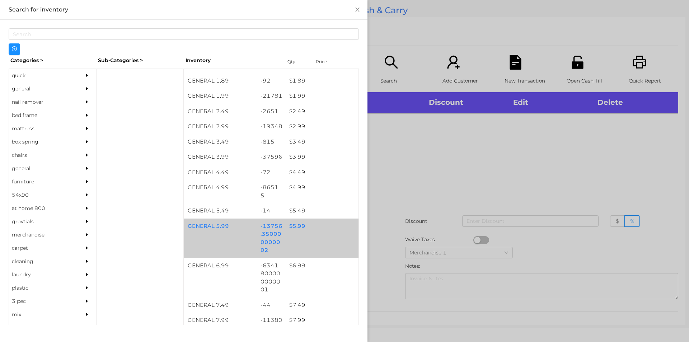
click at [289, 233] on div "$ 5.99" at bounding box center [322, 226] width 73 height 15
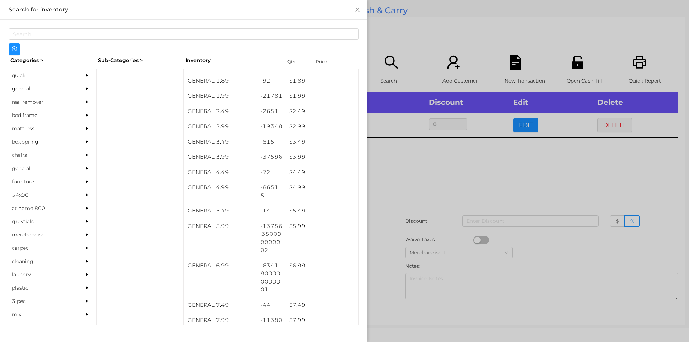
click at [376, 236] on div at bounding box center [344, 171] width 689 height 342
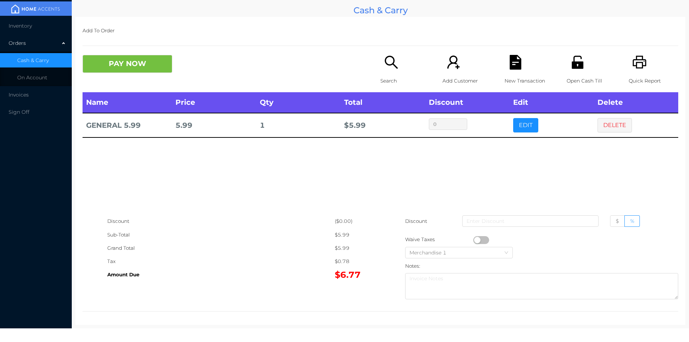
click at [641, 60] on icon "icon: printer" at bounding box center [640, 62] width 14 height 13
click at [622, 127] on button "DELETE" at bounding box center [615, 125] width 34 height 14
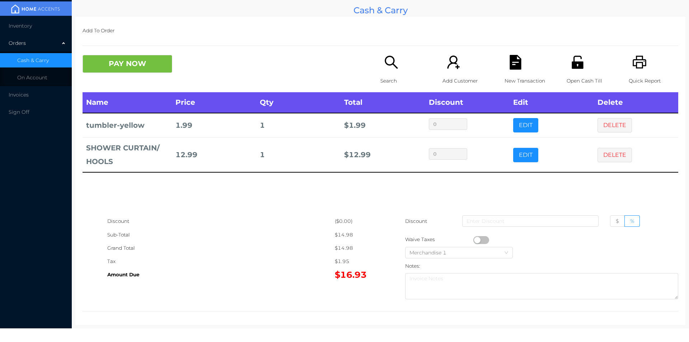
click at [387, 68] on icon "icon: search" at bounding box center [391, 62] width 15 height 15
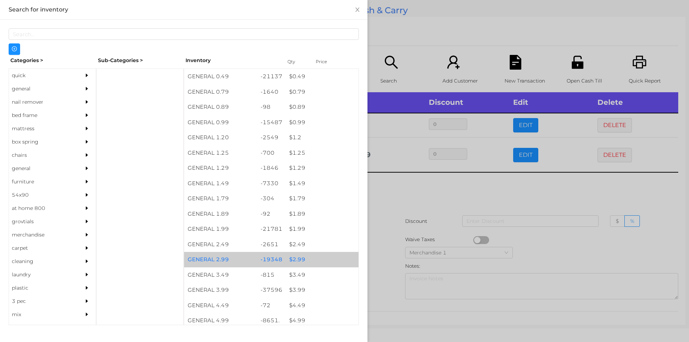
click at [297, 260] on div "$ 2.99" at bounding box center [322, 259] width 73 height 15
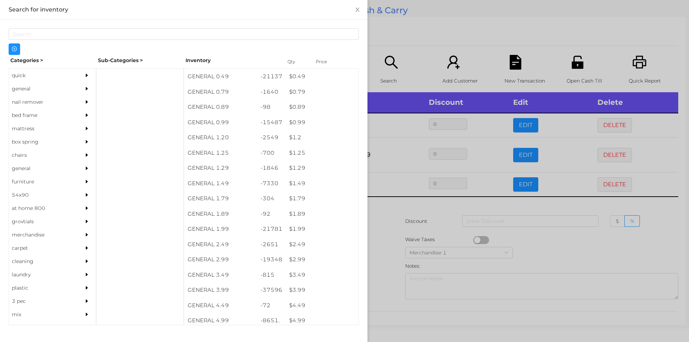
click at [389, 262] on div at bounding box center [344, 171] width 689 height 342
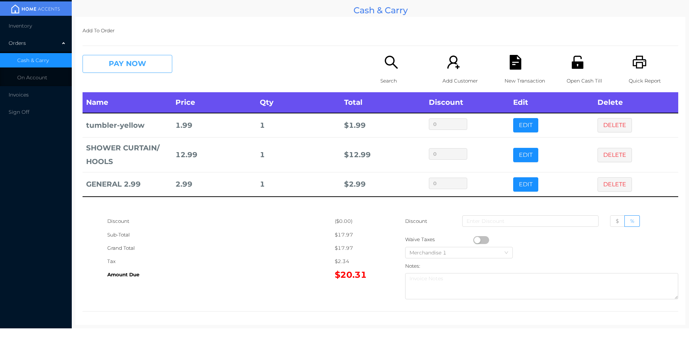
click at [144, 68] on button "PAY NOW" at bounding box center [128, 64] width 90 height 18
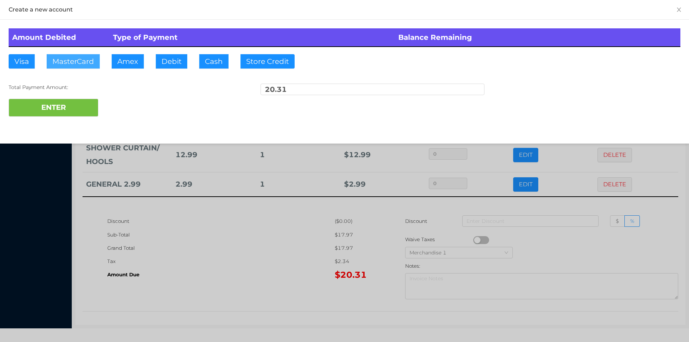
click at [76, 62] on button "MasterCard" at bounding box center [73, 61] width 53 height 14
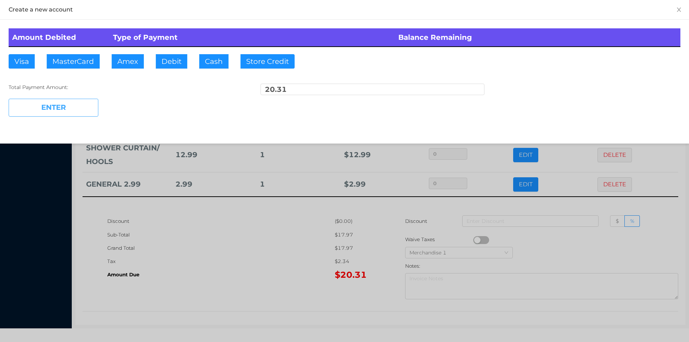
click at [67, 108] on button "ENTER" at bounding box center [54, 108] width 90 height 18
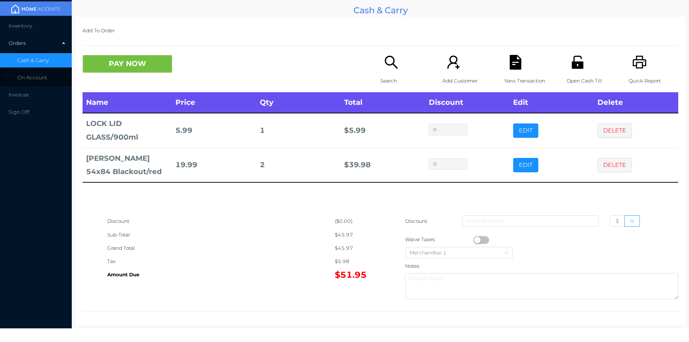
click at [143, 68] on button "PAY NOW" at bounding box center [128, 64] width 90 height 18
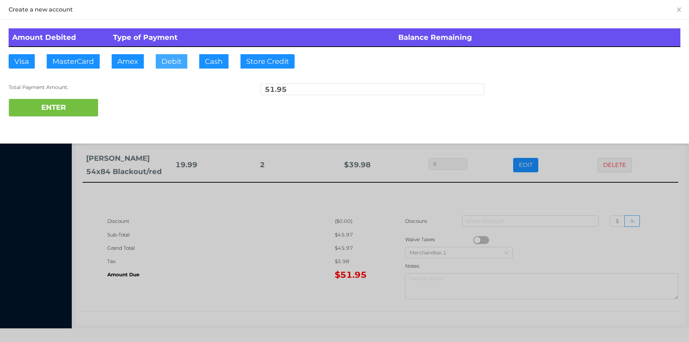
click at [172, 66] on button "Debit" at bounding box center [172, 61] width 32 height 14
click at [89, 100] on button "ENTER" at bounding box center [54, 108] width 90 height 18
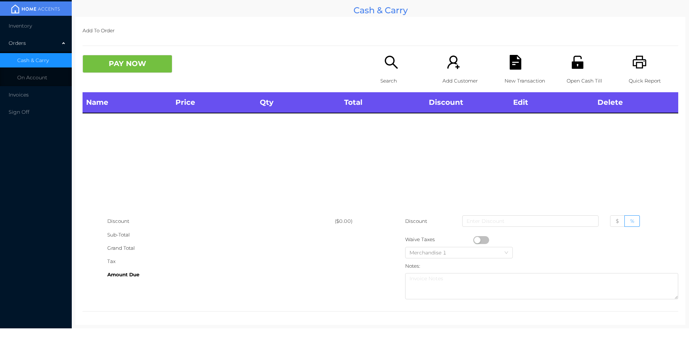
click at [637, 65] on icon "icon: printer" at bounding box center [640, 62] width 15 height 15
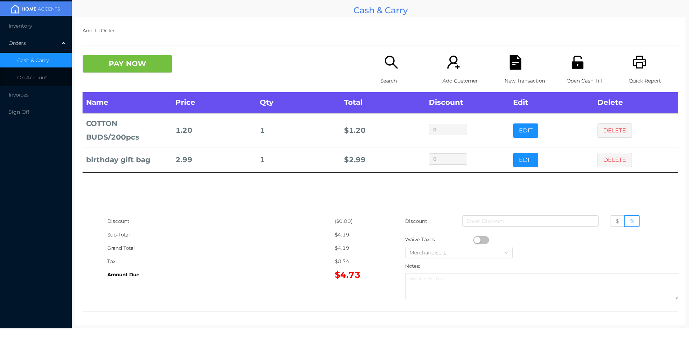
click at [383, 73] on div "Search" at bounding box center [406, 73] width 50 height 37
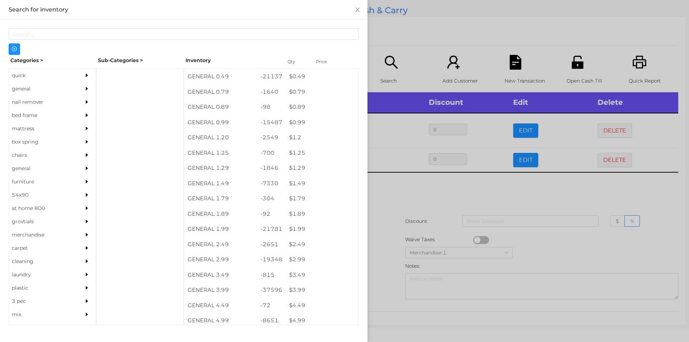
click at [20, 89] on div "general" at bounding box center [41, 88] width 65 height 13
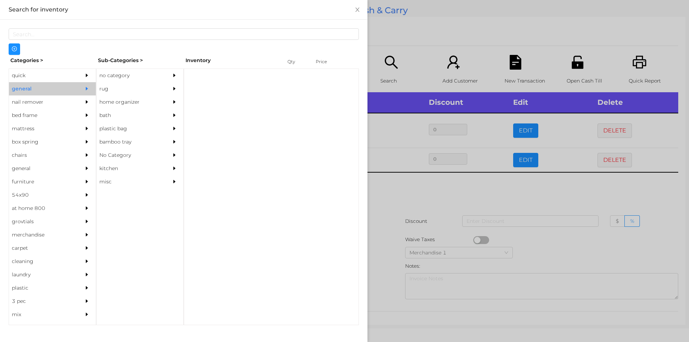
click at [108, 72] on div "no category" at bounding box center [129, 75] width 65 height 13
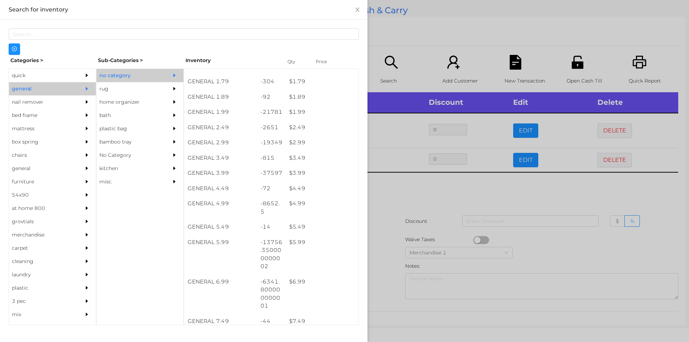
scroll to position [130, 0]
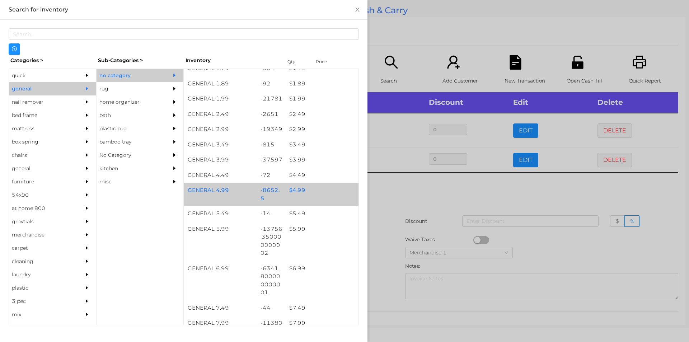
click at [294, 192] on div "$ 4.99" at bounding box center [322, 190] width 73 height 15
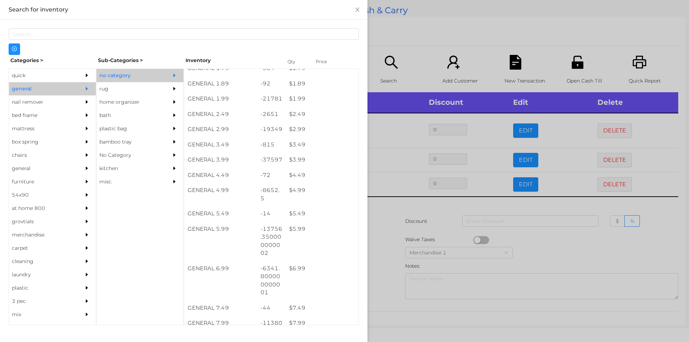
click at [386, 214] on div at bounding box center [344, 171] width 689 height 342
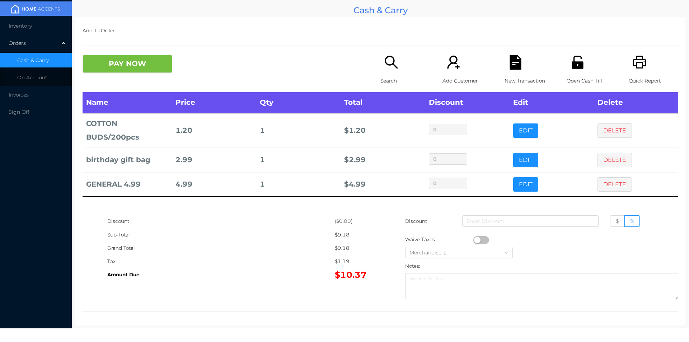
click at [385, 71] on div "Search" at bounding box center [406, 73] width 50 height 37
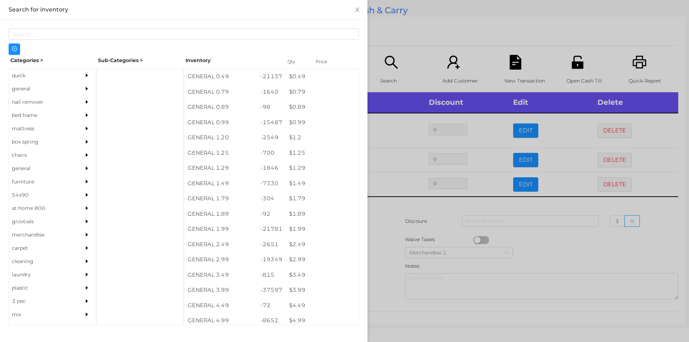
click at [26, 86] on div "general" at bounding box center [41, 88] width 65 height 13
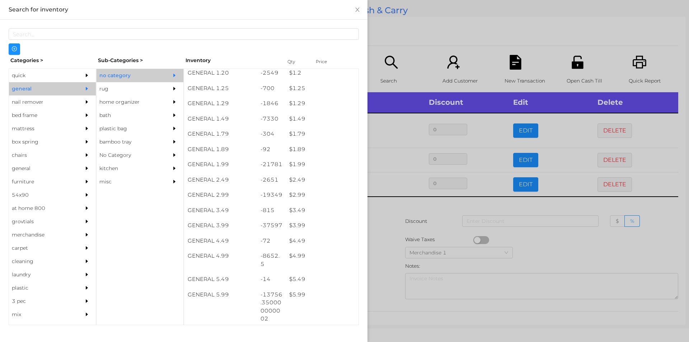
scroll to position [65, 0]
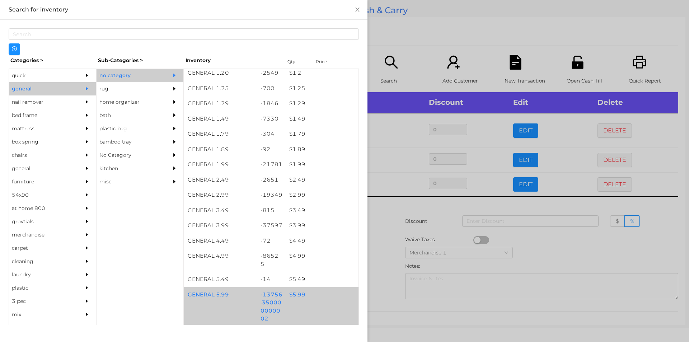
click at [296, 296] on div "$ 5.99" at bounding box center [322, 294] width 73 height 15
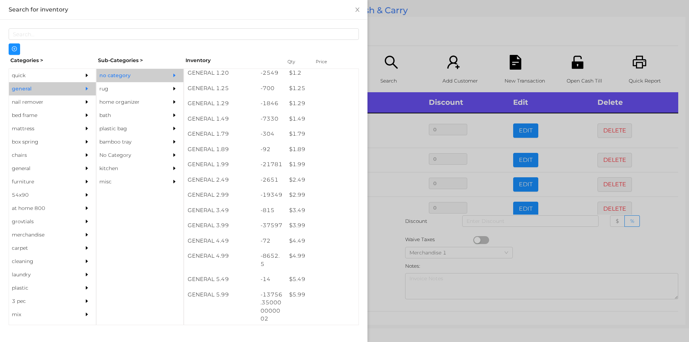
click at [390, 278] on div at bounding box center [344, 171] width 689 height 342
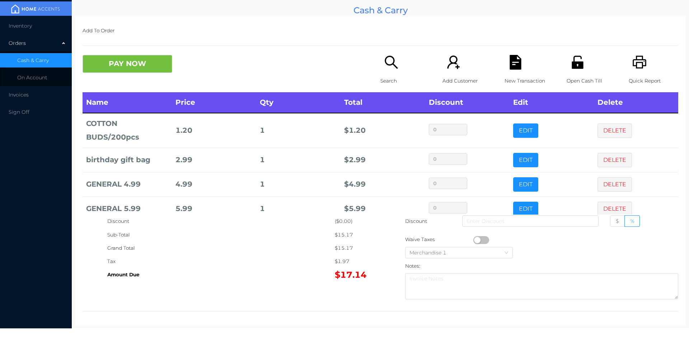
scroll to position [14, 0]
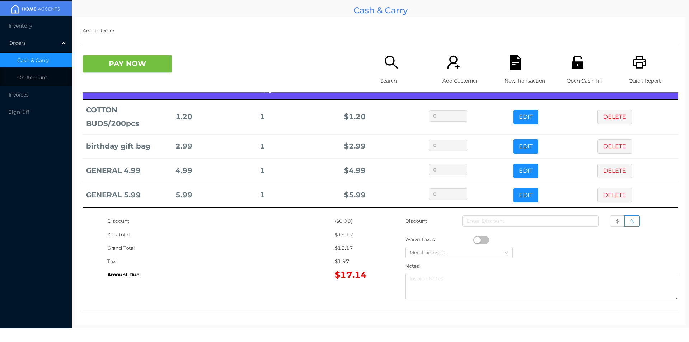
click at [510, 64] on icon "icon: file-text" at bounding box center [515, 62] width 15 height 15
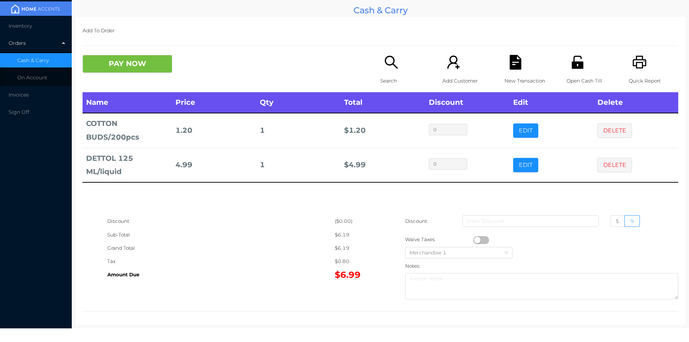
click at [388, 69] on icon "icon: search" at bounding box center [391, 62] width 15 height 15
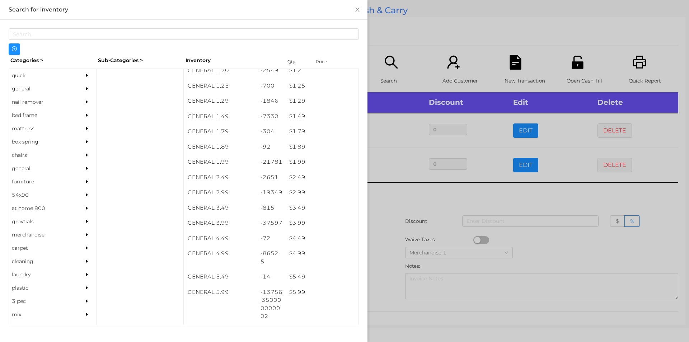
scroll to position [67, 0]
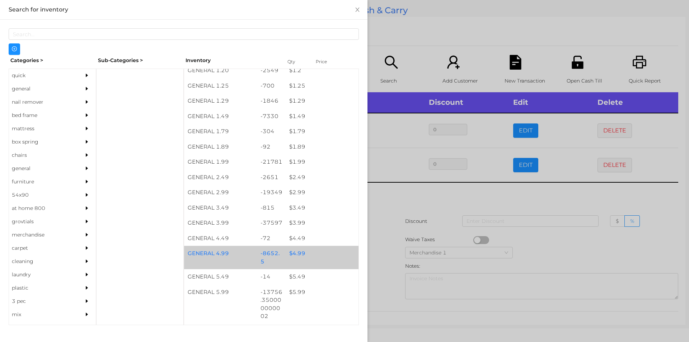
click at [289, 253] on div "$ 4.99" at bounding box center [322, 253] width 73 height 15
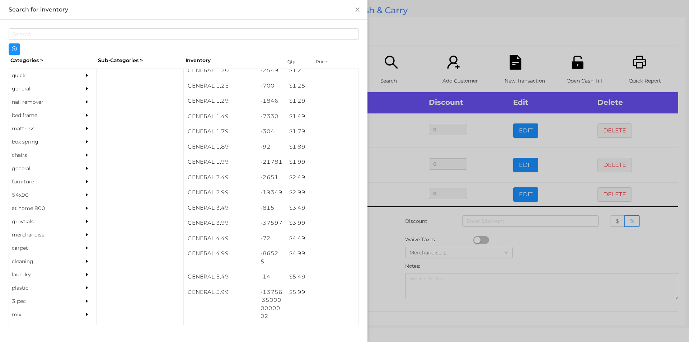
click at [386, 253] on div at bounding box center [344, 171] width 689 height 342
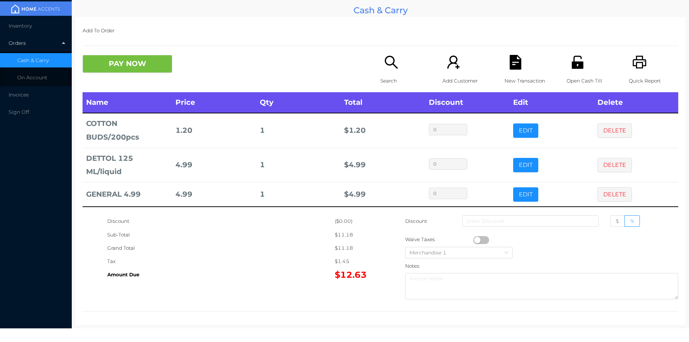
scroll to position [3, 0]
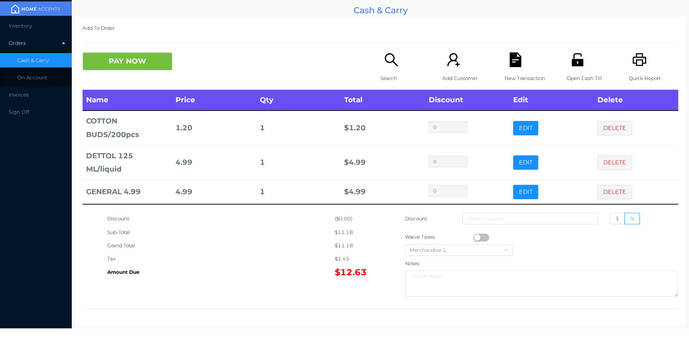
click at [389, 63] on icon "icon: search" at bounding box center [391, 59] width 15 height 15
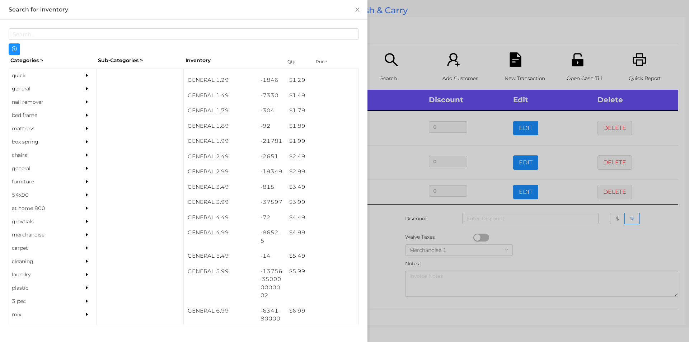
scroll to position [88, 0]
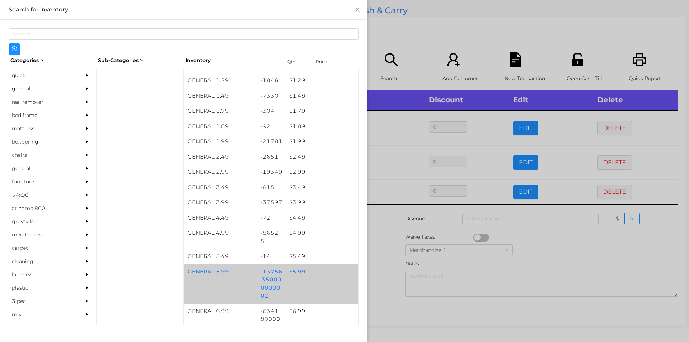
click at [295, 268] on div "$ 5.99" at bounding box center [322, 271] width 73 height 15
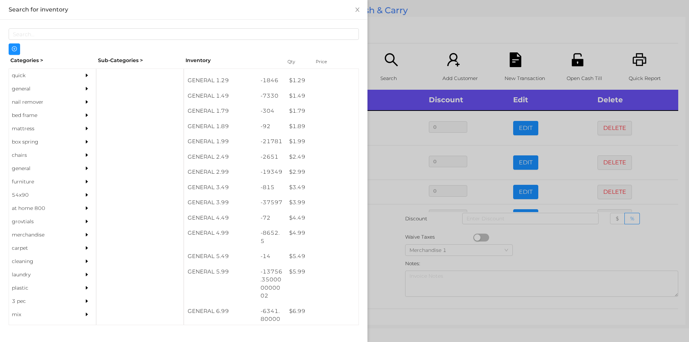
click at [381, 278] on div at bounding box center [344, 171] width 689 height 342
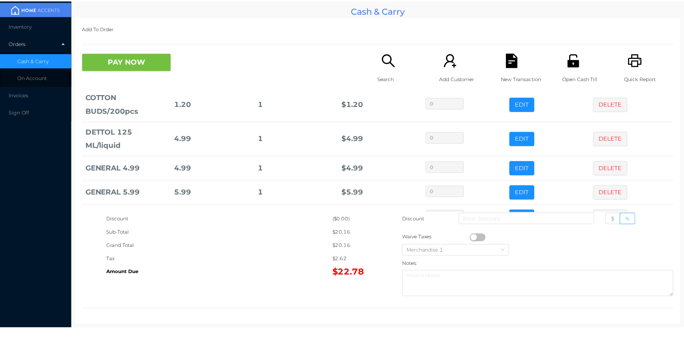
scroll to position [48, 0]
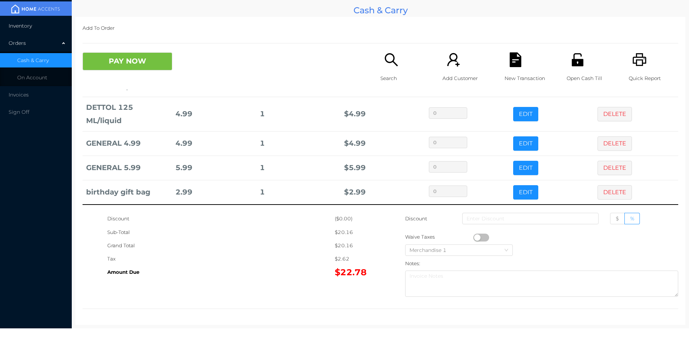
click at [25, 25] on span "Inventory" at bounding box center [20, 26] width 23 height 6
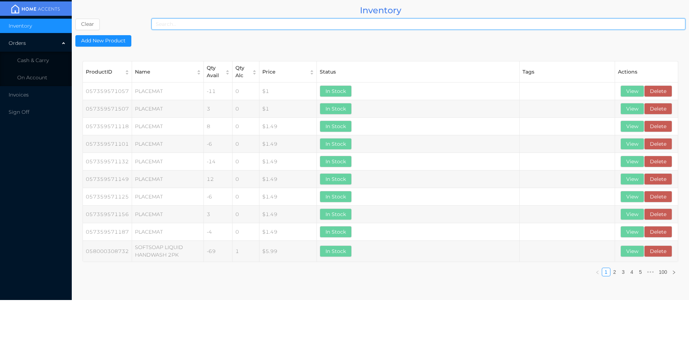
click at [191, 27] on input at bounding box center [419, 23] width 534 height 11
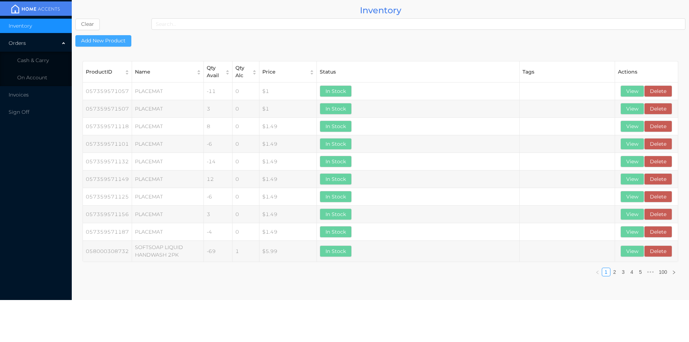
click at [100, 44] on button "Add New Product" at bounding box center [103, 40] width 56 height 11
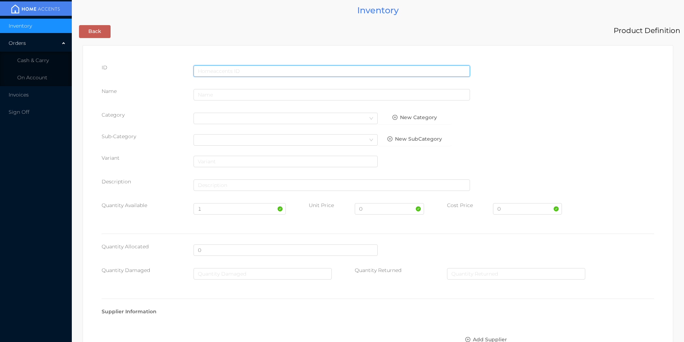
click at [216, 66] on input "text" at bounding box center [332, 70] width 276 height 11
type input "2001687658"
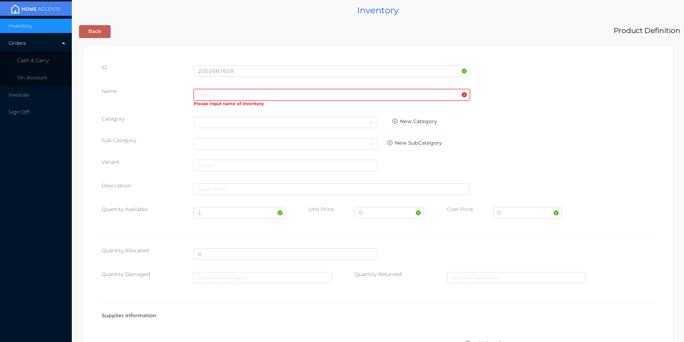
click at [227, 92] on input "text" at bounding box center [332, 94] width 276 height 11
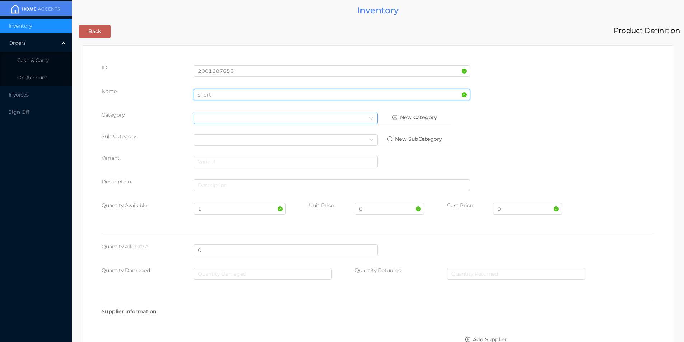
type input "short"
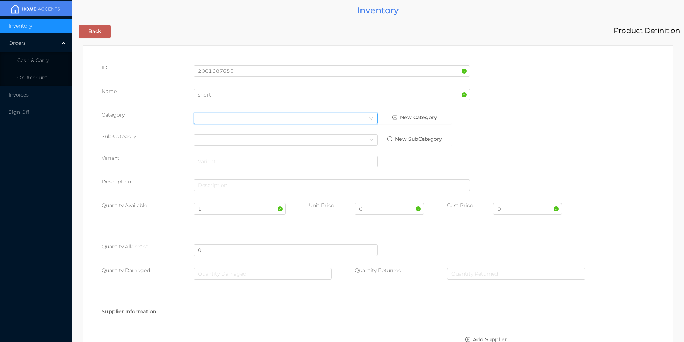
click at [225, 117] on div "Select Category" at bounding box center [286, 118] width 176 height 11
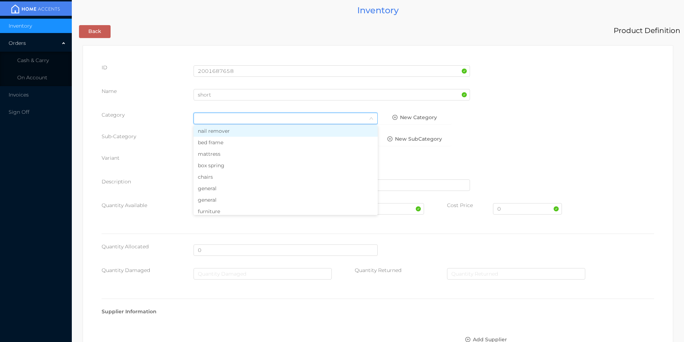
click at [213, 190] on li "general" at bounding box center [286, 188] width 184 height 11
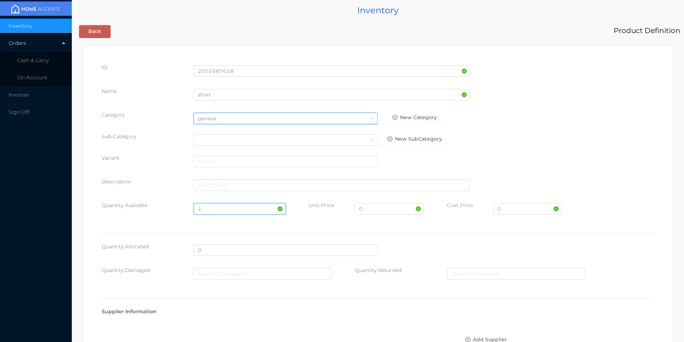
click at [214, 206] on input "1" at bounding box center [240, 208] width 92 height 11
type input "20"
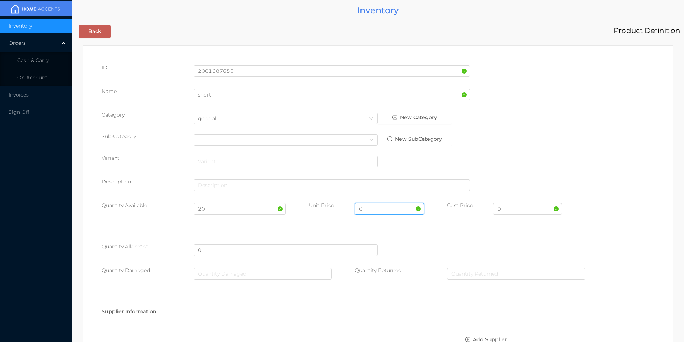
click at [365, 211] on input "0" at bounding box center [389, 208] width 69 height 11
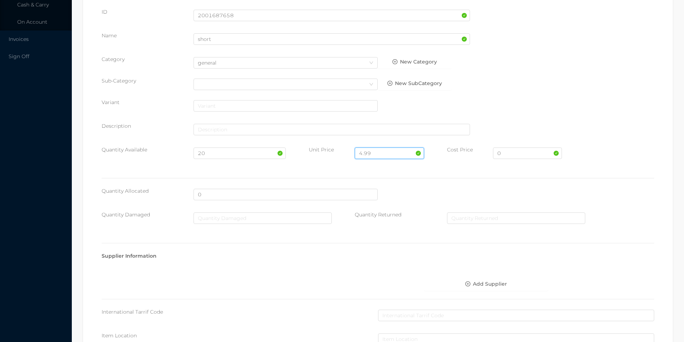
scroll to position [254, 0]
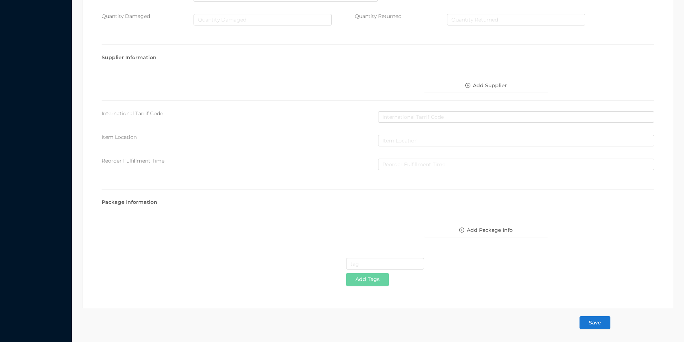
type input "4.99"
click at [595, 323] on button "Save" at bounding box center [595, 322] width 31 height 13
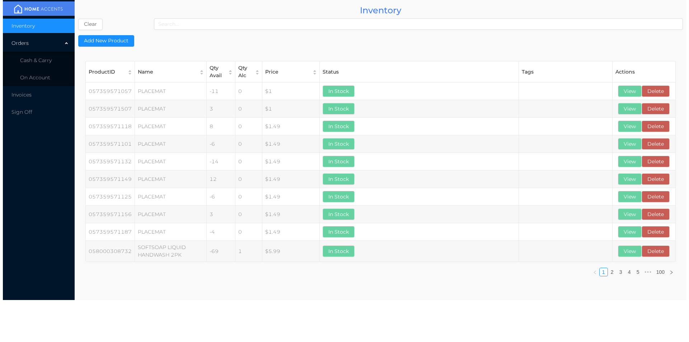
scroll to position [0, 0]
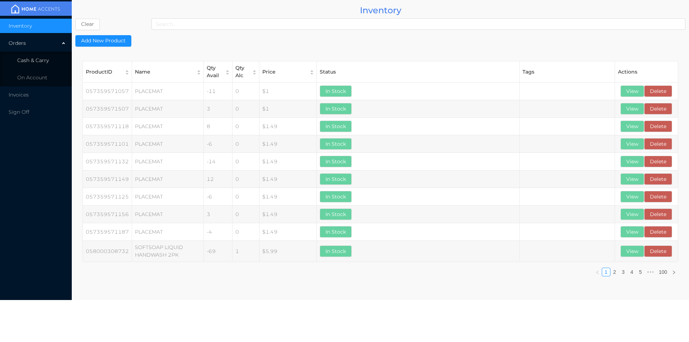
click at [36, 63] on span "Cash & Carry" at bounding box center [33, 60] width 32 height 6
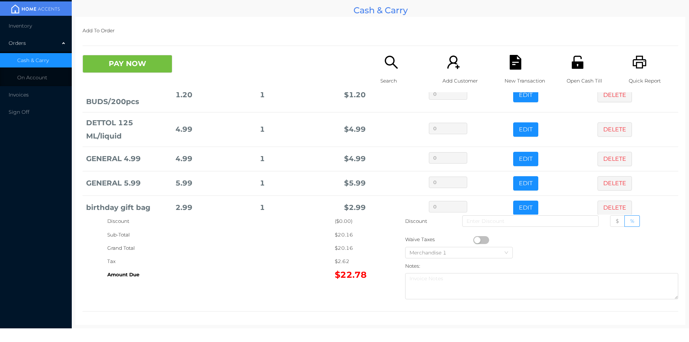
scroll to position [48, 0]
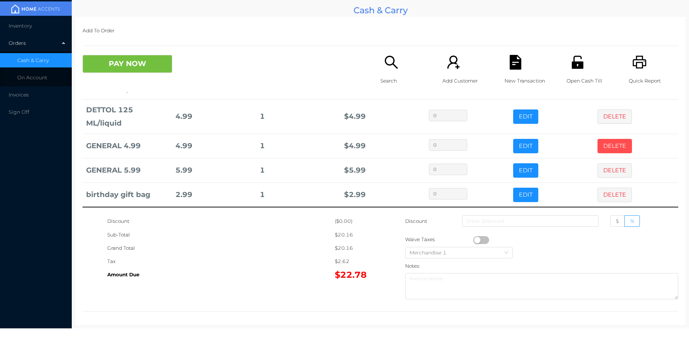
click at [606, 142] on button "DELETE" at bounding box center [615, 146] width 34 height 14
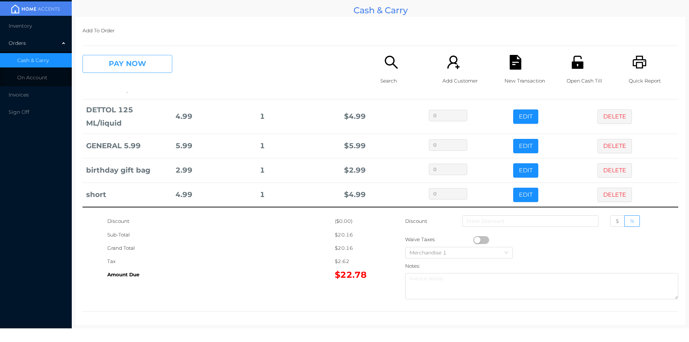
click at [134, 69] on button "PAY NOW" at bounding box center [128, 64] width 90 height 18
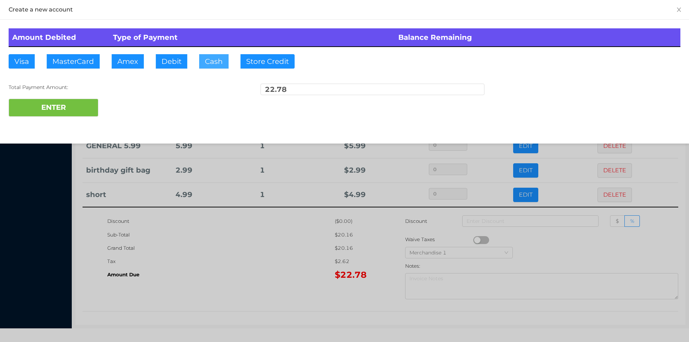
click at [210, 62] on button "Cash" at bounding box center [213, 61] width 29 height 14
click at [80, 108] on button "ENTER" at bounding box center [54, 108] width 90 height 18
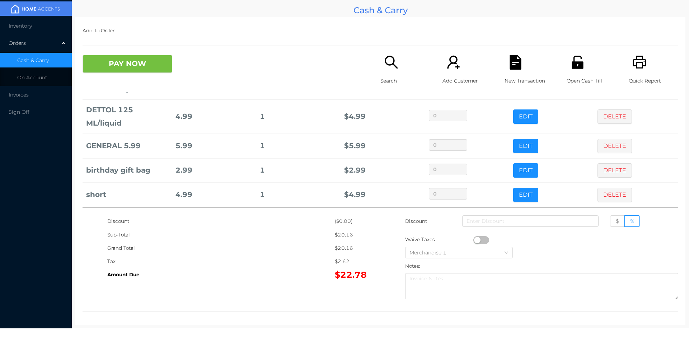
scroll to position [0, 0]
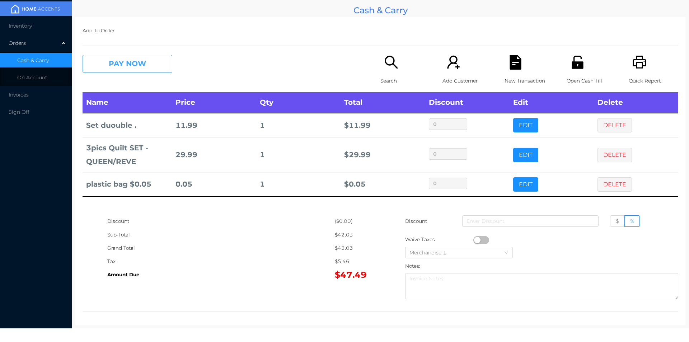
click at [115, 68] on button "PAY NOW" at bounding box center [128, 64] width 90 height 18
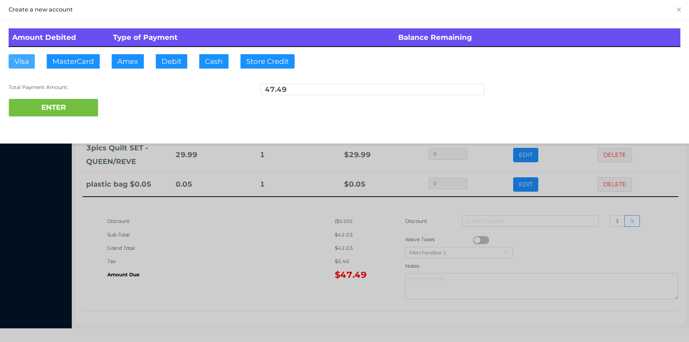
click at [15, 60] on button "Visa" at bounding box center [22, 61] width 26 height 14
click at [40, 99] on button "ENTER" at bounding box center [54, 108] width 90 height 18
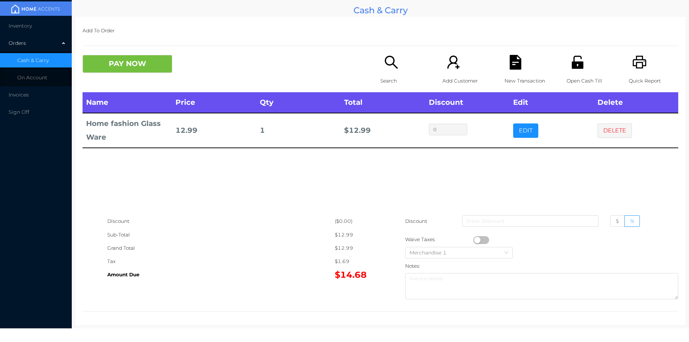
click at [572, 66] on icon "icon: unlock" at bounding box center [577, 62] width 11 height 13
click at [117, 72] on button "PAY NOW" at bounding box center [128, 64] width 90 height 18
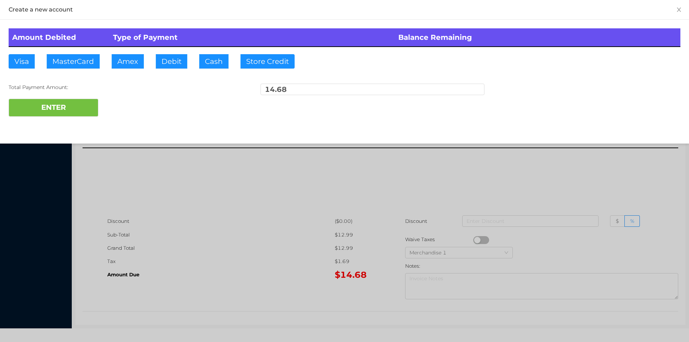
click at [251, 185] on div at bounding box center [344, 171] width 689 height 342
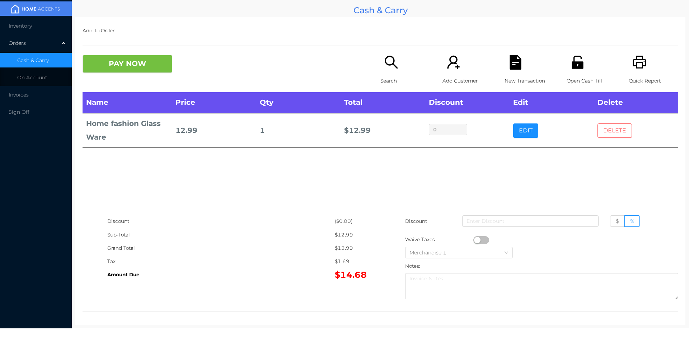
click at [610, 135] on button "DELETE" at bounding box center [615, 131] width 34 height 14
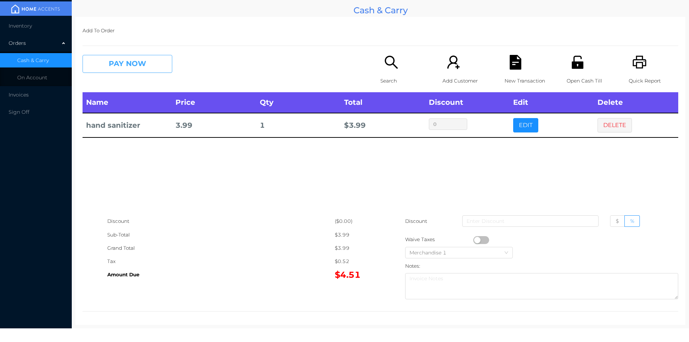
click at [108, 58] on button "PAY NOW" at bounding box center [128, 64] width 90 height 18
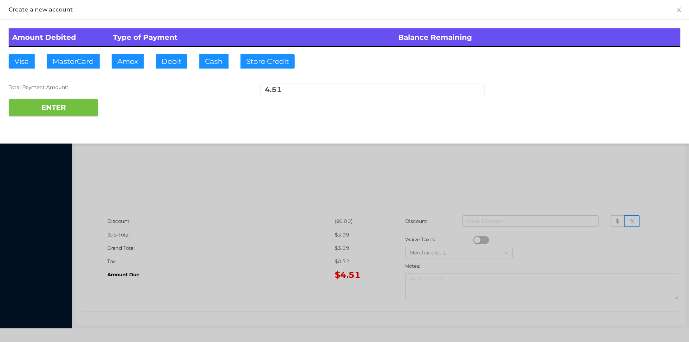
click at [137, 104] on div "ENTER" at bounding box center [345, 108] width 672 height 18
click at [242, 189] on div at bounding box center [344, 171] width 689 height 342
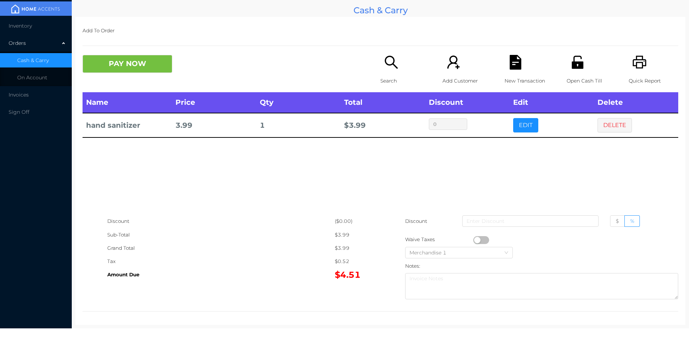
scroll to position [3, 0]
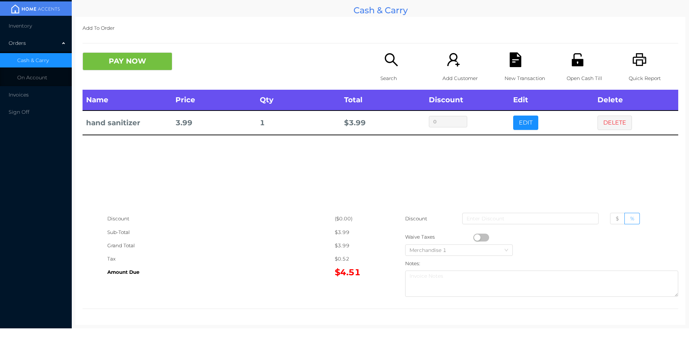
click at [629, 71] on div "Quick Report" at bounding box center [654, 70] width 50 height 37
click at [116, 70] on button "PAY NOW" at bounding box center [128, 61] width 90 height 18
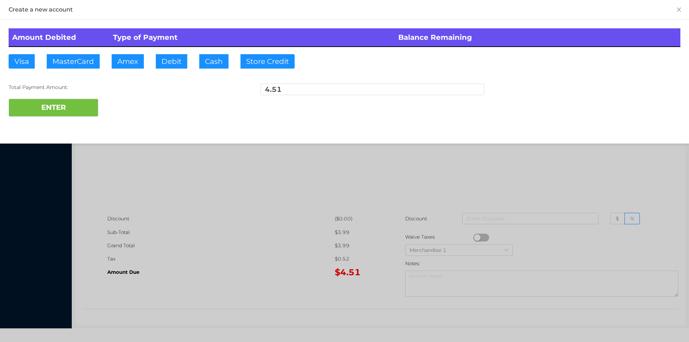
click at [596, 187] on div at bounding box center [344, 171] width 689 height 342
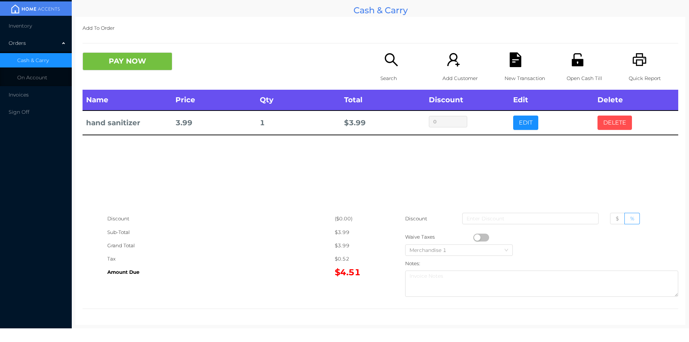
click at [604, 124] on button "DELETE" at bounding box center [615, 123] width 34 height 14
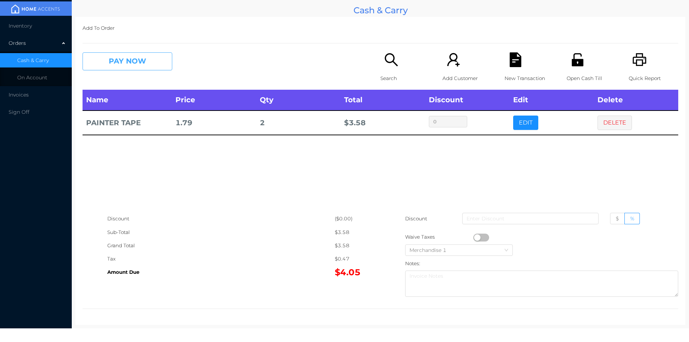
click at [144, 65] on button "PAY NOW" at bounding box center [128, 61] width 90 height 18
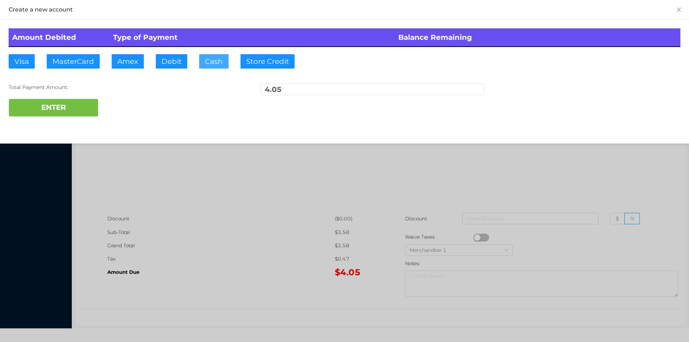
click at [214, 63] on button "Cash" at bounding box center [213, 61] width 29 height 14
click at [39, 114] on button "ENTER" at bounding box center [54, 108] width 90 height 18
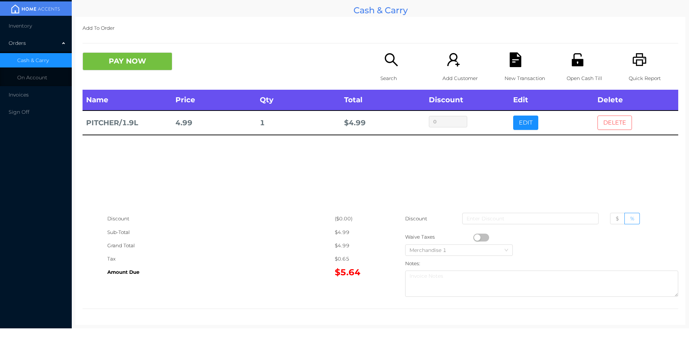
click at [613, 122] on button "DELETE" at bounding box center [615, 123] width 34 height 14
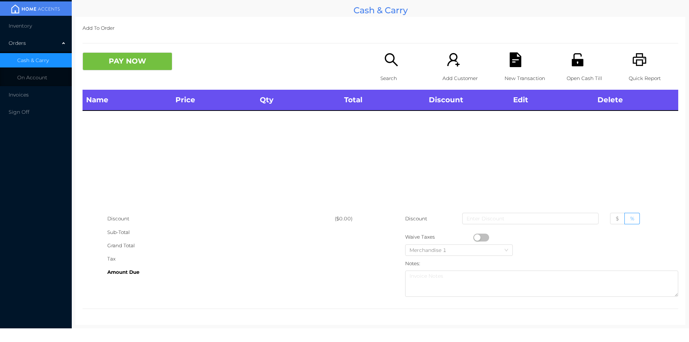
click at [643, 64] on div "Quick Report" at bounding box center [654, 70] width 50 height 37
click at [139, 69] on button "PAY NOW" at bounding box center [128, 61] width 90 height 18
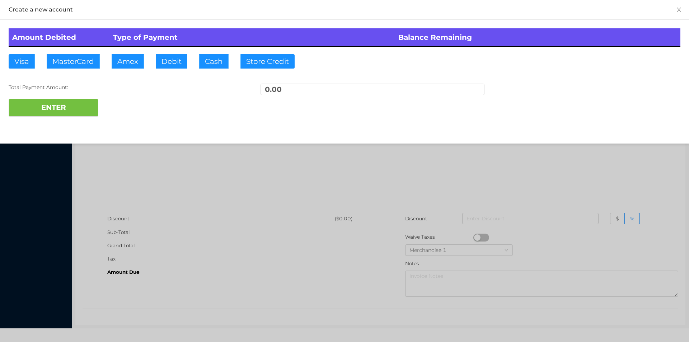
click at [143, 165] on div at bounding box center [344, 171] width 689 height 342
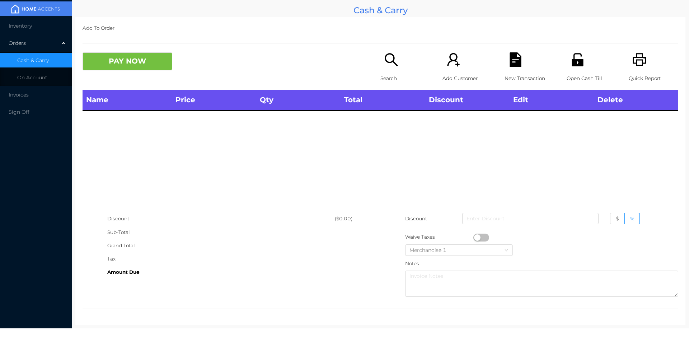
click at [633, 57] on icon "icon: printer" at bounding box center [640, 59] width 14 height 13
click at [575, 61] on icon "icon: unlock" at bounding box center [577, 59] width 11 height 13
click at [573, 63] on icon "icon: unlock" at bounding box center [578, 59] width 15 height 15
click at [384, 66] on icon "icon: search" at bounding box center [391, 59] width 15 height 15
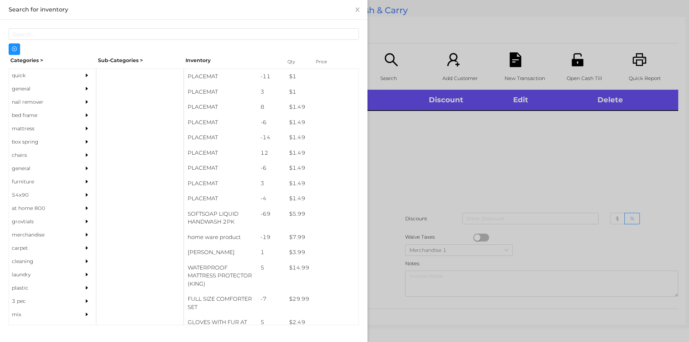
click at [17, 90] on div "general" at bounding box center [41, 88] width 65 height 13
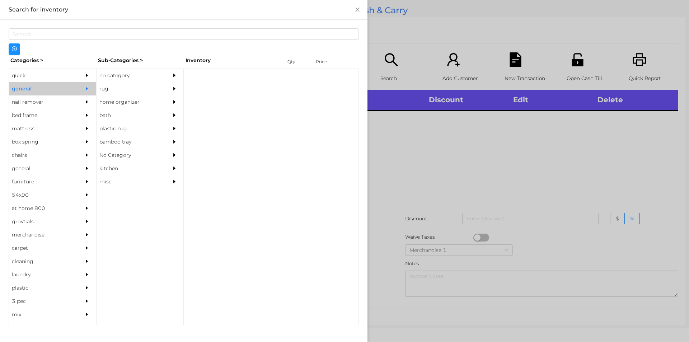
click at [120, 71] on div "no category" at bounding box center [129, 75] width 65 height 13
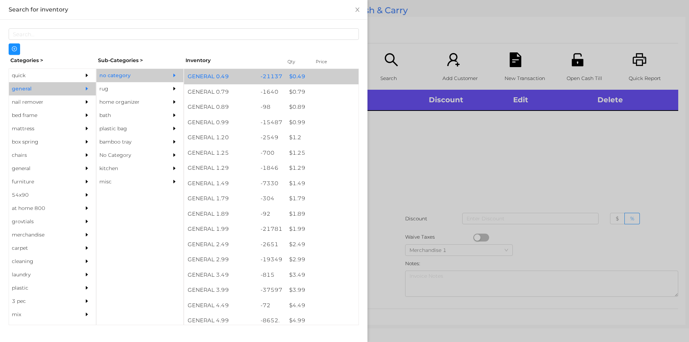
click at [293, 76] on div "$ 0.49" at bounding box center [322, 76] width 73 height 15
click at [290, 76] on div "$ 0.49" at bounding box center [322, 76] width 73 height 15
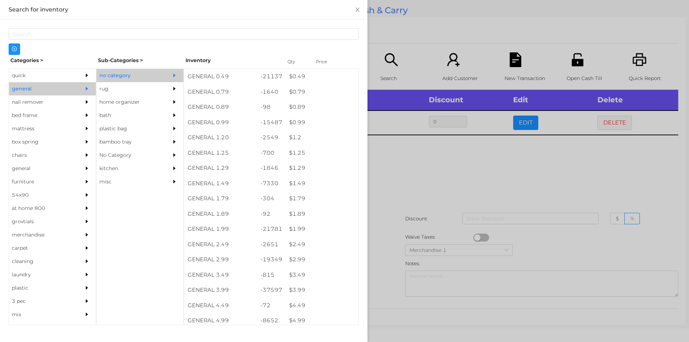
click at [399, 167] on div at bounding box center [344, 171] width 689 height 342
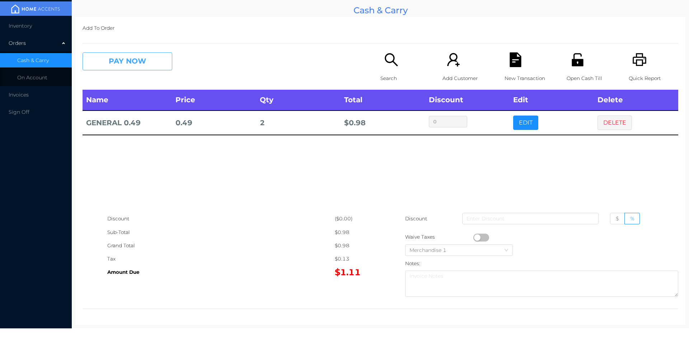
click at [105, 54] on button "PAY NOW" at bounding box center [128, 61] width 90 height 18
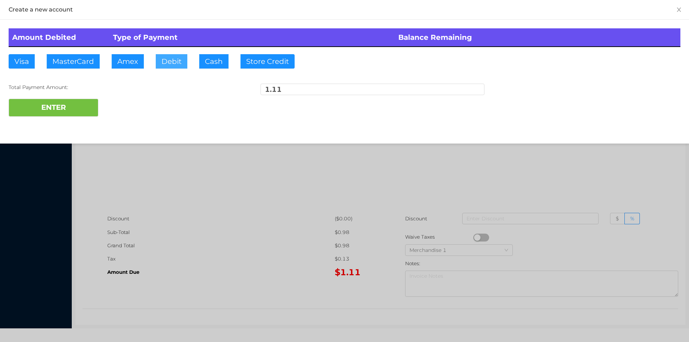
click at [186, 60] on button "Debit" at bounding box center [172, 61] width 32 height 14
click at [60, 104] on button "ENTER" at bounding box center [54, 108] width 90 height 18
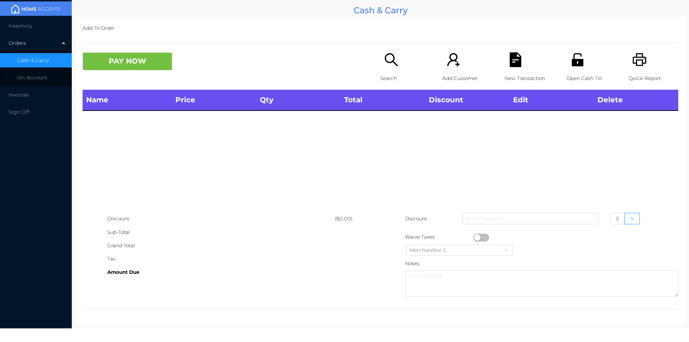
click at [576, 65] on icon "icon: unlock" at bounding box center [577, 59] width 11 height 13
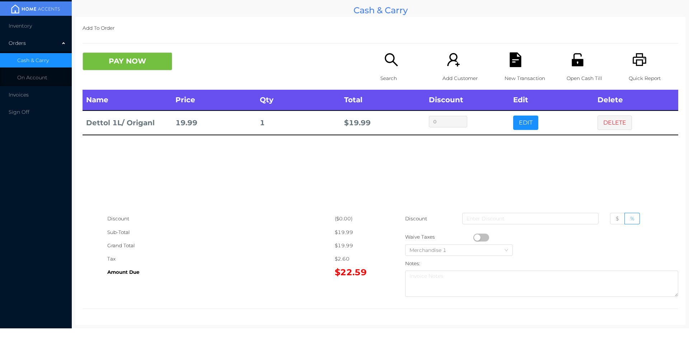
click at [390, 75] on p "Search" at bounding box center [406, 78] width 50 height 13
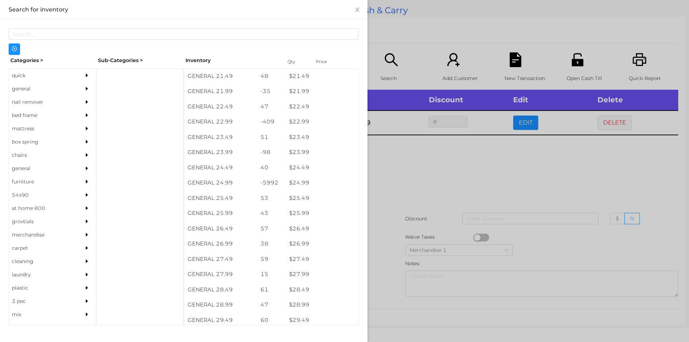
scroll to position [821, 0]
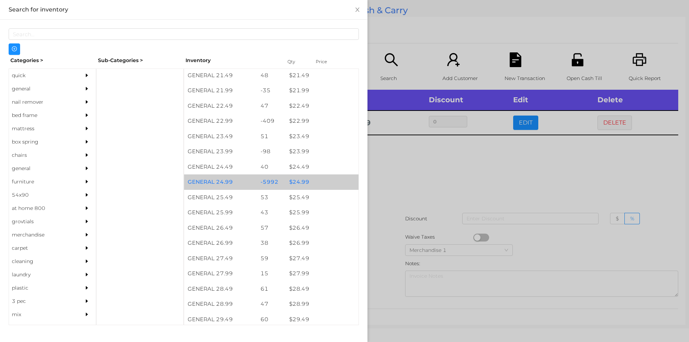
click at [304, 187] on div "$ 24.99" at bounding box center [322, 182] width 73 height 15
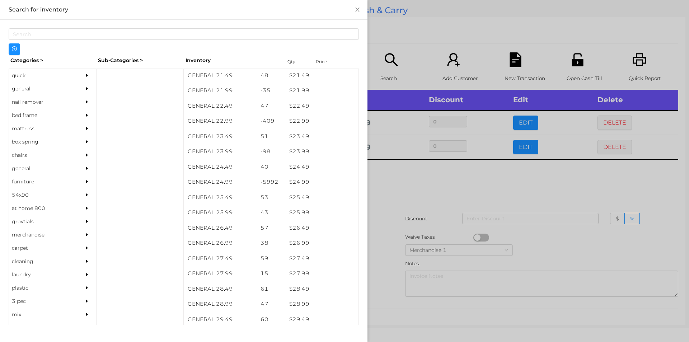
click at [398, 202] on div at bounding box center [344, 171] width 689 height 342
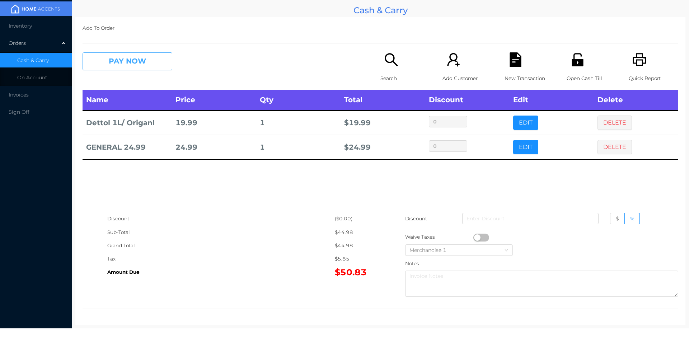
click at [106, 60] on button "PAY NOW" at bounding box center [128, 61] width 90 height 18
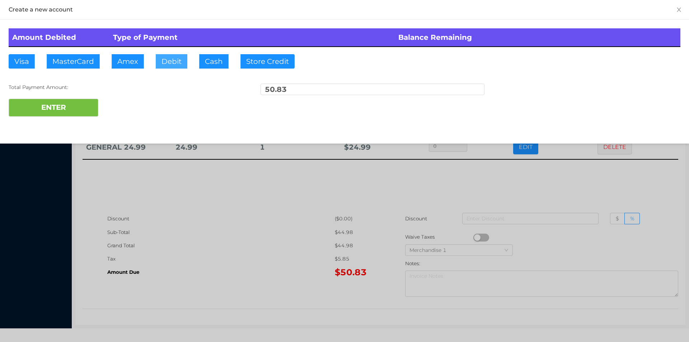
click at [172, 63] on button "Debit" at bounding box center [172, 61] width 32 height 14
click at [65, 101] on button "ENTER" at bounding box center [54, 108] width 90 height 18
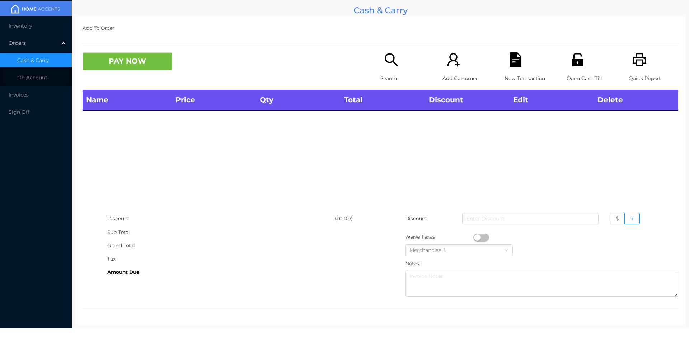
click at [385, 75] on p "Search" at bounding box center [406, 78] width 50 height 13
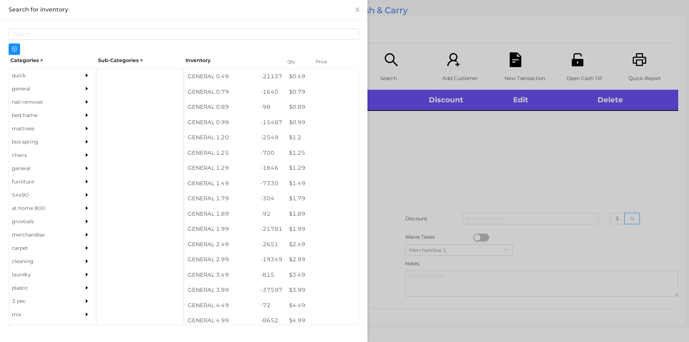
click at [23, 80] on div "quick" at bounding box center [41, 75] width 65 height 13
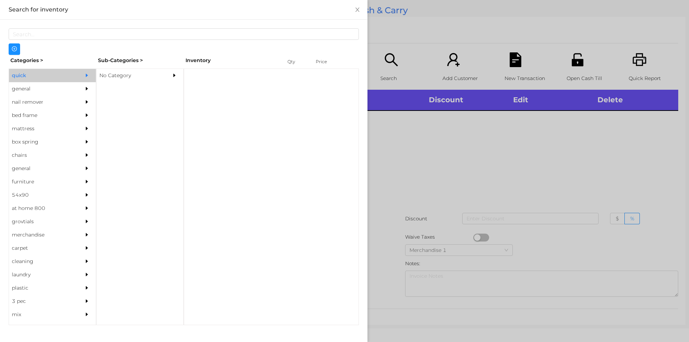
click at [128, 79] on div "No Category" at bounding box center [129, 75] width 65 height 13
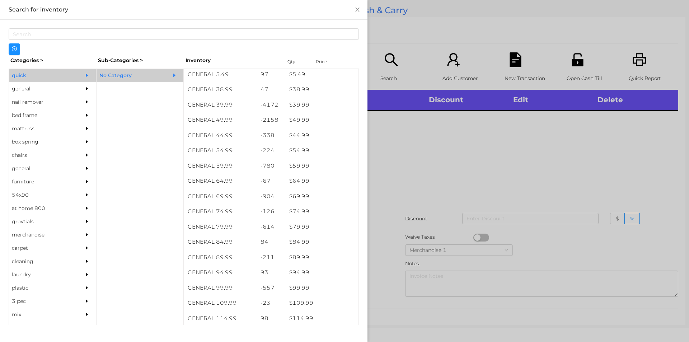
scroll to position [383, 0]
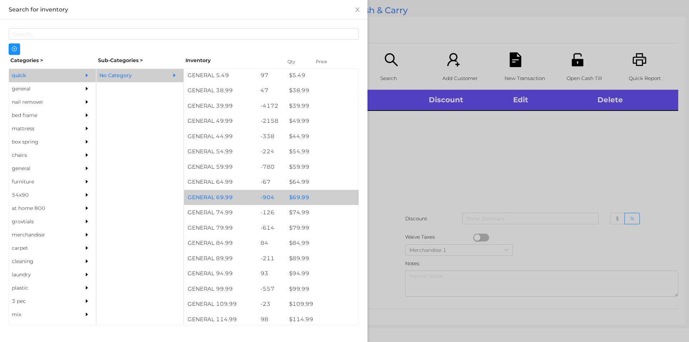
click at [296, 200] on div "$ 69.99" at bounding box center [322, 197] width 73 height 15
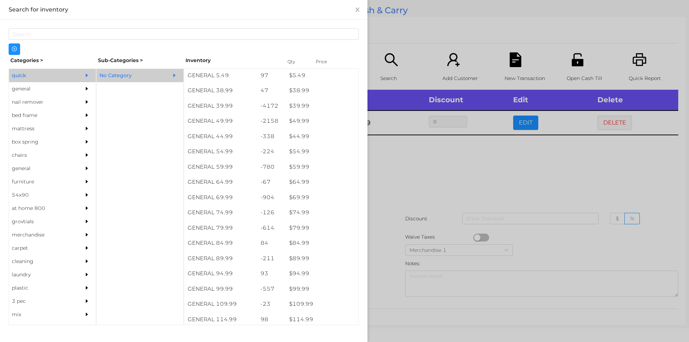
click at [404, 197] on div at bounding box center [344, 171] width 689 height 342
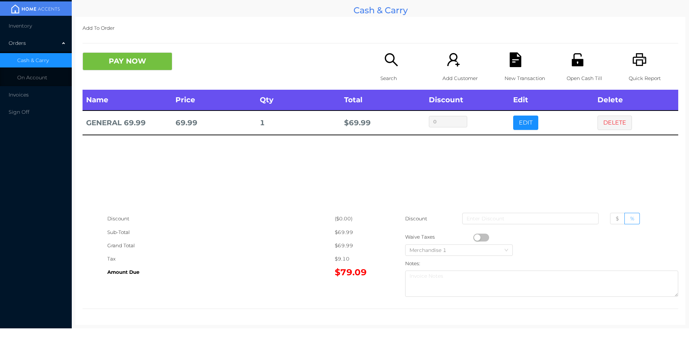
click at [144, 67] on button "PAY NOW" at bounding box center [128, 61] width 90 height 18
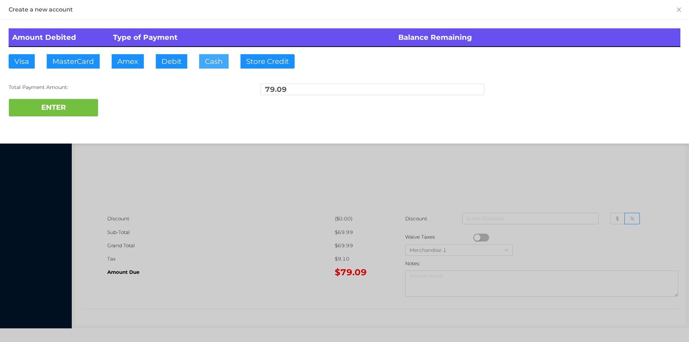
click at [208, 61] on button "Cash" at bounding box center [213, 61] width 29 height 14
type input "2"
type input "100."
click at [82, 100] on button "ENTER" at bounding box center [54, 108] width 90 height 18
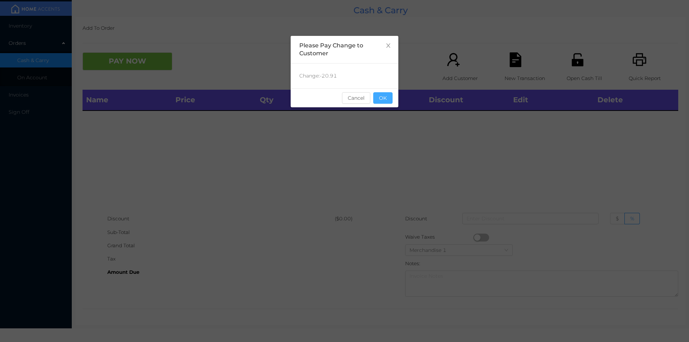
click at [383, 95] on button "OK" at bounding box center [382, 97] width 19 height 11
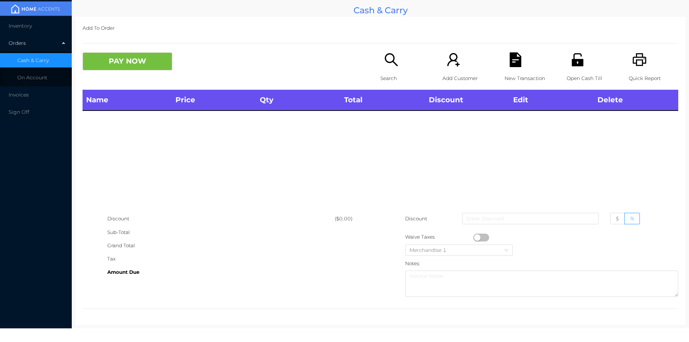
click at [390, 62] on icon "icon: search" at bounding box center [391, 59] width 13 height 13
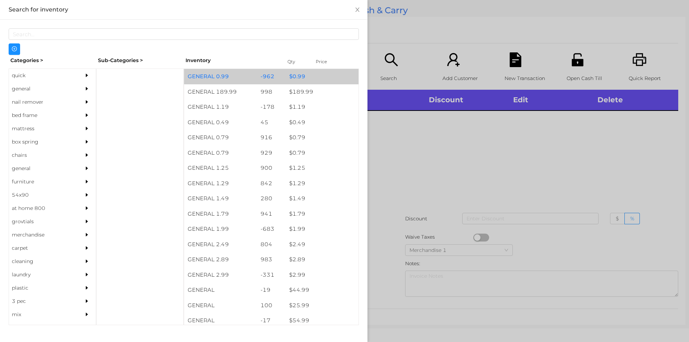
click at [298, 76] on div "$ 0.99" at bounding box center [322, 76] width 73 height 15
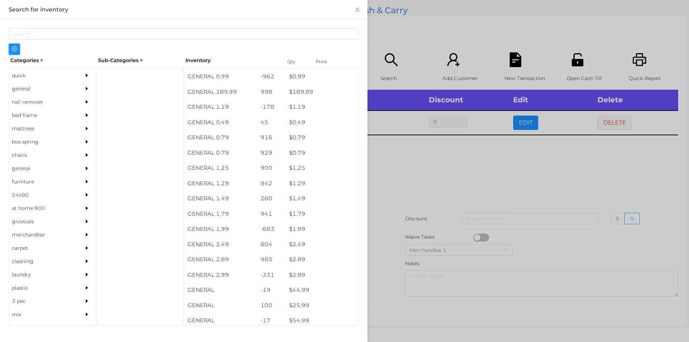
click at [404, 164] on div at bounding box center [344, 171] width 689 height 342
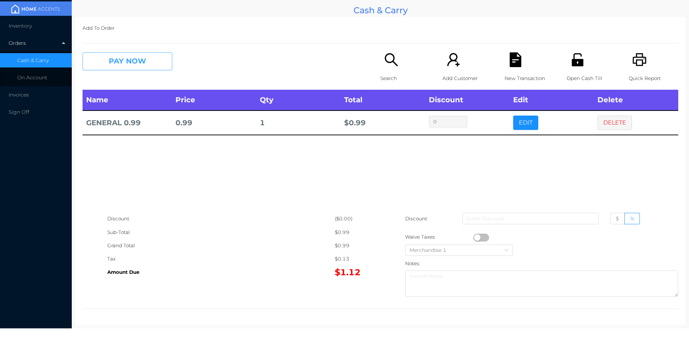
click at [128, 66] on button "PAY NOW" at bounding box center [128, 61] width 90 height 18
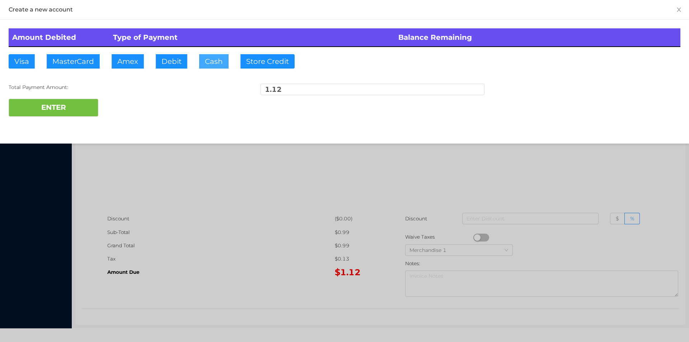
click at [210, 65] on button "Cash" at bounding box center [213, 61] width 29 height 14
click at [57, 101] on button "ENTER" at bounding box center [54, 108] width 90 height 18
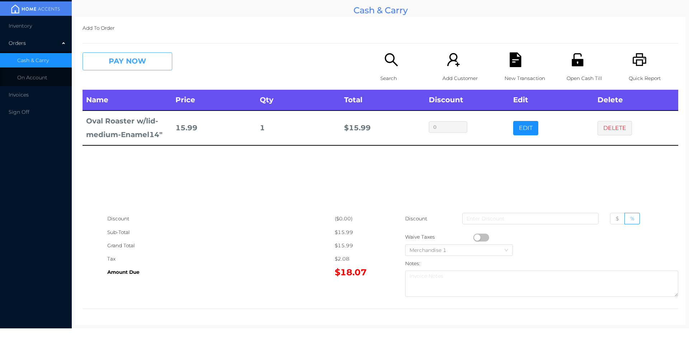
click at [147, 62] on button "PAY NOW" at bounding box center [128, 61] width 90 height 18
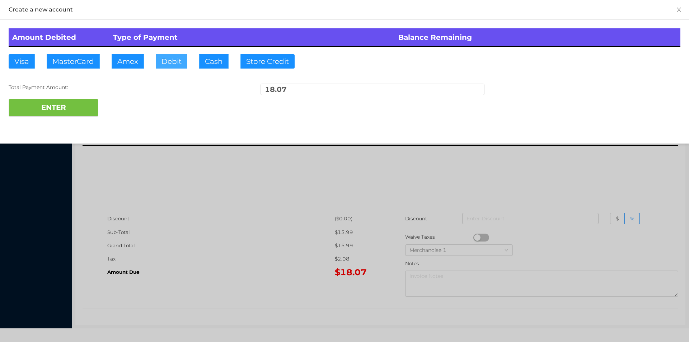
click at [167, 62] on button "Debit" at bounding box center [172, 61] width 32 height 14
click at [84, 103] on button "ENTER" at bounding box center [54, 108] width 90 height 18
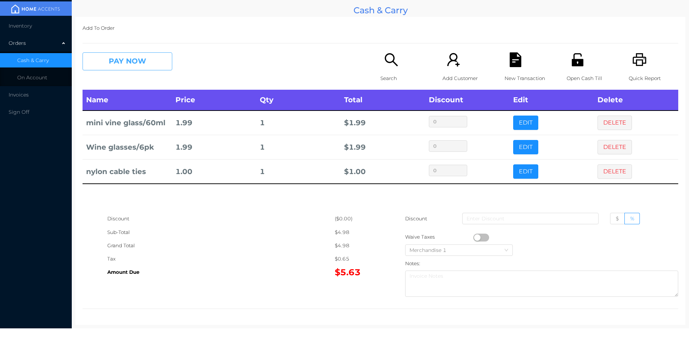
click at [142, 56] on button "PAY NOW" at bounding box center [128, 61] width 90 height 18
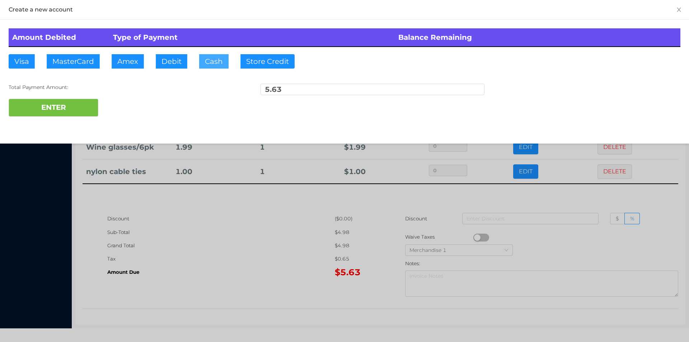
click at [210, 56] on button "Cash" at bounding box center [213, 61] width 29 height 14
click at [85, 101] on button "ENTER" at bounding box center [54, 108] width 90 height 18
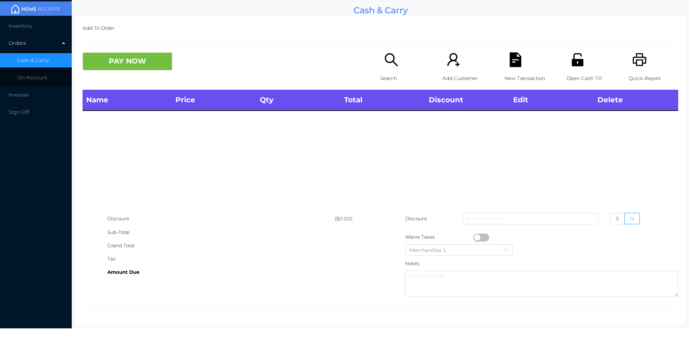
click at [385, 60] on icon "icon: search" at bounding box center [391, 59] width 15 height 15
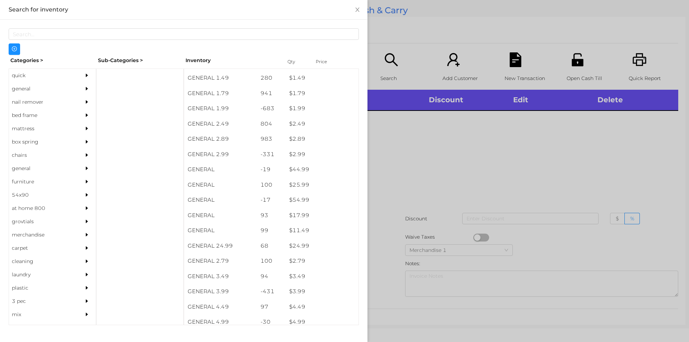
scroll to position [120, 0]
click at [25, 87] on div "general" at bounding box center [41, 88] width 65 height 13
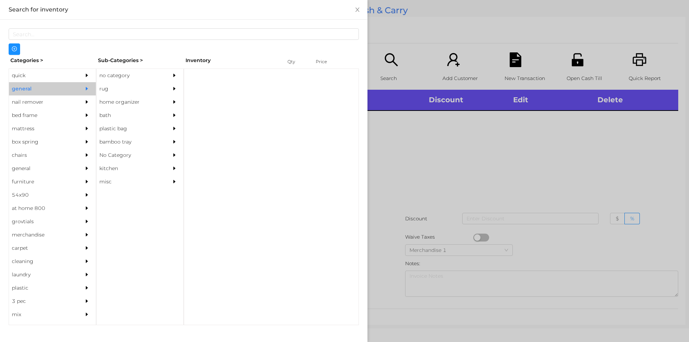
scroll to position [0, 0]
click at [120, 78] on div "no category" at bounding box center [129, 75] width 65 height 13
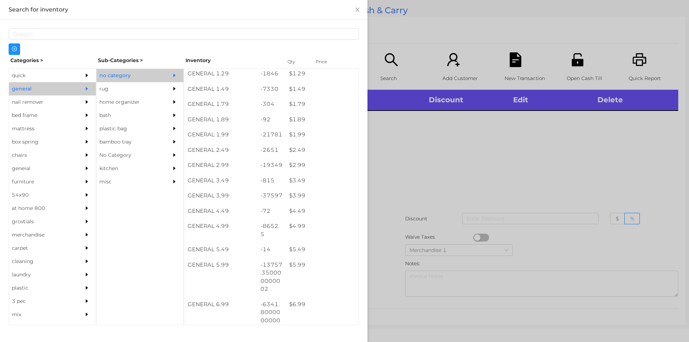
scroll to position [141, 0]
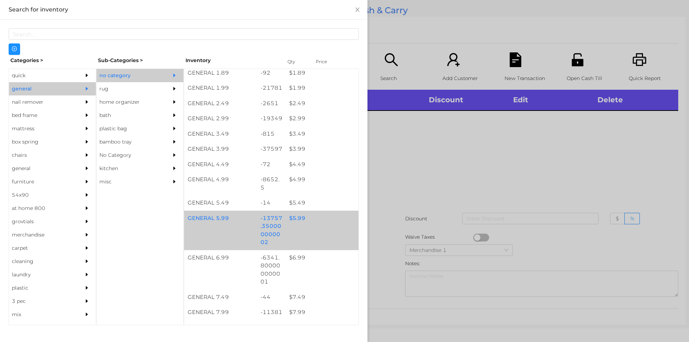
click at [292, 221] on div "$ 5.99" at bounding box center [322, 218] width 73 height 15
click at [294, 220] on div "$ 5.99" at bounding box center [322, 218] width 73 height 15
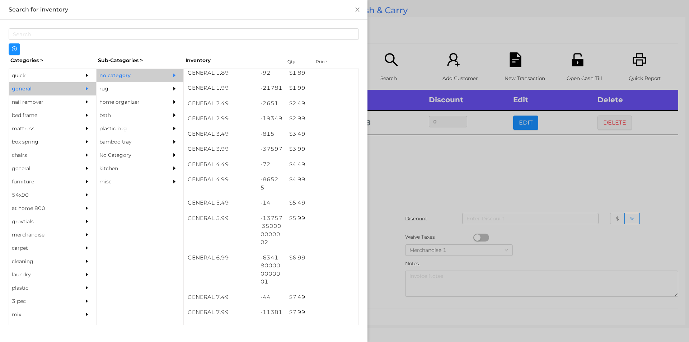
click at [446, 178] on div at bounding box center [344, 171] width 689 height 342
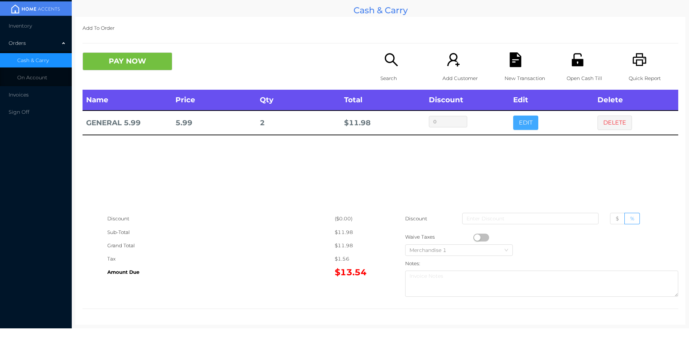
click at [517, 124] on button "EDIT" at bounding box center [525, 123] width 25 height 14
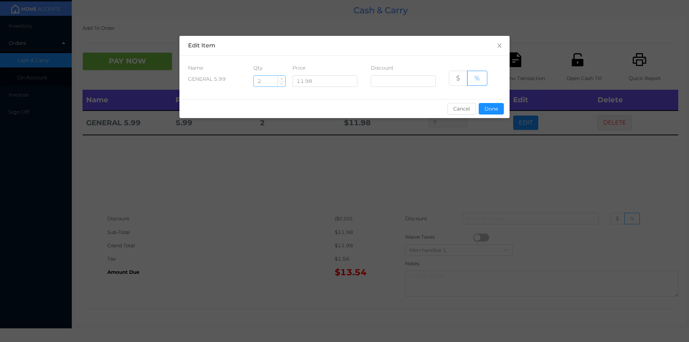
click at [262, 85] on input "2" at bounding box center [270, 81] width 32 height 11
type input "4"
click at [491, 110] on button "Done" at bounding box center [491, 108] width 25 height 11
type input "0%"
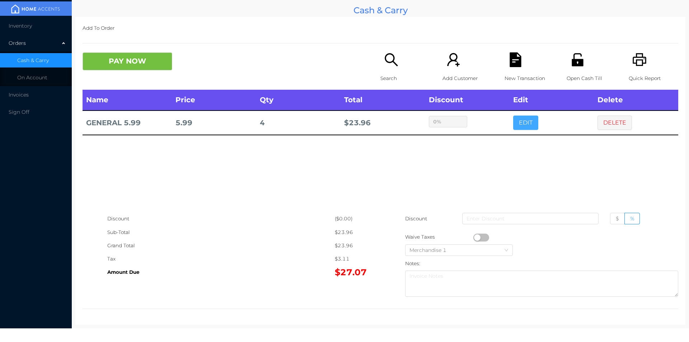
click at [513, 116] on button "EDIT" at bounding box center [525, 123] width 25 height 14
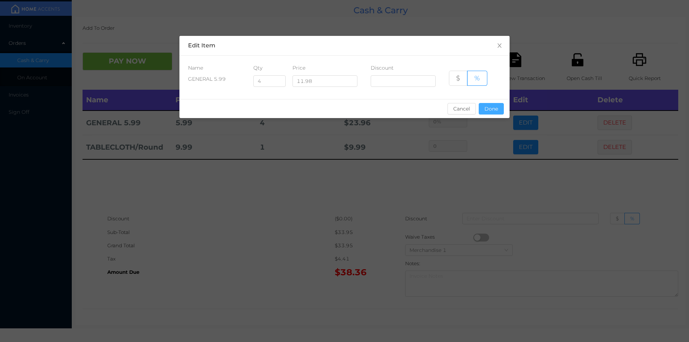
click at [493, 111] on button "Done" at bounding box center [491, 108] width 25 height 11
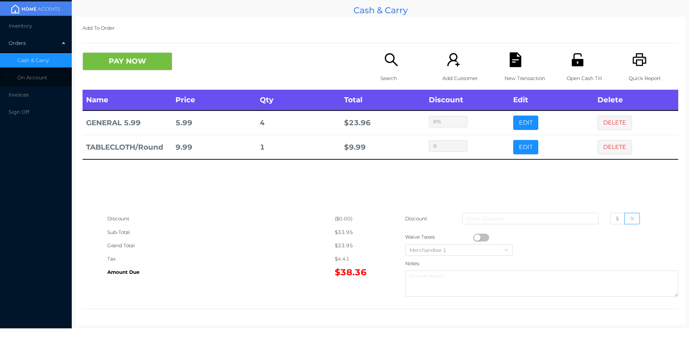
click at [503, 170] on div "sentinelStart Edit Item Name Qty Price Discount GENERAL 5.99 4 11.98 $ % Cancel…" at bounding box center [344, 171] width 689 height 342
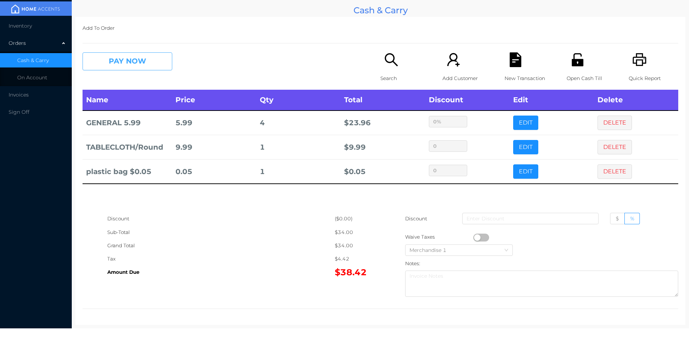
click at [122, 59] on button "PAY NOW" at bounding box center [128, 61] width 90 height 18
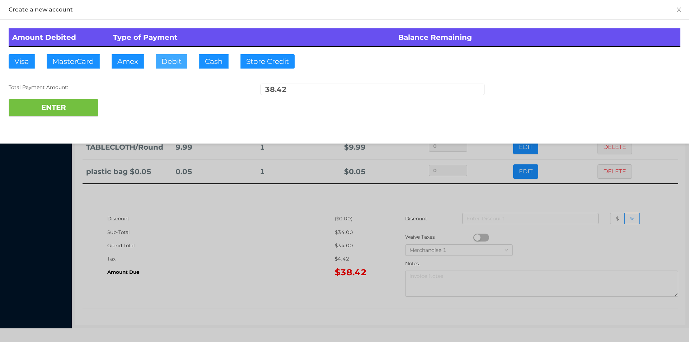
click at [172, 57] on button "Debit" at bounding box center [172, 61] width 32 height 14
click at [70, 103] on button "ENTER" at bounding box center [54, 108] width 90 height 18
type input "0"
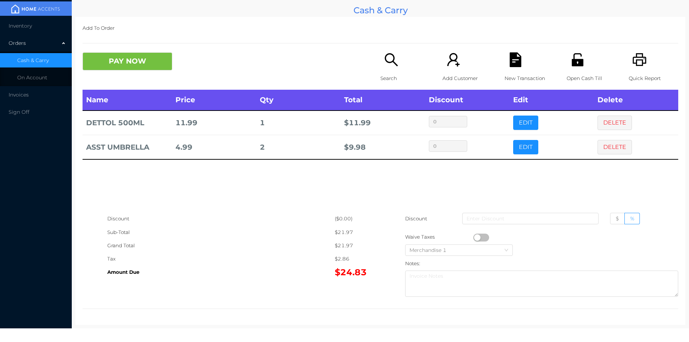
click at [384, 66] on icon "icon: search" at bounding box center [391, 59] width 15 height 15
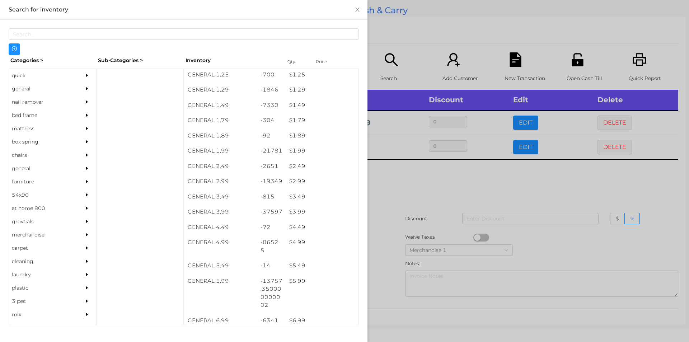
scroll to position [78, 0]
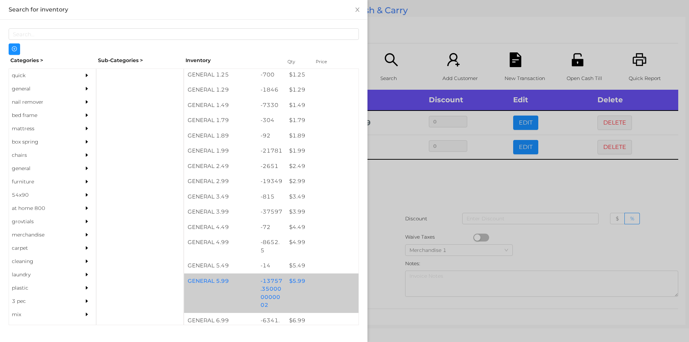
click at [299, 284] on div "$ 5.99" at bounding box center [322, 281] width 73 height 15
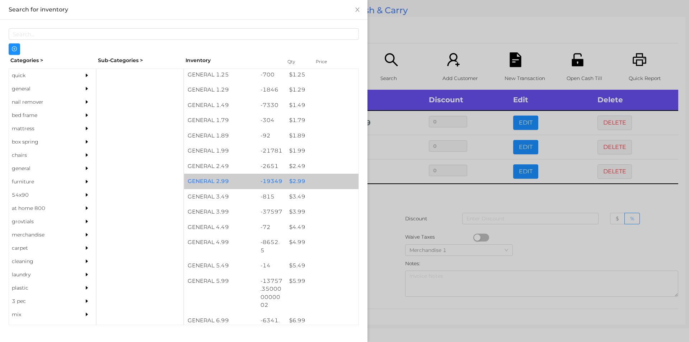
click at [297, 181] on div "$ 2.99" at bounding box center [322, 181] width 73 height 15
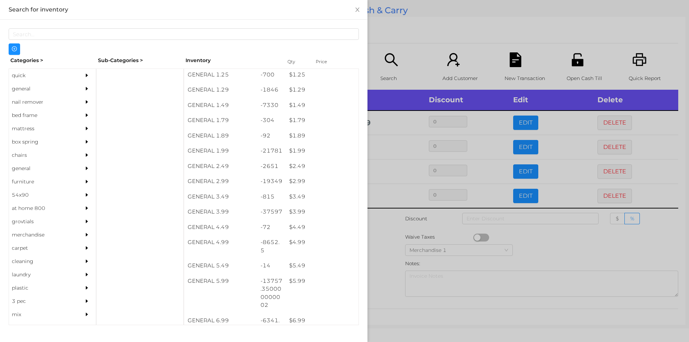
click at [420, 215] on div at bounding box center [344, 171] width 689 height 342
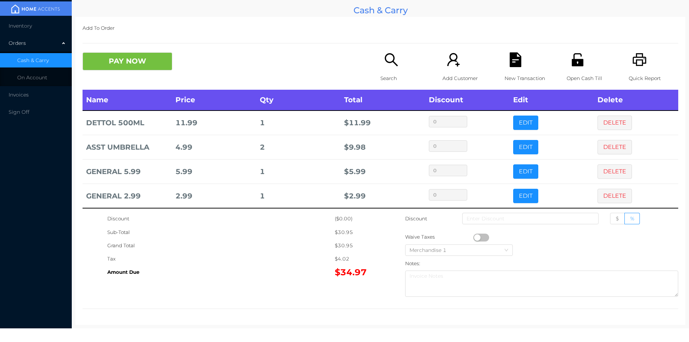
click at [515, 62] on icon "icon: file-text" at bounding box center [515, 59] width 11 height 15
click at [126, 65] on button "PAY NOW" at bounding box center [128, 61] width 90 height 18
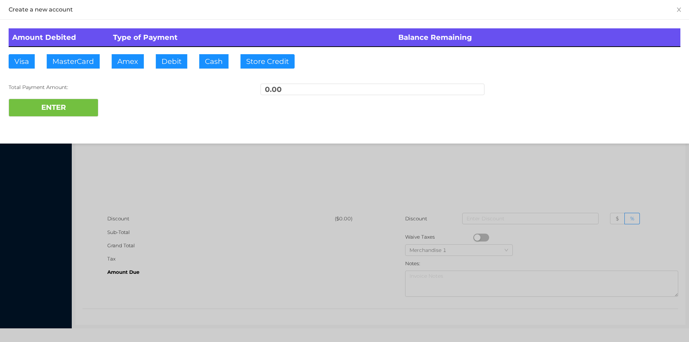
click at [165, 193] on div at bounding box center [344, 171] width 689 height 342
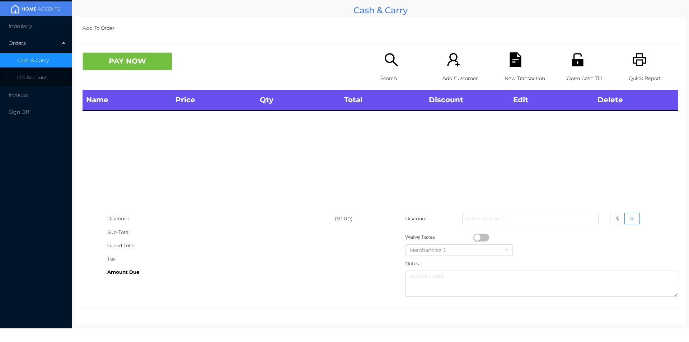
click at [582, 72] on p "Open Cash Till" at bounding box center [592, 78] width 50 height 13
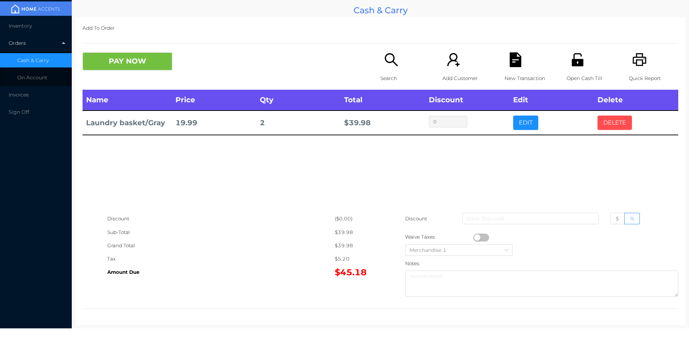
click at [616, 127] on button "DELETE" at bounding box center [615, 123] width 34 height 14
click at [633, 65] on icon "icon: printer" at bounding box center [640, 59] width 15 height 15
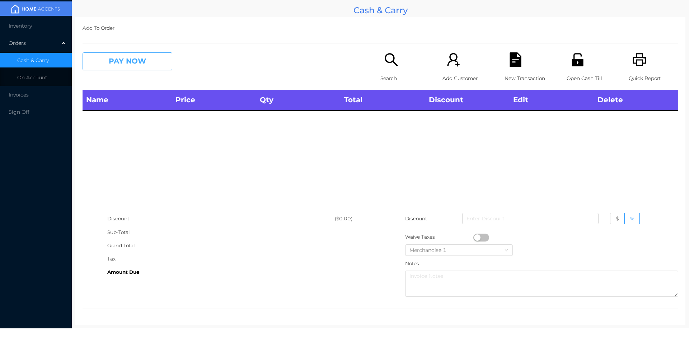
click at [128, 67] on button "PAY NOW" at bounding box center [128, 61] width 90 height 18
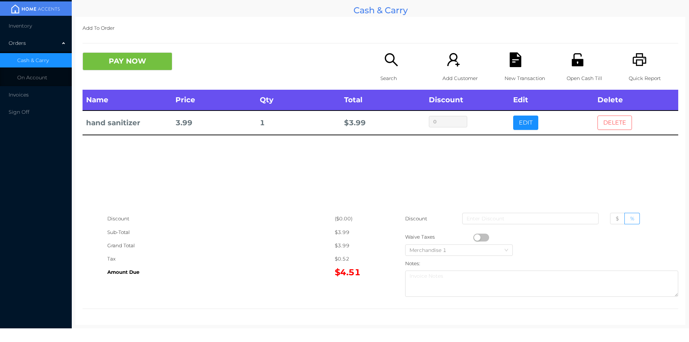
click at [613, 124] on button "DELETE" at bounding box center [615, 123] width 34 height 14
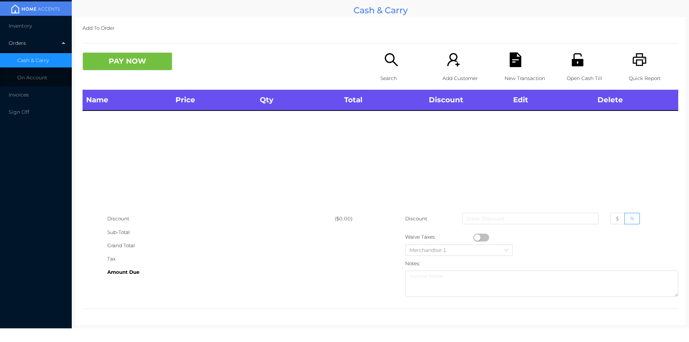
click at [637, 56] on icon "icon: printer" at bounding box center [640, 59] width 15 height 15
click at [127, 68] on button "PAY NOW" at bounding box center [128, 61] width 90 height 18
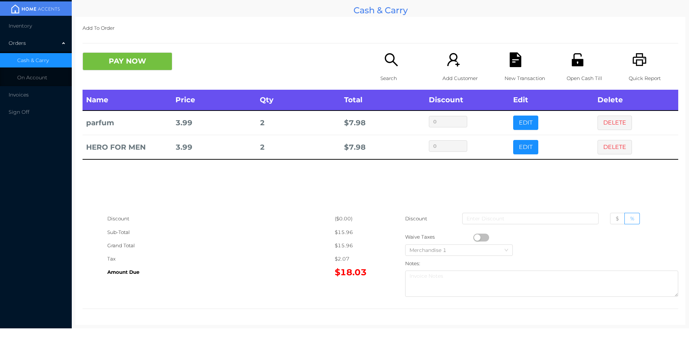
click at [237, 217] on div "Discount" at bounding box center [221, 218] width 228 height 13
click at [515, 72] on p "New Transaction" at bounding box center [530, 78] width 50 height 13
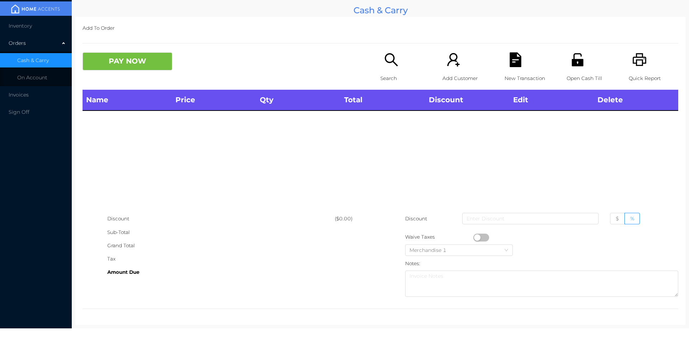
click at [633, 59] on icon "icon: printer" at bounding box center [640, 59] width 15 height 15
click at [488, 61] on div "Add Customer" at bounding box center [468, 70] width 50 height 37
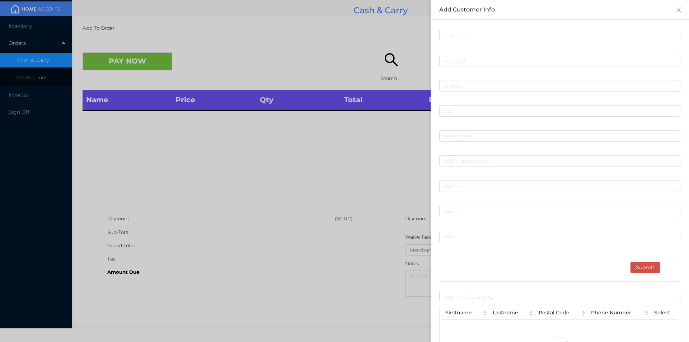
click at [122, 75] on div at bounding box center [344, 171] width 689 height 342
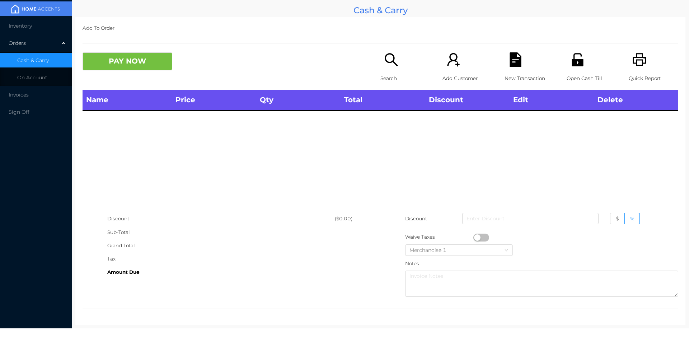
click at [186, 185] on div "Name Price Qty Total Discount Edit Delete" at bounding box center [381, 151] width 596 height 122
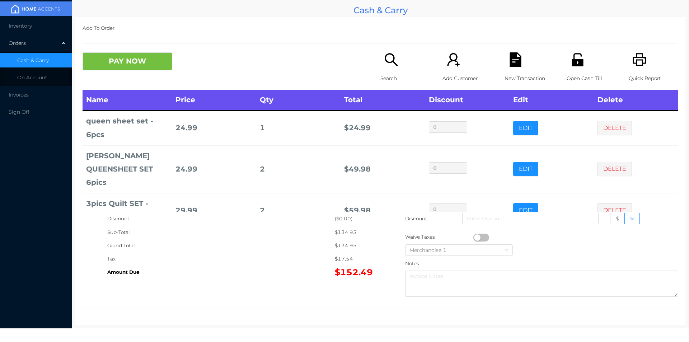
click at [645, 60] on div "Quick Report" at bounding box center [654, 70] width 50 height 37
click at [516, 69] on div "New Transaction" at bounding box center [530, 70] width 50 height 37
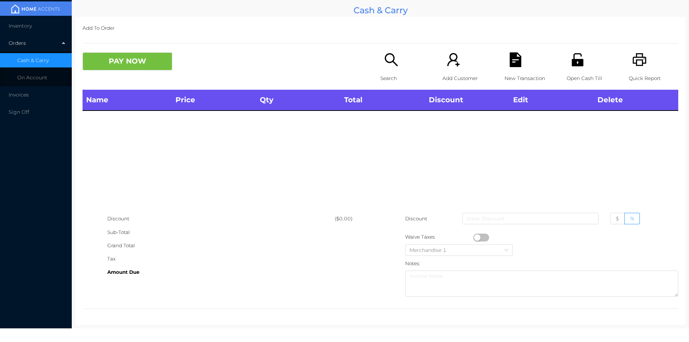
click at [137, 70] on button "PAY NOW" at bounding box center [128, 61] width 90 height 18
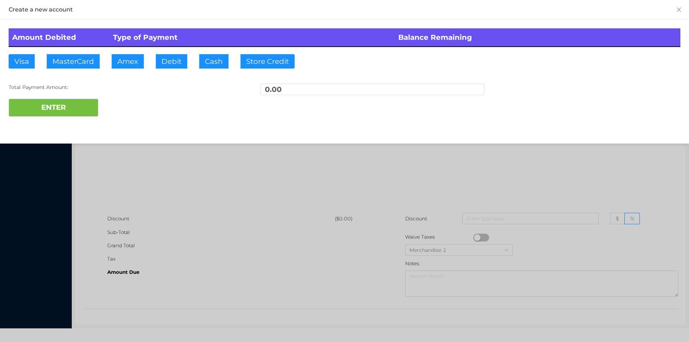
click at [169, 181] on div at bounding box center [344, 171] width 689 height 342
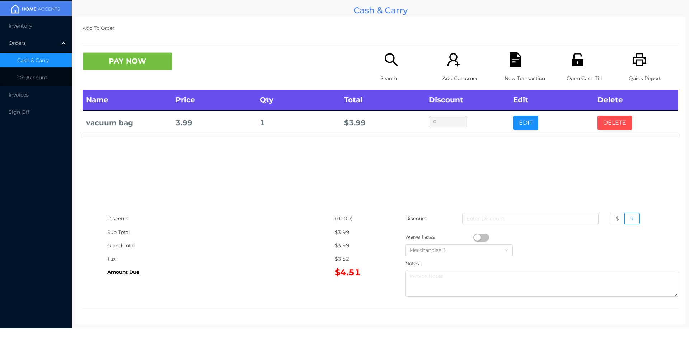
click at [615, 125] on button "DELETE" at bounding box center [615, 123] width 34 height 14
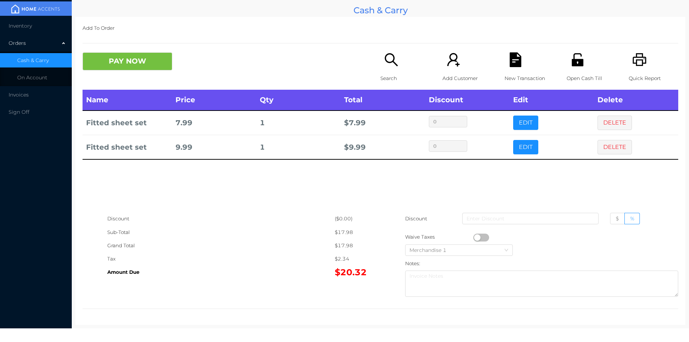
click at [135, 63] on button "PAY NOW" at bounding box center [128, 61] width 90 height 18
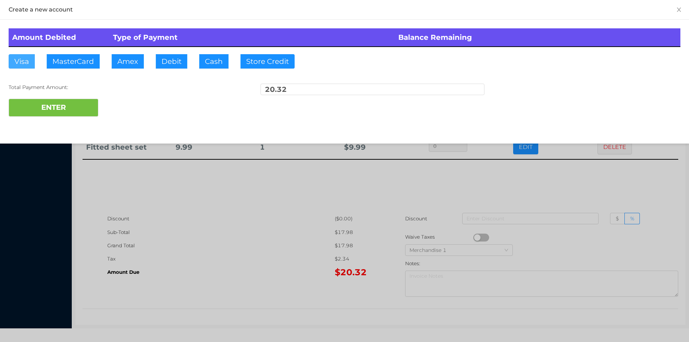
click at [13, 60] on button "Visa" at bounding box center [22, 61] width 26 height 14
click at [55, 113] on button "ENTER" at bounding box center [54, 108] width 90 height 18
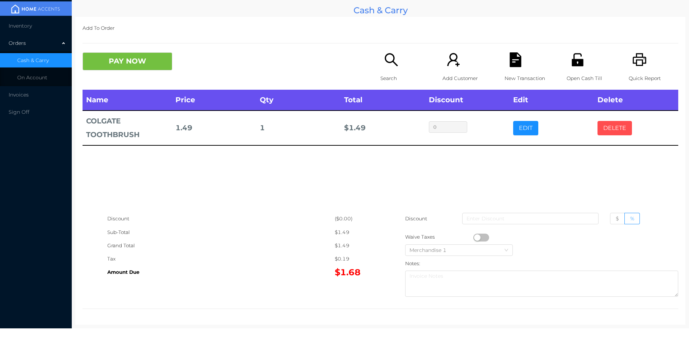
click at [608, 127] on button "DELETE" at bounding box center [615, 128] width 34 height 14
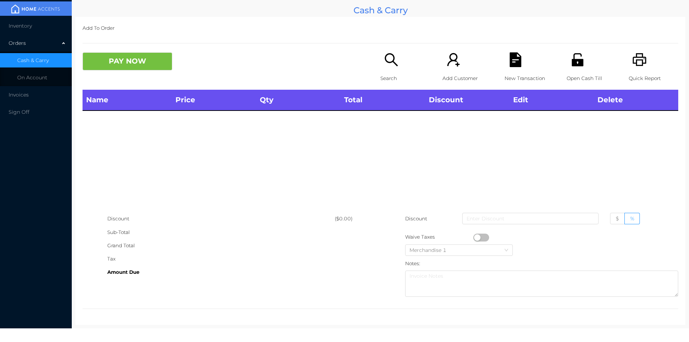
click at [631, 73] on p "Quick Report" at bounding box center [654, 78] width 50 height 13
click at [127, 89] on div "PAY NOW Search Add Customer New Transaction Open Cash Till Quick Report" at bounding box center [381, 70] width 596 height 37
click at [136, 175] on div "Name Price Qty Total Discount Edit Delete" at bounding box center [381, 151] width 596 height 122
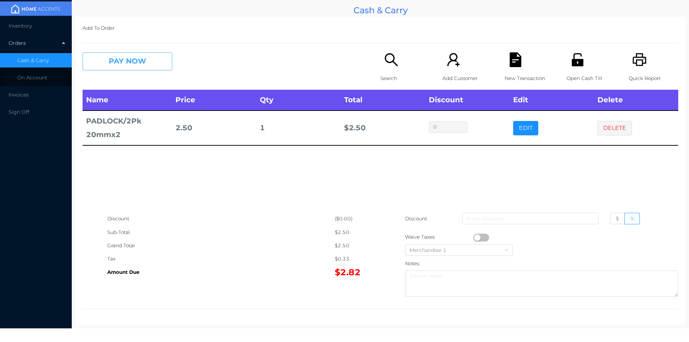
click at [136, 60] on button "PAY NOW" at bounding box center [128, 61] width 90 height 18
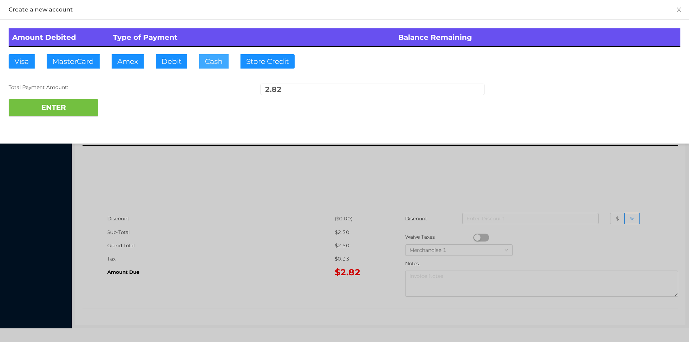
click at [208, 62] on button "Cash" at bounding box center [213, 61] width 29 height 14
type input "5."
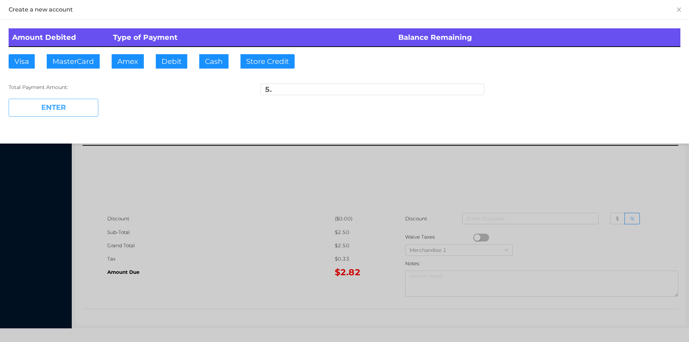
click at [84, 113] on button "ENTER" at bounding box center [54, 108] width 90 height 18
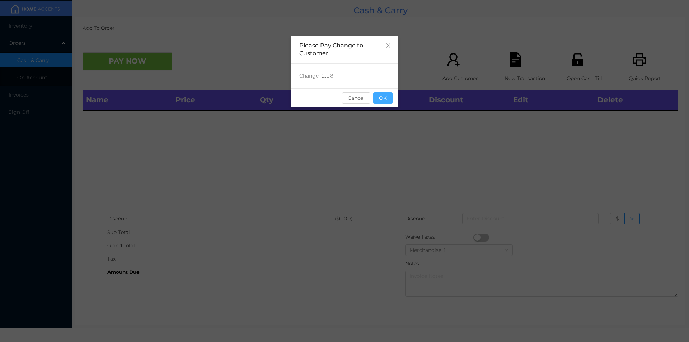
click at [385, 99] on button "OK" at bounding box center [382, 97] width 19 height 11
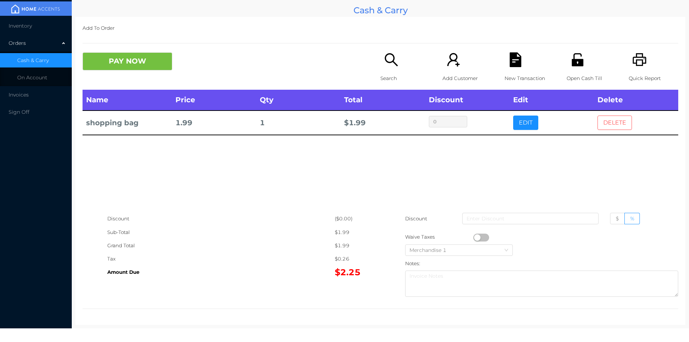
click at [609, 118] on button "DELETE" at bounding box center [615, 123] width 34 height 14
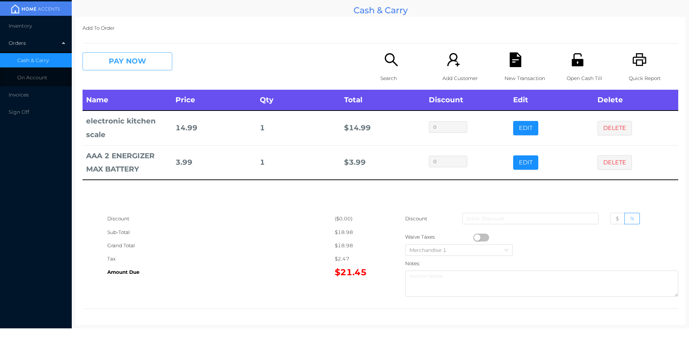
click at [126, 64] on button "PAY NOW" at bounding box center [128, 61] width 90 height 18
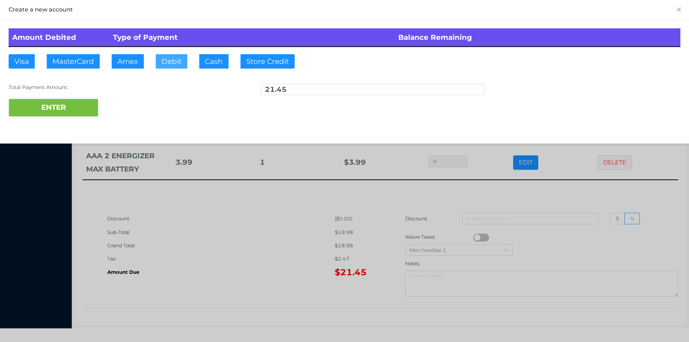
click at [169, 64] on button "Debit" at bounding box center [172, 61] width 32 height 14
click at [69, 111] on button "ENTER" at bounding box center [54, 108] width 90 height 18
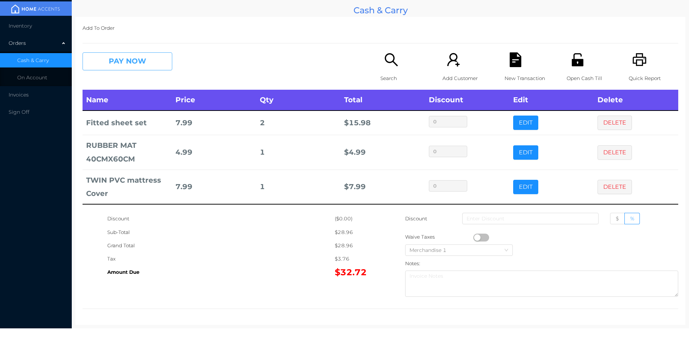
click at [122, 67] on button "PAY NOW" at bounding box center [128, 61] width 90 height 18
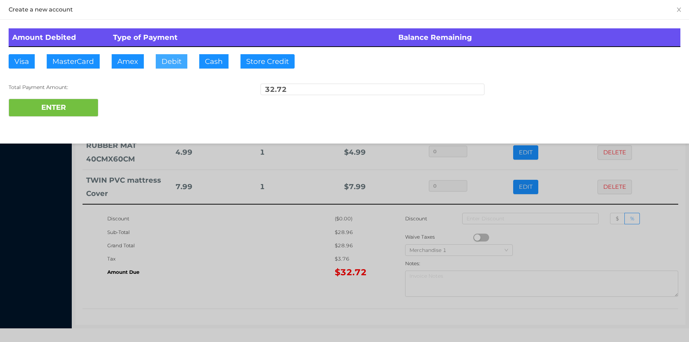
click at [164, 63] on button "Debit" at bounding box center [172, 61] width 32 height 14
type input "50."
click at [126, 106] on div "ENTER" at bounding box center [345, 108] width 672 height 18
click at [175, 221] on div at bounding box center [344, 171] width 689 height 342
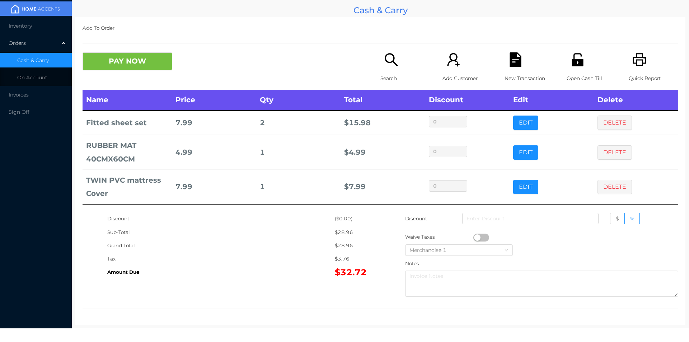
click at [572, 65] on icon "icon: unlock" at bounding box center [577, 59] width 11 height 13
click at [517, 66] on icon "icon: file-text" at bounding box center [515, 59] width 11 height 15
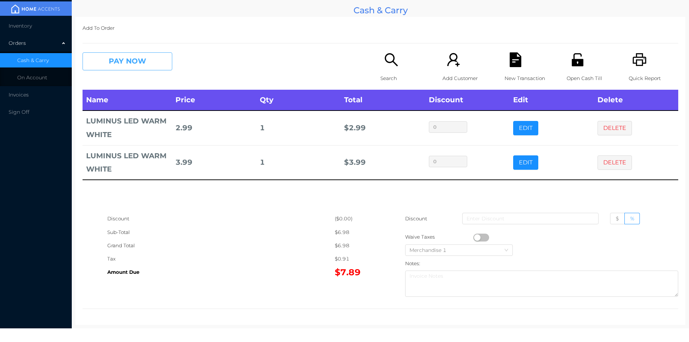
click at [136, 65] on button "PAY NOW" at bounding box center [128, 61] width 90 height 18
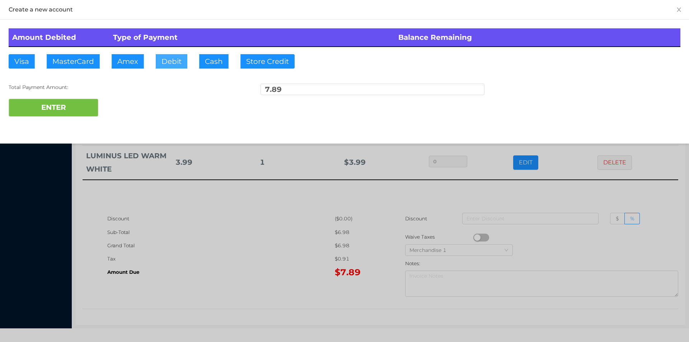
click at [175, 62] on button "Debit" at bounding box center [172, 61] width 32 height 14
click at [91, 107] on button "ENTER" at bounding box center [54, 108] width 90 height 18
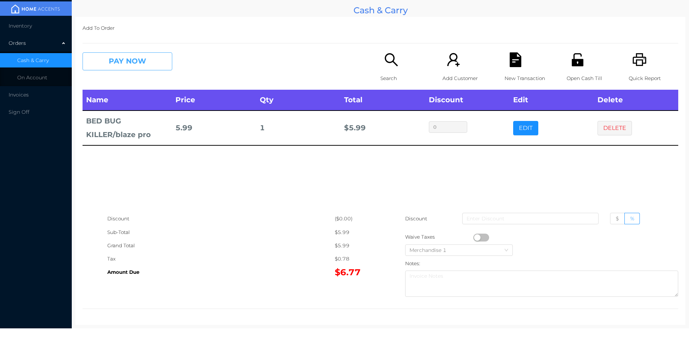
click at [146, 68] on button "PAY NOW" at bounding box center [128, 61] width 90 height 18
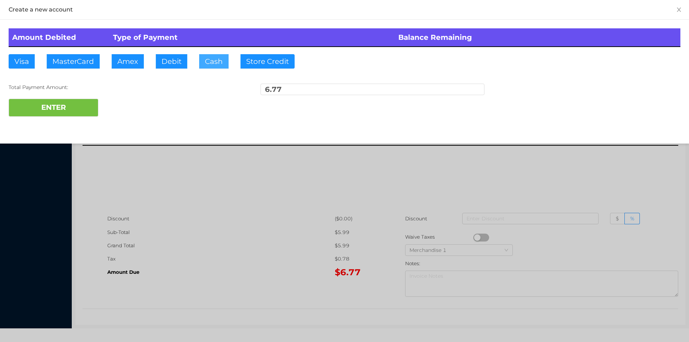
click at [208, 62] on button "Cash" at bounding box center [213, 61] width 29 height 14
type input "10."
click at [60, 127] on div "Create a new account Amount Debited Type of Payment Balance Remaining Visa Mast…" at bounding box center [344, 72] width 689 height 144
click at [38, 112] on button "ENTER" at bounding box center [54, 108] width 90 height 18
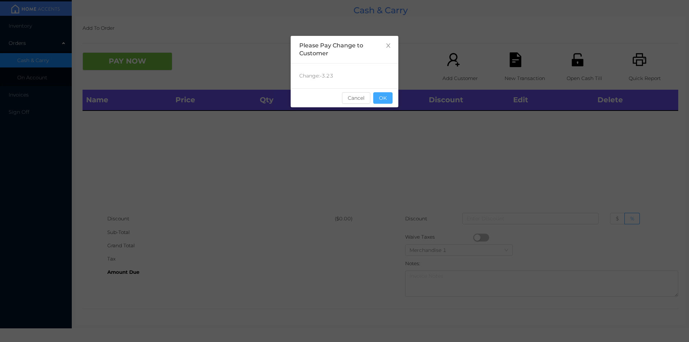
click at [392, 98] on button "OK" at bounding box center [382, 97] width 19 height 11
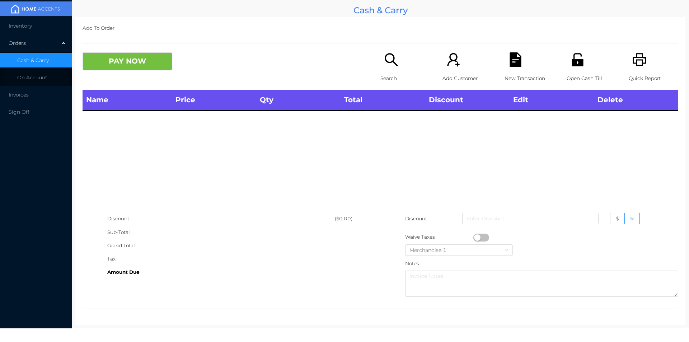
click at [389, 113] on div "Name Price Qty Total Discount Edit Delete" at bounding box center [381, 151] width 596 height 122
click at [401, 191] on div "Name Price Qty Total Discount Edit Delete" at bounding box center [381, 151] width 596 height 122
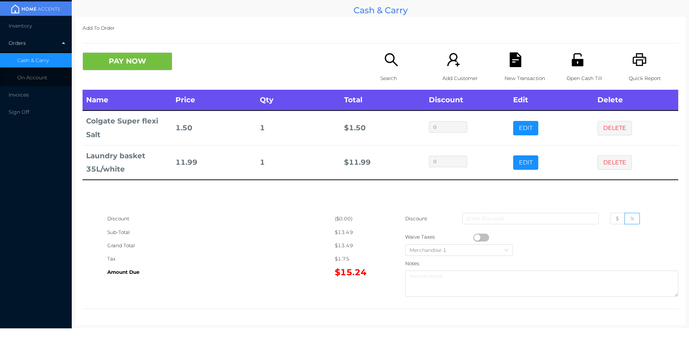
click at [388, 73] on p "Search" at bounding box center [406, 78] width 50 height 13
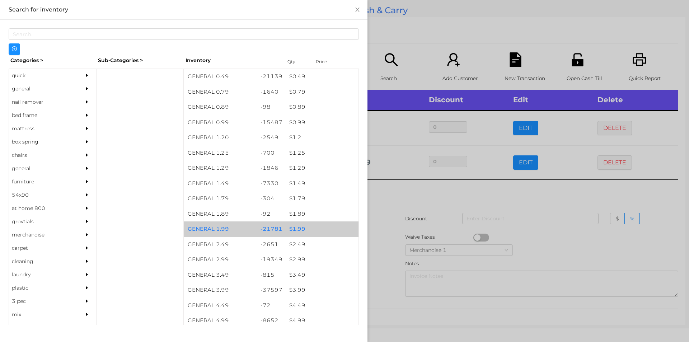
click at [296, 229] on div "$ 1.99" at bounding box center [322, 229] width 73 height 15
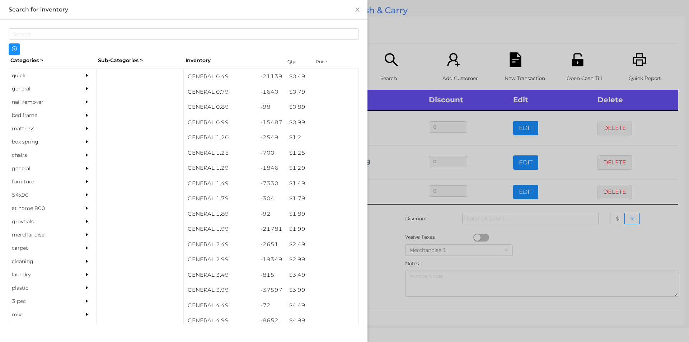
click at [389, 217] on div at bounding box center [344, 171] width 689 height 342
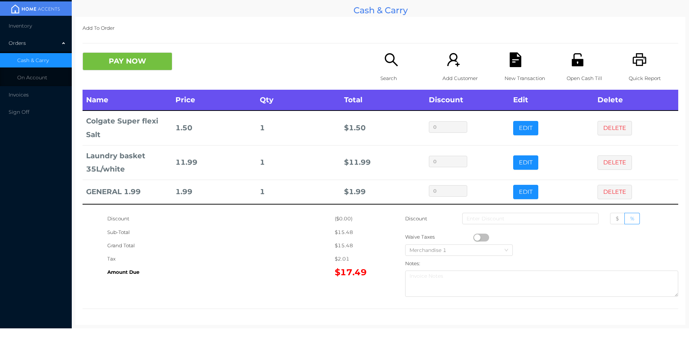
click at [385, 70] on div "Search" at bounding box center [406, 70] width 50 height 37
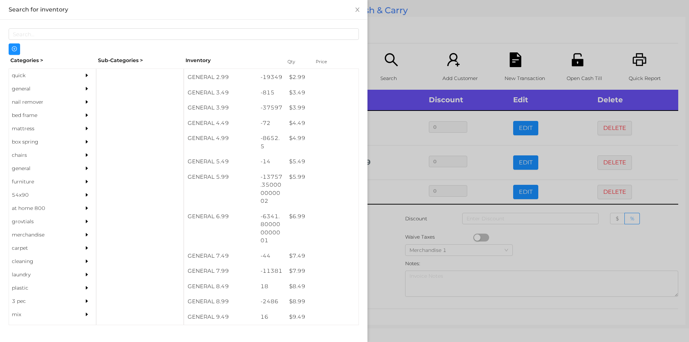
scroll to position [188, 0]
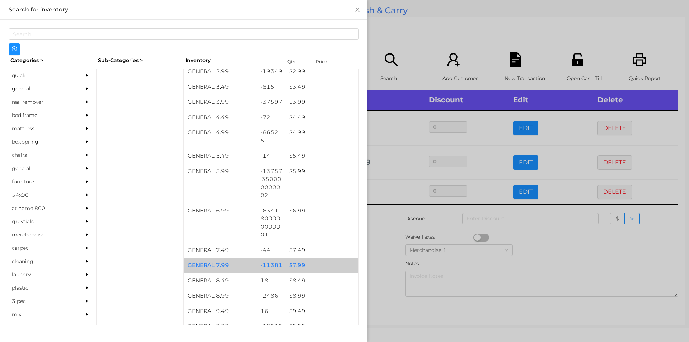
click at [296, 263] on div "$ 7.99" at bounding box center [322, 265] width 73 height 15
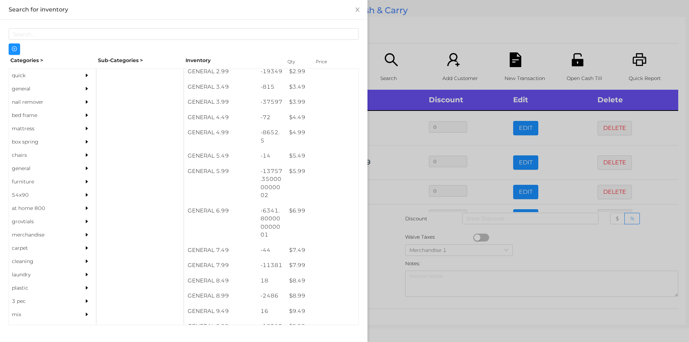
click at [389, 258] on div at bounding box center [344, 171] width 689 height 342
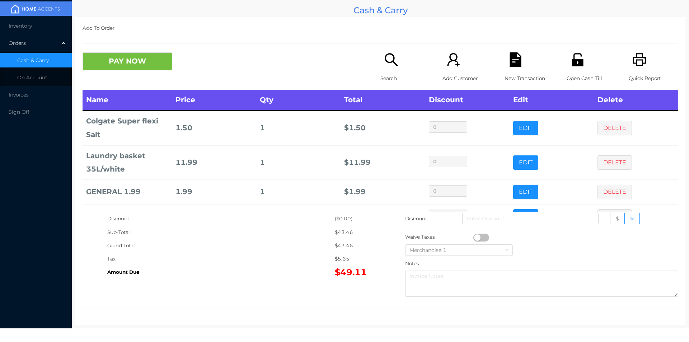
scroll to position [48, 0]
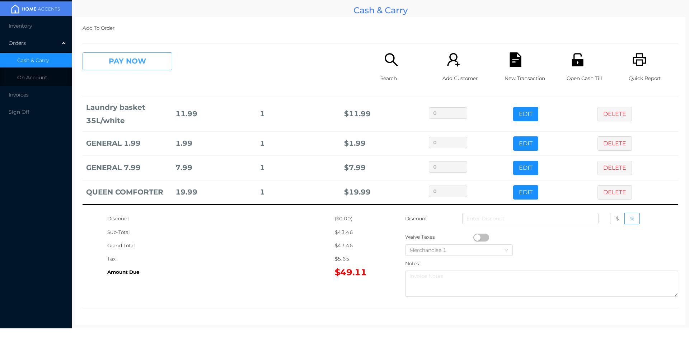
click at [141, 57] on button "PAY NOW" at bounding box center [128, 61] width 90 height 18
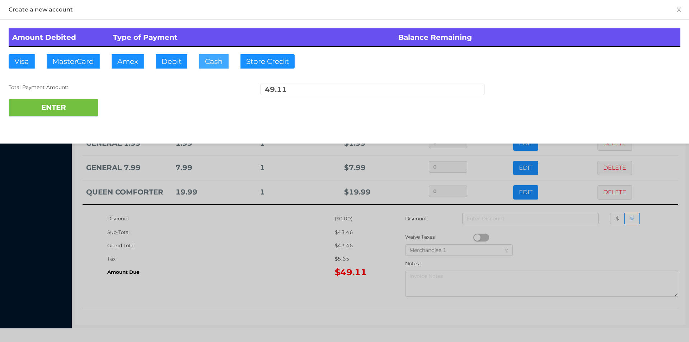
click at [213, 57] on button "Cash" at bounding box center [213, 61] width 29 height 14
type input "60."
click at [53, 115] on button "ENTER" at bounding box center [54, 108] width 90 height 18
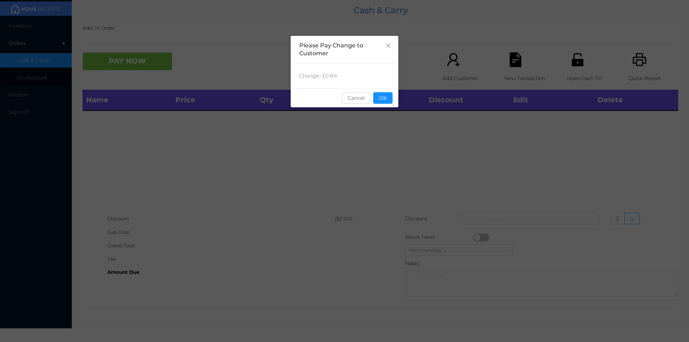
scroll to position [0, 0]
click at [387, 97] on button "OK" at bounding box center [382, 97] width 19 height 11
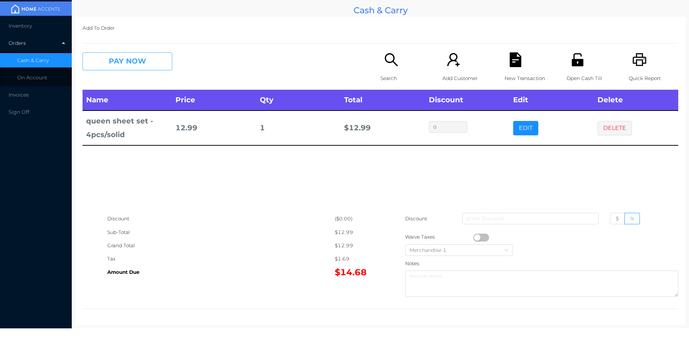
click at [132, 63] on button "PAY NOW" at bounding box center [128, 61] width 90 height 18
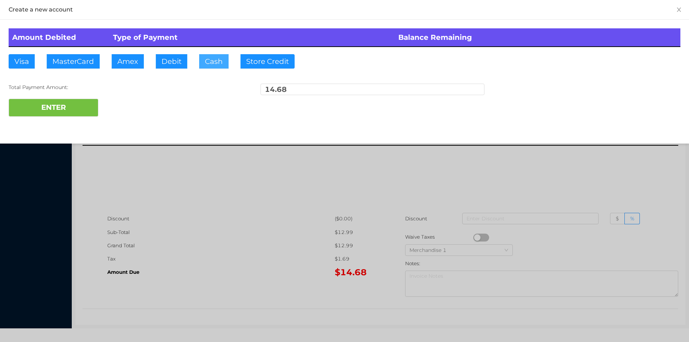
click at [215, 63] on button "Cash" at bounding box center [213, 61] width 29 height 14
click at [65, 109] on button "ENTER" at bounding box center [54, 108] width 90 height 18
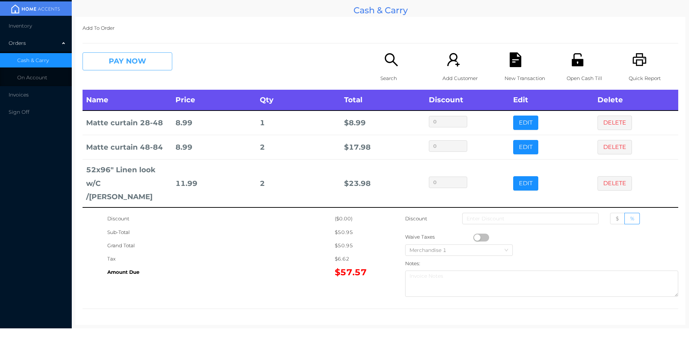
click at [129, 67] on button "PAY NOW" at bounding box center [128, 61] width 90 height 18
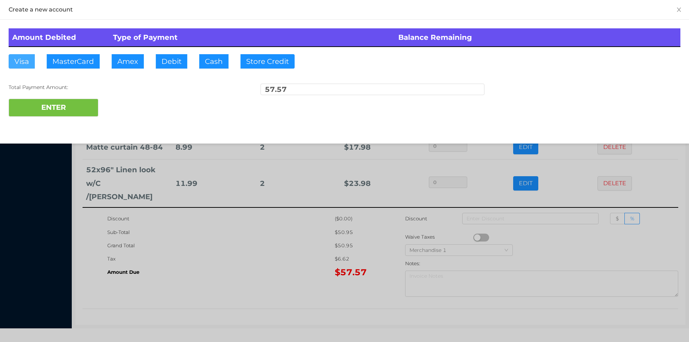
click at [19, 61] on button "Visa" at bounding box center [22, 61] width 26 height 14
click at [45, 102] on button "ENTER" at bounding box center [54, 108] width 90 height 18
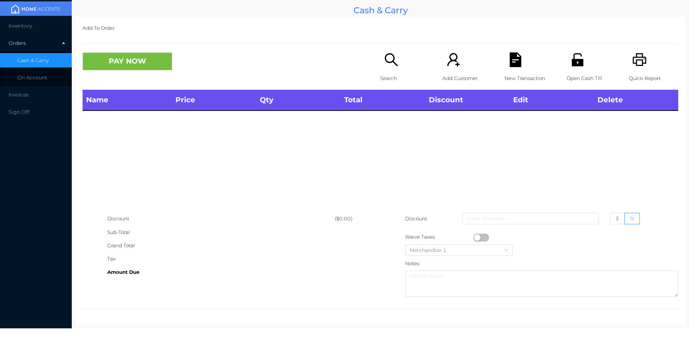
click at [637, 64] on icon "icon: printer" at bounding box center [640, 59] width 15 height 15
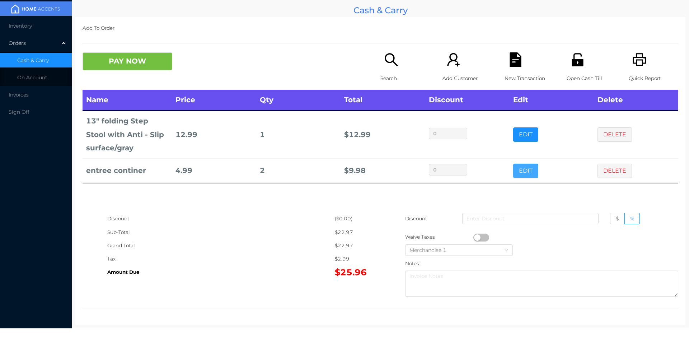
click at [518, 177] on button "EDIT" at bounding box center [525, 171] width 25 height 14
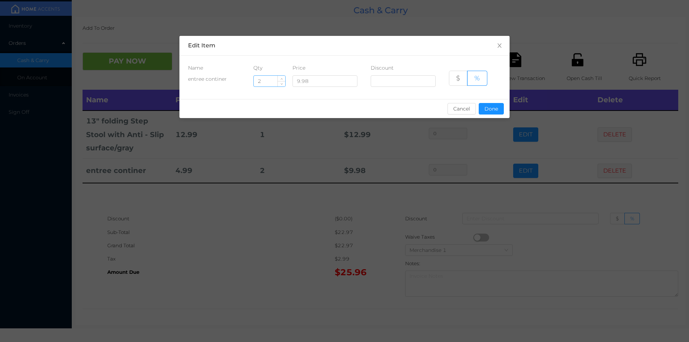
click at [267, 84] on input "2" at bounding box center [270, 81] width 32 height 11
type input "1"
click at [497, 110] on button "Done" at bounding box center [491, 108] width 25 height 11
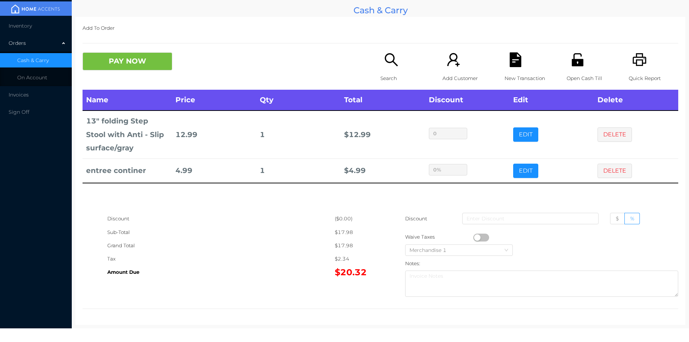
click at [260, 211] on div "Name Price Qty Total Discount Edit Delete 13" folding Step Stool with Anti - Sl…" at bounding box center [381, 151] width 596 height 122
click at [142, 68] on button "PAY NOW" at bounding box center [128, 61] width 90 height 18
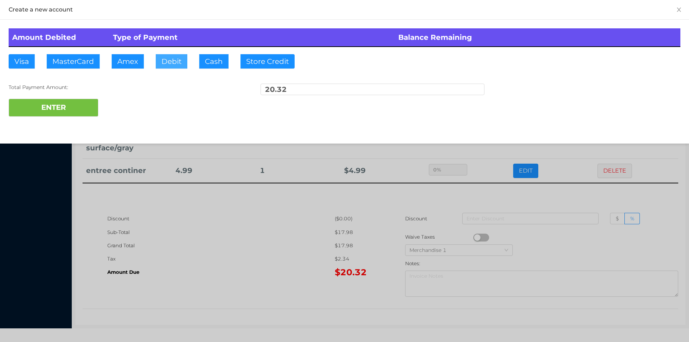
click at [172, 66] on button "Debit" at bounding box center [172, 61] width 32 height 14
click at [79, 108] on button "ENTER" at bounding box center [54, 108] width 90 height 18
type input "0"
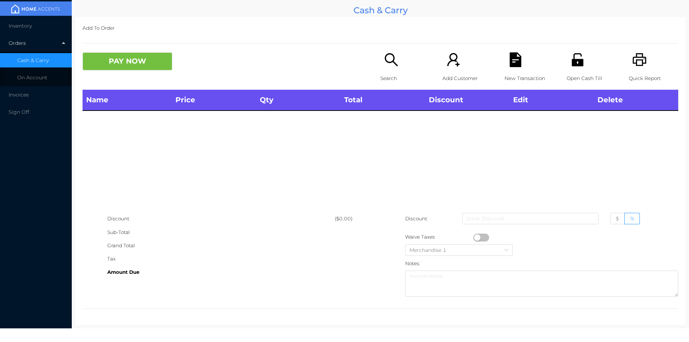
click at [383, 72] on p "Search" at bounding box center [406, 78] width 50 height 13
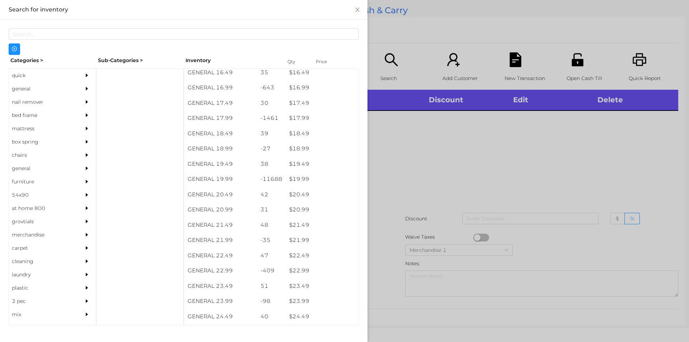
scroll to position [670, 0]
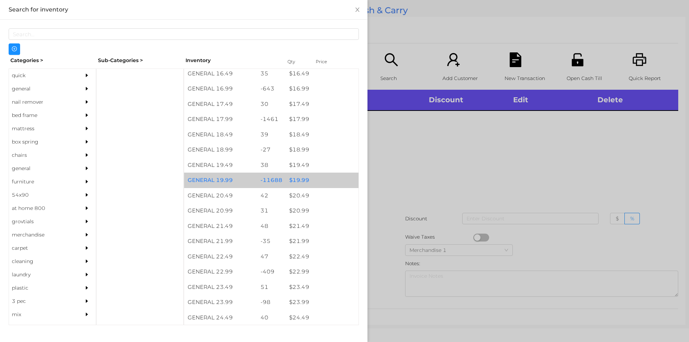
click at [299, 177] on div "$ 19.99" at bounding box center [322, 180] width 73 height 15
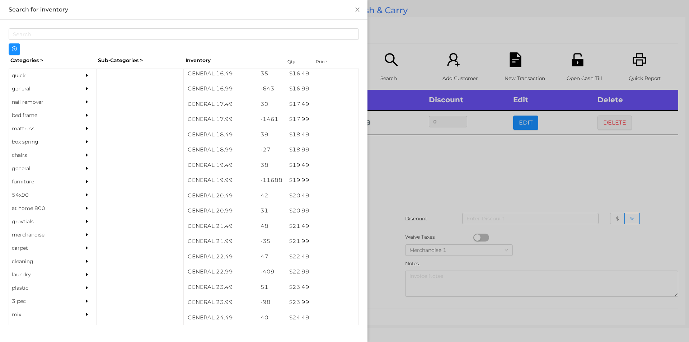
click at [393, 169] on div at bounding box center [344, 171] width 689 height 342
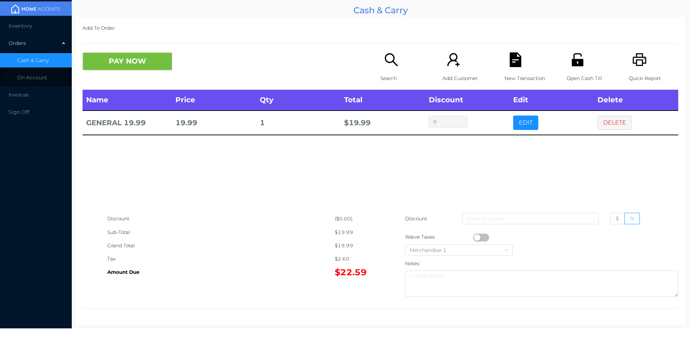
click at [396, 69] on div "Search" at bounding box center [406, 70] width 50 height 37
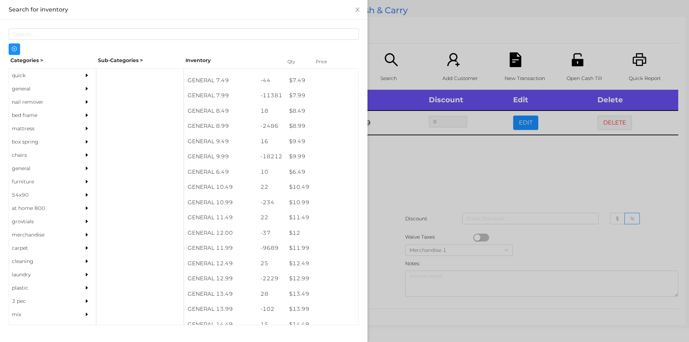
scroll to position [358, 0]
click at [21, 81] on div "quick" at bounding box center [41, 75] width 65 height 13
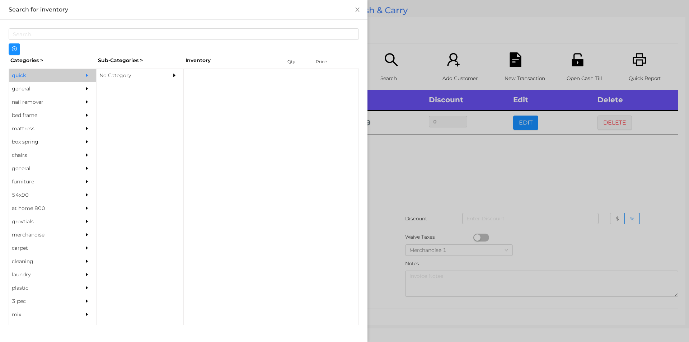
click at [123, 77] on div "No Category" at bounding box center [129, 75] width 65 height 13
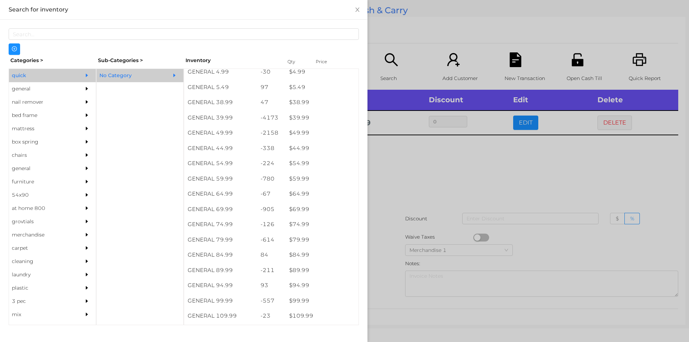
scroll to position [371, 0]
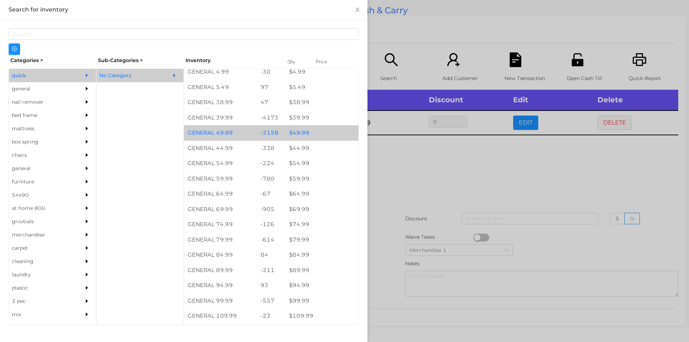
click at [297, 133] on div "$ 49.99" at bounding box center [322, 132] width 73 height 15
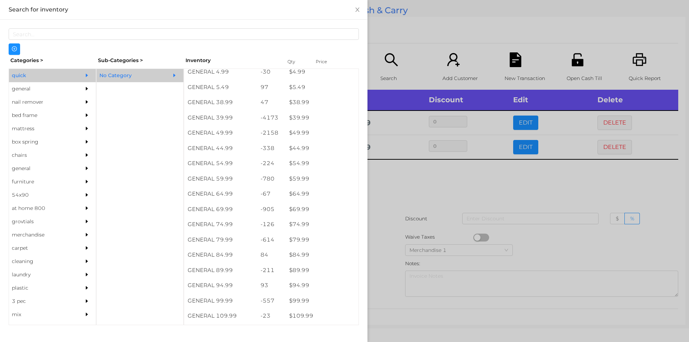
click at [403, 175] on div at bounding box center [344, 171] width 689 height 342
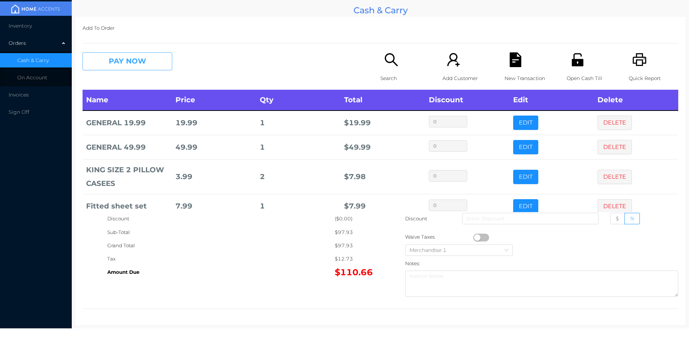
click at [118, 57] on button "PAY NOW" at bounding box center [128, 61] width 90 height 18
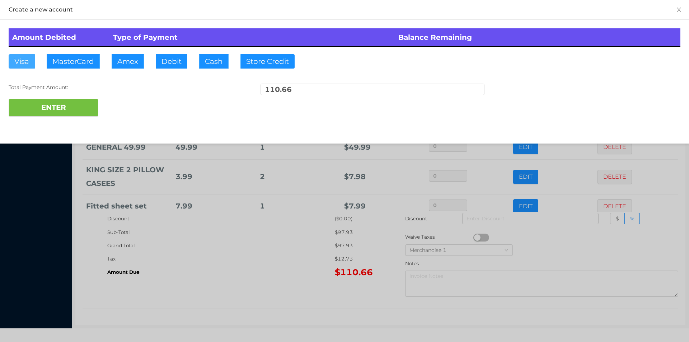
click at [25, 64] on button "Visa" at bounding box center [22, 61] width 26 height 14
click at [51, 115] on button "ENTER" at bounding box center [54, 108] width 90 height 18
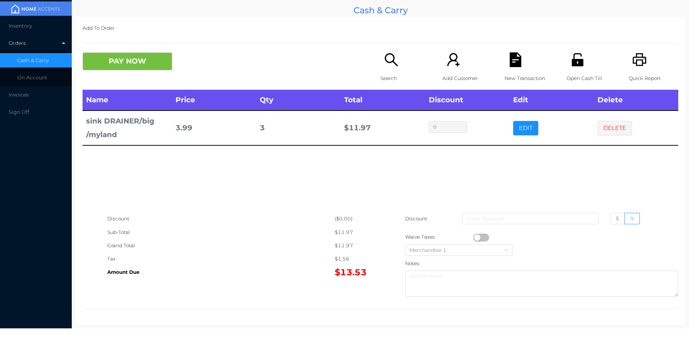
click at [524, 134] on button "EDIT" at bounding box center [525, 128] width 25 height 14
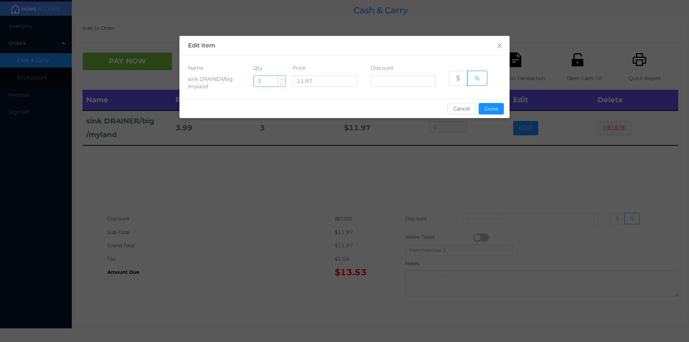
click at [269, 79] on input "3" at bounding box center [270, 81] width 32 height 11
type input "2"
click at [492, 110] on button "Done" at bounding box center [491, 108] width 25 height 11
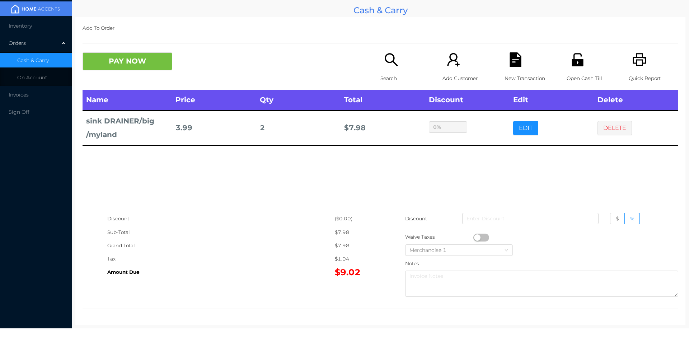
click at [469, 163] on div "sentinelStart Edit Item Name Qty Price Discount sink DRAINER/big /myland 2 11.9…" at bounding box center [344, 171] width 689 height 342
click at [140, 70] on button "PAY NOW" at bounding box center [128, 61] width 90 height 18
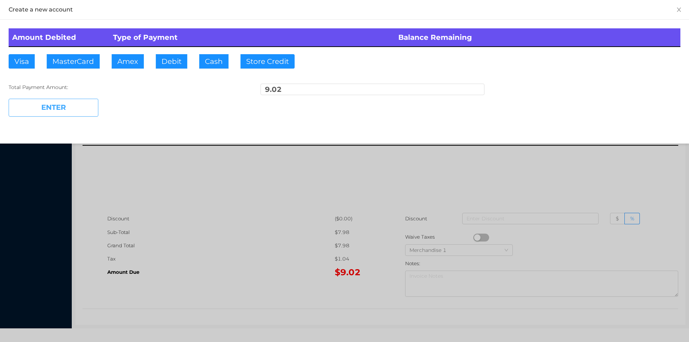
click at [86, 102] on button "ENTER" at bounding box center [54, 108] width 90 height 18
type input "0"
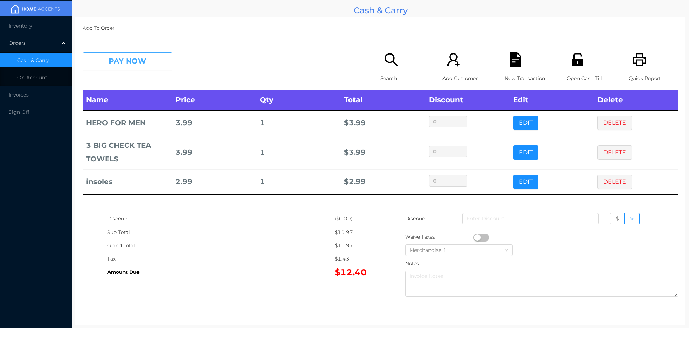
click at [142, 57] on button "PAY NOW" at bounding box center [128, 61] width 90 height 18
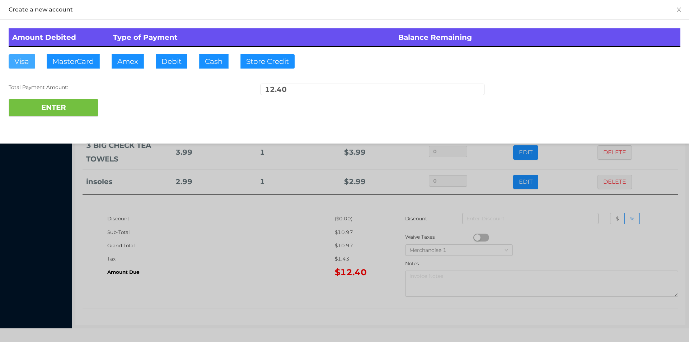
click at [19, 61] on button "Visa" at bounding box center [22, 61] width 26 height 14
click at [47, 105] on button "ENTER" at bounding box center [54, 108] width 90 height 18
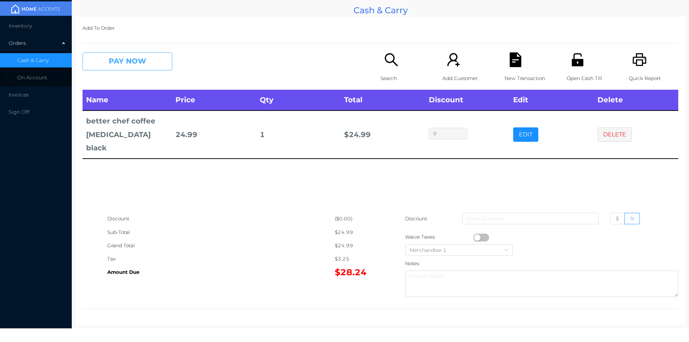
click at [111, 64] on button "PAY NOW" at bounding box center [128, 61] width 90 height 18
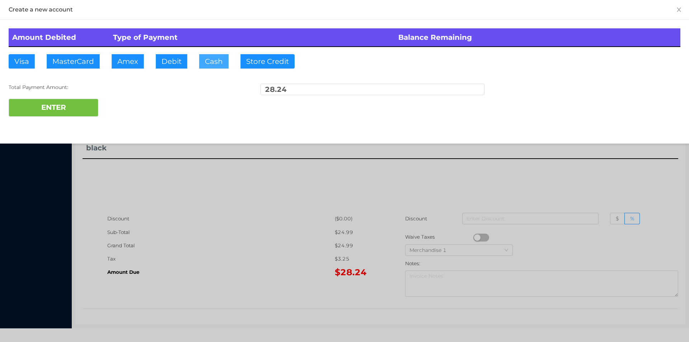
click at [210, 56] on button "Cash" at bounding box center [213, 61] width 29 height 14
type input "30."
click at [69, 107] on button "ENTER" at bounding box center [54, 108] width 90 height 18
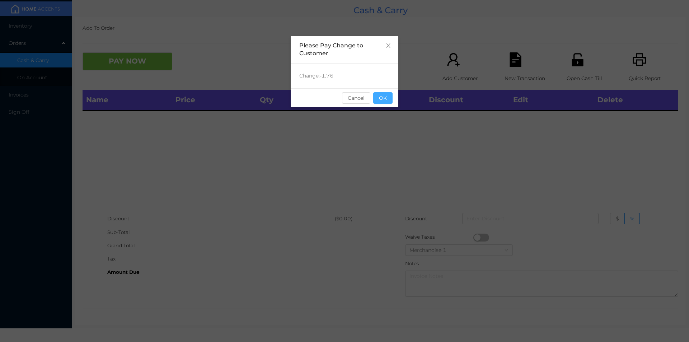
click at [382, 103] on button "OK" at bounding box center [382, 97] width 19 height 11
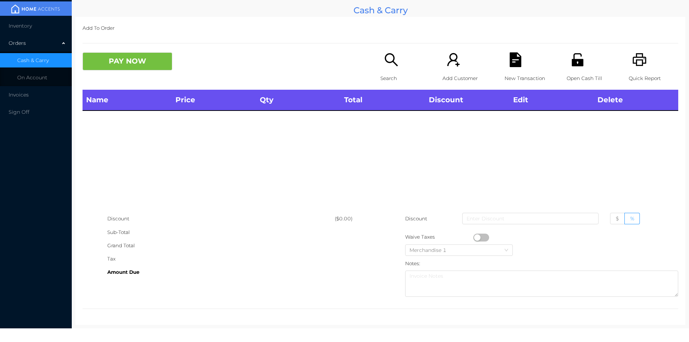
click at [386, 67] on icon "icon: search" at bounding box center [391, 59] width 15 height 15
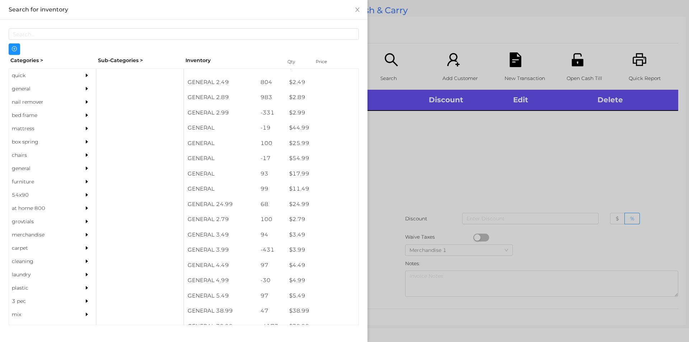
scroll to position [162, 0]
click at [23, 89] on div "general" at bounding box center [41, 88] width 65 height 13
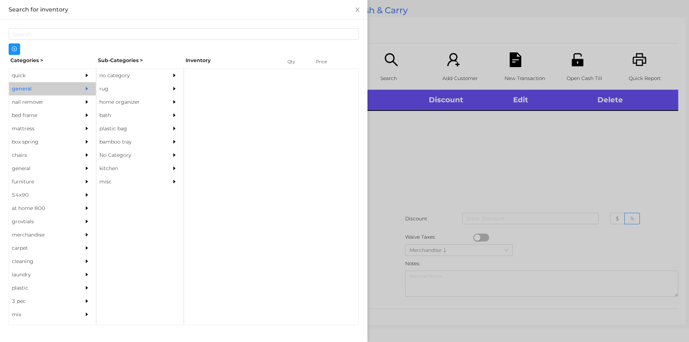
click at [116, 74] on div "no category" at bounding box center [129, 75] width 65 height 13
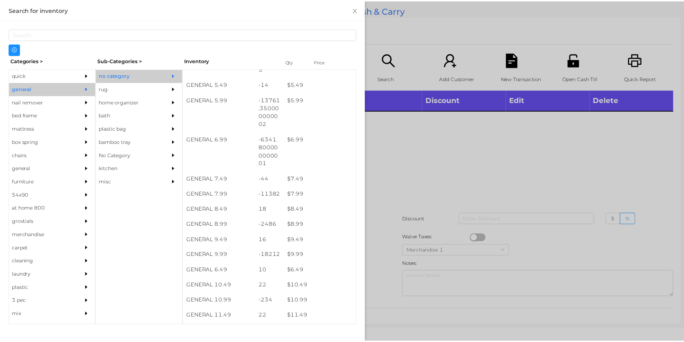
scroll to position [283, 0]
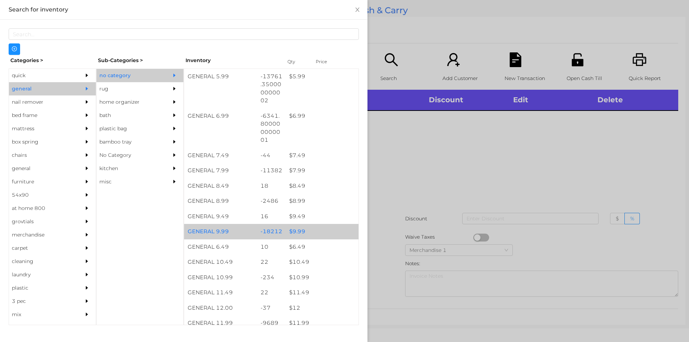
click at [294, 233] on div "$ 9.99" at bounding box center [322, 231] width 73 height 15
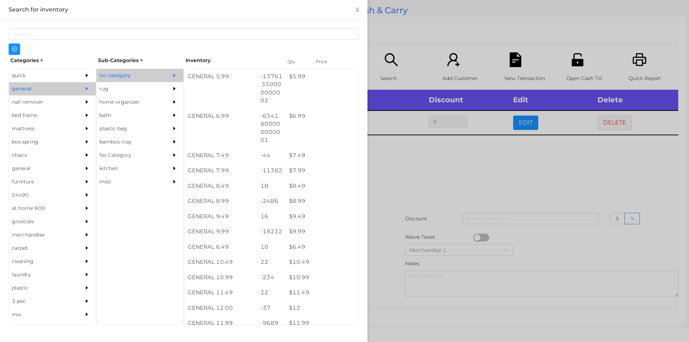
click at [393, 176] on div at bounding box center [344, 171] width 689 height 342
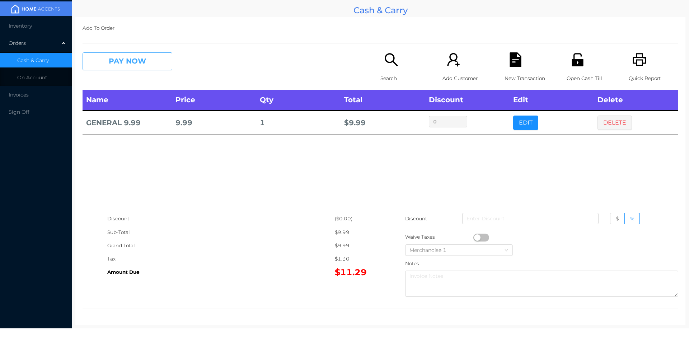
click at [112, 64] on button "PAY NOW" at bounding box center [128, 61] width 90 height 18
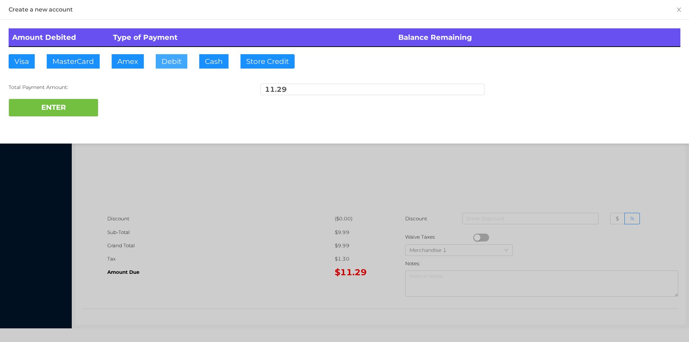
click at [167, 62] on button "Debit" at bounding box center [172, 61] width 32 height 14
click at [69, 101] on button "ENTER" at bounding box center [54, 108] width 90 height 18
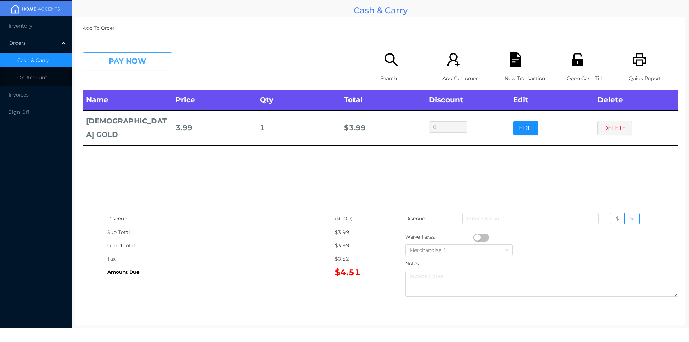
click at [105, 65] on button "PAY NOW" at bounding box center [128, 61] width 90 height 18
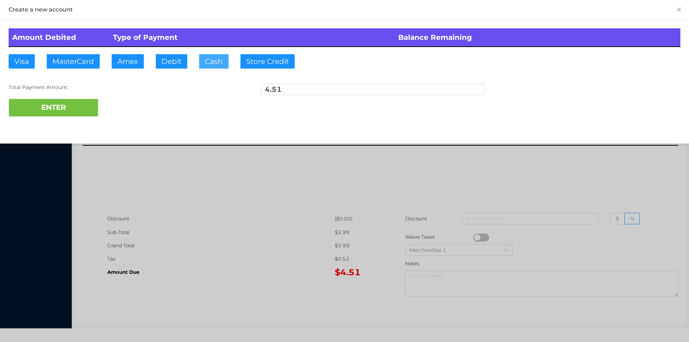
click at [202, 66] on button "Cash" at bounding box center [213, 61] width 29 height 14
click at [60, 99] on button "ENTER" at bounding box center [54, 108] width 90 height 18
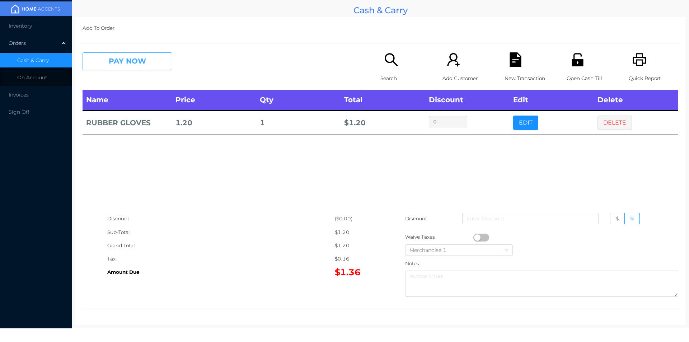
click at [103, 66] on button "PAY NOW" at bounding box center [128, 61] width 90 height 18
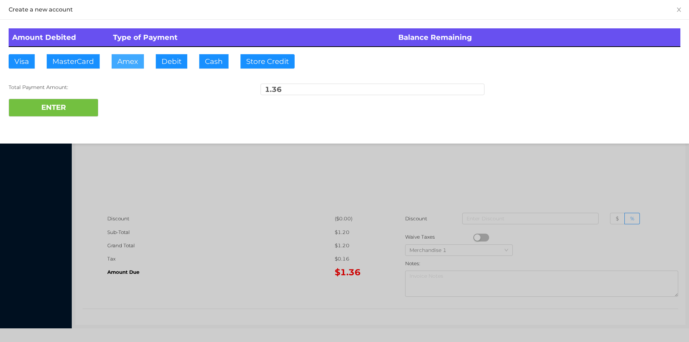
click at [125, 57] on button "Amex" at bounding box center [128, 61] width 32 height 14
click at [171, 246] on div at bounding box center [344, 171] width 689 height 342
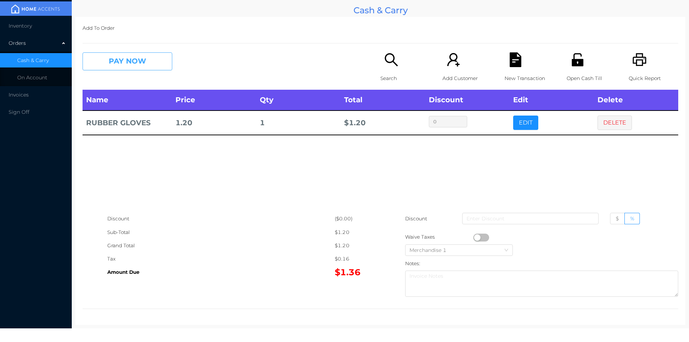
click at [110, 64] on button "PAY NOW" at bounding box center [128, 61] width 90 height 18
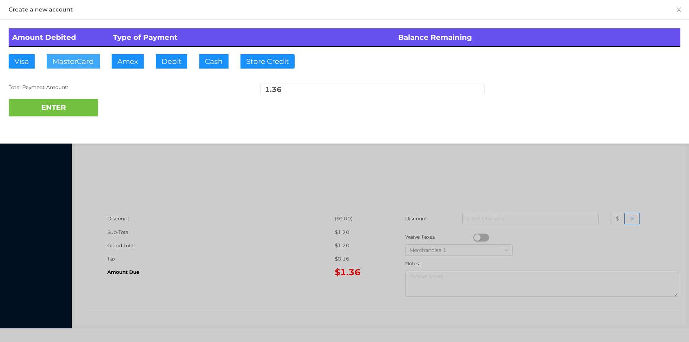
click at [70, 63] on button "MasterCard" at bounding box center [73, 61] width 53 height 14
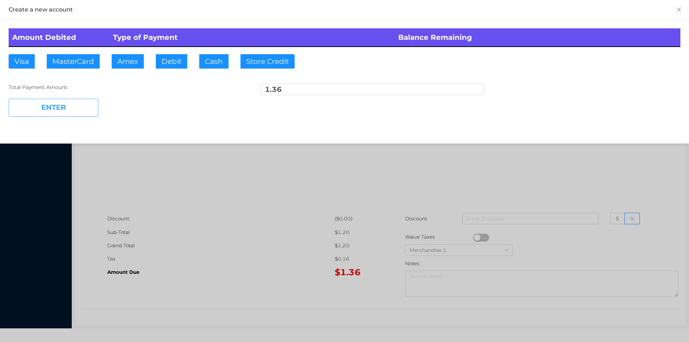
click at [50, 115] on button "ENTER" at bounding box center [54, 108] width 90 height 18
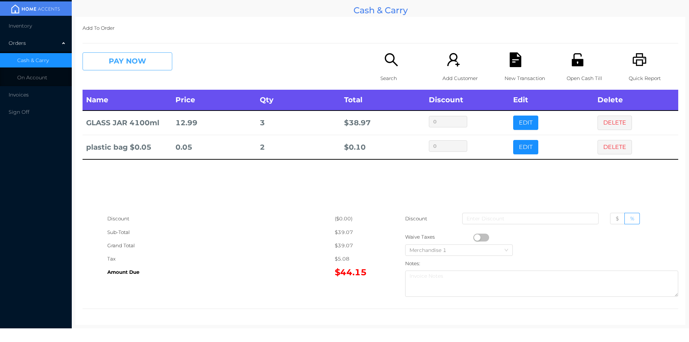
click at [138, 54] on button "PAY NOW" at bounding box center [128, 61] width 90 height 18
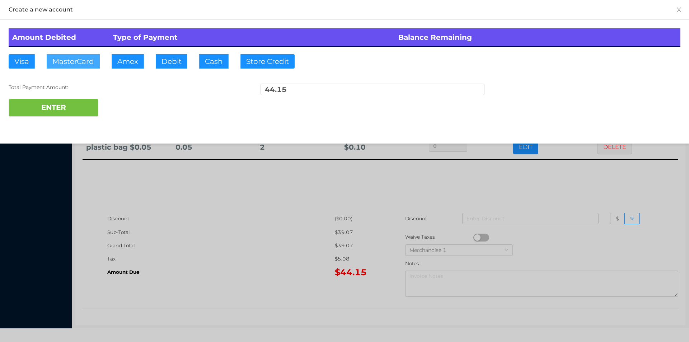
click at [74, 64] on button "MasterCard" at bounding box center [73, 61] width 53 height 14
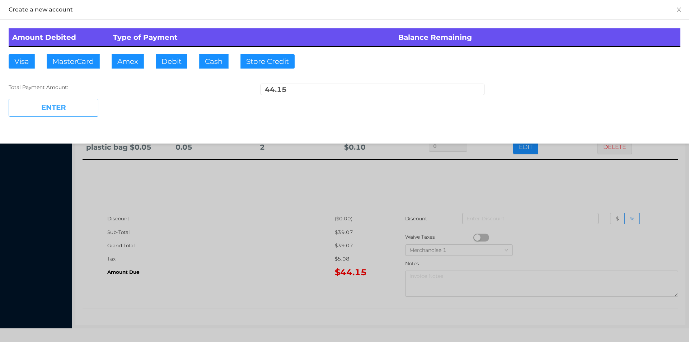
click at [61, 111] on button "ENTER" at bounding box center [54, 108] width 90 height 18
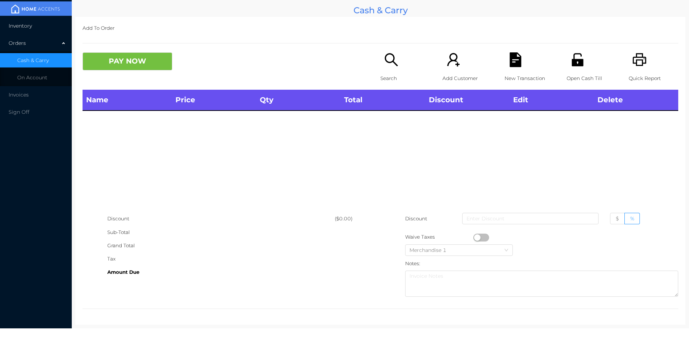
click at [33, 28] on li "Inventory" at bounding box center [36, 26] width 72 height 14
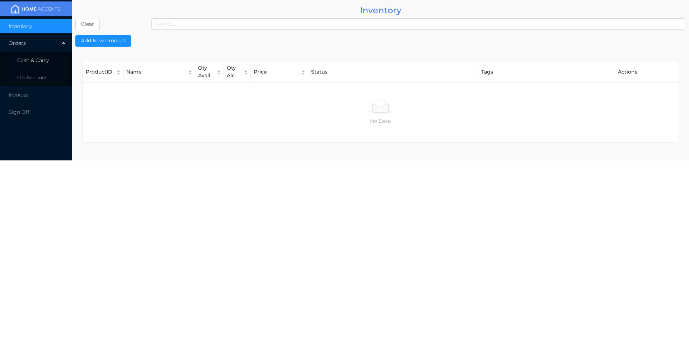
click at [35, 66] on li "Cash & Carry" at bounding box center [36, 60] width 72 height 14
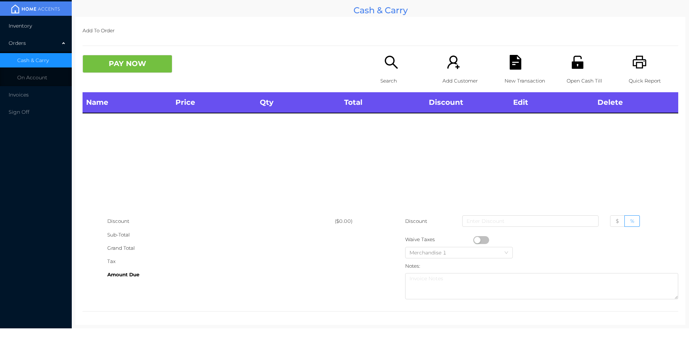
click at [24, 28] on span "Inventory" at bounding box center [20, 26] width 23 height 6
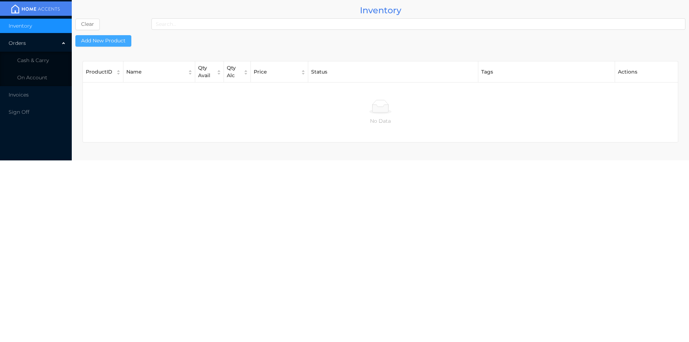
click at [107, 43] on button "Add New Product" at bounding box center [103, 40] width 56 height 11
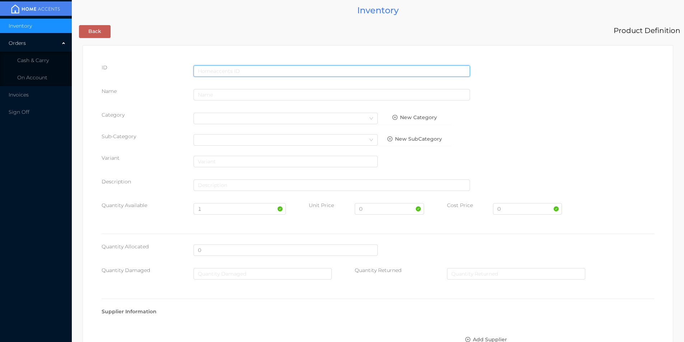
click at [199, 73] on input "text" at bounding box center [332, 70] width 276 height 11
type input "062823411432"
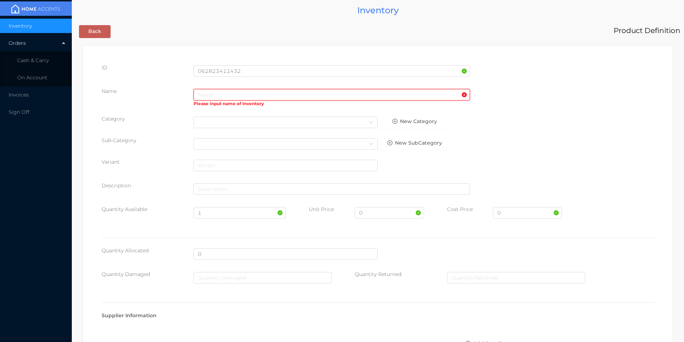
click at [201, 95] on input "text" at bounding box center [332, 94] width 276 height 11
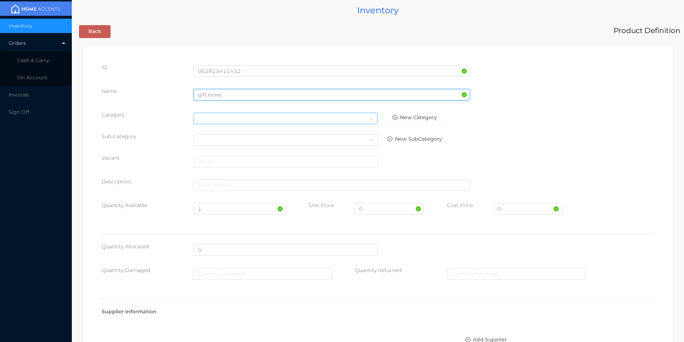
type input "gift bows"
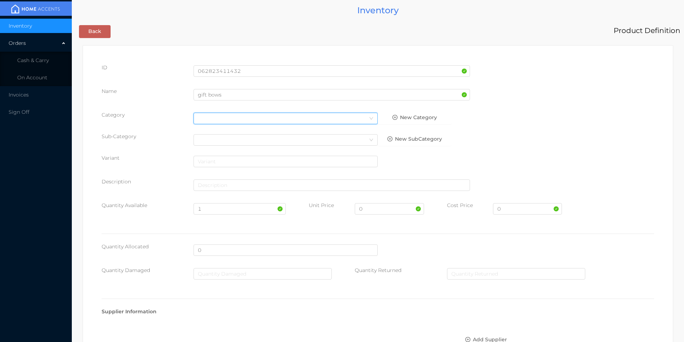
click at [203, 113] on div "Select Category" at bounding box center [286, 118] width 176 height 11
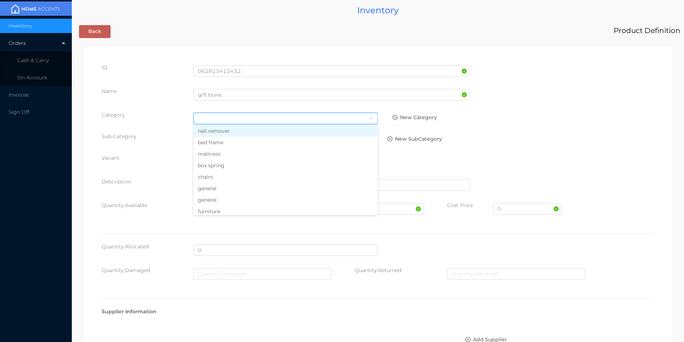
click at [219, 191] on li "general" at bounding box center [286, 188] width 184 height 11
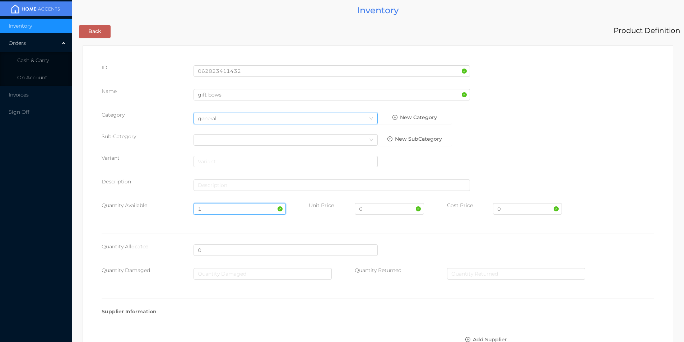
click at [214, 208] on input "1" at bounding box center [240, 208] width 92 height 11
type input "24"
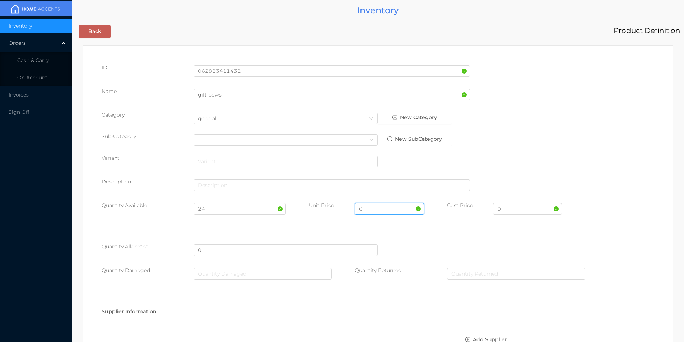
click at [377, 211] on input "0" at bounding box center [389, 208] width 69 height 11
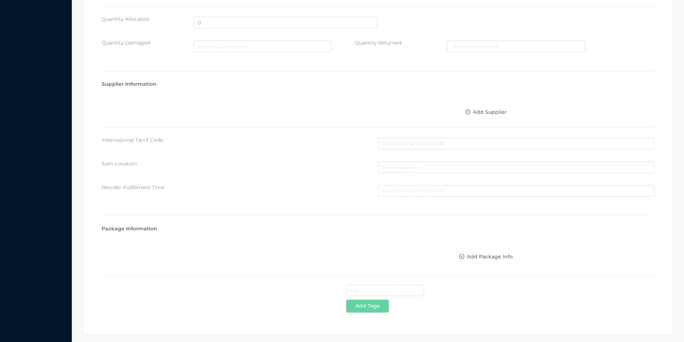
scroll to position [254, 0]
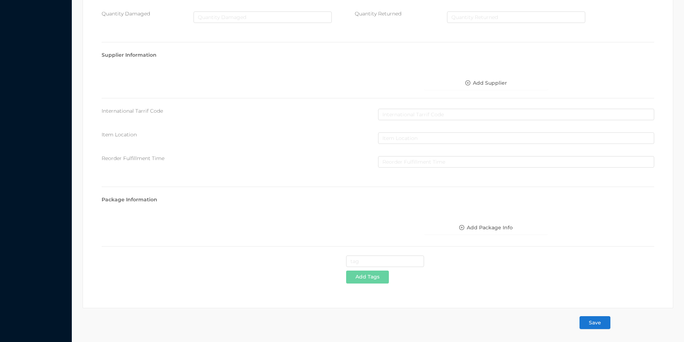
type input "1.99"
click at [595, 321] on button "Save" at bounding box center [595, 322] width 31 height 13
click at [594, 324] on button "Save" at bounding box center [595, 322] width 31 height 13
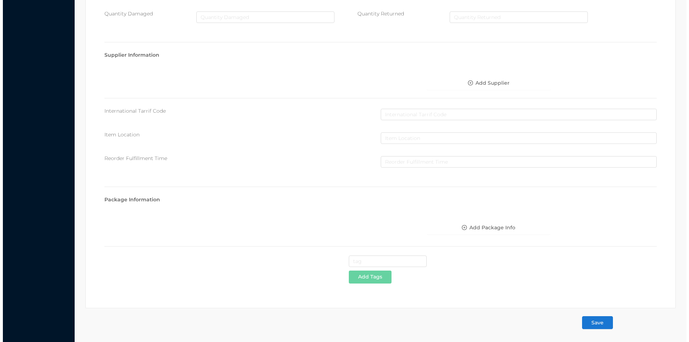
scroll to position [0, 0]
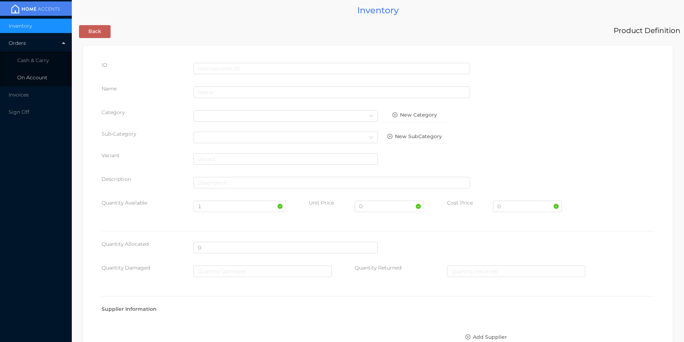
click at [43, 79] on span "On Account" at bounding box center [32, 77] width 30 height 6
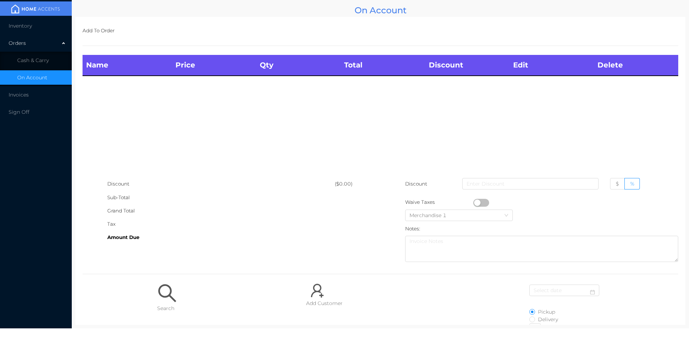
click at [41, 61] on span "Cash & Carry" at bounding box center [33, 60] width 32 height 6
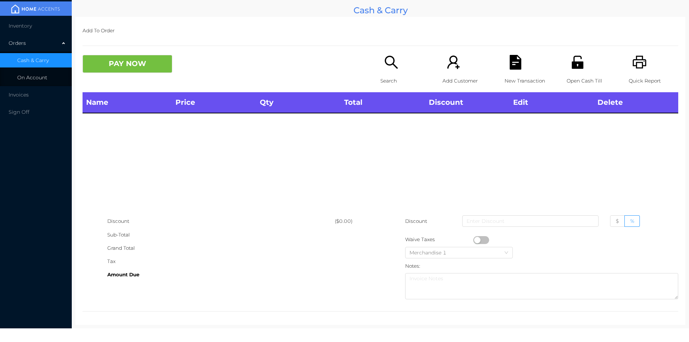
click at [32, 79] on span "On Account" at bounding box center [32, 77] width 30 height 6
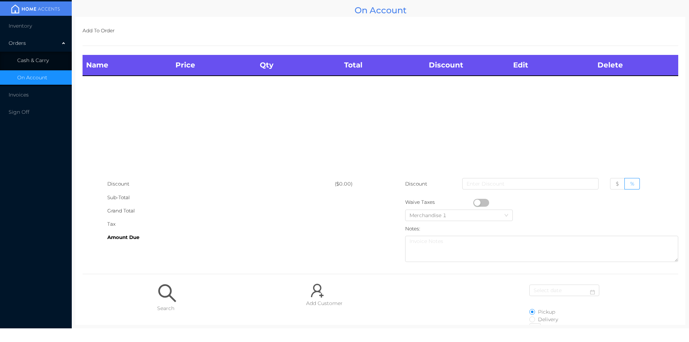
click at [26, 61] on span "Cash & Carry" at bounding box center [33, 60] width 32 height 6
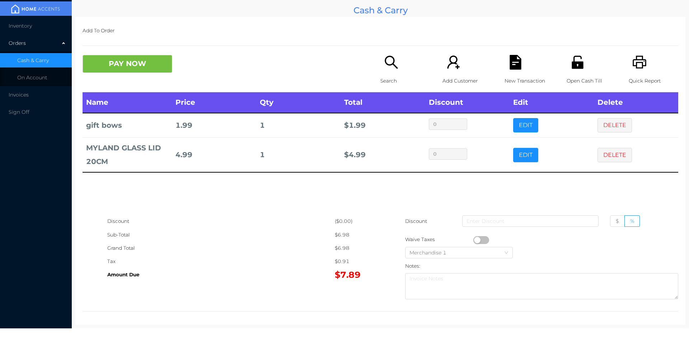
click at [390, 69] on icon "icon: search" at bounding box center [391, 62] width 15 height 15
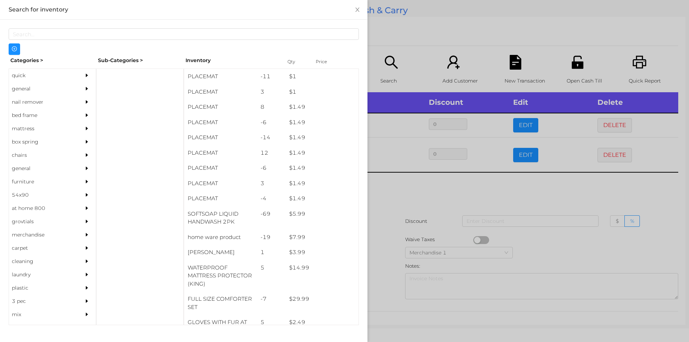
click at [24, 90] on div "general" at bounding box center [41, 88] width 65 height 13
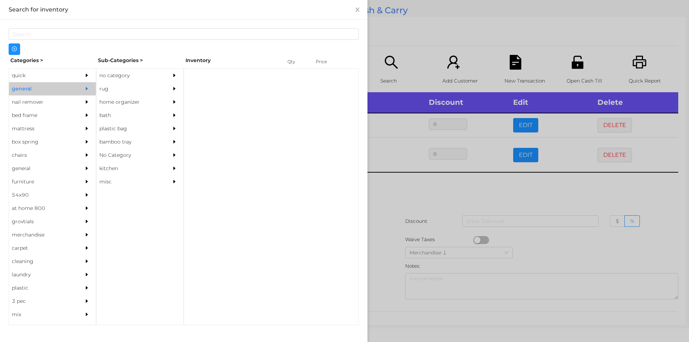
click at [110, 81] on div "no category" at bounding box center [129, 75] width 65 height 13
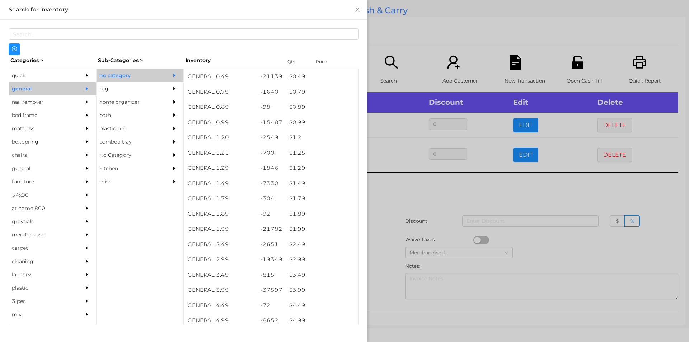
click at [390, 228] on div at bounding box center [344, 171] width 689 height 342
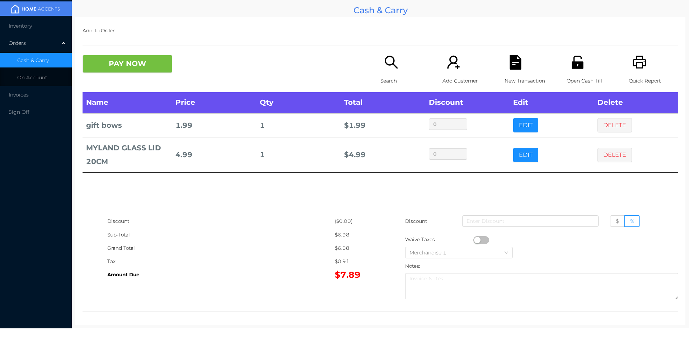
click at [386, 73] on div "Search" at bounding box center [406, 73] width 50 height 37
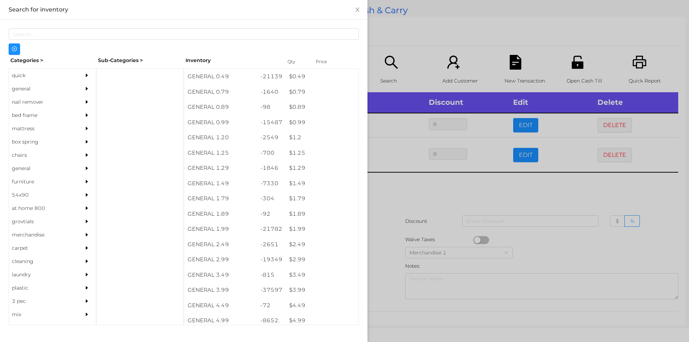
click at [20, 78] on div "quick" at bounding box center [41, 75] width 65 height 13
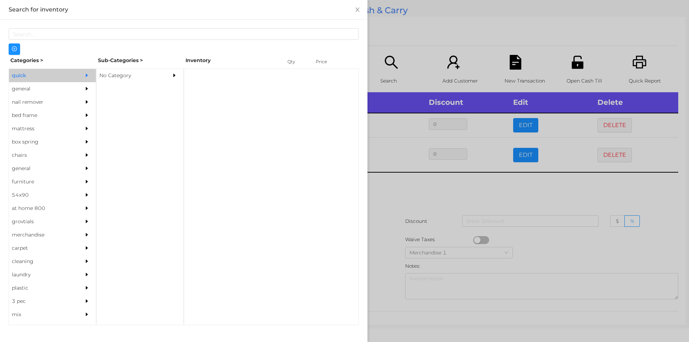
click at [120, 76] on div "No Category" at bounding box center [129, 75] width 65 height 13
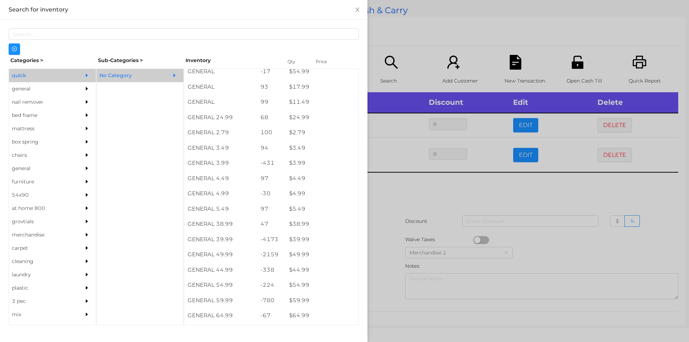
scroll to position [254, 0]
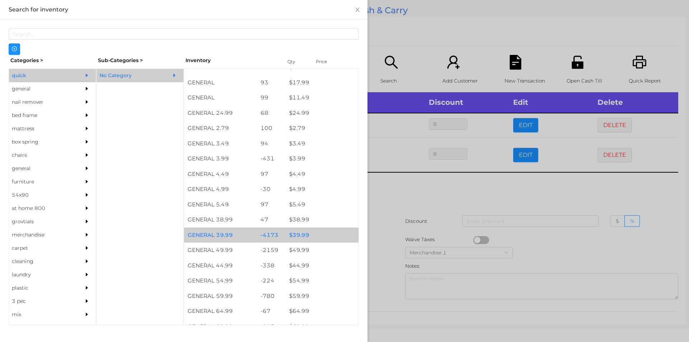
click at [289, 234] on div "$ 39.99" at bounding box center [322, 235] width 73 height 15
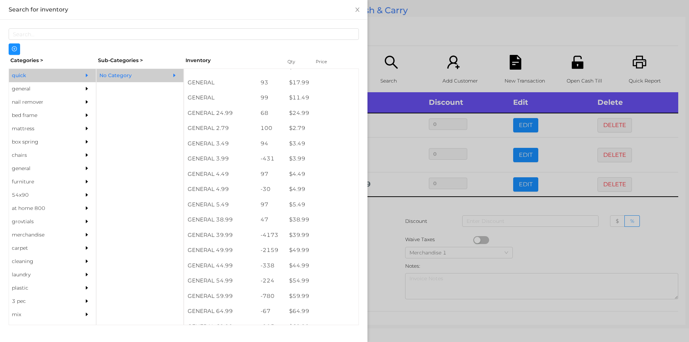
click at [379, 240] on div at bounding box center [344, 171] width 689 height 342
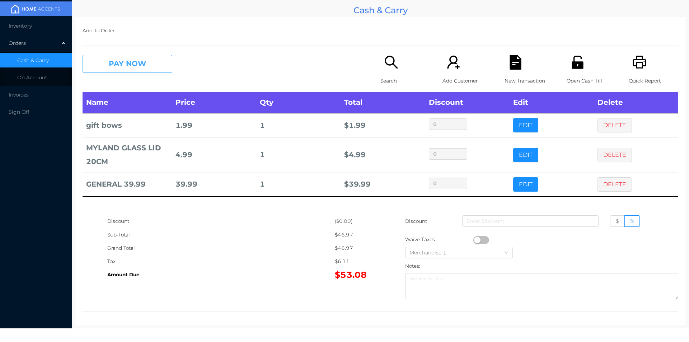
click at [112, 65] on button "PAY NOW" at bounding box center [128, 64] width 90 height 18
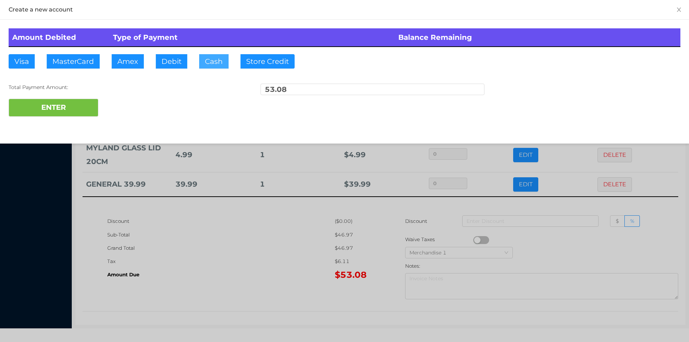
click at [205, 64] on button "Cash" at bounding box center [213, 61] width 29 height 14
type input "100."
click at [54, 108] on button "ENTER" at bounding box center [54, 108] width 90 height 18
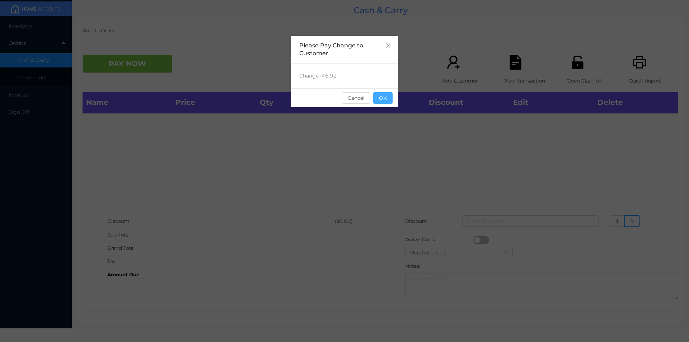
click at [380, 102] on button "OK" at bounding box center [382, 97] width 19 height 11
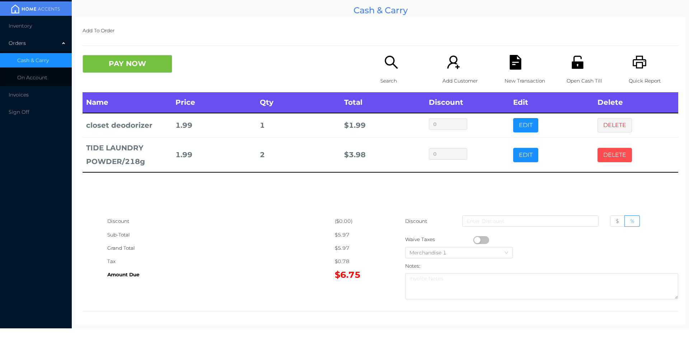
click at [598, 153] on button "DELETE" at bounding box center [615, 155] width 34 height 14
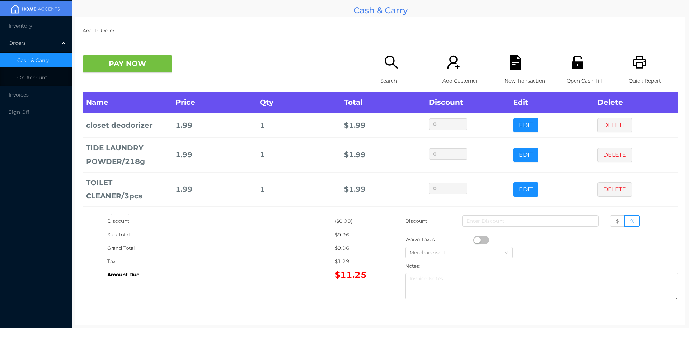
click at [389, 73] on div "Search" at bounding box center [406, 73] width 50 height 37
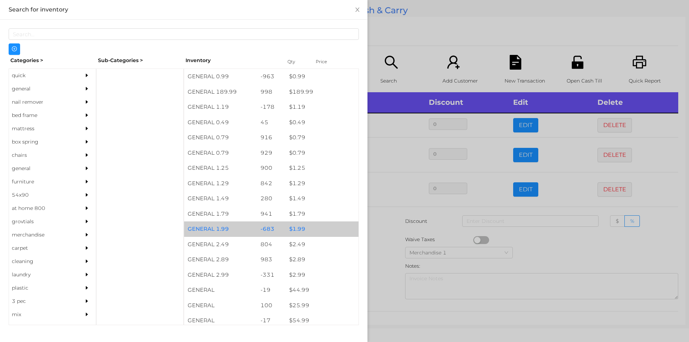
click at [293, 233] on div "$ 1.99" at bounding box center [322, 229] width 73 height 15
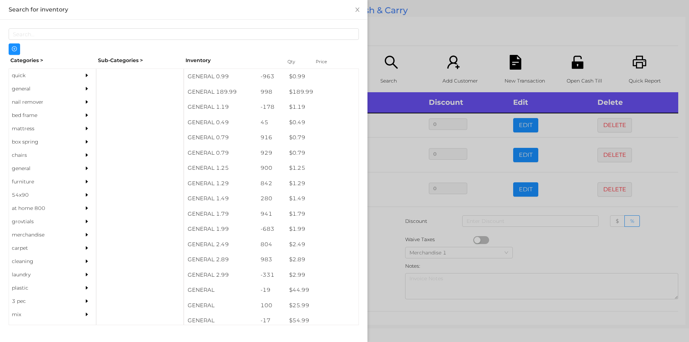
click at [385, 245] on div at bounding box center [344, 171] width 689 height 342
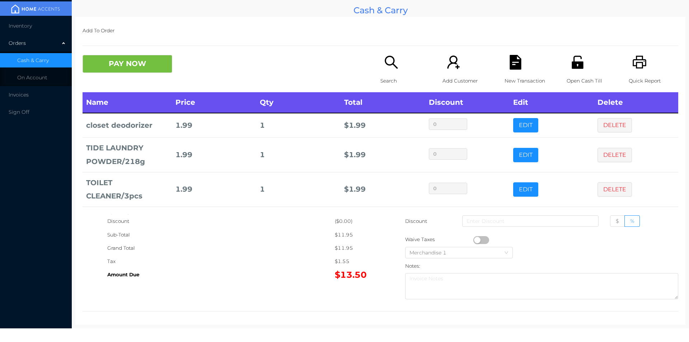
click at [388, 64] on icon "icon: search" at bounding box center [391, 62] width 15 height 15
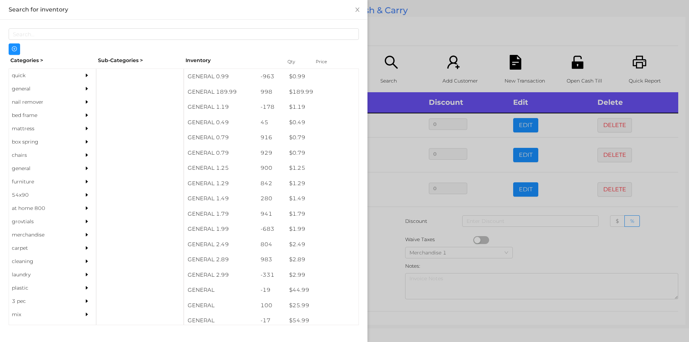
click at [32, 84] on div "general" at bounding box center [41, 88] width 65 height 13
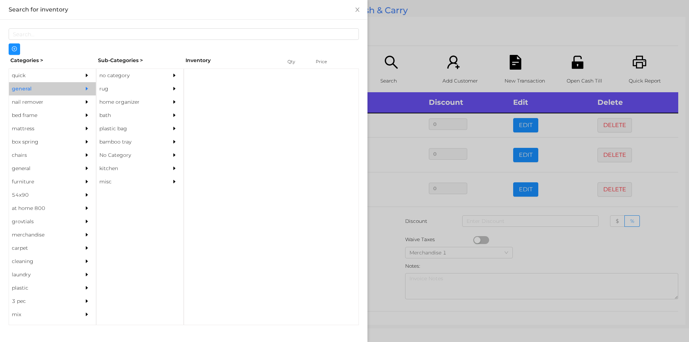
click at [128, 77] on div "no category" at bounding box center [129, 75] width 65 height 13
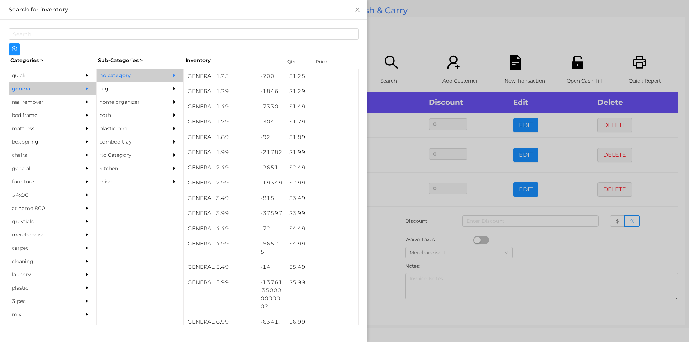
scroll to position [76, 0]
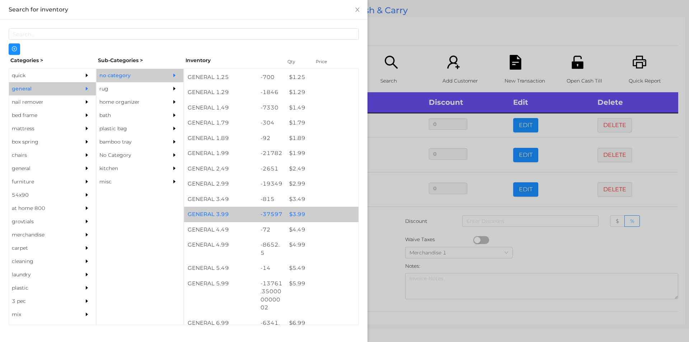
click at [291, 209] on div "$ 3.99" at bounding box center [322, 214] width 73 height 15
click at [288, 212] on div "$ 3.99" at bounding box center [322, 214] width 73 height 15
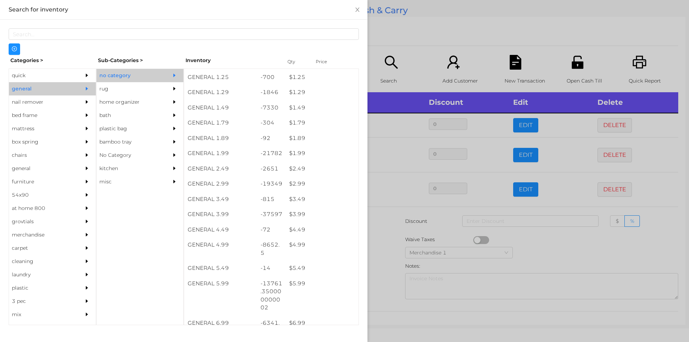
click at [385, 220] on div at bounding box center [344, 171] width 689 height 342
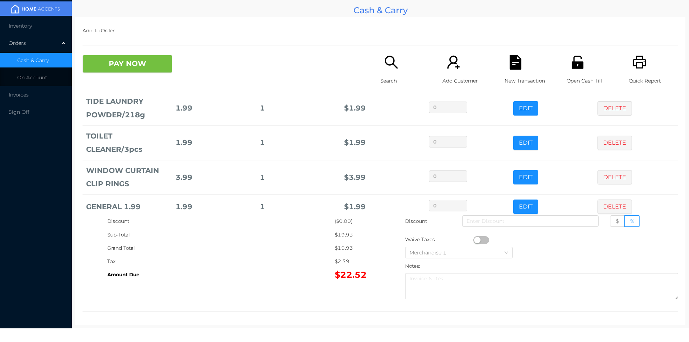
scroll to position [83, 0]
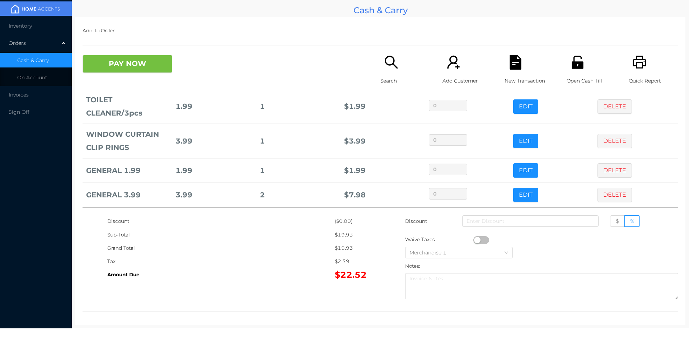
click at [389, 71] on div "Search" at bounding box center [406, 73] width 50 height 37
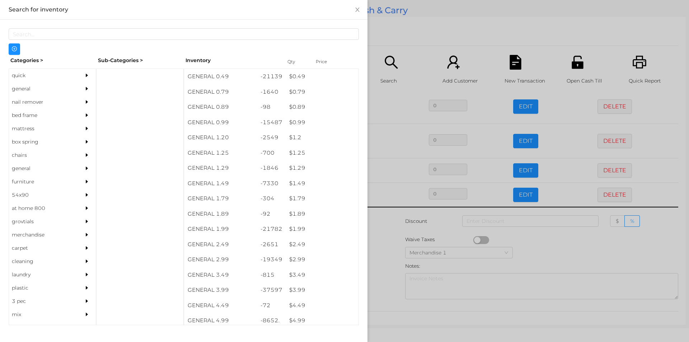
click at [21, 73] on div "quick" at bounding box center [41, 75] width 65 height 13
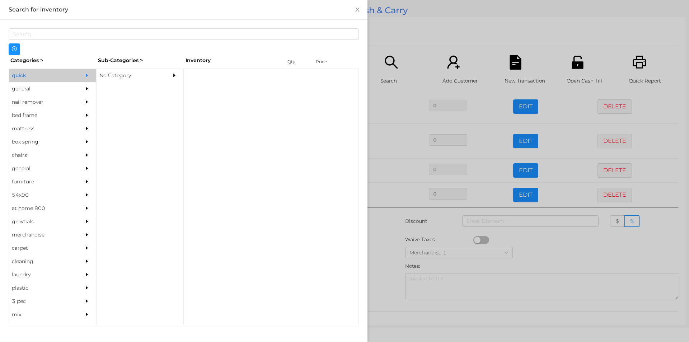
click at [117, 74] on div "No Category" at bounding box center [129, 75] width 65 height 13
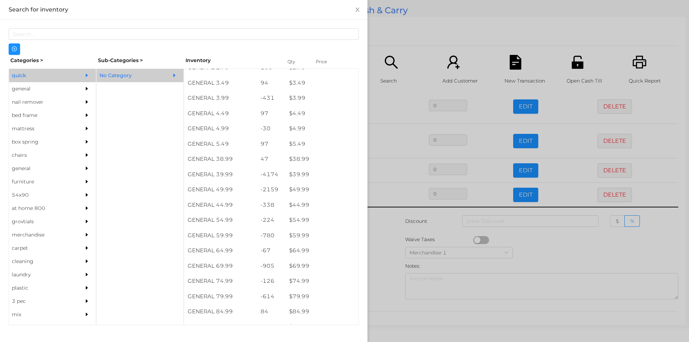
scroll to position [314, 0]
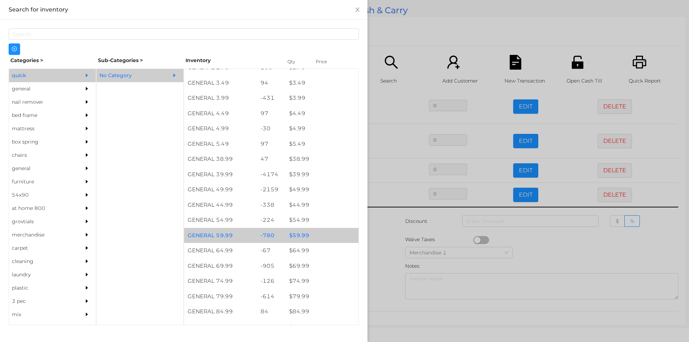
click at [294, 236] on div "$ 59.99" at bounding box center [322, 235] width 73 height 15
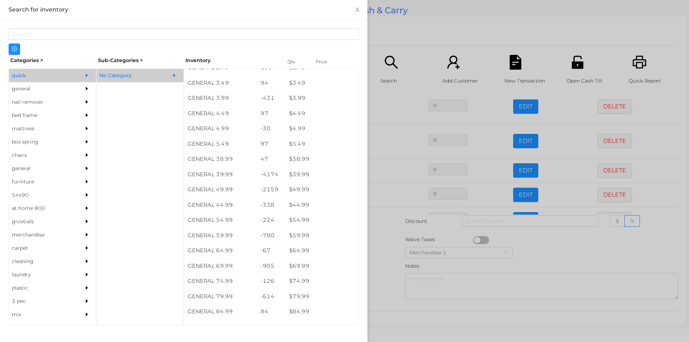
click at [396, 268] on div at bounding box center [344, 171] width 689 height 342
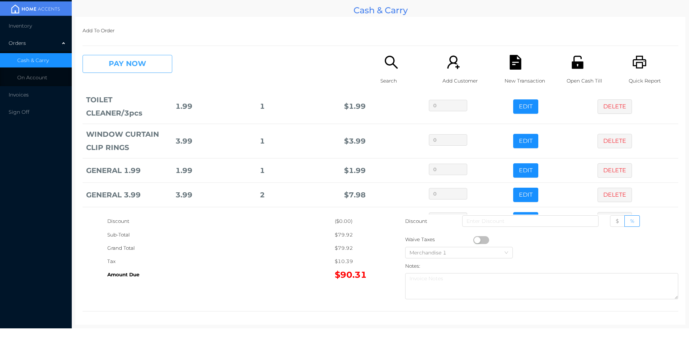
click at [148, 63] on button "PAY NOW" at bounding box center [128, 64] width 90 height 18
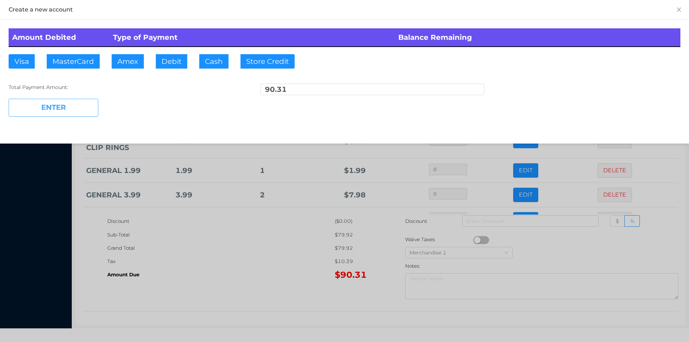
click at [47, 112] on button "ENTER" at bounding box center [54, 108] width 90 height 18
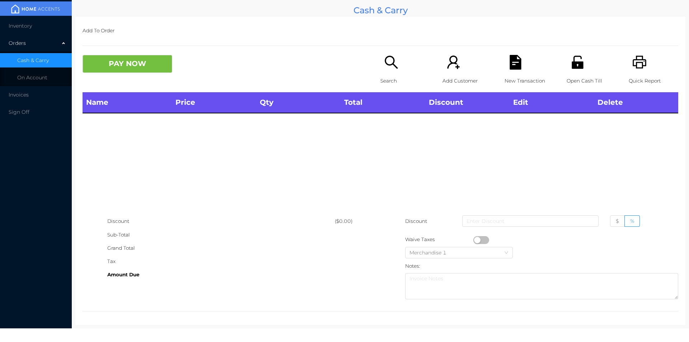
scroll to position [0, 0]
click at [579, 69] on icon "icon: unlock" at bounding box center [577, 62] width 11 height 13
click at [384, 70] on div "Search" at bounding box center [406, 73] width 50 height 37
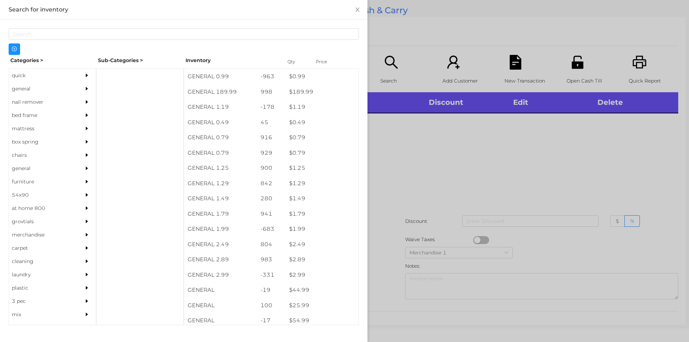
click at [28, 88] on div "general" at bounding box center [41, 88] width 65 height 13
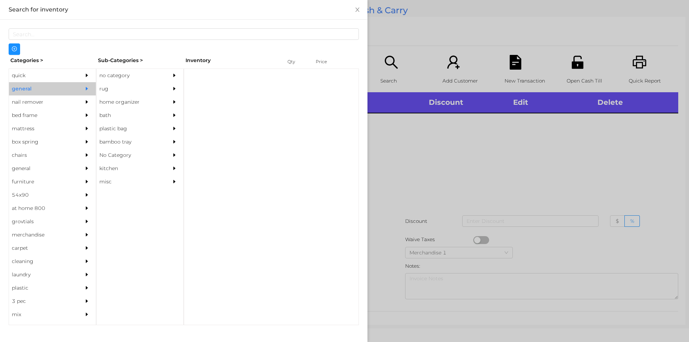
click at [117, 75] on div "no category" at bounding box center [129, 75] width 65 height 13
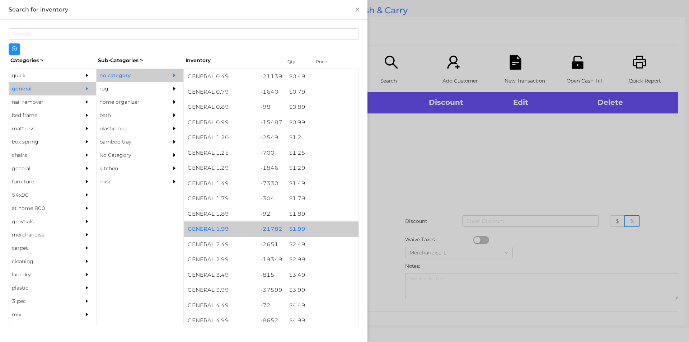
click at [299, 226] on div "$ 1.99" at bounding box center [322, 229] width 73 height 15
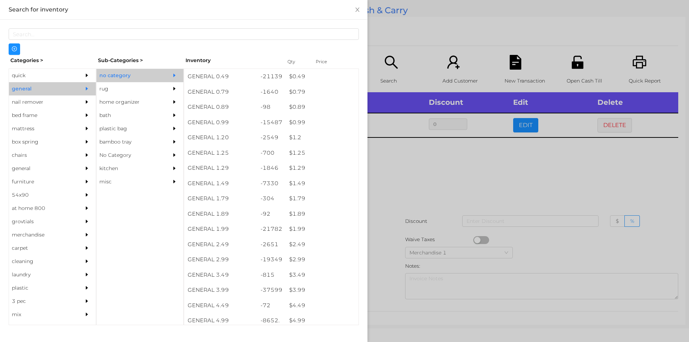
click at [440, 170] on div at bounding box center [344, 171] width 689 height 342
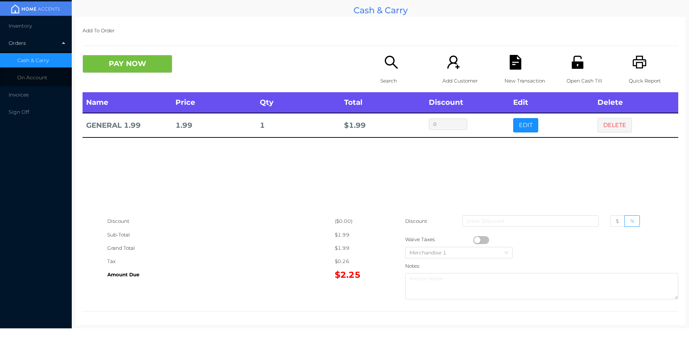
click at [477, 240] on button "button" at bounding box center [482, 240] width 16 height 8
click at [131, 55] on button "PAY NOW" at bounding box center [128, 64] width 90 height 18
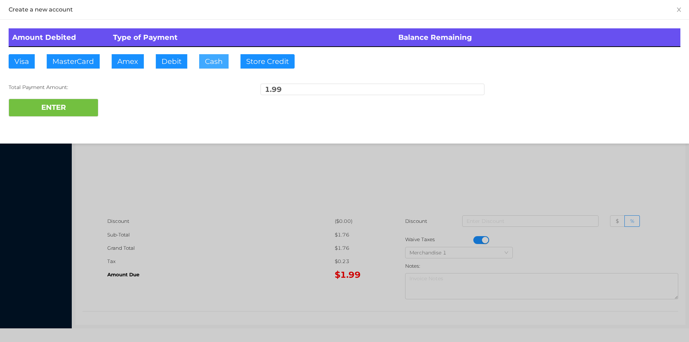
click at [205, 62] on button "Cash" at bounding box center [213, 61] width 29 height 14
click at [88, 104] on button "ENTER" at bounding box center [54, 108] width 90 height 18
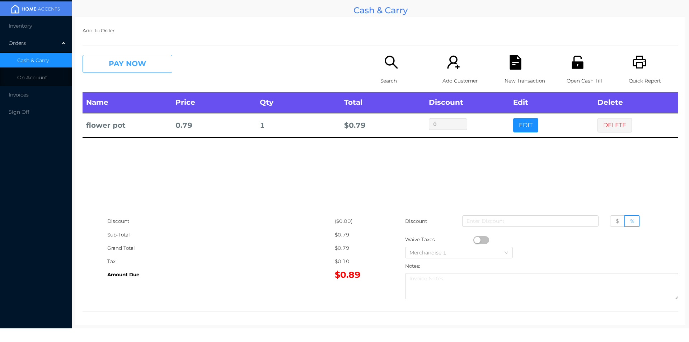
click at [102, 70] on button "PAY NOW" at bounding box center [128, 64] width 90 height 18
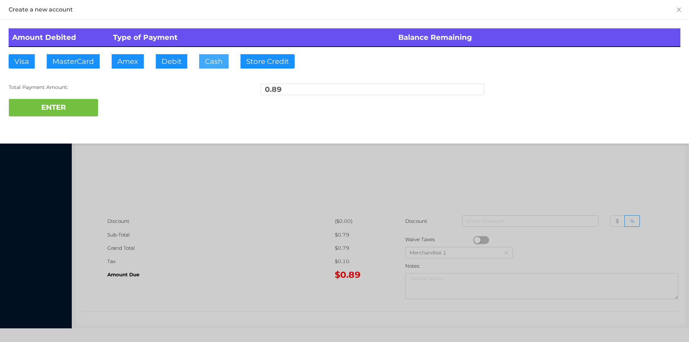
click at [210, 61] on button "Cash" at bounding box center [213, 61] width 29 height 14
type input "1"
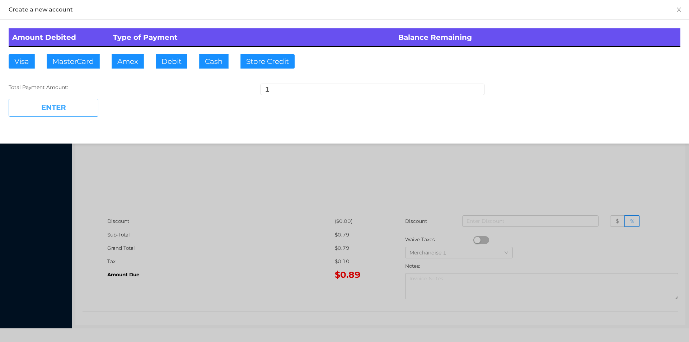
click at [60, 107] on button "ENTER" at bounding box center [54, 108] width 90 height 18
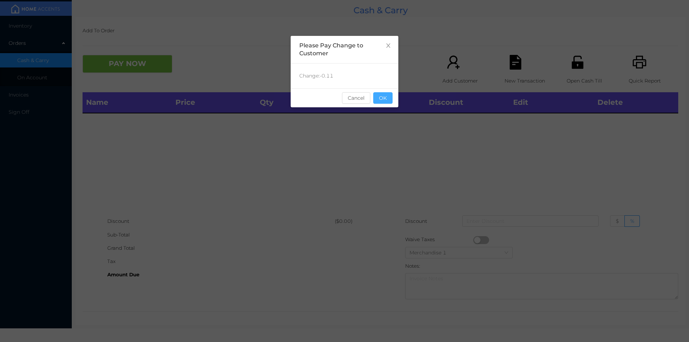
click at [384, 99] on button "OK" at bounding box center [382, 97] width 19 height 11
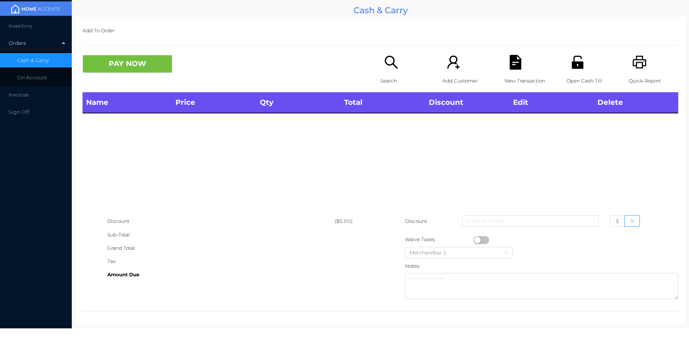
click at [405, 145] on div "Name Price Qty Total Discount Edit Delete" at bounding box center [381, 153] width 596 height 122
click at [638, 72] on div "Quick Report" at bounding box center [654, 73] width 50 height 37
click at [633, 73] on div "Quick Report" at bounding box center [654, 73] width 50 height 37
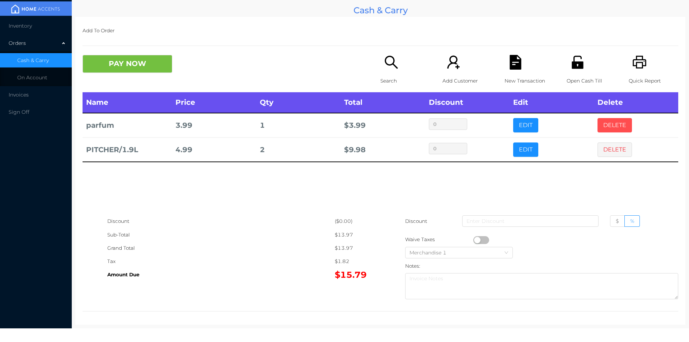
click at [610, 123] on button "DELETE" at bounding box center [615, 125] width 34 height 14
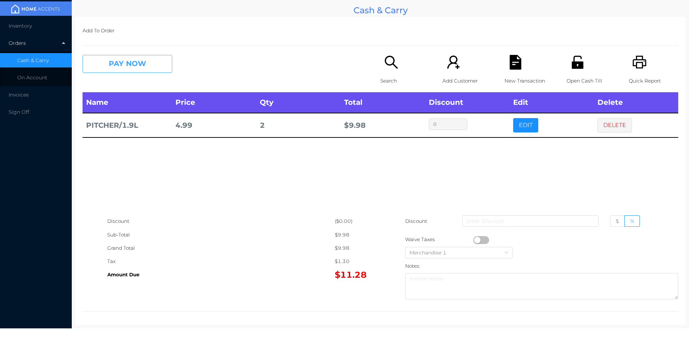
click at [145, 65] on button "PAY NOW" at bounding box center [128, 64] width 90 height 18
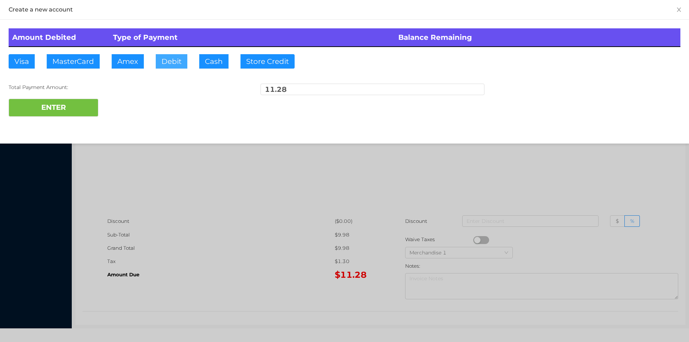
click at [165, 65] on button "Debit" at bounding box center [172, 61] width 32 height 14
click at [90, 106] on button "ENTER" at bounding box center [54, 108] width 90 height 18
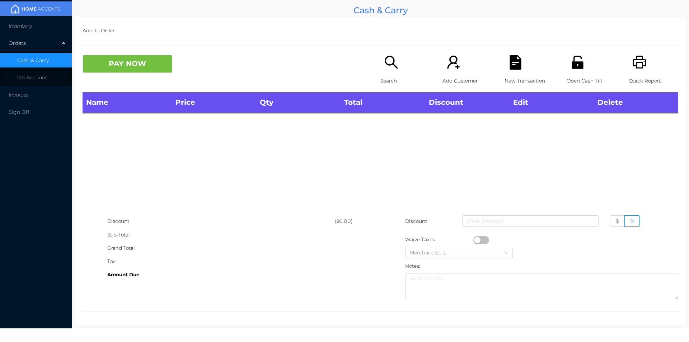
click at [632, 71] on div "Quick Report" at bounding box center [654, 73] width 50 height 37
